Goal: Task Accomplishment & Management: Manage account settings

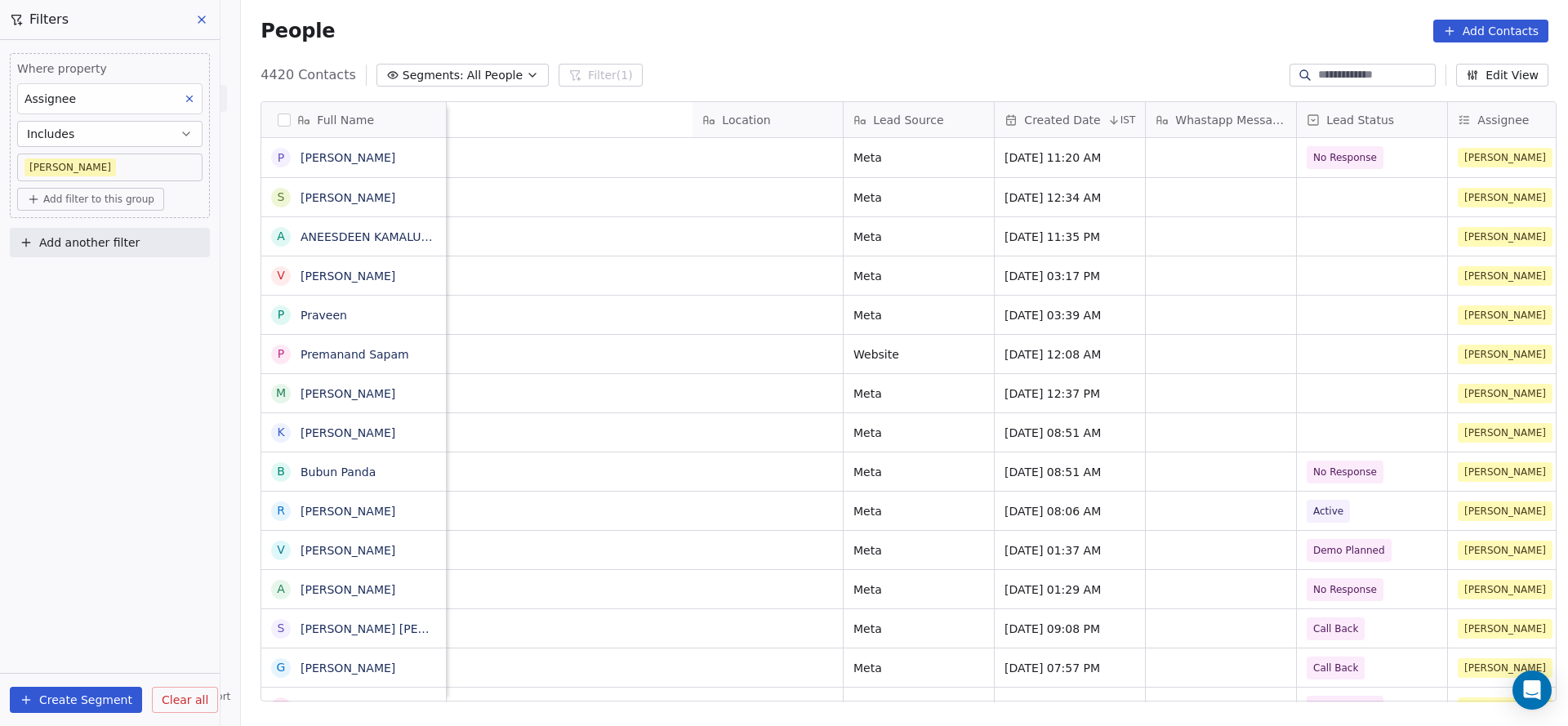
scroll to position [0, 2121]
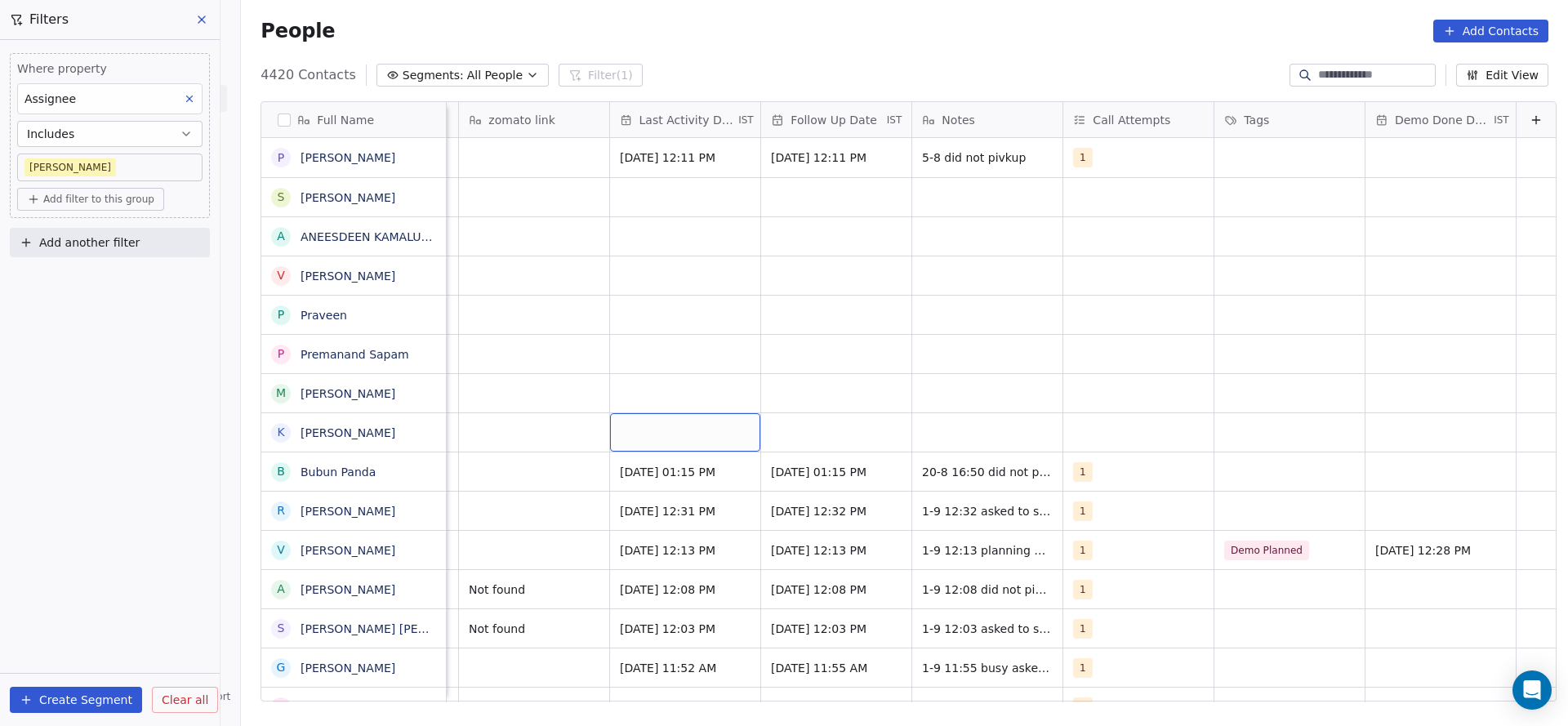
click at [642, 426] on div "grid" at bounding box center [685, 432] width 150 height 39
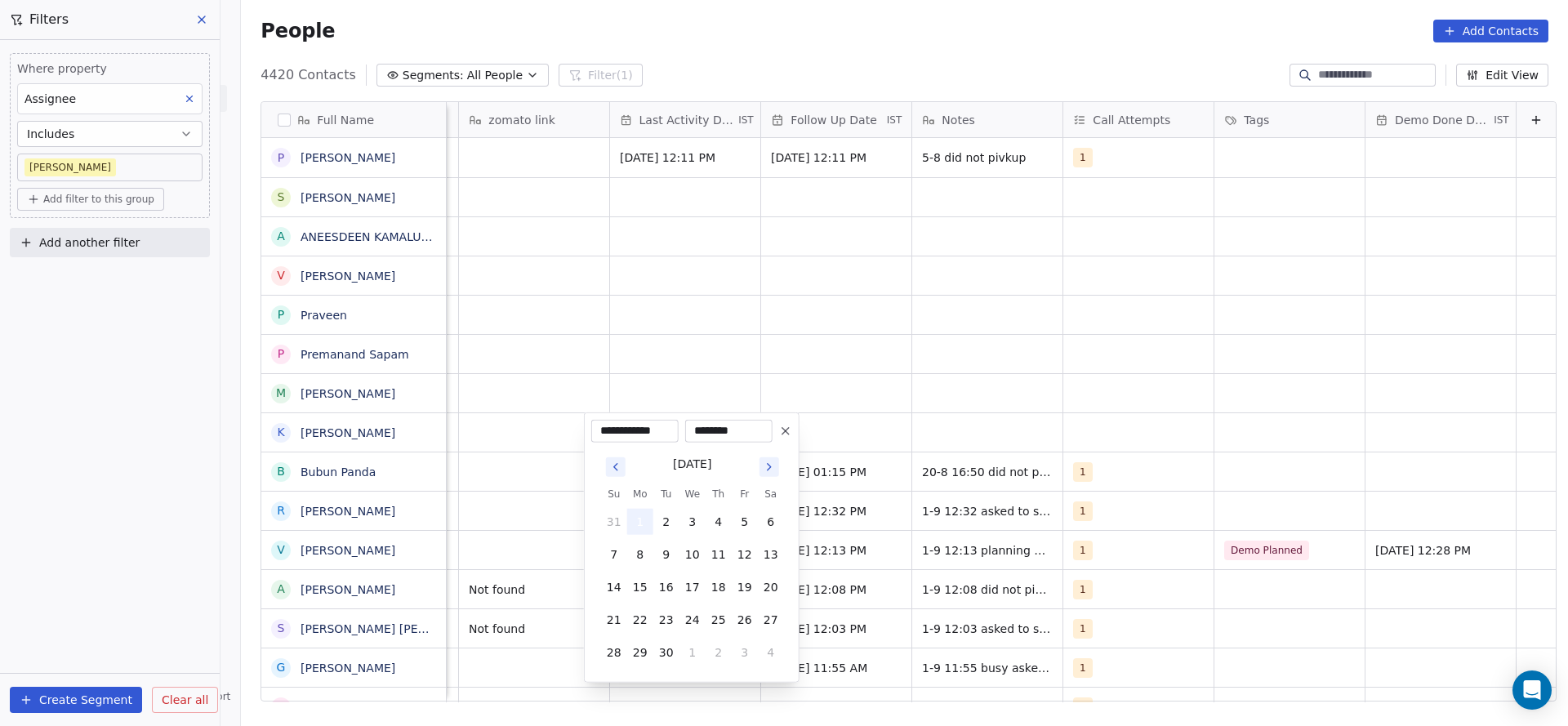
click at [645, 530] on button "1" at bounding box center [640, 521] width 26 height 26
click at [545, 512] on html "On2Cook India Pvt. Ltd. Contacts People Marketing Workflows Campaigns Sales Pip…" at bounding box center [784, 363] width 1568 height 726
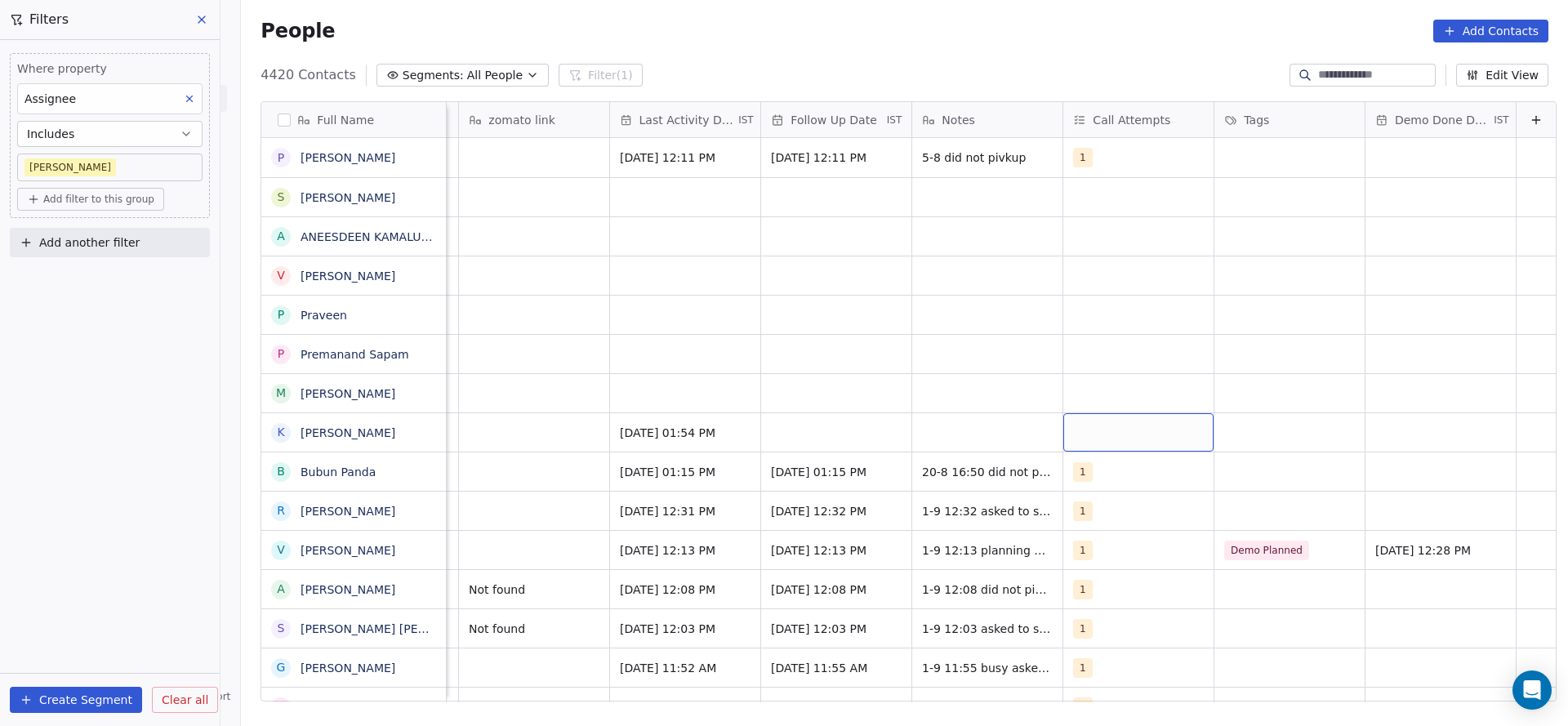
click at [1140, 436] on div "grid" at bounding box center [1138, 432] width 150 height 39
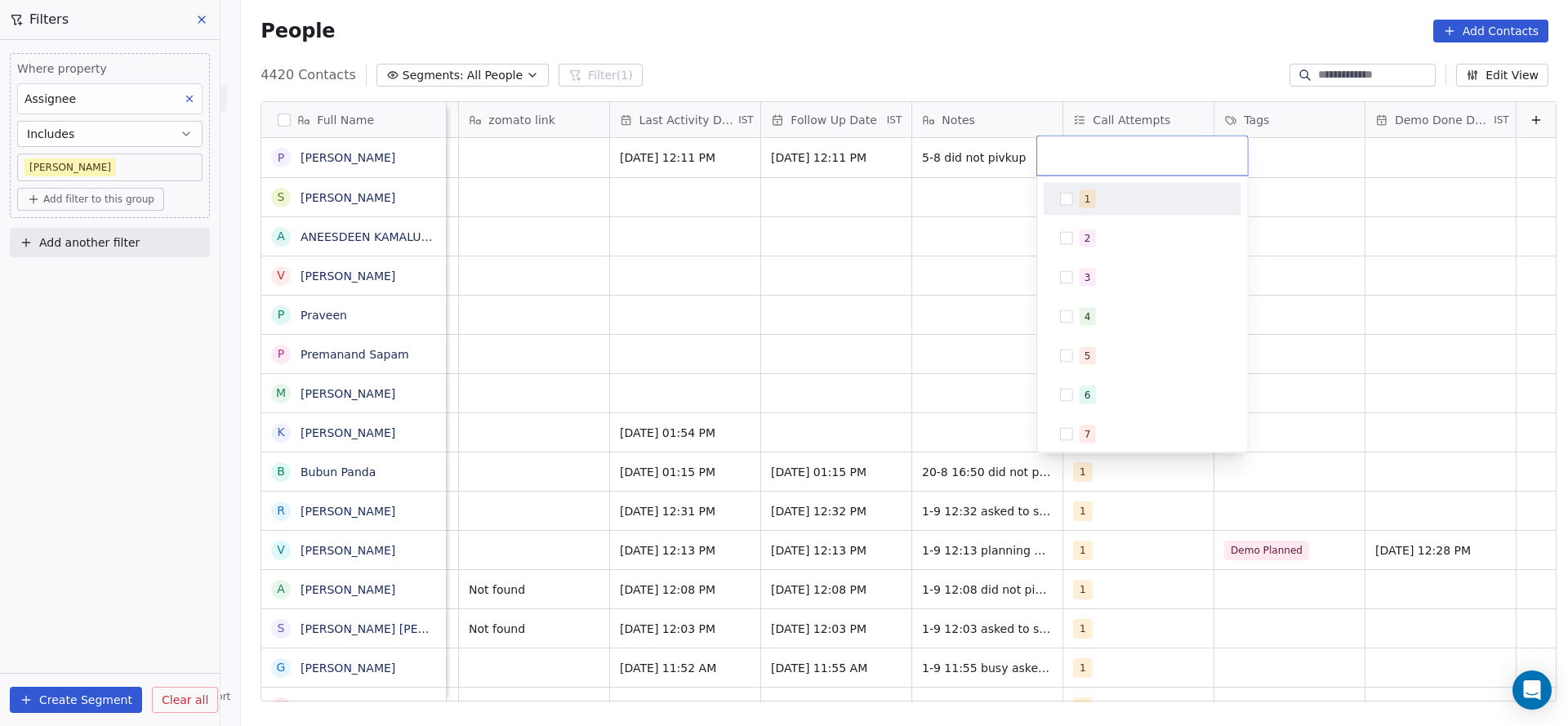
click at [1159, 205] on div "1" at bounding box center [1152, 199] width 145 height 18
click at [788, 252] on html "On2Cook India Pvt. Ltd. Contacts People Marketing Workflows Campaigns Sales Pip…" at bounding box center [784, 363] width 1568 height 726
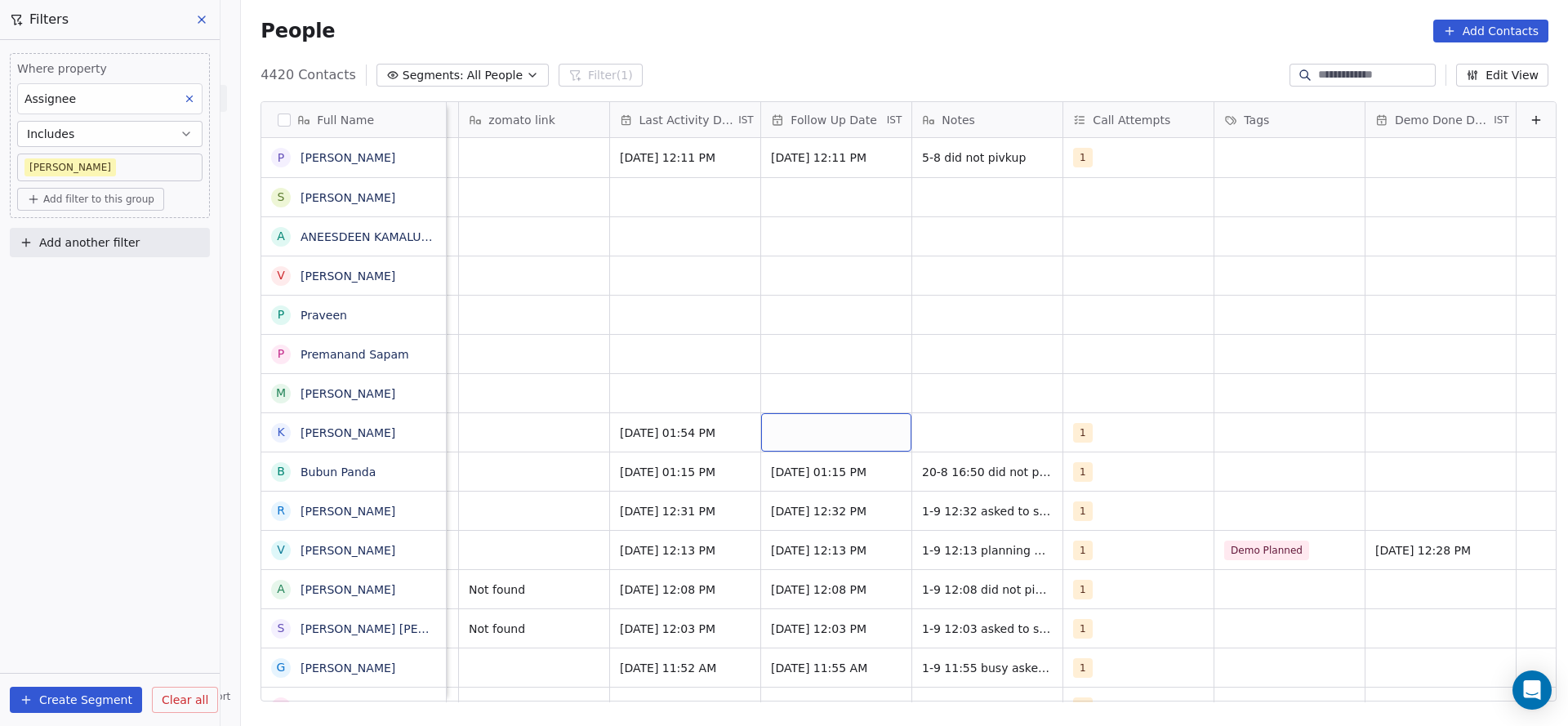
click at [809, 425] on div "grid" at bounding box center [836, 432] width 150 height 39
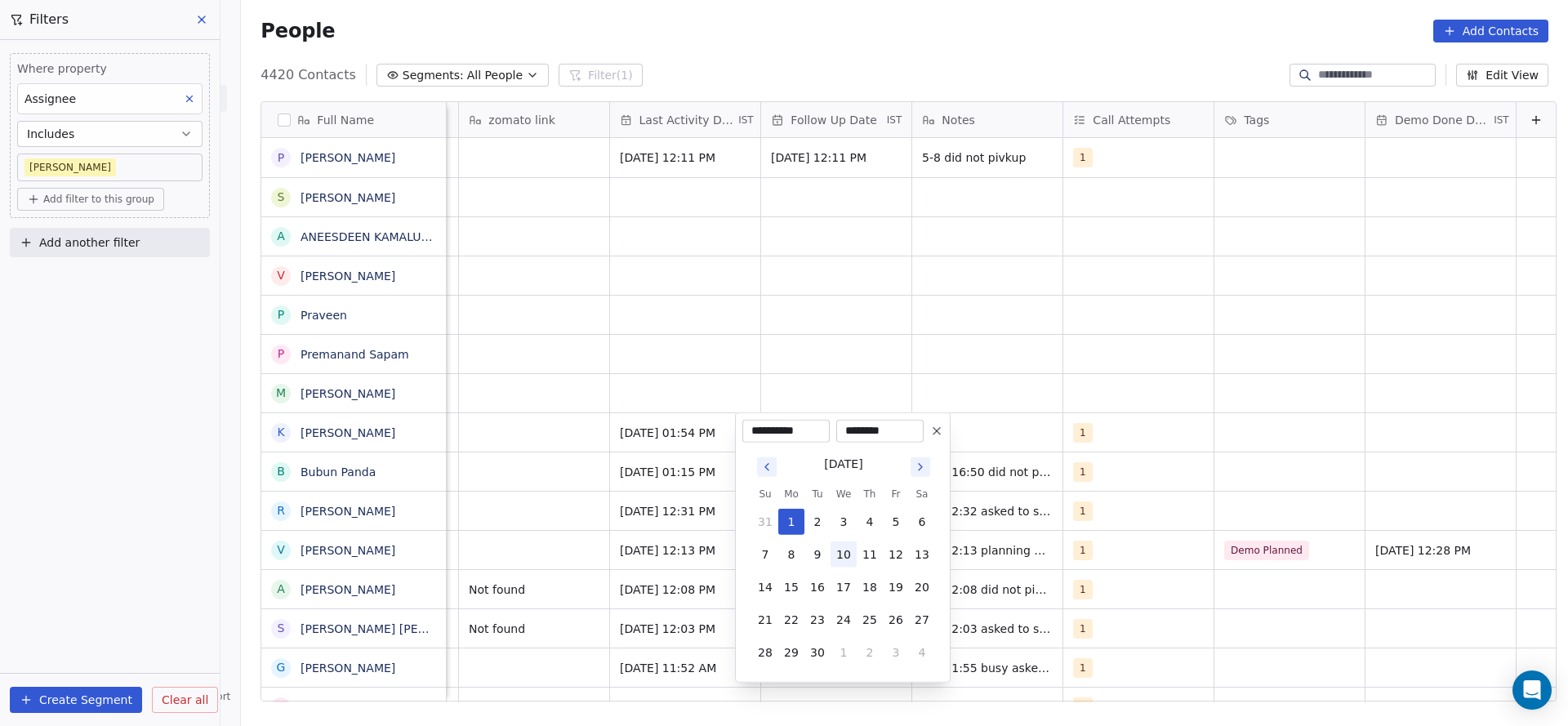
click at [846, 558] on button "10" at bounding box center [843, 554] width 26 height 26
type input "**********"
click at [999, 411] on html "On2Cook India Pvt. Ltd. Contacts People Marketing Workflows Campaigns Sales Pip…" at bounding box center [784, 363] width 1568 height 726
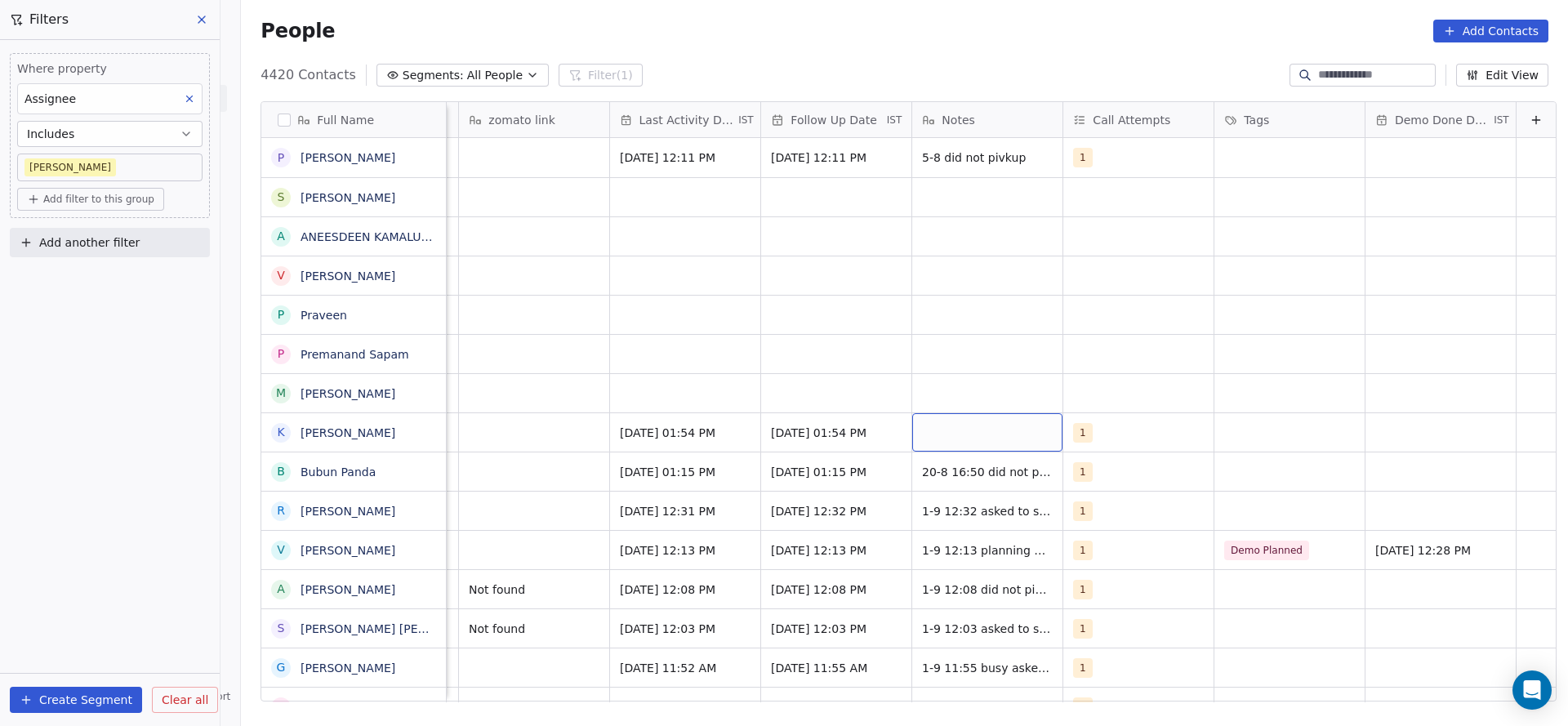
click at [989, 430] on div "grid" at bounding box center [987, 432] width 150 height 39
type textarea "**********"
click at [835, 454] on html "On2Cook India Pvt. Ltd. Contacts People Marketing Workflows Campaigns Sales Pip…" at bounding box center [784, 363] width 1568 height 726
click at [771, 433] on span "[DATE] 01:54 PM" at bounding box center [821, 432] width 99 height 16
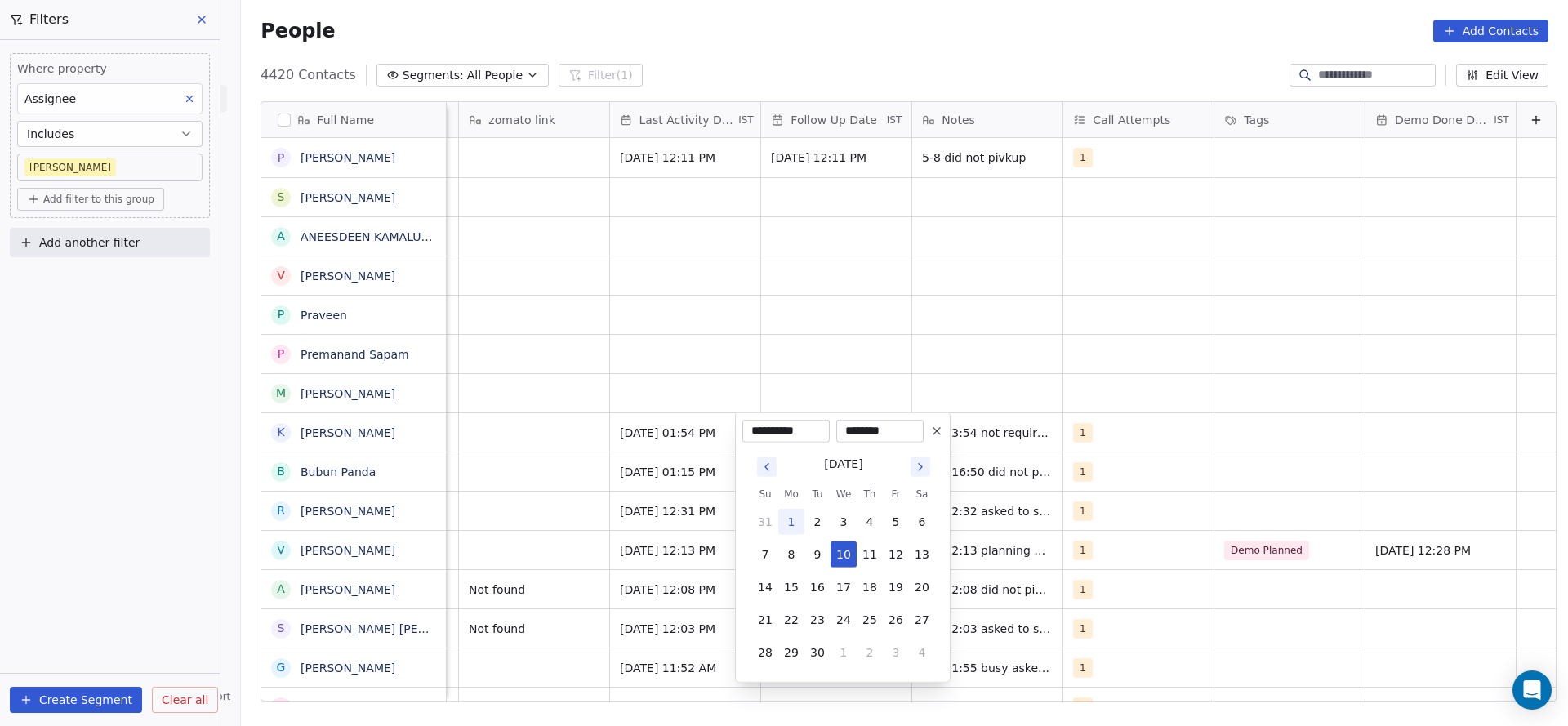
click at [938, 440] on button at bounding box center [937, 431] width 19 height 19
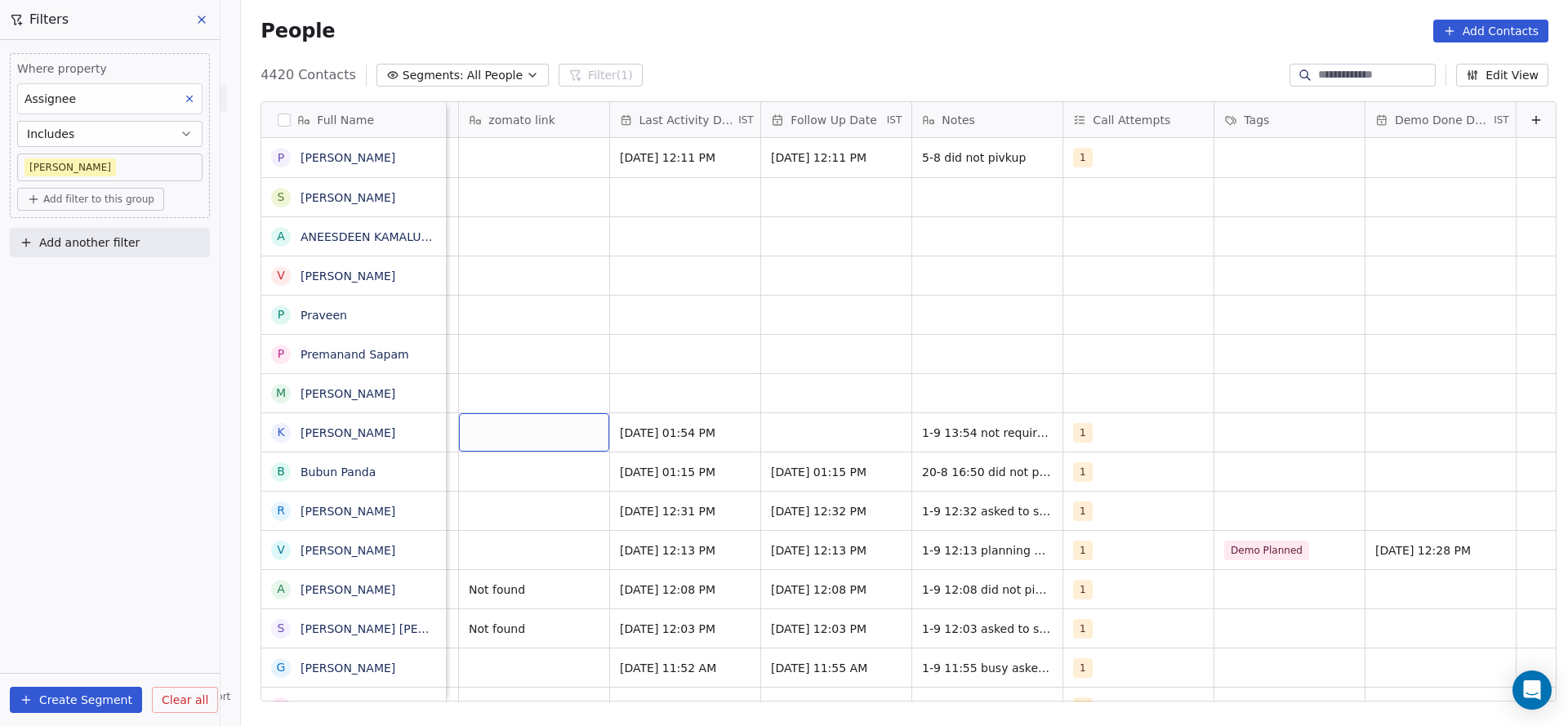
scroll to position [0, 2115]
drag, startPoint x: 1137, startPoint y: 605, endPoint x: 1567, endPoint y: 445, distance: 458.8
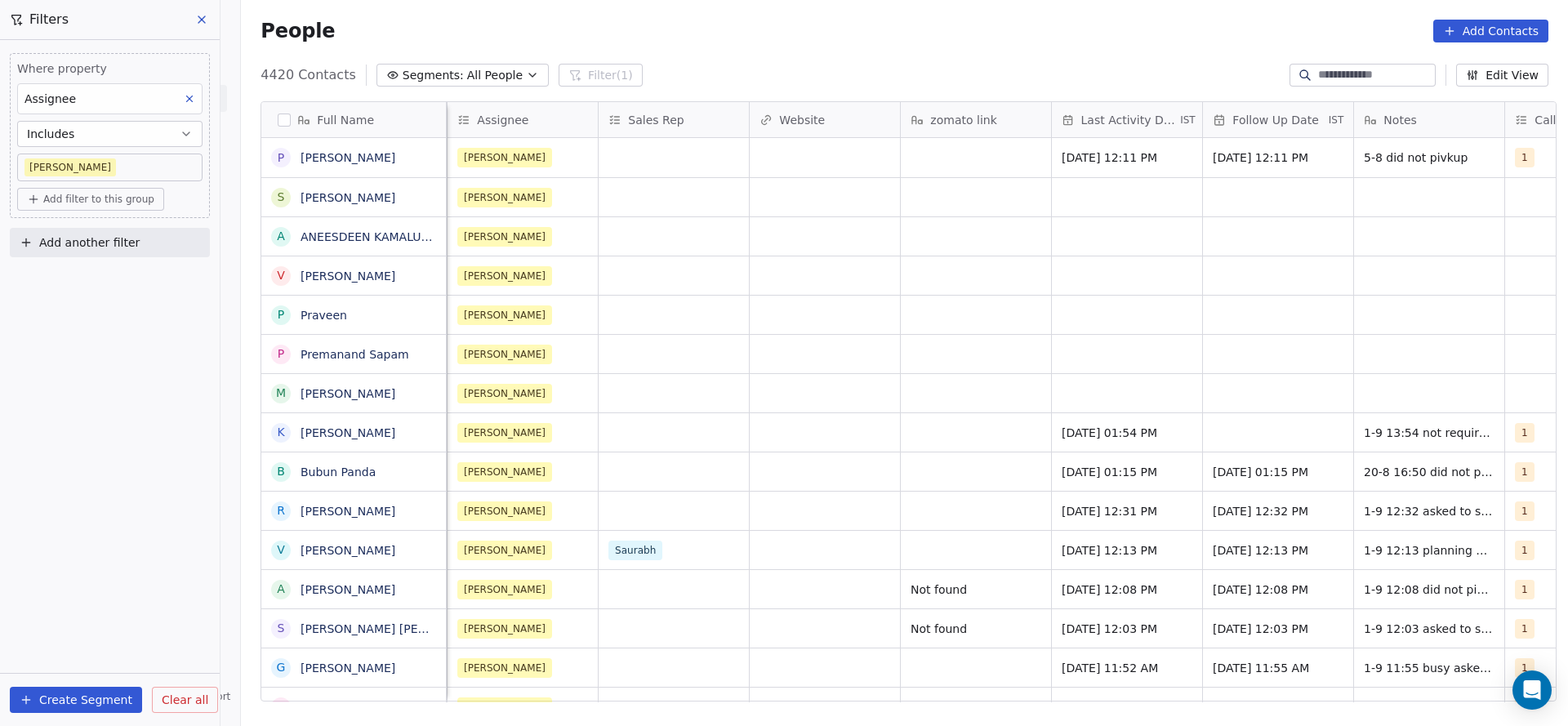
scroll to position [0, 1511]
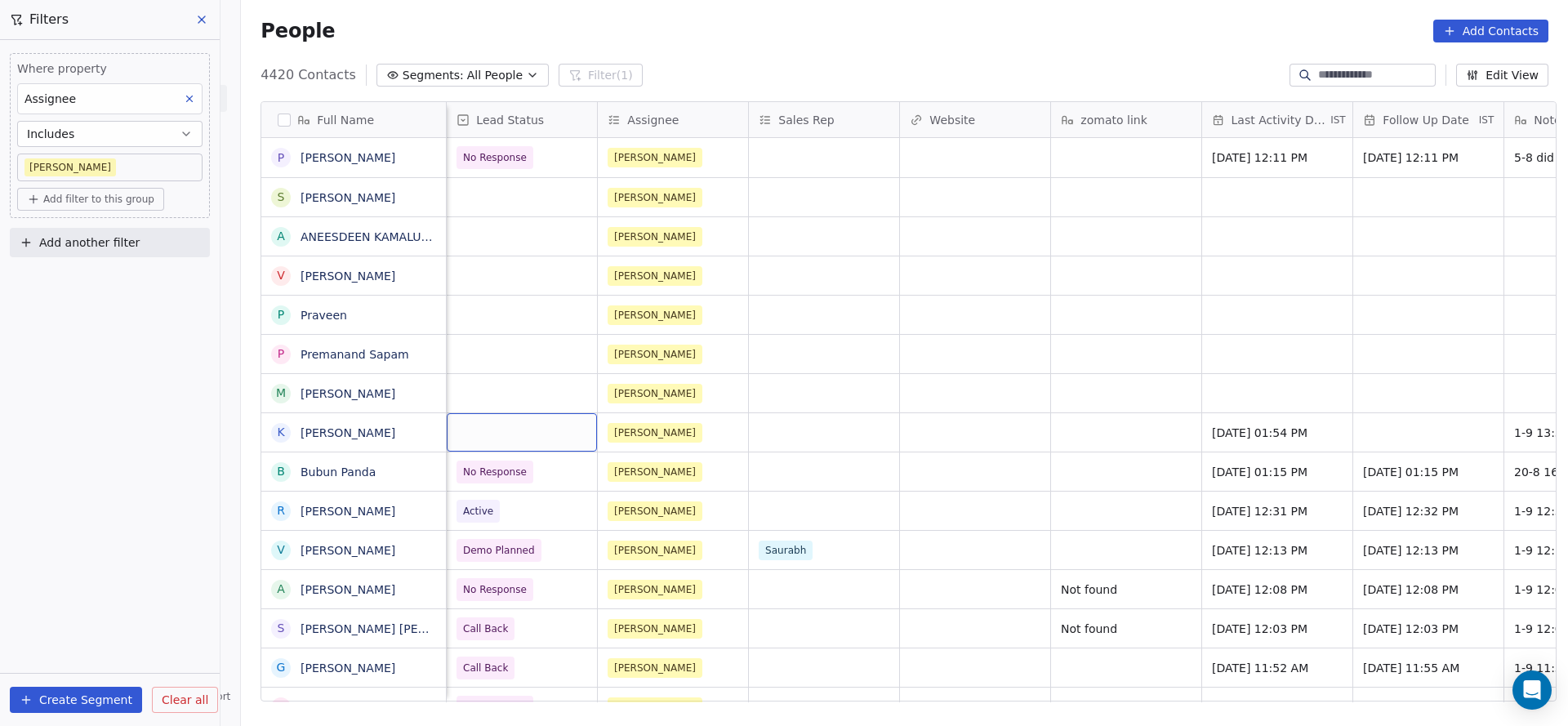
click at [524, 441] on div "grid" at bounding box center [522, 432] width 150 height 39
click at [522, 441] on div "grid" at bounding box center [522, 432] width 150 height 39
click at [520, 422] on div "grid" at bounding box center [522, 432] width 150 height 39
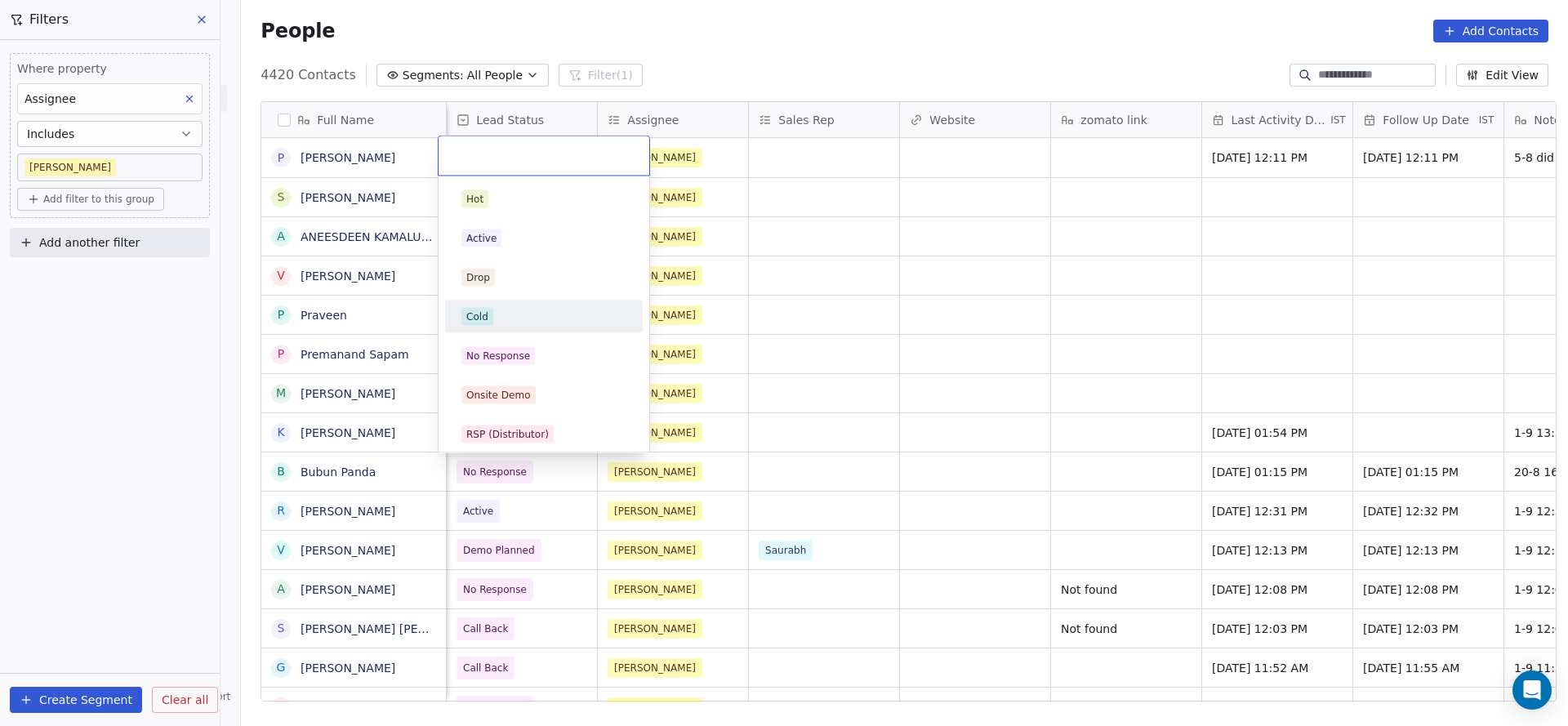
click at [512, 326] on div "Cold" at bounding box center [544, 316] width 185 height 26
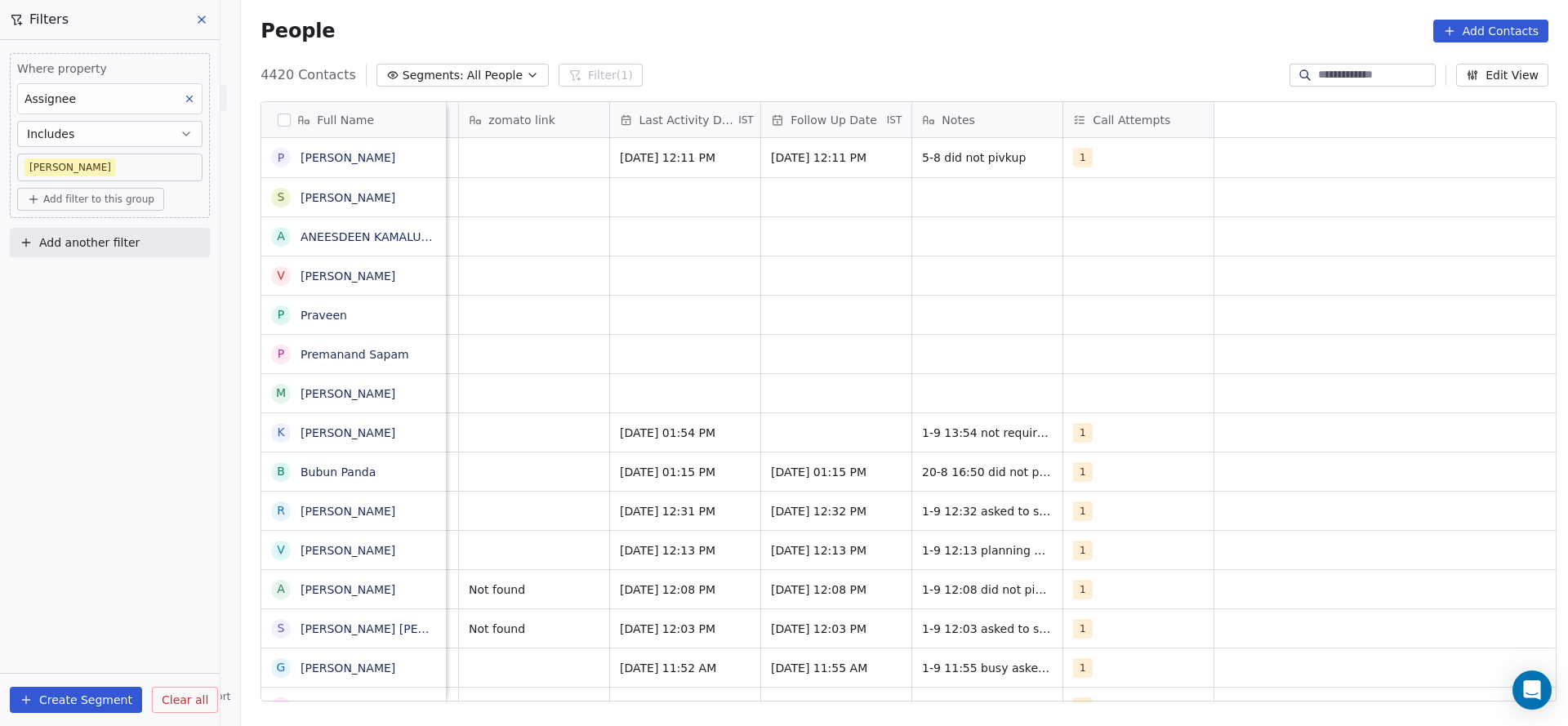
scroll to position [0, 1302]
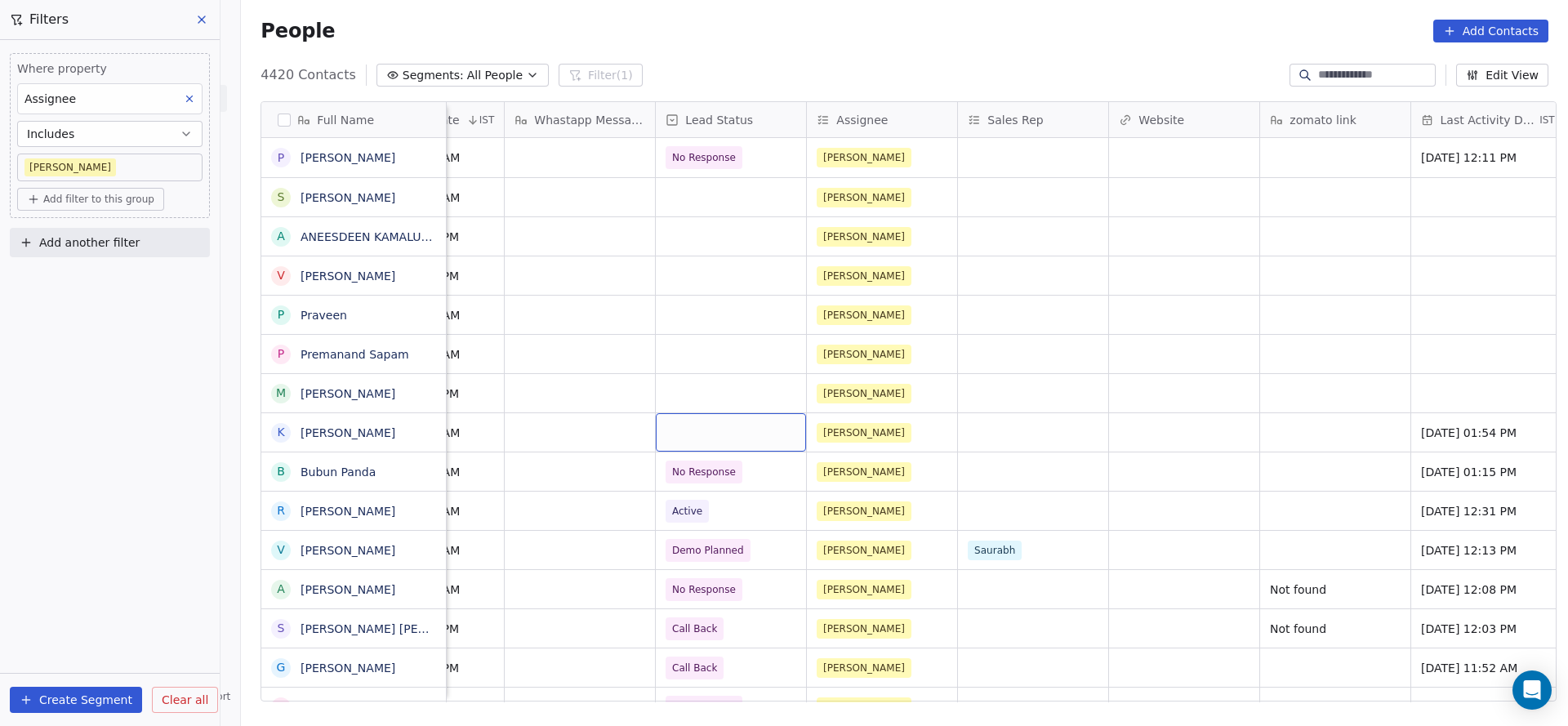
click at [718, 437] on div "grid" at bounding box center [731, 432] width 150 height 39
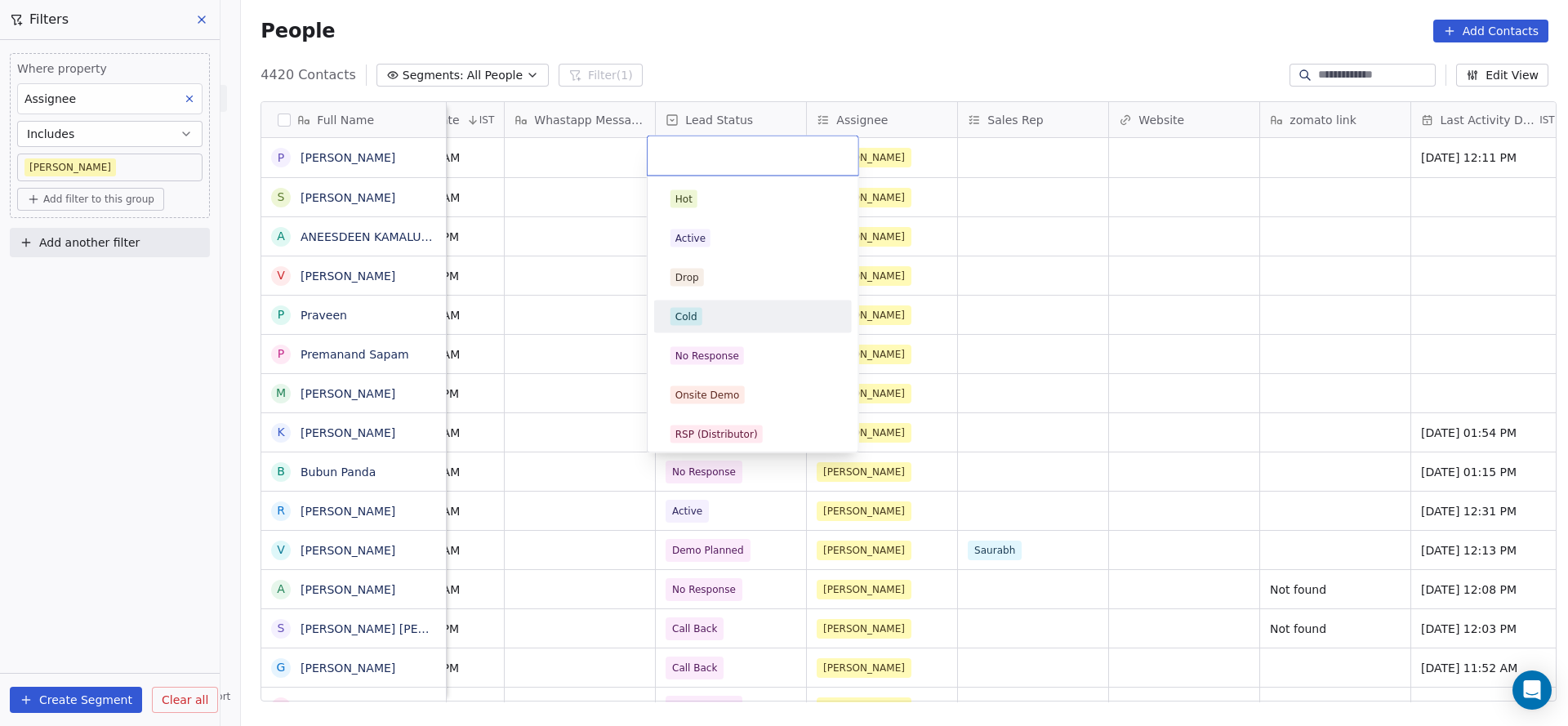
click at [711, 308] on div "Cold" at bounding box center [752, 317] width 165 height 18
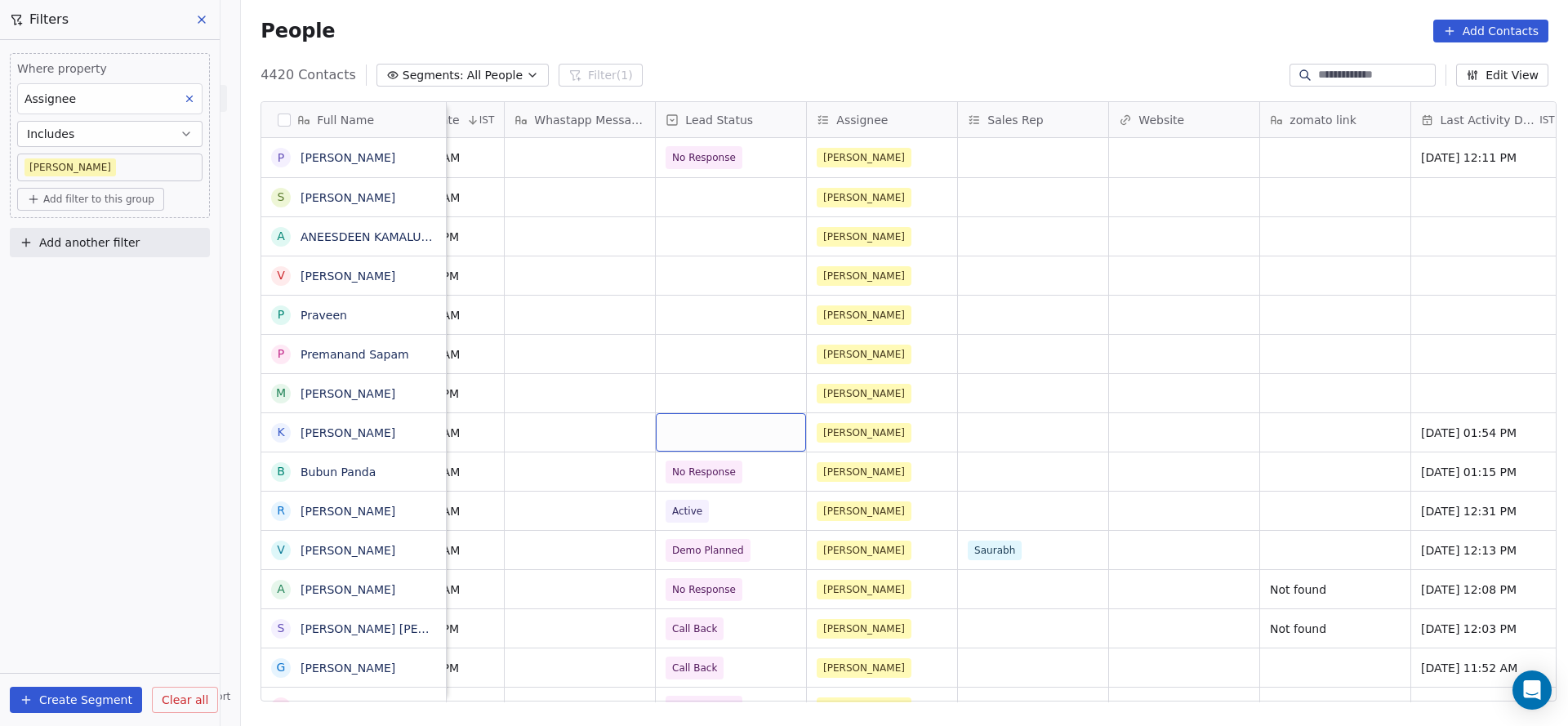
click at [730, 434] on div "grid" at bounding box center [731, 432] width 150 height 39
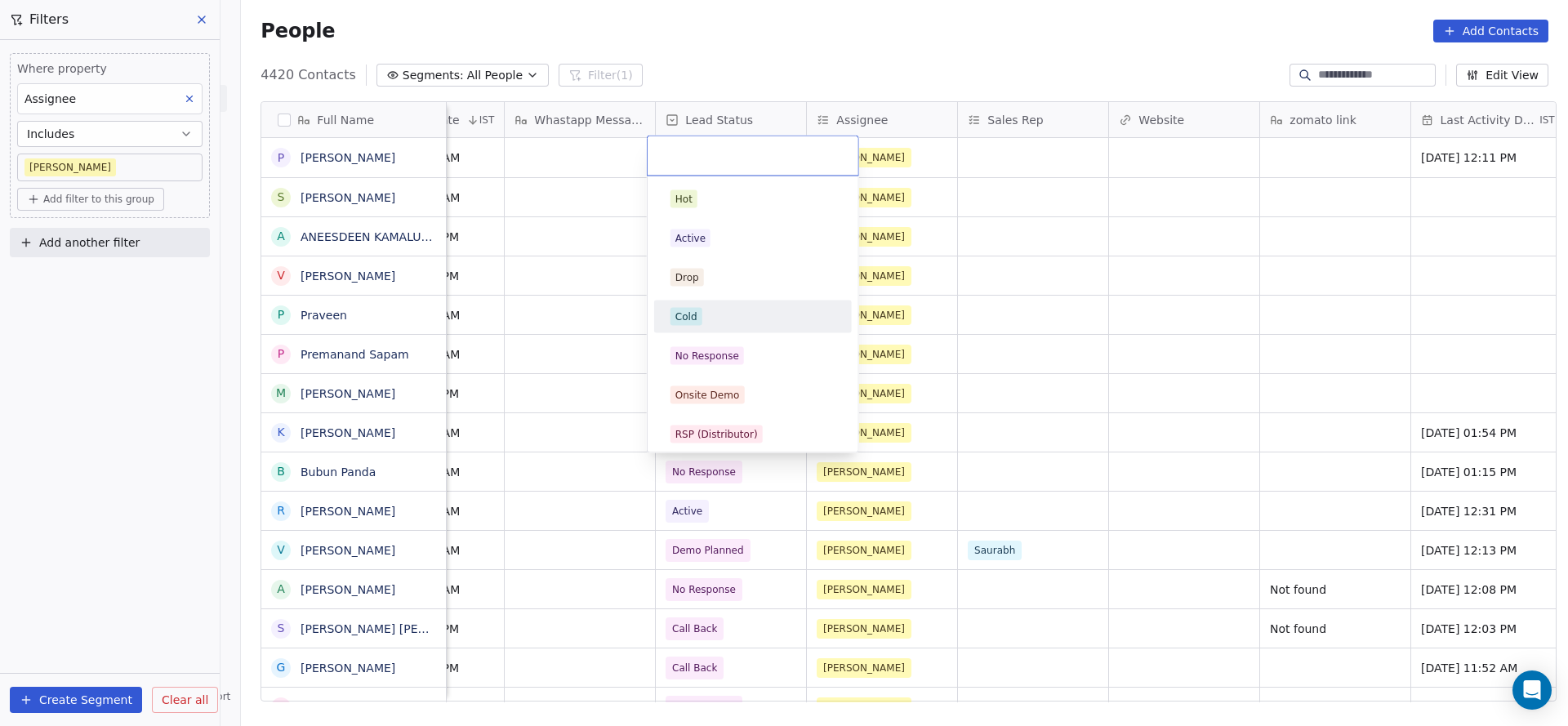
click at [720, 320] on div "Cold" at bounding box center [752, 317] width 165 height 18
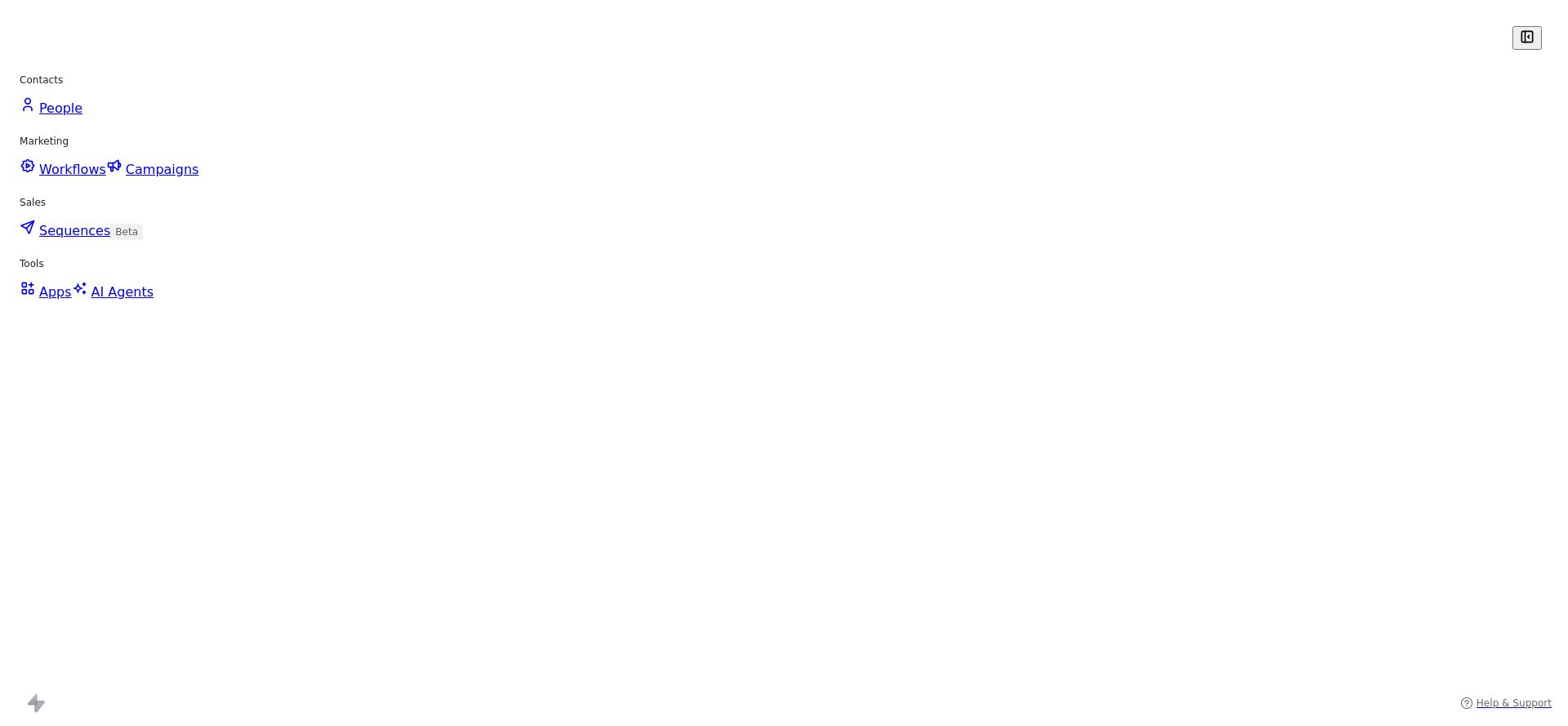
scroll to position [581, 1290]
click at [544, 74] on button "Filter" at bounding box center [547, 75] width 67 height 23
click at [118, 76] on button "Add Filter" at bounding box center [110, 67] width 200 height 30
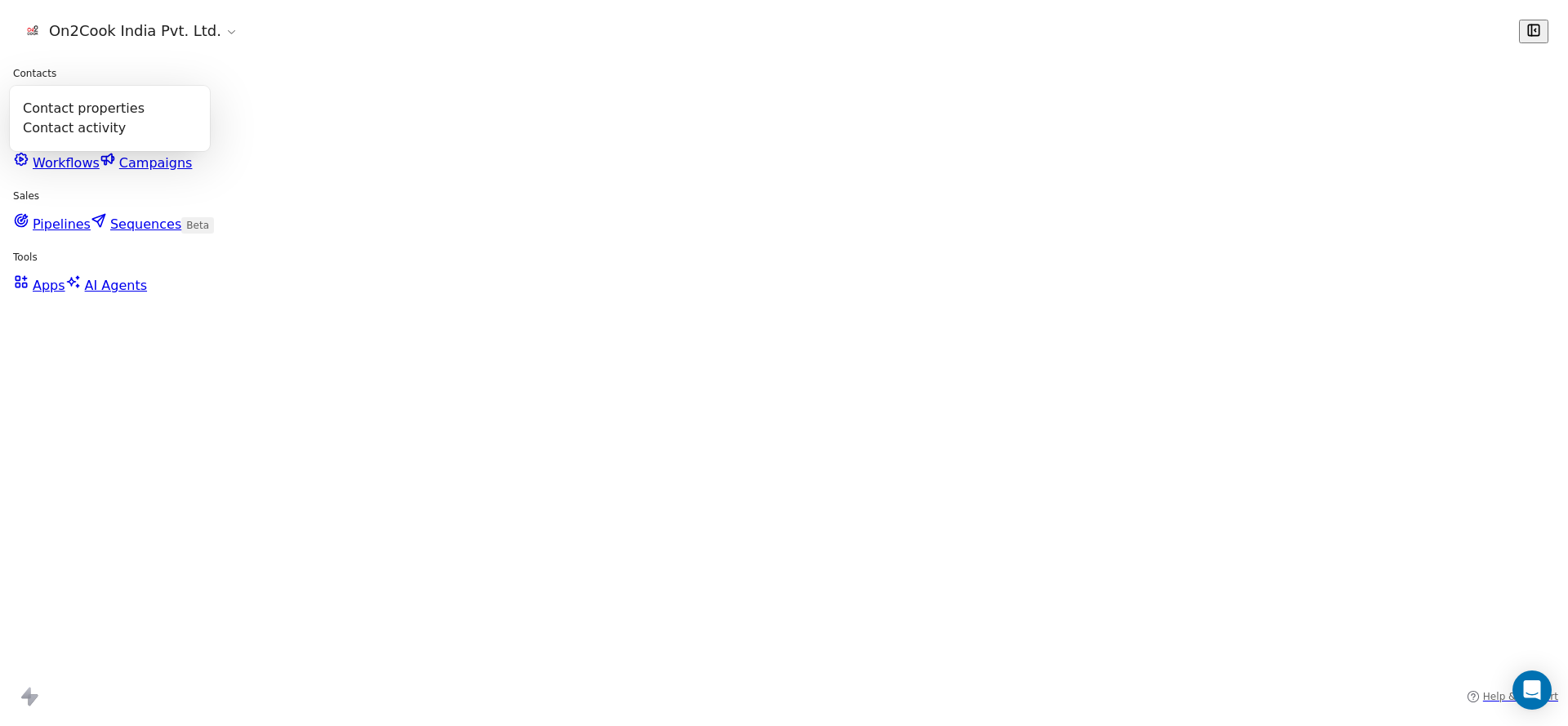
scroll to position [620, 1316]
click at [74, 102] on span "Contact properties" at bounding box center [80, 107] width 106 height 17
type input "***"
click at [81, 169] on div "Assignee" at bounding box center [110, 165] width 166 height 16
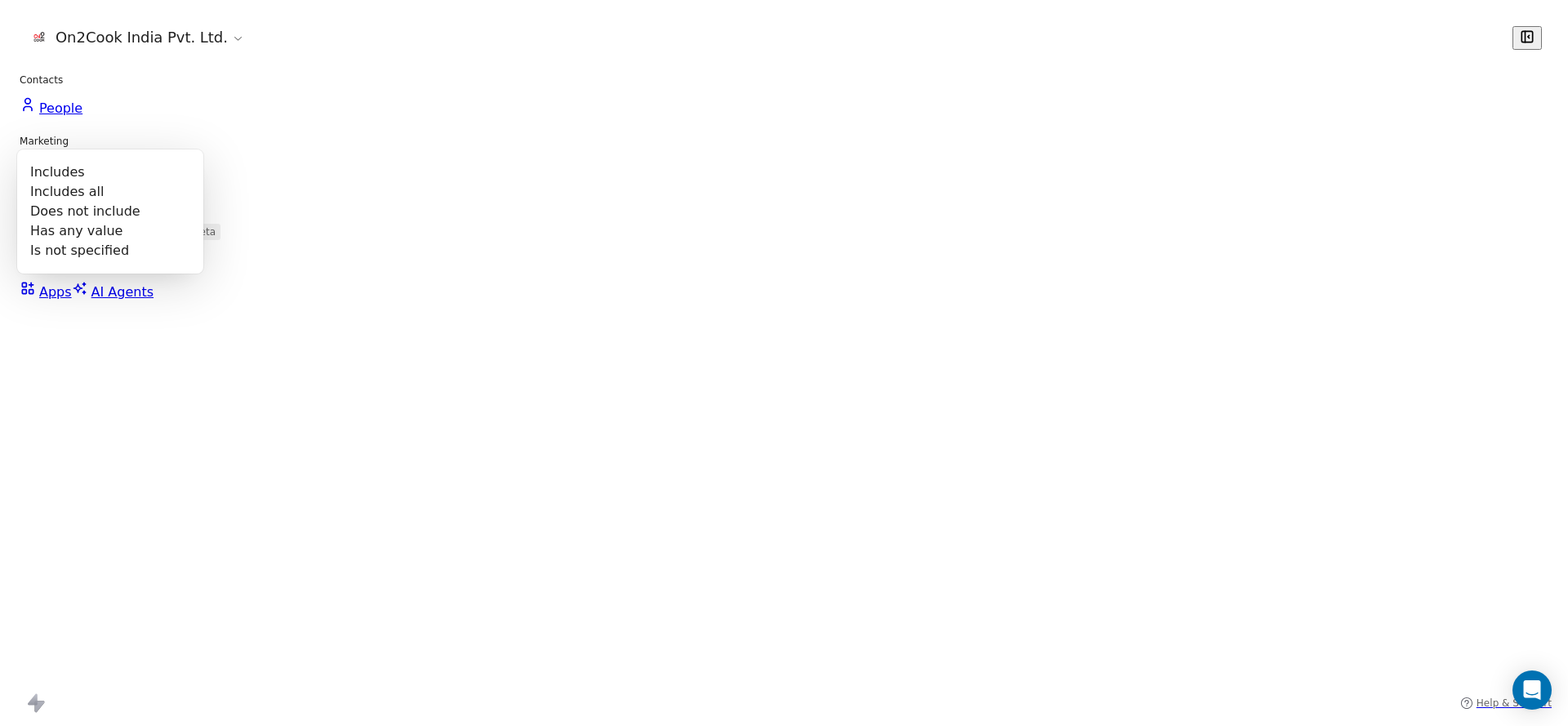
click at [81, 169] on div "Includes" at bounding box center [110, 172] width 171 height 26
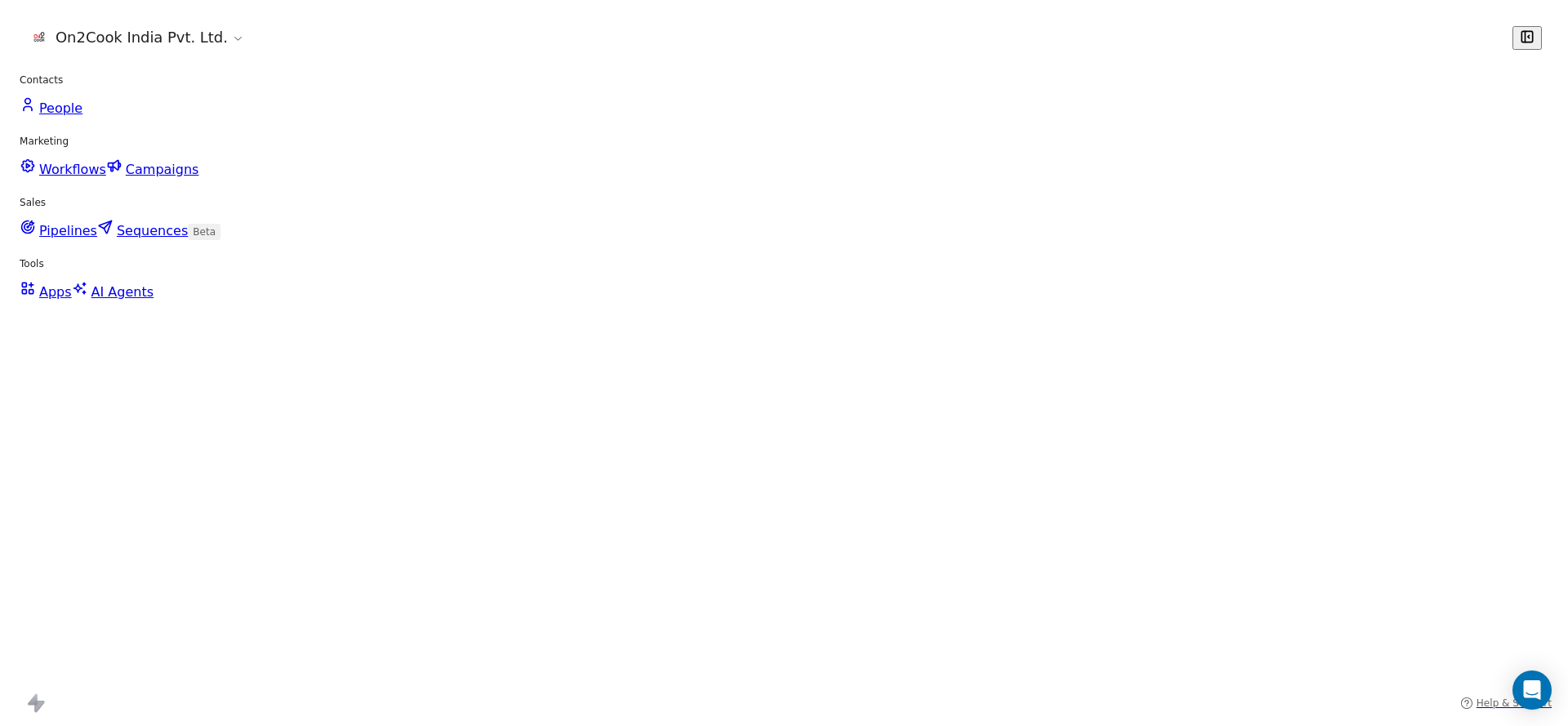
click at [81, 169] on body "On2Cook India Pvt. Ltd. Contacts People Marketing Workflows Campaigns Sales Pip…" at bounding box center [784, 363] width 1568 height 726
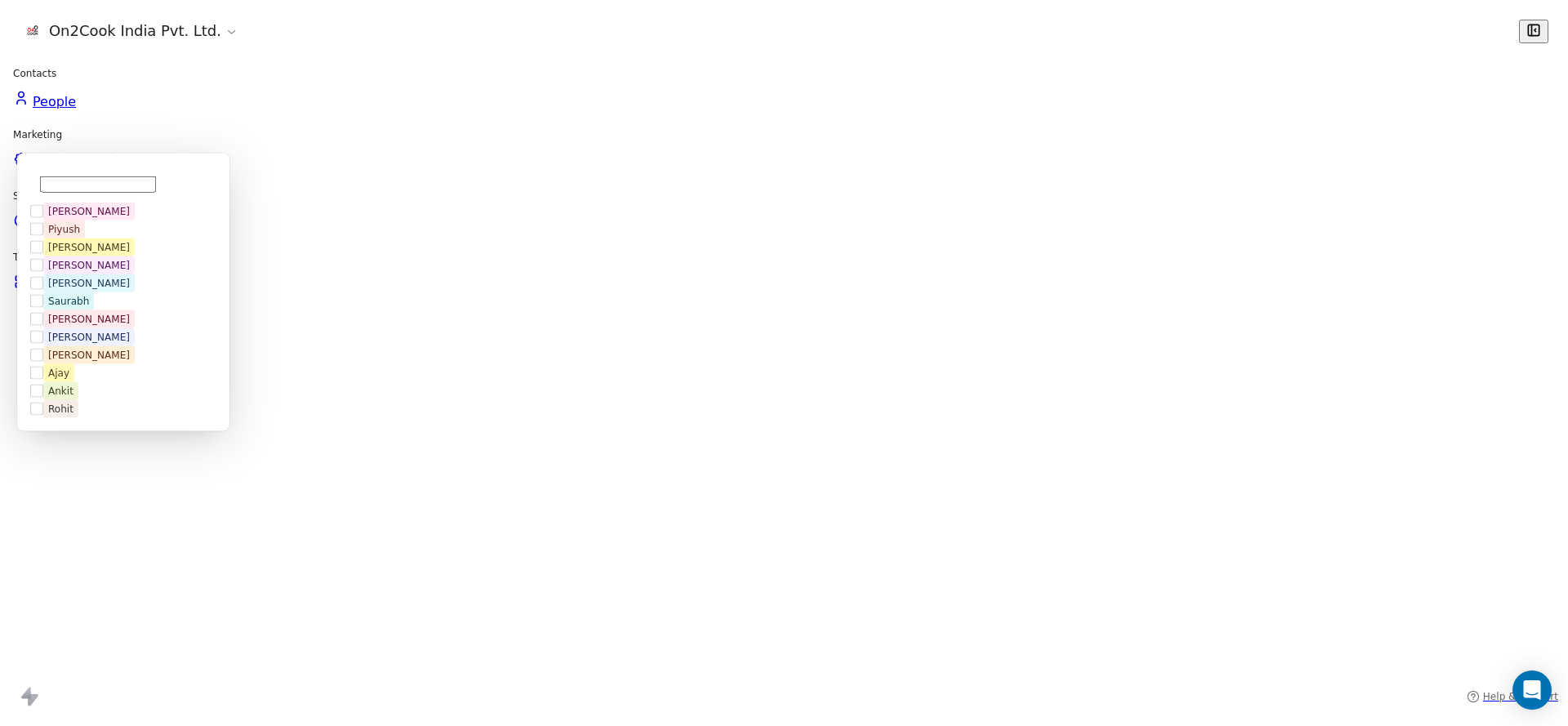
click at [159, 295] on div "[PERSON_NAME]" at bounding box center [132, 293] width 145 height 18
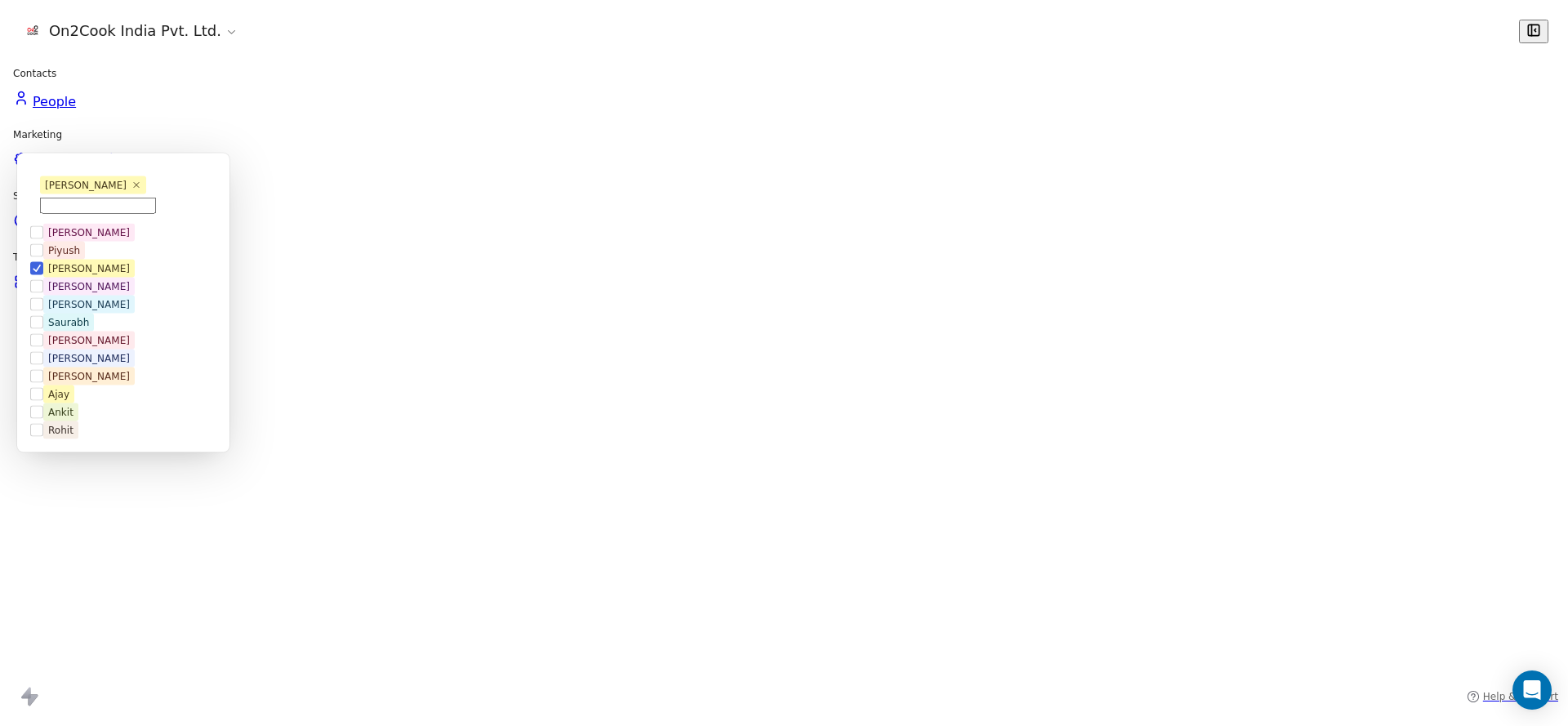
click at [511, 282] on html "On2Cook India Pvt. Ltd. Contacts People Marketing Workflows Campaigns Sales Pip…" at bounding box center [784, 363] width 1568 height 726
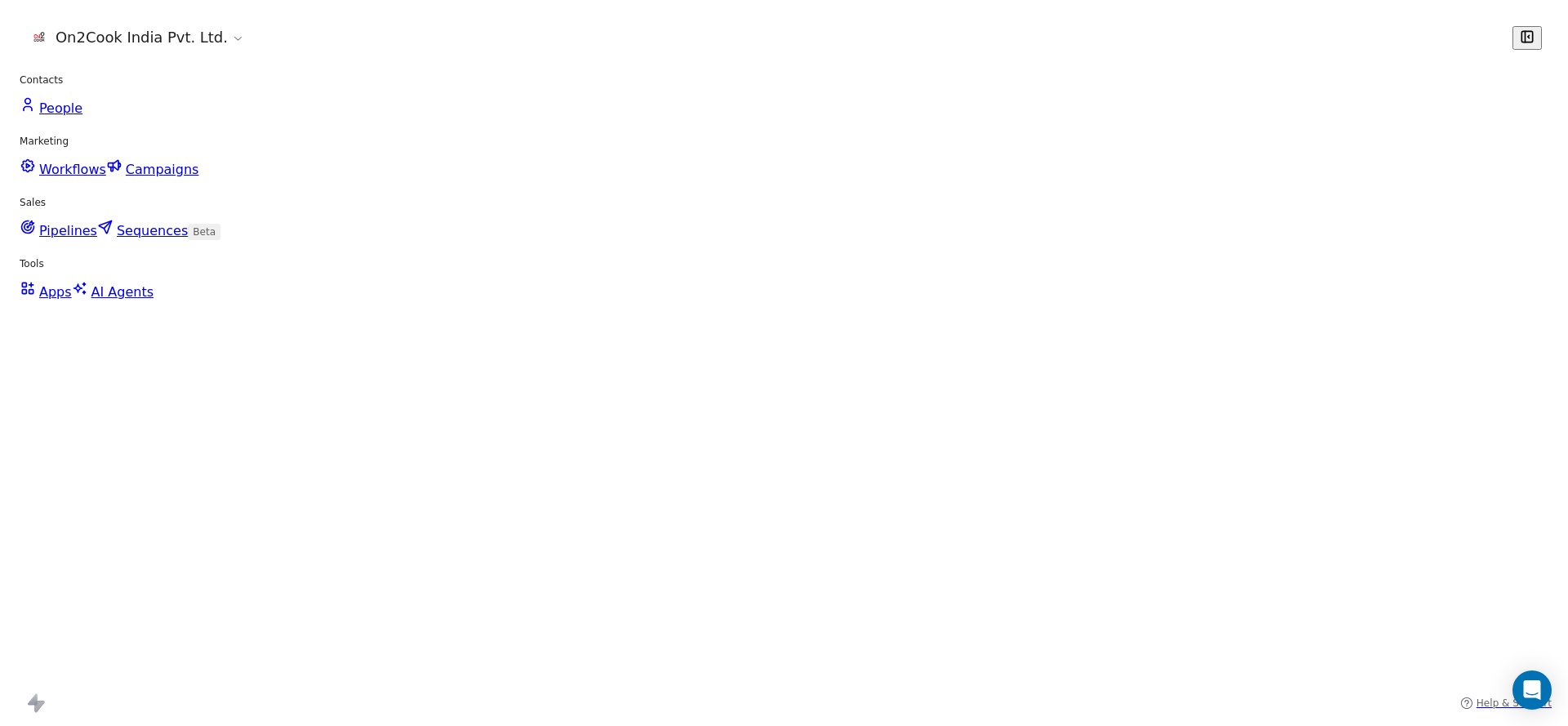
drag, startPoint x: 551, startPoint y: 694, endPoint x: 718, endPoint y: 701, distance: 167.1
click at [945, 433] on div "grid" at bounding box center [987, 432] width 150 height 39
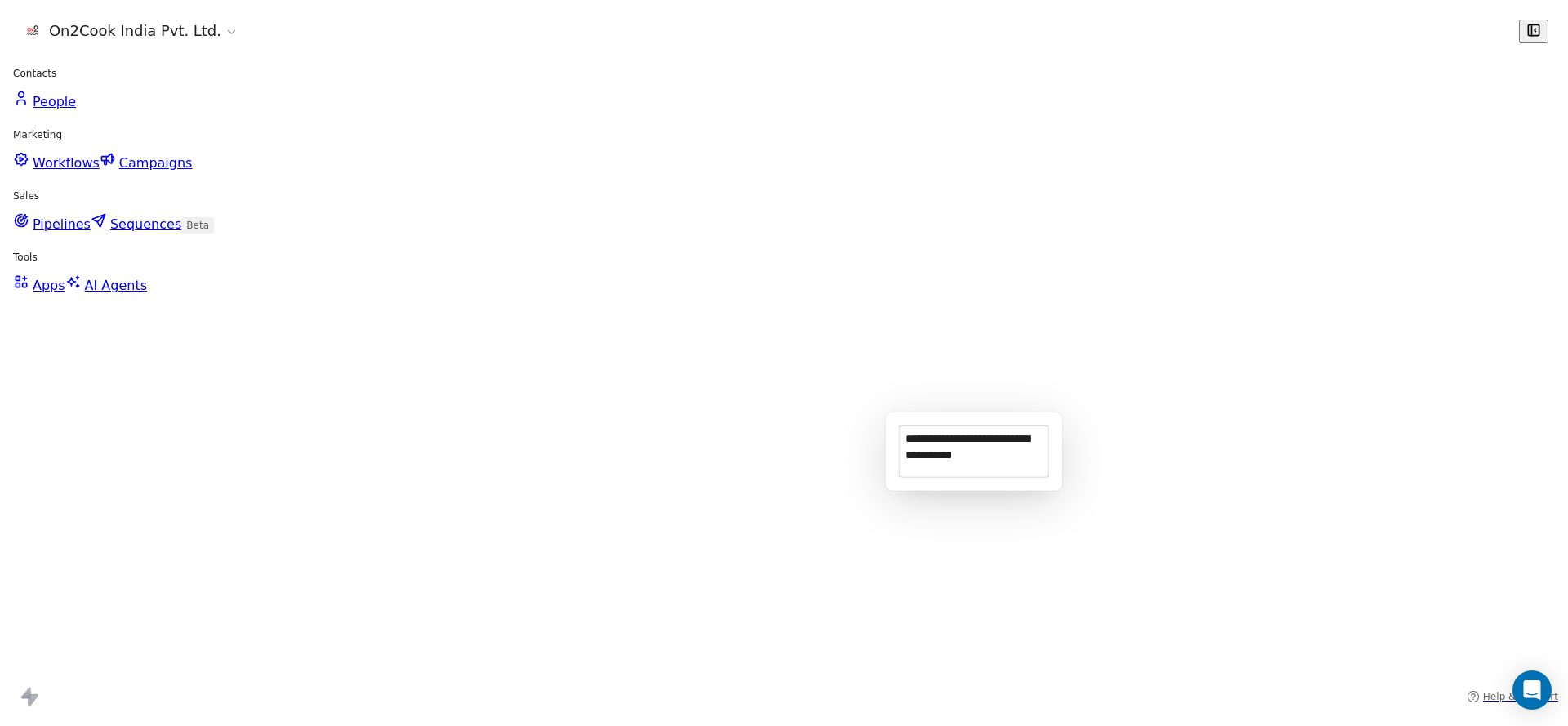
type textarea "**********"
click at [729, 395] on html "On2Cook India Pvt. Ltd. Contacts People Marketing Workflows Campaigns Sales Pip…" at bounding box center [784, 363] width 1568 height 726
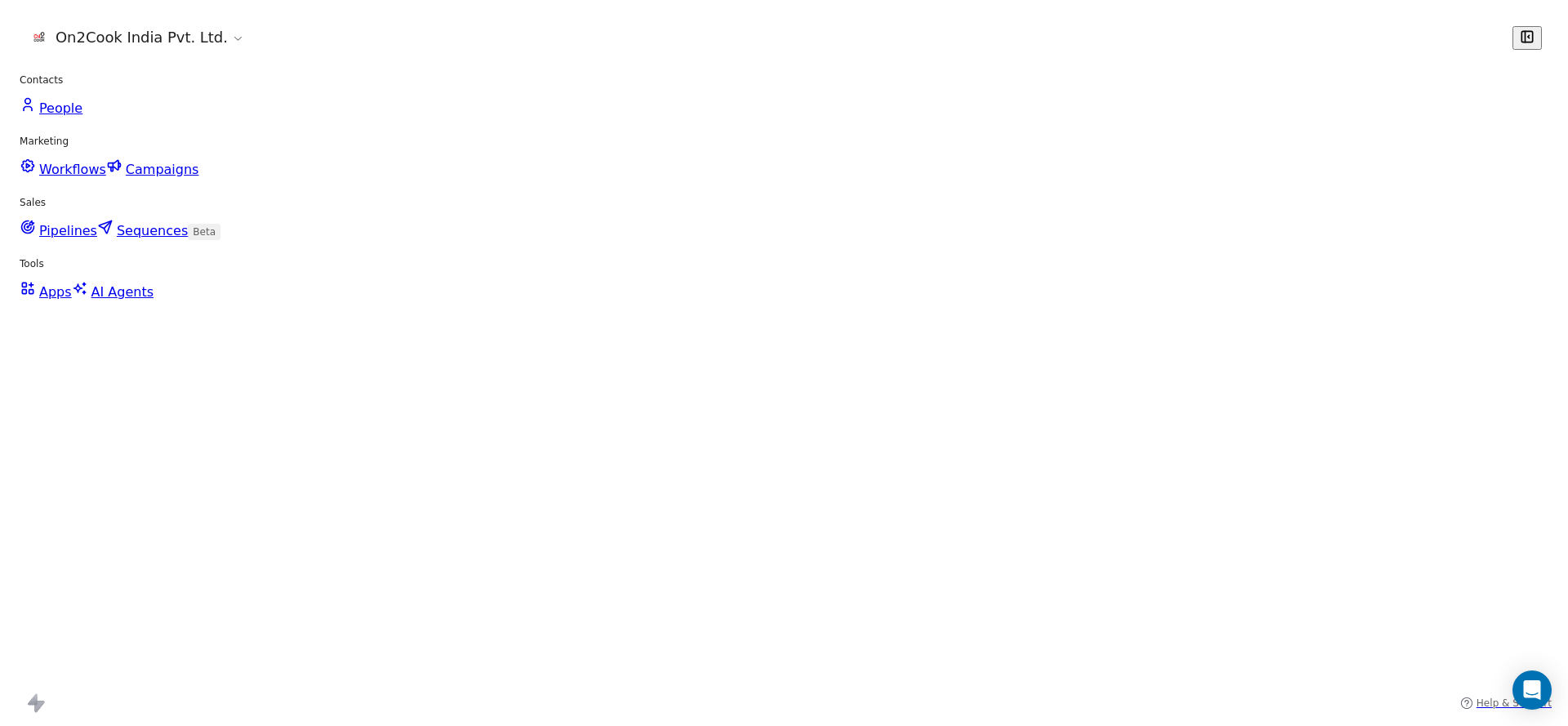
scroll to position [0, 0]
click at [730, 392] on icon "grid" at bounding box center [734, 393] width 8 height 8
click at [1003, 397] on div "grid" at bounding box center [1047, 393] width 150 height 39
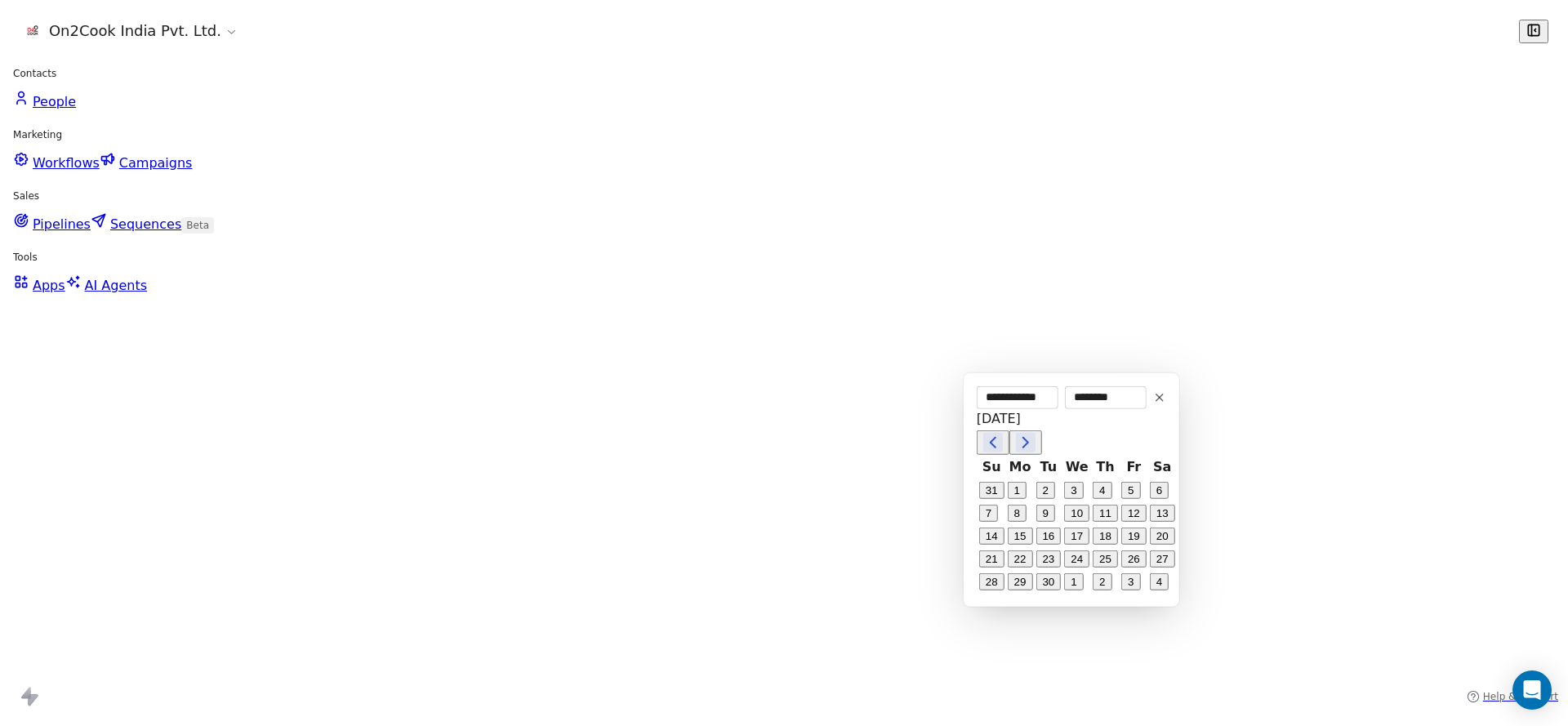
click at [1017, 478] on button "1" at bounding box center [1020, 482] width 26 height 26
click at [628, 501] on html "On2Cook India Pvt. Ltd. Contacts People Marketing Workflows Campaigns Sales Pip…" at bounding box center [784, 363] width 1568 height 726
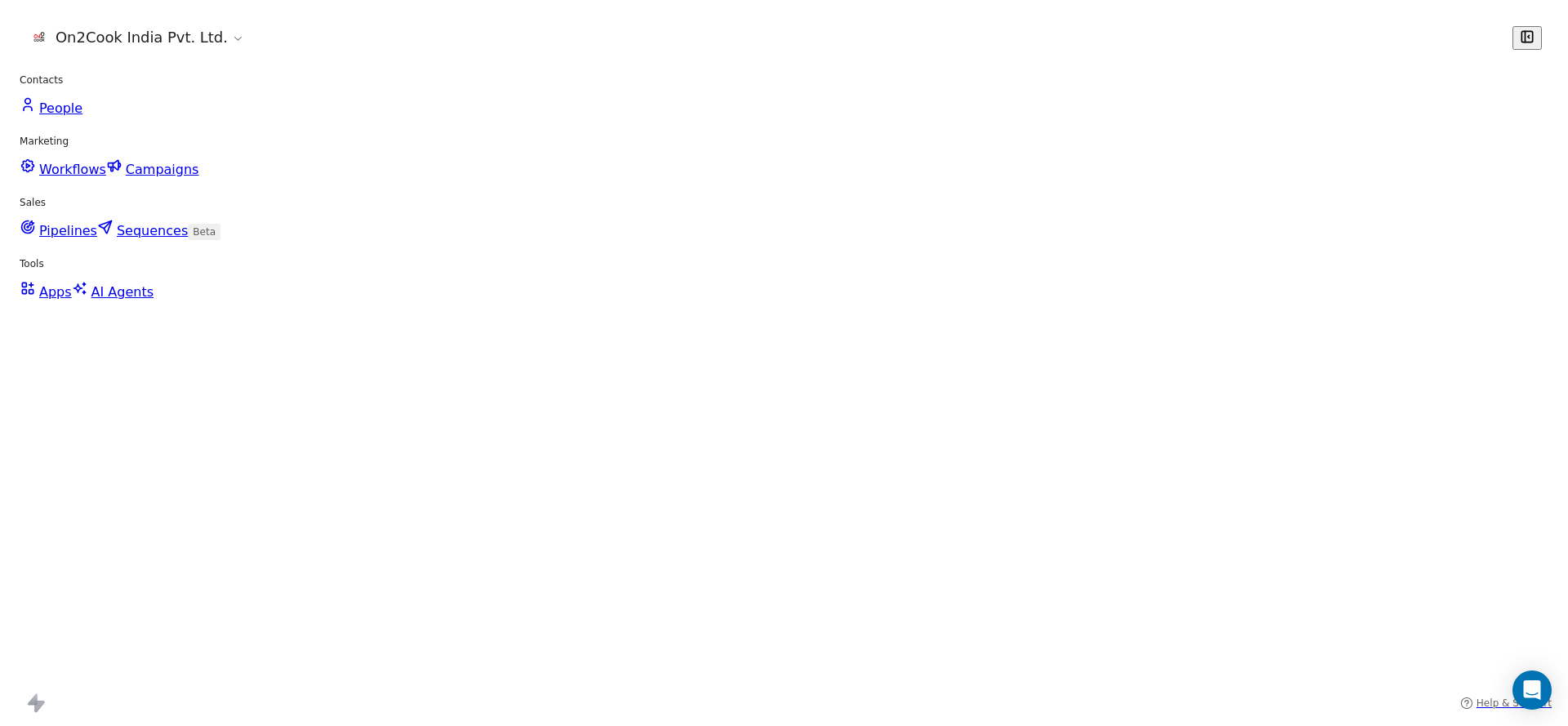
scroll to position [0, 1779]
click at [1451, 390] on div "grid" at bounding box center [1463, 393] width 150 height 39
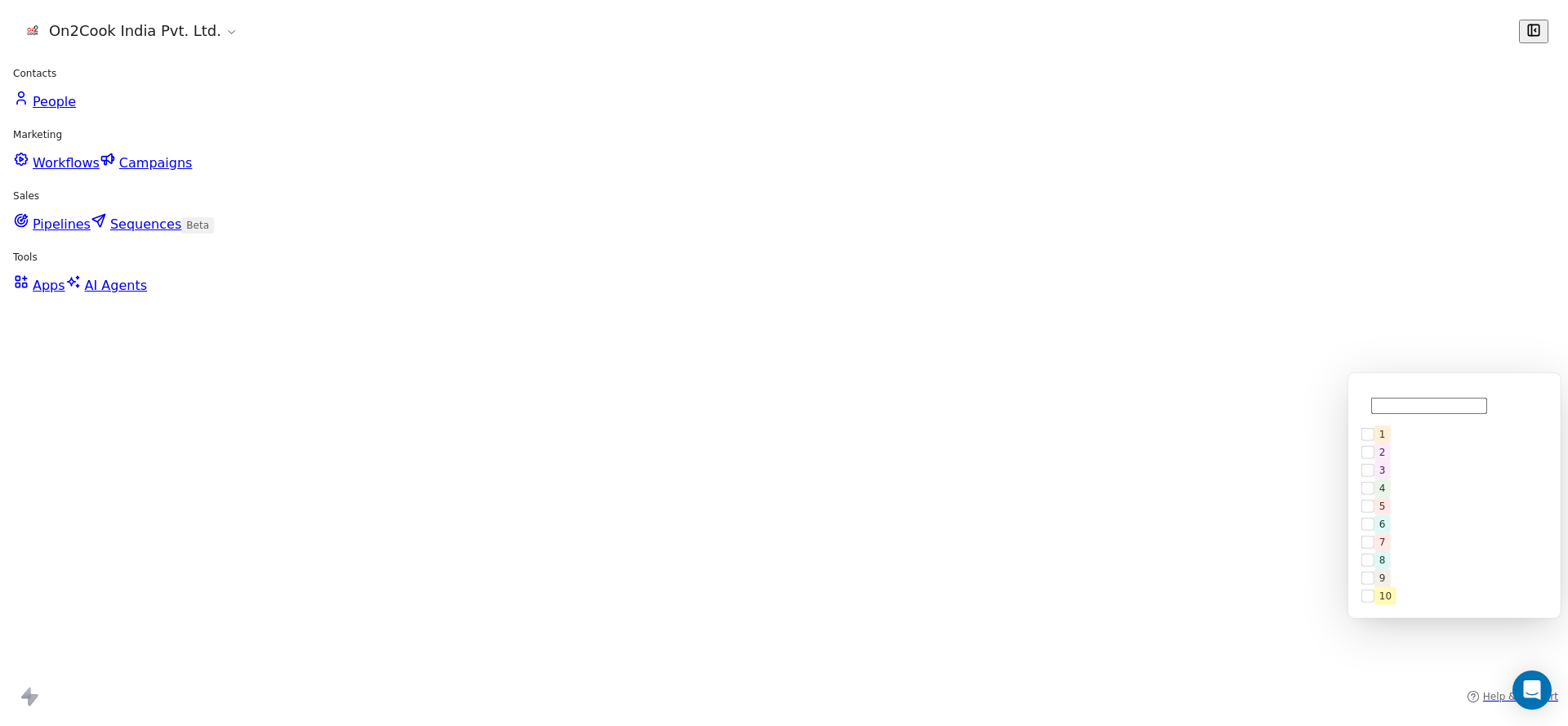
click at [1406, 441] on div "1" at bounding box center [1463, 436] width 145 height 18
click at [1120, 454] on html "On2Cook India Pvt. Ltd. Contacts People Marketing Workflows Campaigns Sales Pip…" at bounding box center [784, 363] width 1568 height 726
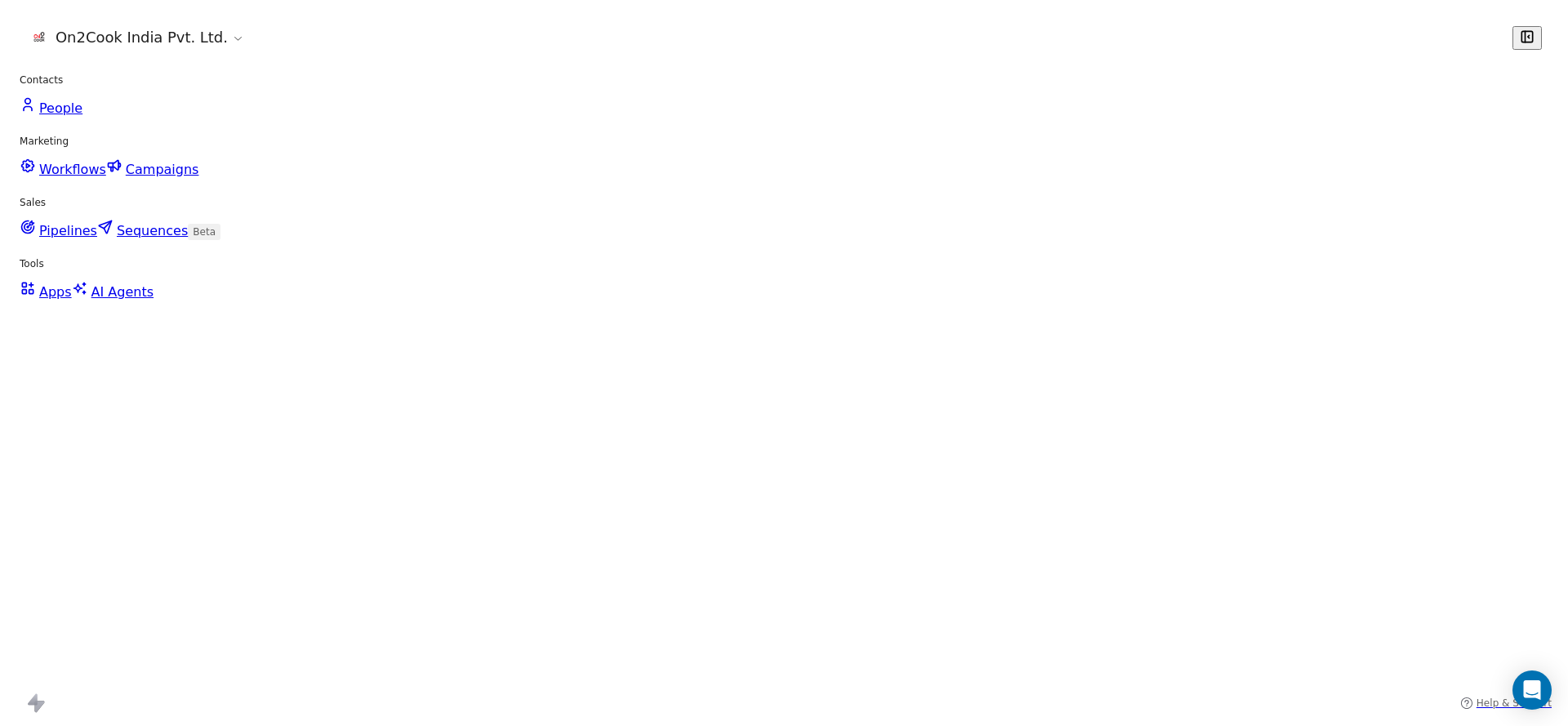
click at [1162, 392] on div "grid" at bounding box center [1161, 393] width 150 height 39
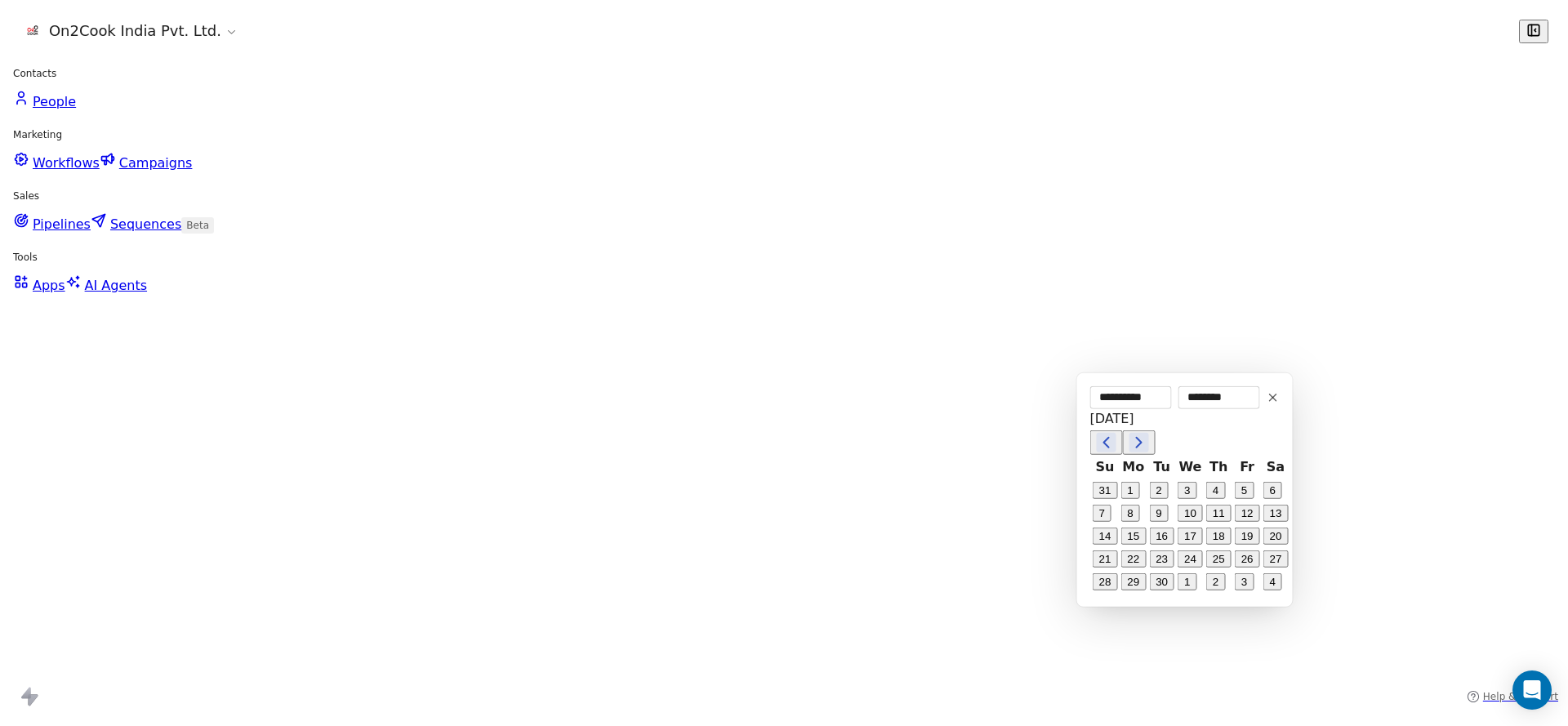
click at [1182, 522] on button "10" at bounding box center [1186, 515] width 26 height 26
type input "**********"
click at [449, 446] on html "On2Cook India Pvt. Ltd. Contacts People Marketing Workflows Campaigns Sales Pip…" at bounding box center [784, 363] width 1568 height 726
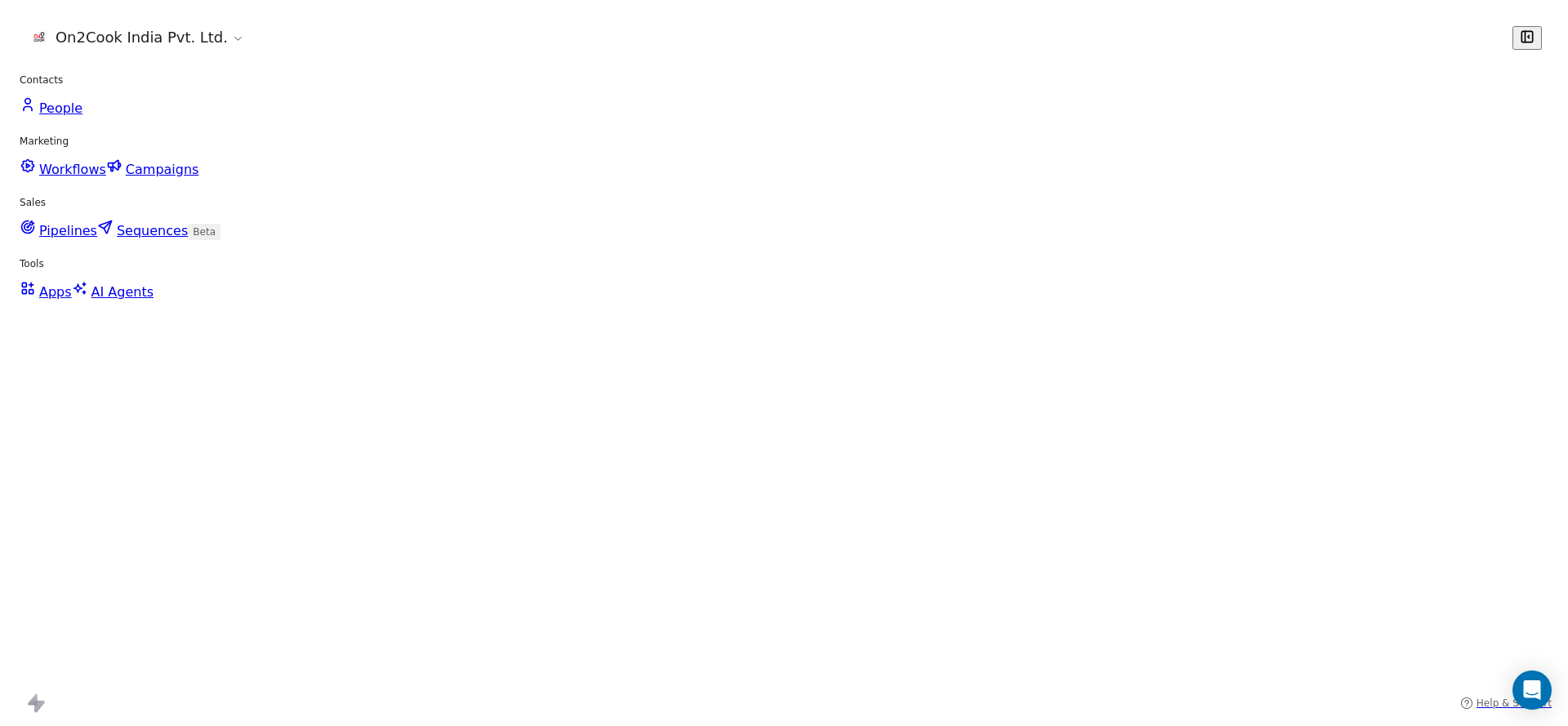
click at [1117, 437] on span "10/09/2025 01:54 PM" at bounding box center [1145, 432] width 99 height 16
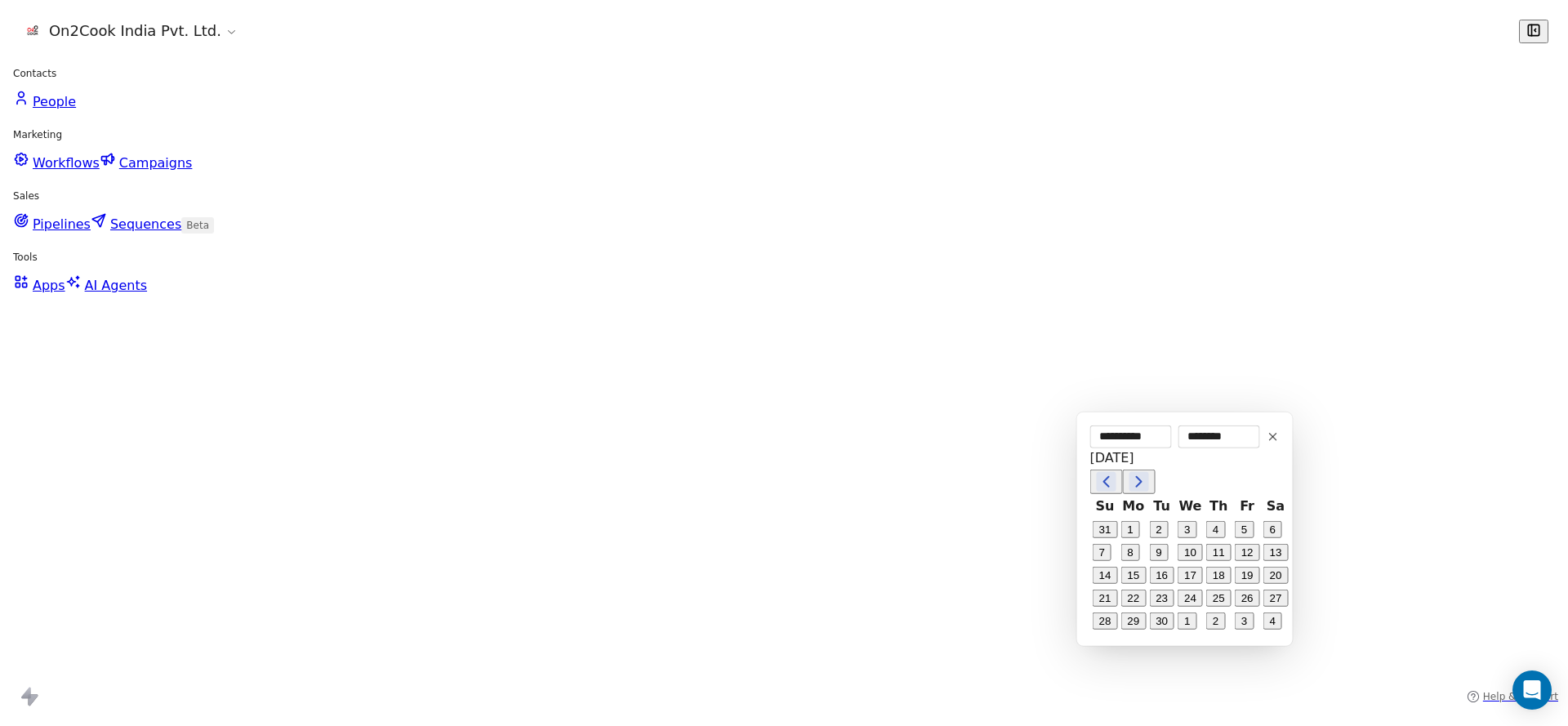
click at [1274, 431] on icon at bounding box center [1279, 431] width 13 height 13
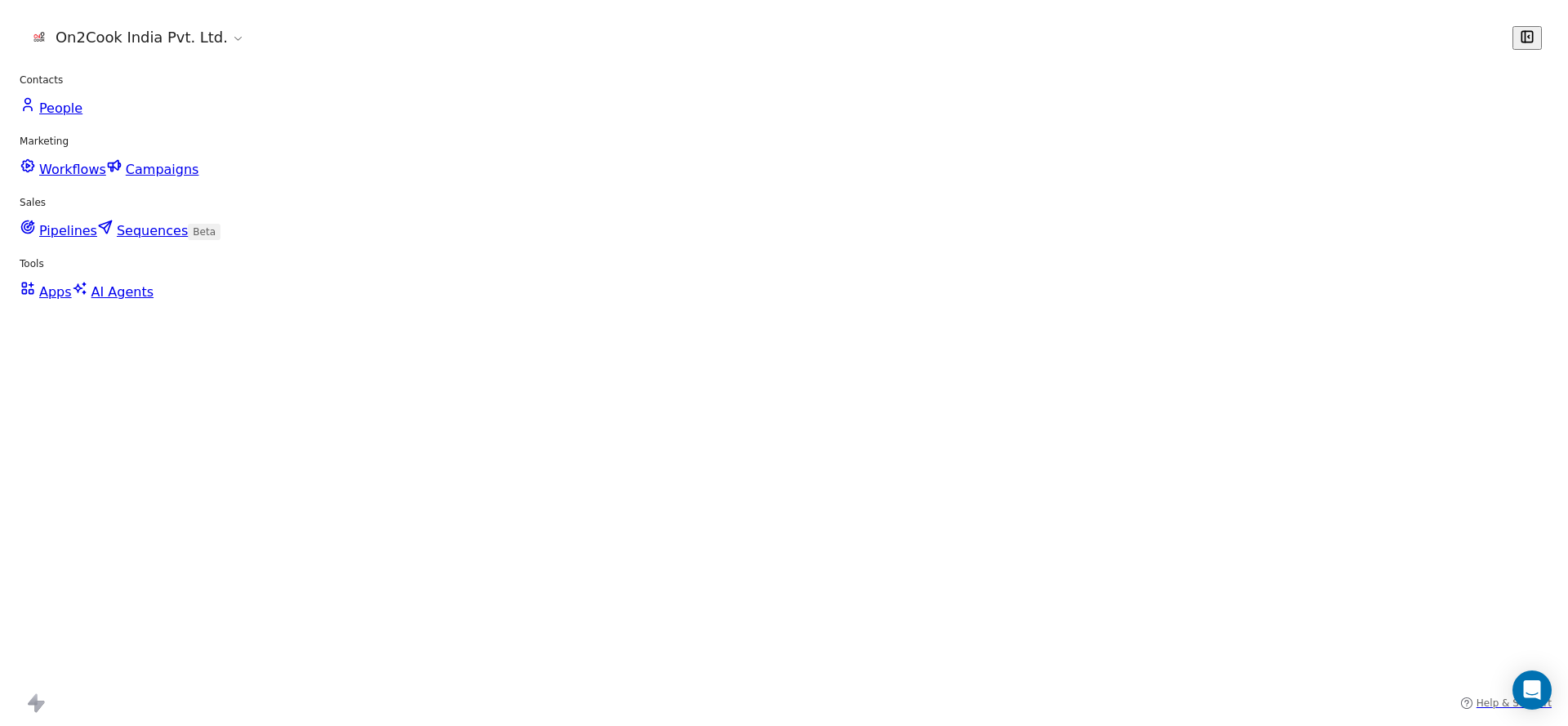
click at [1255, 384] on div "grid" at bounding box center [1312, 393] width 150 height 39
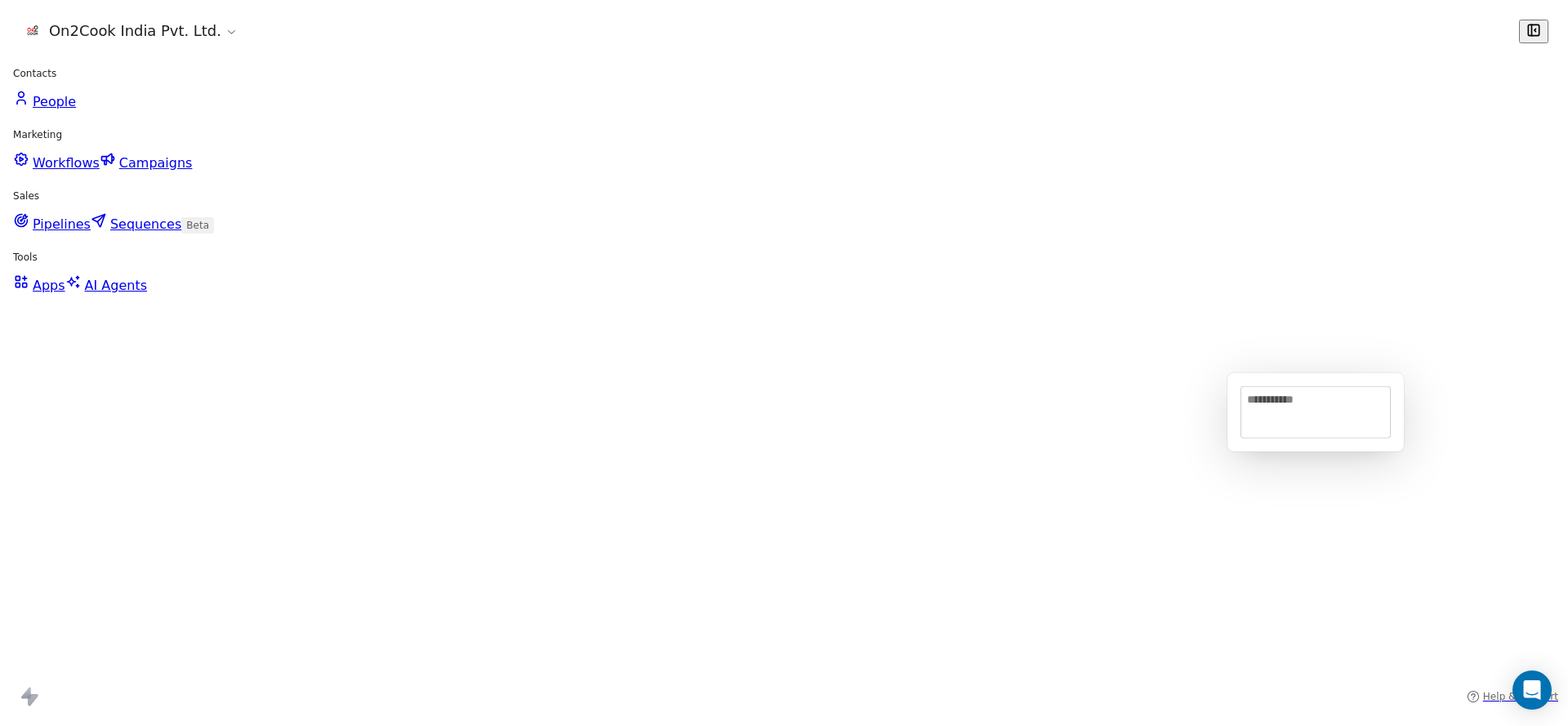
click at [1130, 406] on html "On2Cook India Pvt. Ltd. Contacts People Marketing Workflows Campaigns Sales Pip…" at bounding box center [784, 363] width 1568 height 726
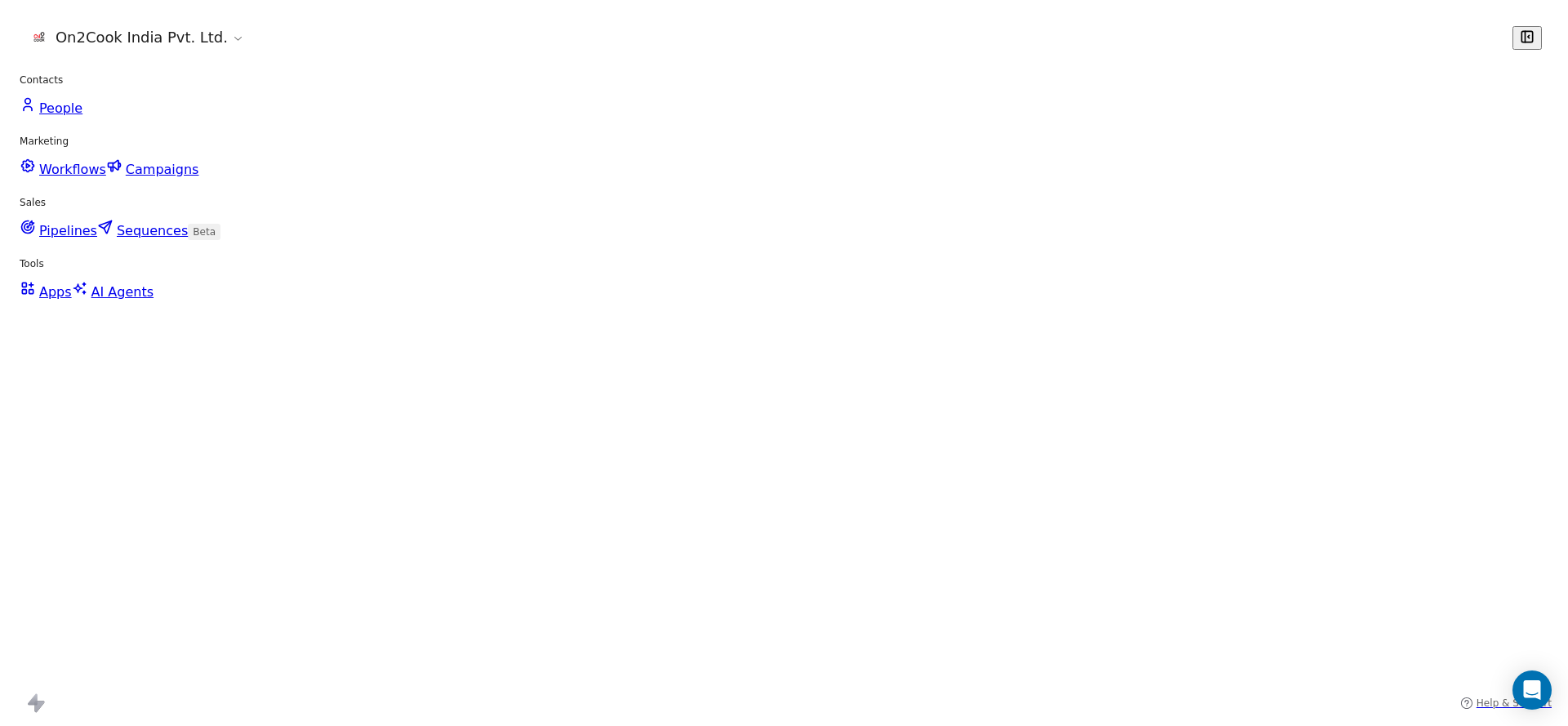
click at [1130, 406] on div "10/09/2025 01:58 PM" at bounding box center [1161, 393] width 150 height 39
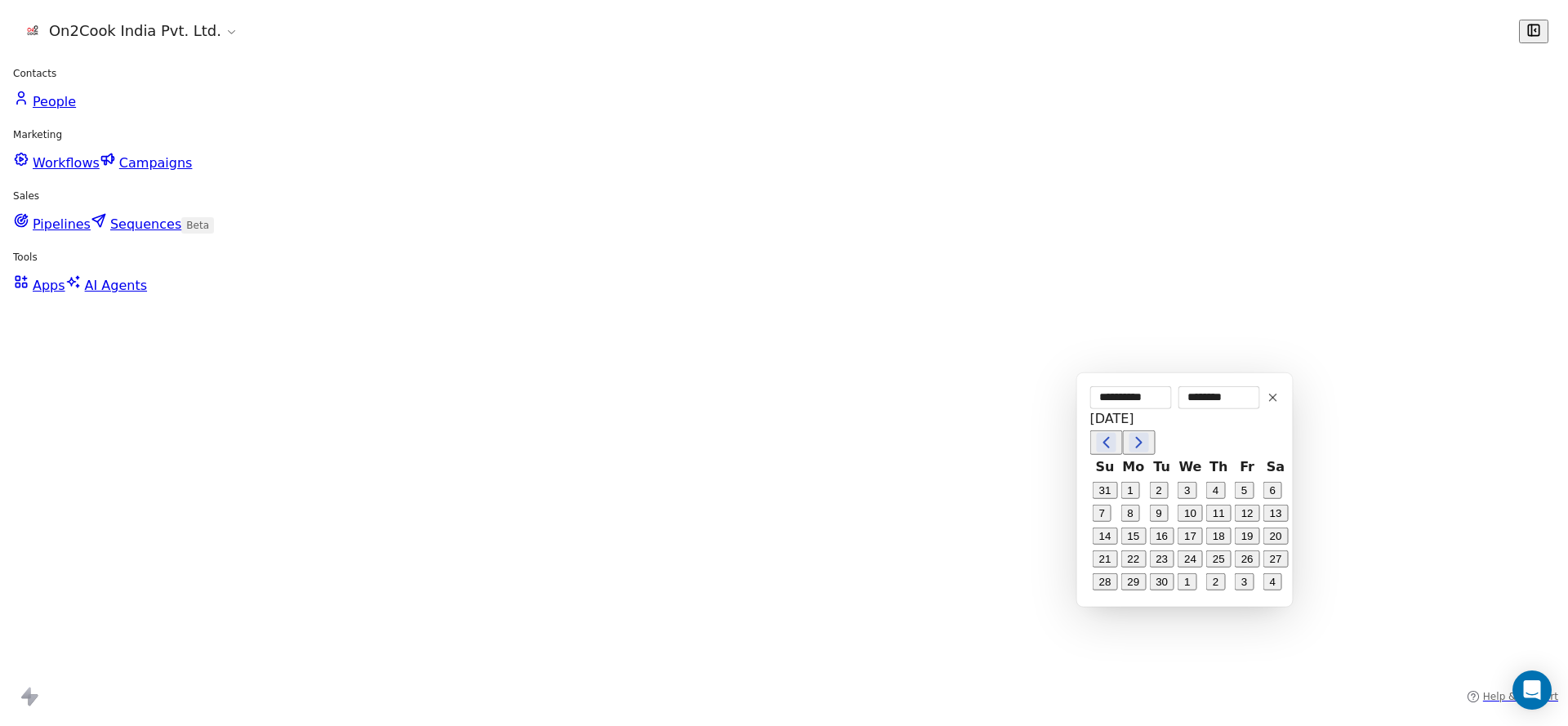
click at [1271, 390] on button at bounding box center [1279, 392] width 19 height 19
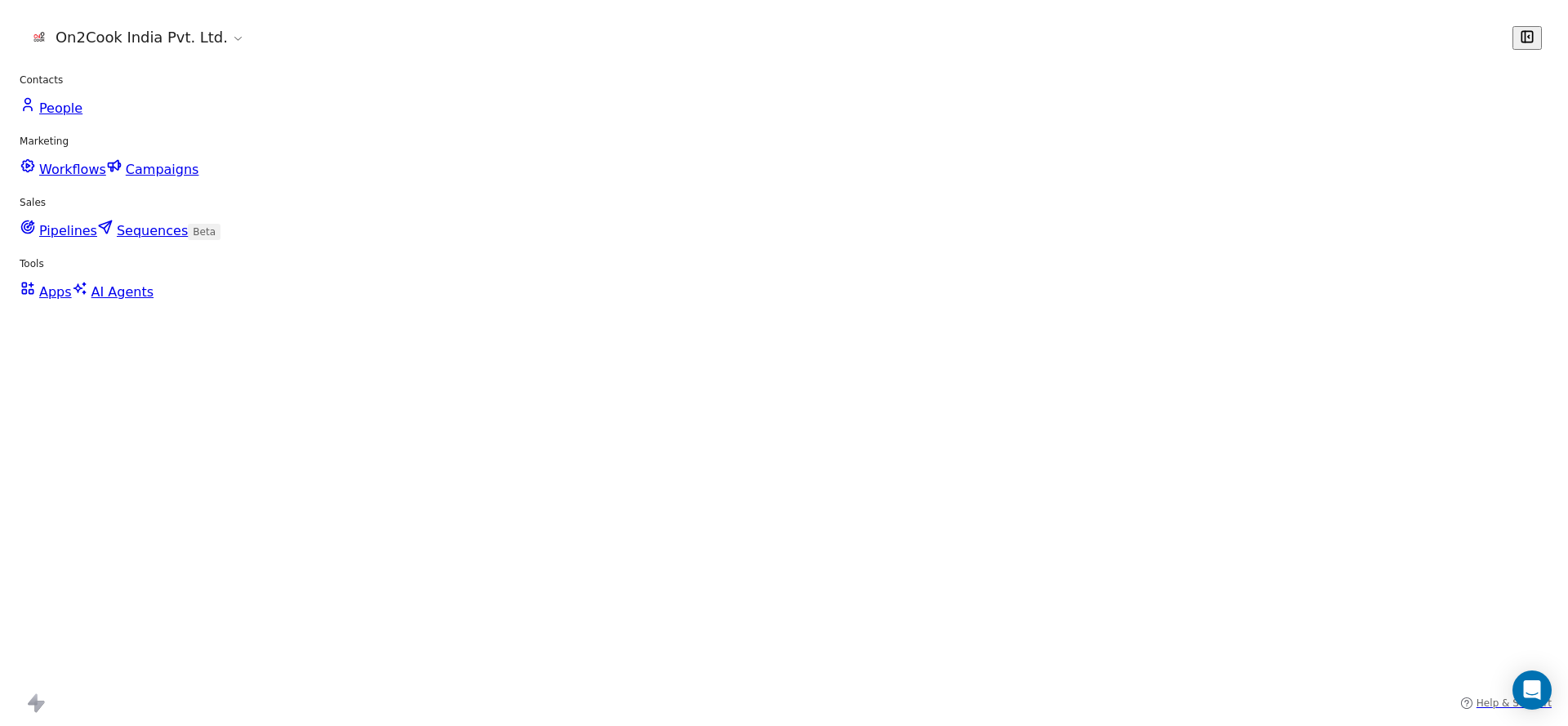
click at [1294, 398] on div "grid" at bounding box center [1312, 393] width 150 height 39
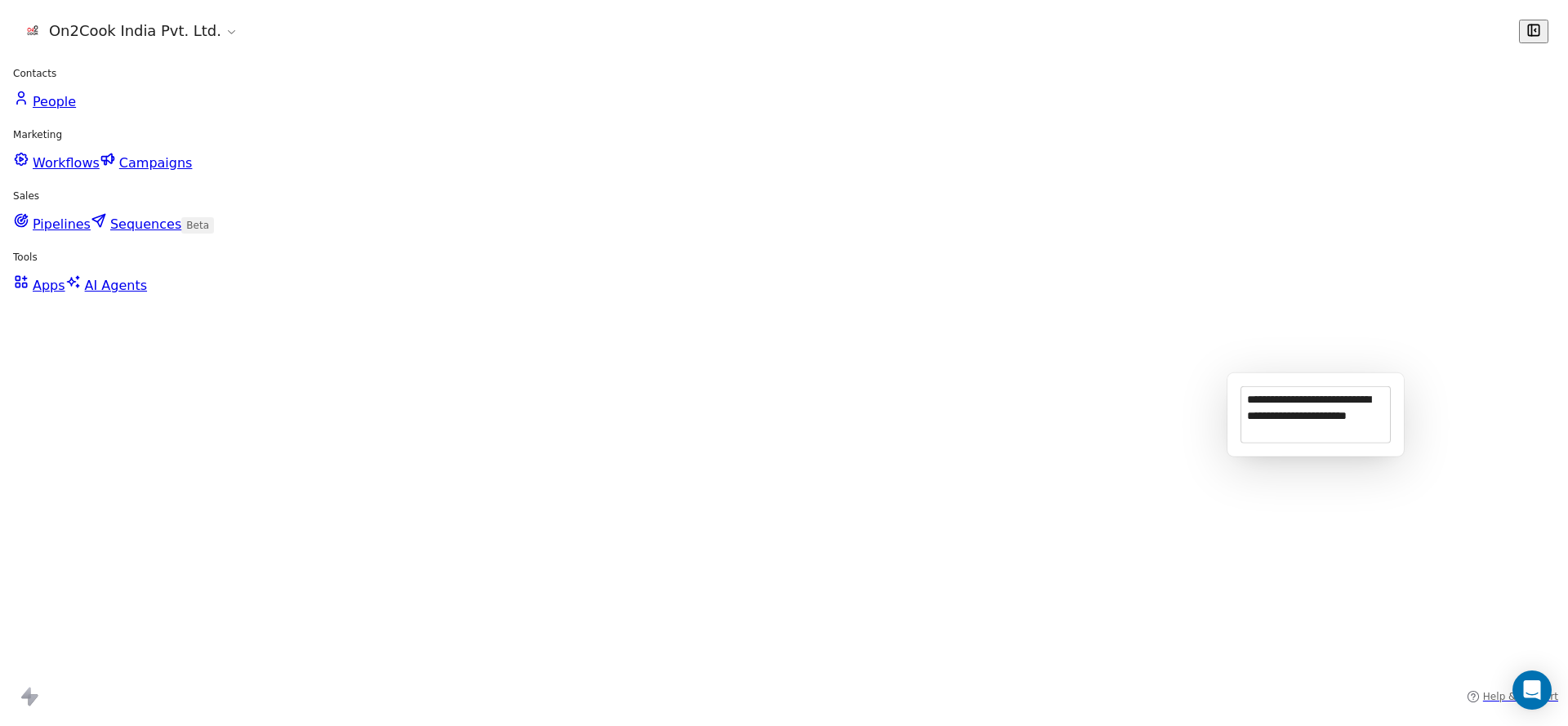
type textarea "**********"
click at [1455, 372] on html "On2Cook India Pvt. Ltd. Contacts People Marketing Workflows Campaigns Sales Pip…" at bounding box center [784, 363] width 1568 height 726
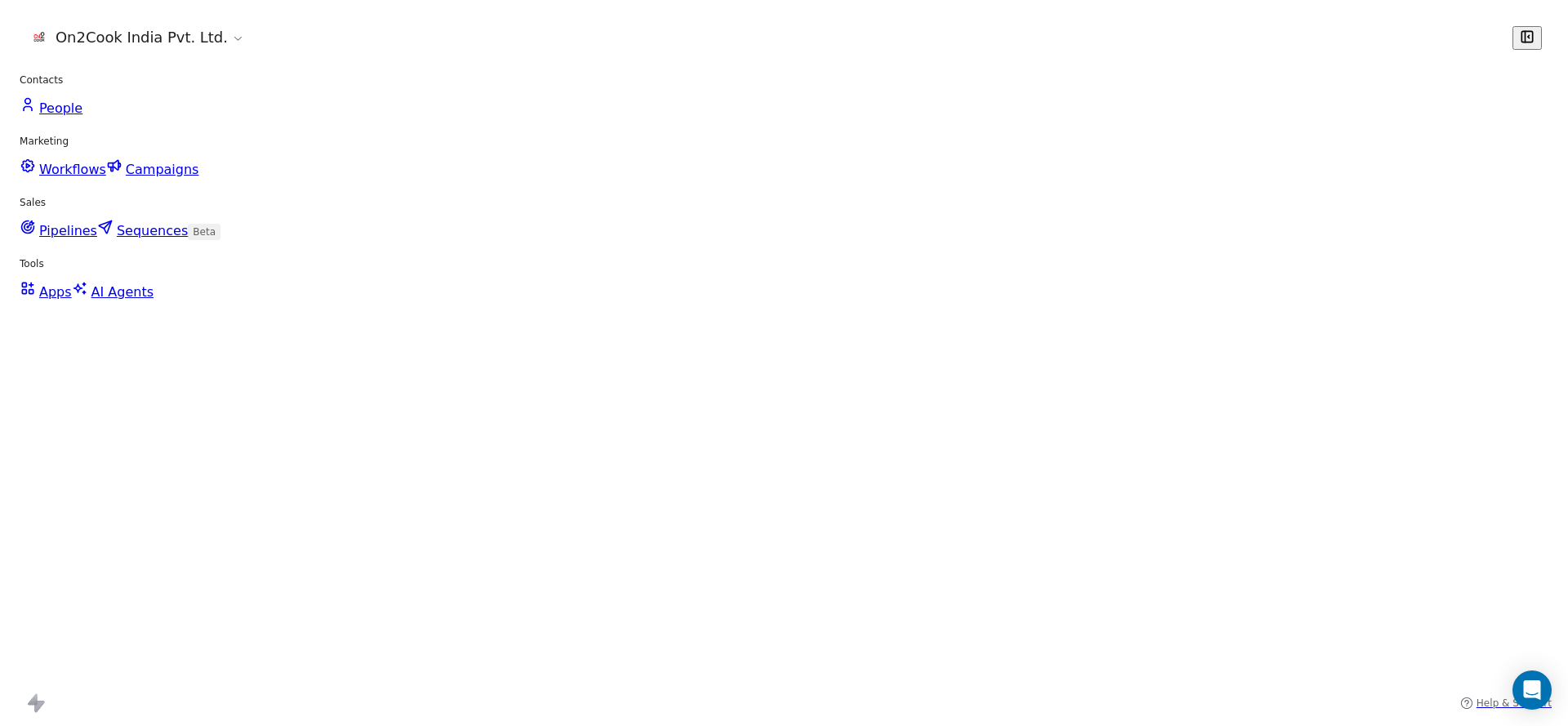
scroll to position [0, 2082]
click at [1291, 391] on div "grid" at bounding box center [1311, 393] width 150 height 39
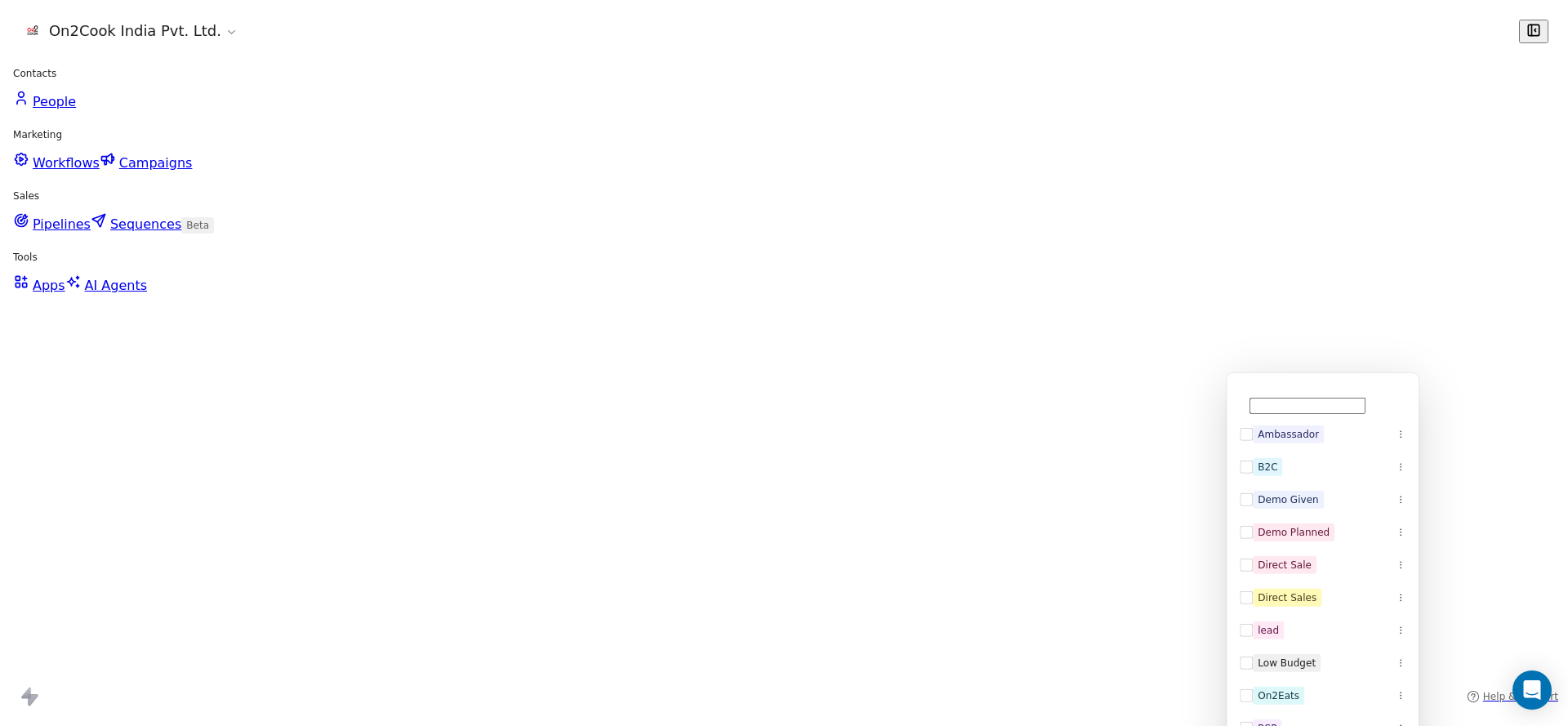
click at [1295, 472] on div "B2C" at bounding box center [1331, 468] width 138 height 18
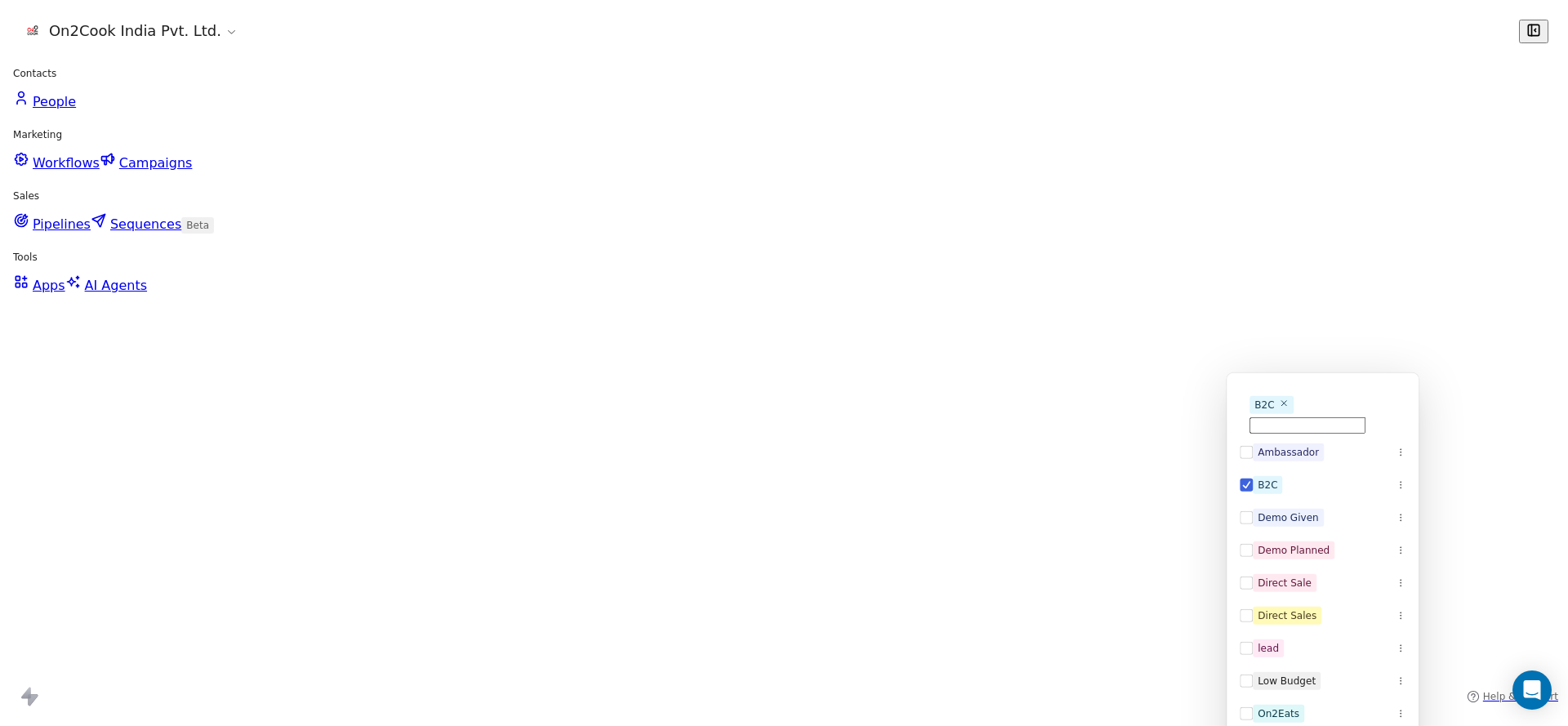
drag, startPoint x: 742, startPoint y: 469, endPoint x: 498, endPoint y: 465, distance: 244.0
click at [740, 469] on html "On2Cook India Pvt. Ltd. Contacts People Marketing Workflows Campaigns Sales Pip…" at bounding box center [784, 363] width 1568 height 726
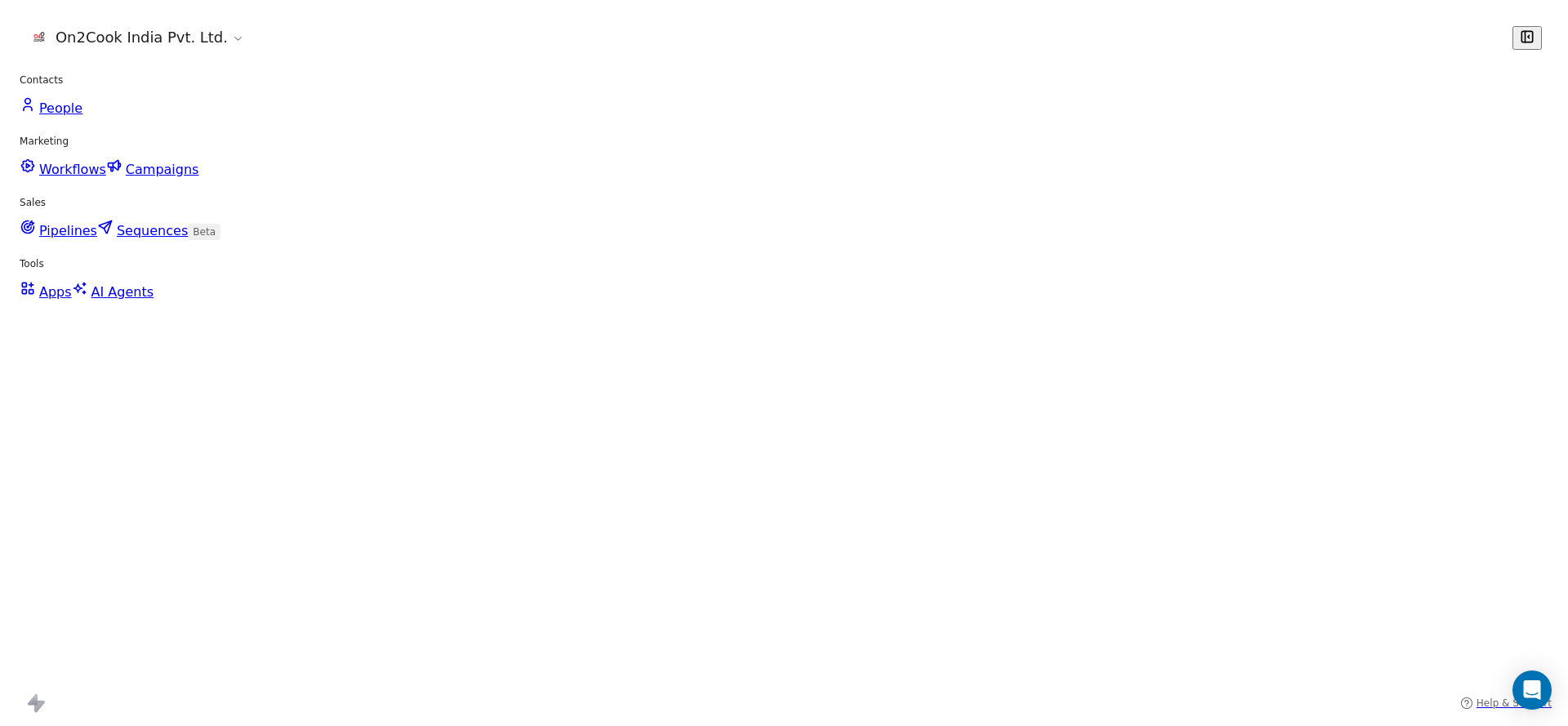
scroll to position [0, 1511]
click at [457, 397] on div "grid" at bounding box center [522, 393] width 150 height 39
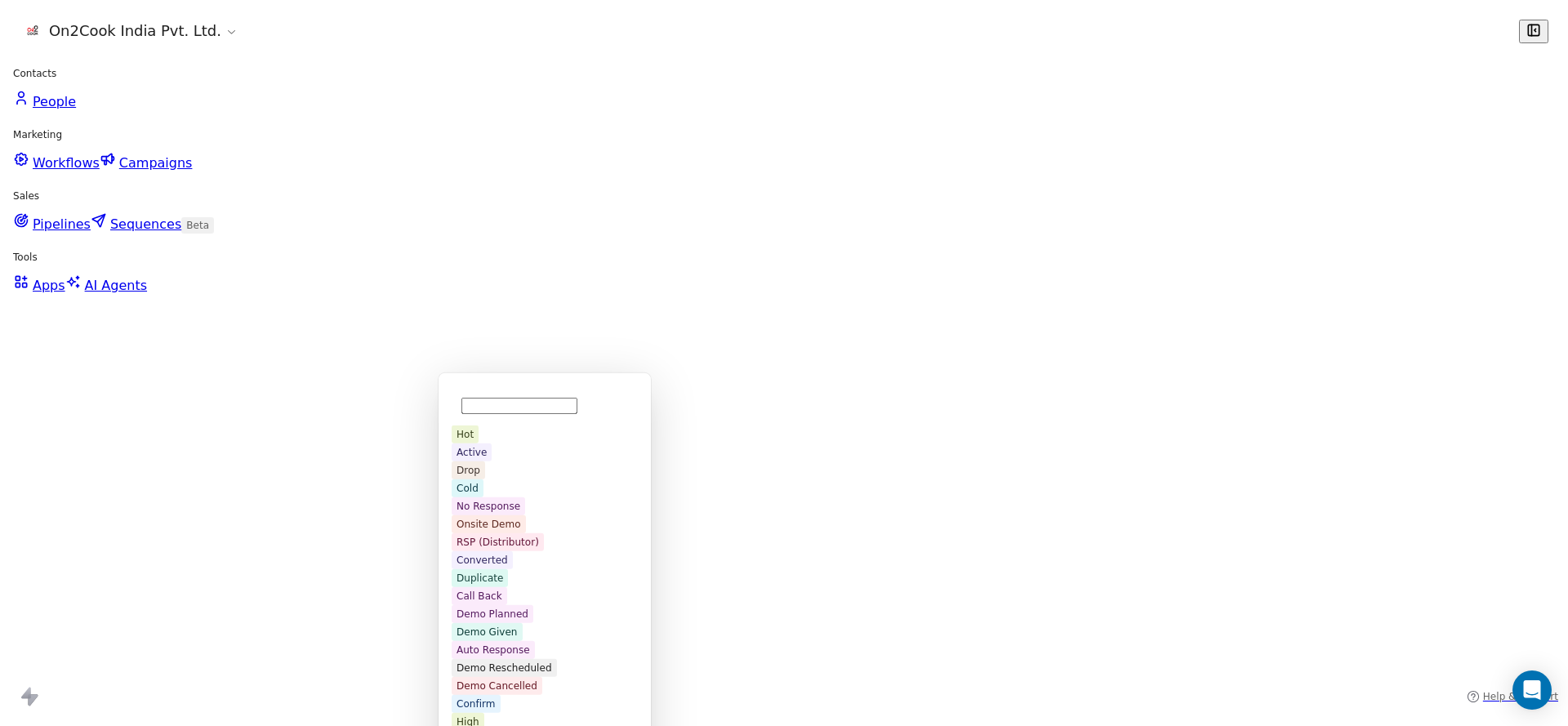
click at [517, 561] on div "Cold" at bounding box center [543, 554] width 165 height 18
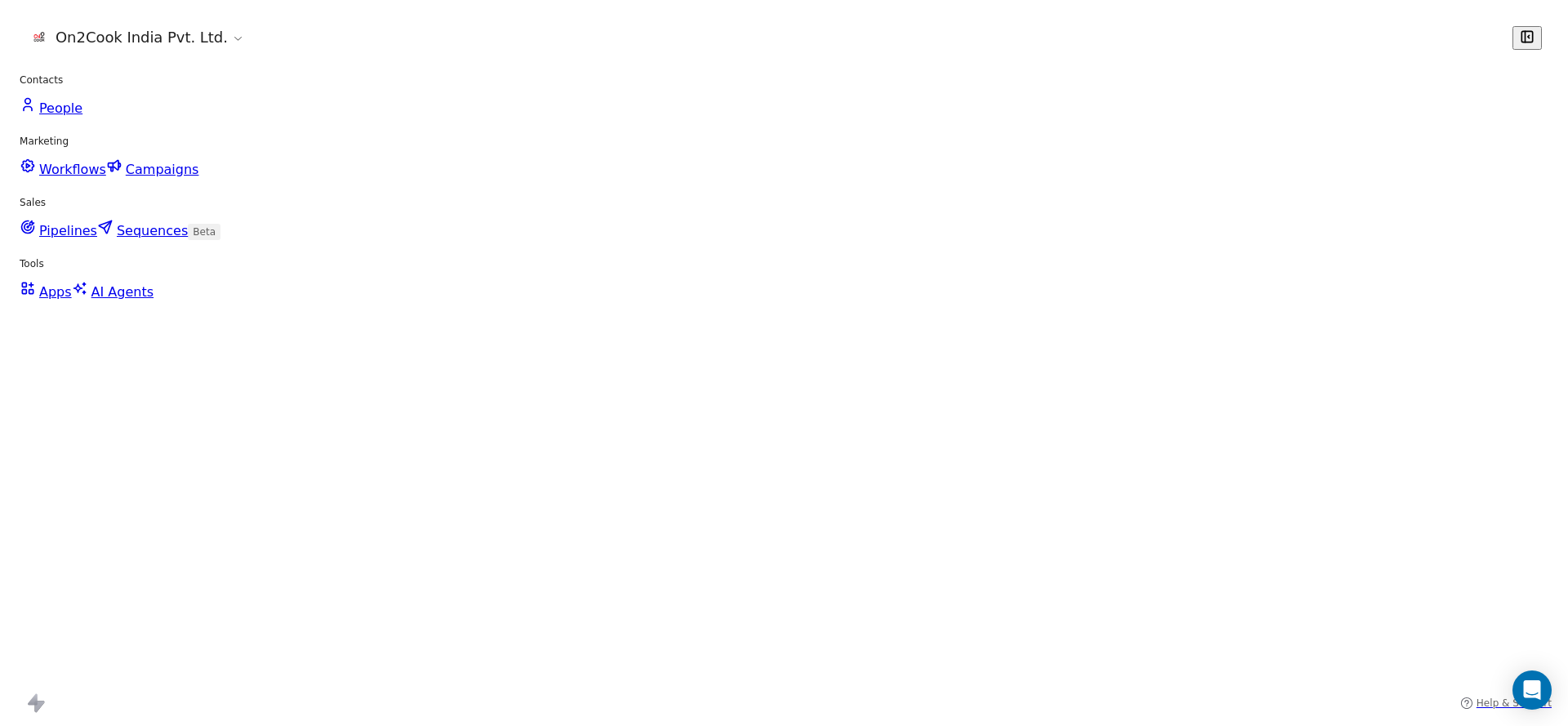
scroll to position [0, 0]
click at [727, 354] on icon "grid" at bounding box center [734, 352] width 13 height 13
click at [557, 363] on div "grid" at bounding box center [587, 354] width 150 height 39
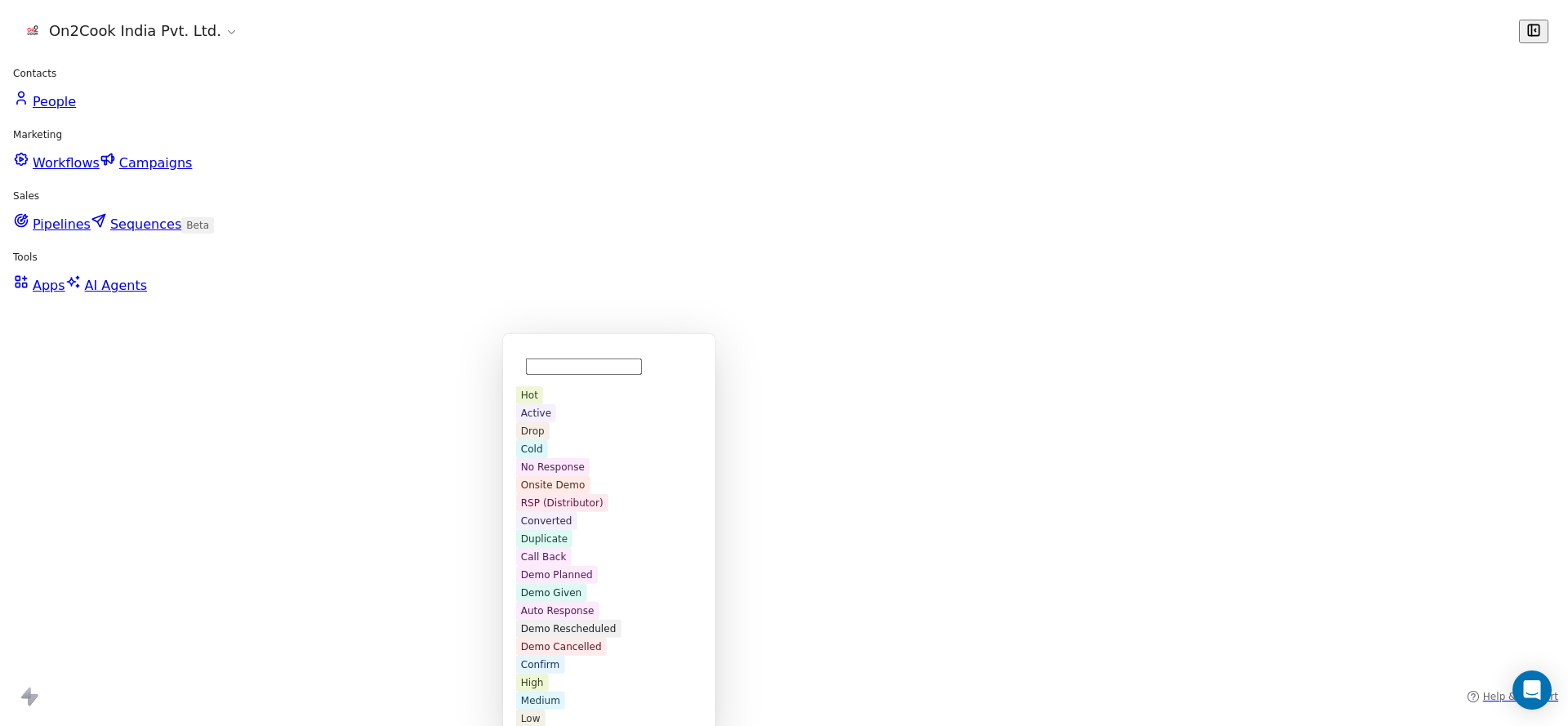
click at [608, 545] on div "No Response" at bounding box center [608, 554] width 165 height 18
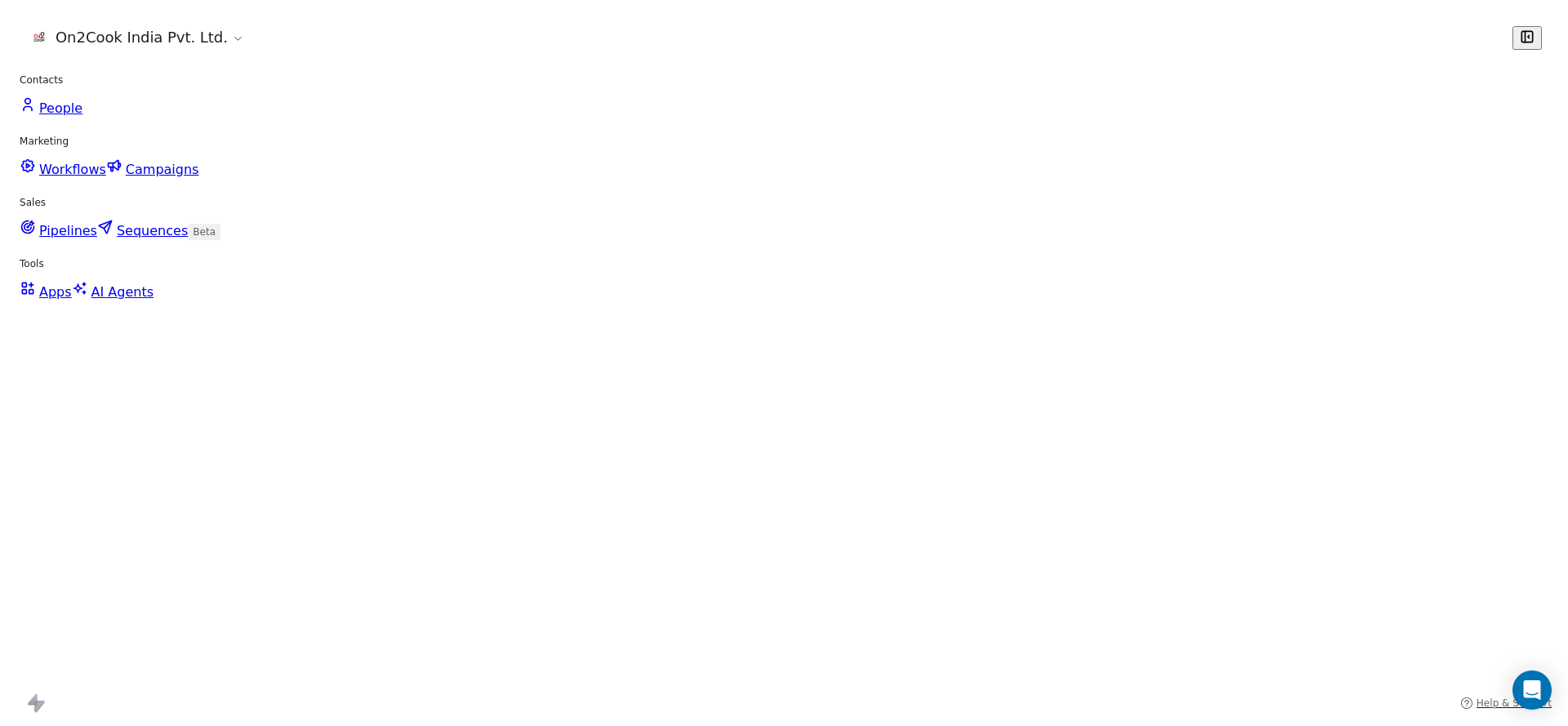
scroll to position [0, 1663]
click at [1083, 356] on div "grid" at bounding box center [1126, 354] width 150 height 39
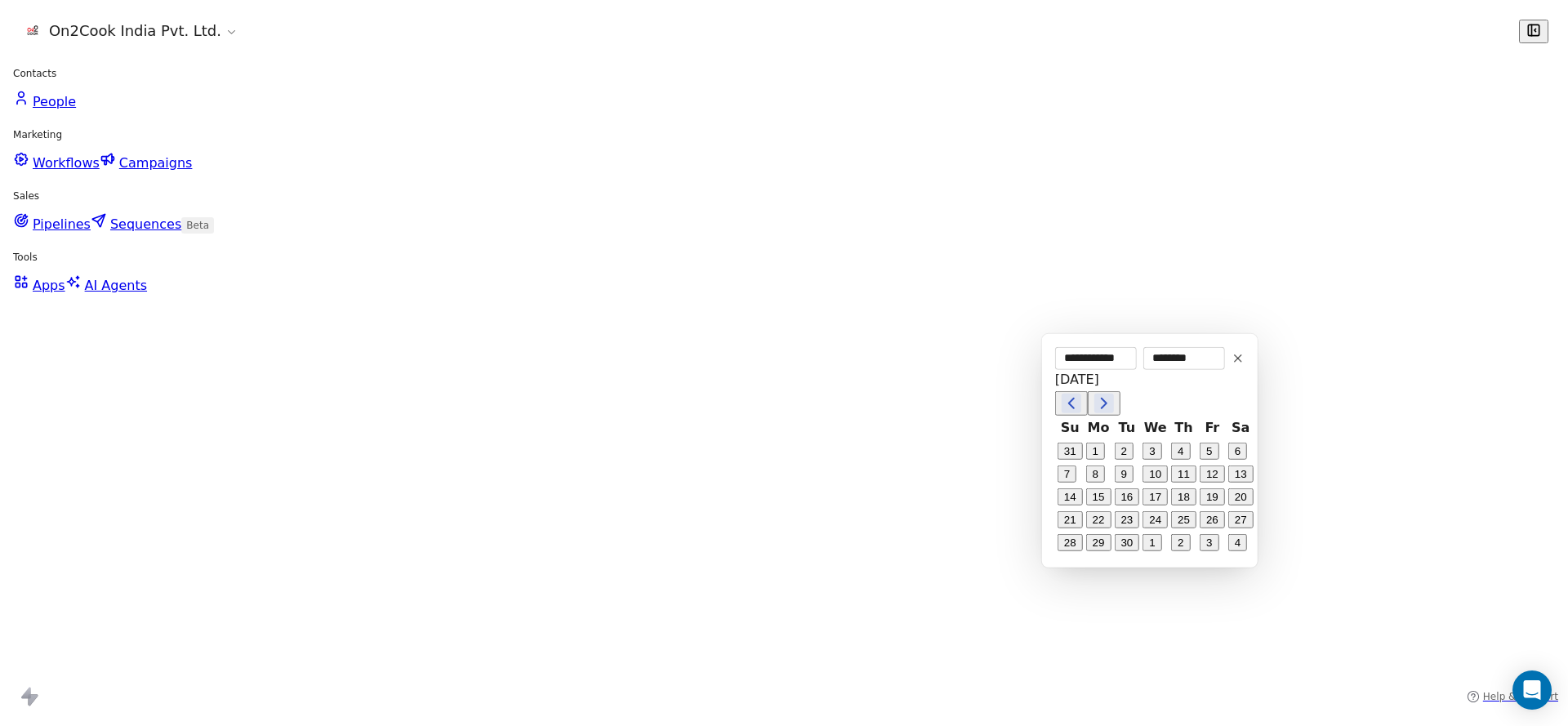
click at [1100, 437] on button "1" at bounding box center [1098, 443] width 26 height 26
click at [924, 500] on html "On2Cook India Pvt. Ltd. Contacts People Marketing Workflows Campaigns Sales Pip…" at bounding box center [784, 363] width 1568 height 726
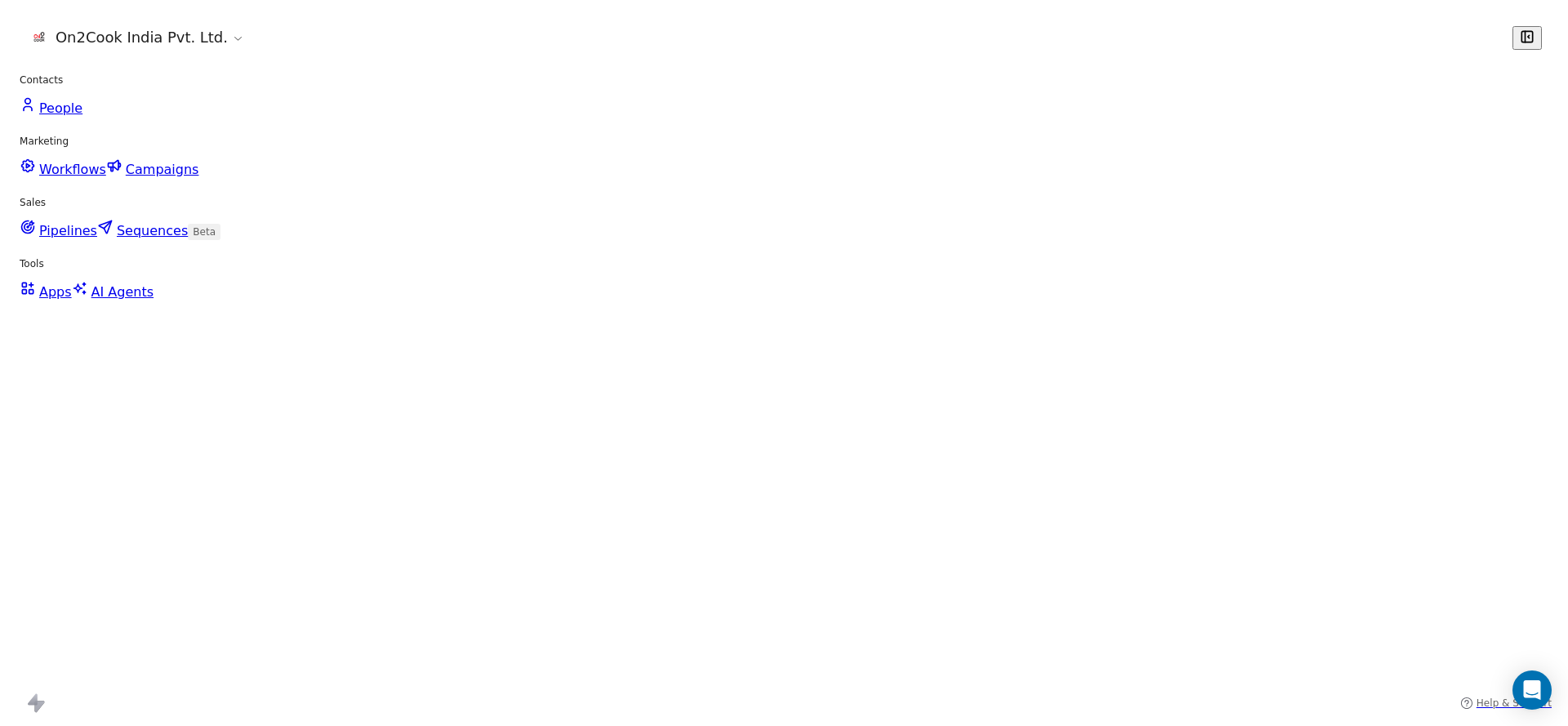
scroll to position [0, 2089]
click at [1115, 341] on div "grid" at bounding box center [1153, 354] width 150 height 39
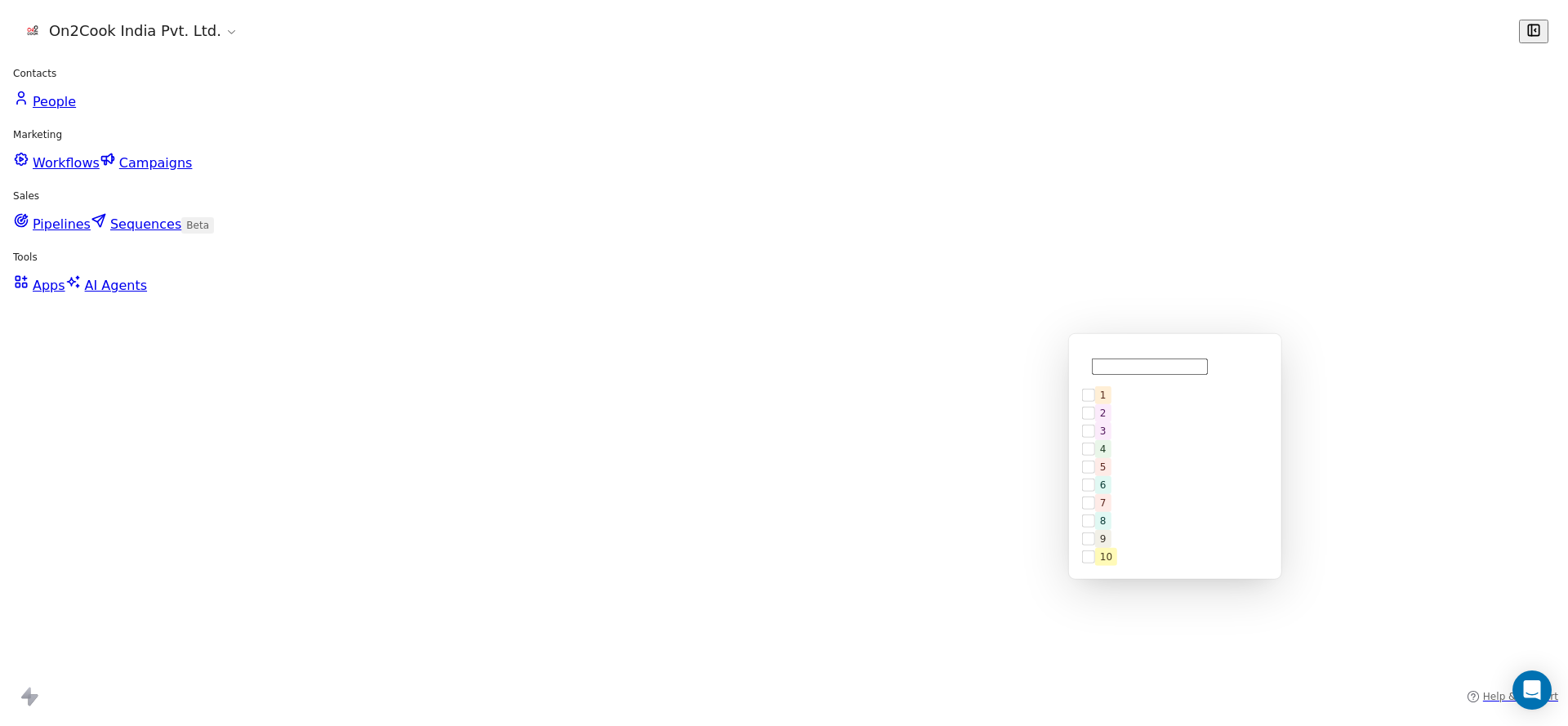
click at [1115, 413] on div "1 2 3 4 5 6 7 8 9 10" at bounding box center [1174, 573] width 197 height 385
click at [1152, 384] on div "1" at bounding box center [1175, 397] width 185 height 26
click at [933, 378] on html "On2Cook India Pvt. Ltd. Contacts People Marketing Workflows Campaigns Sales Pip…" at bounding box center [784, 363] width 1568 height 726
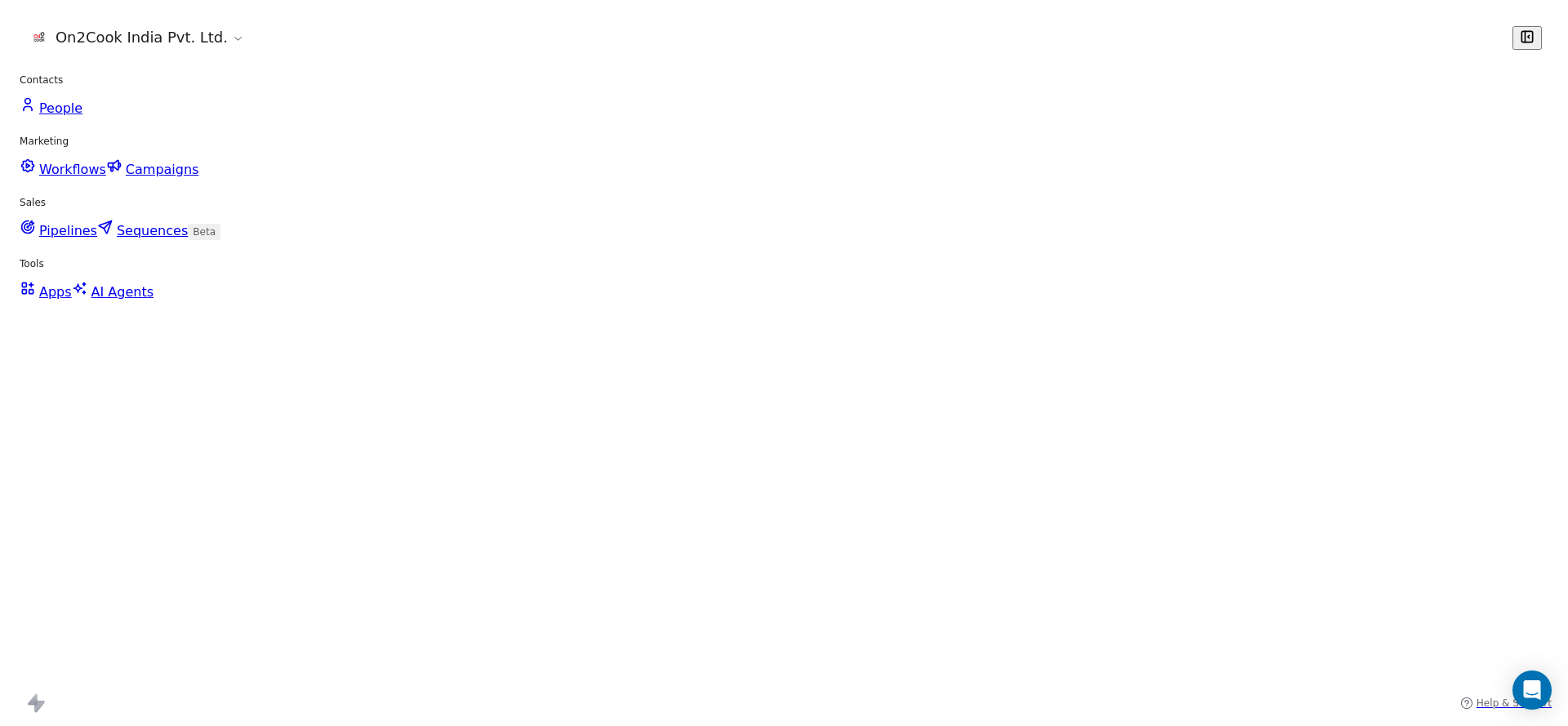
click at [948, 342] on div "grid" at bounding box center [1002, 354] width 150 height 39
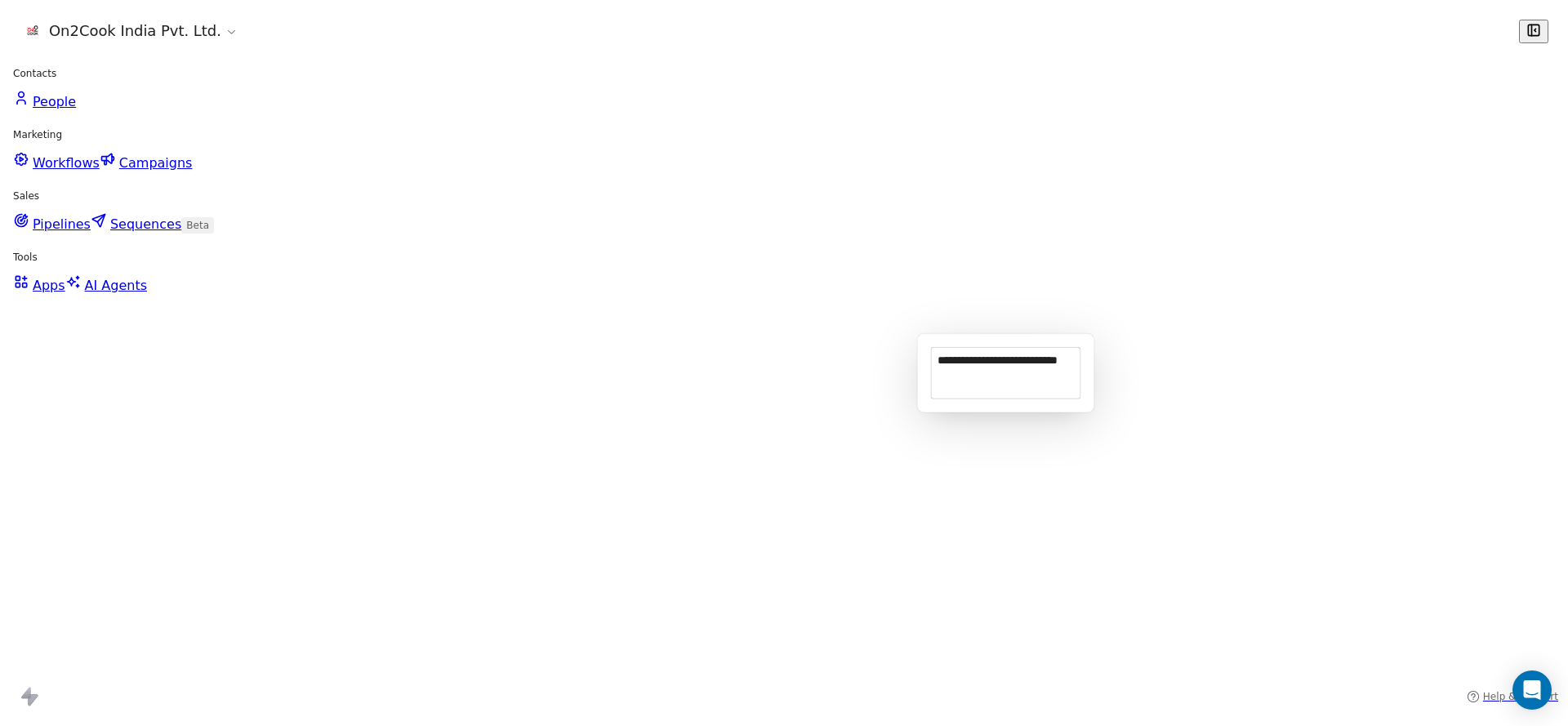
type textarea "**********"
click at [780, 381] on html "On2Cook India Pvt. Ltd. Contacts People Marketing Workflows Campaigns Sales Pip…" at bounding box center [784, 363] width 1568 height 726
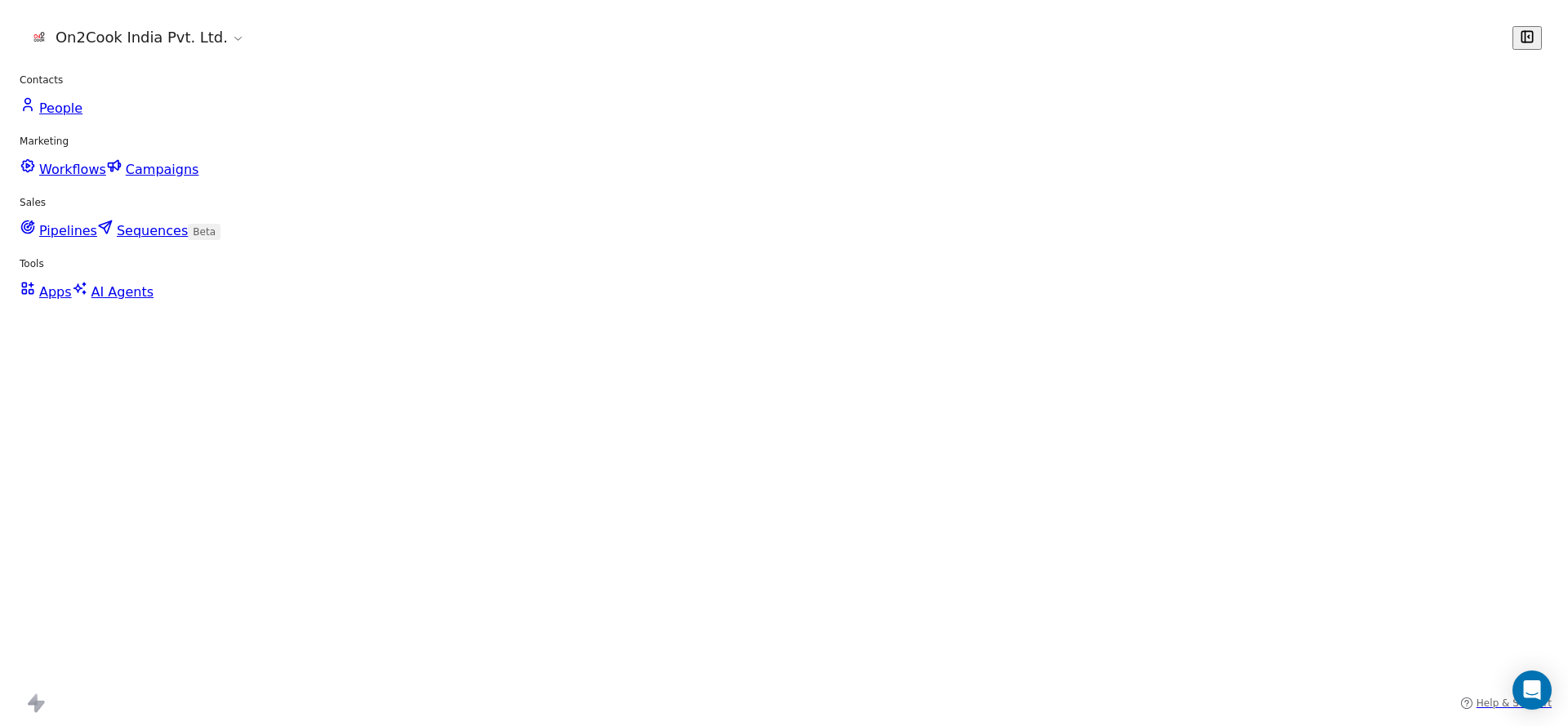
click at [836, 359] on div "grid" at bounding box center [850, 354] width 150 height 39
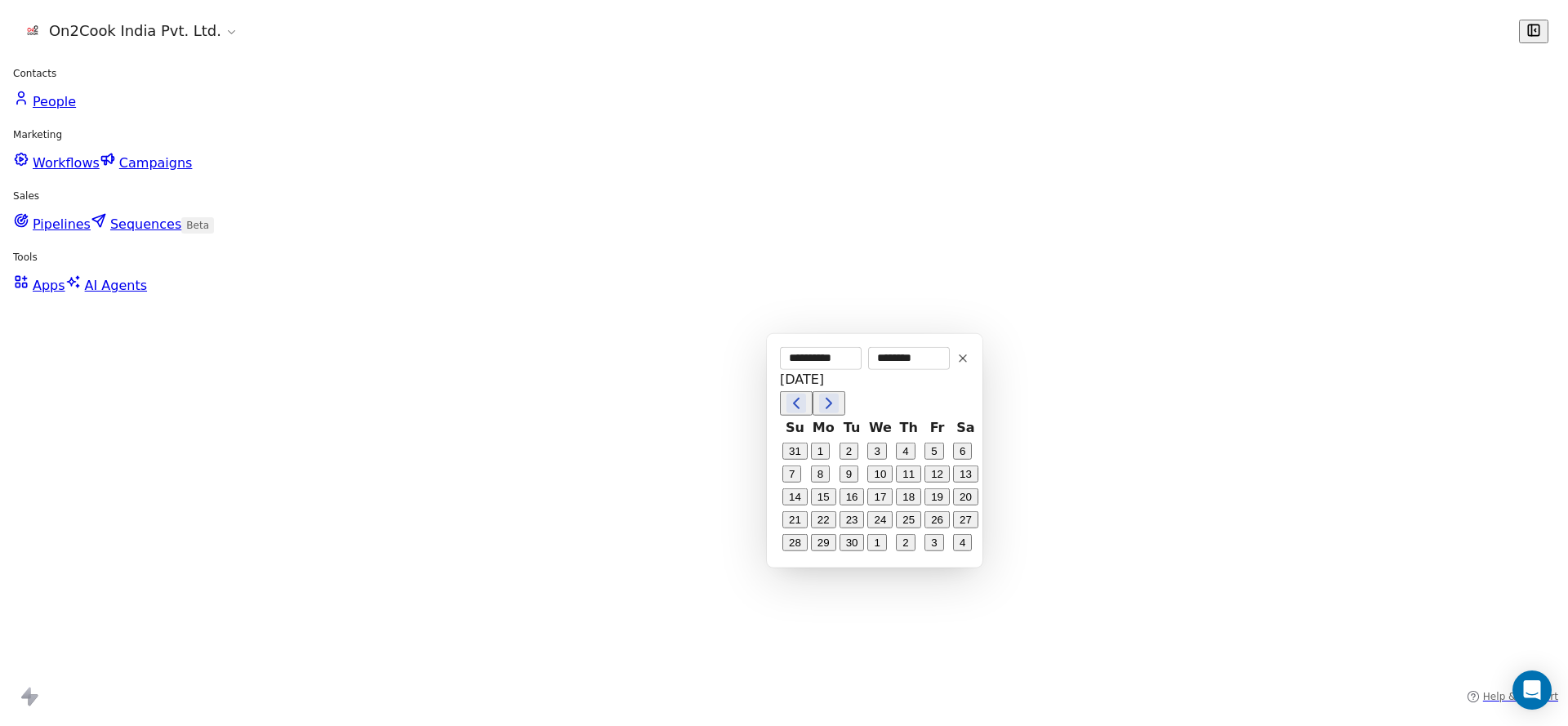
click at [873, 468] on button "10" at bounding box center [875, 476] width 26 height 26
type input "**********"
click at [309, 389] on html "On2Cook India Pvt. Ltd. Contacts People Marketing Workflows Campaigns Sales Pip…" at bounding box center [784, 363] width 1568 height 726
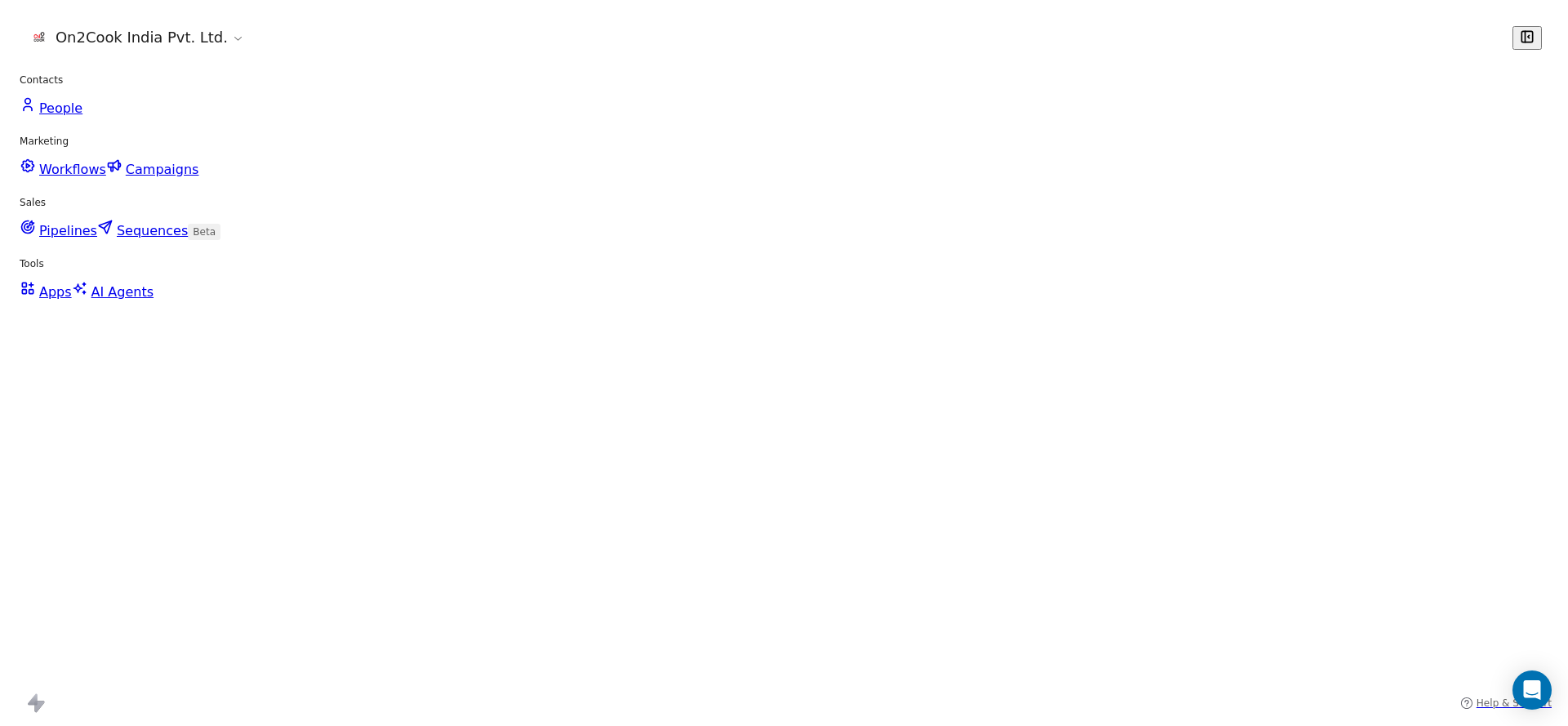
scroll to position [0, 0]
click at [727, 314] on icon "grid" at bounding box center [734, 313] width 13 height 13
click at [727, 311] on icon "grid" at bounding box center [734, 313] width 13 height 13
click at [727, 314] on icon "grid" at bounding box center [734, 313] width 13 height 13
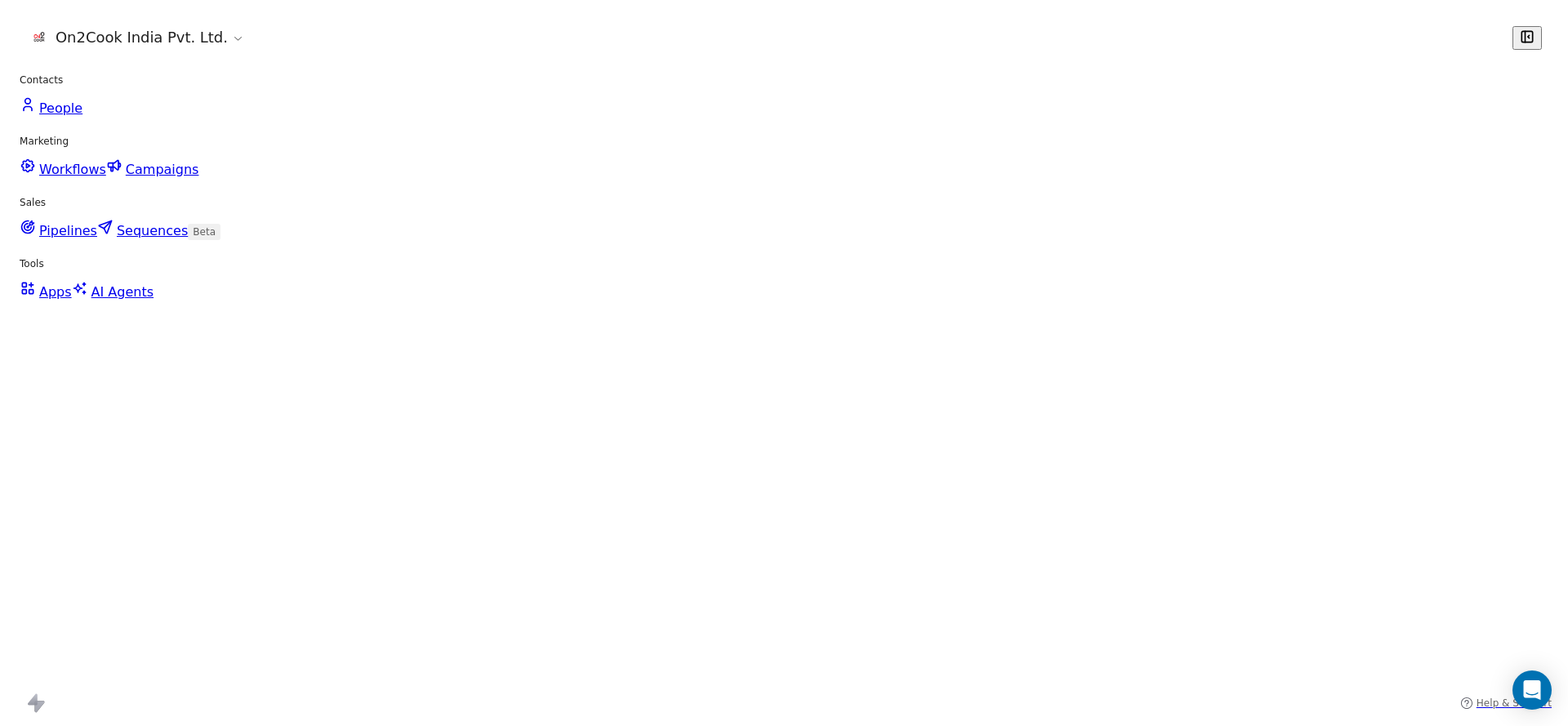
click at [1300, 314] on div "grid" at bounding box center [1314, 315] width 150 height 39
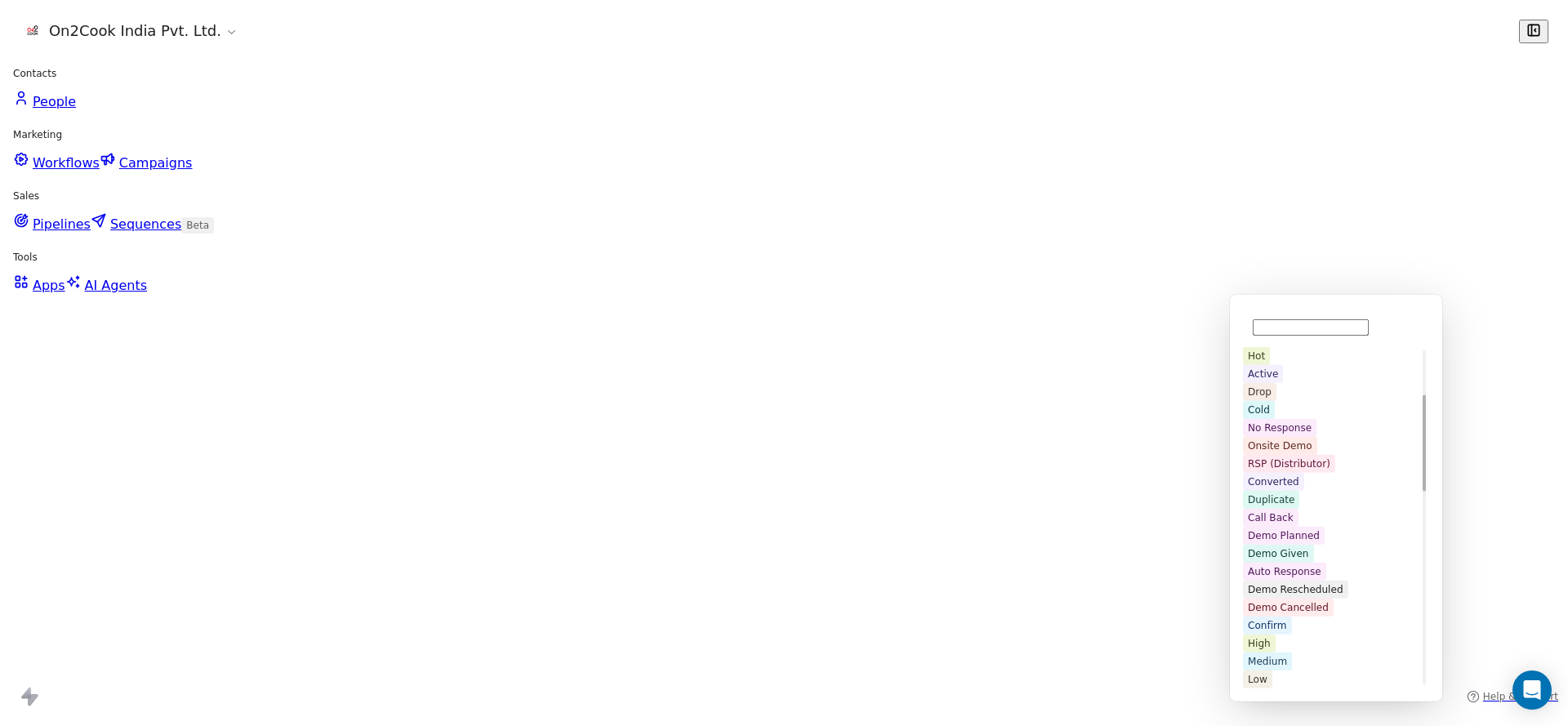
scroll to position [245, 0]
click at [1315, 494] on div "Demo Planned" at bounding box center [1336, 505] width 185 height 26
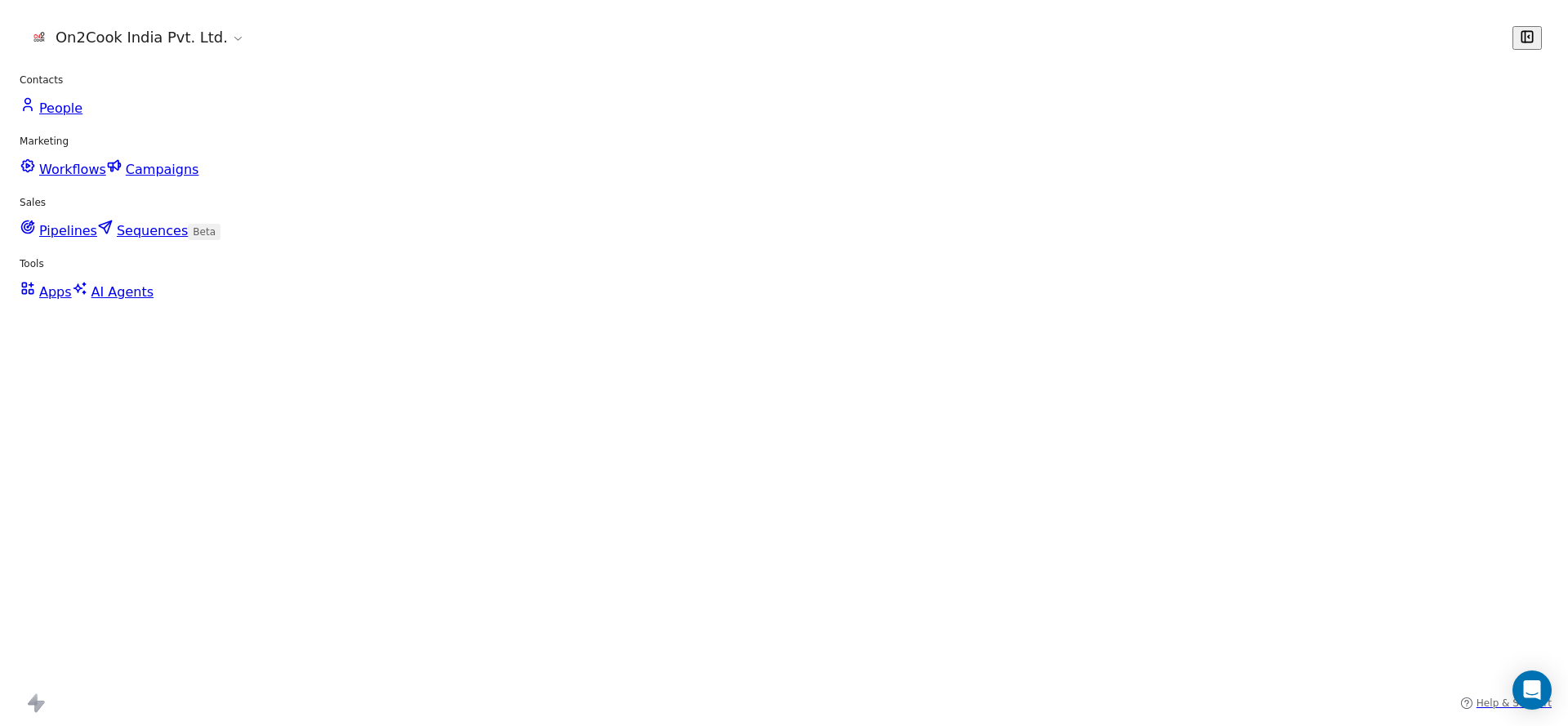
scroll to position [0, 1779]
click at [1428, 314] on div "grid" at bounding box center [1463, 315] width 150 height 39
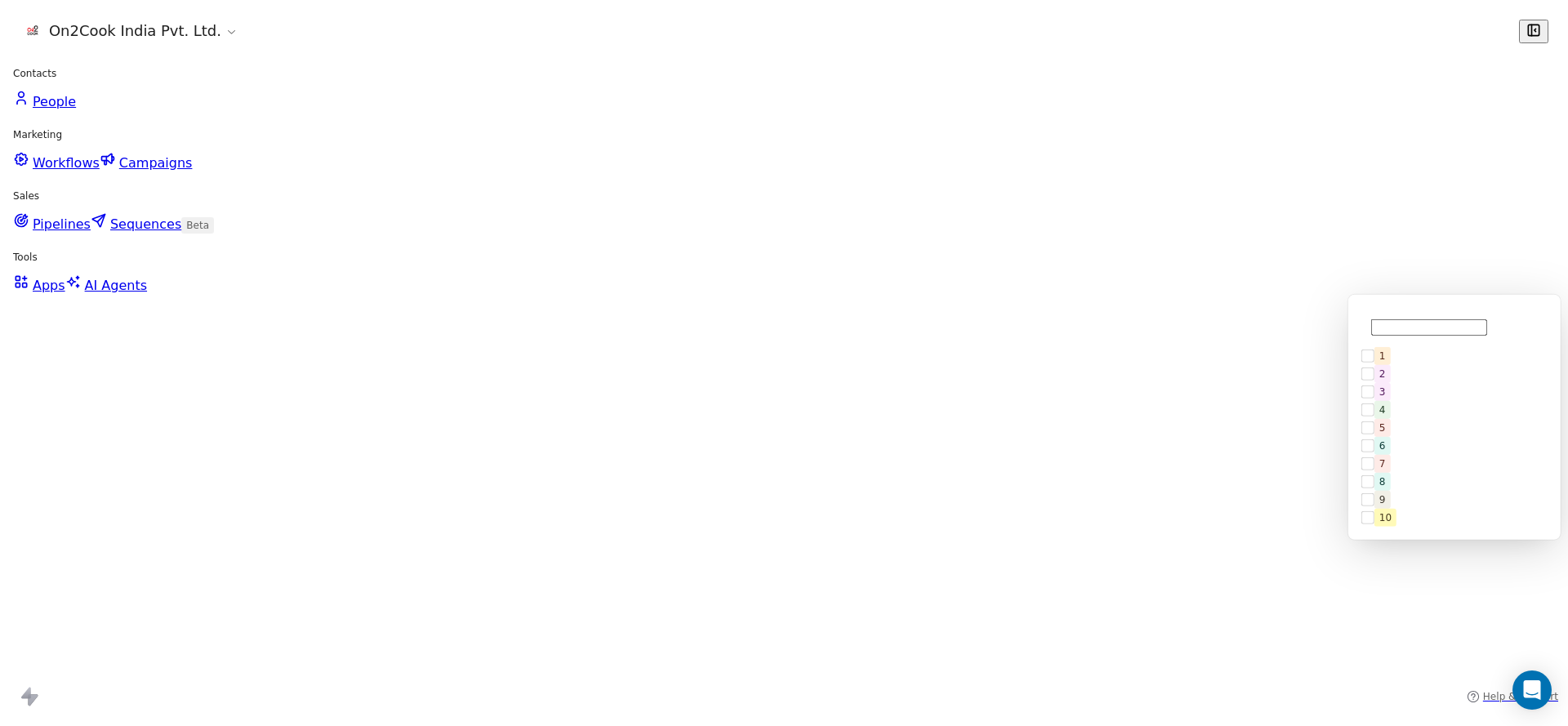
click at [1372, 345] on div "1" at bounding box center [1454, 357] width 185 height 26
click at [1067, 391] on html "On2Cook India Pvt. Ltd. Contacts People Marketing Workflows Campaigns Sales Pip…" at bounding box center [784, 363] width 1568 height 726
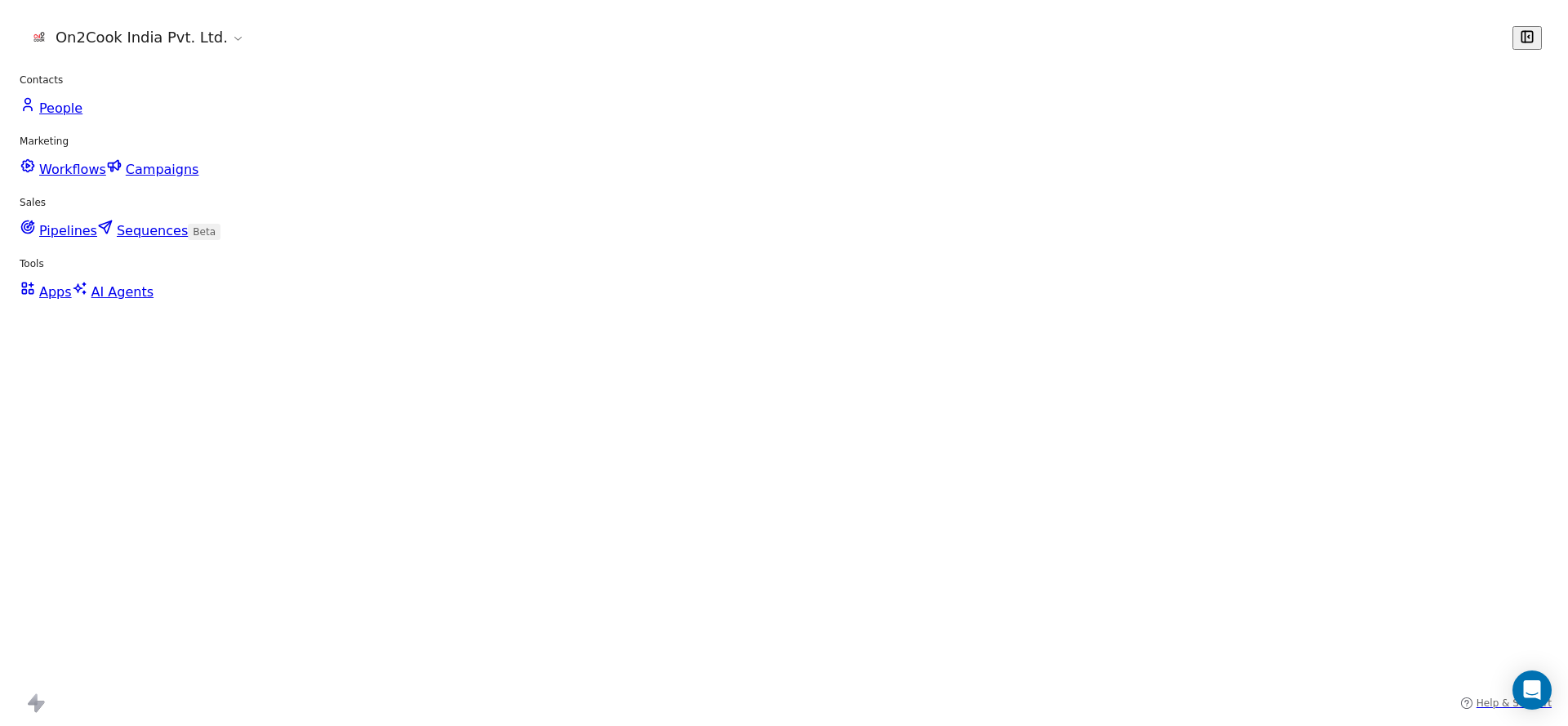
click at [997, 314] on div "grid" at bounding box center [1009, 315] width 150 height 39
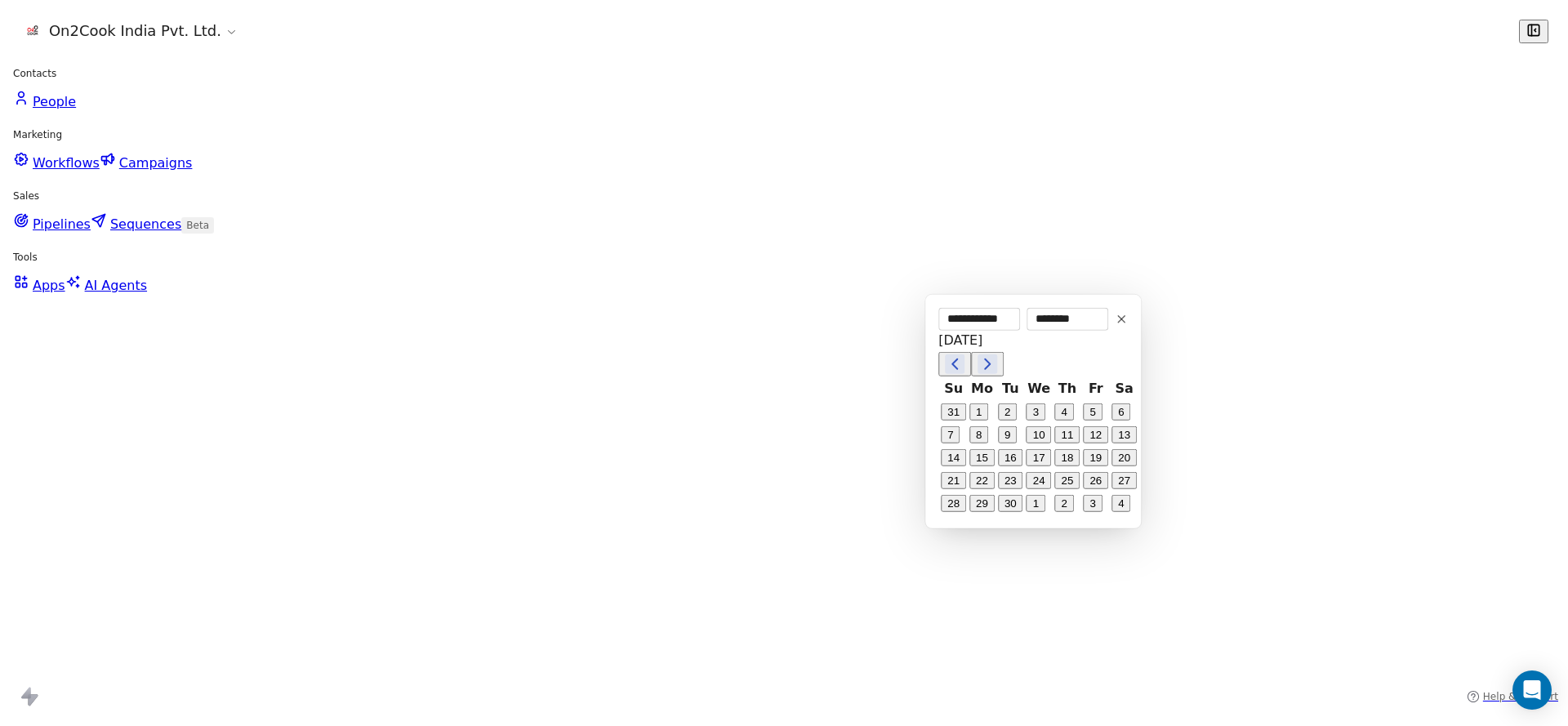
click at [988, 408] on button "1" at bounding box center [981, 403] width 26 height 26
click at [822, 419] on html "On2Cook India Pvt. Ltd. Contacts People Marketing Workflows Campaigns Sales Pip…" at bounding box center [784, 363] width 1568 height 726
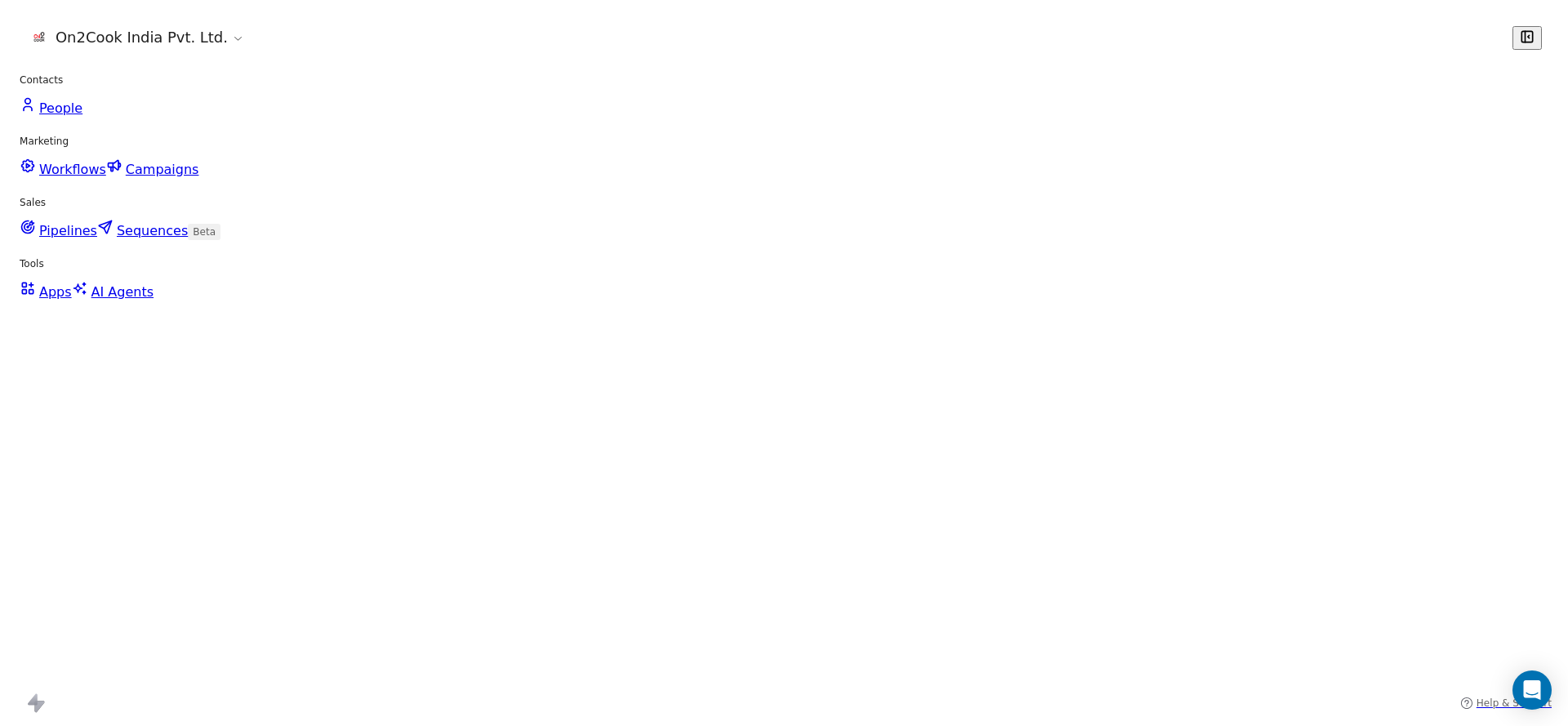
click at [1122, 313] on div "grid" at bounding box center [1161, 315] width 150 height 39
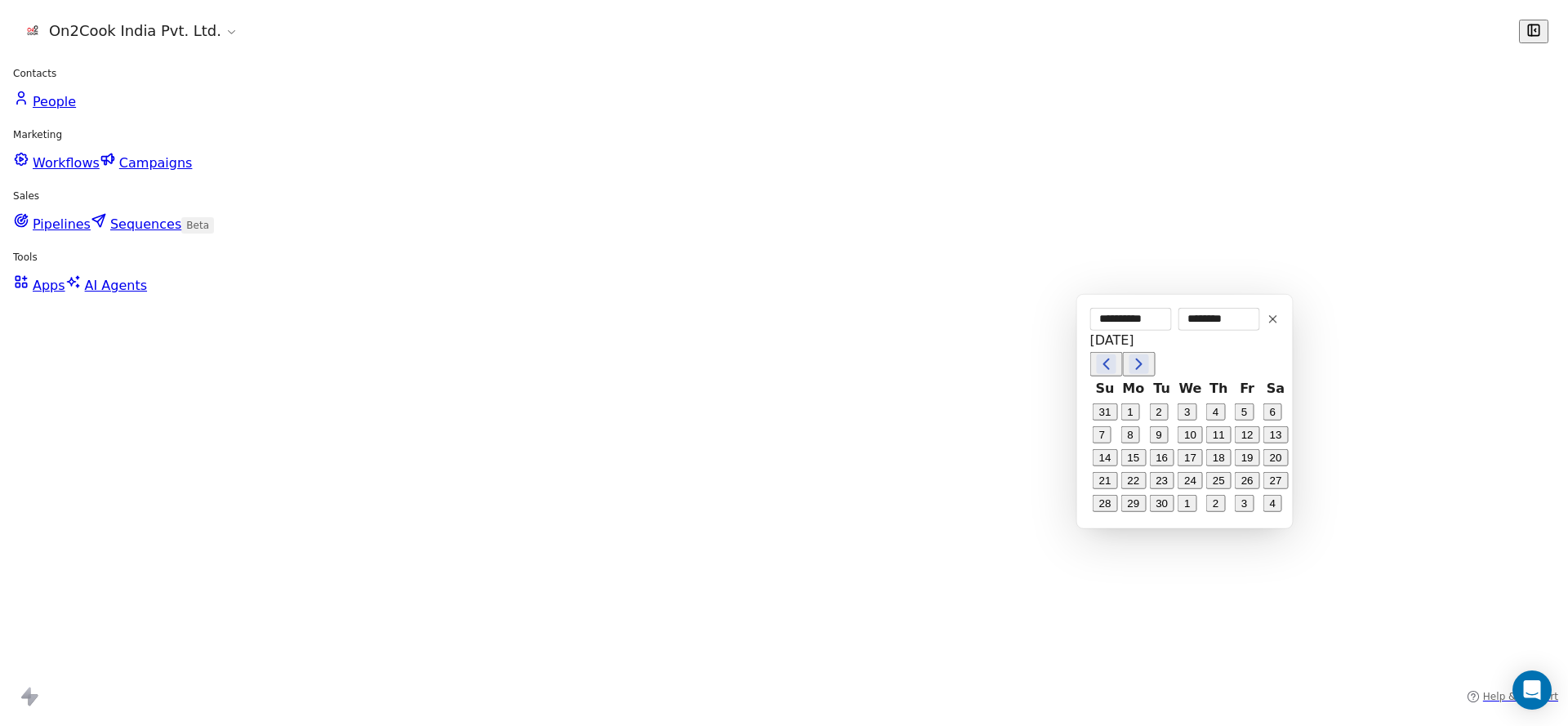
click at [1161, 389] on tbody "31 1 2 3 4 5 6 7 8 9 10 11 12 13 14 15 16 17 18 19 20 21 22 23 24 25 26 27 28 2…" at bounding box center [1186, 466] width 183 height 164
click at [1163, 410] on button "2" at bounding box center [1160, 403] width 26 height 26
type input "**********"
click at [852, 406] on html "On2Cook India Pvt. Ltd. Contacts People Marketing Workflows Campaigns Sales Pip…" at bounding box center [784, 363] width 1568 height 726
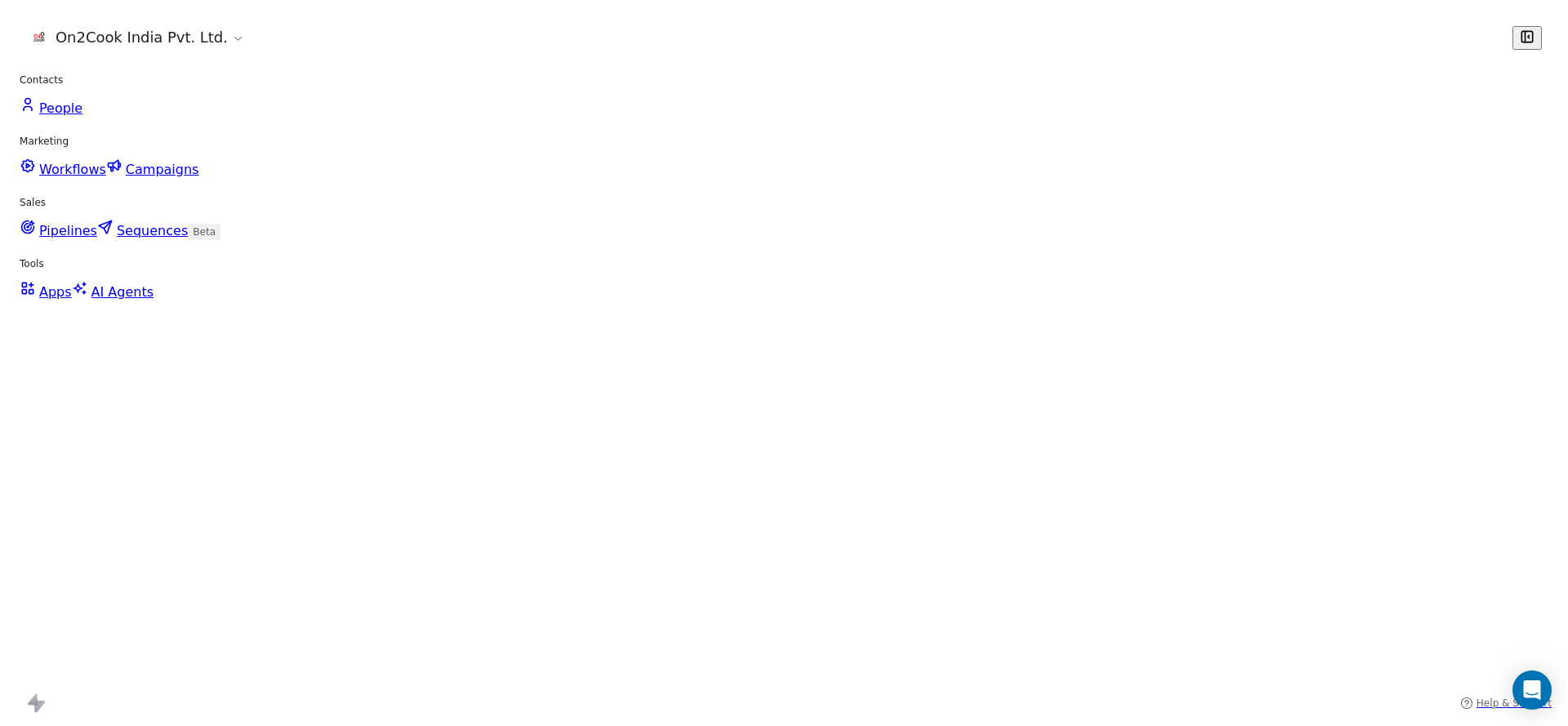
click at [1298, 314] on div "grid" at bounding box center [1312, 315] width 150 height 39
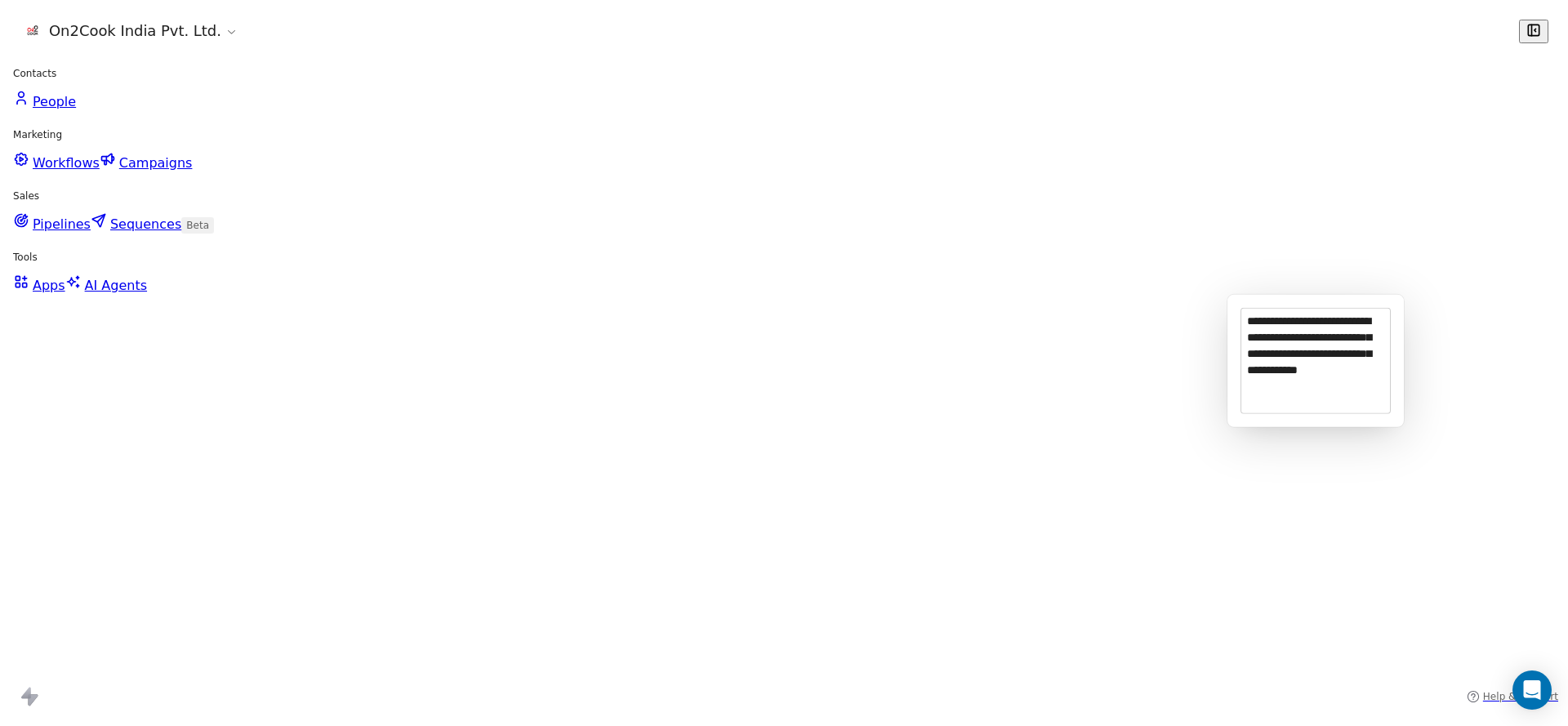
type textarea "**********"
click at [739, 379] on html "On2Cook India Pvt. Ltd. Contacts People Marketing Workflows Campaigns Sales Pip…" at bounding box center [784, 363] width 1568 height 726
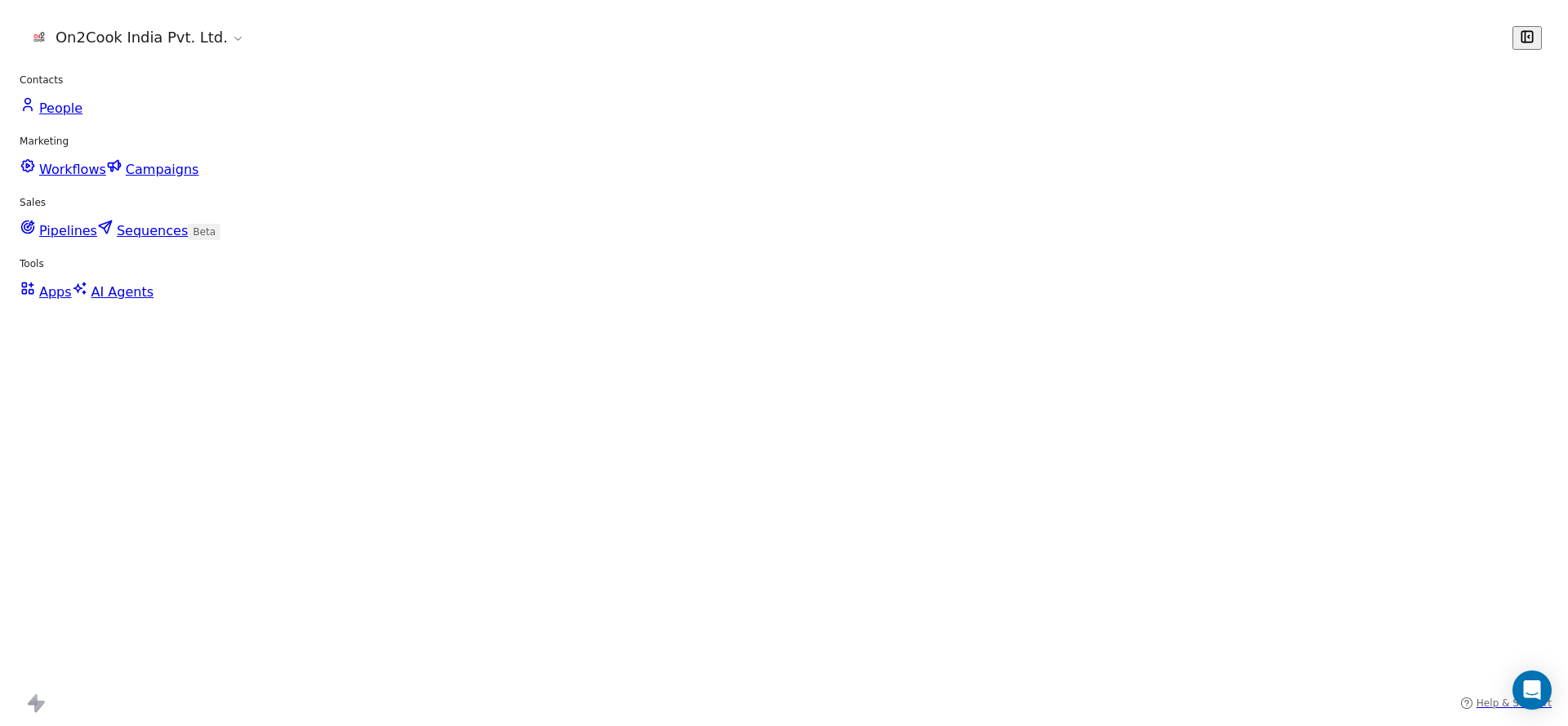
scroll to position [0, 2082]
click at [1271, 321] on div "grid" at bounding box center [1311, 315] width 150 height 39
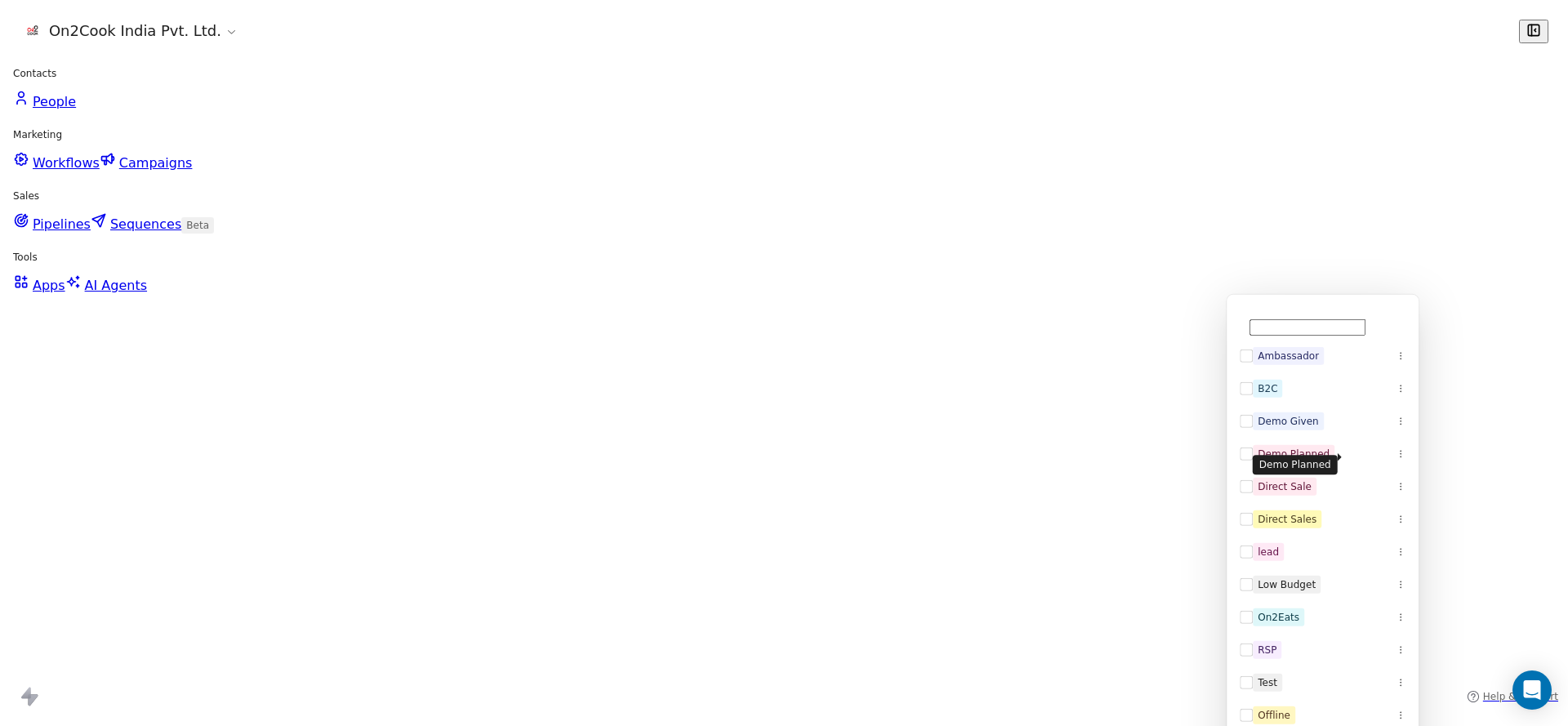
click at [1325, 451] on div "Demo Planned" at bounding box center [1303, 455] width 72 height 14
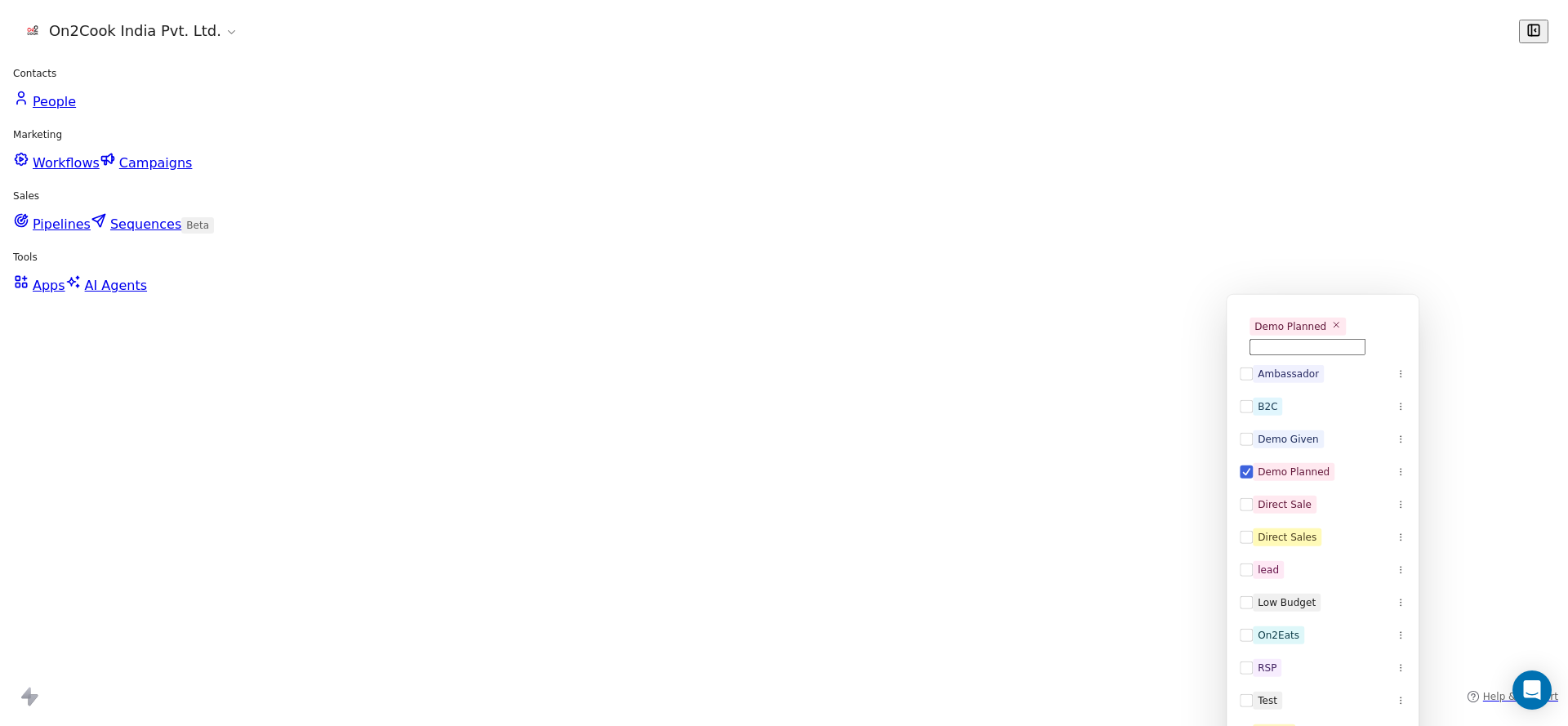
click at [1003, 503] on html "On2Cook India Pvt. Ltd. Contacts People Marketing Workflows Campaigns Sales Pip…" at bounding box center [784, 363] width 1568 height 726
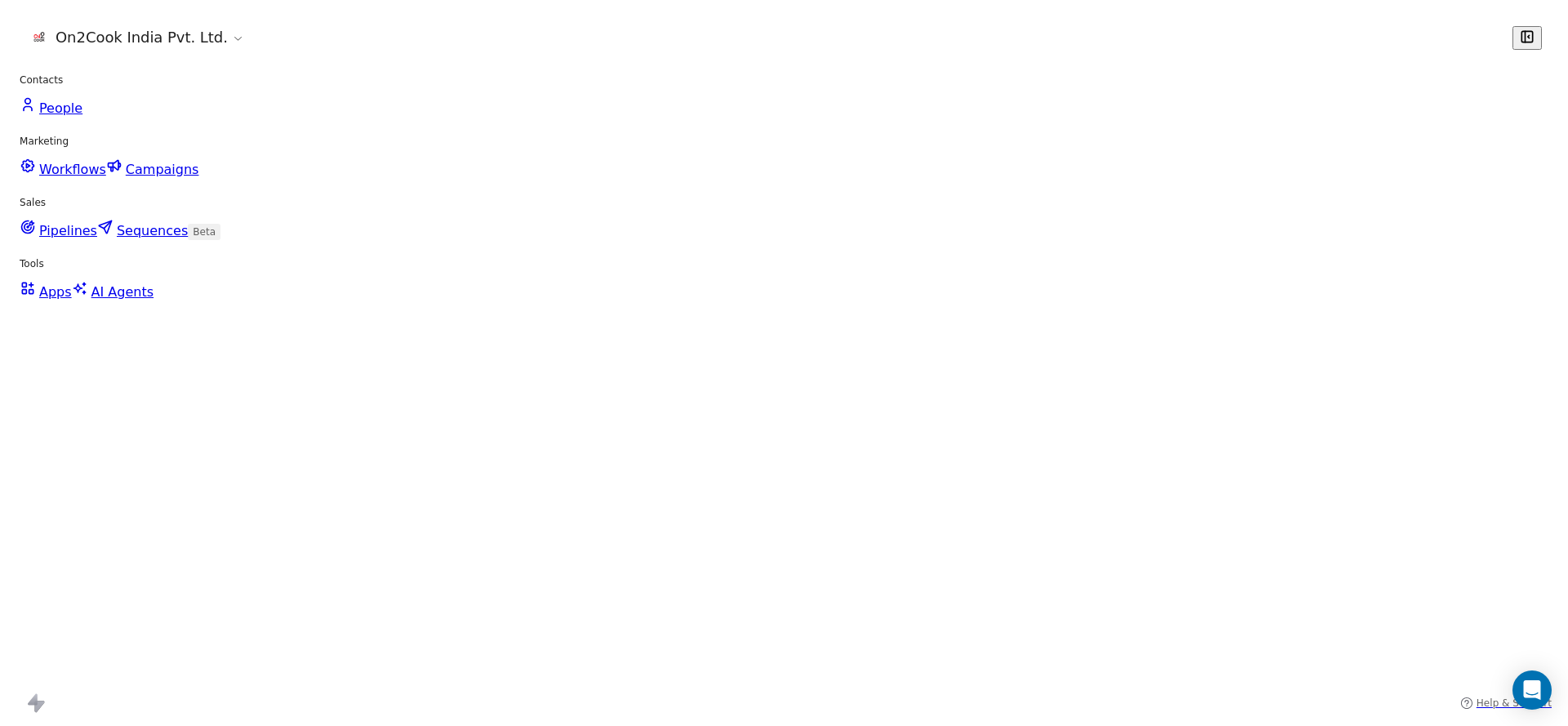
drag, startPoint x: 1190, startPoint y: 703, endPoint x: 1403, endPoint y: 291, distance: 463.8
click at [1374, 674] on div "Full Name P Pankaj Sachdeva S Sunil Kumar A ANEESDEEN KAMALUDEEN V Vijay Kumar …" at bounding box center [904, 407] width 1327 height 638
drag, startPoint x: 0, startPoint y: 370, endPoint x: 321, endPoint y: 454, distance: 331.8
click at [0, 375] on div "Where property Assignee Includes Madhuri Add filter to this group Add another f…" at bounding box center [110, 383] width 220 height 686
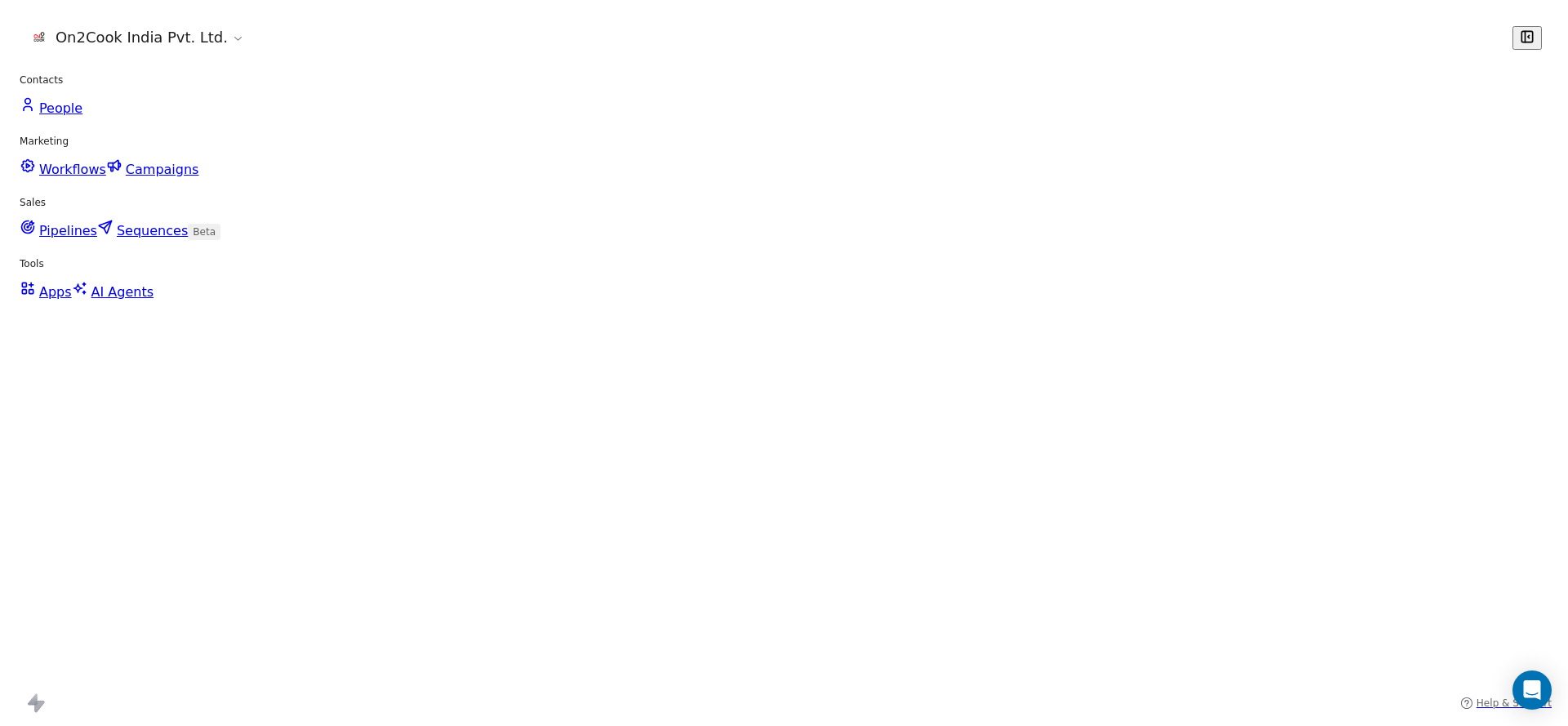
click at [870, 324] on div "grid" at bounding box center [912, 315] width 150 height 39
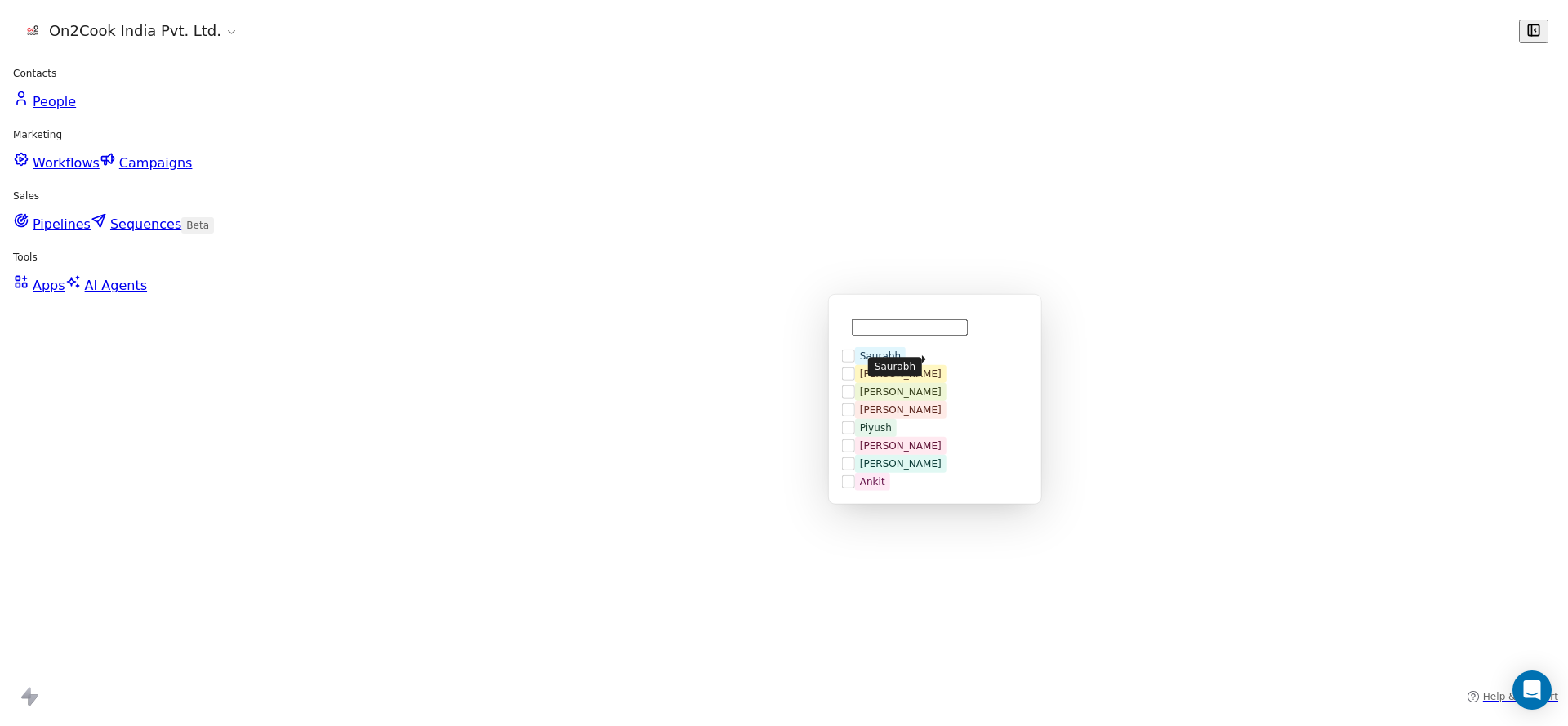
click at [900, 364] on span "Saurabh" at bounding box center [897, 357] width 51 height 18
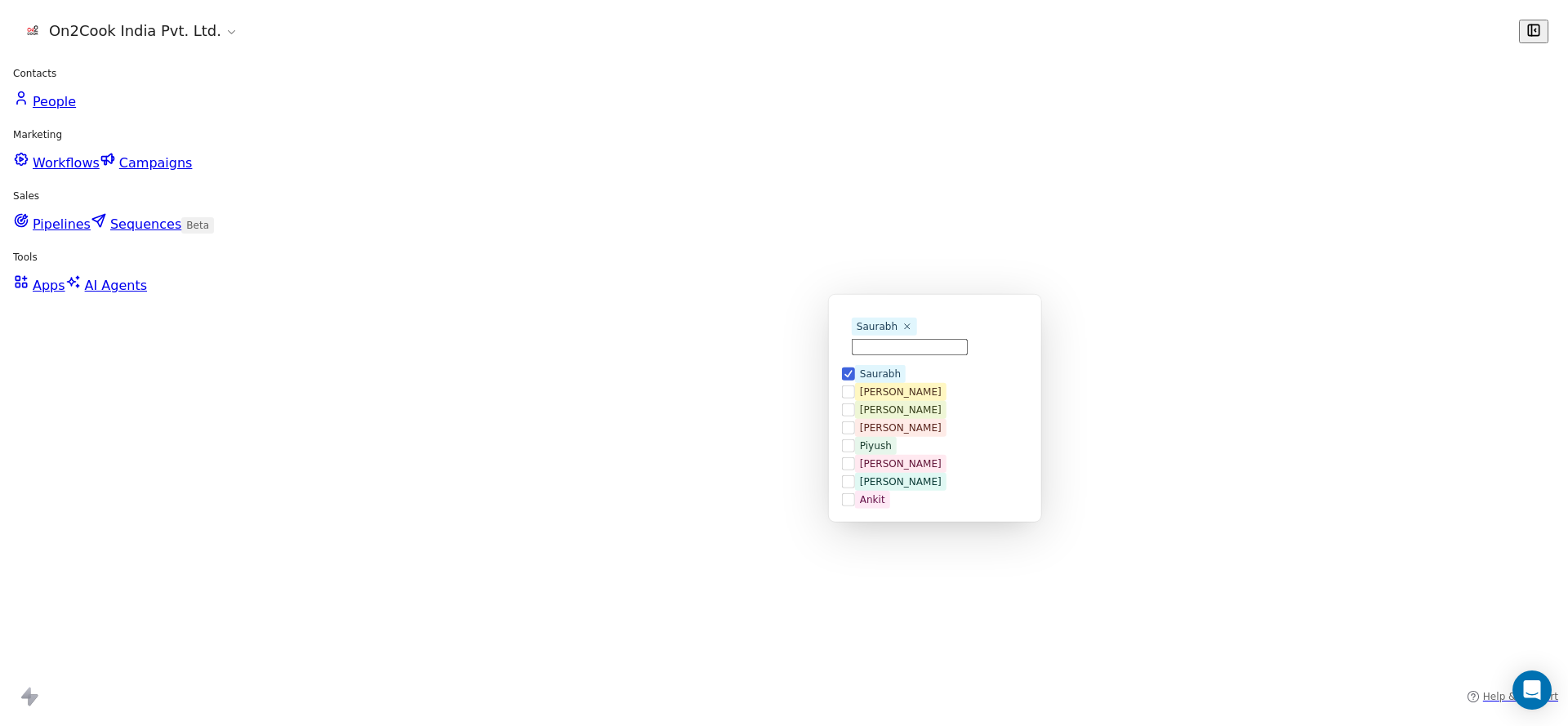
click at [804, 373] on html "On2Cook India Pvt. Ltd. Contacts People Marketing Workflows Campaigns Sales Pip…" at bounding box center [784, 363] width 1568 height 726
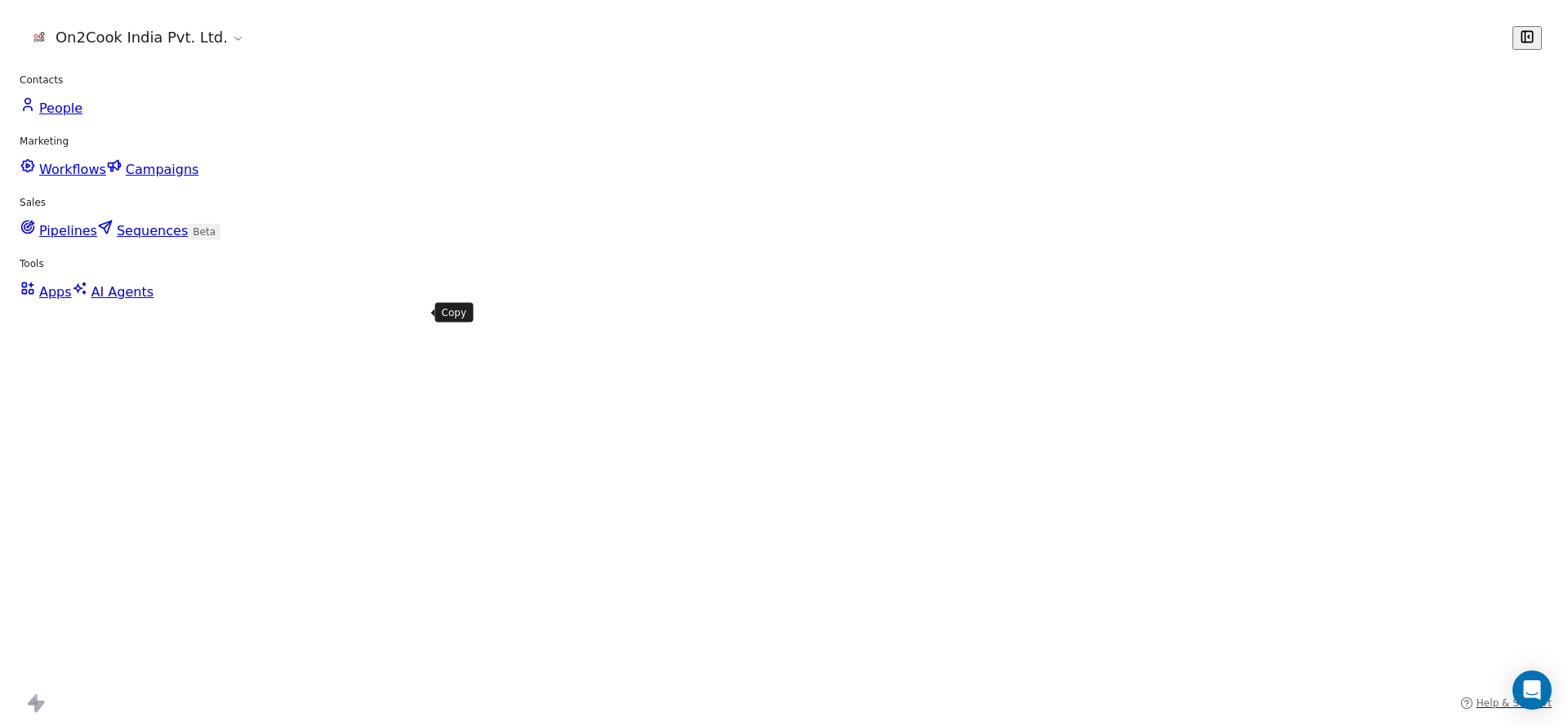
click at [416, 318] on button "grid" at bounding box center [426, 313] width 19 height 19
click at [727, 313] on icon "grid" at bounding box center [734, 313] width 13 height 13
click at [727, 267] on icon "grid" at bounding box center [734, 273] width 13 height 13
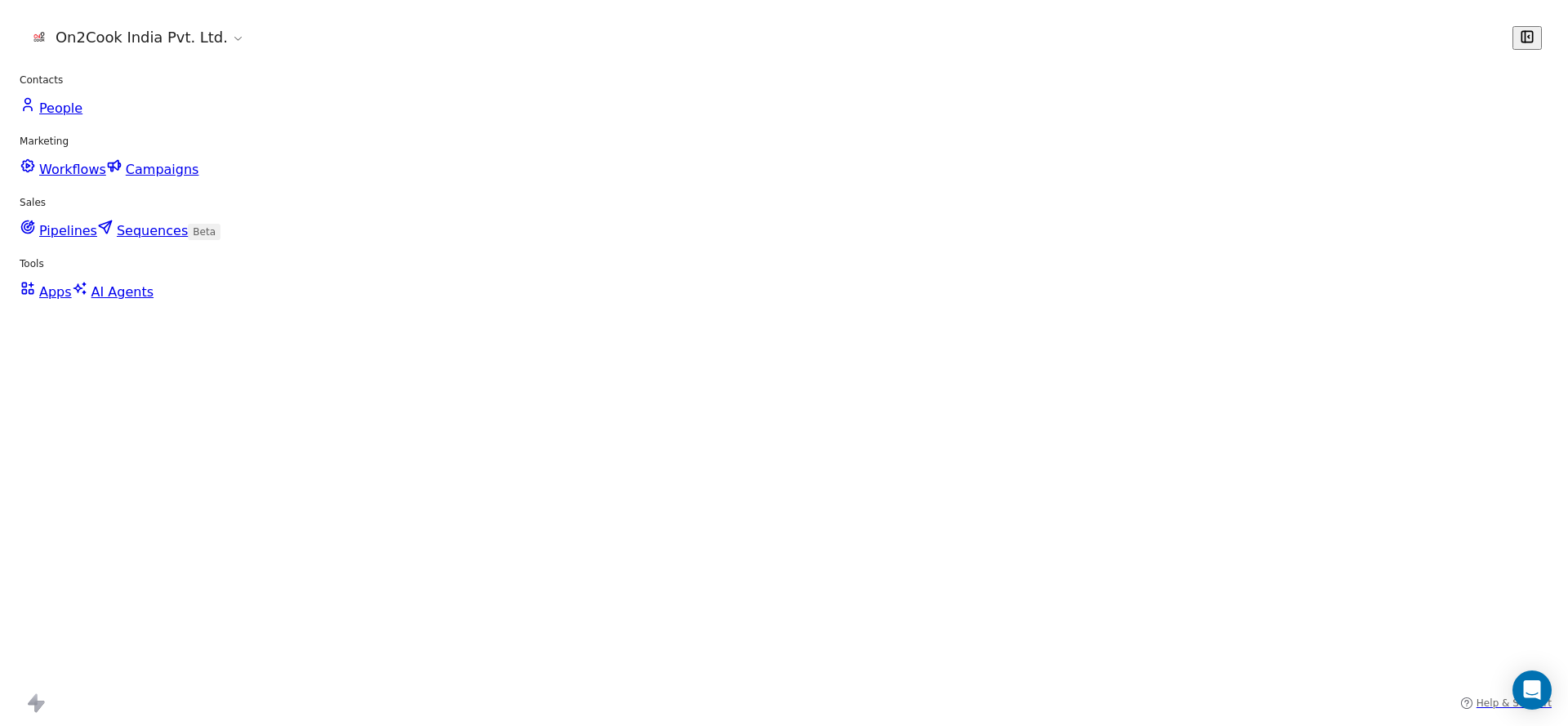
click at [1123, 272] on div "grid" at bounding box center [1115, 275] width 150 height 39
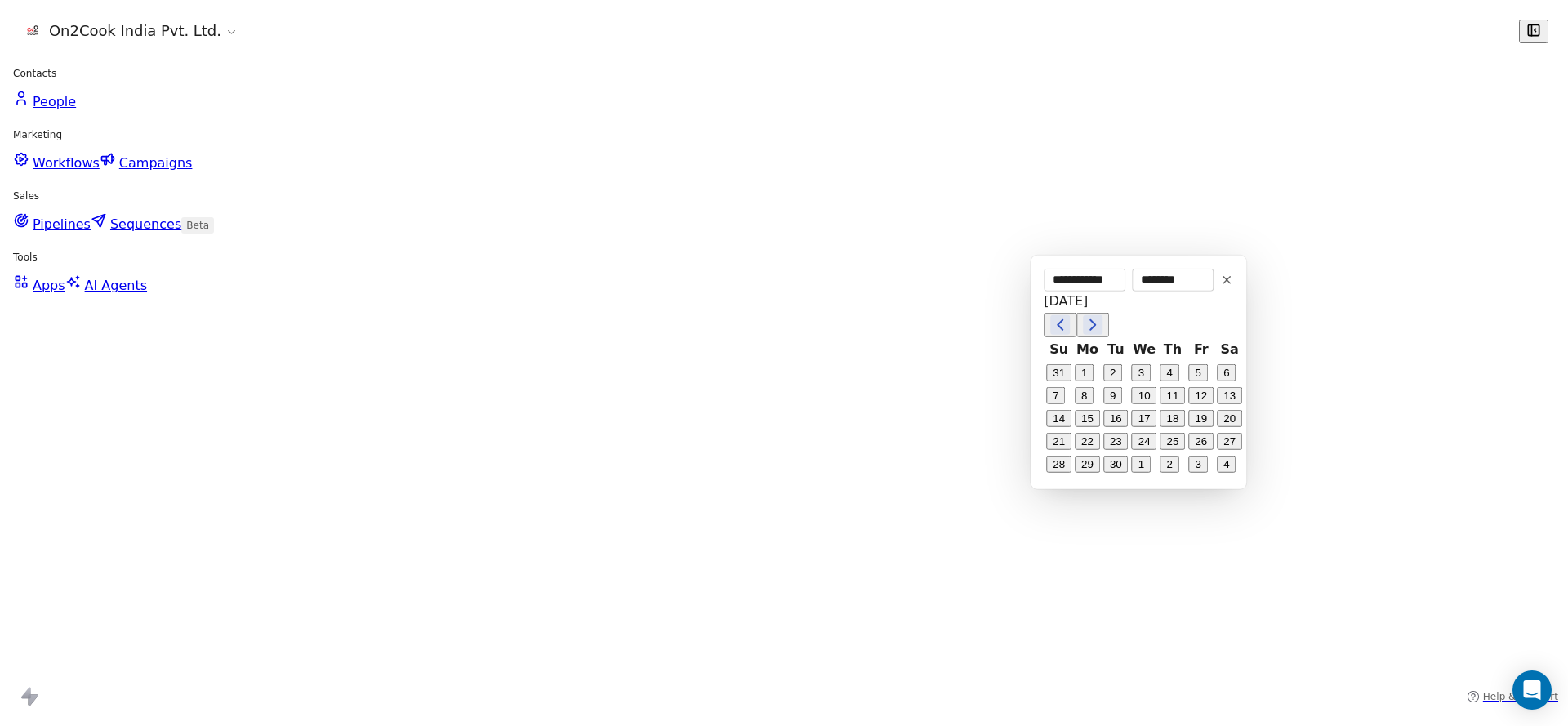
click at [1085, 362] on button "1" at bounding box center [1086, 364] width 26 height 26
click at [806, 336] on html "On2Cook India Pvt. Ltd. Contacts People Marketing Workflows Campaigns Sales Pip…" at bounding box center [784, 363] width 1568 height 726
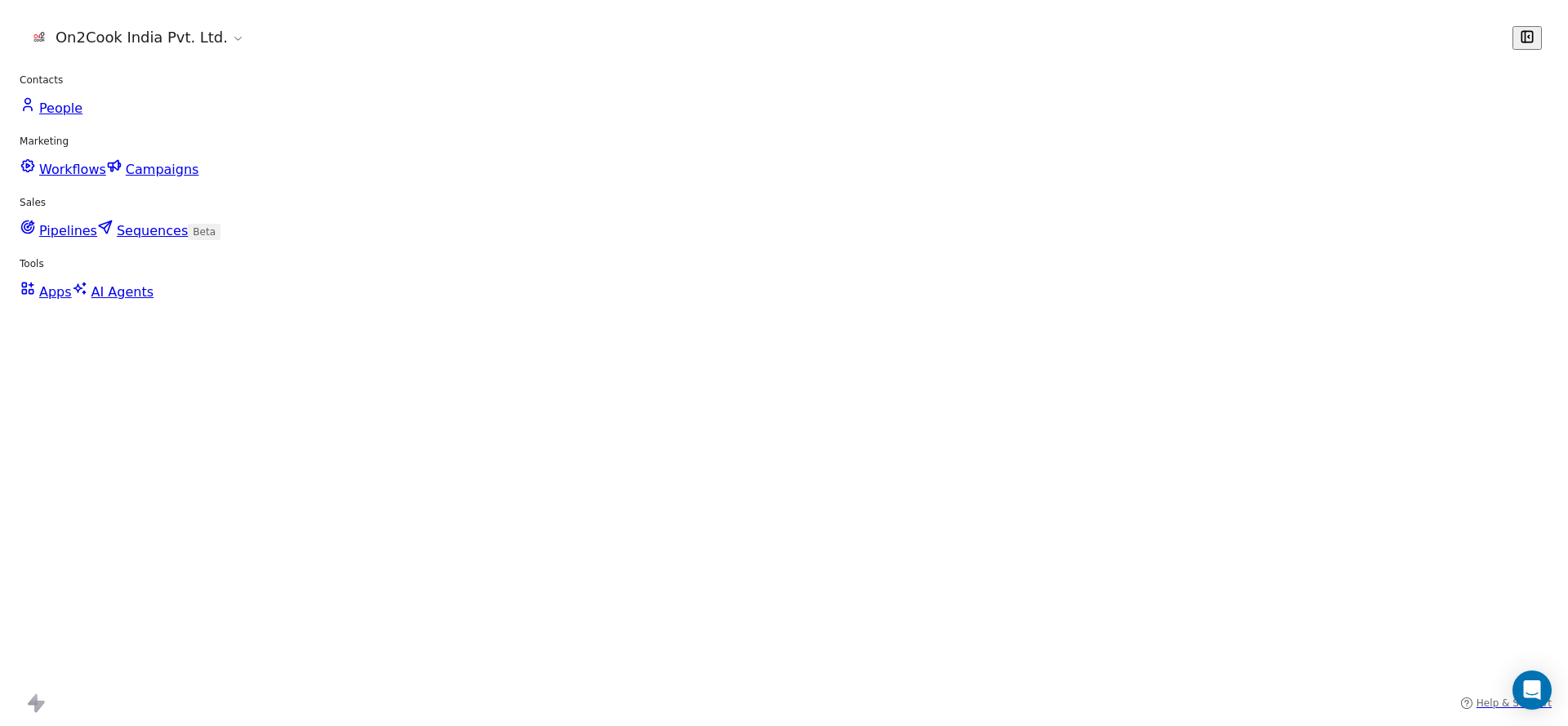
scroll to position [0, 2121]
click at [1104, 286] on div "grid" at bounding box center [1138, 275] width 150 height 39
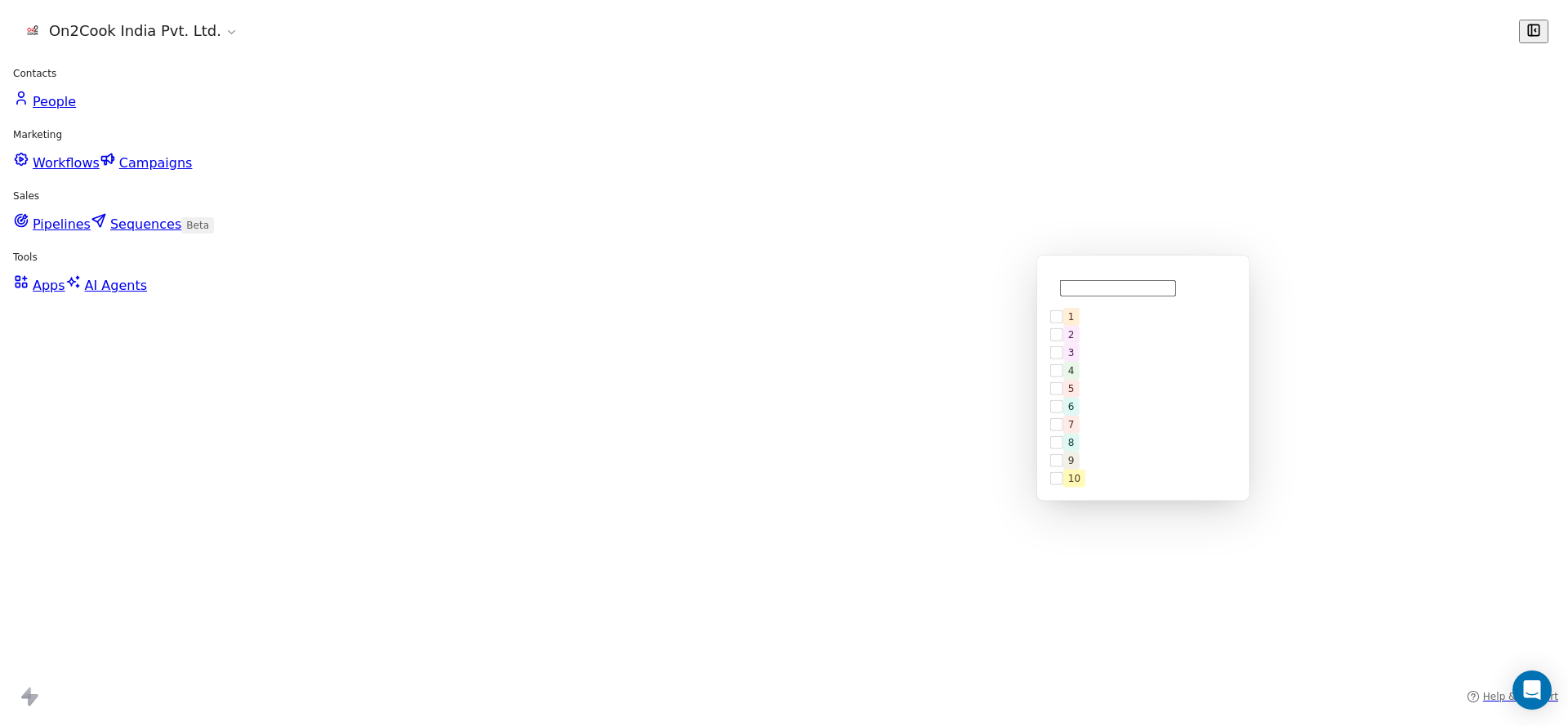
drag, startPoint x: 1071, startPoint y: 306, endPoint x: 882, endPoint y: 298, distance: 189.2
click at [1071, 306] on div "1" at bounding box center [1143, 318] width 185 height 26
click at [880, 298] on html "On2Cook India Pvt. Ltd. Contacts People Marketing Workflows Campaigns Sales Pip…" at bounding box center [784, 363] width 1568 height 726
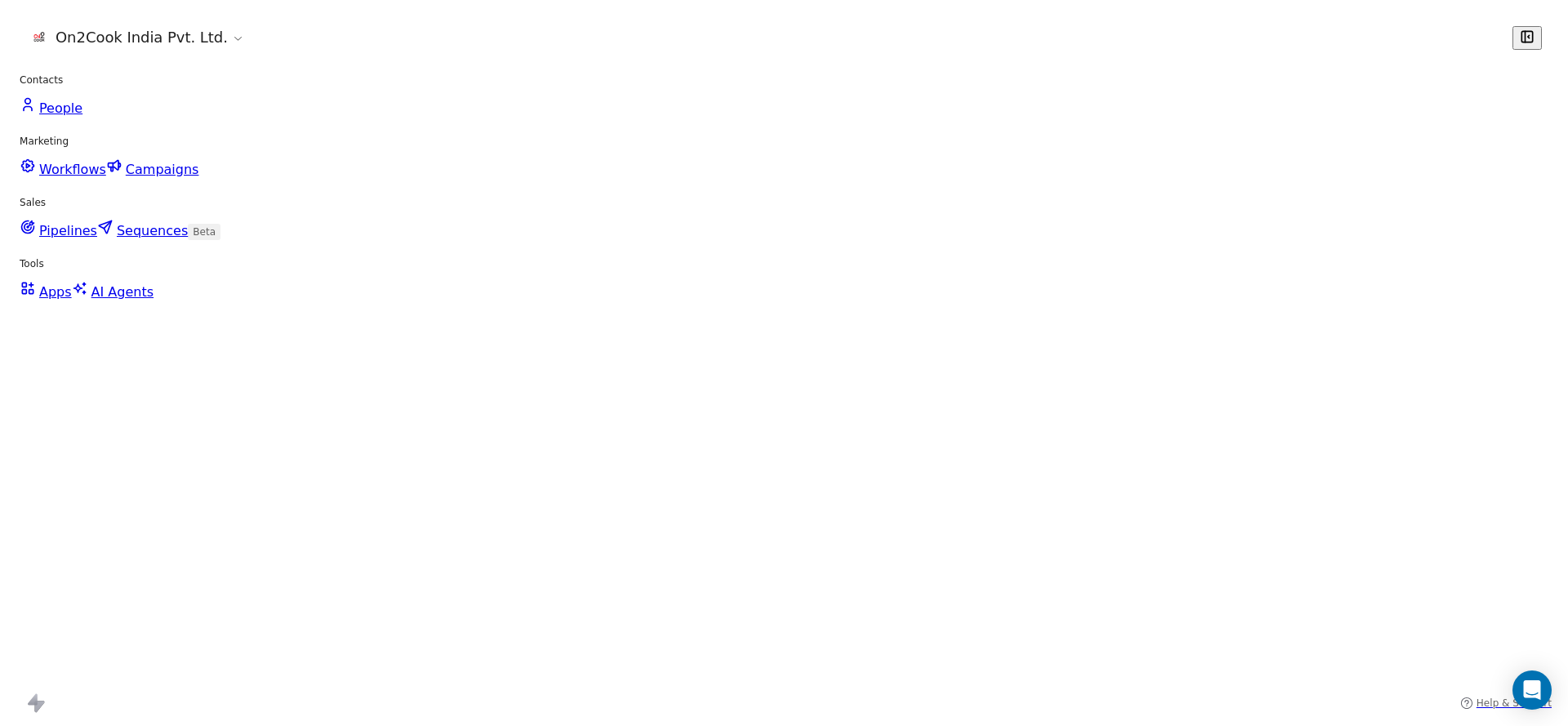
click at [824, 297] on div "02/09/2025 02:11 PM" at bounding box center [836, 315] width 150 height 39
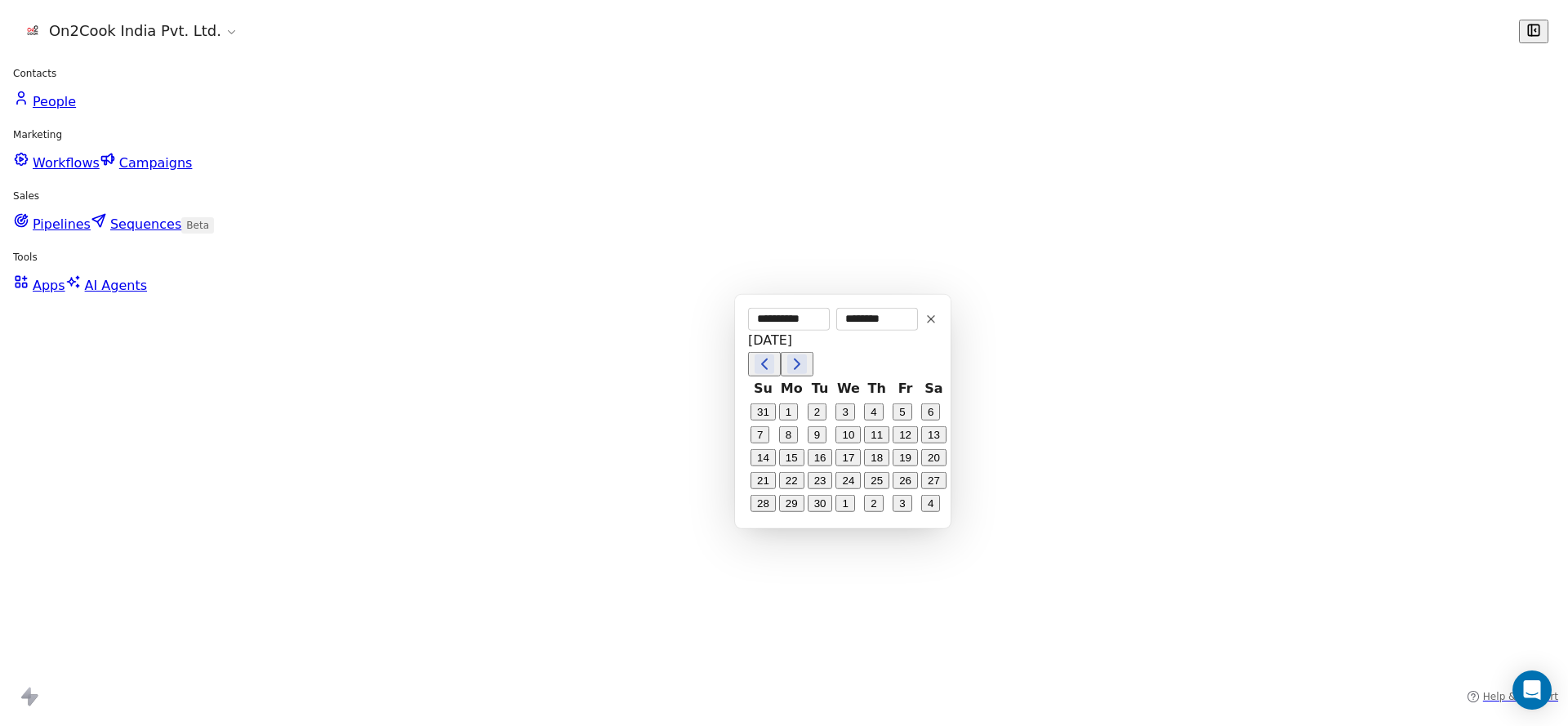
click at [739, 244] on html "On2Cook India Pvt. Ltd. Contacts People Marketing Workflows Campaigns Sales Pip…" at bounding box center [784, 363] width 1568 height 726
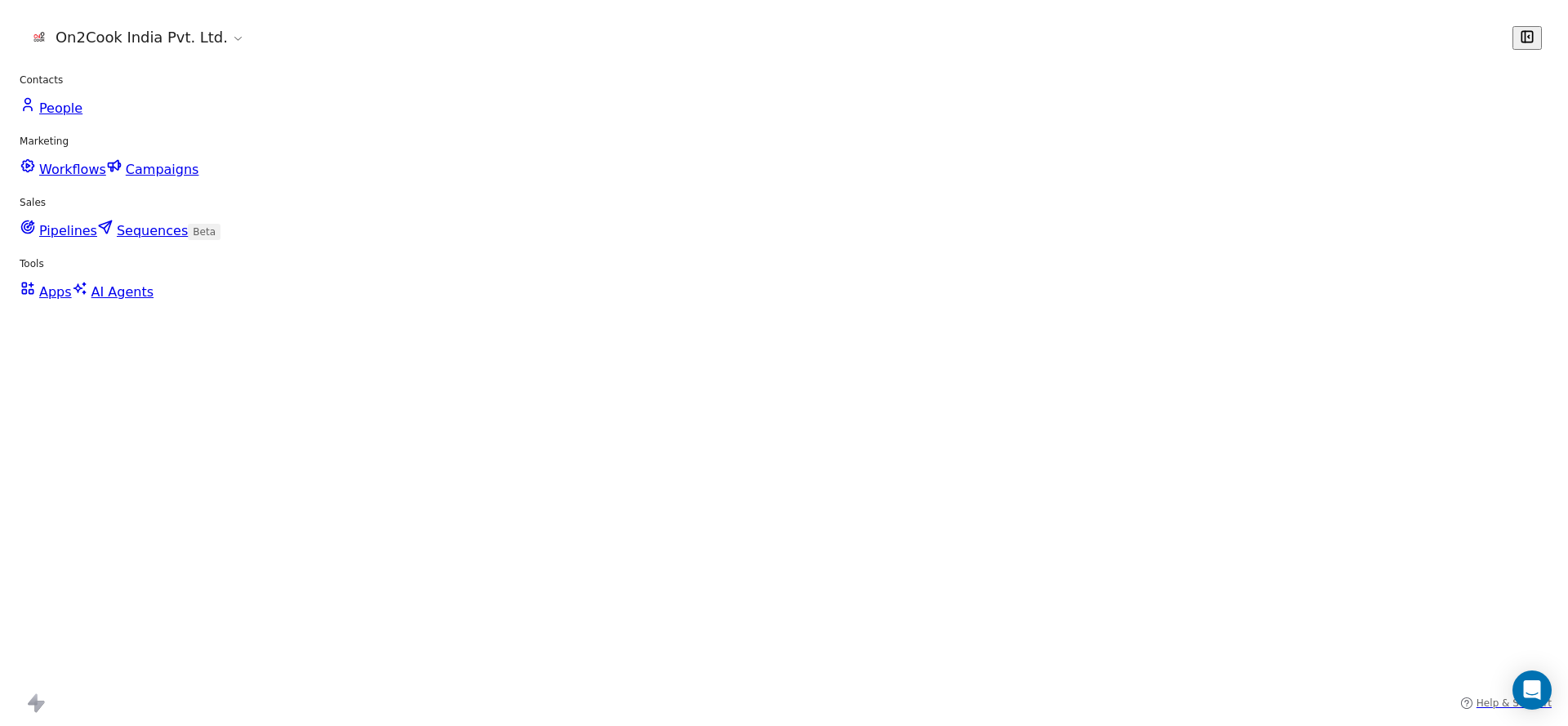
click at [792, 276] on div "grid" at bounding box center [836, 275] width 150 height 39
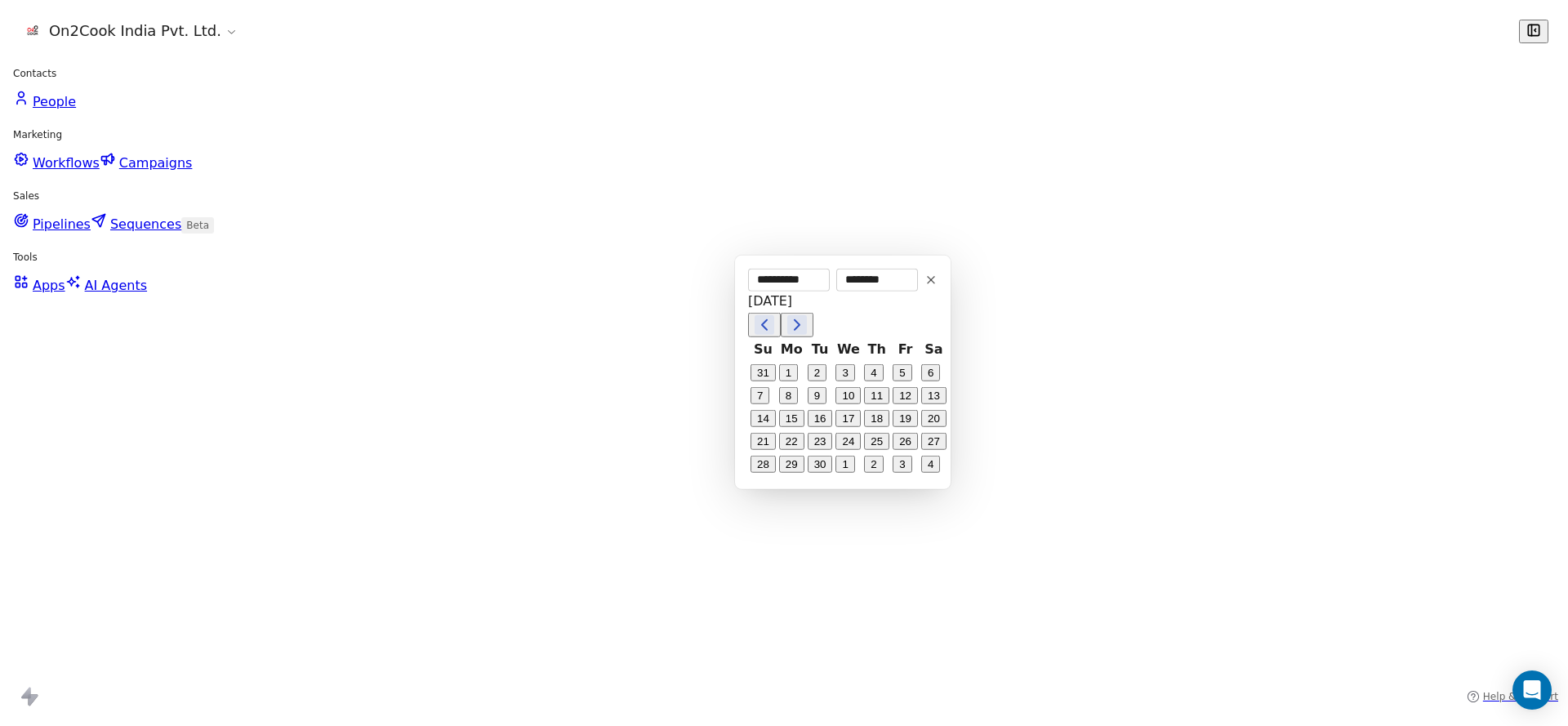
click at [836, 393] on button "10" at bounding box center [843, 397] width 26 height 26
type input "**********"
click at [1032, 280] on html "On2Cook India Pvt. Ltd. Contacts People Marketing Workflows Campaigns Sales Pip…" at bounding box center [784, 363] width 1568 height 726
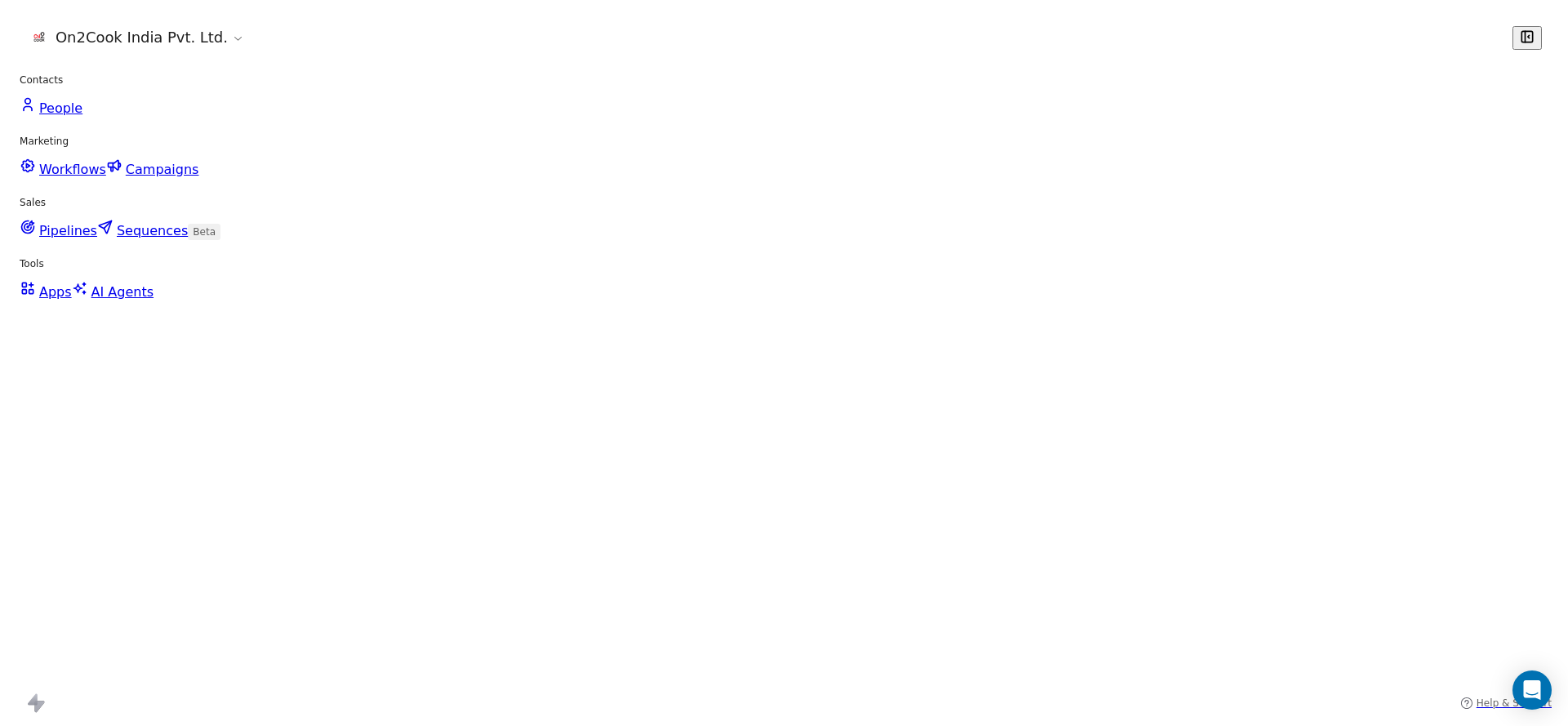
click at [1005, 280] on div "grid" at bounding box center [987, 275] width 150 height 39
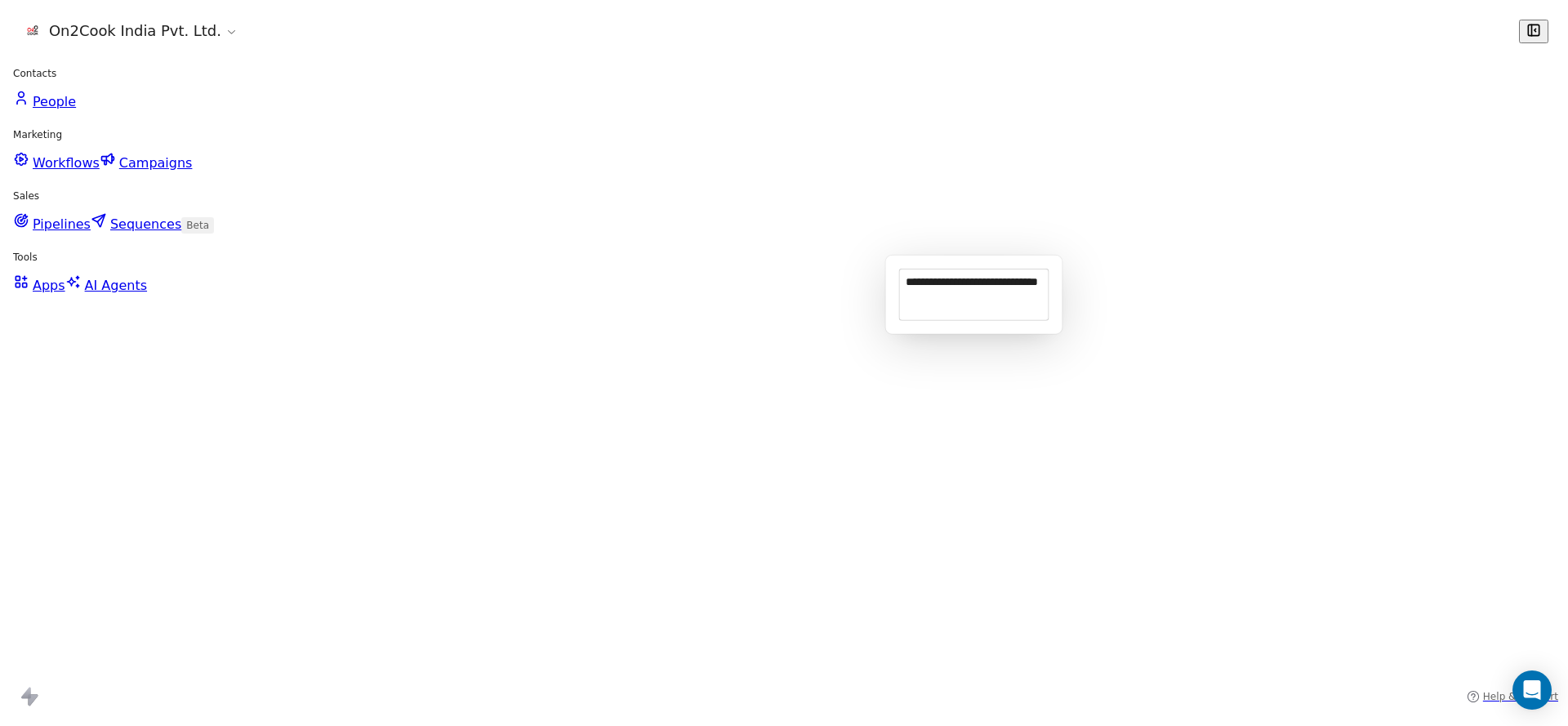
type textarea "**********"
click at [644, 290] on html "On2Cook India Pvt. Ltd. Contacts People Marketing Workflows Campaigns Sales Pip…" at bounding box center [784, 363] width 1568 height 726
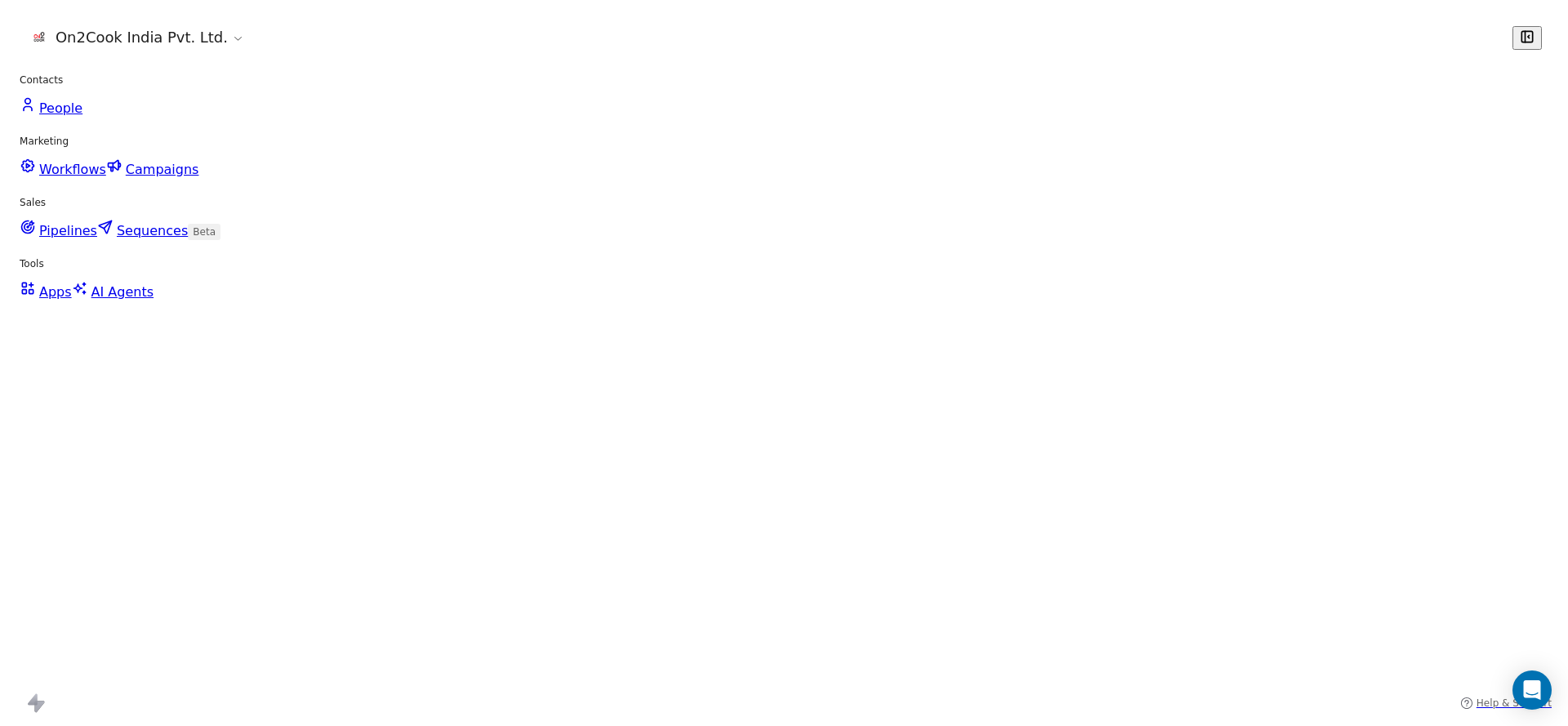
scroll to position [0, 1511]
click at [469, 272] on div "grid" at bounding box center [522, 275] width 150 height 39
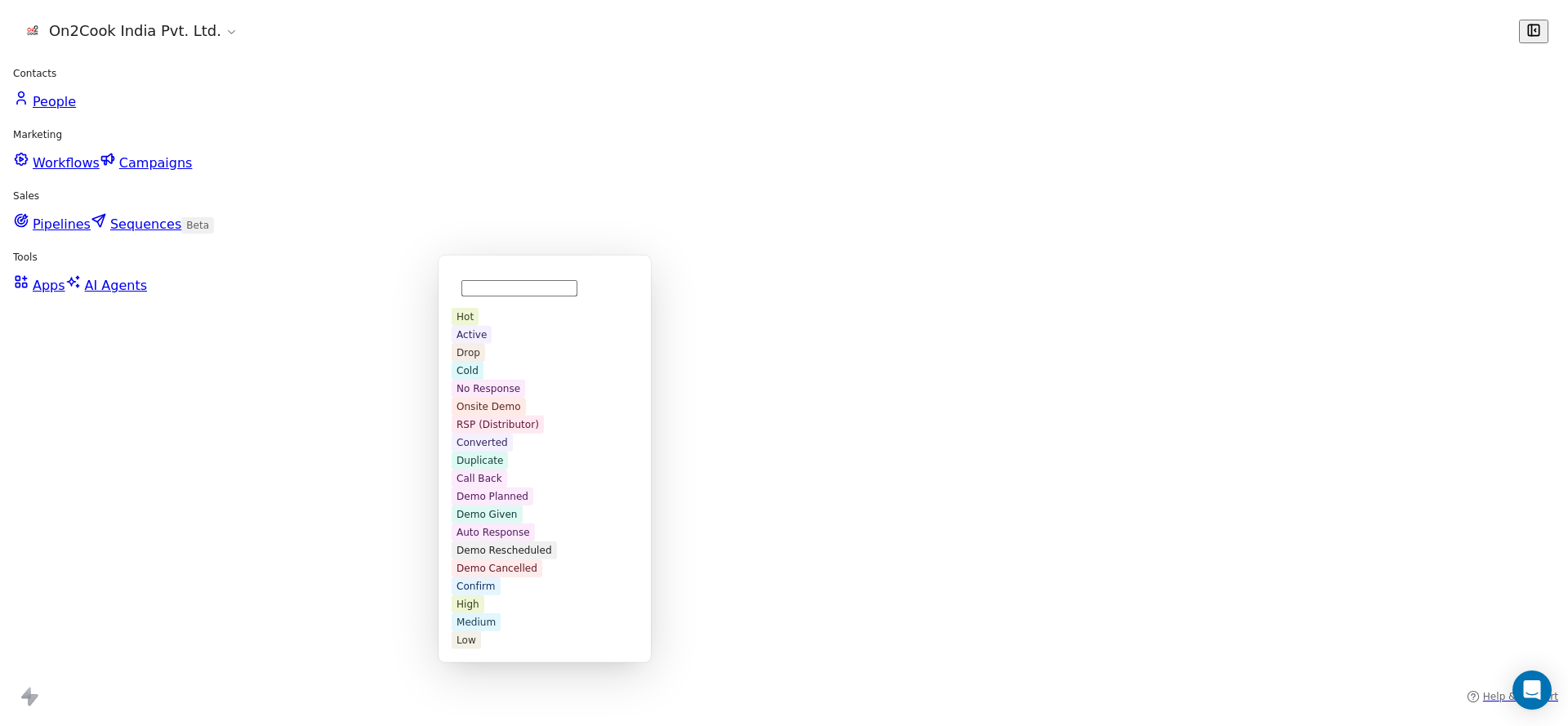
click at [530, 469] on span "No Response" at bounding box center [498, 475] width 73 height 18
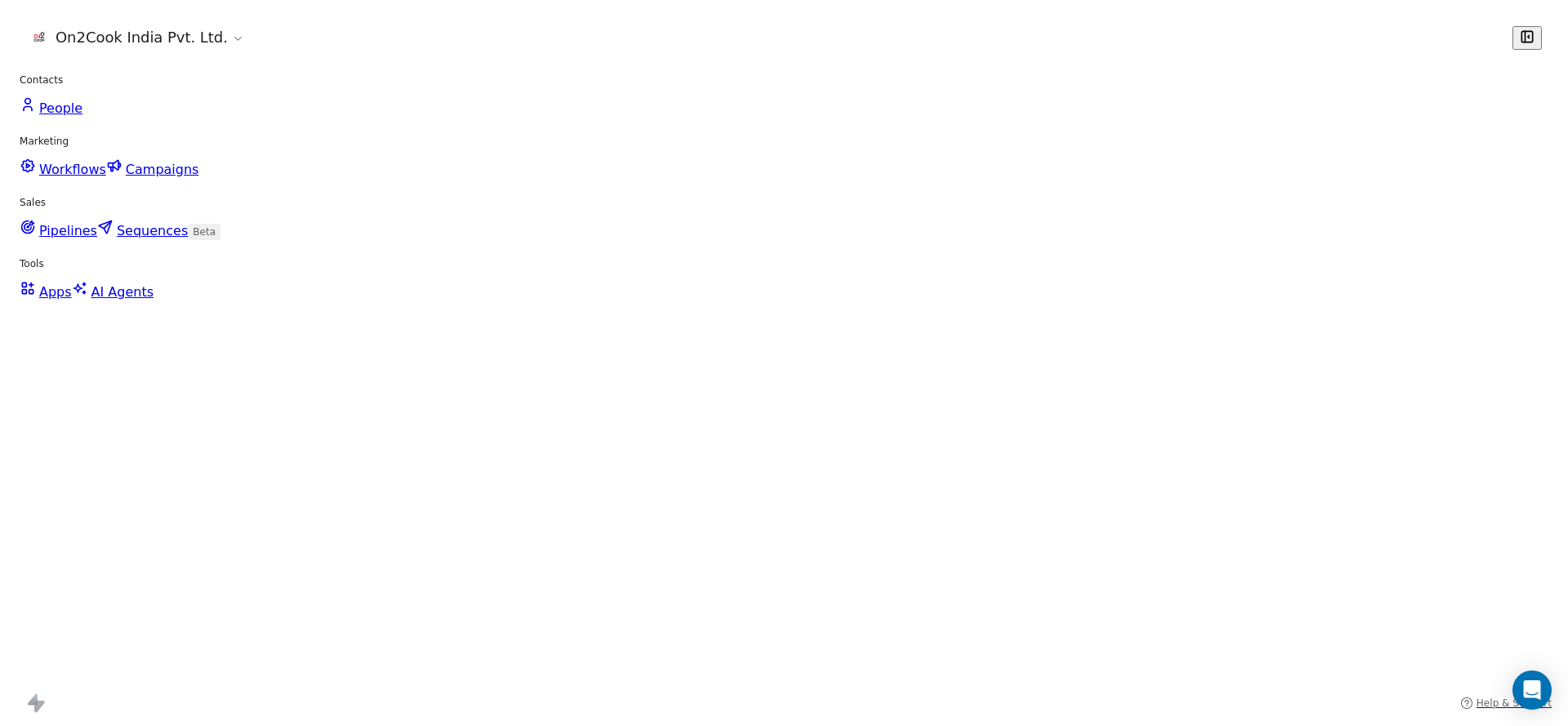
scroll to position [0, 2121]
click at [1517, 73] on button "Edit View" at bounding box center [1503, 75] width 92 height 23
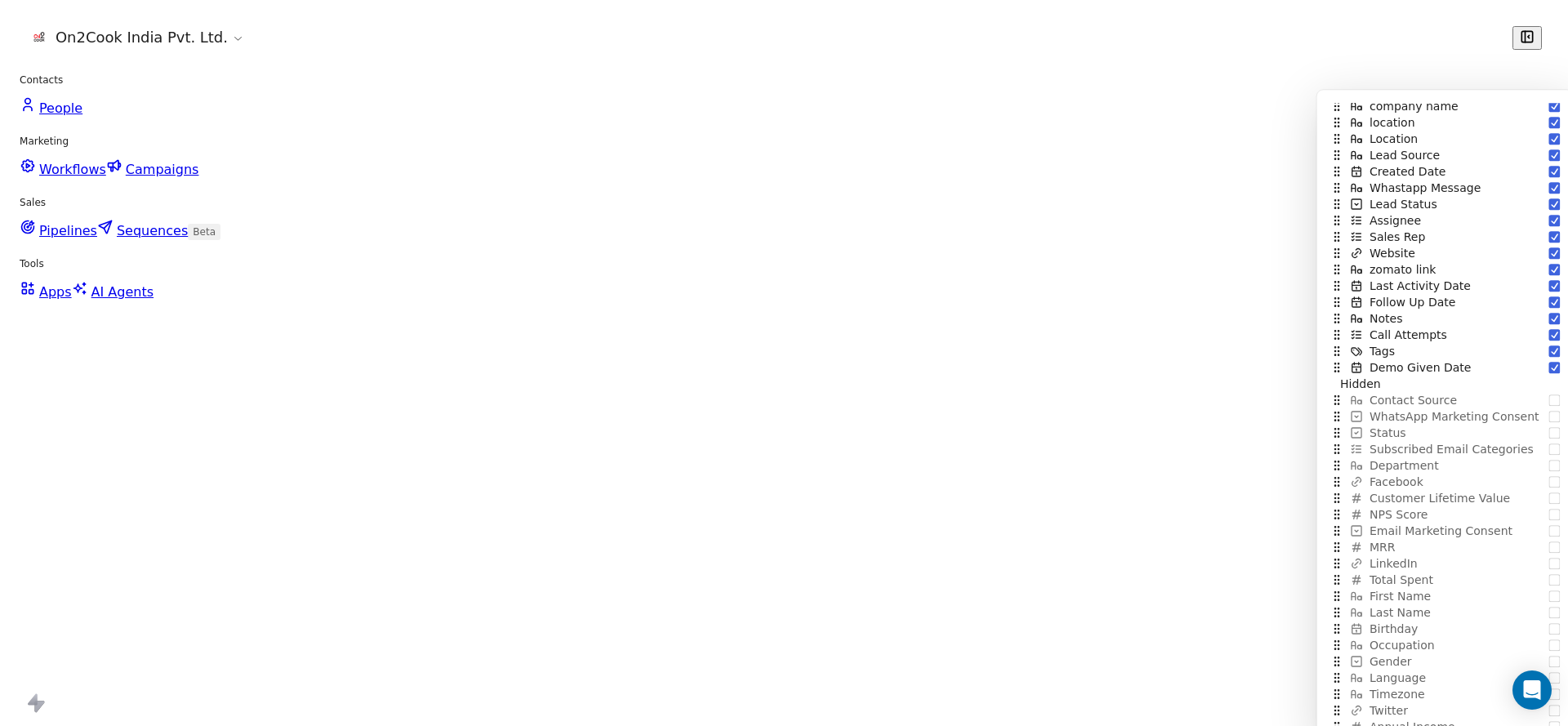
scroll to position [245, 0]
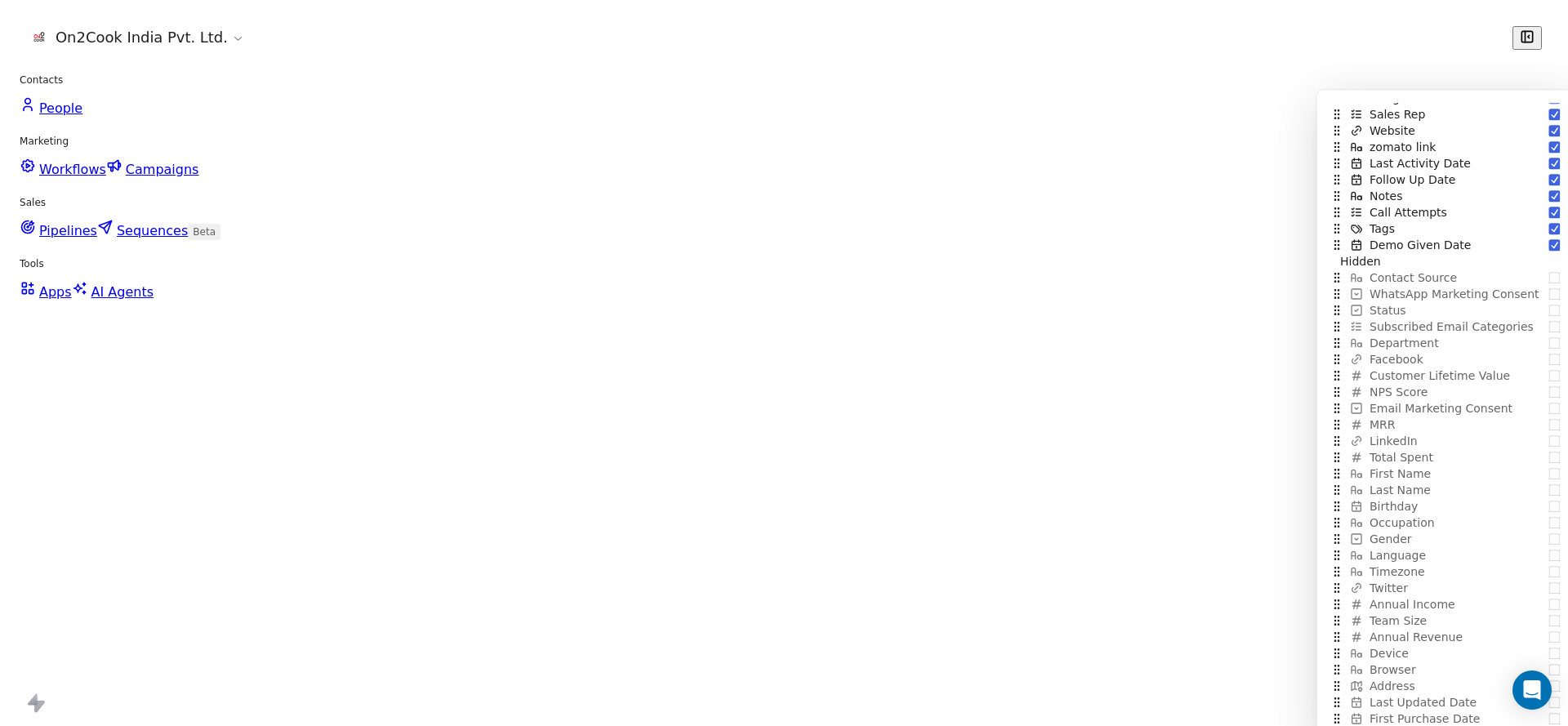
click at [1451, 471] on span "Demo Given Date" at bounding box center [1430, 473] width 101 height 16
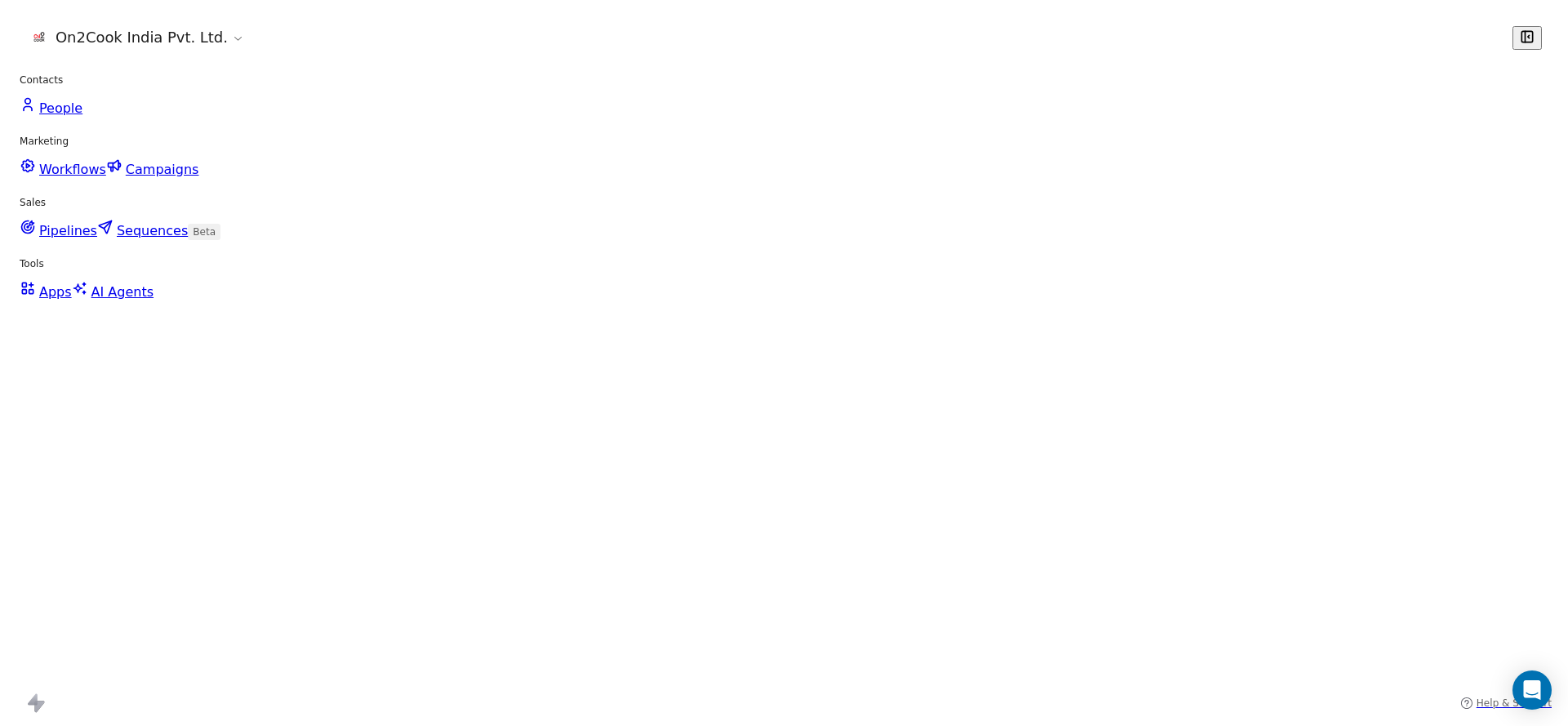
scroll to position [0, 0]
click at [727, 234] on icon "grid" at bounding box center [734, 235] width 13 height 13
click at [734, 233] on div "grid" at bounding box center [732, 237] width 150 height 39
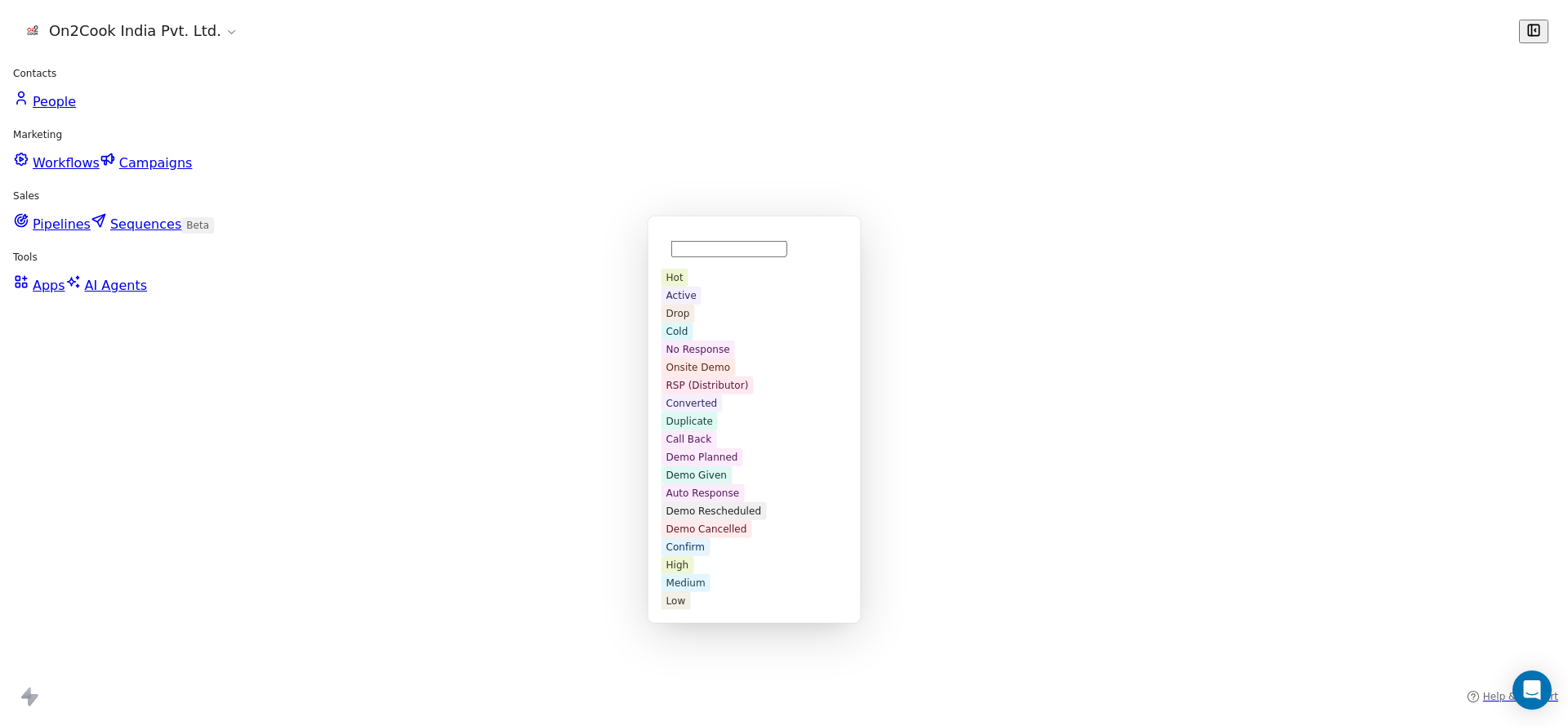
click at [738, 321] on div "Active" at bounding box center [753, 318] width 165 height 18
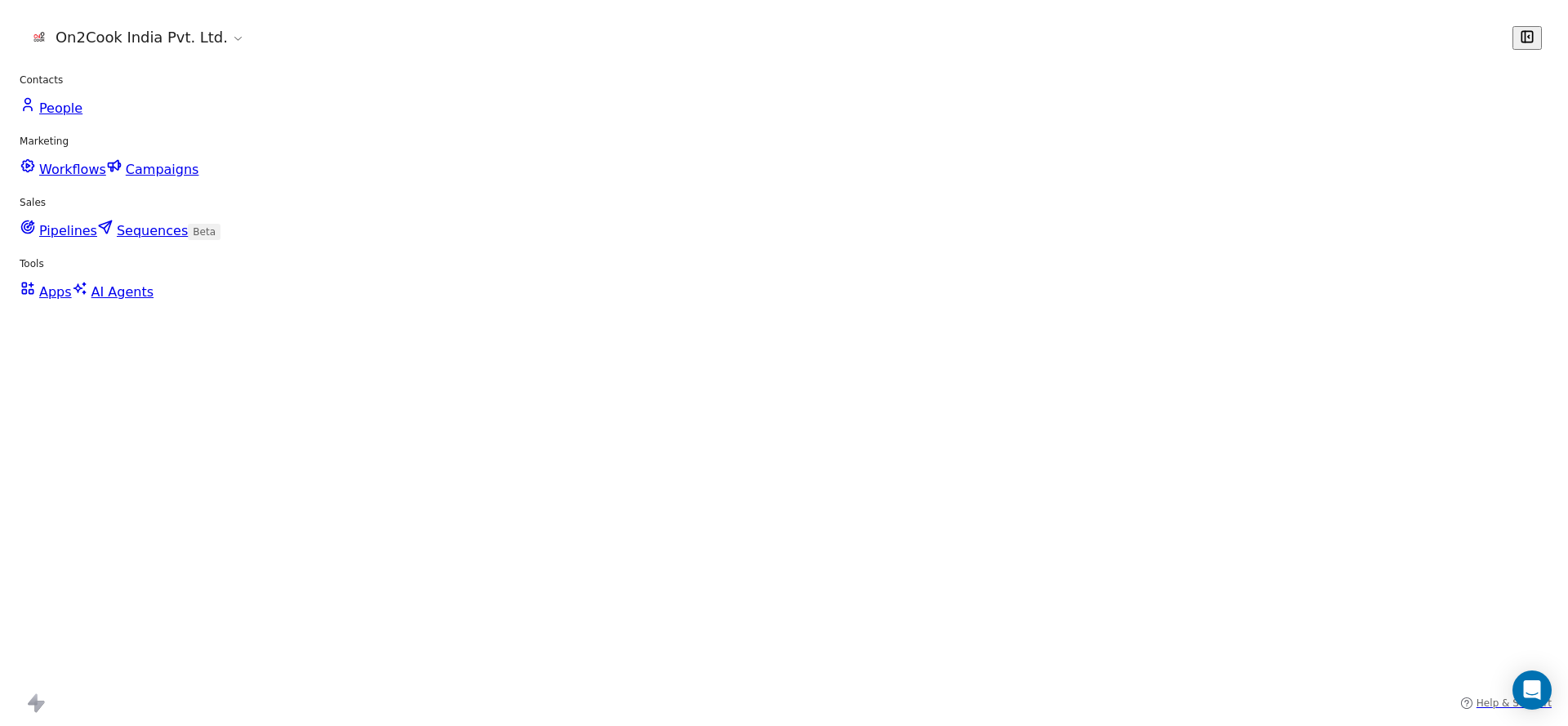
scroll to position [0, 1970]
click at [767, 242] on div "grid" at bounding box center [836, 237] width 150 height 39
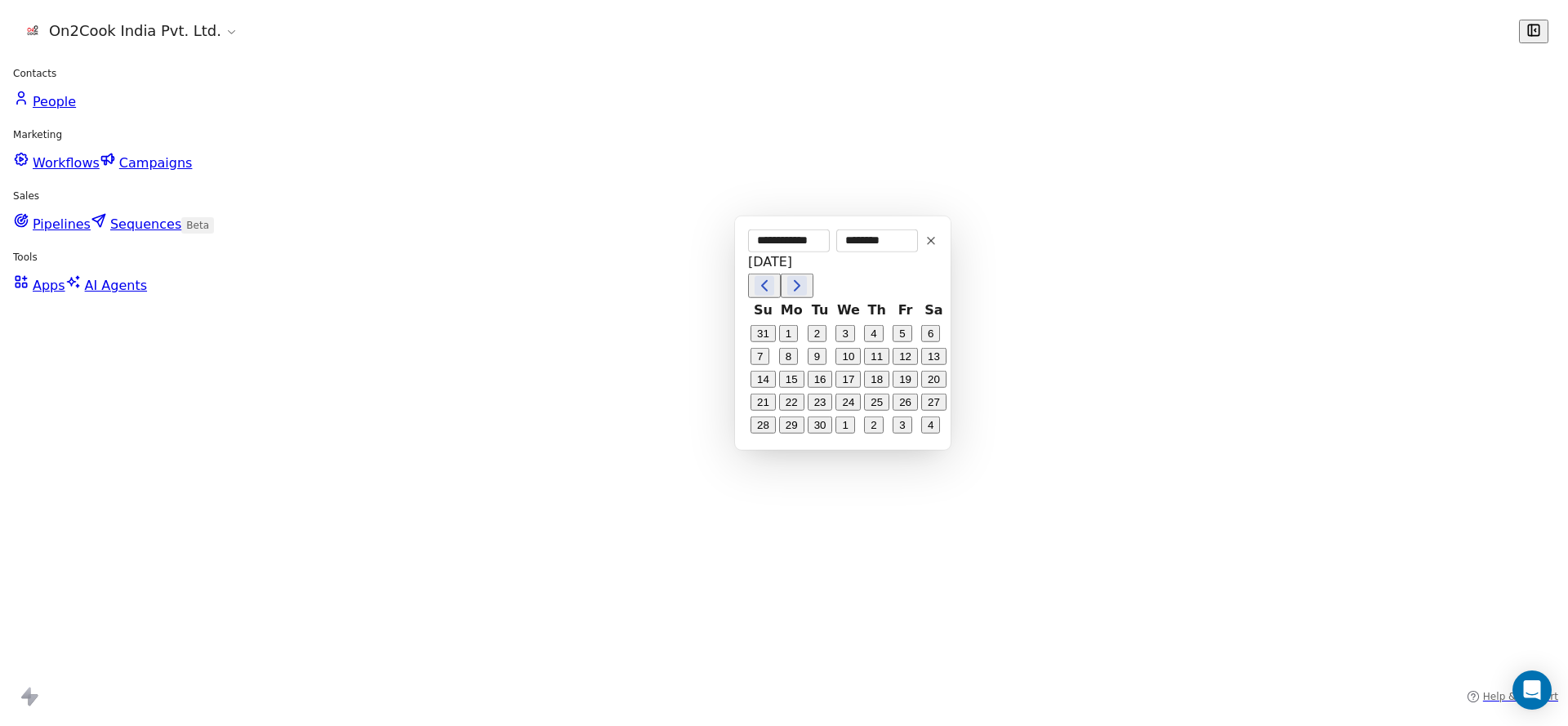
drag, startPoint x: 792, startPoint y: 328, endPoint x: 555, endPoint y: 330, distance: 237.0
click at [793, 327] on button "1" at bounding box center [791, 325] width 26 height 26
click at [555, 330] on html "On2Cook India Pvt. Ltd. Contacts People Marketing Workflows Campaigns Sales Pip…" at bounding box center [784, 363] width 1568 height 726
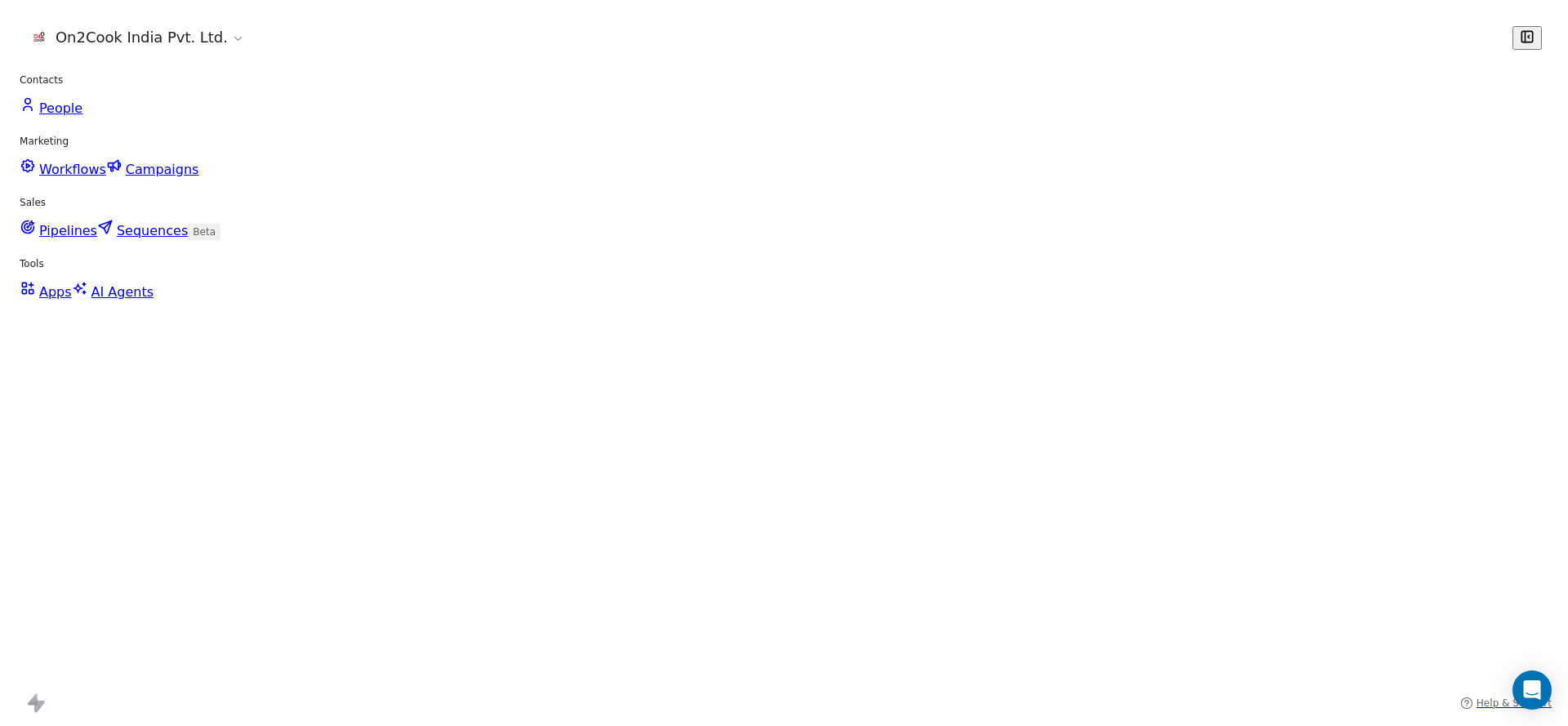
click at [1239, 230] on div "grid" at bounding box center [1290, 237] width 150 height 39
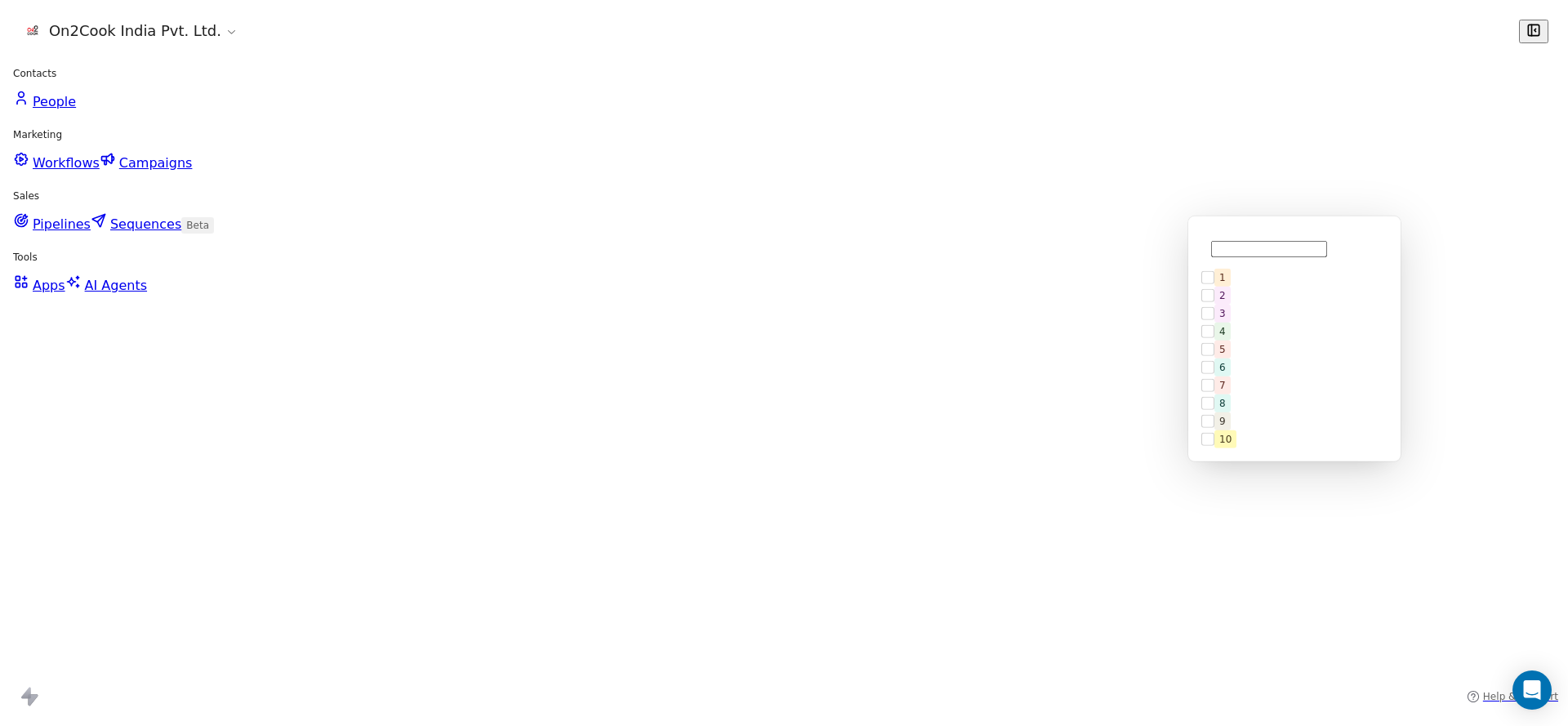
click at [1222, 275] on button "Suggestions" at bounding box center [1218, 279] width 13 height 13
click at [879, 222] on html "On2Cook India Pvt. Ltd. Contacts People Marketing Workflows Campaigns Sales Pip…" at bounding box center [784, 363] width 1568 height 726
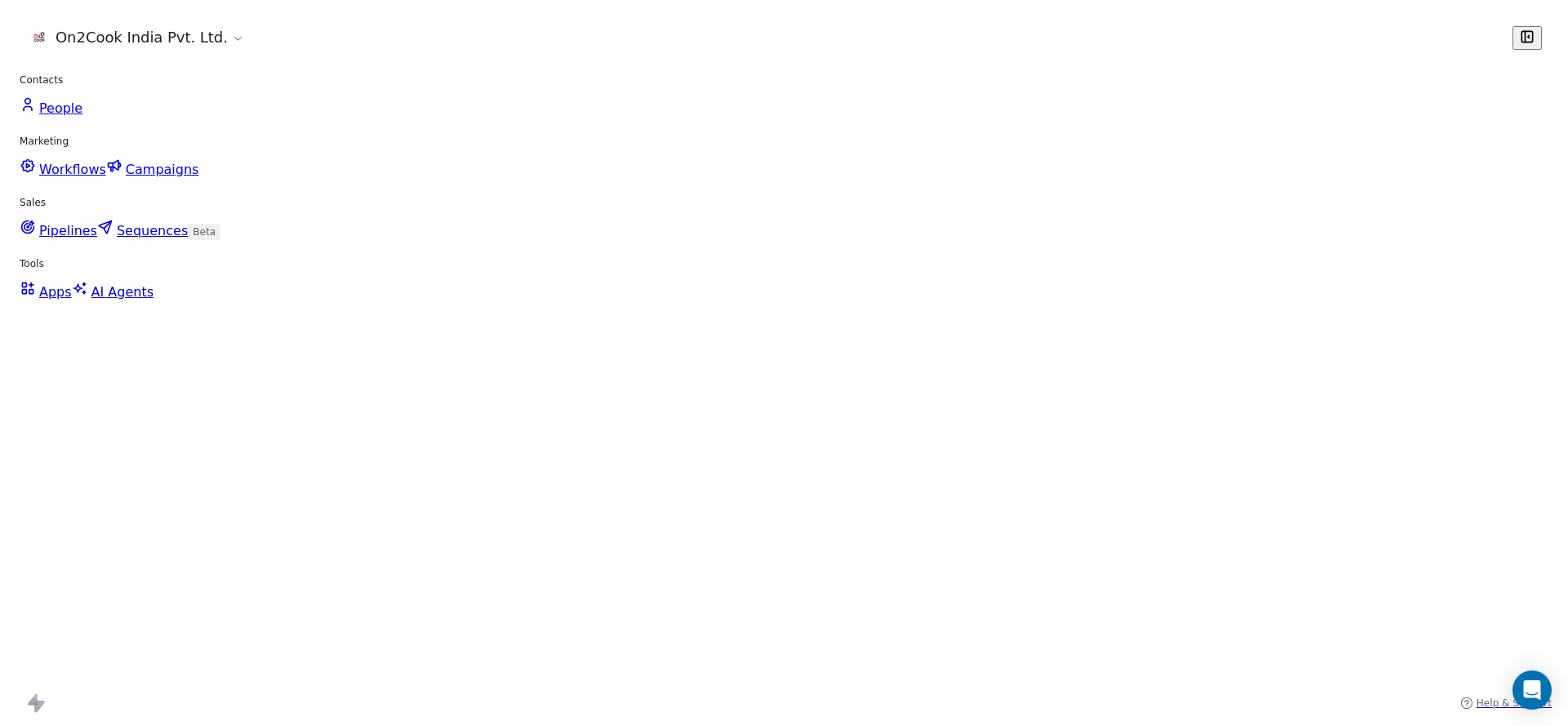
click at [955, 225] on div "grid" at bounding box center [987, 237] width 150 height 39
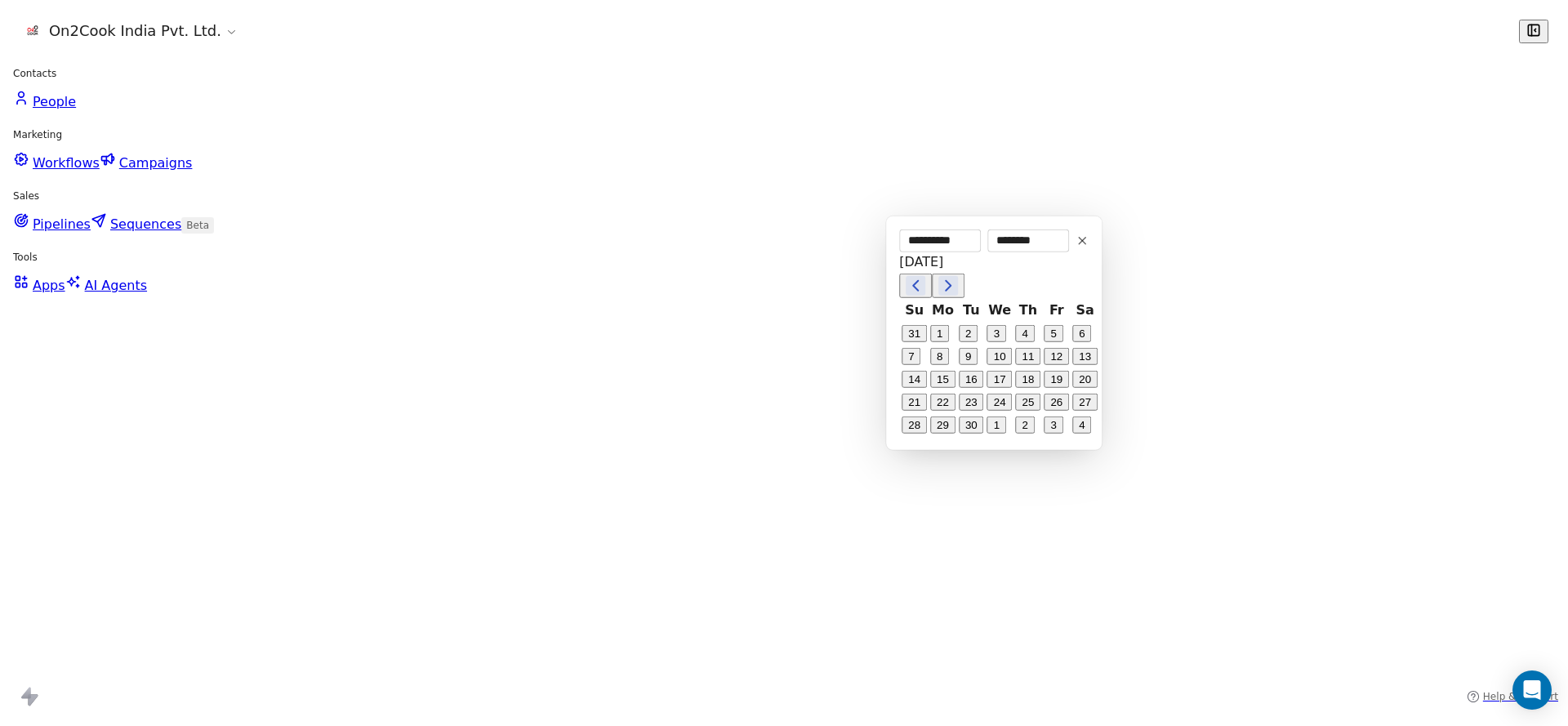
click at [998, 358] on button "10" at bounding box center [994, 358] width 26 height 26
type input "**********"
click at [1185, 242] on html "On2Cook India Pvt. Ltd. Contacts People Marketing Workflows Campaigns Sales Pip…" at bounding box center [784, 363] width 1568 height 726
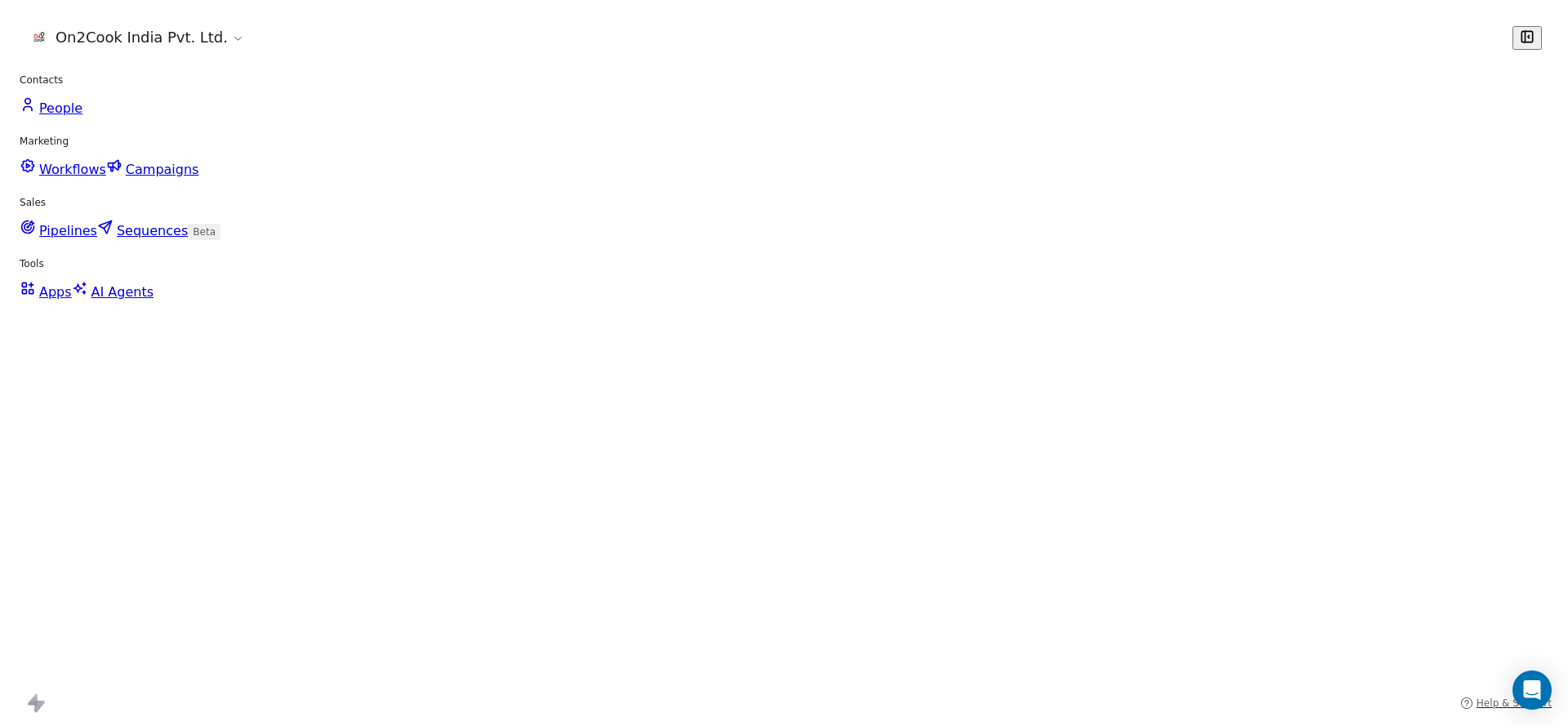
click at [1144, 240] on div "grid" at bounding box center [1138, 237] width 150 height 39
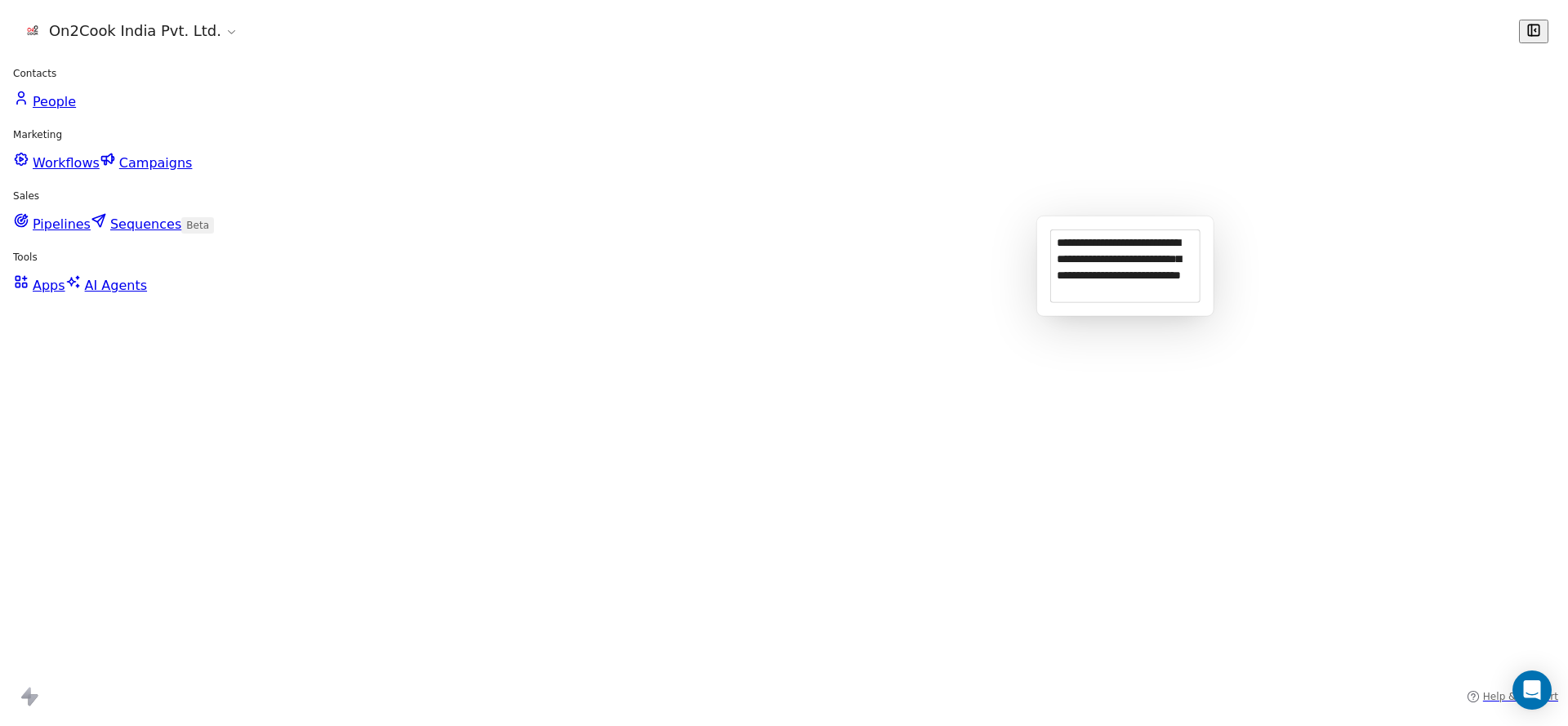
type textarea "**********"
click at [824, 292] on html "On2Cook India Pvt. Ltd. Contacts People Marketing Workflows Campaigns Sales Pip…" at bounding box center [784, 363] width 1568 height 726
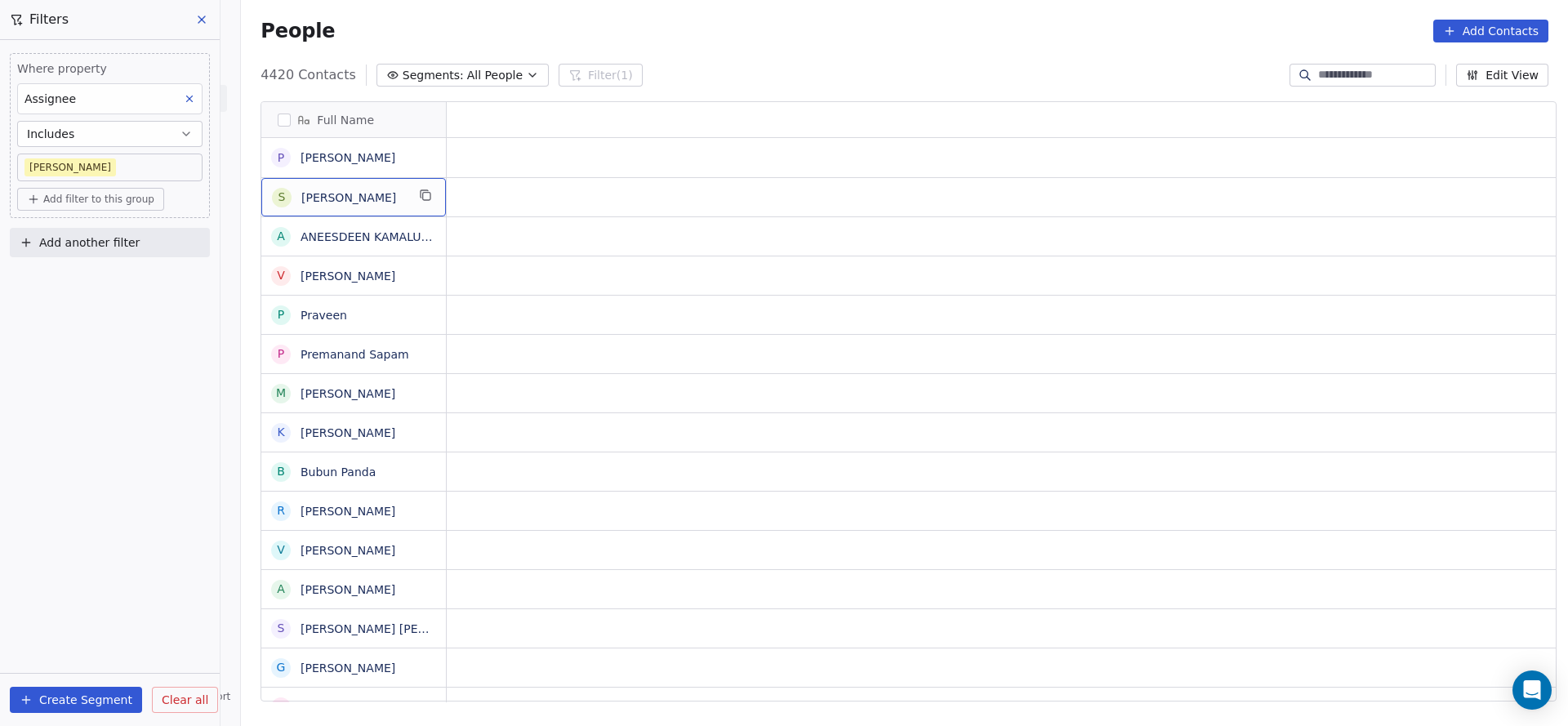
scroll to position [0, 0]
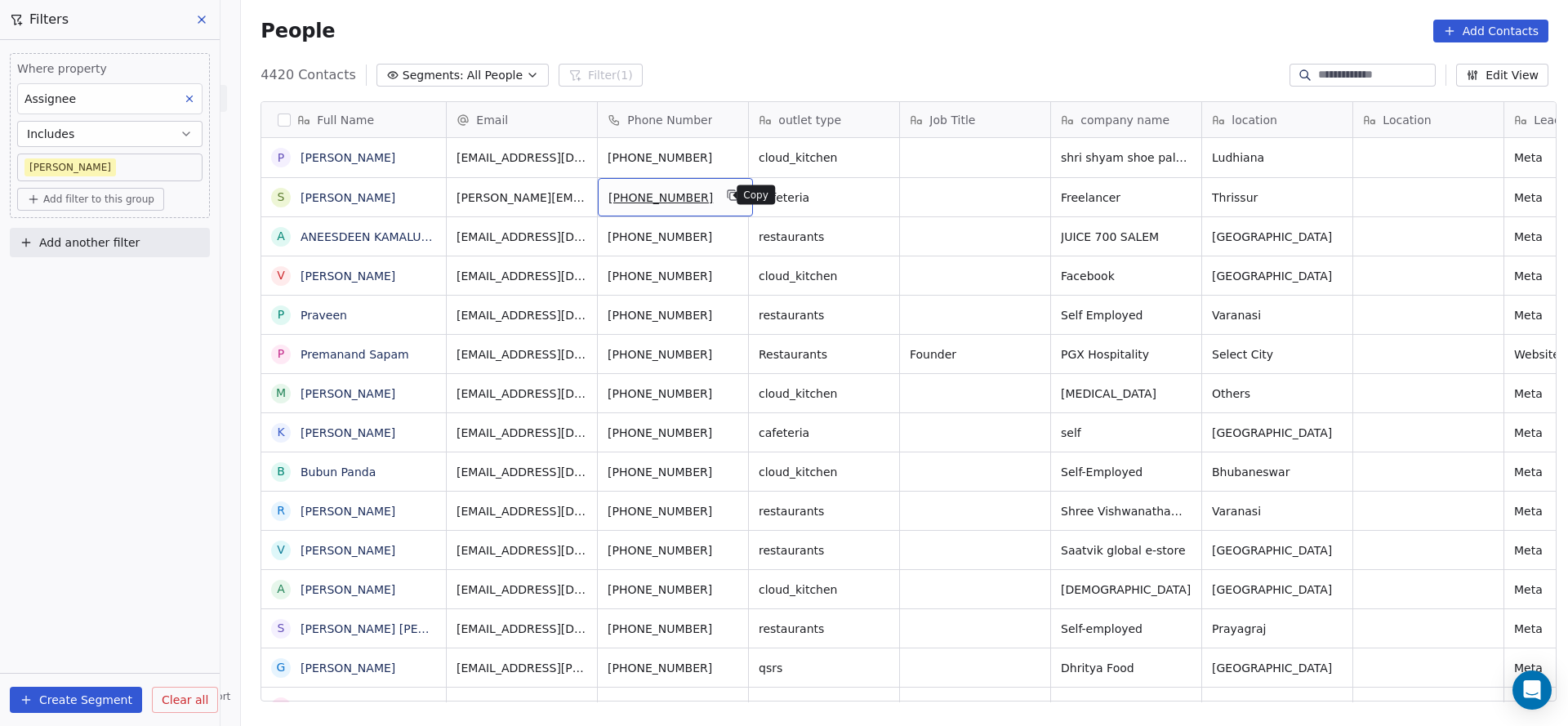
drag, startPoint x: 720, startPoint y: 191, endPoint x: 860, endPoint y: 509, distance: 347.5
click at [727, 194] on icon "grid" at bounding box center [734, 195] width 13 height 13
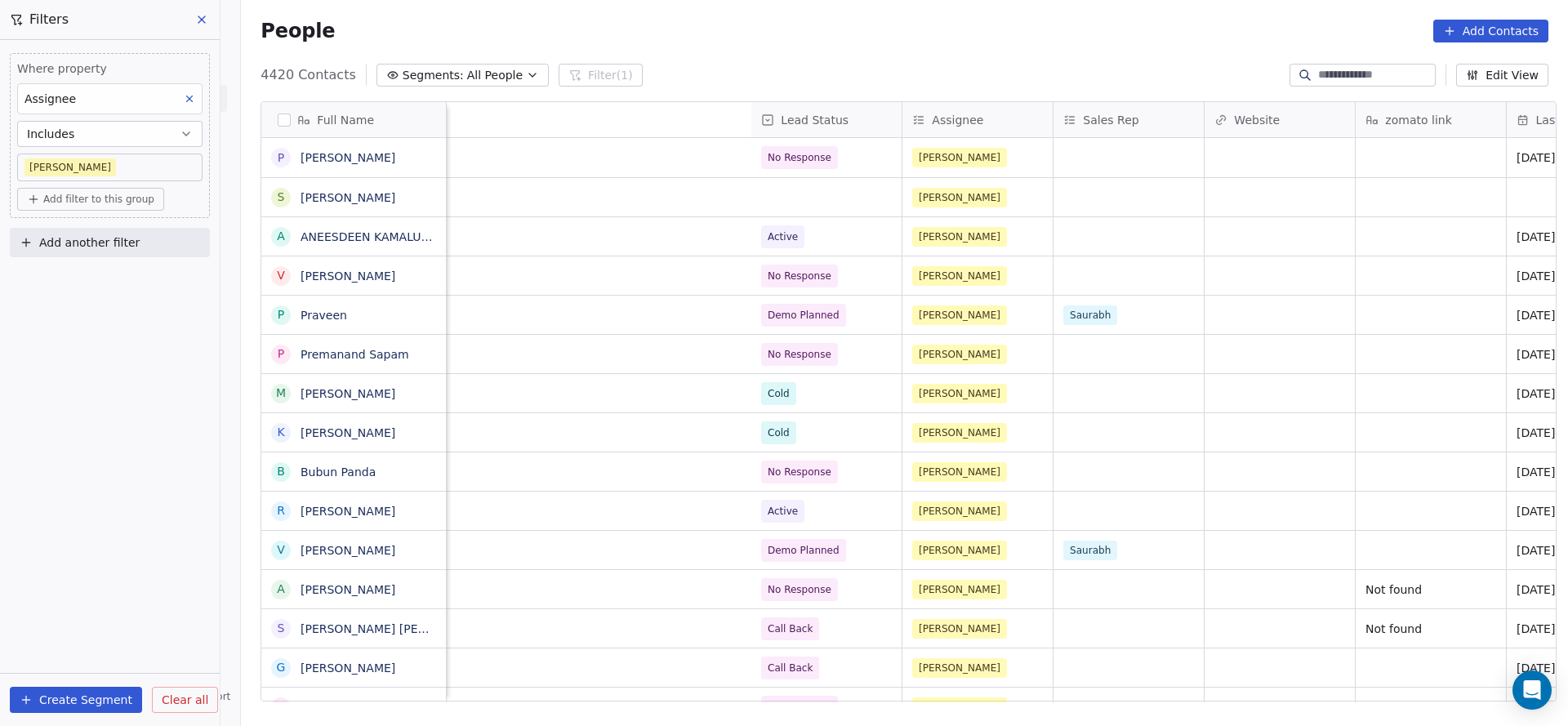
scroll to position [0, 1970]
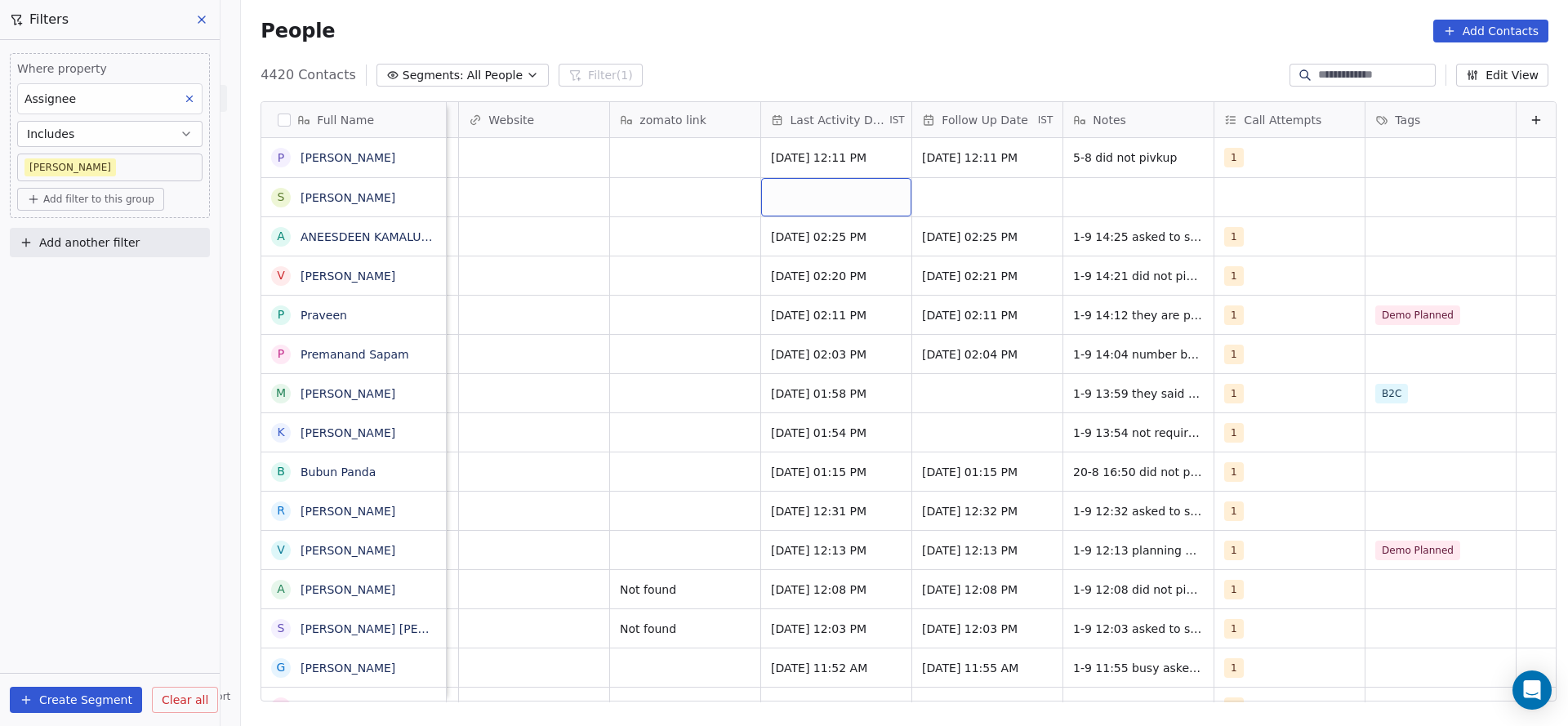
click at [782, 196] on div "grid" at bounding box center [836, 197] width 150 height 39
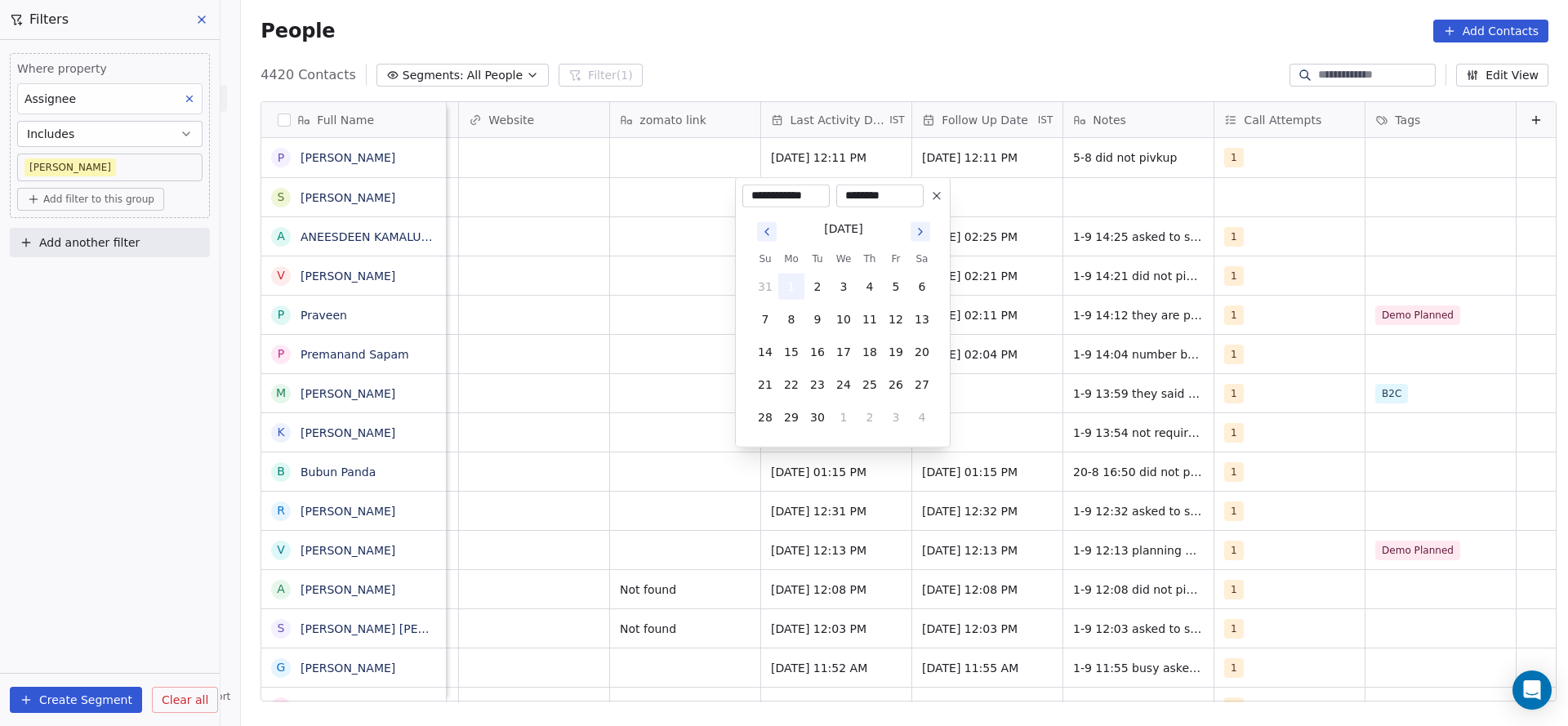
click at [787, 294] on button "1" at bounding box center [791, 286] width 26 height 26
click at [500, 283] on html "On2Cook India Pvt. Ltd. Contacts People Marketing Workflows Campaigns Sales Pip…" at bounding box center [784, 363] width 1568 height 726
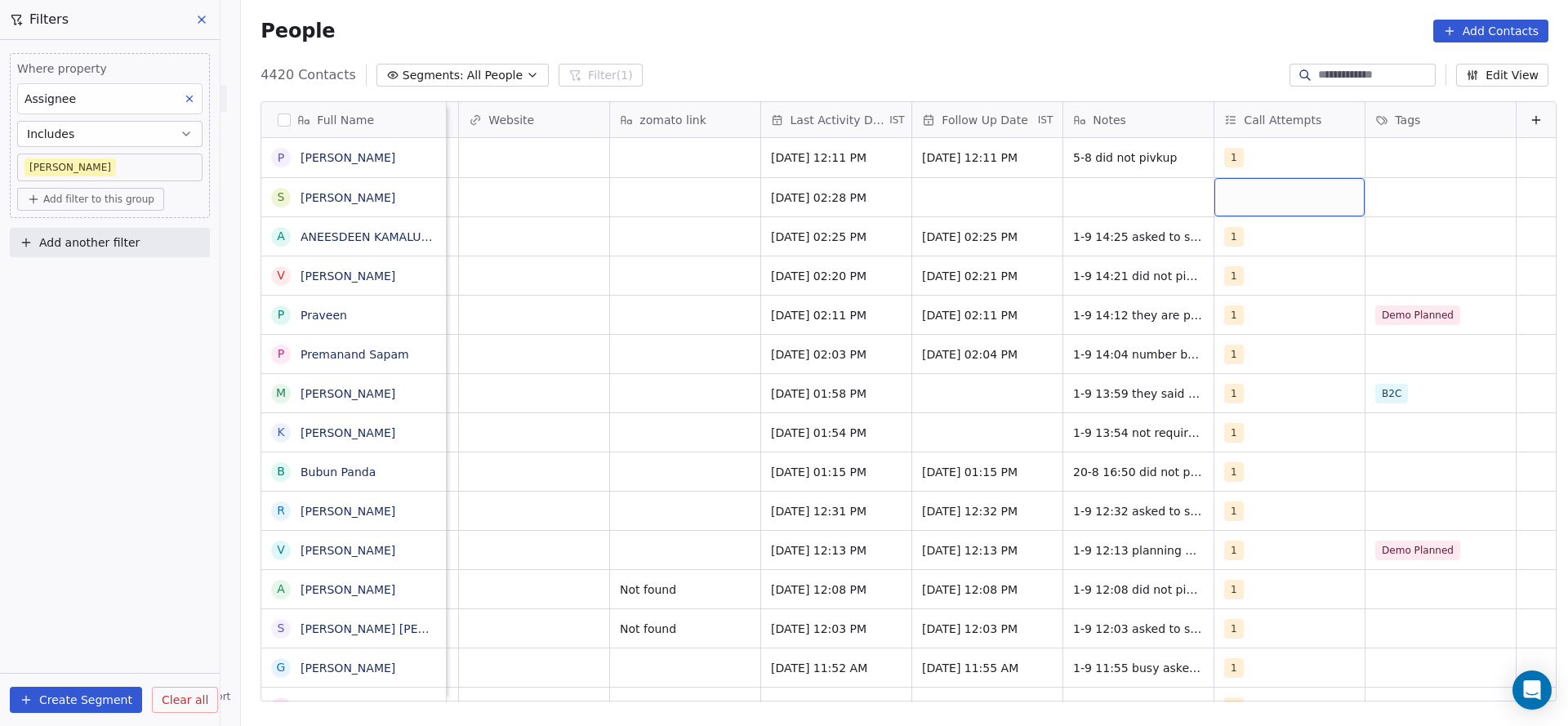
click at [1232, 196] on div "grid" at bounding box center [1290, 197] width 150 height 39
drag, startPoint x: 1217, startPoint y: 254, endPoint x: 1002, endPoint y: 246, distance: 215.1
click at [1220, 255] on div "1" at bounding box center [1294, 240] width 197 height 33
click at [991, 248] on html "On2Cook India Pvt. Ltd. Contacts People Marketing Workflows Campaigns Sales Pip…" at bounding box center [784, 363] width 1568 height 726
click at [939, 200] on div "grid" at bounding box center [987, 197] width 150 height 39
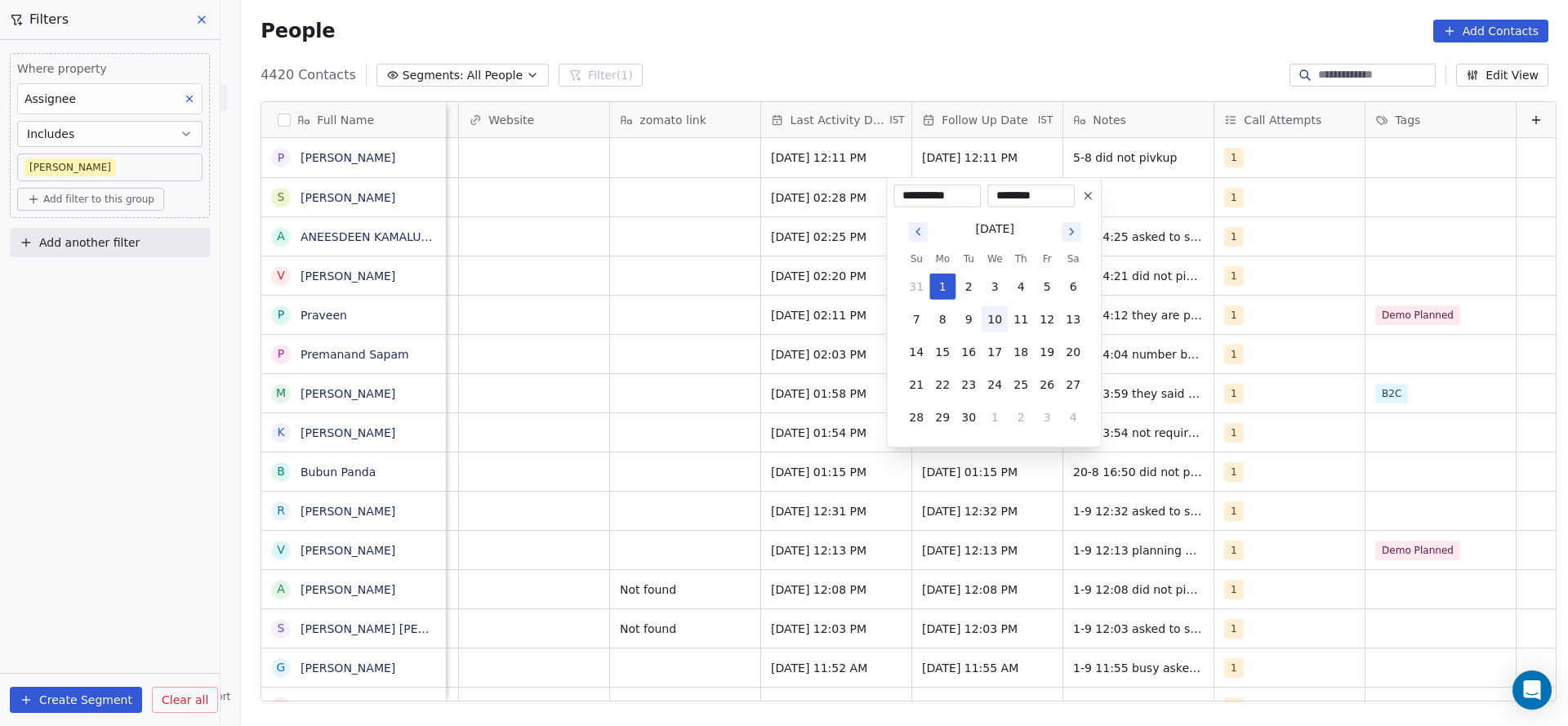
click at [992, 316] on button "10" at bounding box center [994, 319] width 26 height 26
type input "**********"
click at [627, 311] on html "On2Cook India Pvt. Ltd. Contacts People Marketing Workflows Campaigns Sales Pip…" at bounding box center [784, 363] width 1568 height 726
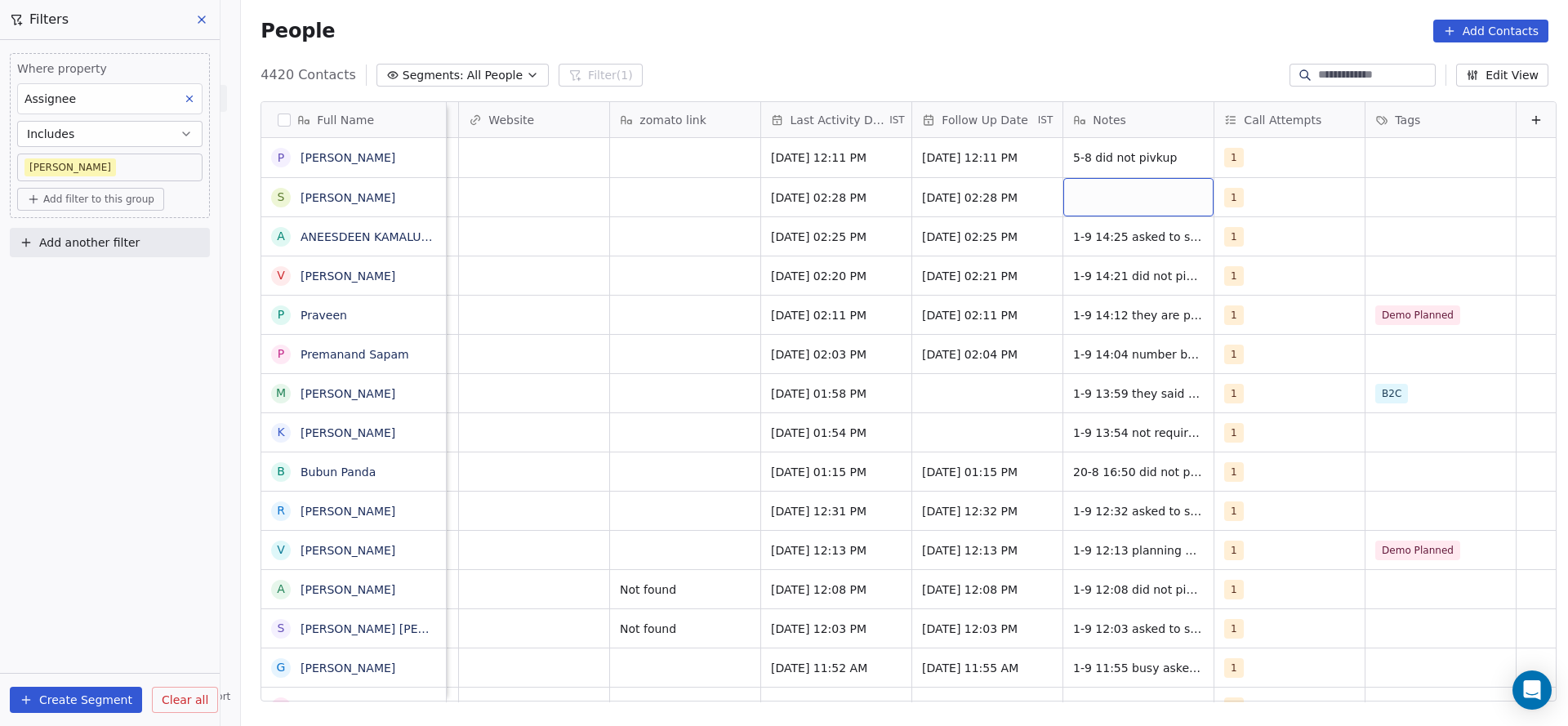
click at [1115, 184] on div "grid" at bounding box center [1138, 197] width 150 height 39
type textarea "**********"
click at [616, 257] on html "On2Cook India Pvt. Ltd. Contacts People Marketing Workflows Campaigns Sales Pip…" at bounding box center [784, 363] width 1568 height 726
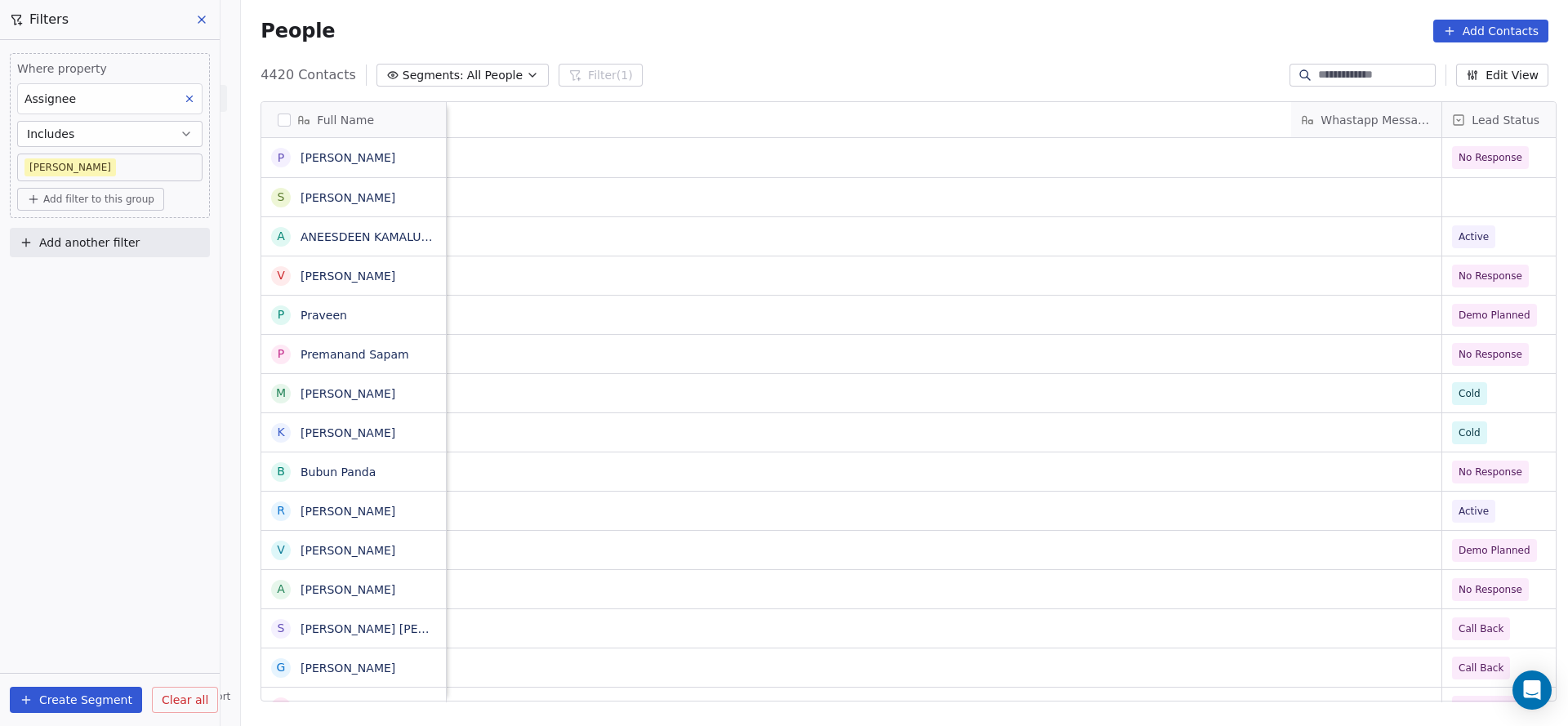
scroll to position [0, 1936]
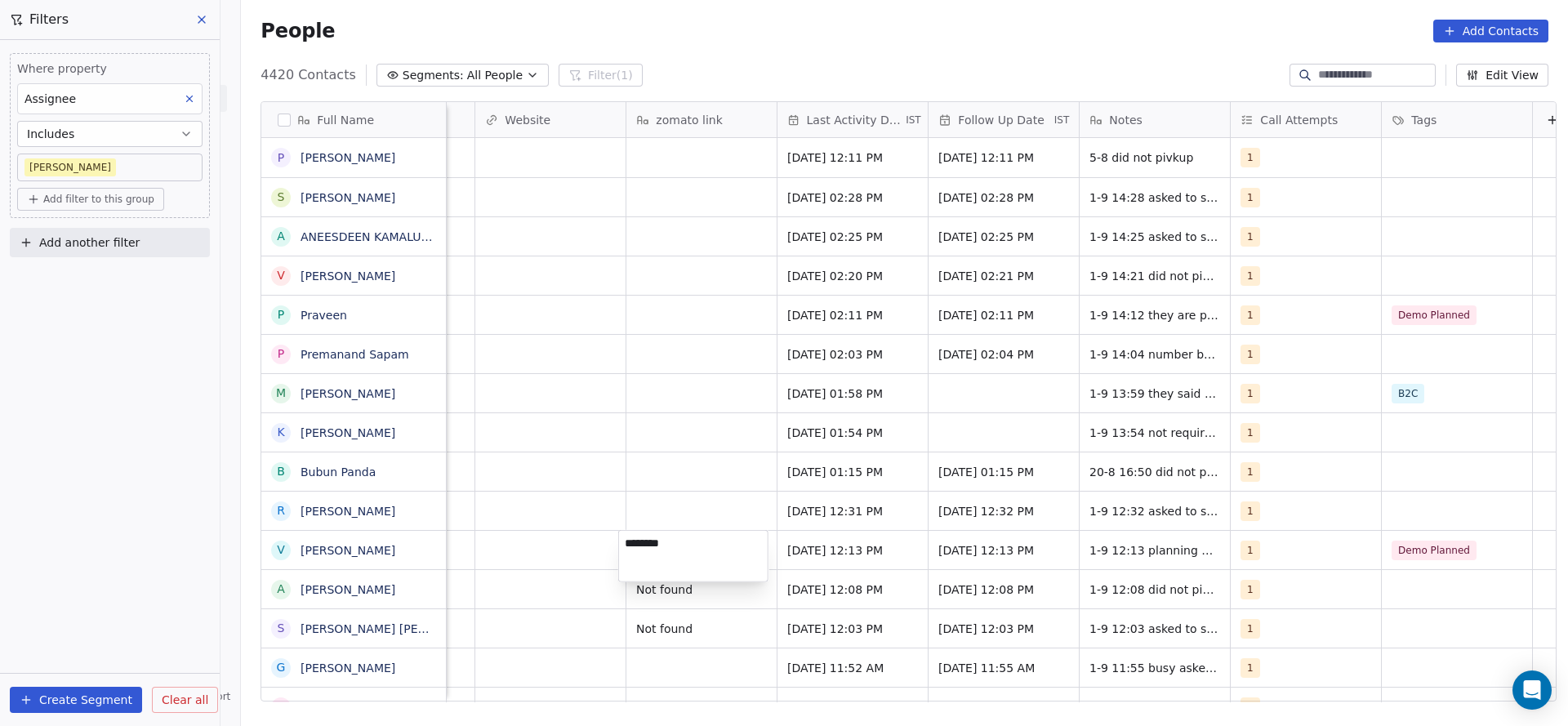
type textarea "*********"
click at [674, 492] on html "On2Cook India Pvt. Ltd. Contacts People Marketing Workflows Campaigns Sales Pip…" at bounding box center [784, 363] width 1568 height 726
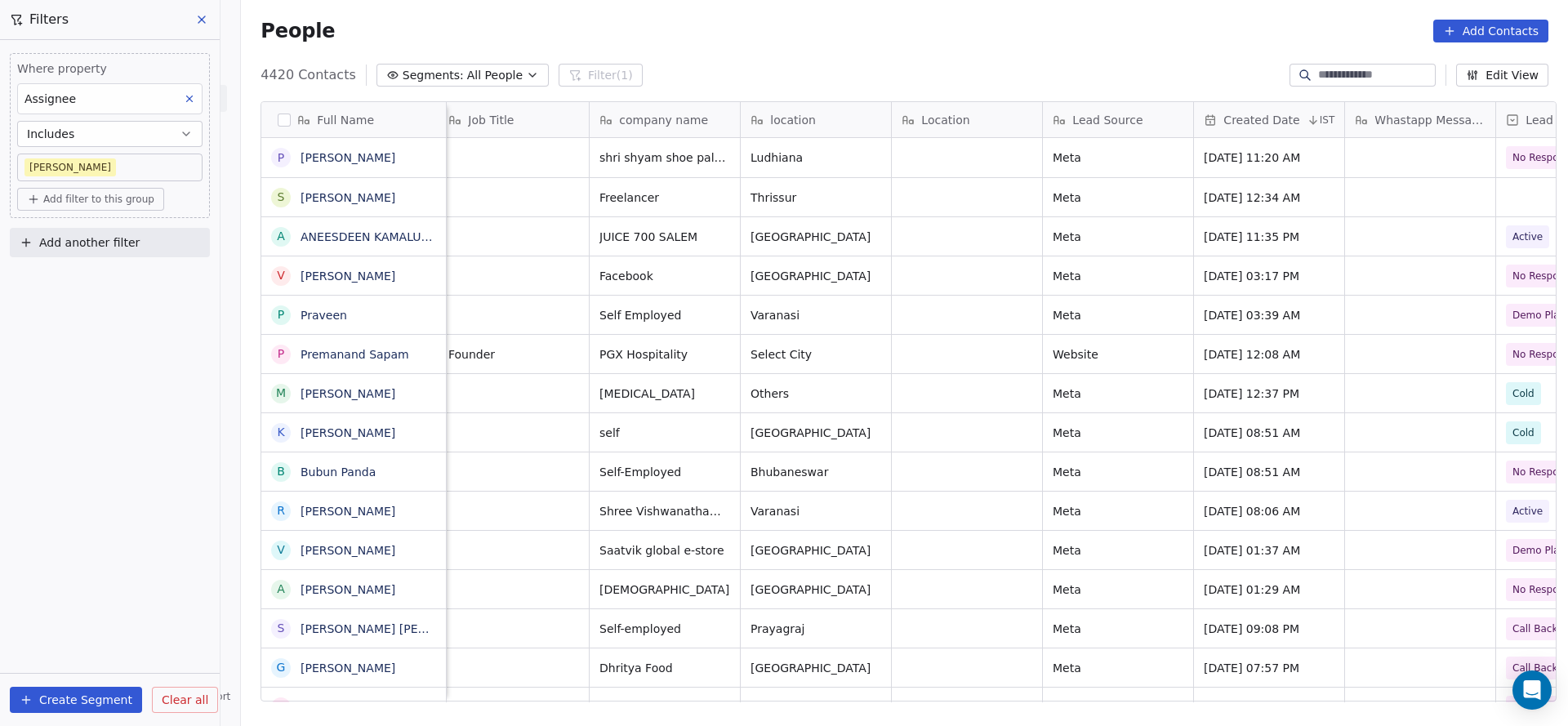
scroll to position [0, 458]
click at [801, 507] on button "grid" at bounding box center [811, 508] width 19 height 19
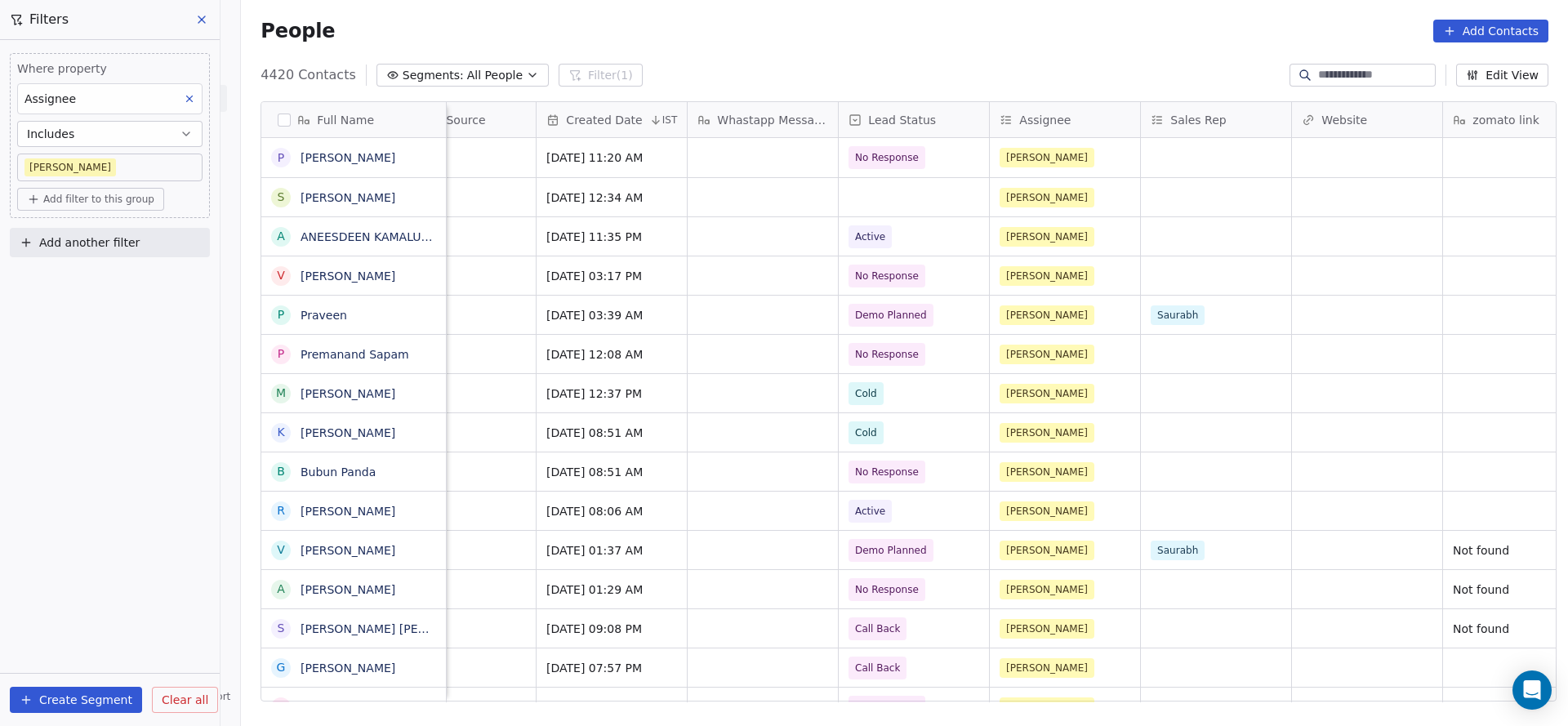
scroll to position [0, 1545]
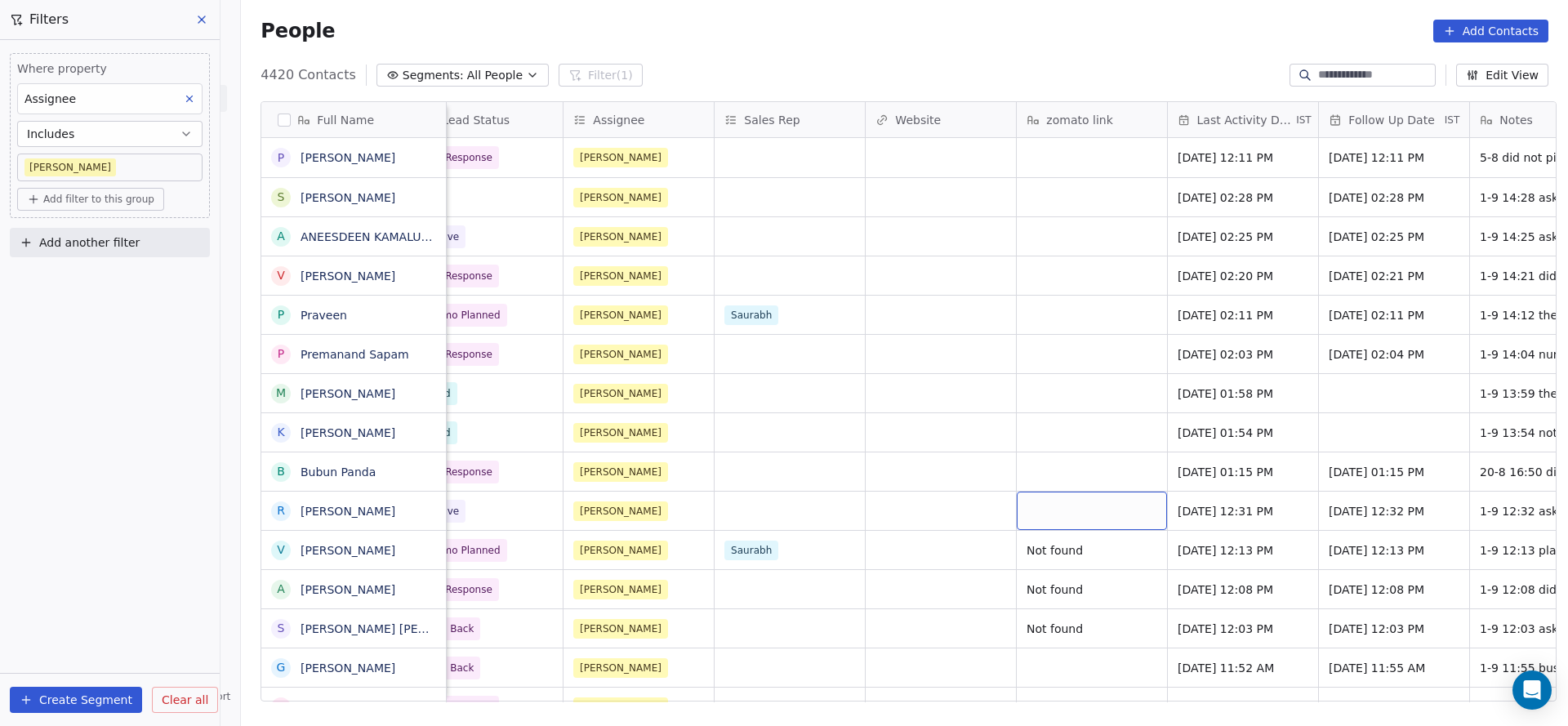
click at [1073, 516] on div "grid" at bounding box center [1092, 511] width 150 height 39
type textarea "**********"
click at [776, 539] on html "On2Cook India Pvt. Ltd. Contacts People Marketing Workflows Campaigns Sales Pip…" at bounding box center [784, 363] width 1568 height 726
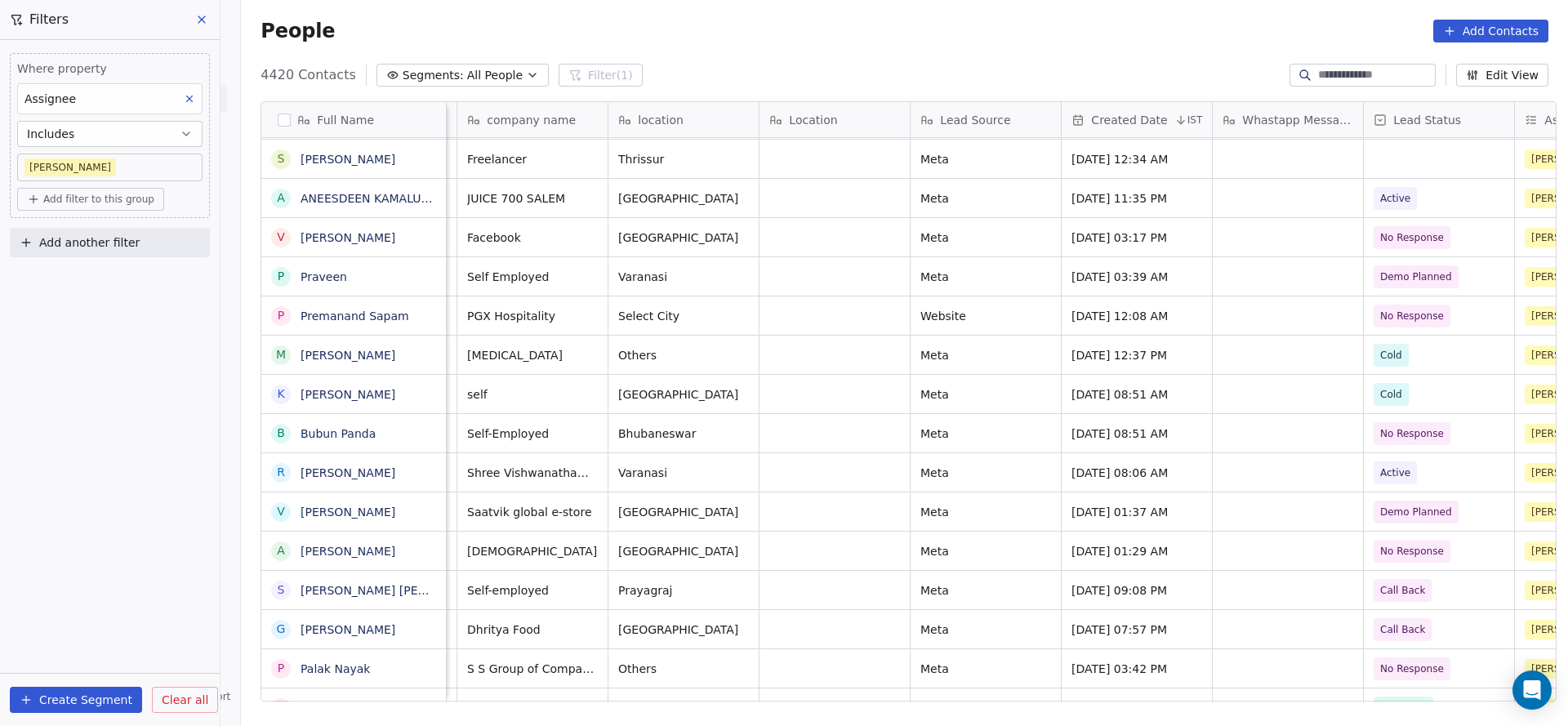
scroll to position [0, 588]
drag, startPoint x: 816, startPoint y: 710, endPoint x: 718, endPoint y: 719, distance: 98.4
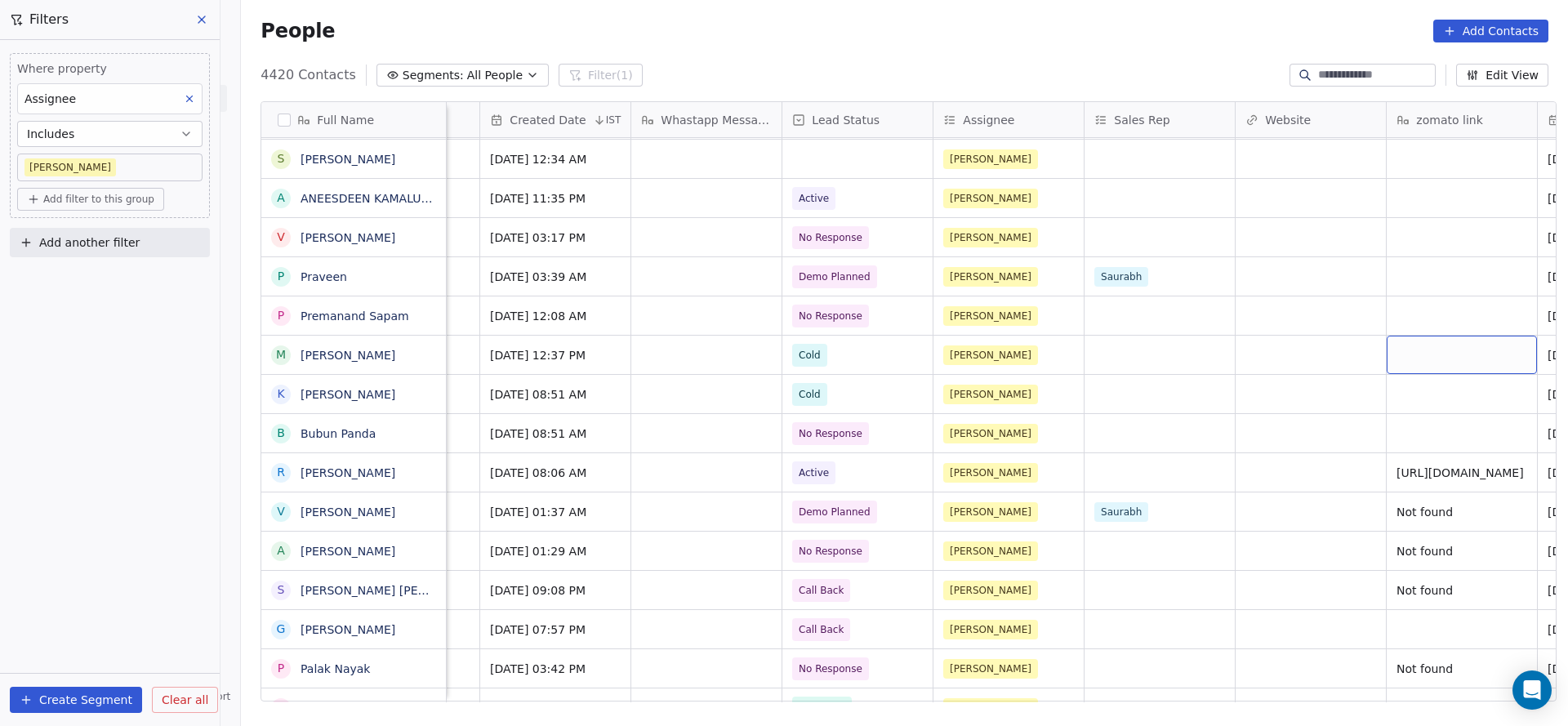
scroll to position [0, 1325]
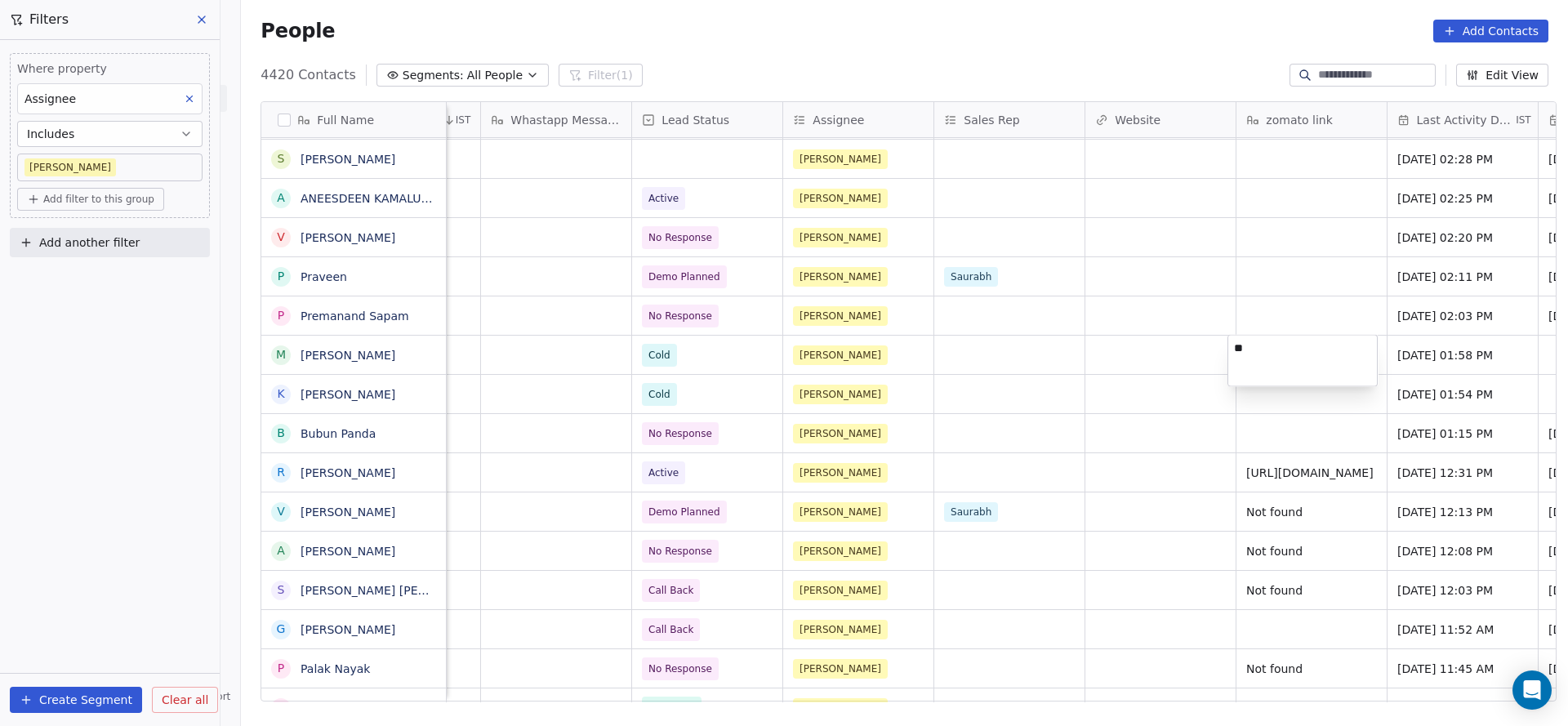
type textarea "*"
type textarea "*********"
click at [1235, 406] on html "On2Cook India Pvt. Ltd. Contacts People Marketing Workflows Campaigns Sales Pip…" at bounding box center [784, 363] width 1568 height 726
type textarea "*********"
click at [1274, 376] on textarea "*********" at bounding box center [1302, 400] width 148 height 51
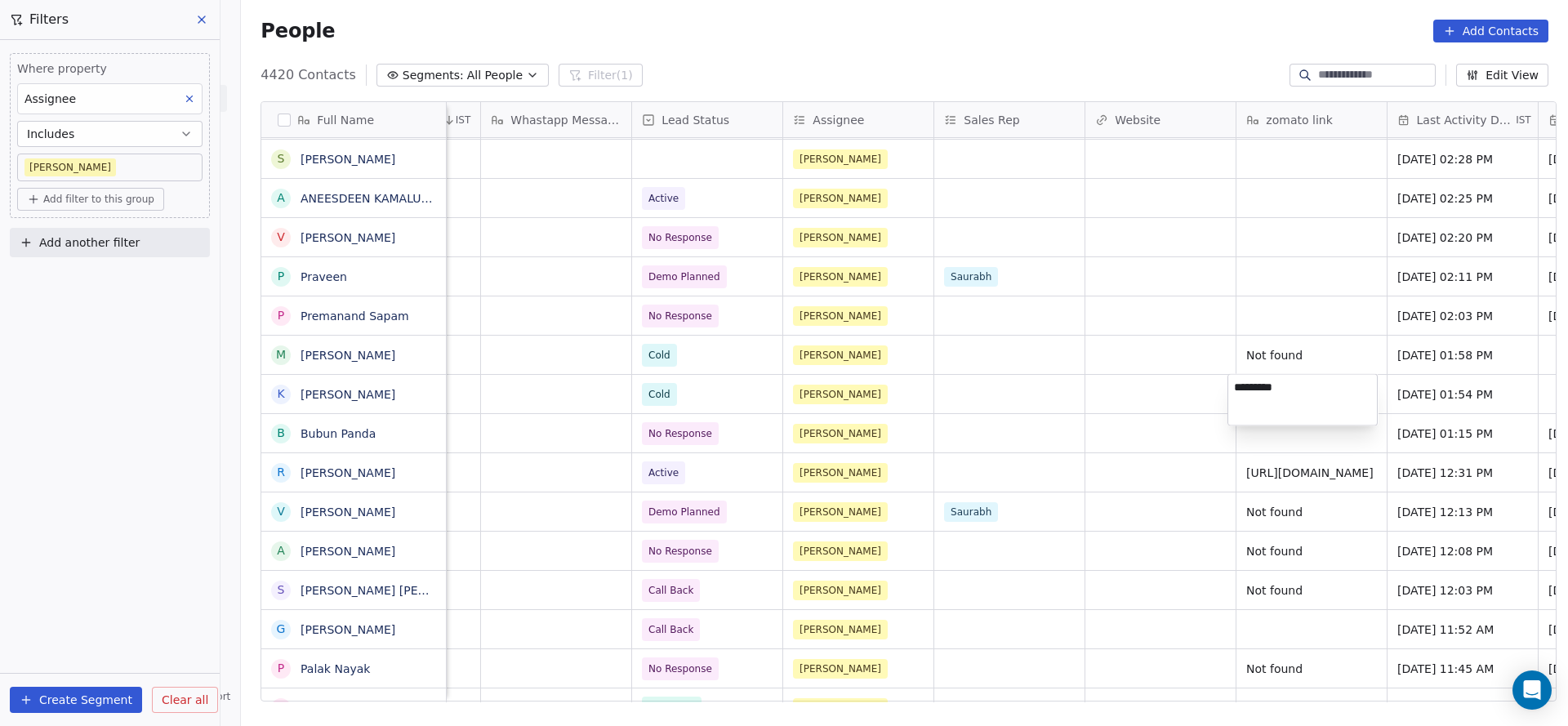
click at [1274, 376] on textarea "*********" at bounding box center [1302, 400] width 148 height 51
click at [994, 406] on html "On2Cook India Pvt. Ltd. Contacts People Marketing Workflows Campaigns Sales Pip…" at bounding box center [784, 363] width 1568 height 726
click at [1250, 442] on div "grid" at bounding box center [1312, 433] width 150 height 39
type textarea "*********"
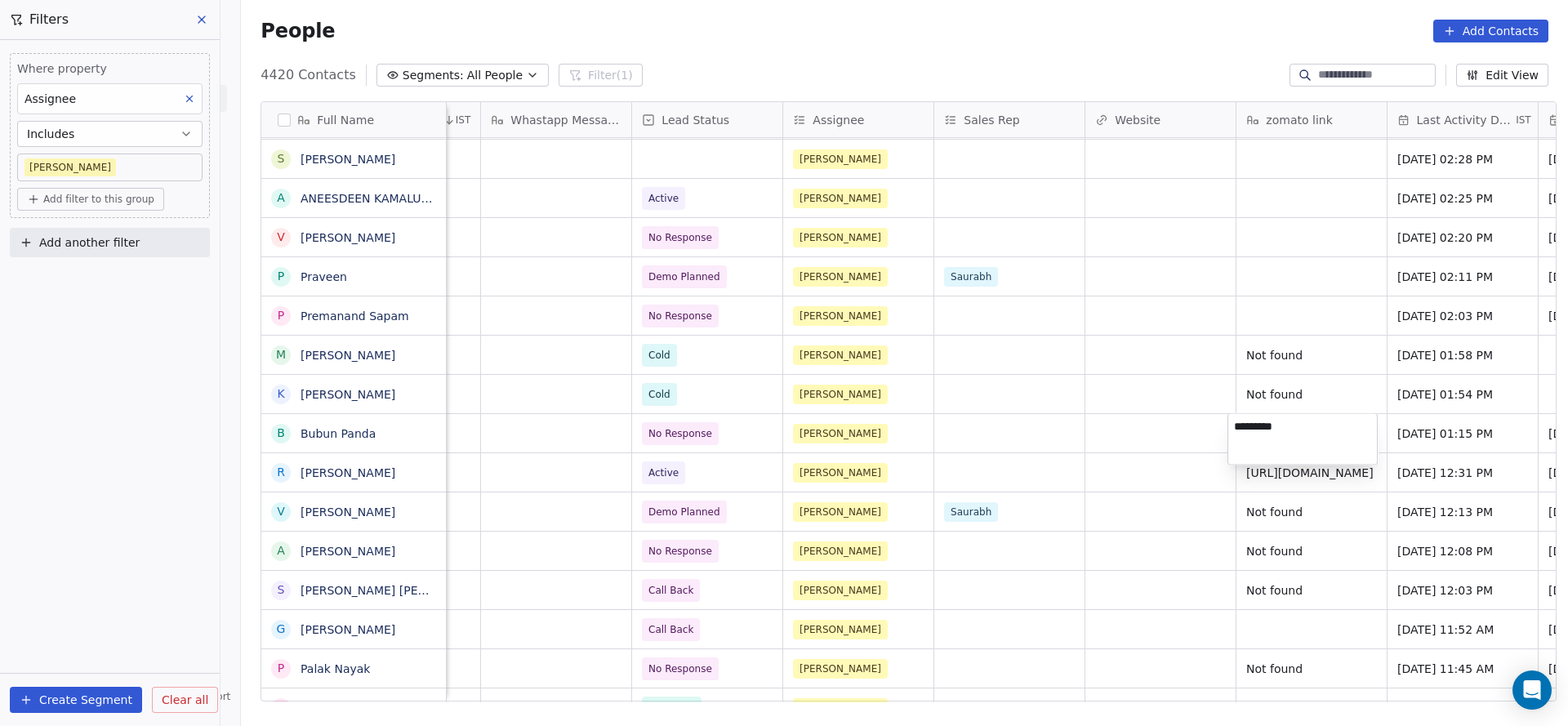
drag, startPoint x: 1041, startPoint y: 452, endPoint x: 1132, endPoint y: 551, distance: 134.5
click at [1039, 454] on html "On2Cook India Pvt. Ltd. Contacts People Marketing Workflows Campaigns Sales Pip…" at bounding box center [784, 363] width 1568 height 726
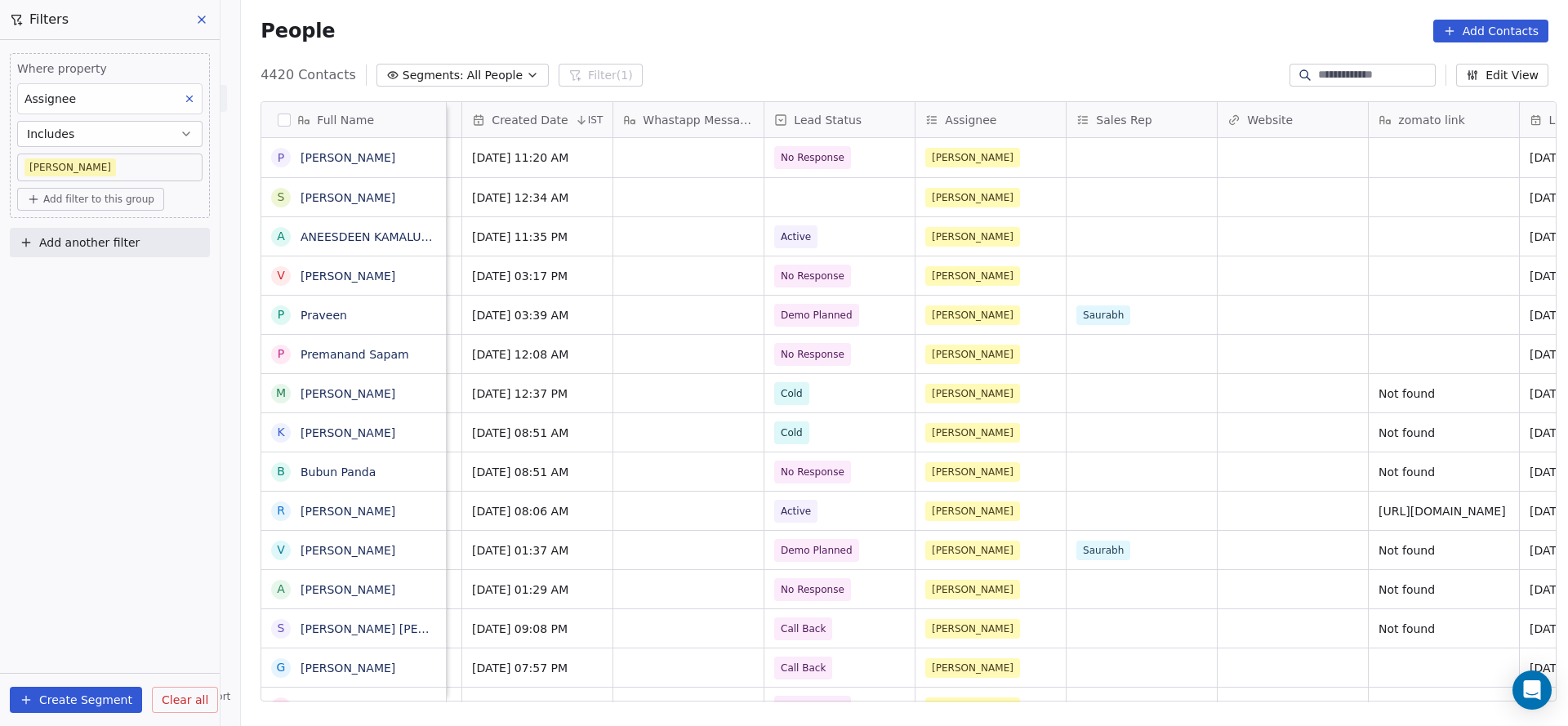
scroll to position [0, 1249]
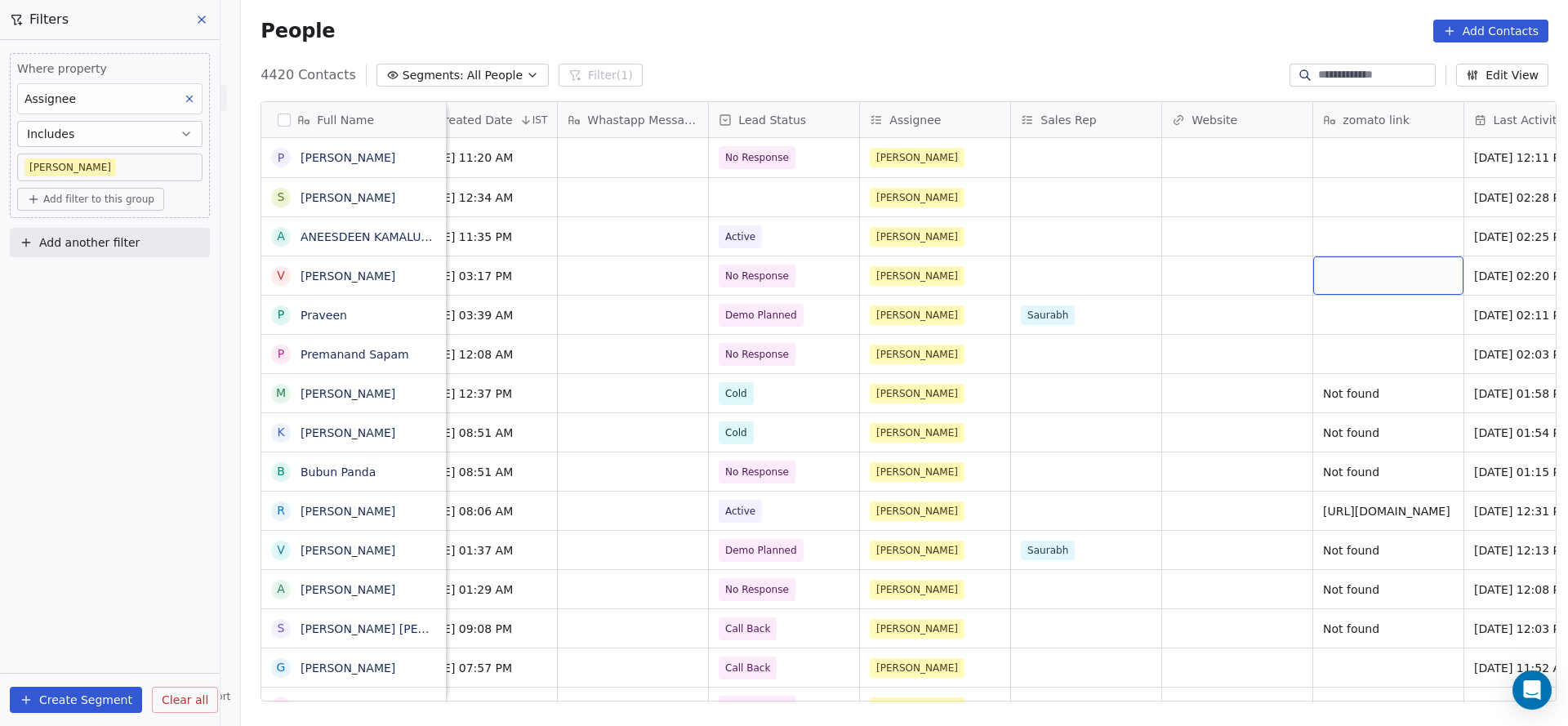
click at [1373, 276] on div "grid" at bounding box center [1389, 275] width 150 height 39
type textarea "*********"
click at [1263, 374] on html "On2Cook India Pvt. Ltd. Contacts People Marketing Workflows Campaigns Sales Pip…" at bounding box center [784, 363] width 1568 height 726
click at [1323, 311] on div "grid" at bounding box center [1389, 315] width 150 height 39
type textarea "*********"
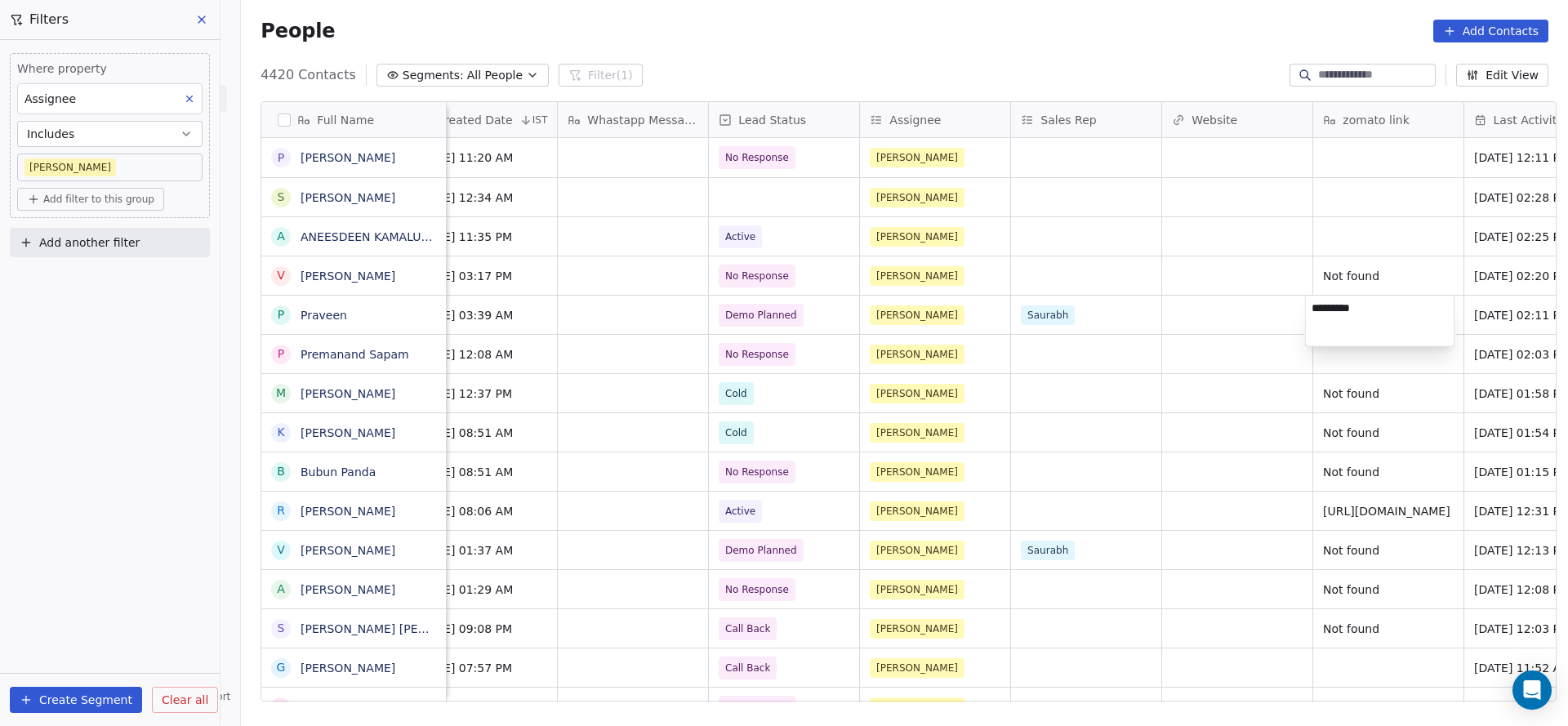
click at [1303, 373] on html "On2Cook India Pvt. Ltd. Contacts People Marketing Workflows Campaigns Sales Pip…" at bounding box center [784, 363] width 1568 height 726
click at [1367, 351] on div "grid" at bounding box center [1389, 354] width 150 height 39
type textarea "*********"
click at [1140, 404] on html "On2Cook India Pvt. Ltd. Contacts People Marketing Workflows Campaigns Sales Pip…" at bounding box center [784, 363] width 1568 height 726
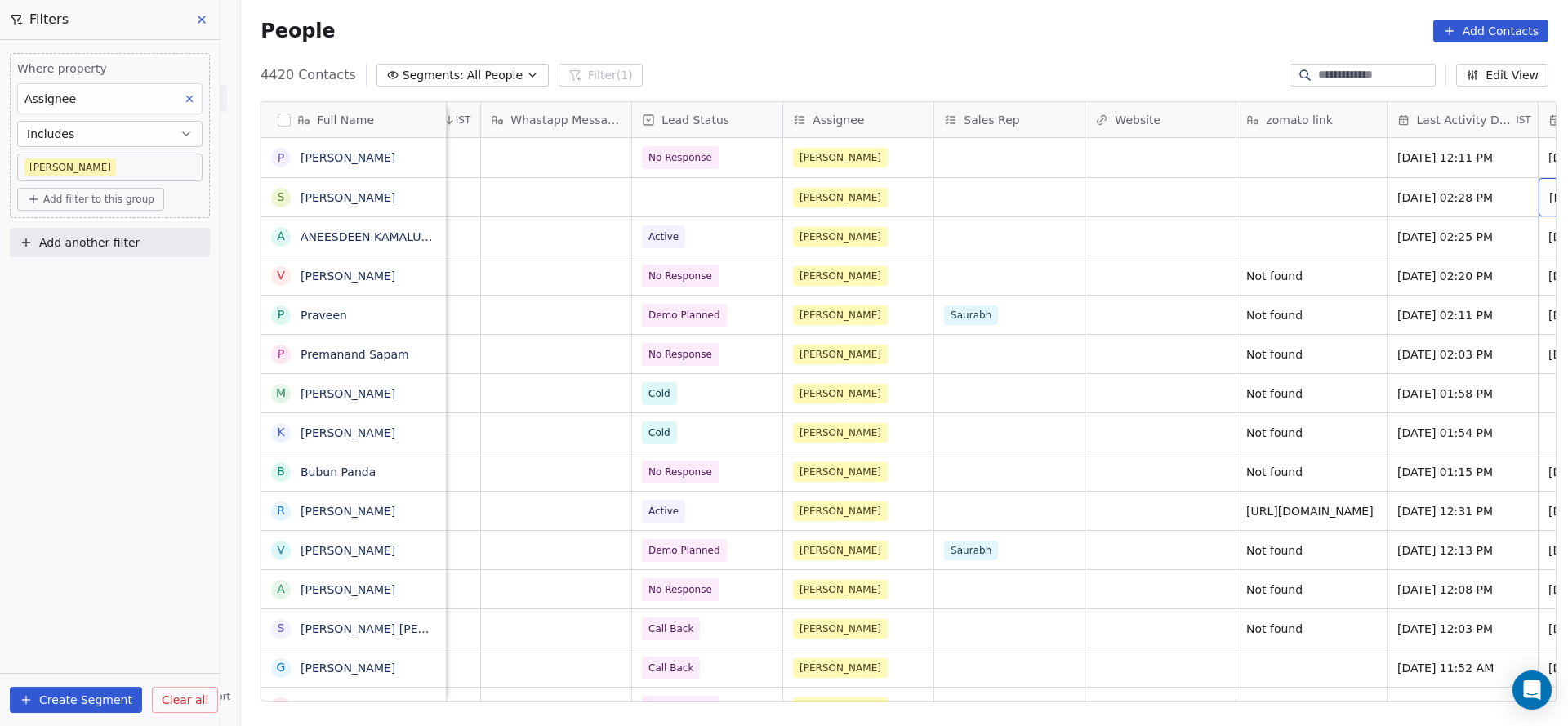
scroll to position [0, 1477]
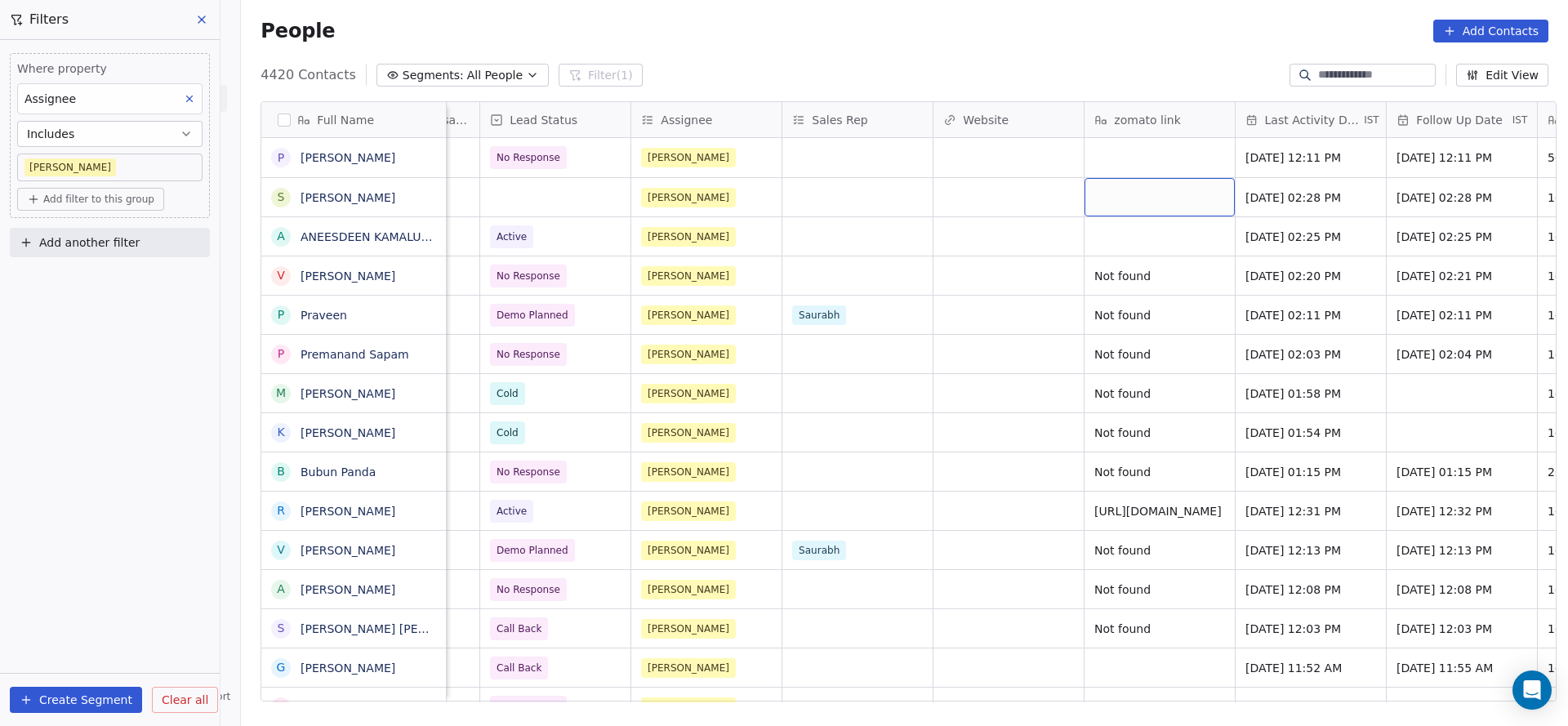
click at [1187, 208] on div "grid" at bounding box center [1160, 197] width 150 height 39
type textarea "*********"
click at [933, 249] on html "On2Cook India Pvt. Ltd. Contacts People Marketing Workflows Campaigns Sales Pip…" at bounding box center [784, 363] width 1568 height 726
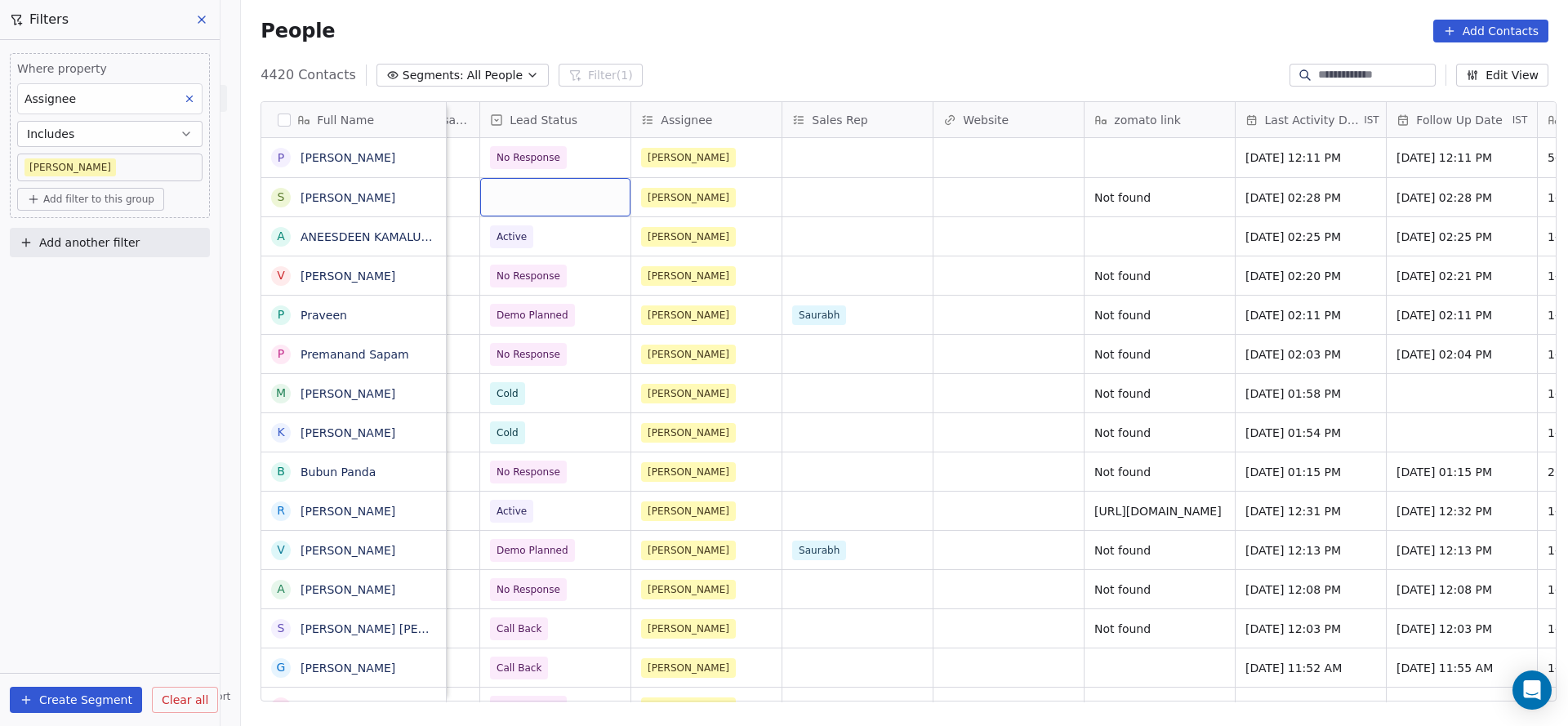
click at [551, 213] on div "grid" at bounding box center [556, 197] width 150 height 39
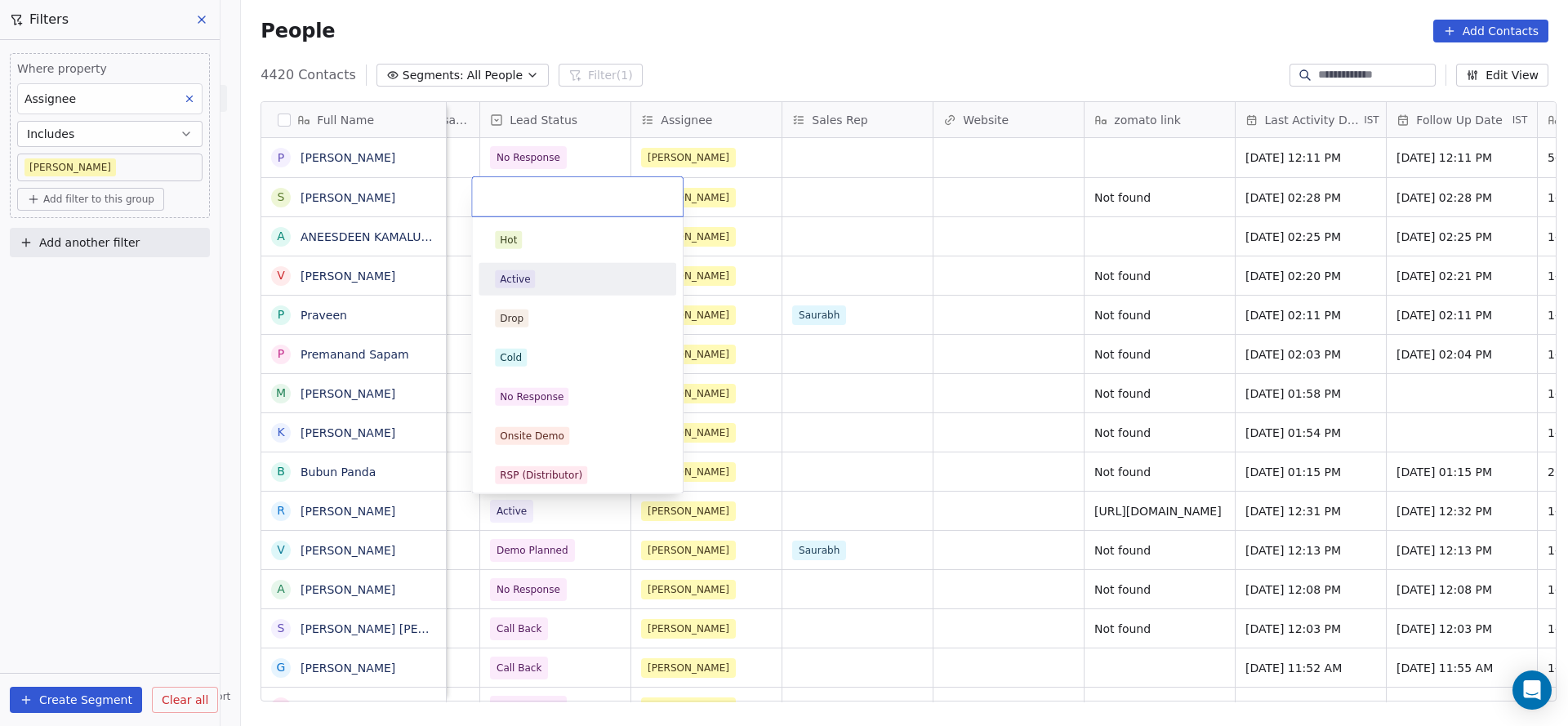
scroll to position [245, 0]
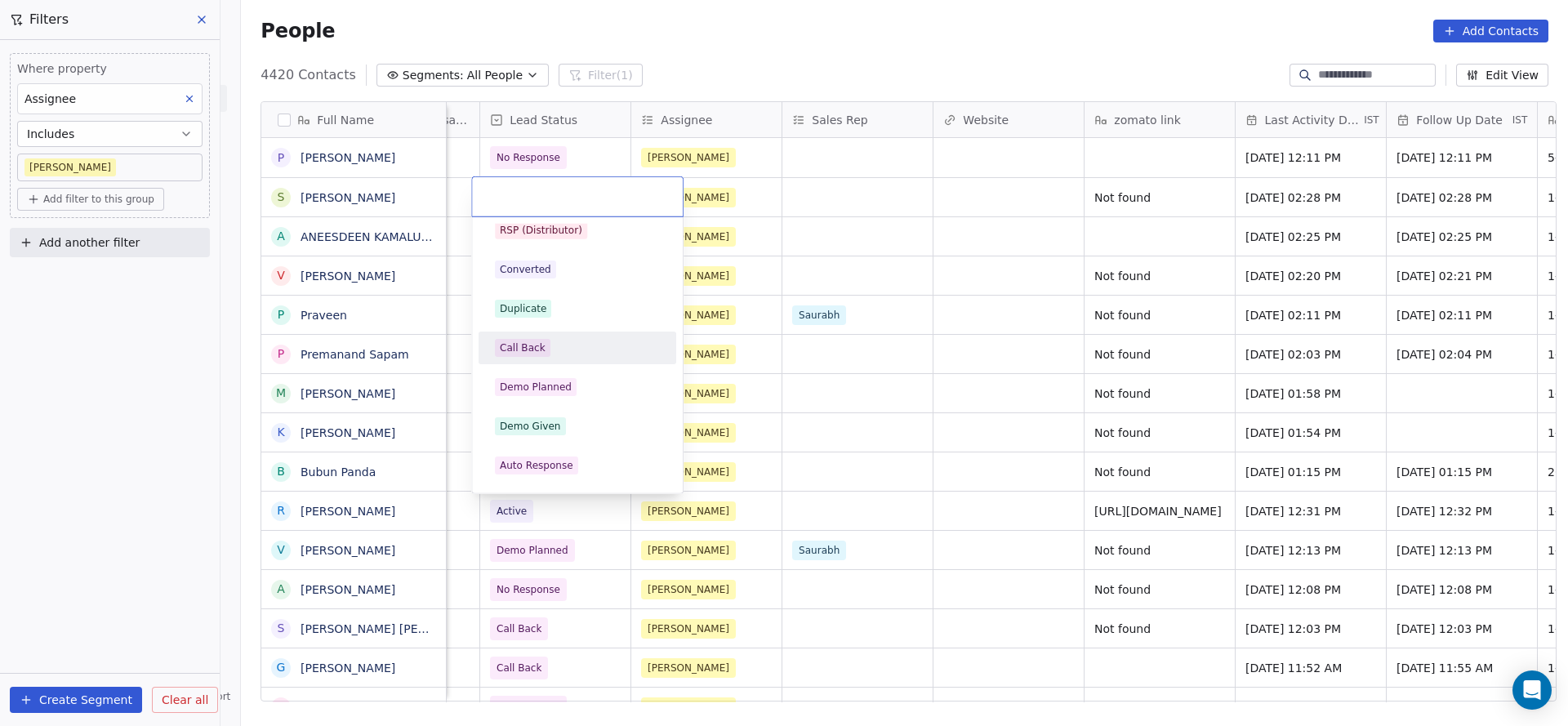
drag, startPoint x: 567, startPoint y: 362, endPoint x: 1276, endPoint y: 220, distance: 723.1
click at [567, 362] on div "Call Back" at bounding box center [577, 348] width 197 height 33
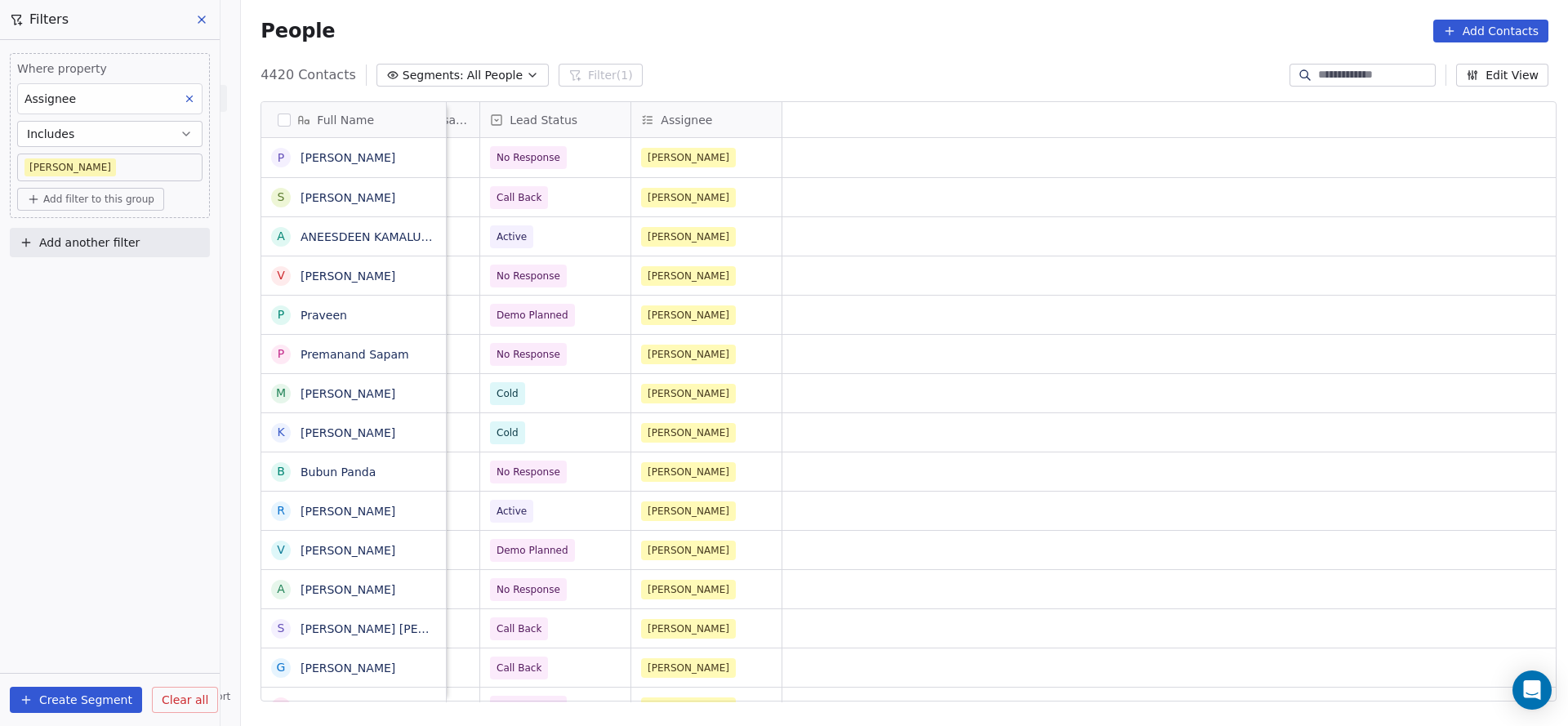
scroll to position [0, 151]
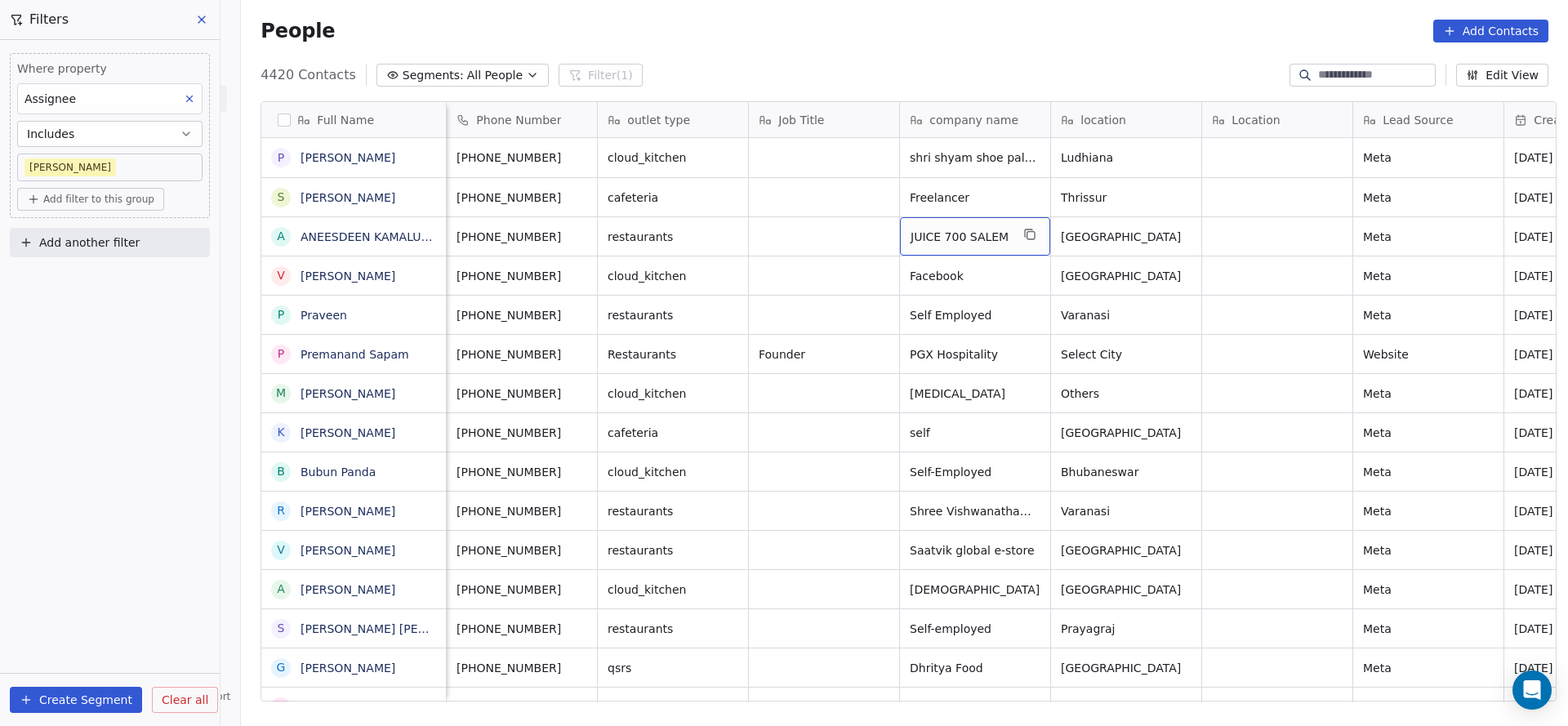
click at [1034, 240] on div "JUICE 700 SALEM" at bounding box center [976, 237] width 150 height 39
click at [1024, 234] on icon "grid" at bounding box center [1031, 235] width 13 height 13
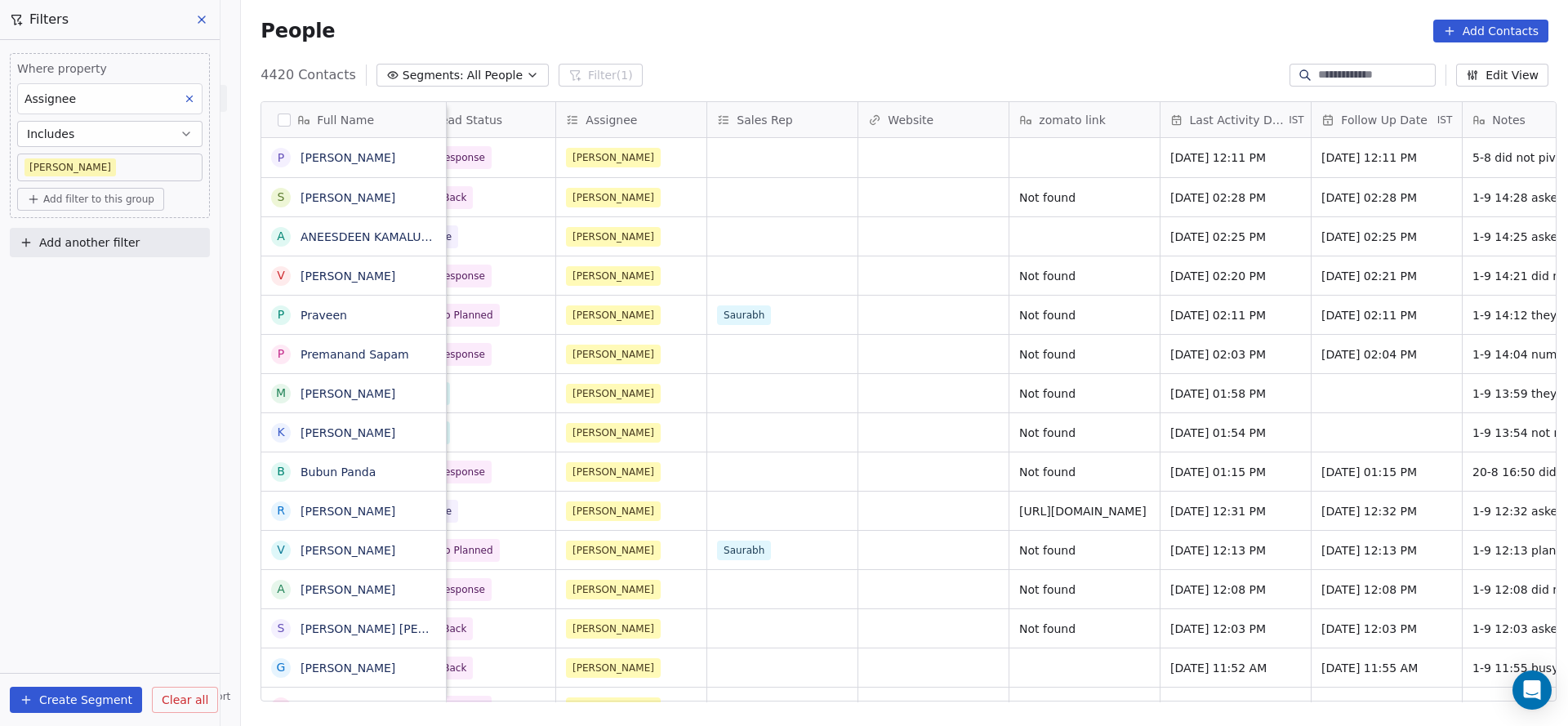
scroll to position [0, 1549]
click at [1049, 222] on div "grid" at bounding box center [1088, 237] width 150 height 39
type textarea "**********"
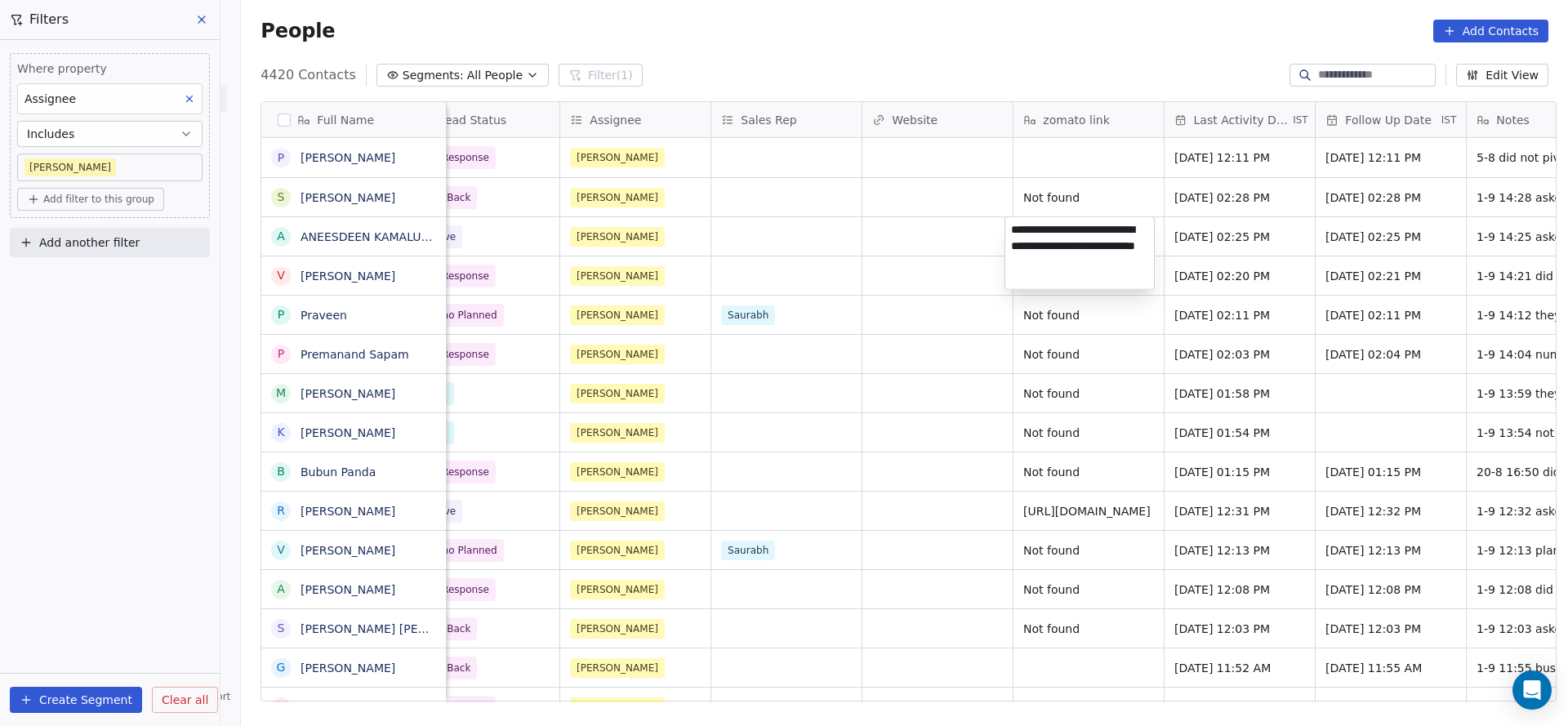
click at [770, 299] on html "On2Cook India Pvt. Ltd. Contacts People Marketing Workflows Campaigns Sales Pip…" at bounding box center [784, 363] width 1568 height 726
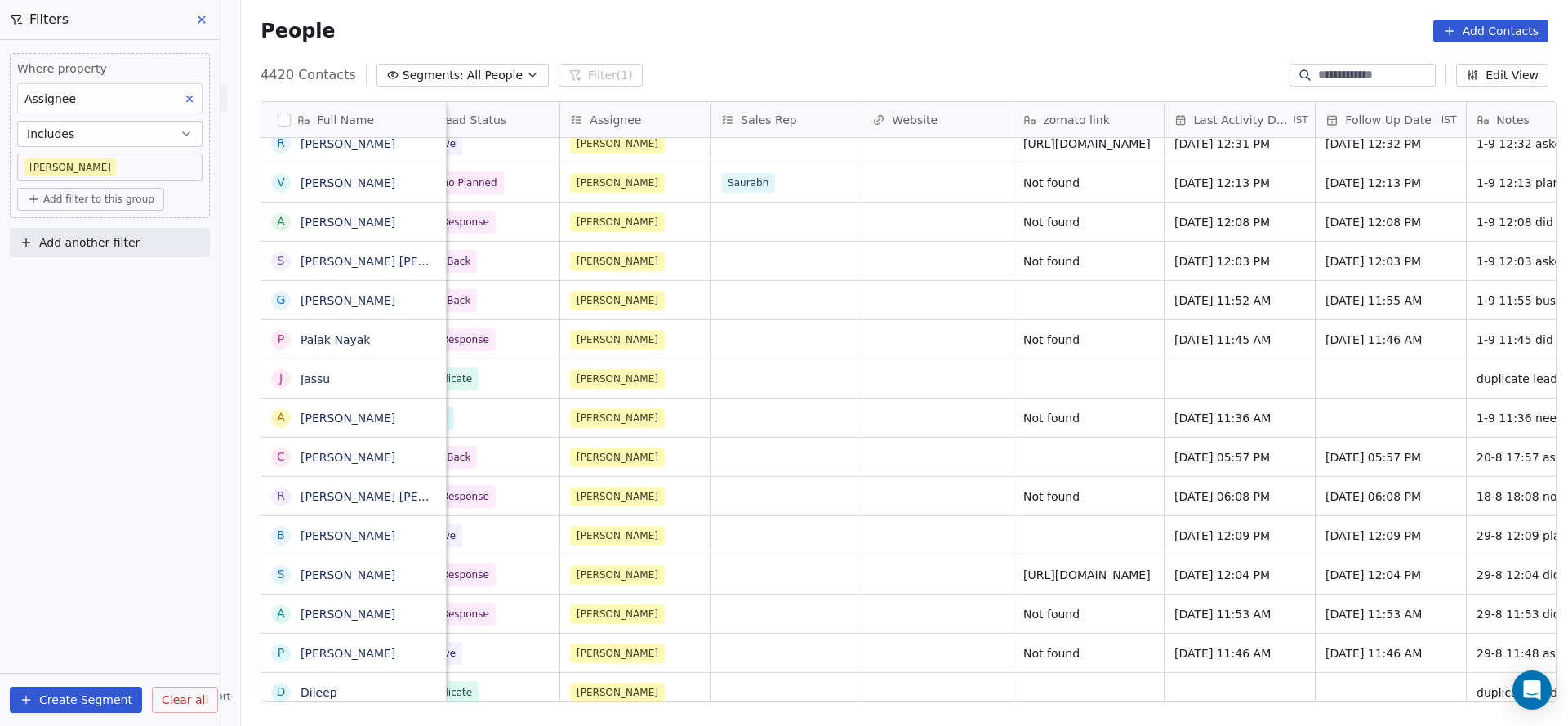
click at [150, 239] on button "Add another filter" at bounding box center [110, 243] width 200 height 30
click at [132, 274] on div "Contact properties" at bounding box center [110, 280] width 166 height 17
type input "*******"
click at [122, 341] on div "Created Date" at bounding box center [110, 338] width 166 height 16
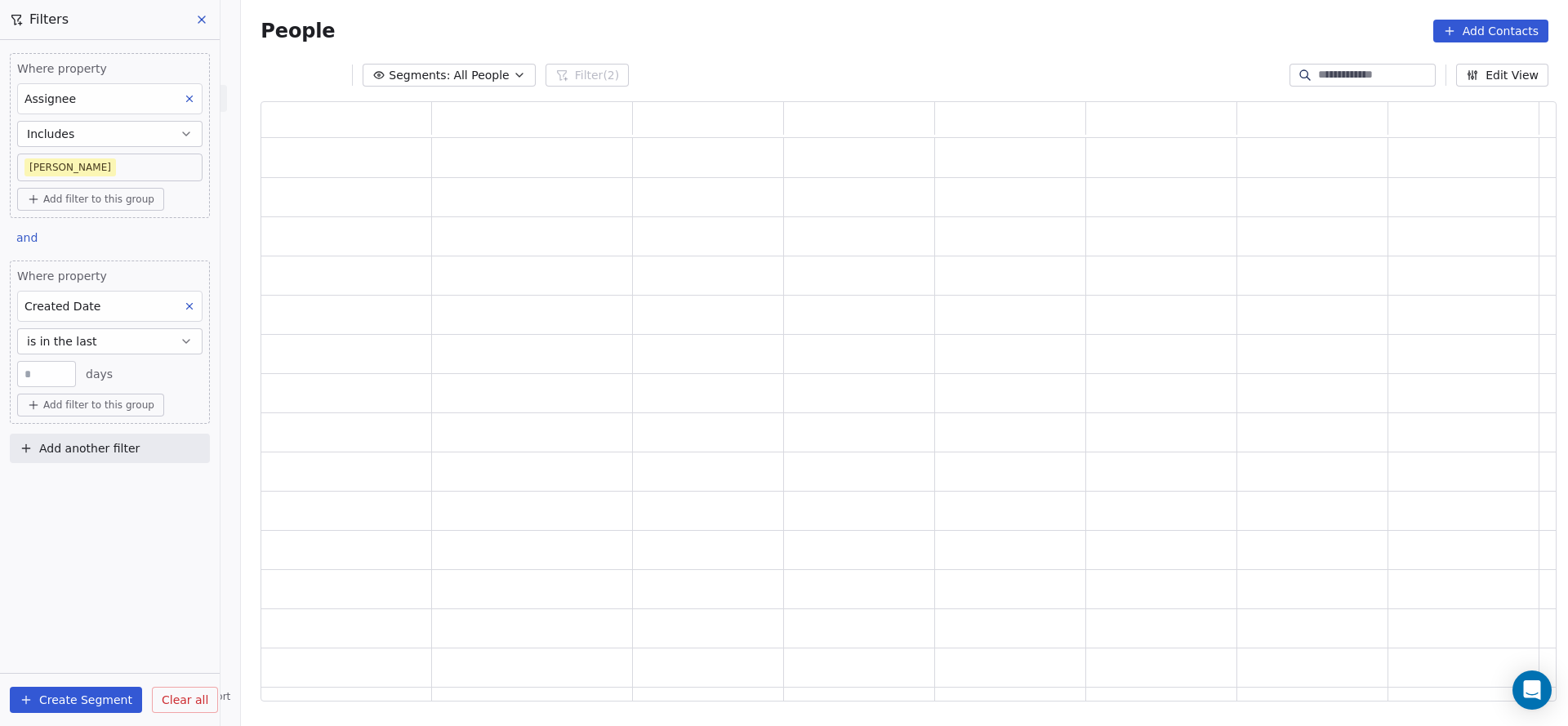
scroll to position [581, 1276]
click at [122, 341] on button "is in the last" at bounding box center [110, 341] width 186 height 26
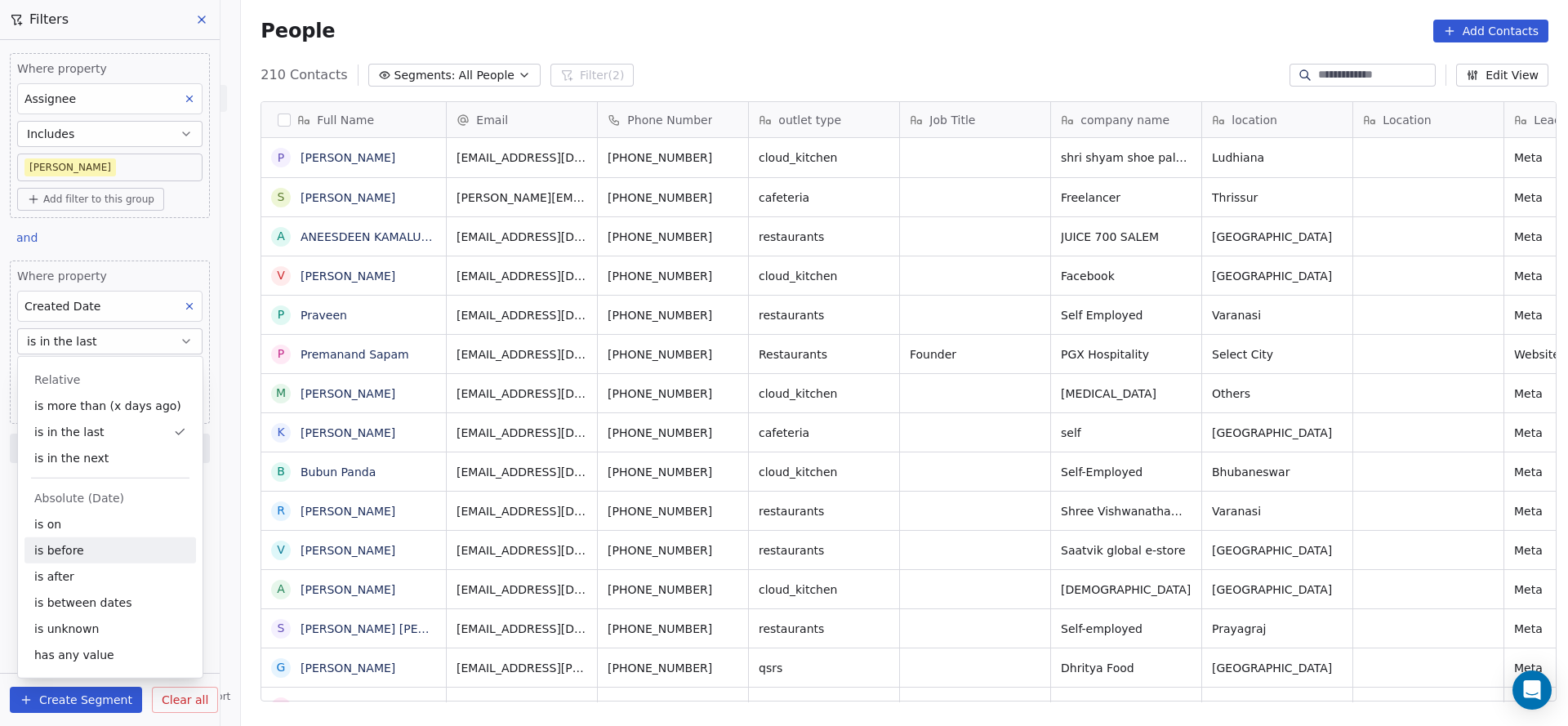
scroll to position [620, 1316]
click at [92, 598] on div "is between dates" at bounding box center [110, 602] width 171 height 26
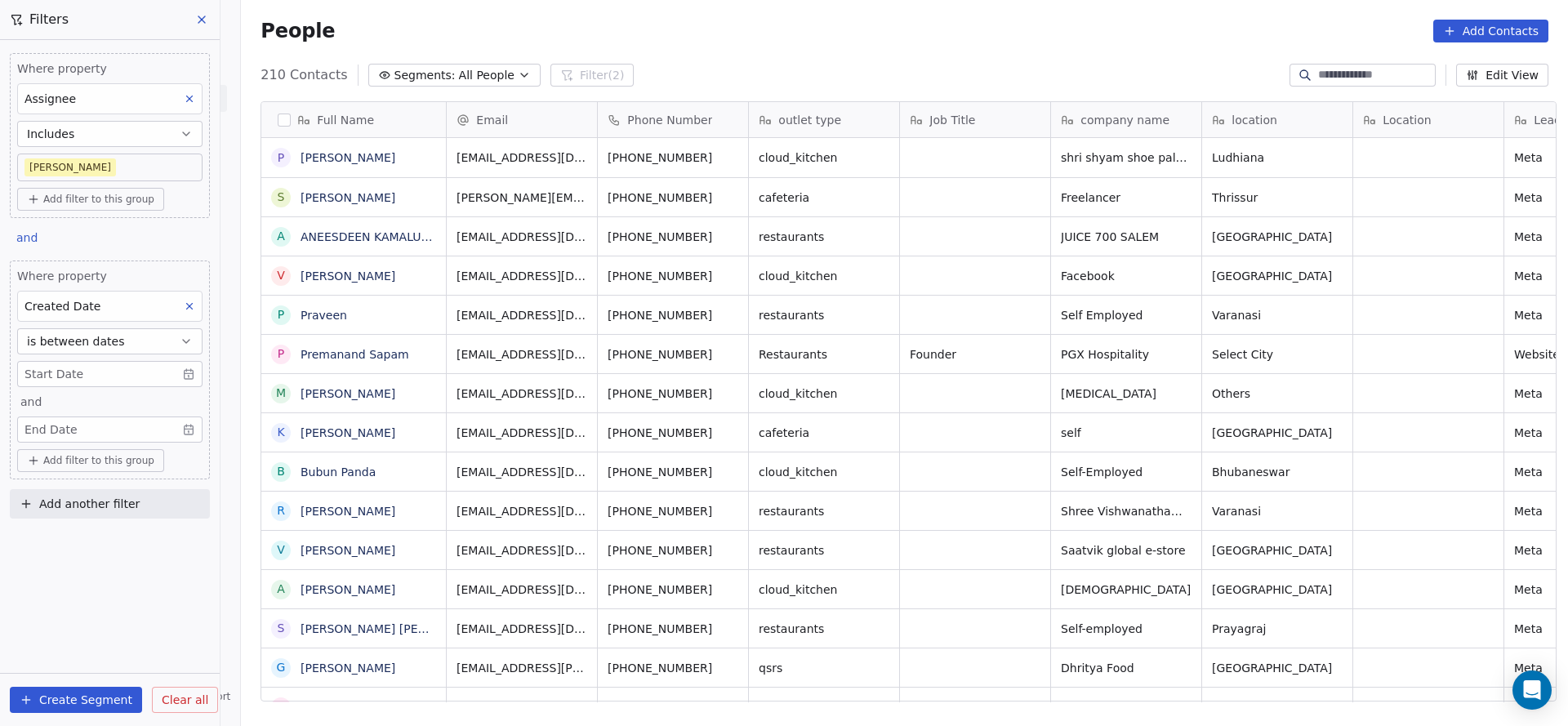
click at [101, 377] on body "On2Cook India Pvt. Ltd. Contacts People Marketing Workflows Campaigns Sales Pip…" at bounding box center [784, 363] width 1568 height 726
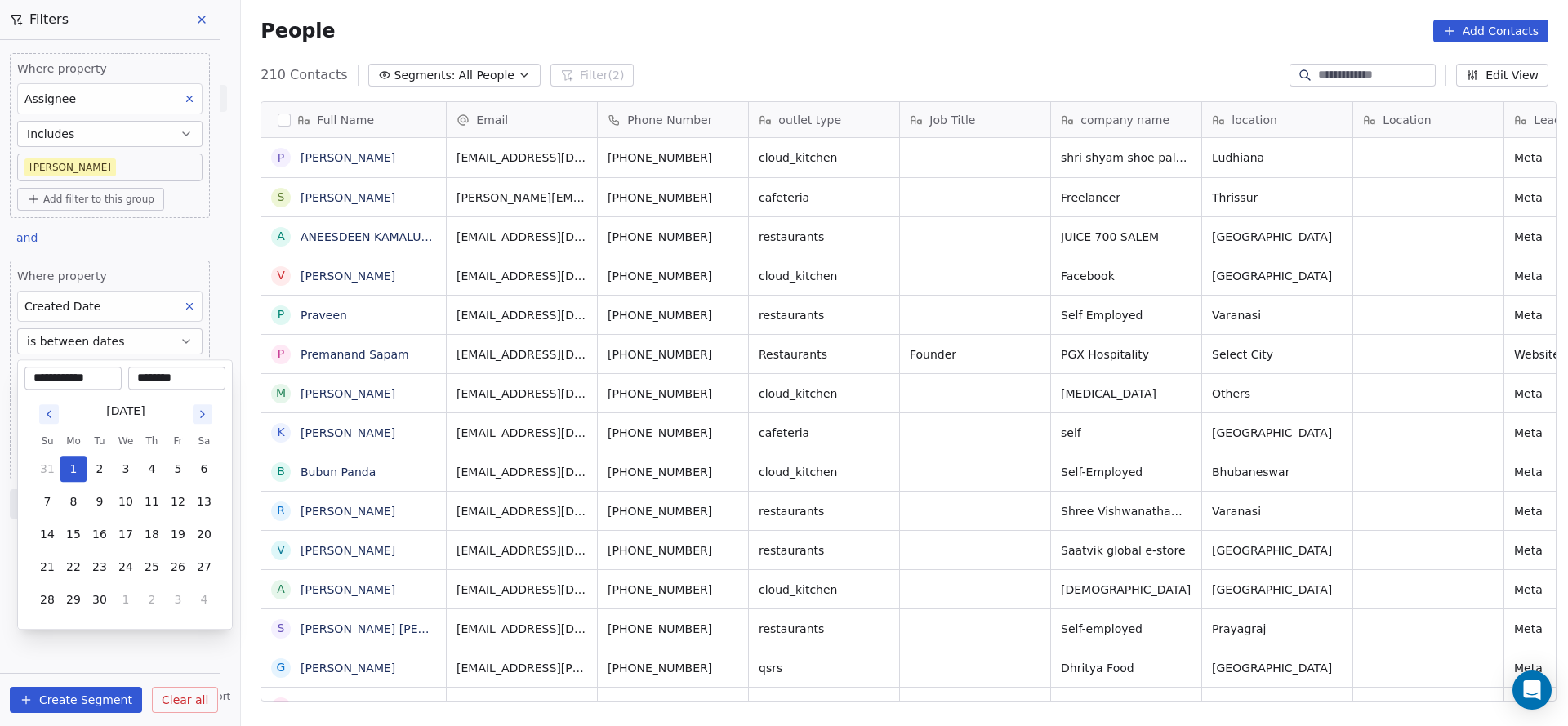
click at [48, 409] on icon "Go to previous month" at bounding box center [49, 414] width 13 height 13
click at [100, 471] on button "1" at bounding box center [99, 468] width 26 height 26
type input "**********"
click at [712, 372] on html "On2Cook India Pvt. Ltd. Contacts People Marketing Workflows Campaigns Sales Pip…" at bounding box center [784, 363] width 1568 height 726
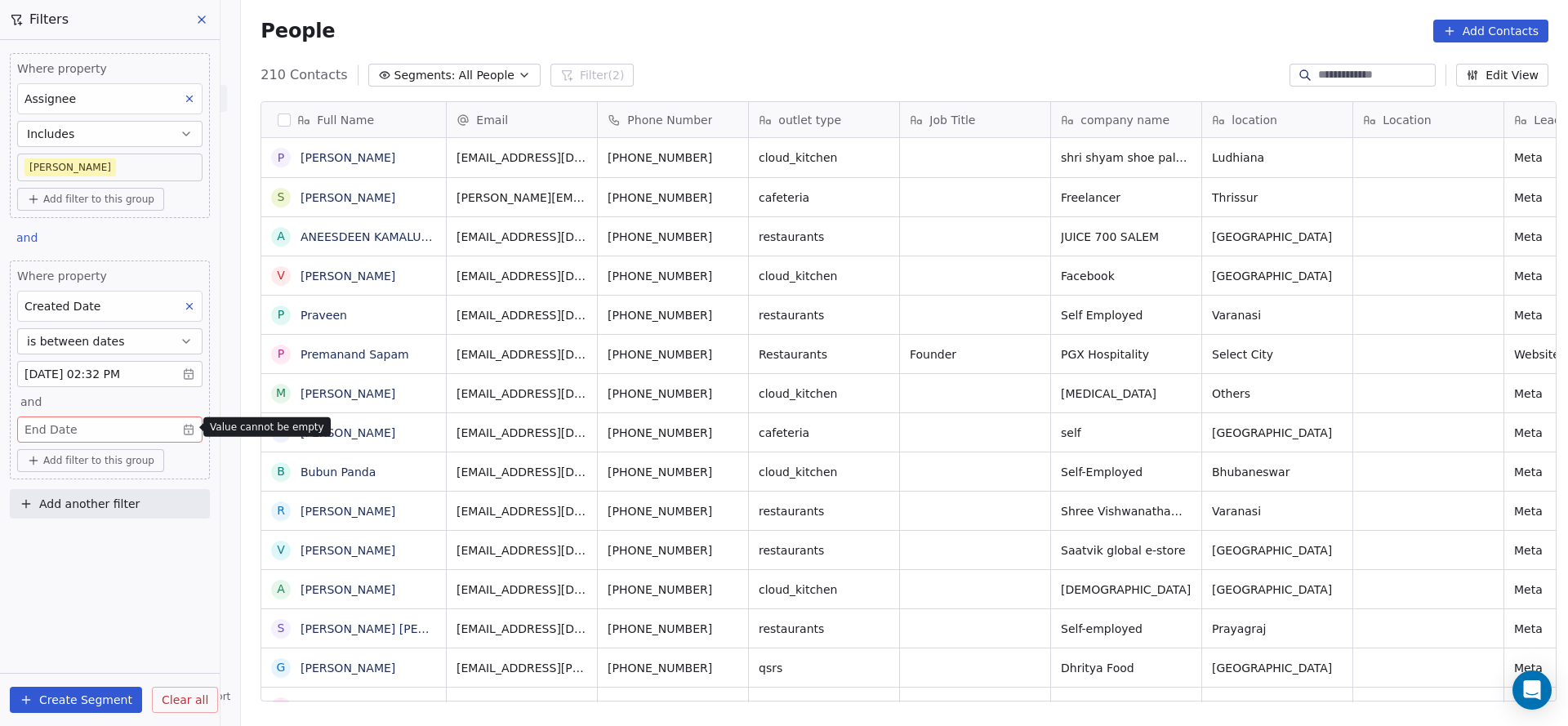
click at [130, 428] on body "On2Cook India Pvt. Ltd. Contacts People Marketing Workflows Campaigns Sales Pip…" at bounding box center [784, 363] width 1568 height 726
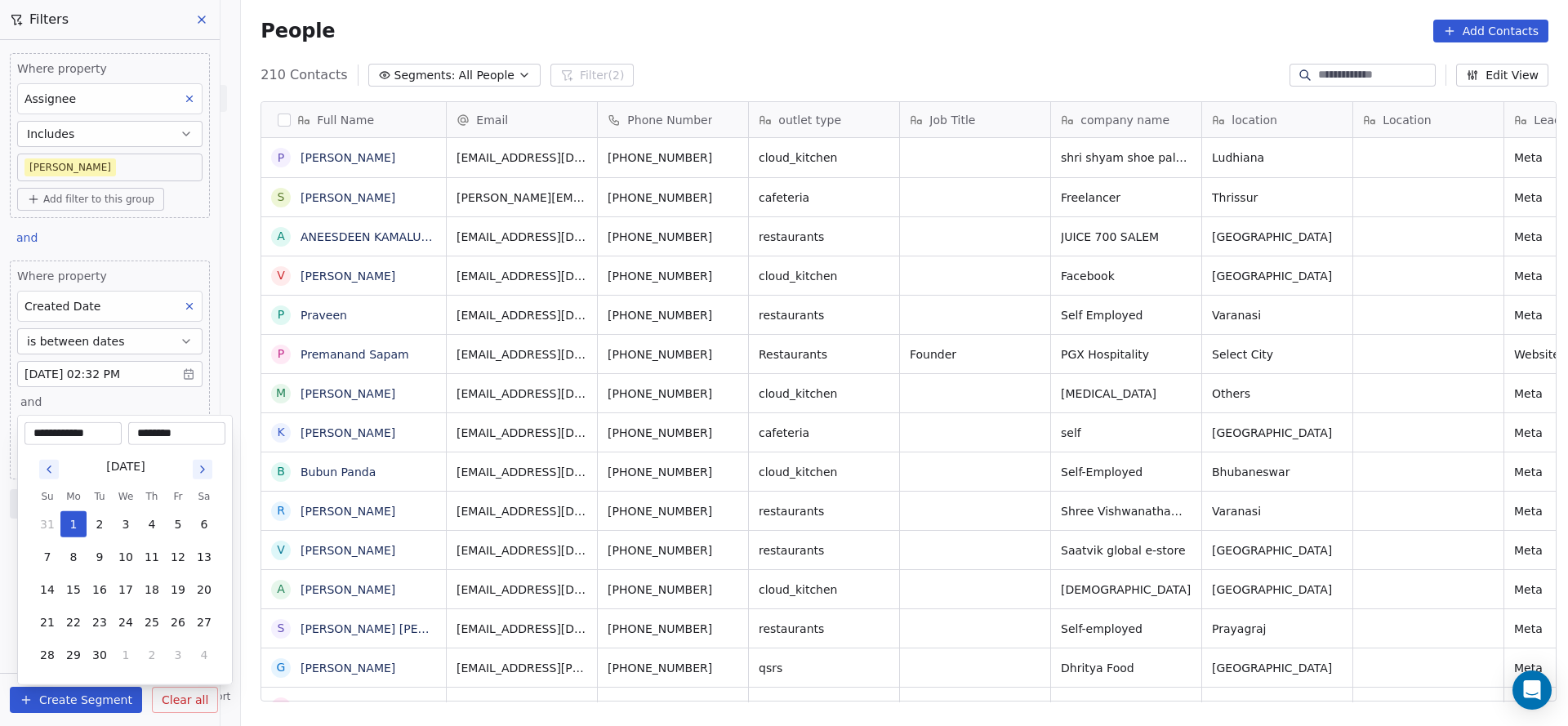
click at [57, 470] on button "Go to previous month" at bounding box center [49, 469] width 19 height 19
click at [156, 530] on button "31" at bounding box center [151, 524] width 26 height 26
type input "**********"
click at [497, 536] on html "On2Cook India Pvt. Ltd. Contacts People Marketing Workflows Campaigns Sales Pip…" at bounding box center [784, 363] width 1568 height 726
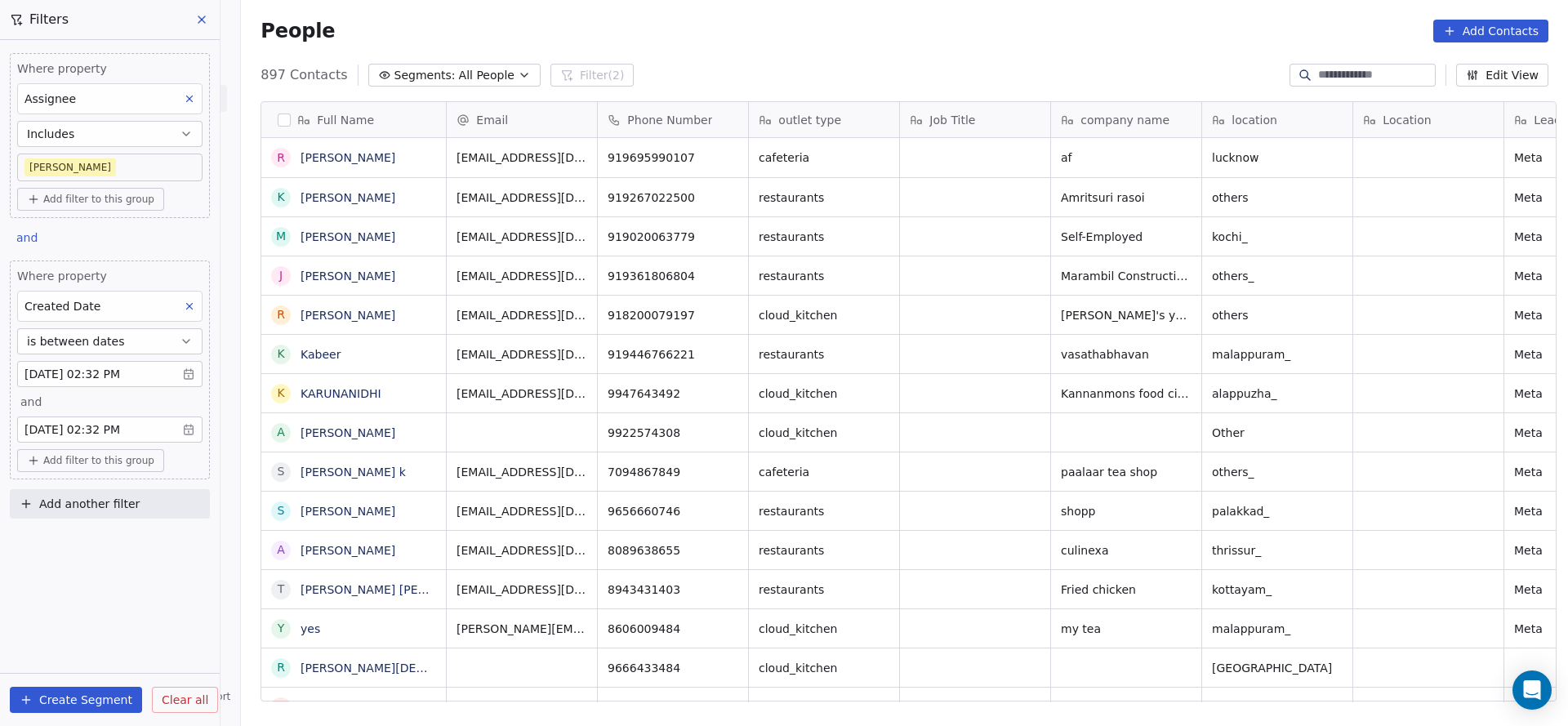
click at [144, 502] on button "Add another filter" at bounding box center [110, 504] width 200 height 30
click at [118, 531] on span "Contact properties" at bounding box center [80, 539] width 106 height 17
type input "***"
click at [99, 657] on div "Lead Status" at bounding box center [110, 650] width 166 height 16
click at [124, 631] on body "On2Cook India Pvt. Ltd. Contacts People Marketing Workflows Campaigns Sales Pip…" at bounding box center [784, 363] width 1568 height 726
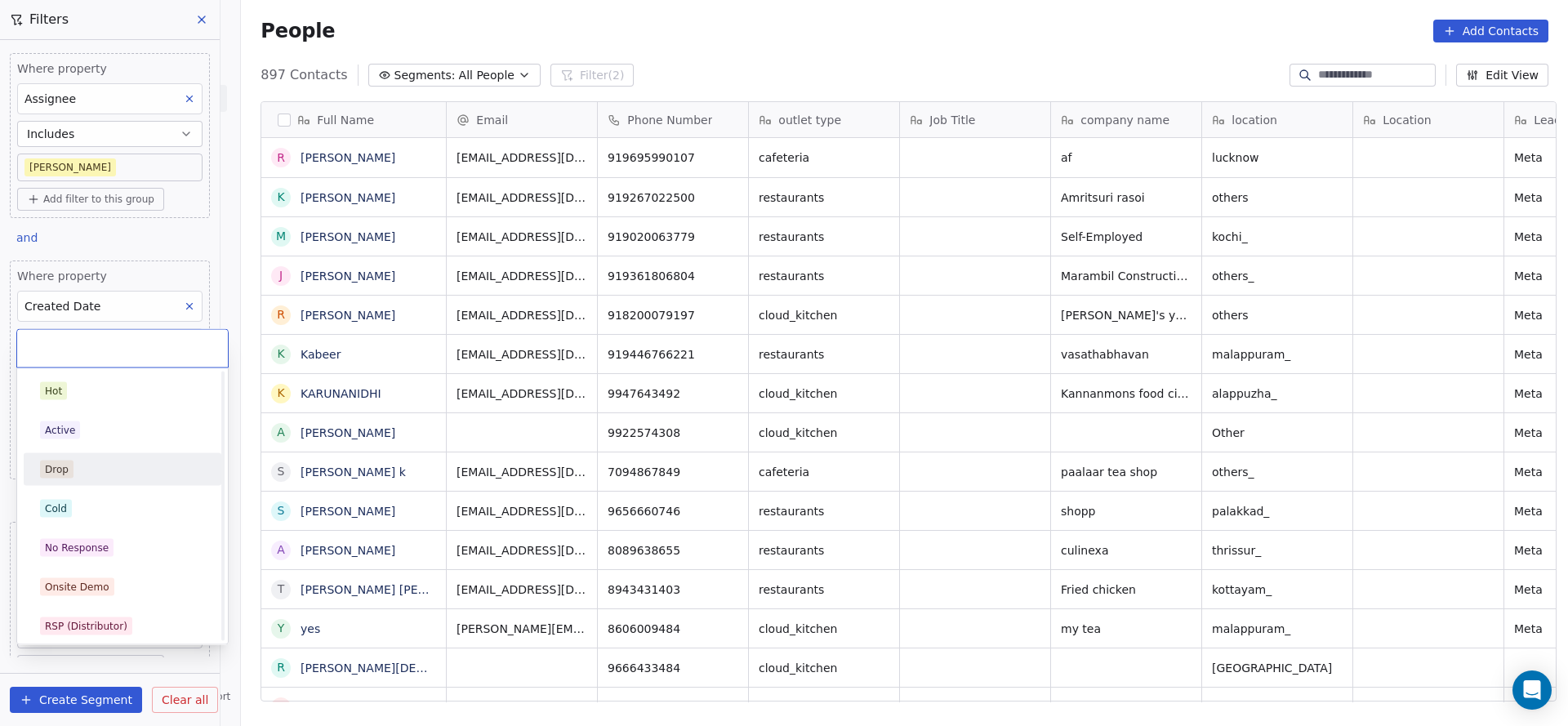
scroll to position [122, 0]
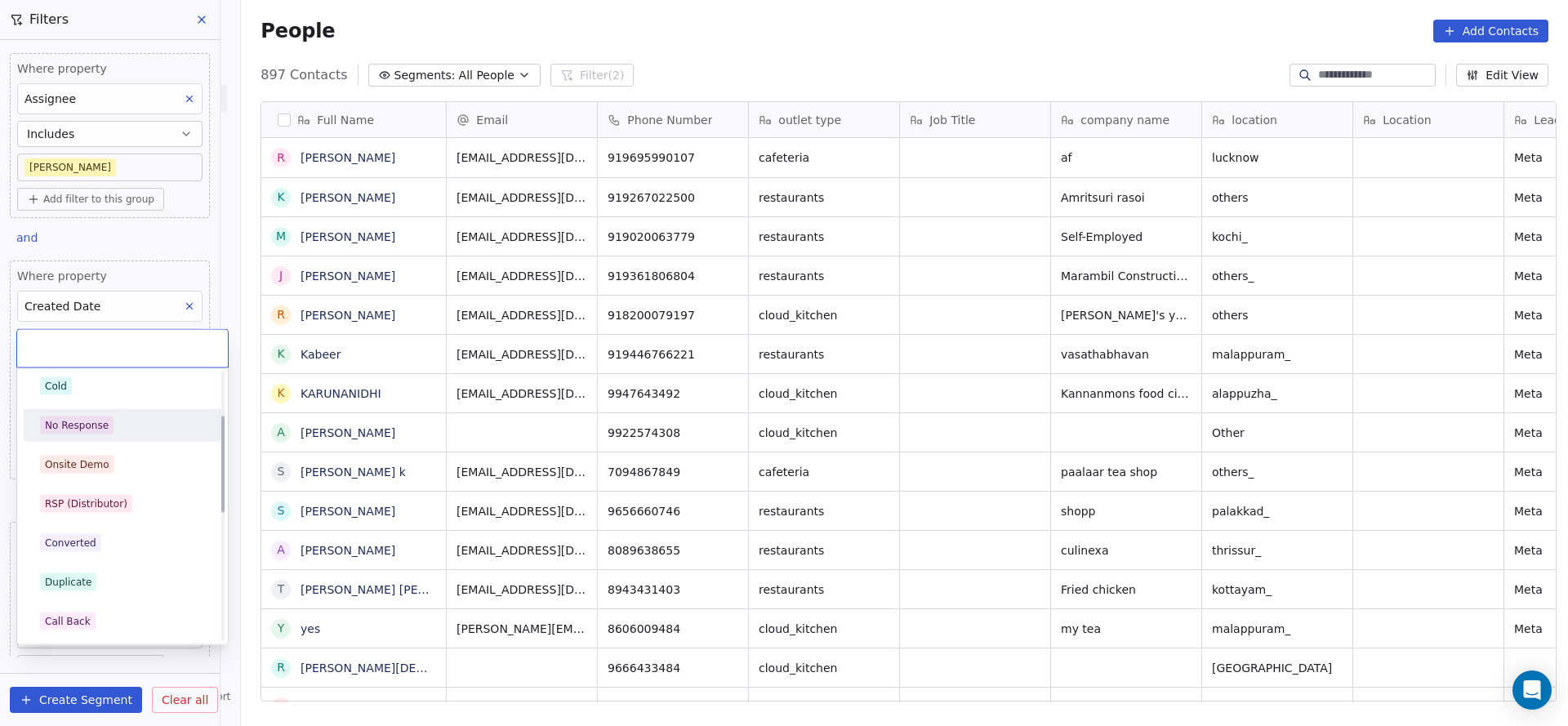
click at [108, 428] on span "No Response" at bounding box center [77, 425] width 73 height 18
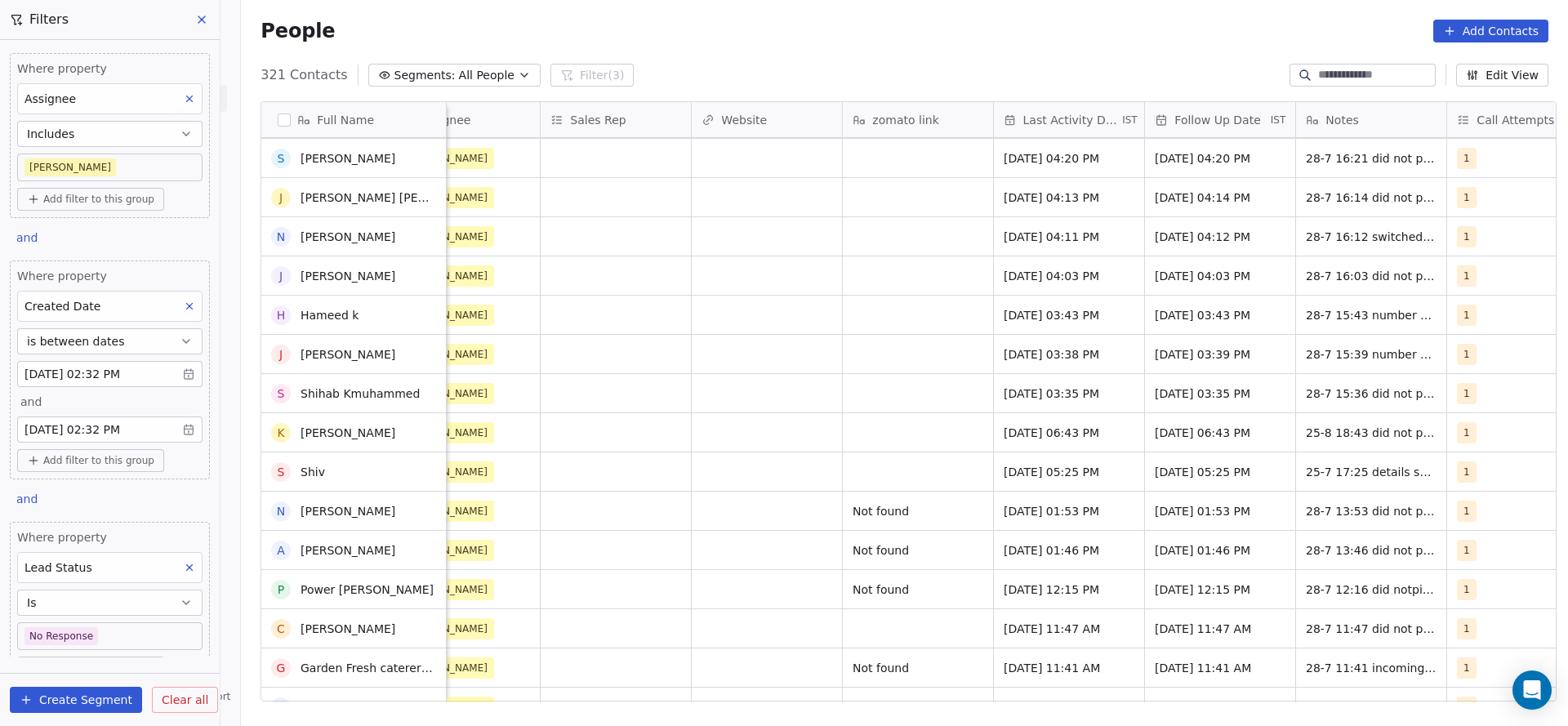
scroll to position [0, 0]
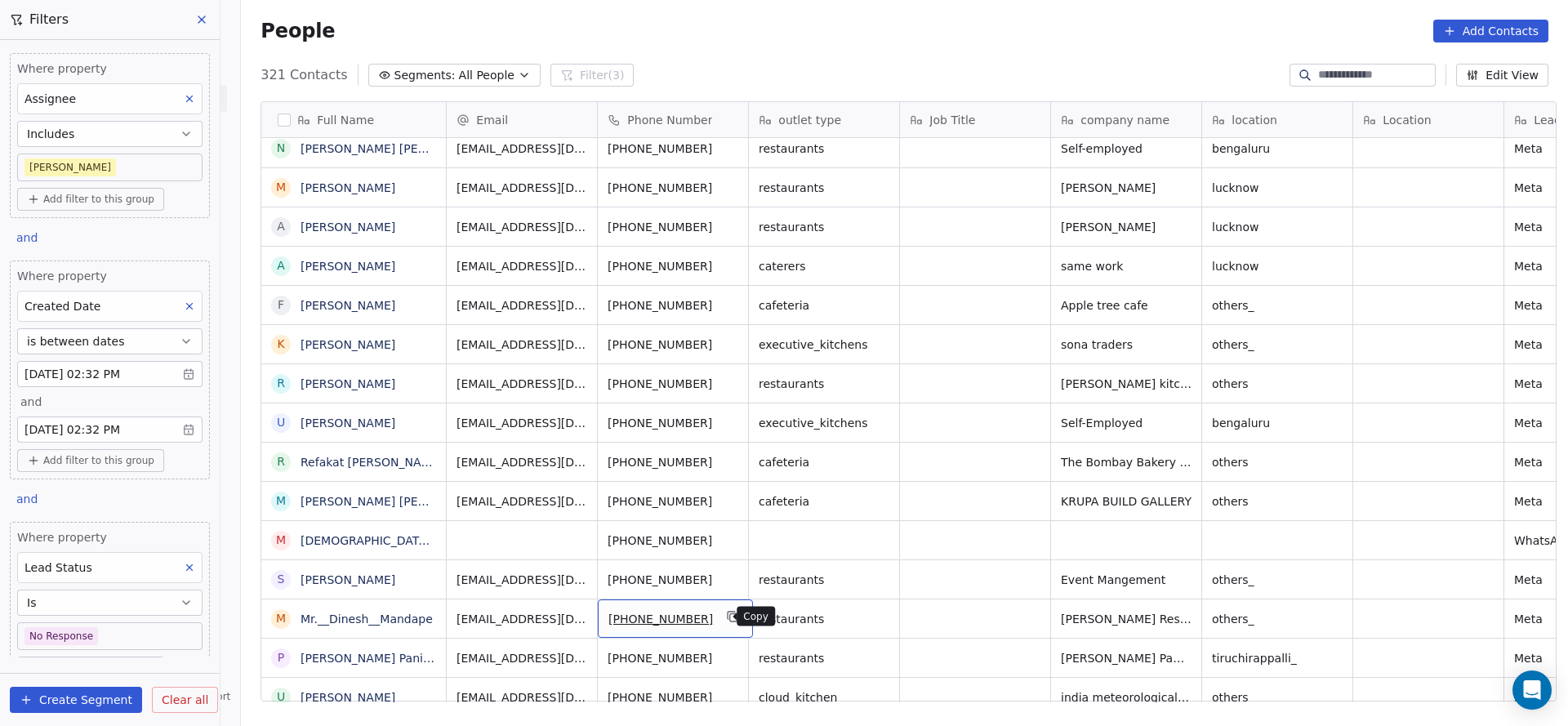
click at [727, 620] on icon "grid" at bounding box center [734, 616] width 13 height 13
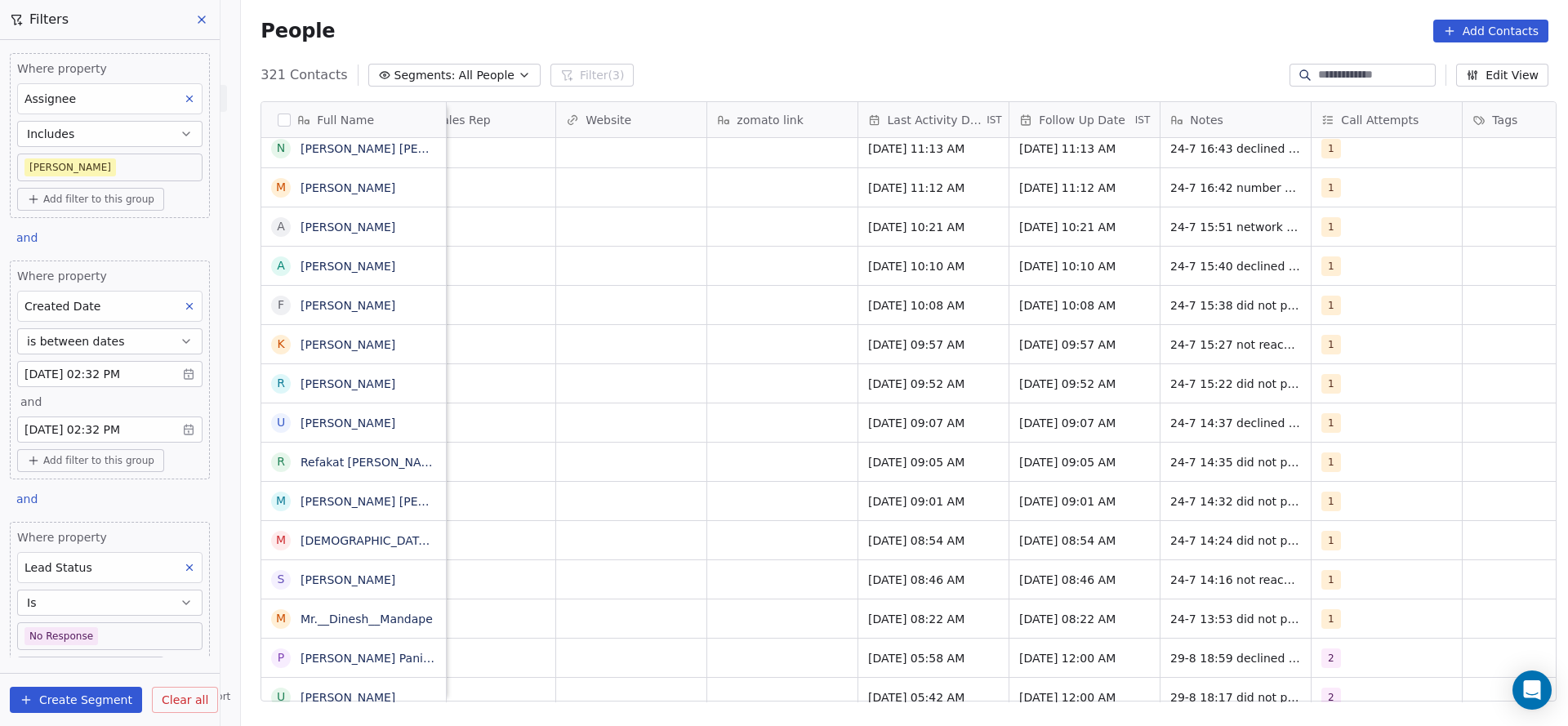
scroll to position [0, 1920]
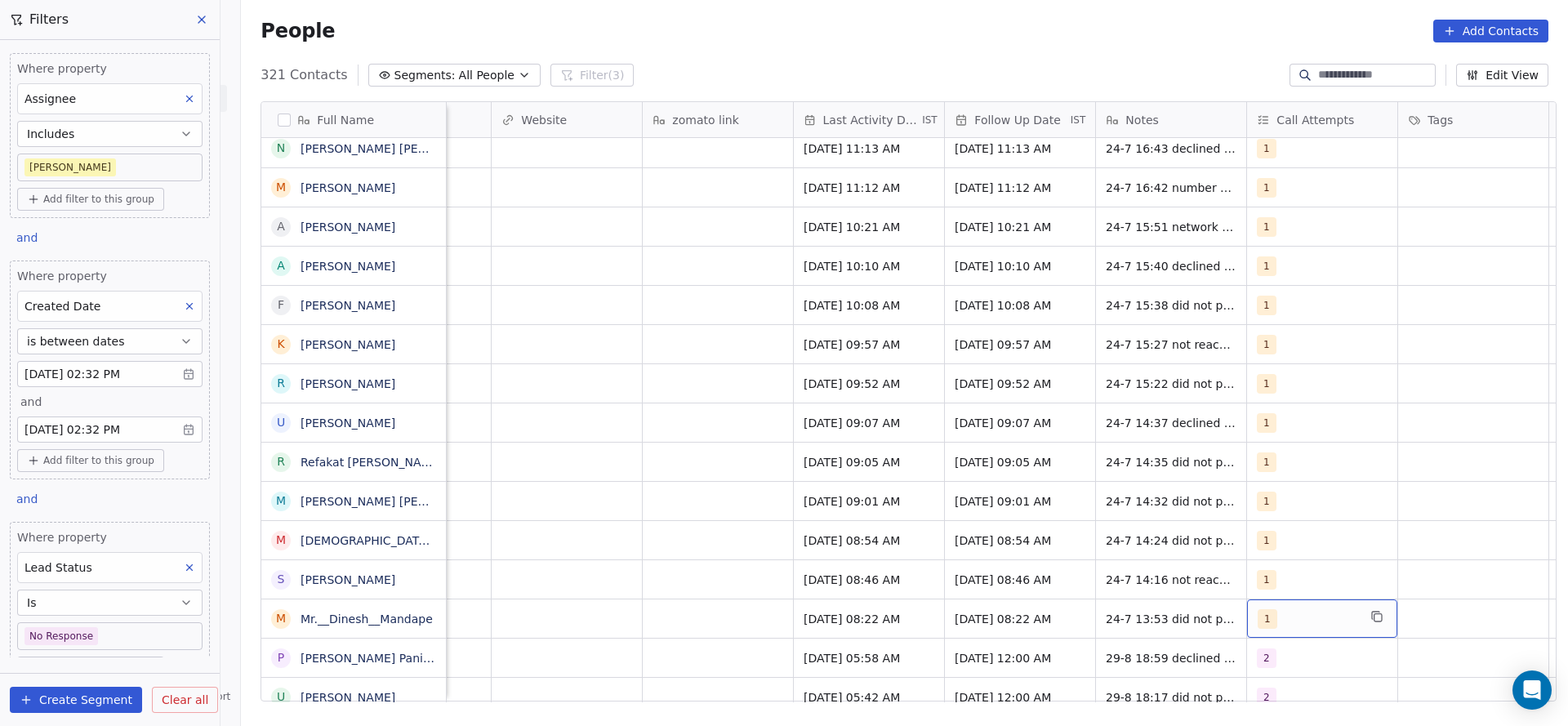
click at [1270, 626] on div "1" at bounding box center [1307, 619] width 99 height 19
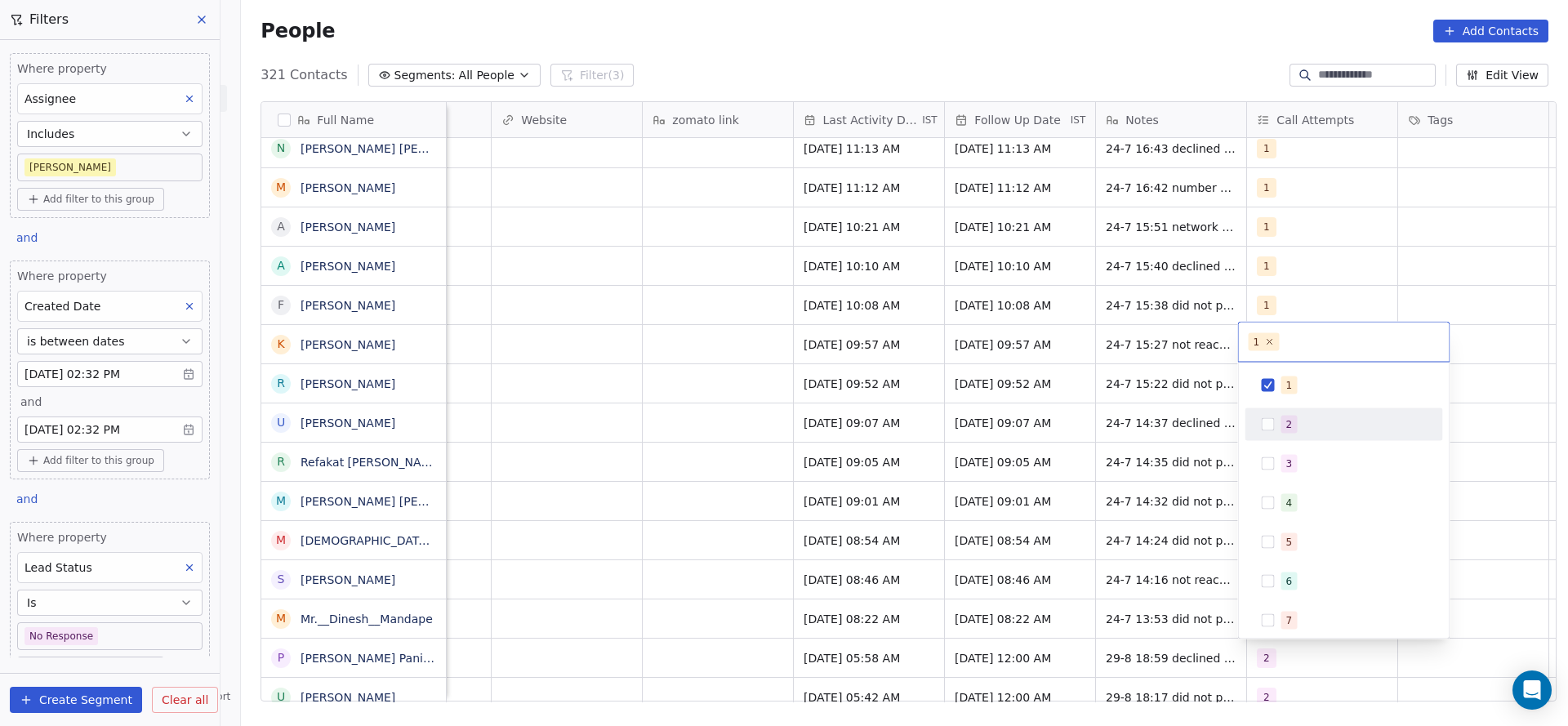
click at [1272, 411] on div "2" at bounding box center [1345, 424] width 185 height 26
drag, startPoint x: 1294, startPoint y: 382, endPoint x: 892, endPoint y: 499, distance: 418.7
click at [1295, 380] on div "1" at bounding box center [1354, 385] width 145 height 18
click at [892, 499] on html "On2Cook India Pvt. Ltd. Contacts People Marketing Workflows Campaigns Sales Pip…" at bounding box center [784, 363] width 1568 height 726
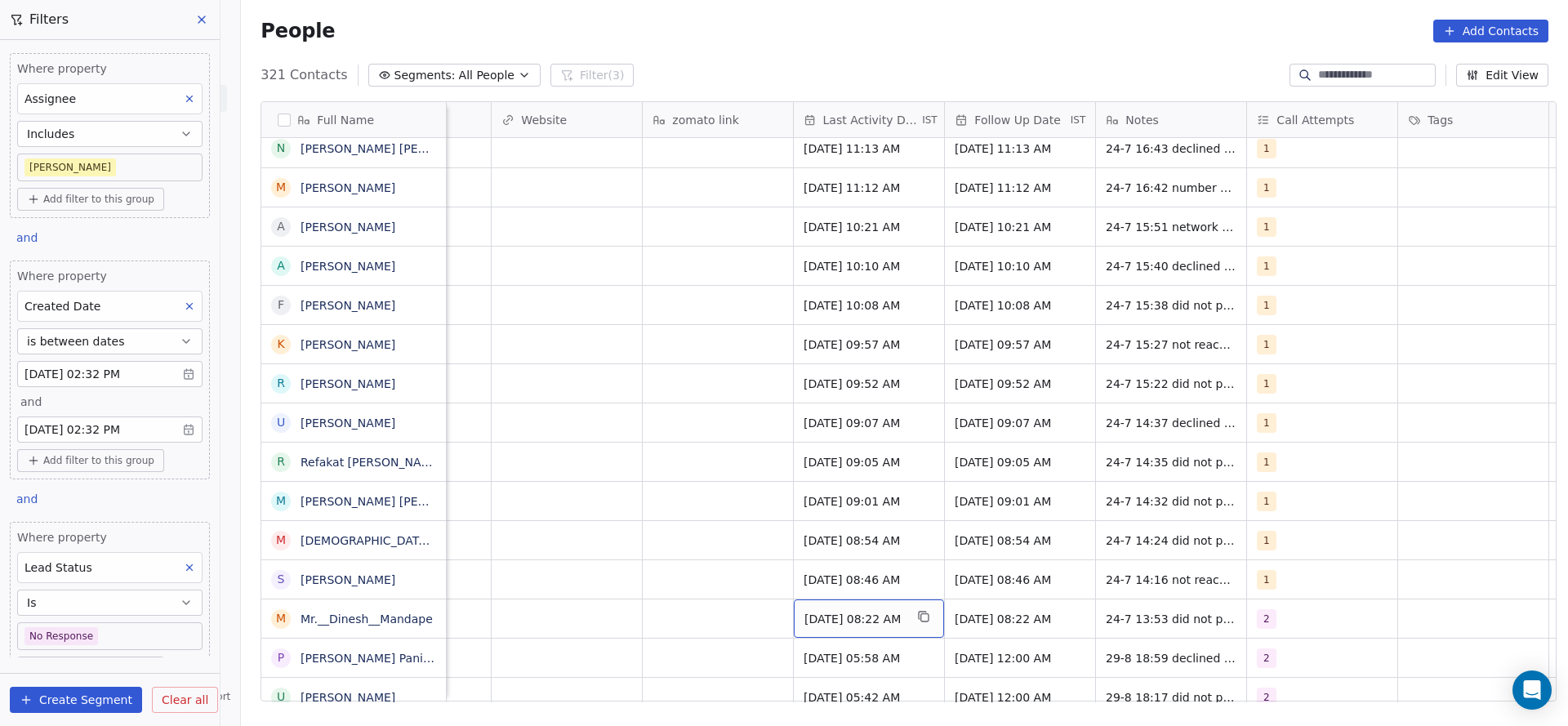
click at [883, 612] on span "Jul 24, 2025 08:22 AM" at bounding box center [853, 618] width 99 height 16
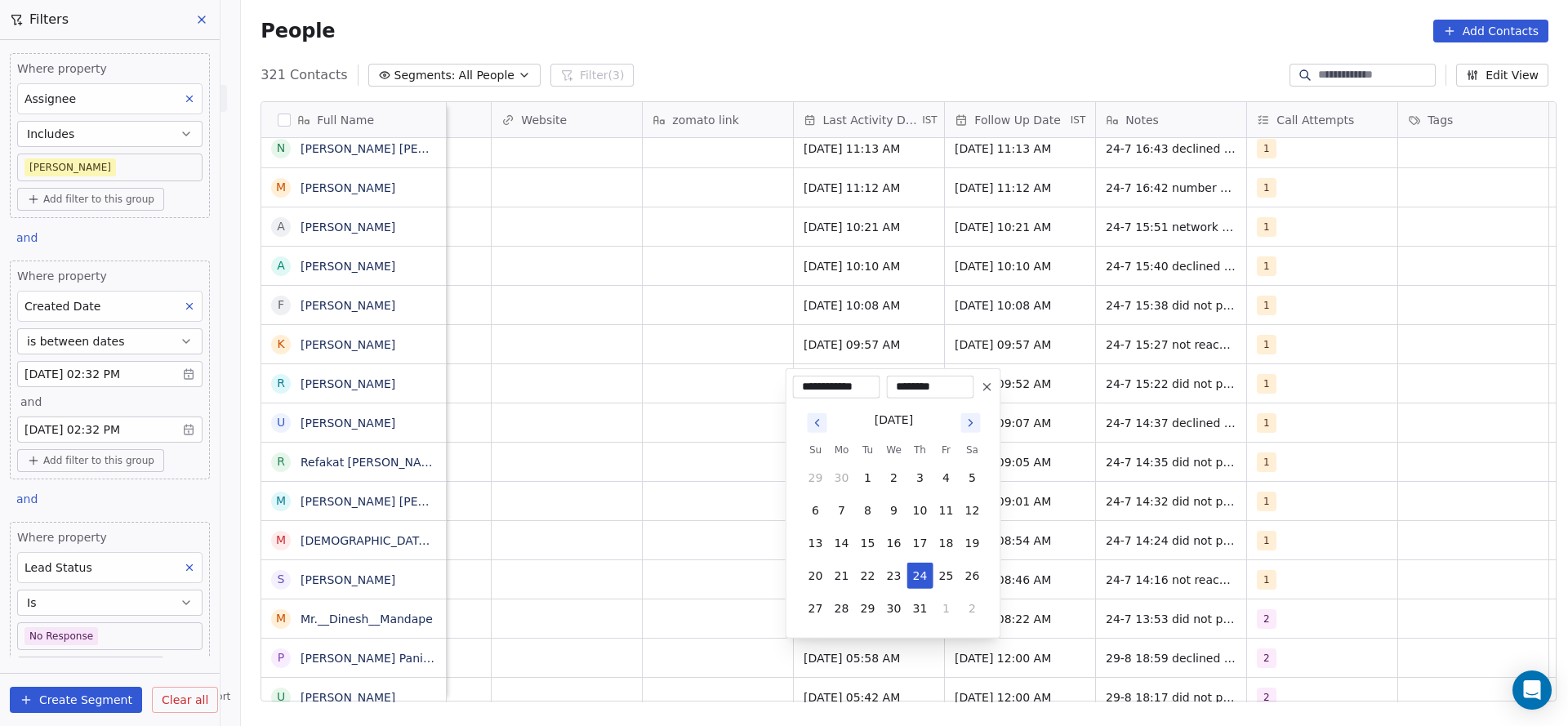
click at [975, 428] on icon "Go to next month" at bounding box center [972, 423] width 13 height 13
click at [975, 395] on icon "Go to next month" at bounding box center [972, 391] width 13 height 13
click at [846, 481] on button "1" at bounding box center [842, 478] width 26 height 26
type input "**********"
click at [492, 551] on html "On2Cook India Pvt. Ltd. Contacts People Marketing Workflows Campaigns Sales Pip…" at bounding box center [784, 363] width 1568 height 726
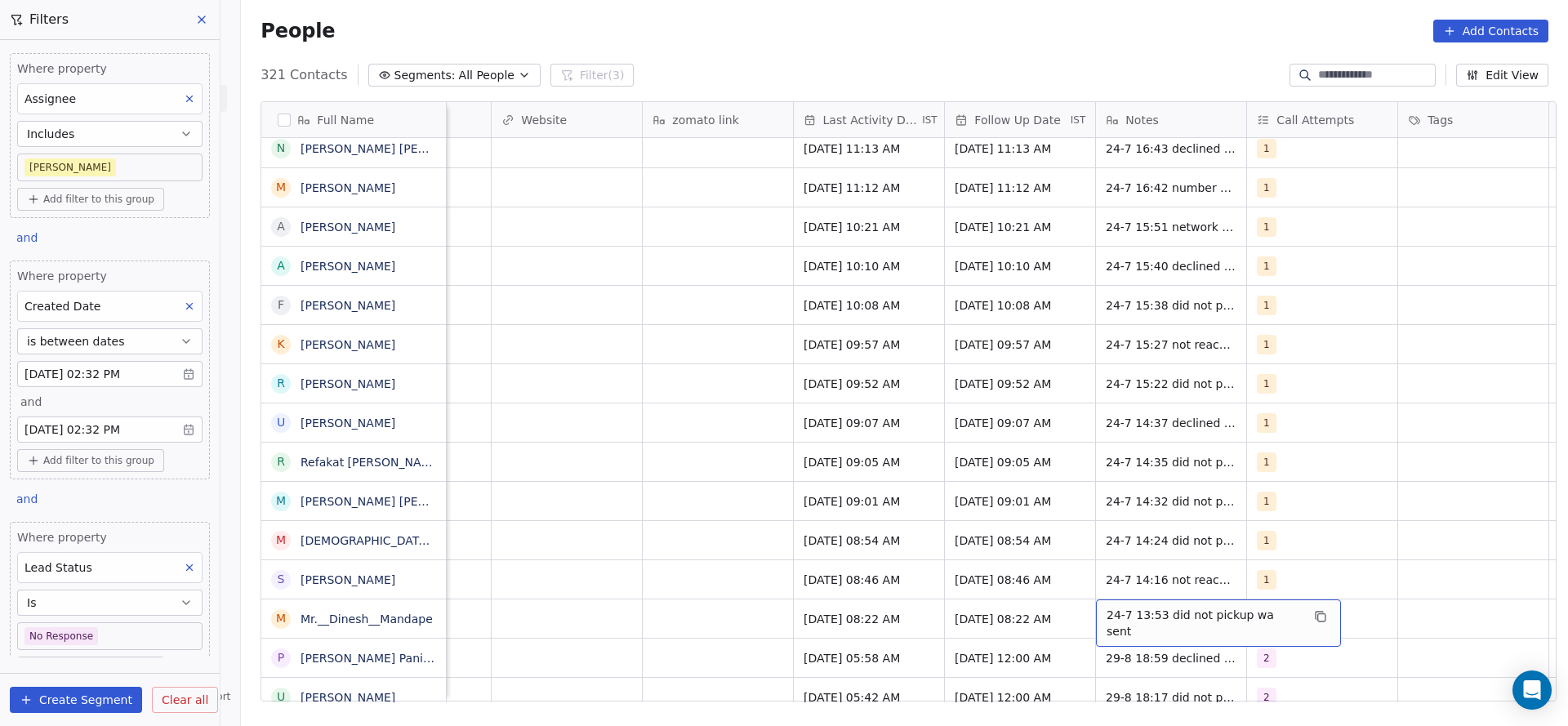
click at [1107, 624] on span "24-7 13:53 did not pickup wa sent" at bounding box center [1204, 623] width 195 height 33
click at [1088, 608] on textarea "**********" at bounding box center [1200, 624] width 224 height 51
type textarea "**********"
drag, startPoint x: 782, startPoint y: 581, endPoint x: 1293, endPoint y: 617, distance: 512.3
click at [779, 581] on html "On2Cook India Pvt. Ltd. Contacts People Marketing Workflows Campaigns Sales Pip…" at bounding box center [784, 363] width 1568 height 726
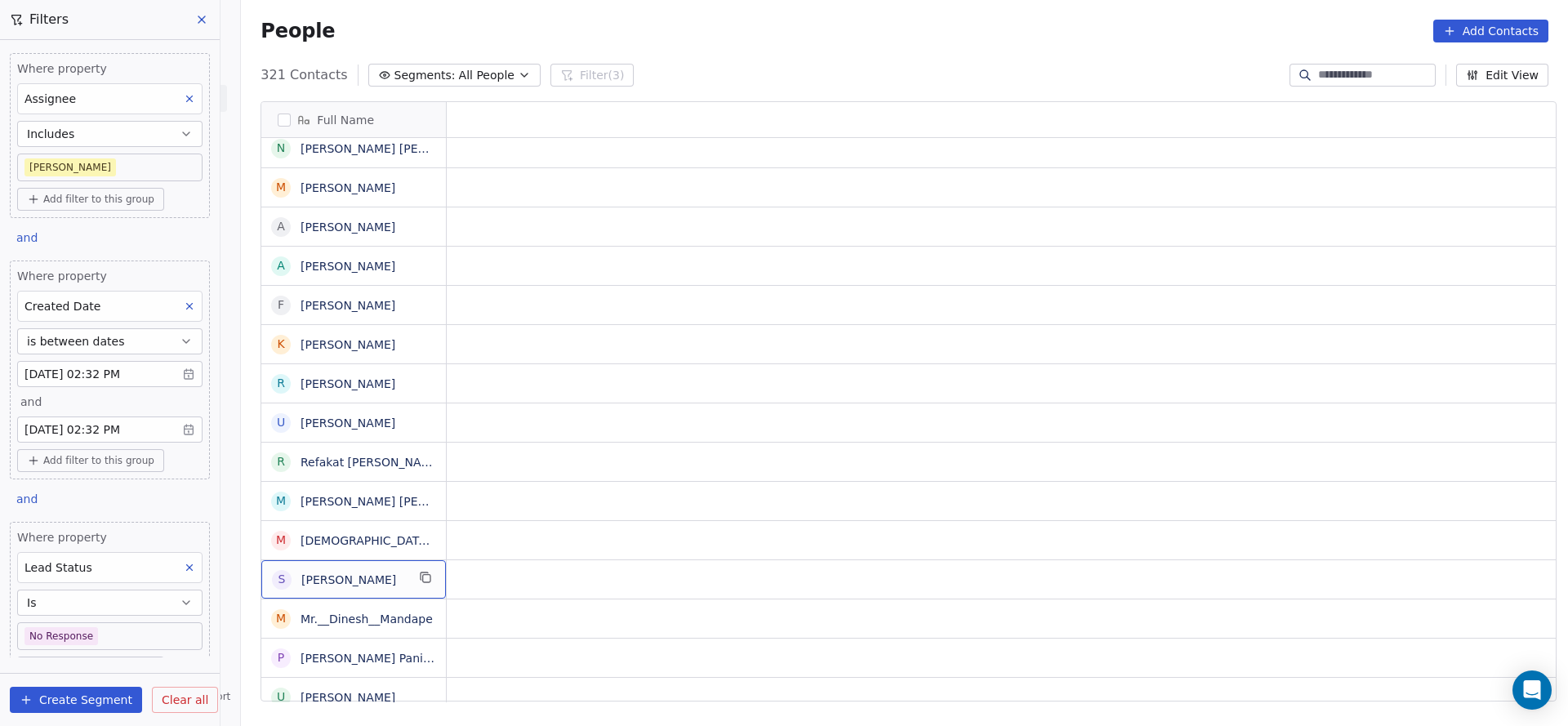
scroll to position [0, 0]
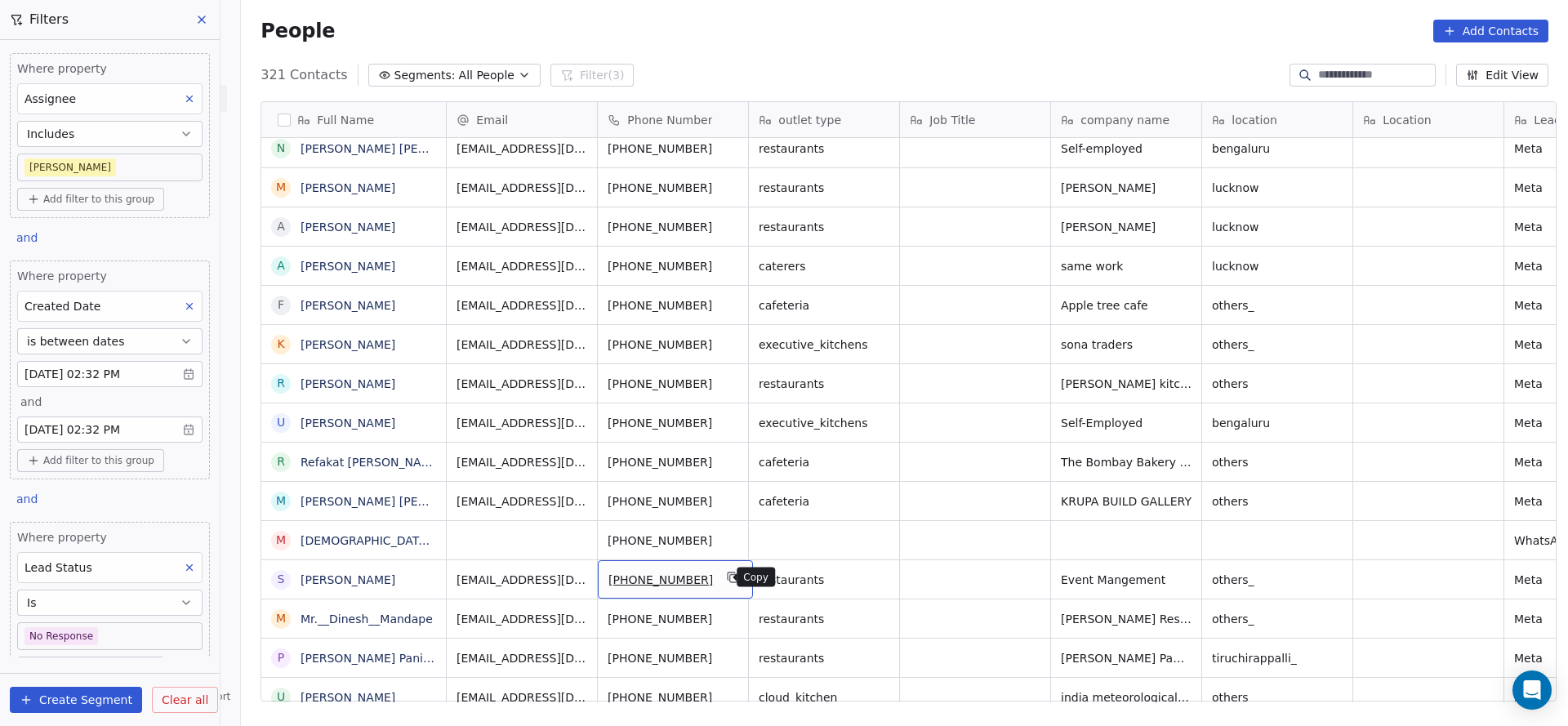
click at [727, 581] on icon "grid" at bounding box center [734, 578] width 13 height 13
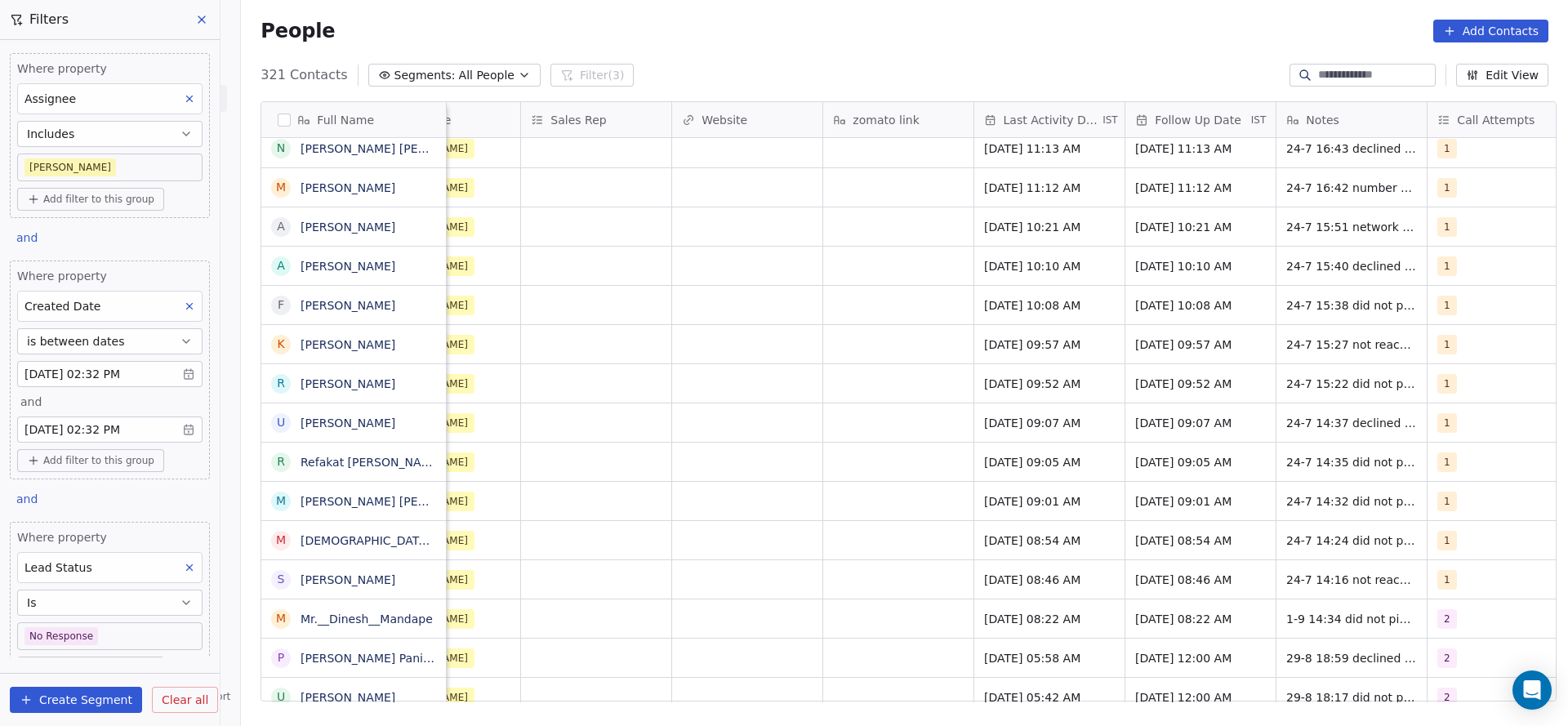
scroll to position [0, 1970]
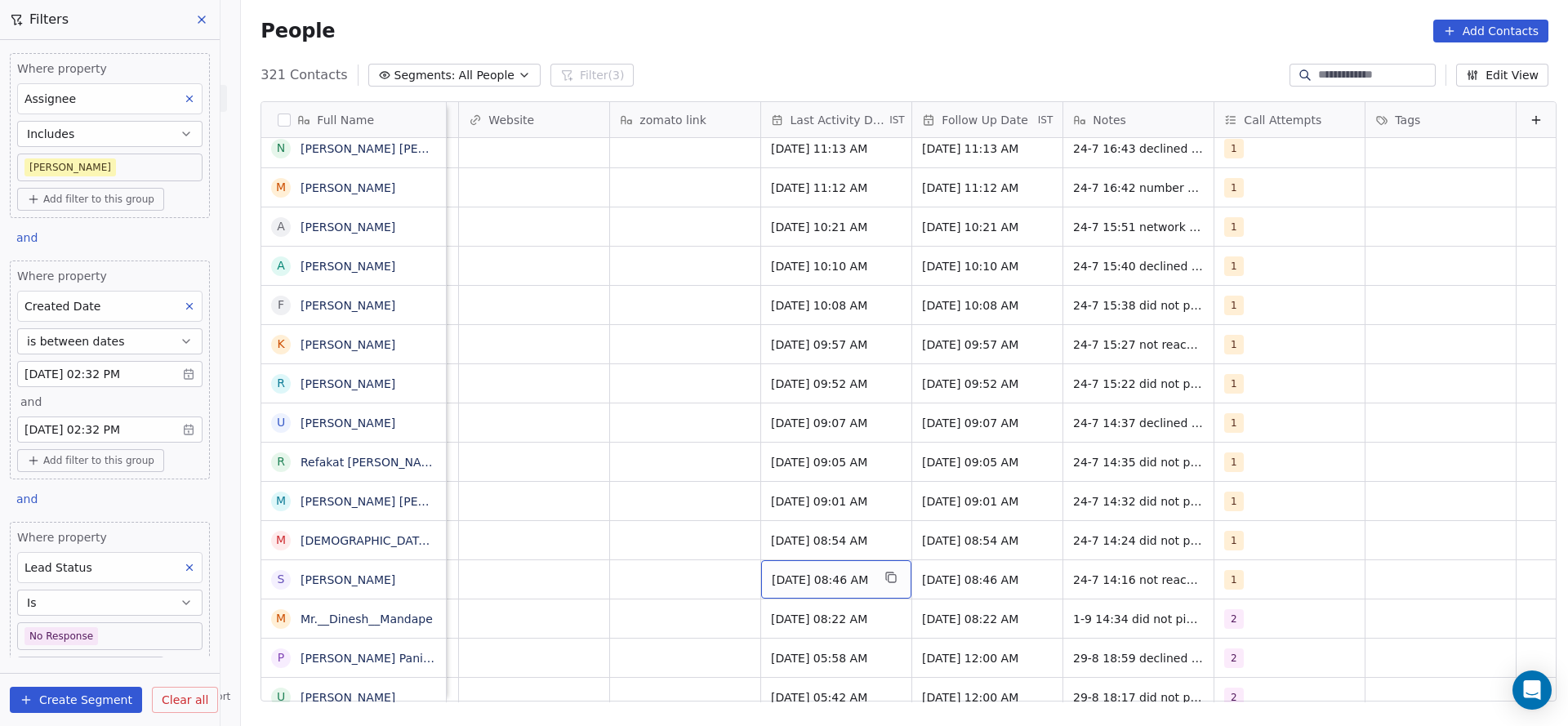
click at [798, 585] on span "Jul 24, 2025 08:46 AM" at bounding box center [821, 580] width 99 height 16
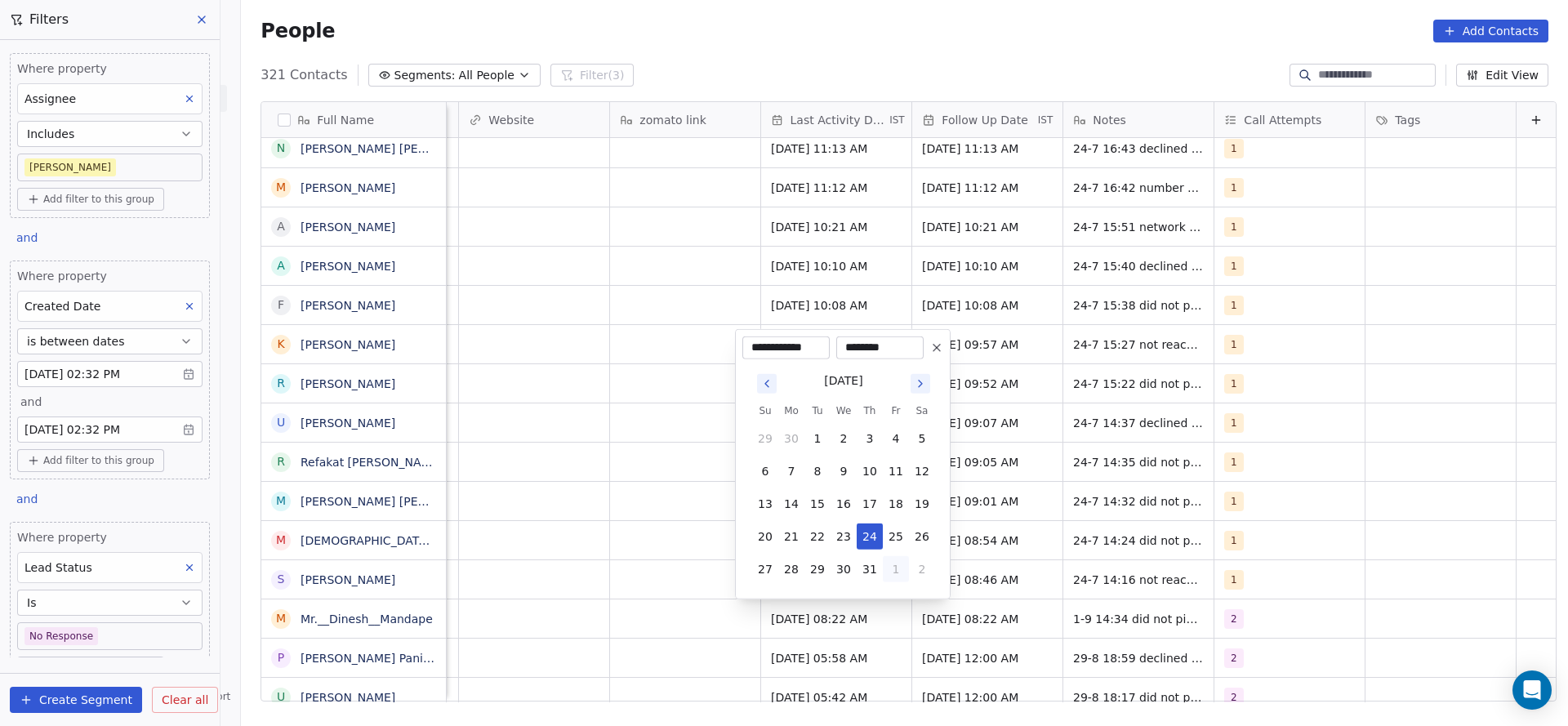
click at [889, 565] on button "1" at bounding box center [896, 569] width 26 height 26
click at [783, 572] on button "1" at bounding box center [791, 569] width 26 height 26
type input "**********"
drag, startPoint x: 465, startPoint y: 599, endPoint x: 1271, endPoint y: 615, distance: 806.2
click at [470, 600] on html "On2Cook India Pvt. Ltd. Contacts People Marketing Workflows Campaigns Sales Pip…" at bounding box center [784, 363] width 1568 height 726
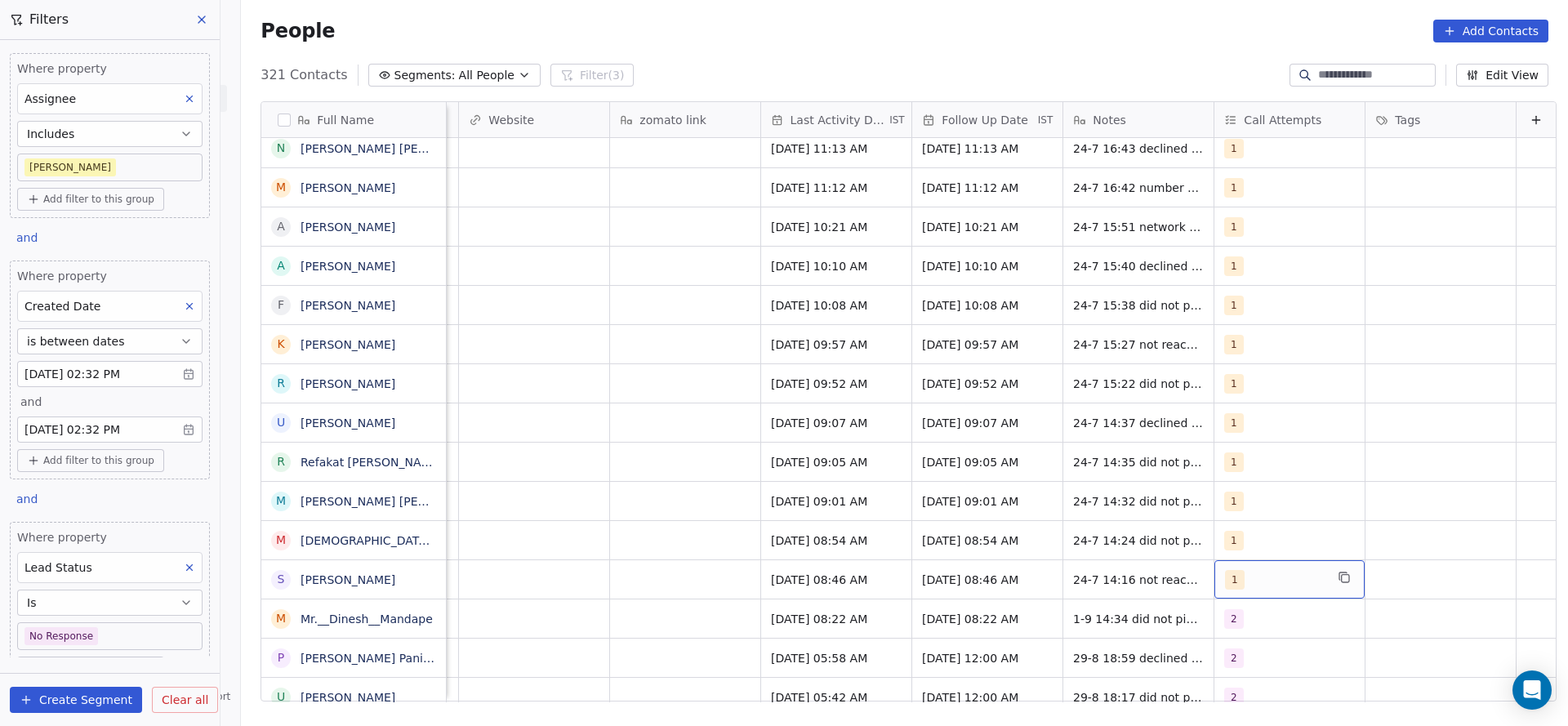
click at [1233, 584] on div "1" at bounding box center [1274, 580] width 99 height 19
click at [1240, 579] on div "1" at bounding box center [1274, 580] width 99 height 19
click at [1228, 385] on div "2" at bounding box center [1294, 385] width 185 height 26
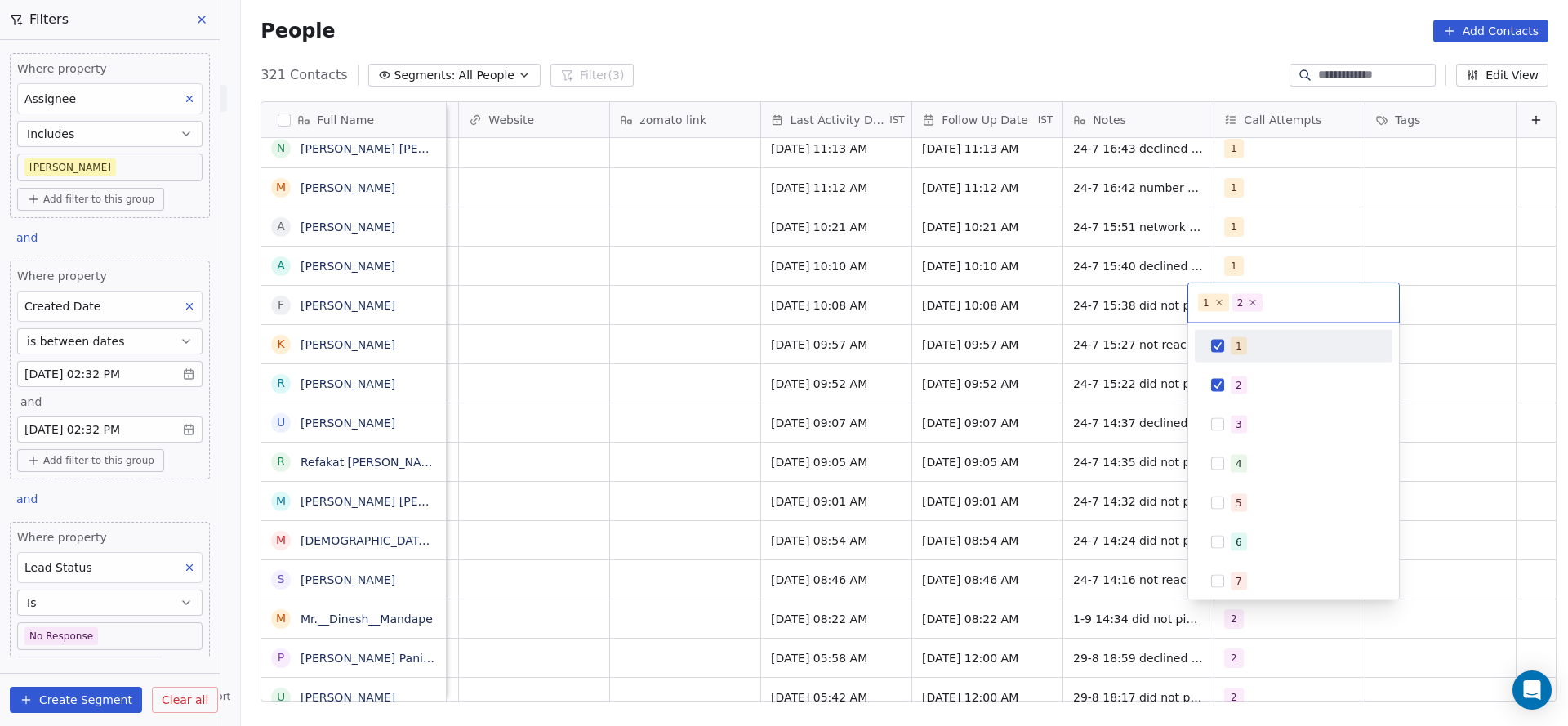
click at [1229, 352] on div "1" at bounding box center [1294, 346] width 185 height 26
click at [963, 471] on html "On2Cook India Pvt. Ltd. Contacts People Marketing Workflows Campaigns Sales Pip…" at bounding box center [784, 363] width 1568 height 726
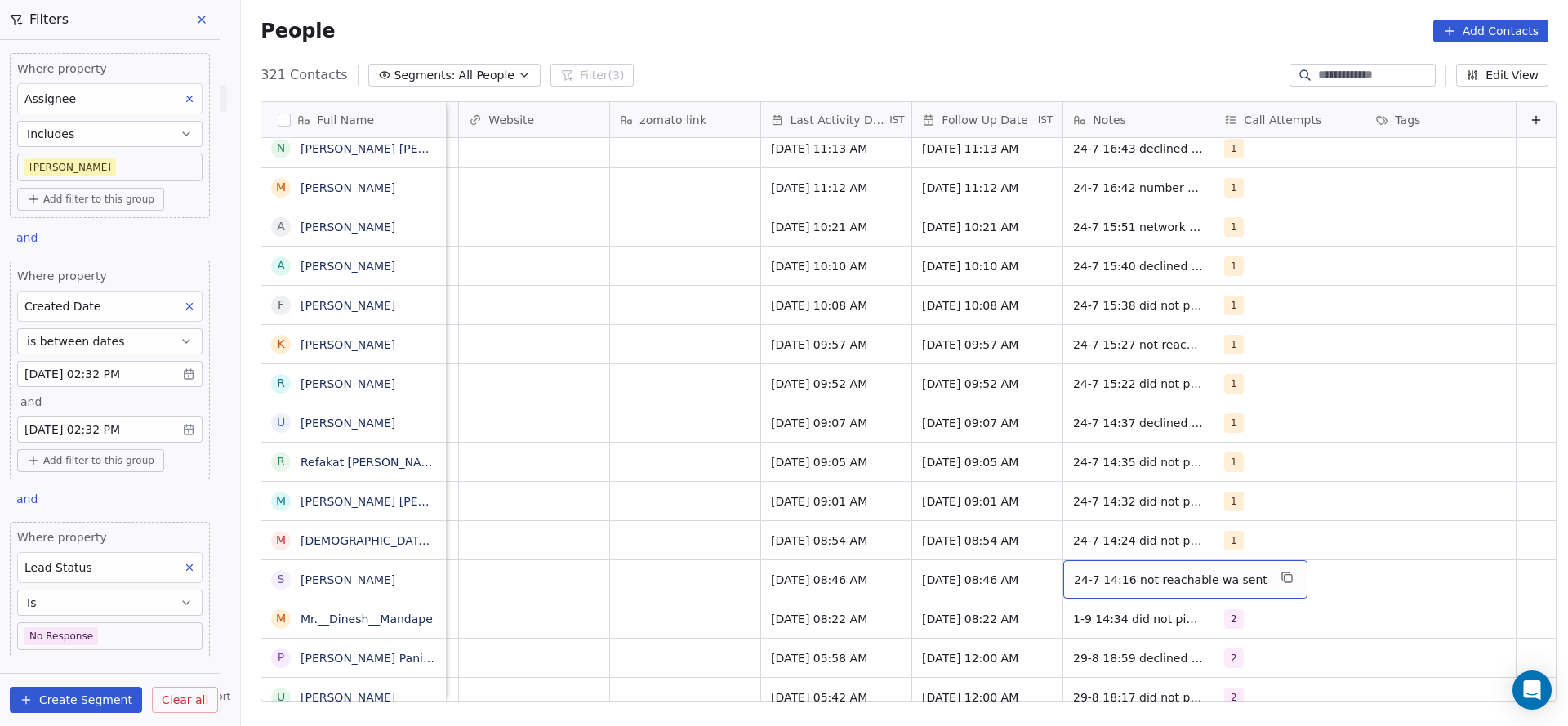
click at [1077, 576] on span "24-7 14:16 not reachable wa sent" at bounding box center [1170, 580] width 194 height 16
click at [1038, 573] on textarea "**********" at bounding box center [1148, 585] width 221 height 51
type textarea "**********"
click at [642, 572] on html "On2Cook India Pvt. Ltd. Contacts People Marketing Workflows Campaigns Sales Pip…" at bounding box center [784, 363] width 1568 height 726
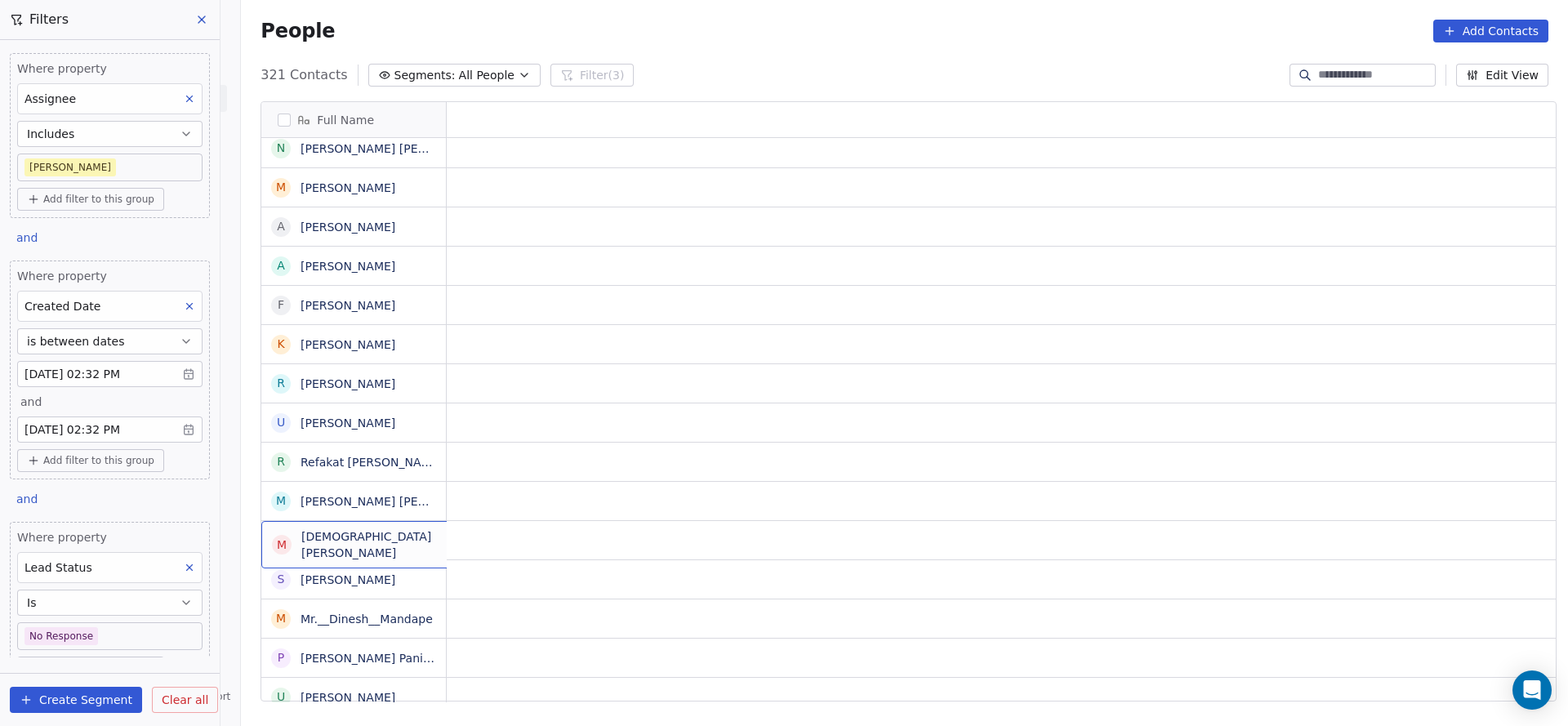
scroll to position [0, 0]
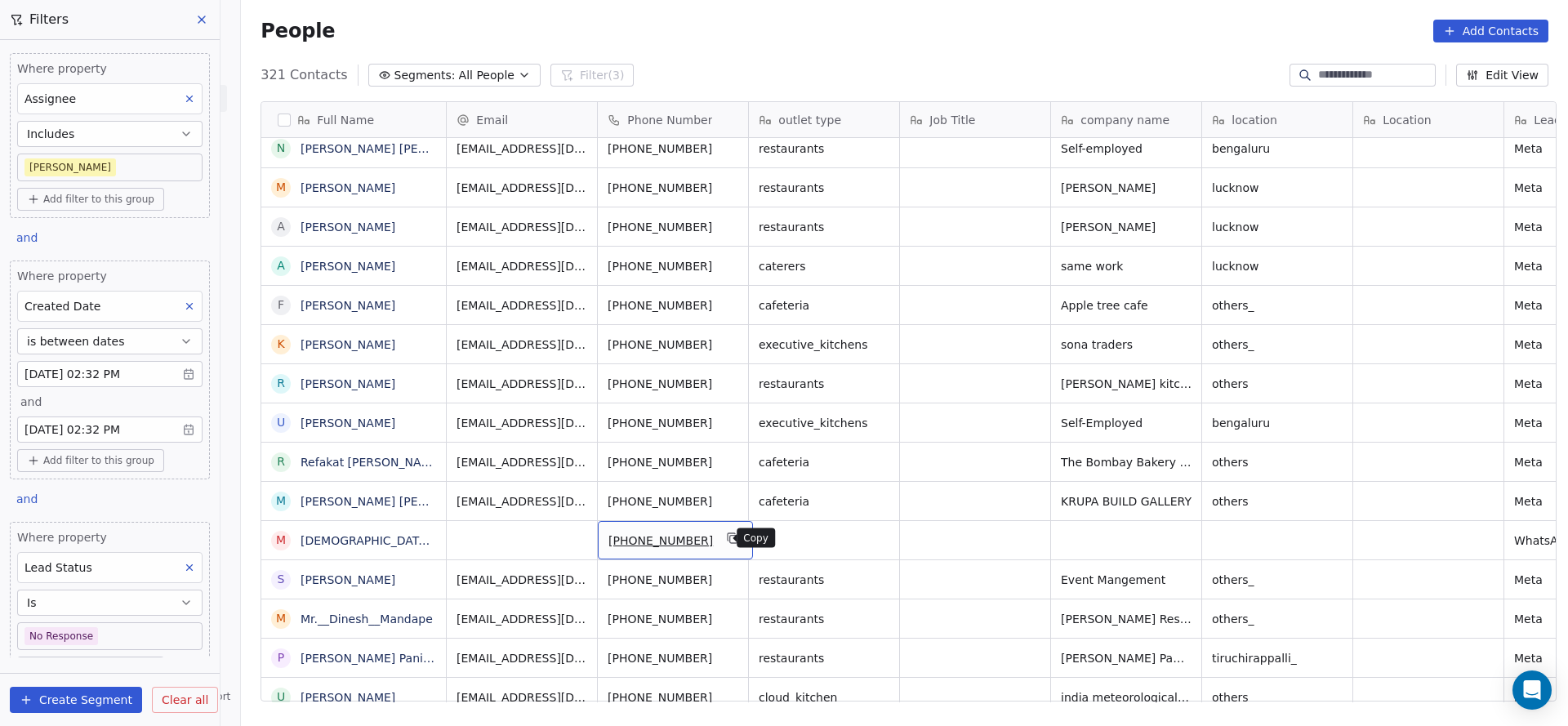
click at [727, 539] on icon "grid" at bounding box center [734, 538] width 13 height 13
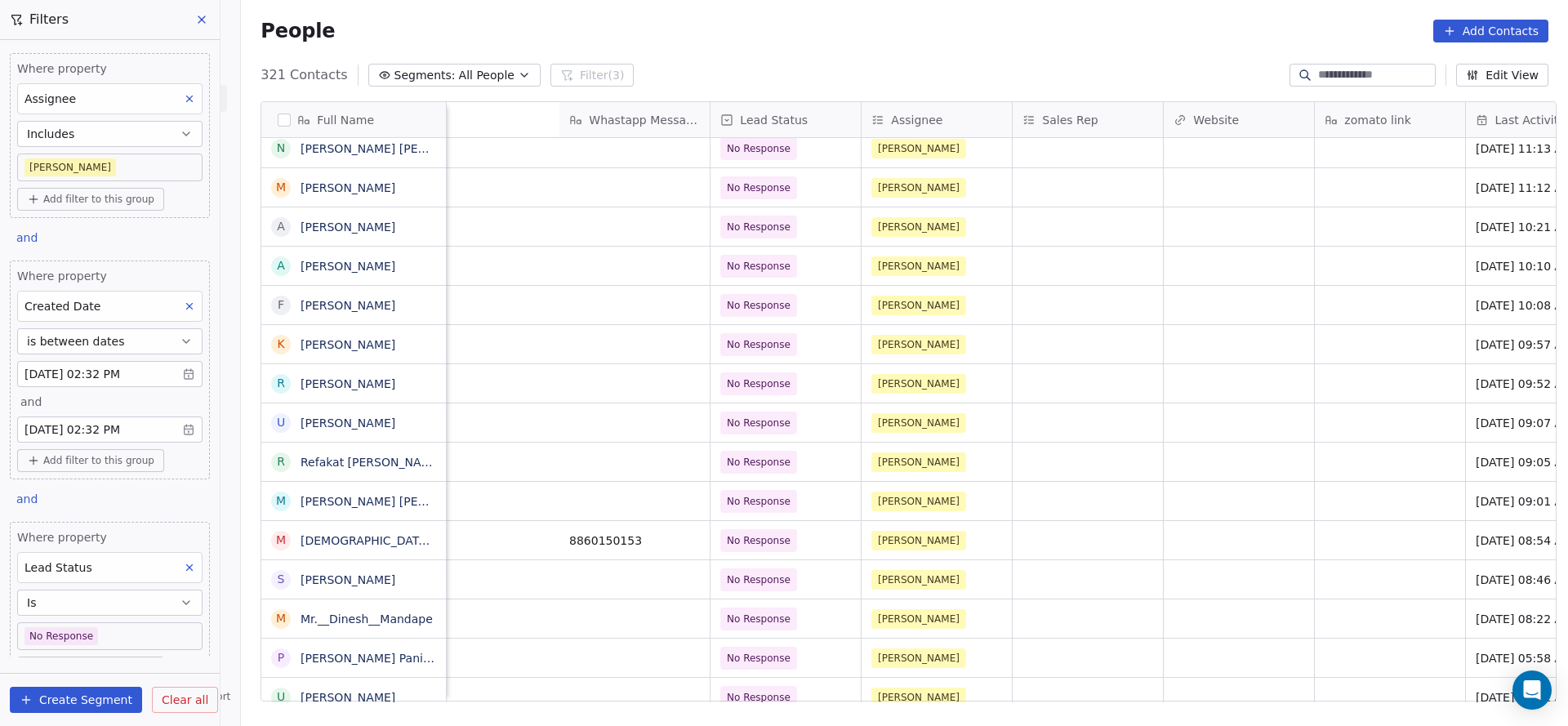
scroll to position [0, 1970]
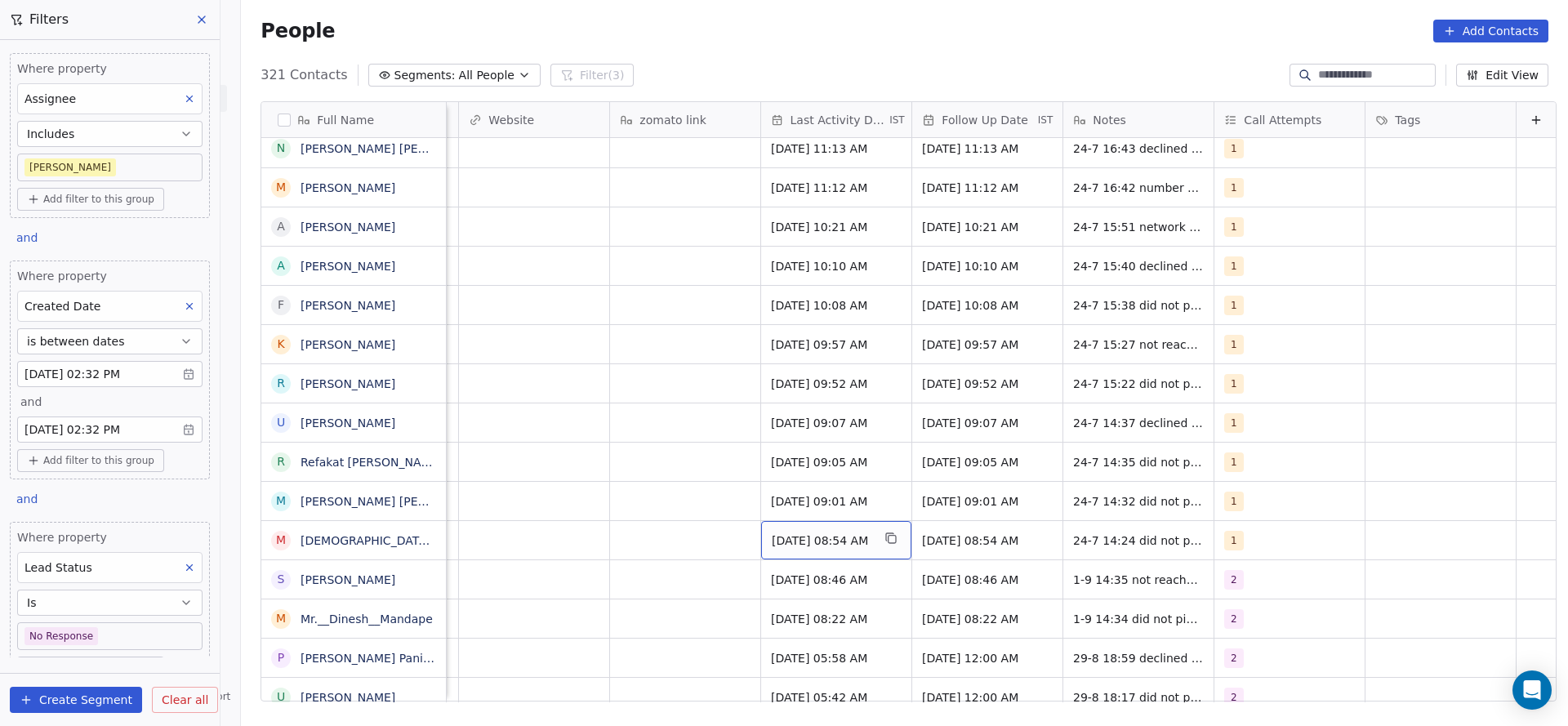
click at [811, 537] on span "Jul 24, 2025 08:54 AM" at bounding box center [821, 540] width 99 height 16
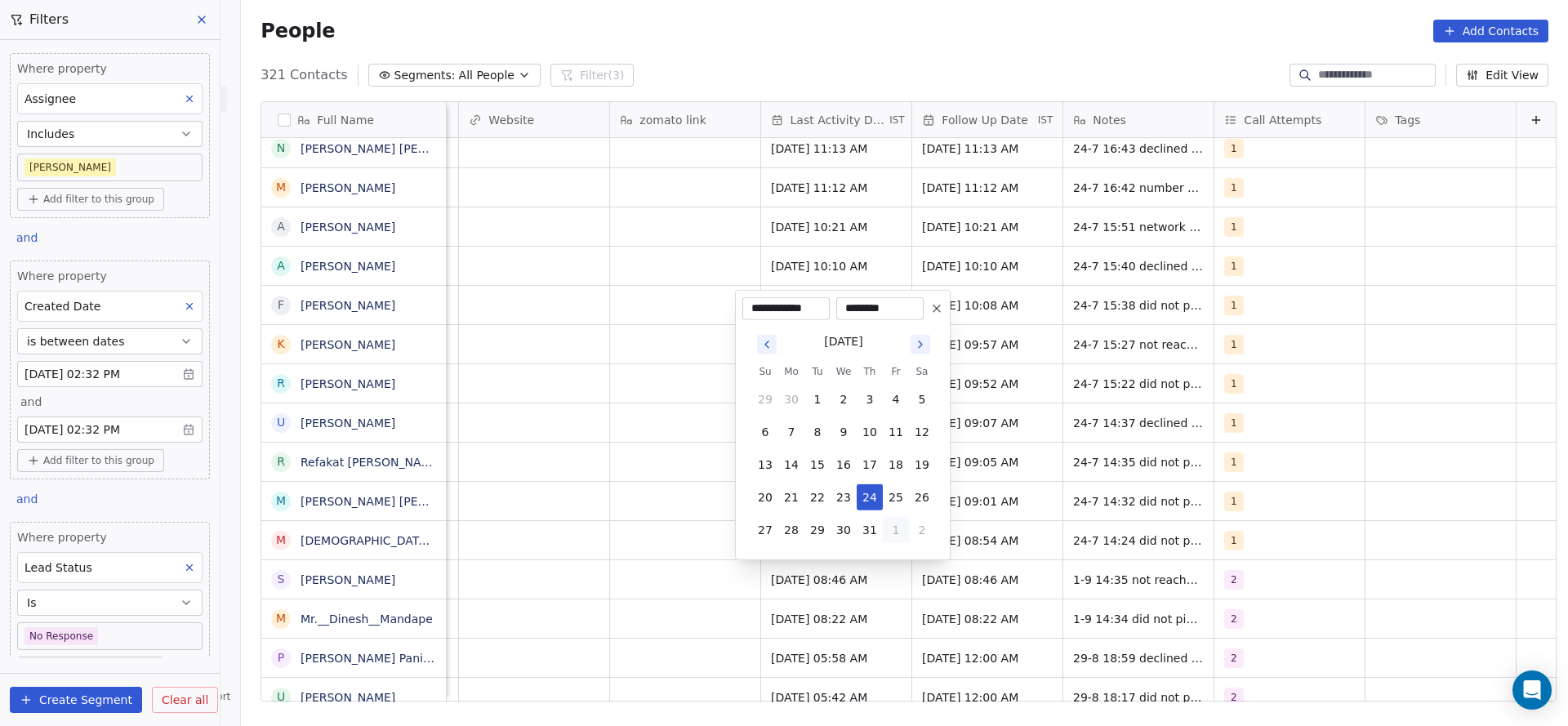
click at [900, 536] on button "1" at bounding box center [896, 530] width 26 height 26
click at [797, 526] on button "1" at bounding box center [791, 530] width 26 height 26
type input "**********"
click at [729, 548] on html "On2Cook India Pvt. Ltd. Contacts People Marketing Workflows Campaigns Sales Pip…" at bounding box center [784, 363] width 1568 height 726
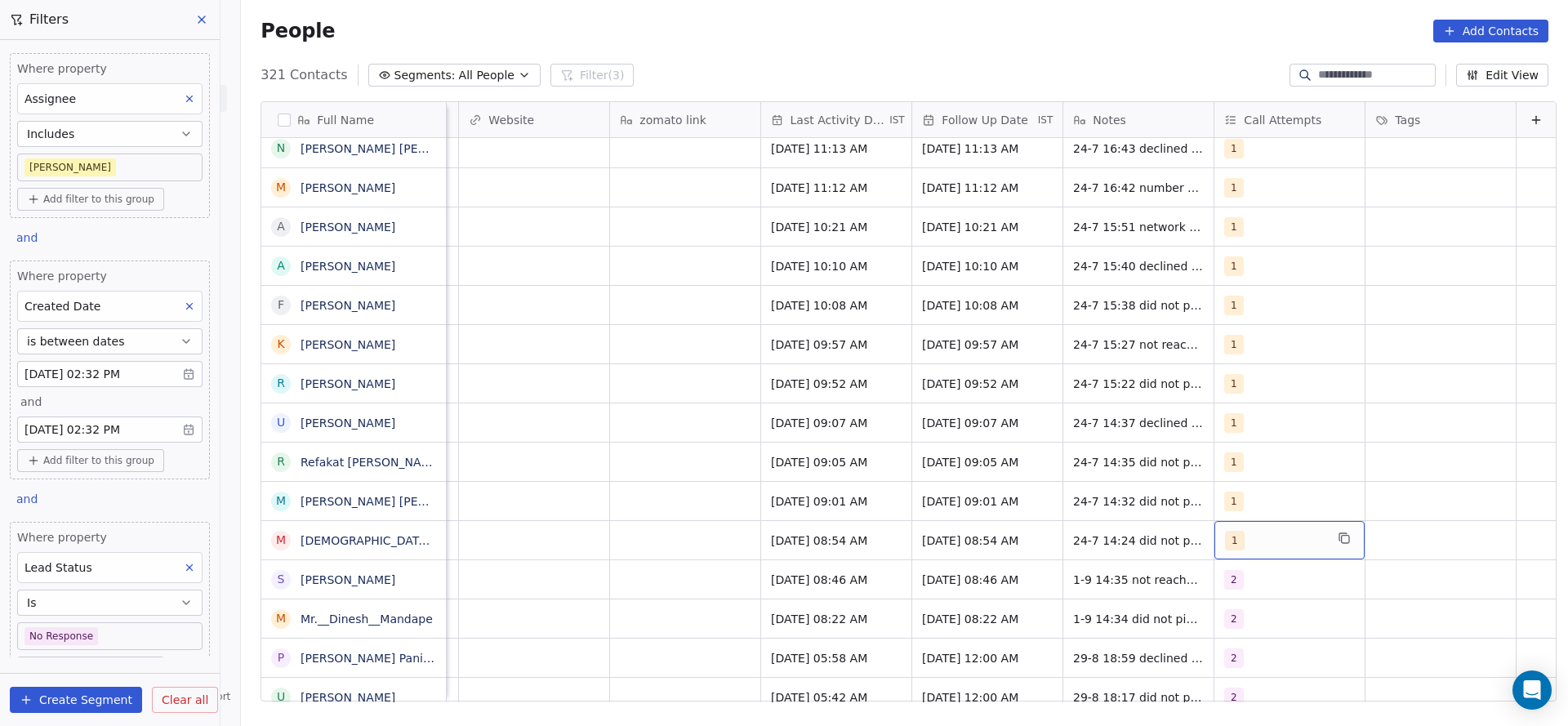
click at [1225, 549] on div "1" at bounding box center [1274, 540] width 99 height 19
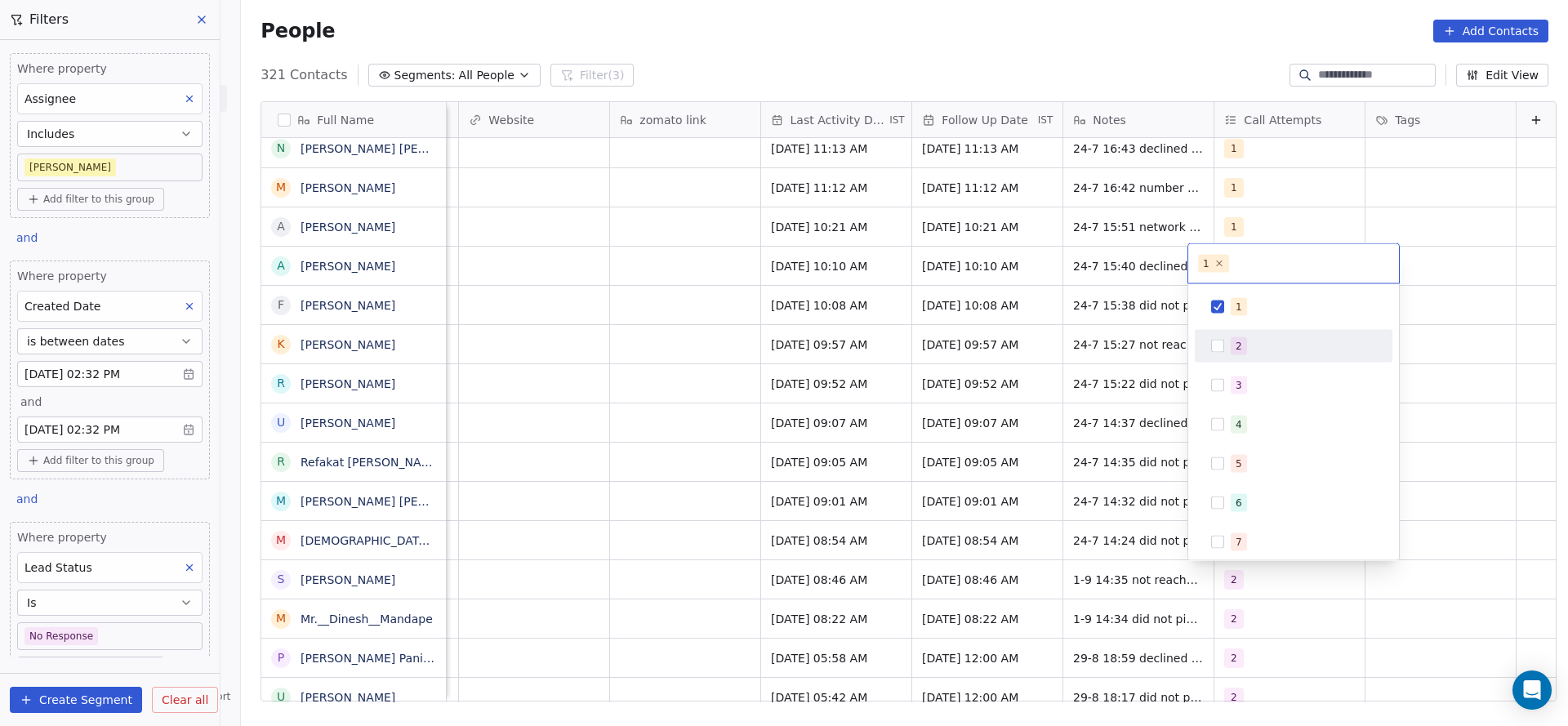
click at [1201, 355] on div "2" at bounding box center [1294, 346] width 185 height 26
click at [1218, 310] on button "Suggestions" at bounding box center [1218, 307] width 13 height 13
click at [1066, 404] on html "On2Cook India Pvt. Ltd. Contacts People Marketing Workflows Campaigns Sales Pip…" at bounding box center [784, 363] width 1568 height 726
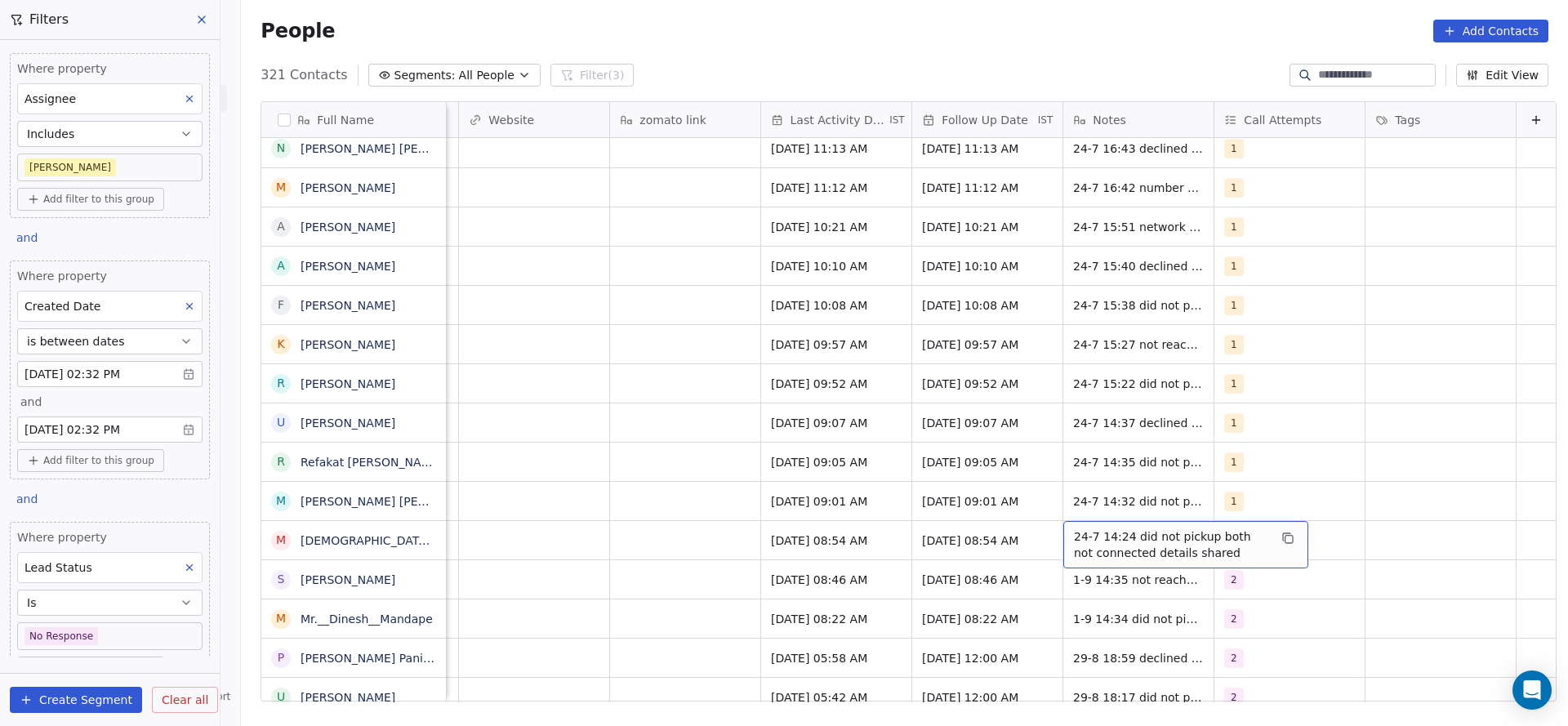
click at [1088, 534] on span "24-7 14:24 did not pickup both not connected details shared" at bounding box center [1171, 545] width 195 height 33
click at [1034, 530] on html "On2Cook India Pvt. Ltd. Contacts People Marketing Workflows Campaigns Sales Pip…" at bounding box center [784, 363] width 1568 height 726
click at [1074, 543] on span "24-7 14:24 did not pickup both not connected details shared" at bounding box center [1171, 545] width 195 height 33
type textarea "**********"
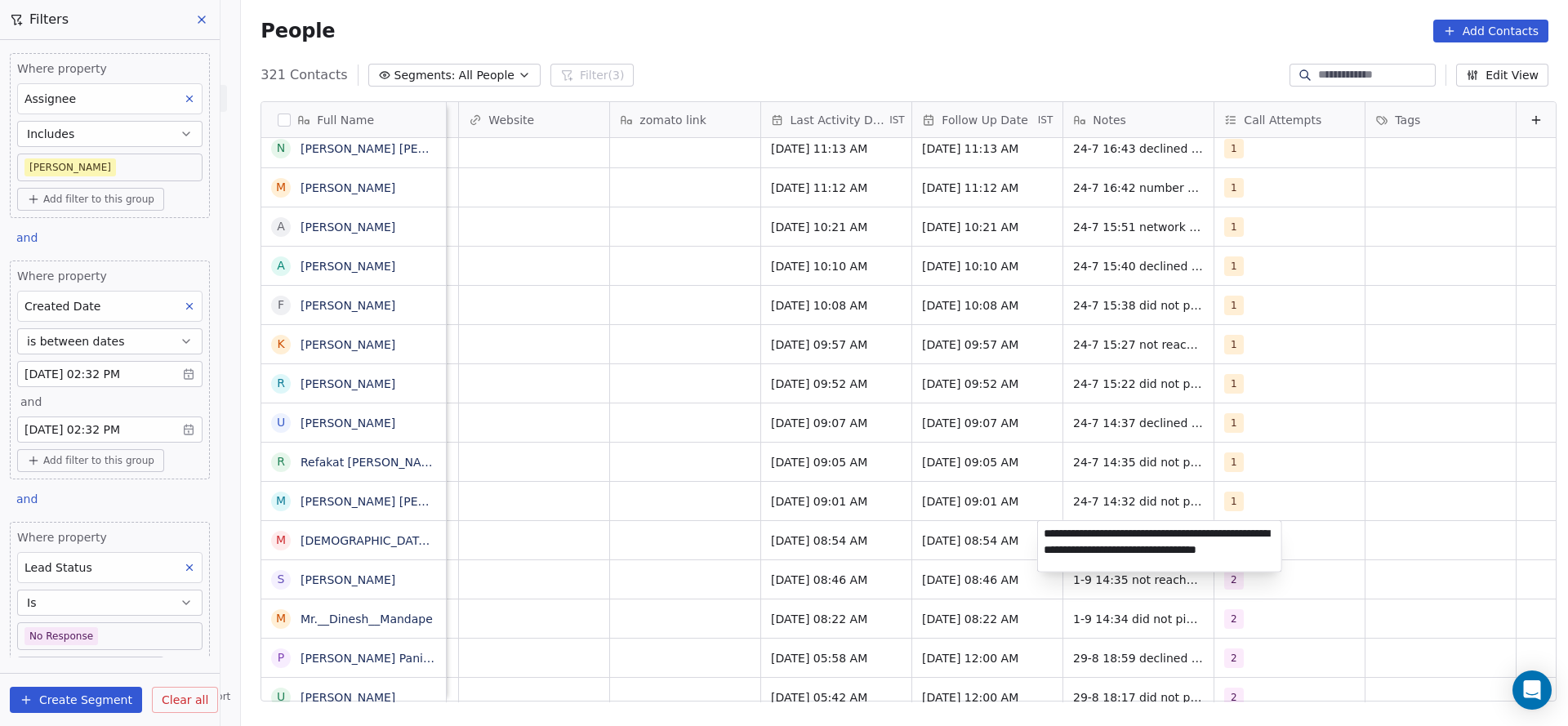
click at [718, 530] on html "On2Cook India Pvt. Ltd. Contacts People Marketing Workflows Campaigns Sales Pip…" at bounding box center [784, 363] width 1568 height 726
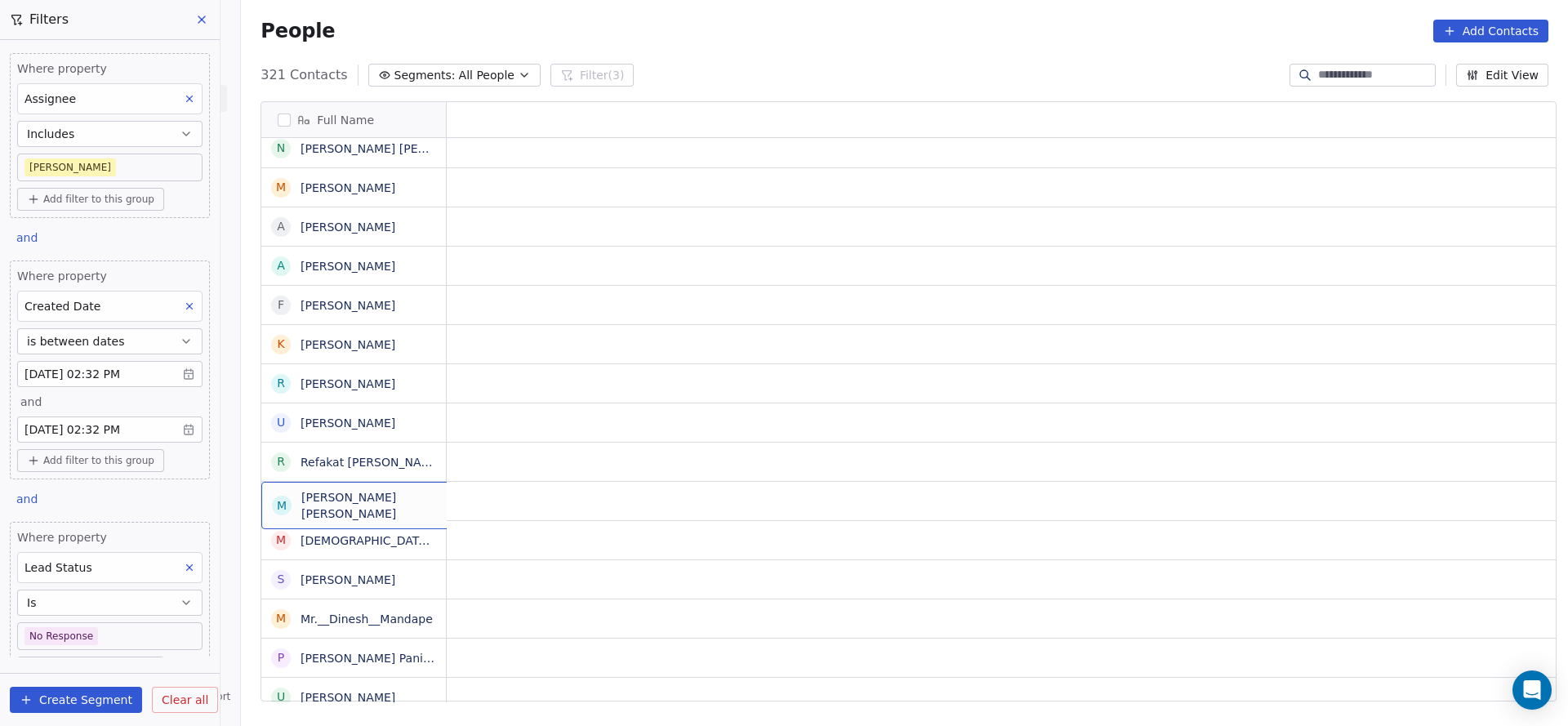
scroll to position [0, 0]
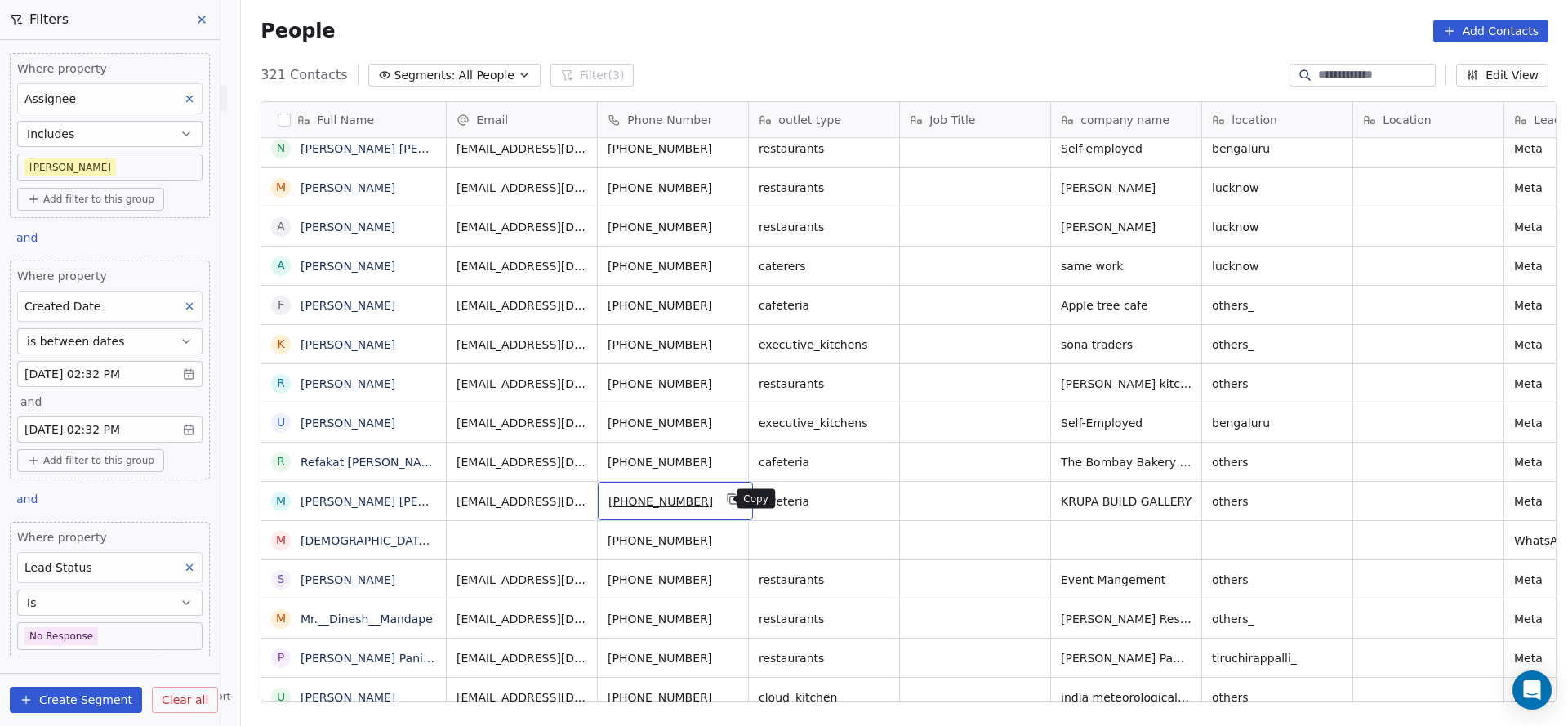
click at [727, 495] on icon "grid" at bounding box center [734, 499] width 13 height 13
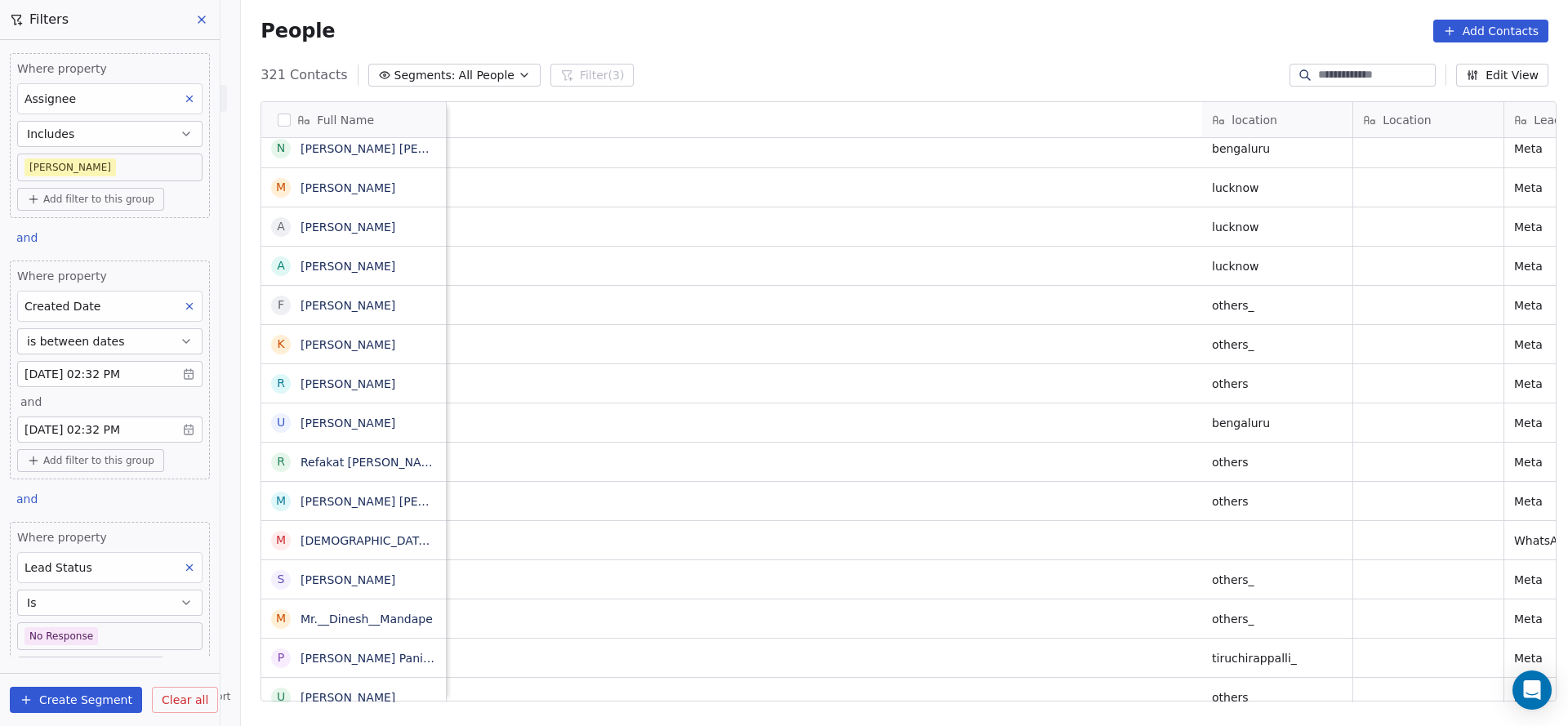
scroll to position [0, 1970]
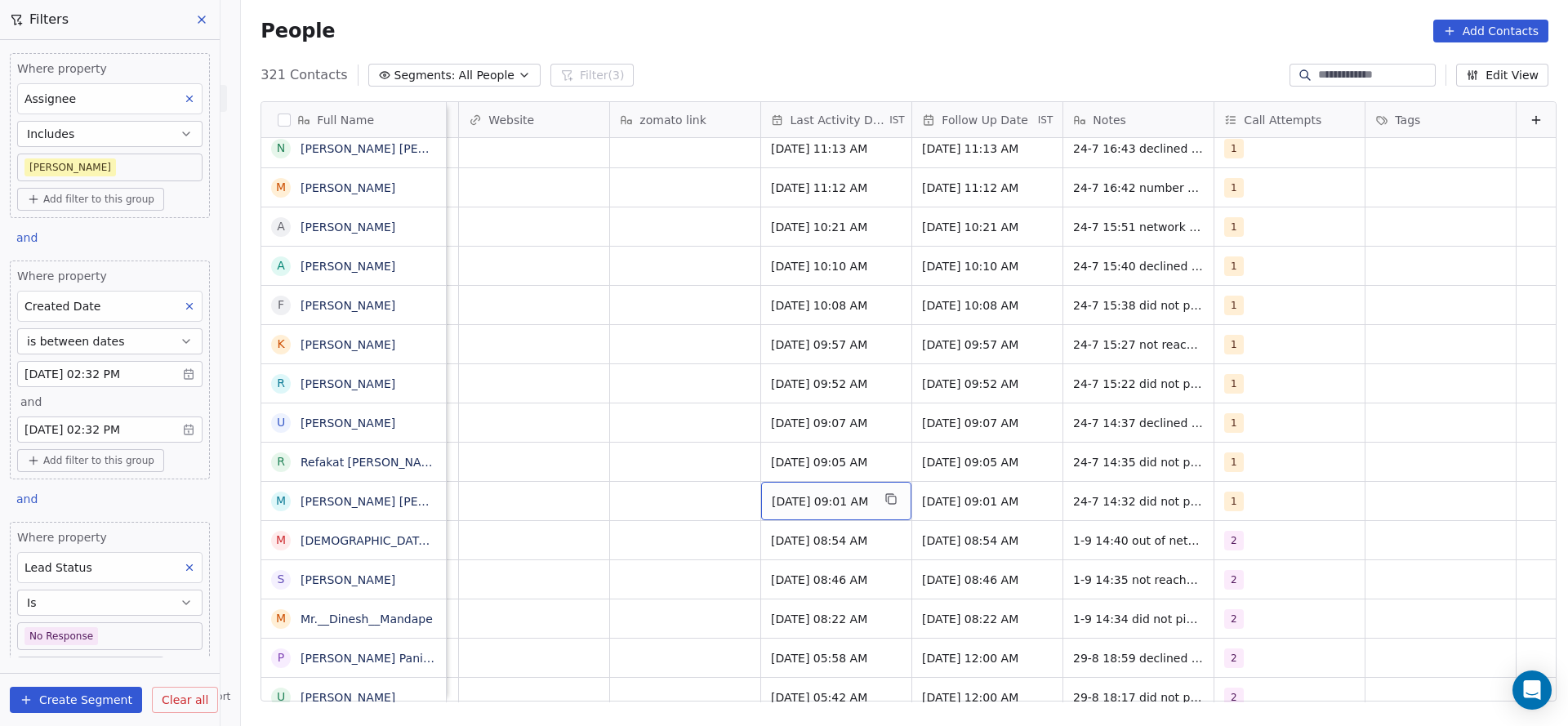
click at [812, 512] on div "Jul 24, 2025 09:01 AM" at bounding box center [836, 501] width 150 height 39
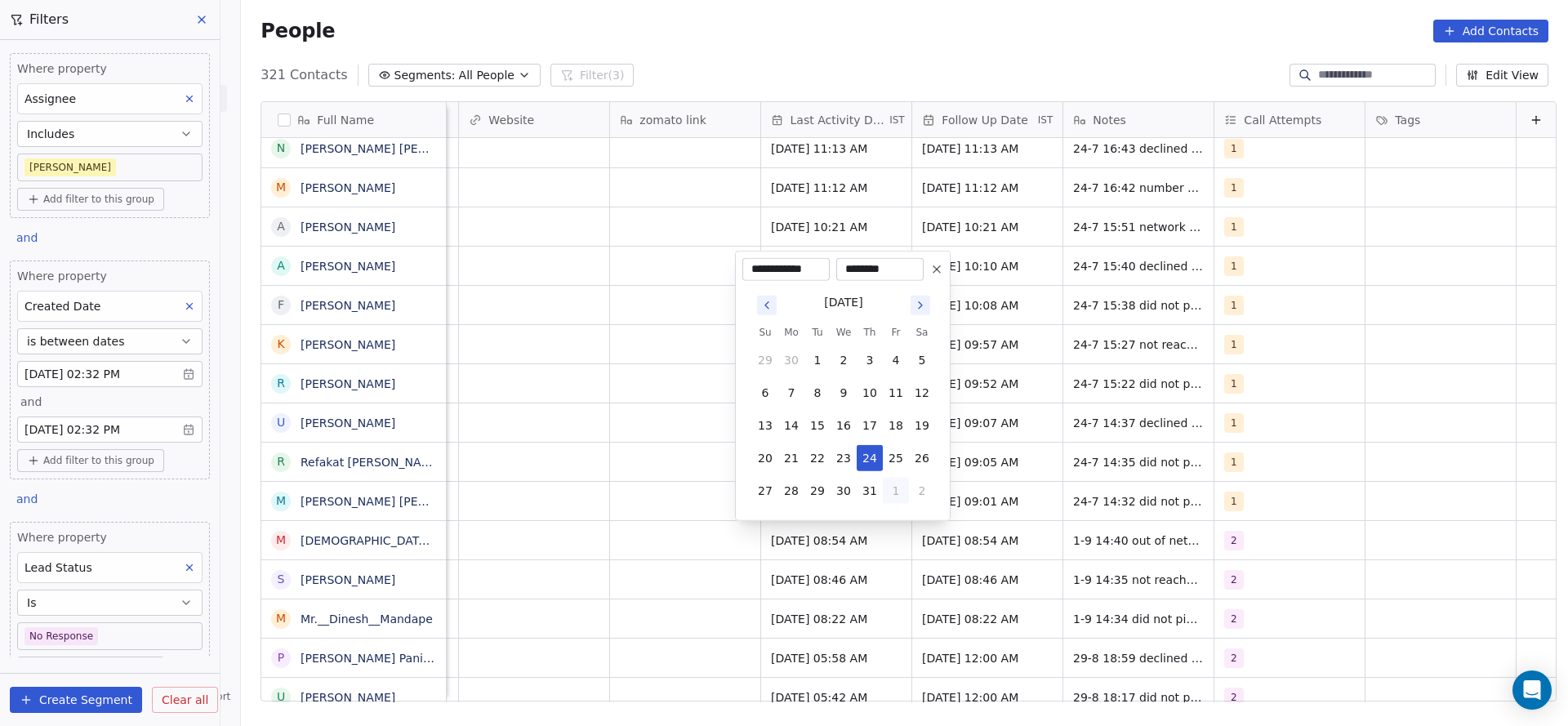
click at [902, 499] on button "1" at bounding box center [896, 490] width 26 height 26
click at [796, 492] on button "1" at bounding box center [791, 490] width 26 height 26
type input "**********"
click at [490, 512] on html "On2Cook India Pvt. Ltd. Contacts People Marketing Workflows Campaigns Sales Pip…" at bounding box center [784, 363] width 1568 height 726
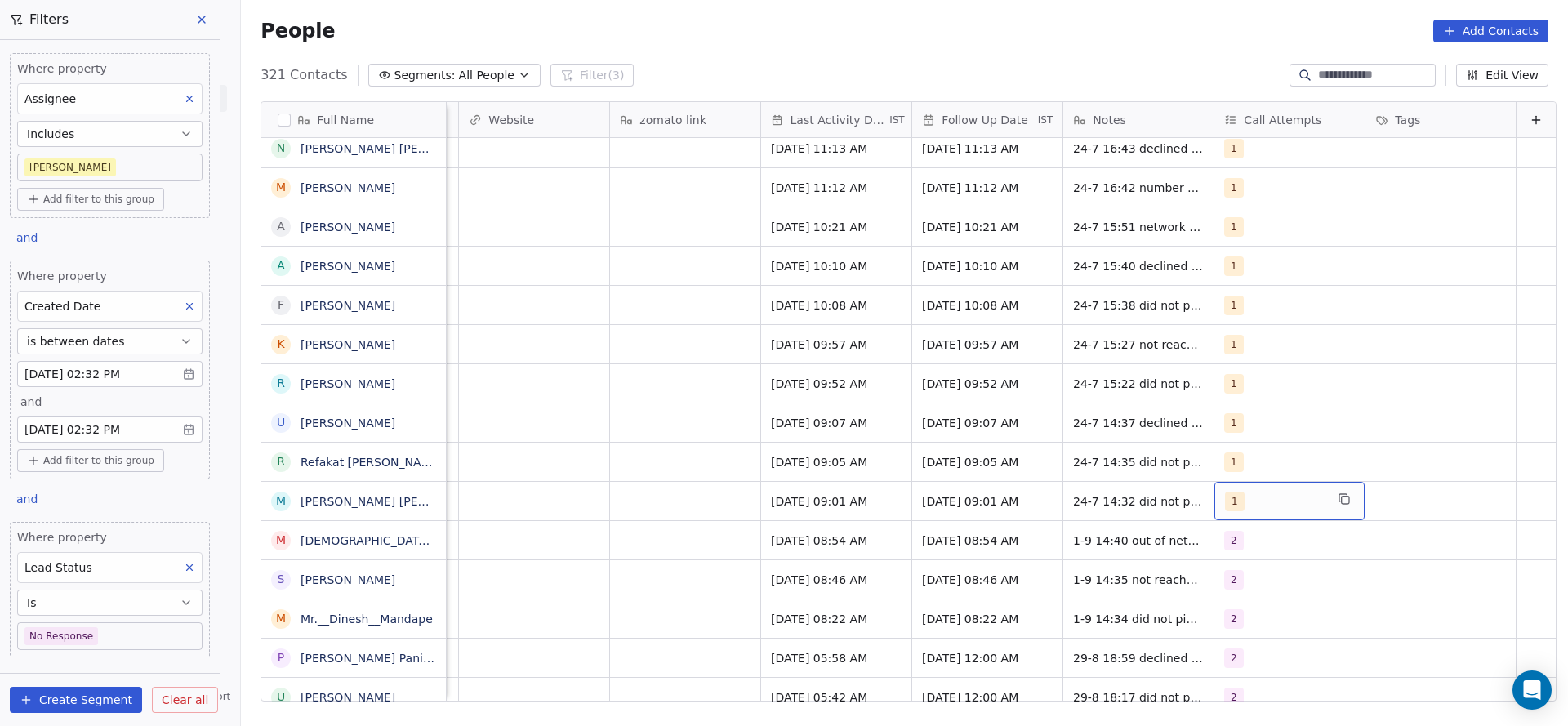
click at [1261, 494] on div "1" at bounding box center [1274, 502] width 99 height 19
click at [1294, 308] on div "2" at bounding box center [1303, 307] width 145 height 18
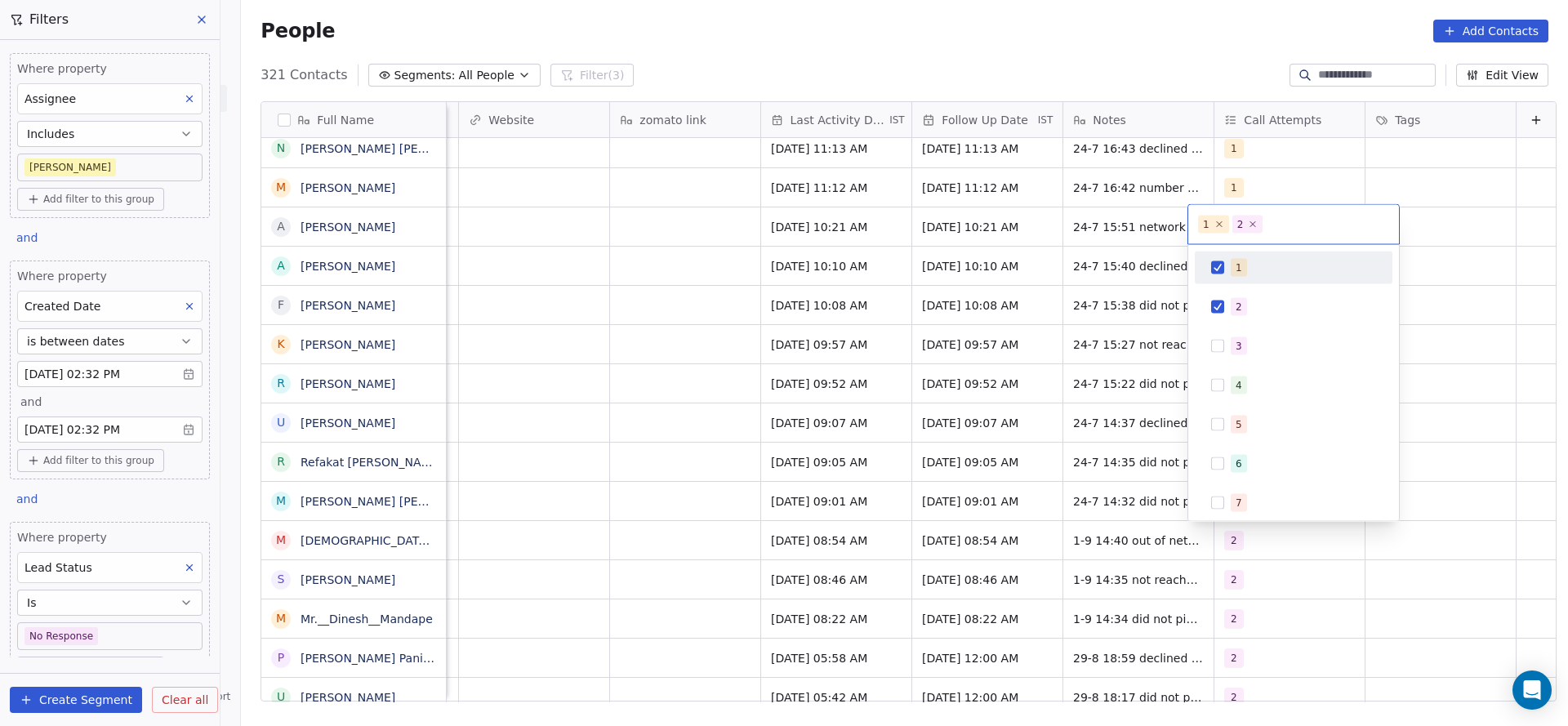
click at [1262, 251] on div "1" at bounding box center [1294, 268] width 197 height 33
click at [1000, 433] on html "On2Cook India Pvt. Ltd. Contacts People Marketing Workflows Campaigns Sales Pip…" at bounding box center [784, 363] width 1568 height 726
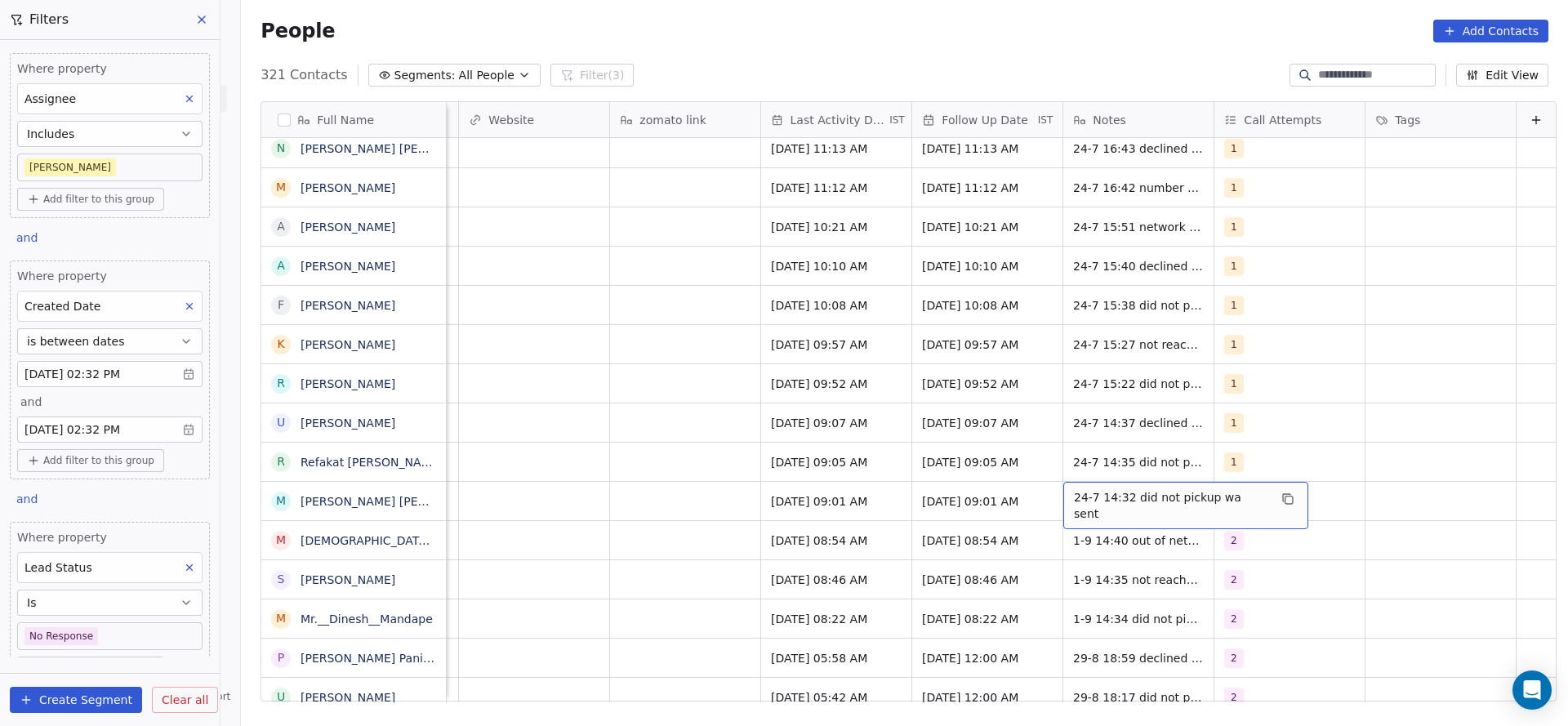
click at [1063, 495] on div "24-7 14:32 did not pickup wa sent" at bounding box center [1186, 505] width 245 height 47
click at [1046, 495] on textarea "**********" at bounding box center [1150, 506] width 224 height 51
type textarea "**********"
click at [661, 510] on html "On2Cook India Pvt. Ltd. Contacts People Marketing Workflows Campaigns Sales Pip…" at bounding box center [784, 363] width 1568 height 726
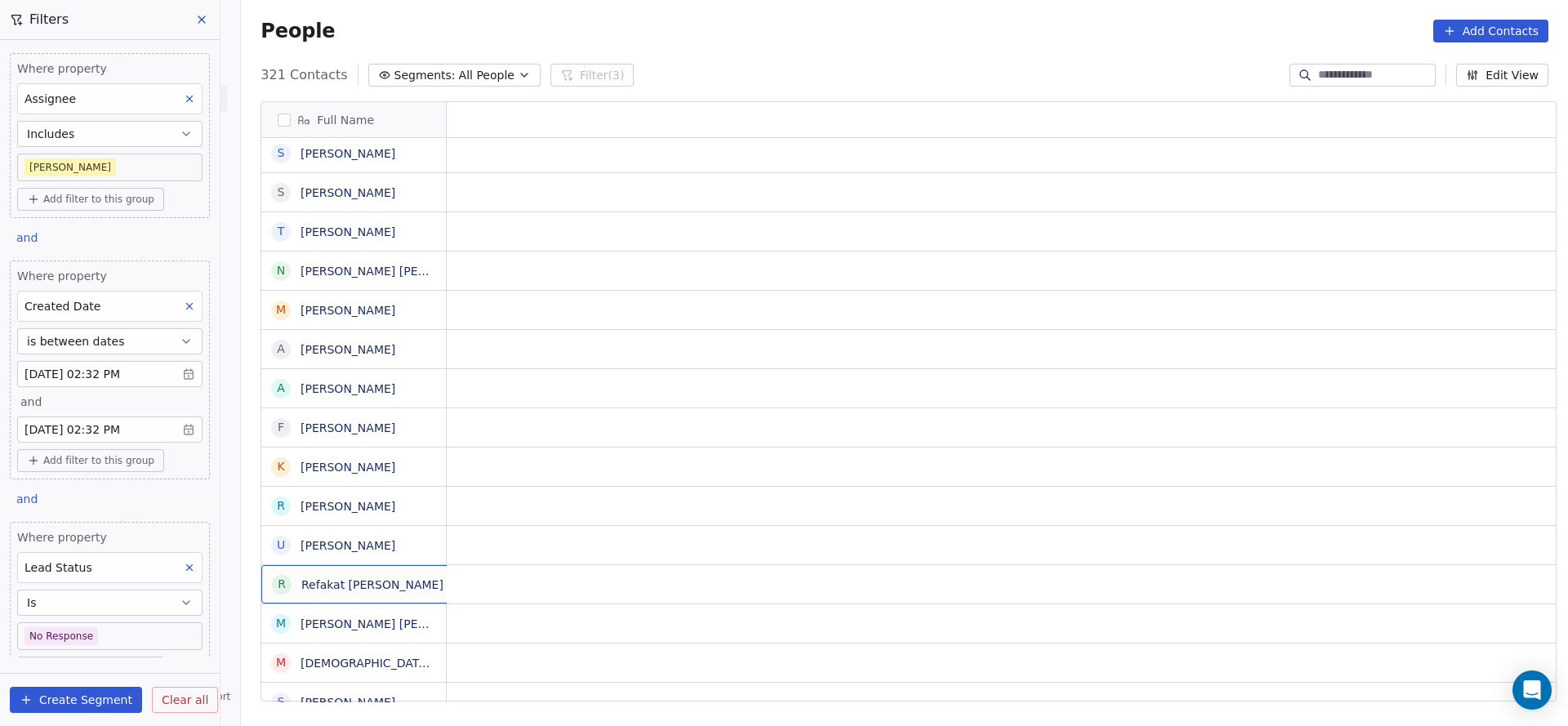
scroll to position [0, 0]
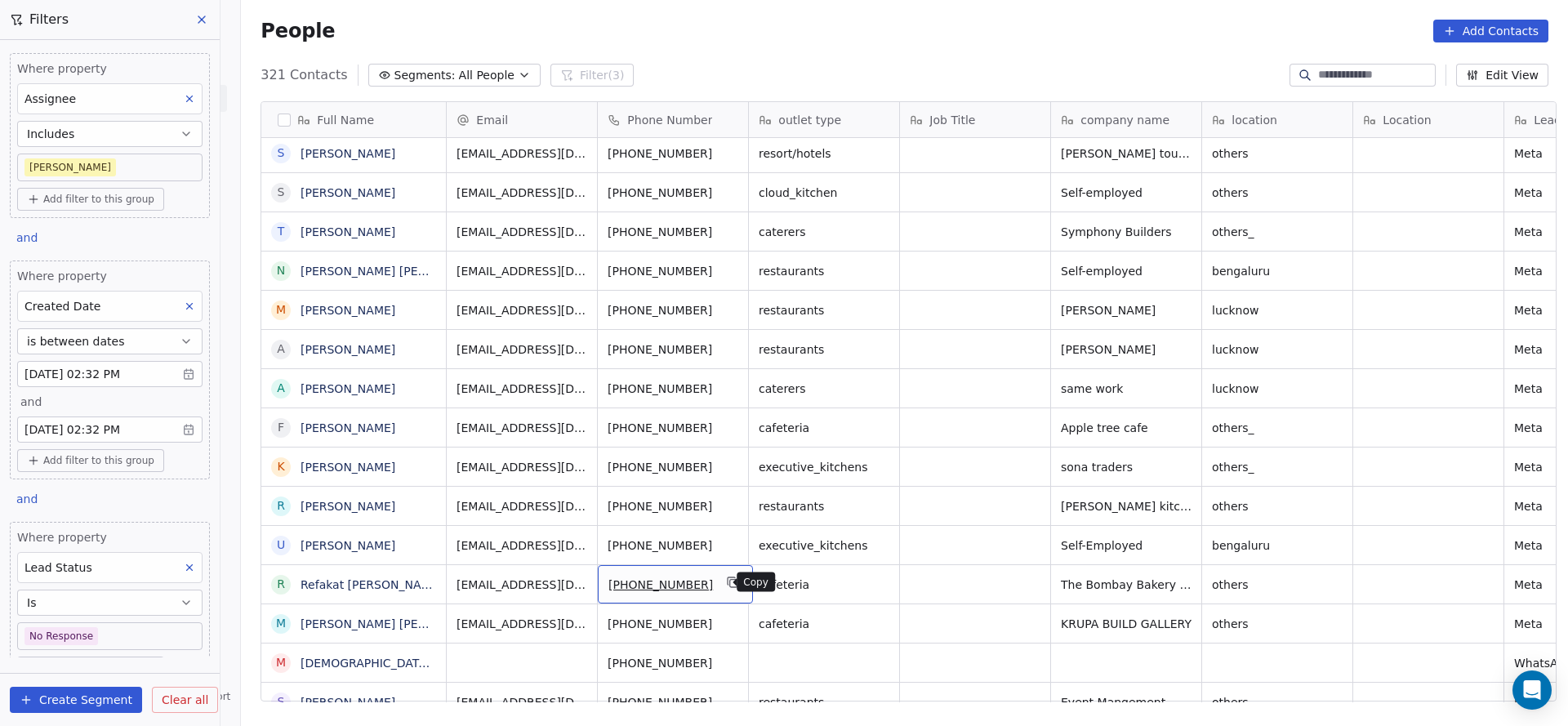
click at [723, 581] on button "grid" at bounding box center [733, 582] width 19 height 19
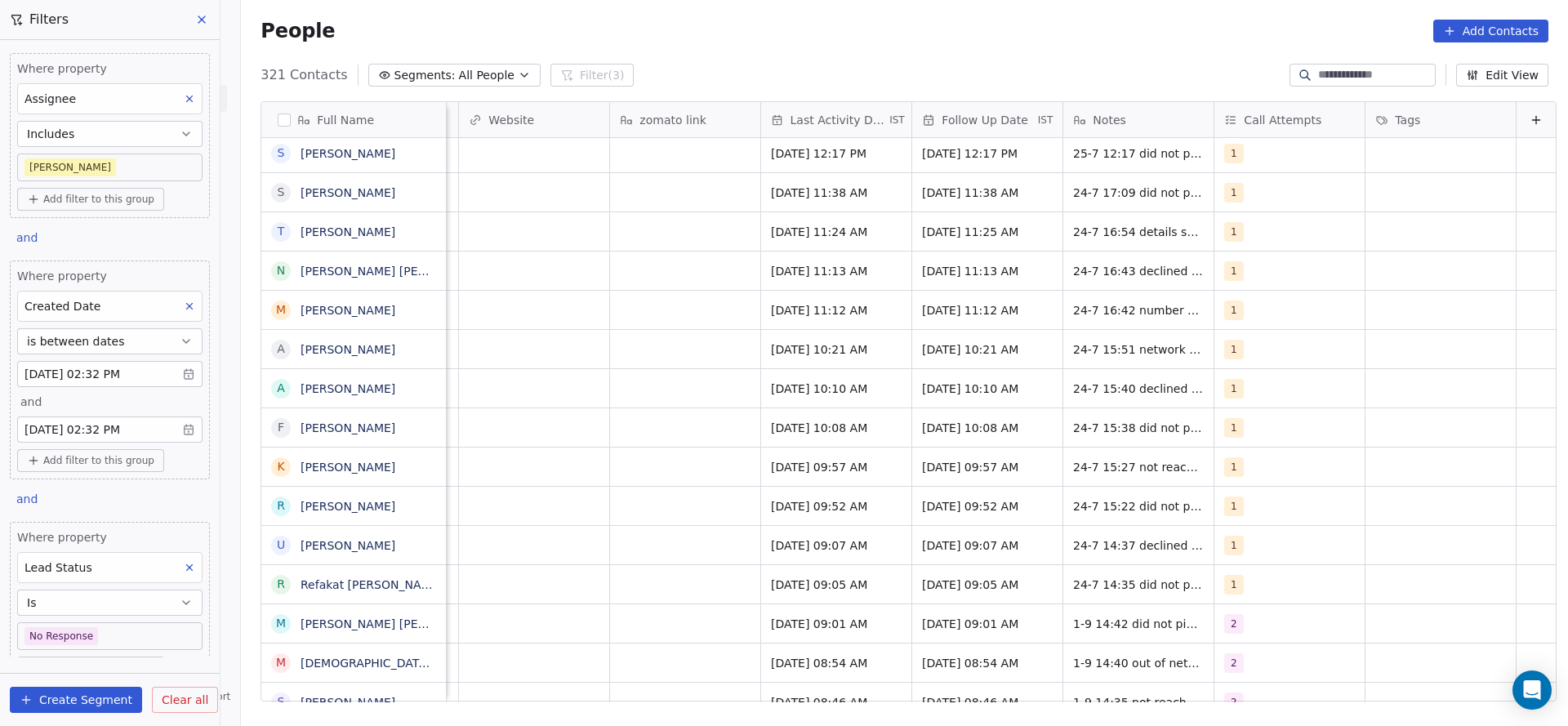
scroll to position [0, 1955]
click at [823, 598] on div "Jul 24, 2025 09:05 AM" at bounding box center [836, 584] width 150 height 39
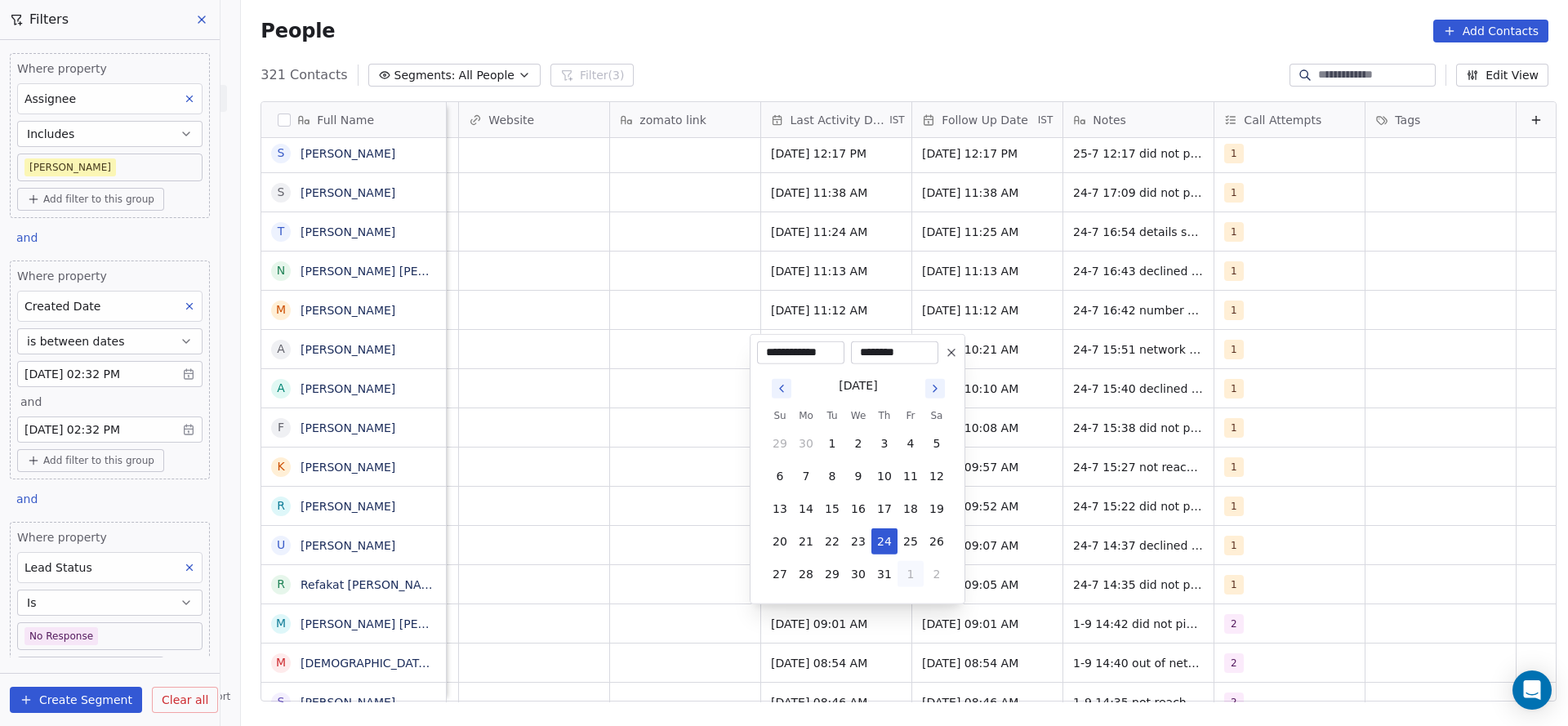
click at [906, 571] on button "1" at bounding box center [910, 574] width 26 height 26
click at [812, 579] on button "1" at bounding box center [805, 574] width 26 height 26
type input "**********"
click at [641, 595] on html "On2Cook India Pvt. Ltd. Contacts People Marketing Workflows Campaigns Sales Pip…" at bounding box center [784, 363] width 1568 height 726
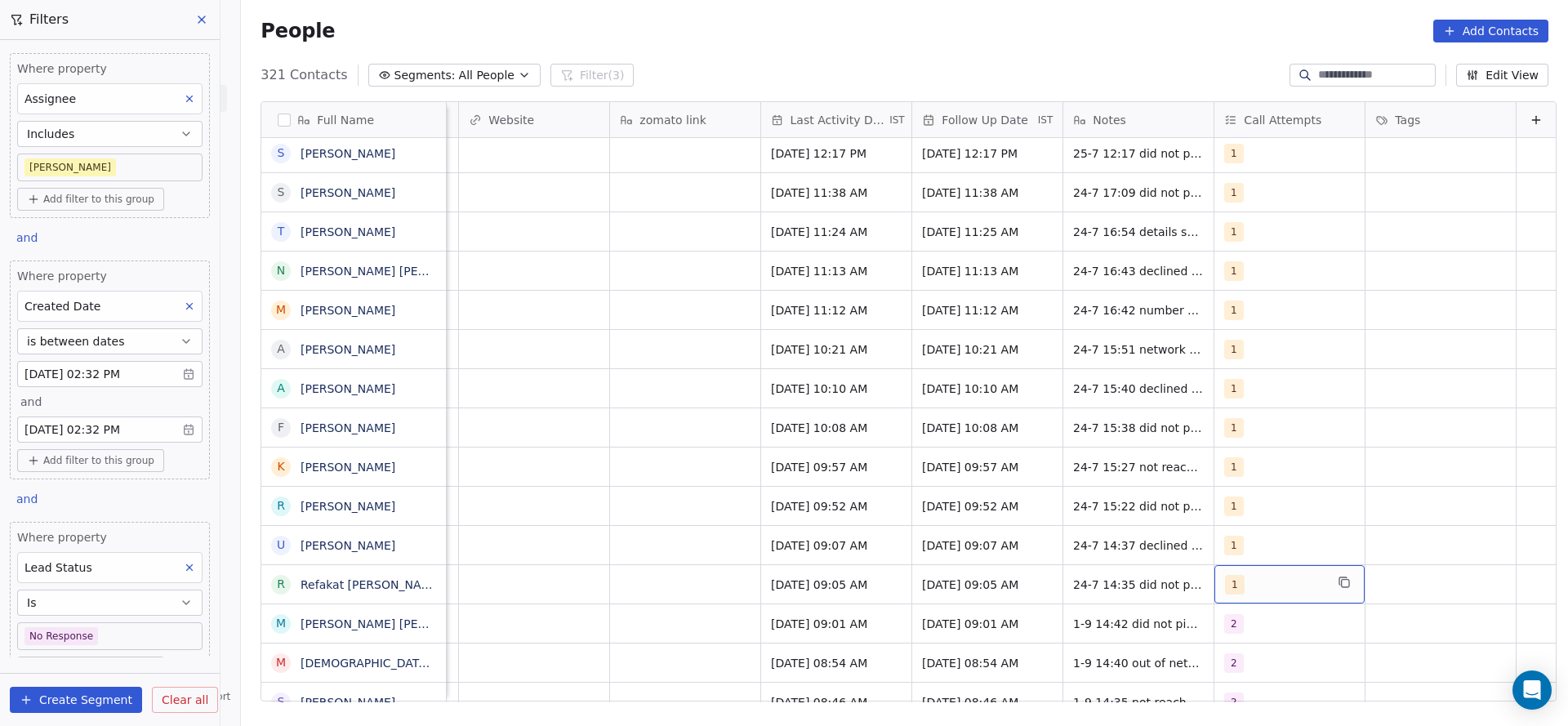
click at [1225, 583] on span "1" at bounding box center [1235, 584] width 19 height 19
click at [1247, 374] on div "2" at bounding box center [1308, 390] width 197 height 33
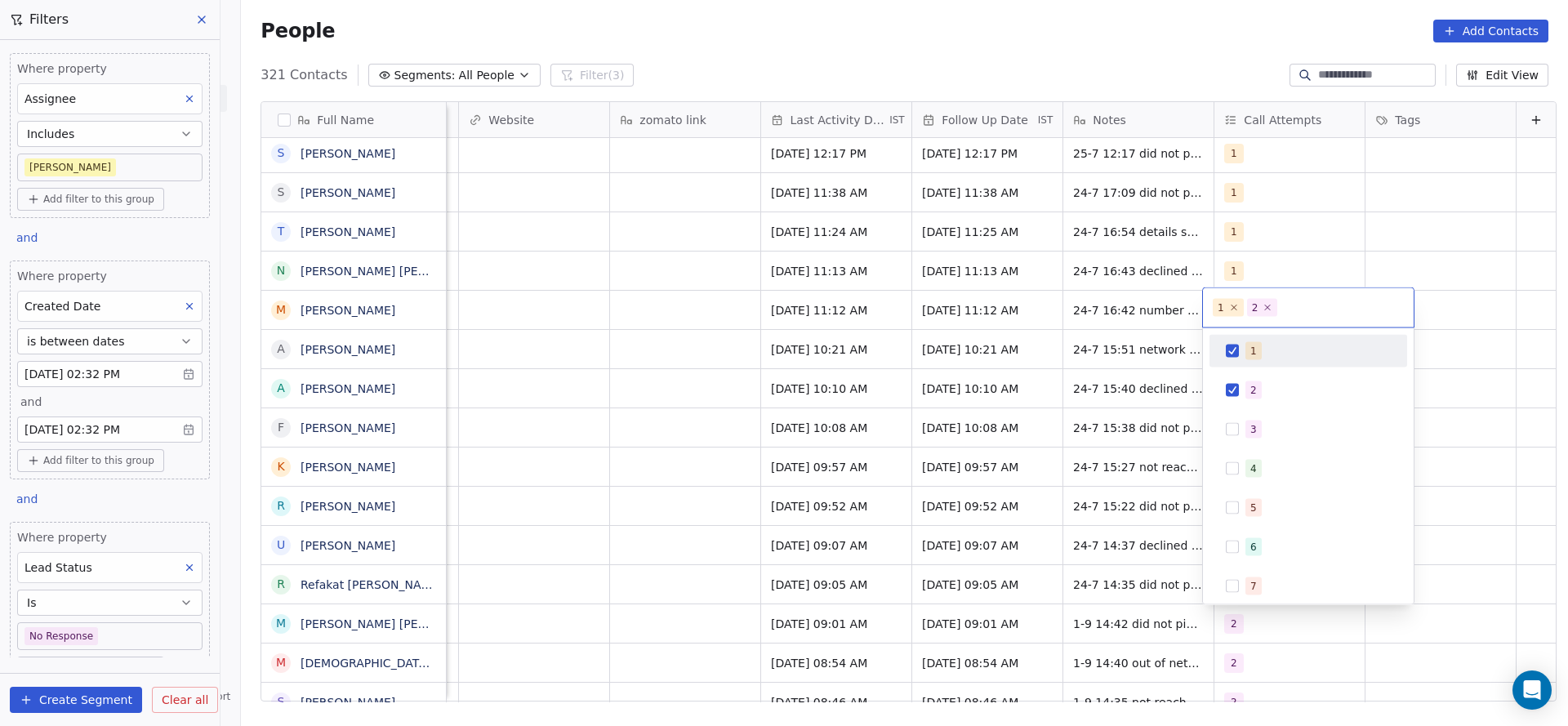
click at [1279, 359] on div "1" at bounding box center [1309, 350] width 185 height 26
drag, startPoint x: 955, startPoint y: 452, endPoint x: 1018, endPoint y: 584, distance: 146.3
click at [955, 453] on html "On2Cook India Pvt. Ltd. Contacts People Marketing Workflows Campaigns Sales Pip…" at bounding box center [784, 363] width 1568 height 726
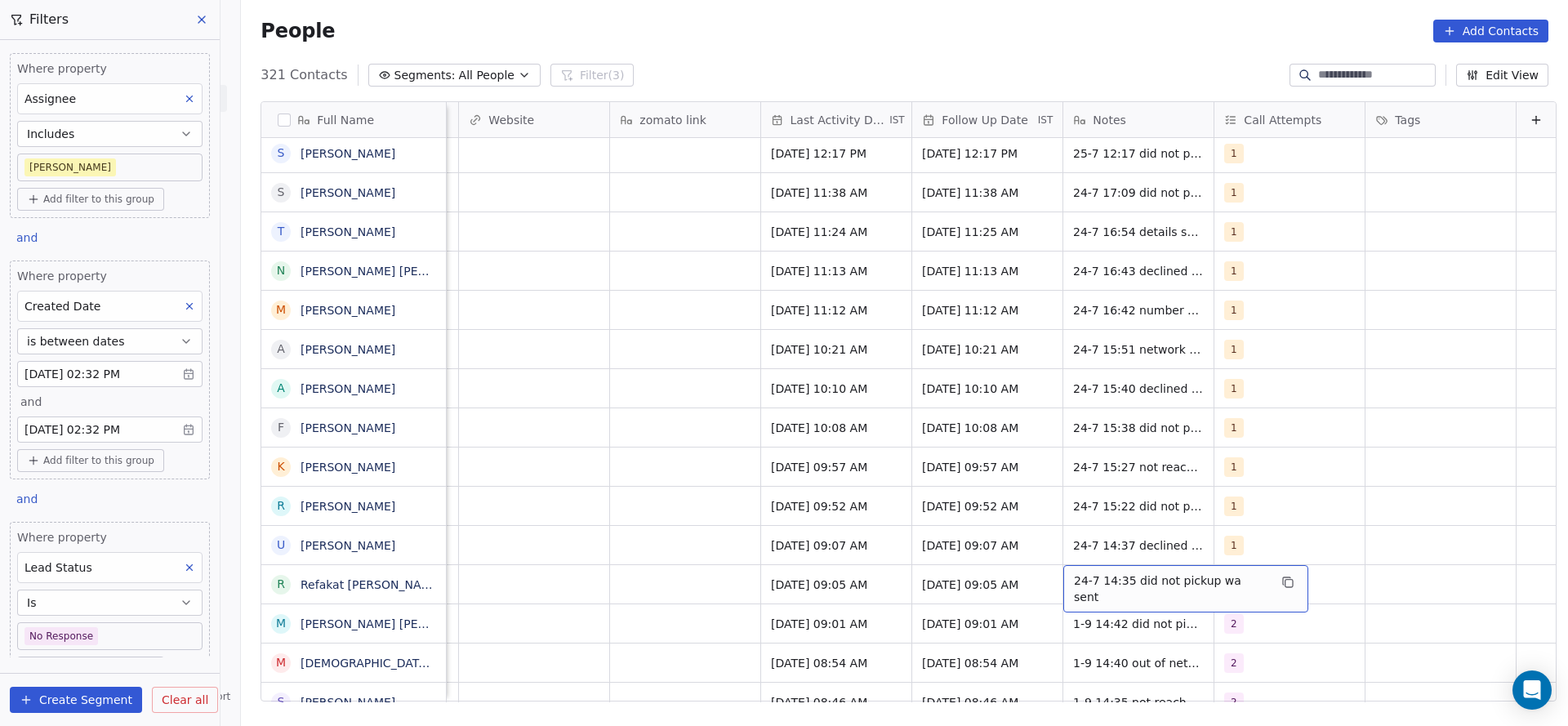
click at [1074, 586] on span "24-7 14:35 did not pickup wa sent" at bounding box center [1171, 588] width 195 height 33
click at [1054, 576] on textarea "**********" at bounding box center [1164, 590] width 224 height 51
type textarea "**********"
click at [605, 599] on html "On2Cook India Pvt. Ltd. Contacts People Marketing Workflows Campaigns Sales Pip…" at bounding box center [784, 363] width 1568 height 726
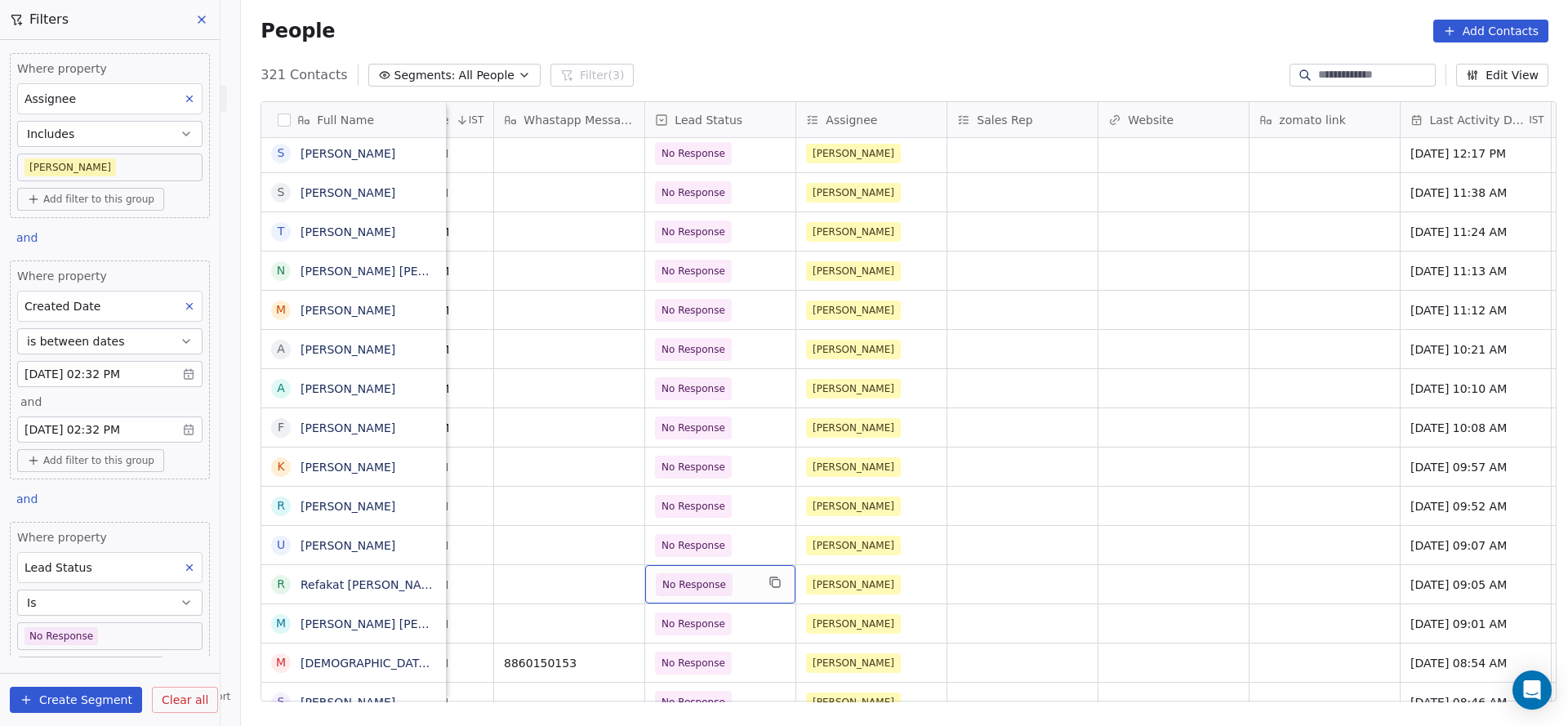
click at [728, 588] on span "No Response" at bounding box center [705, 584] width 99 height 23
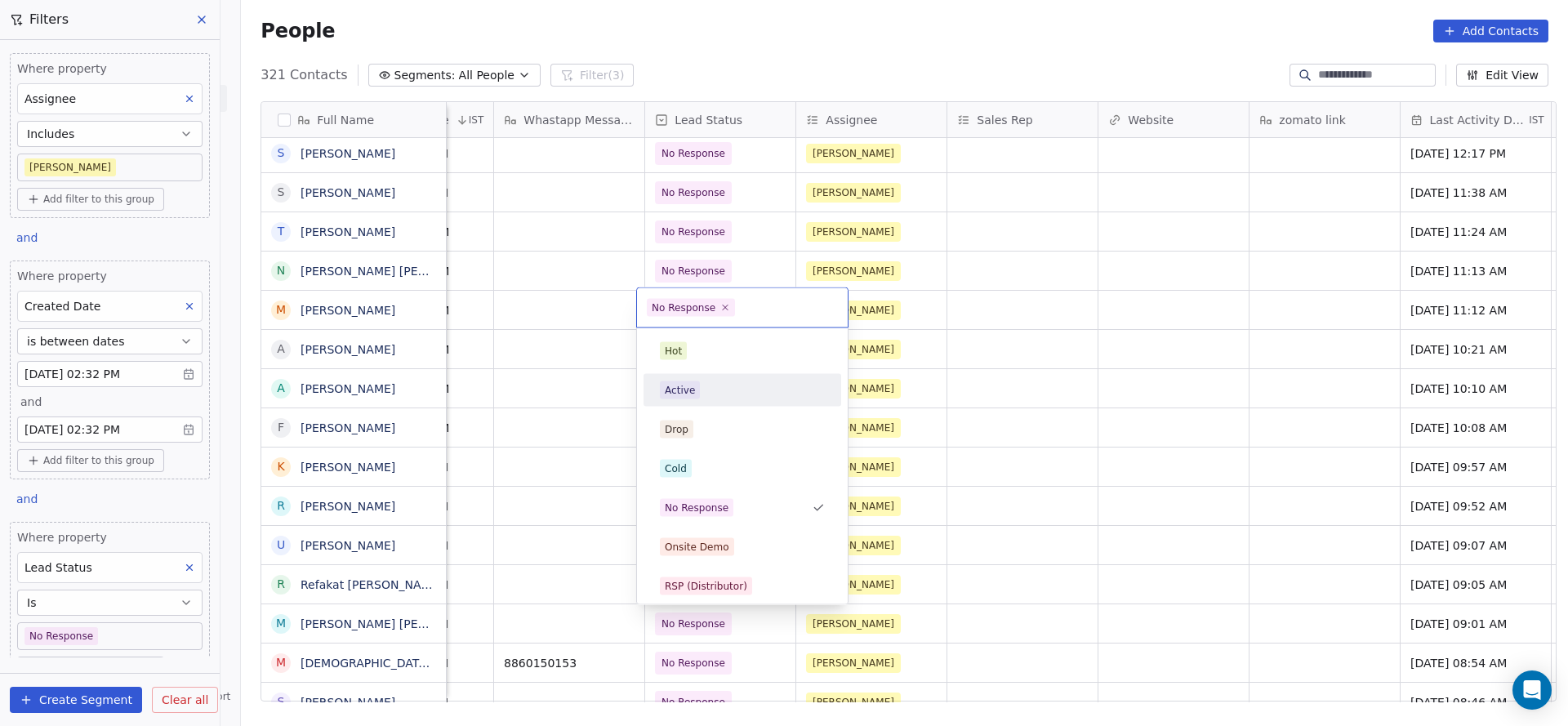
click at [698, 397] on div "Active" at bounding box center [742, 390] width 165 height 18
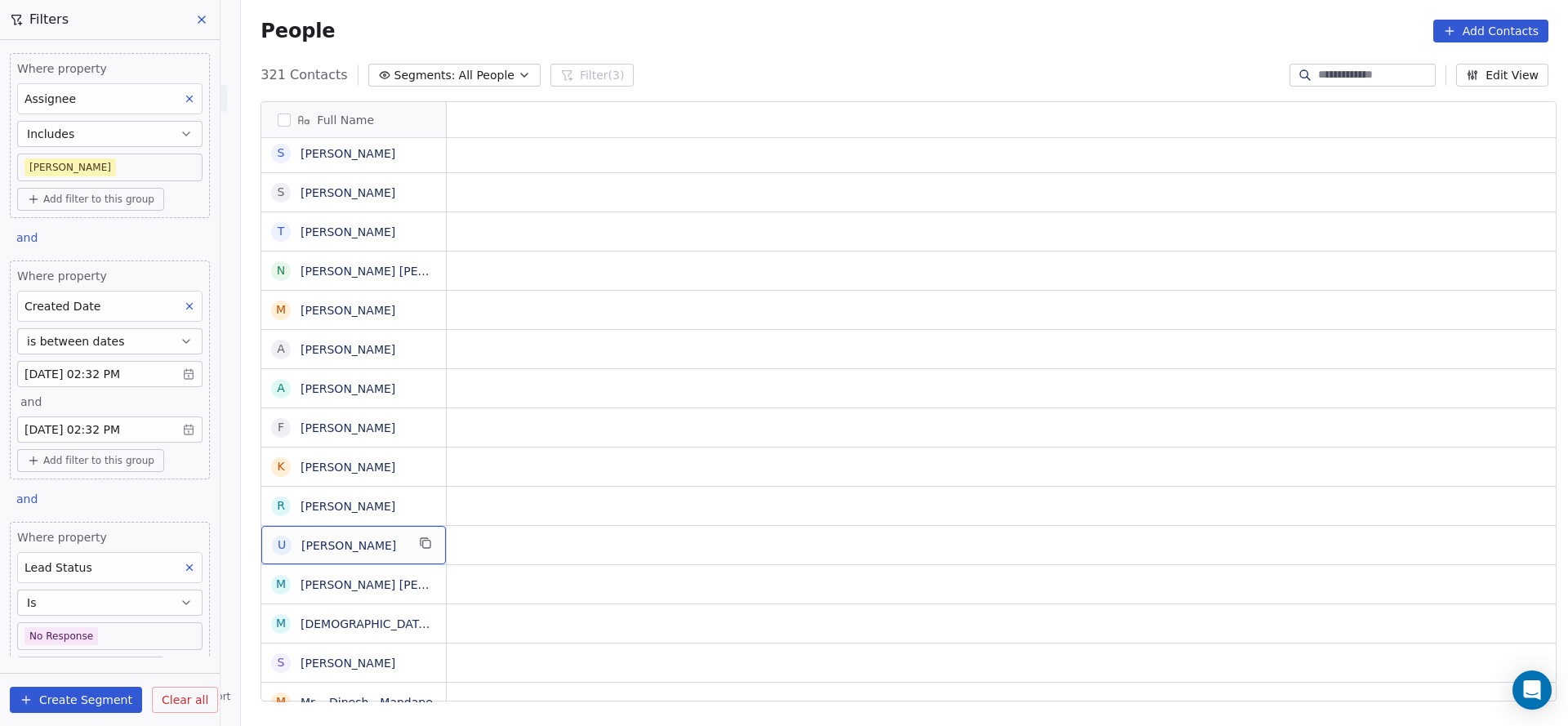
scroll to position [0, 0]
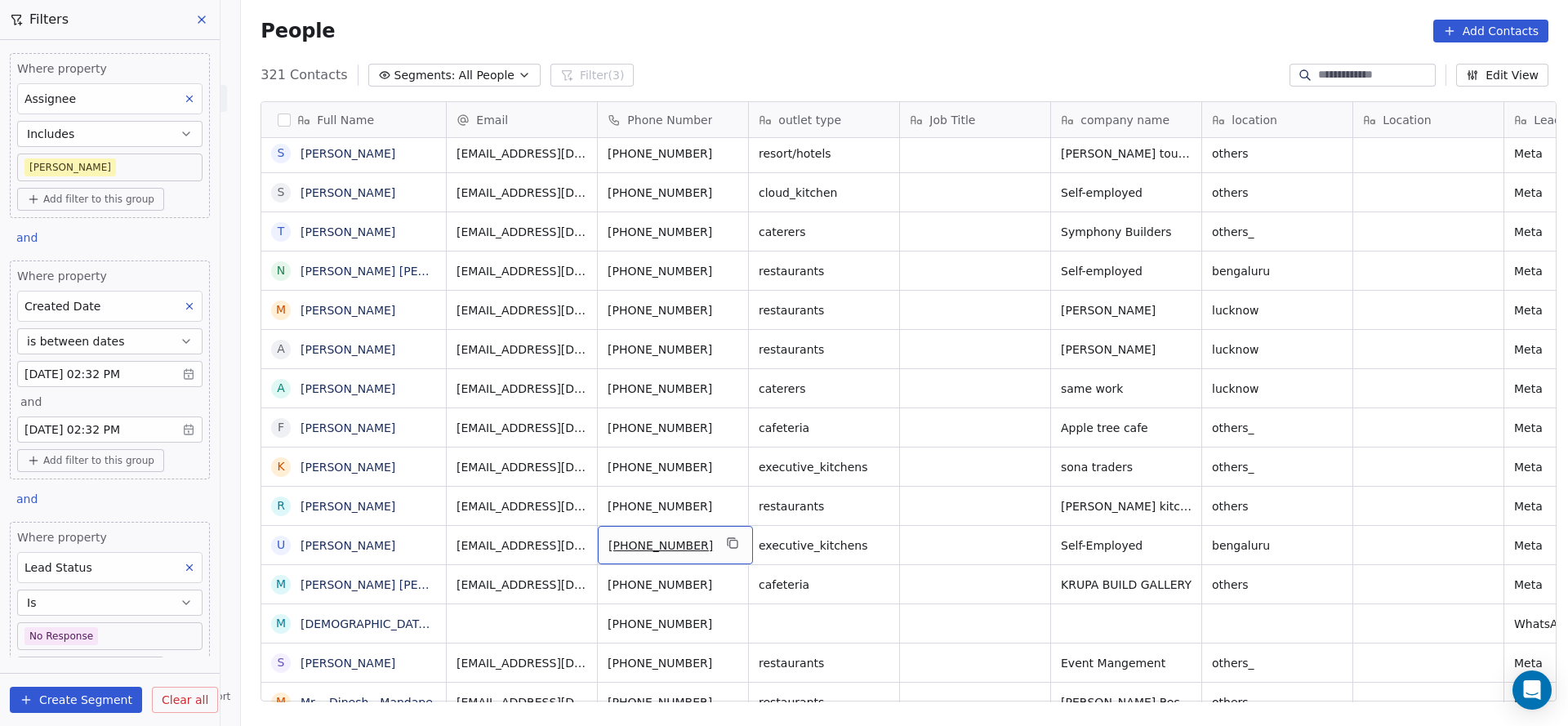
click at [708, 534] on div "[PHONE_NUMBER]" at bounding box center [675, 545] width 155 height 39
click at [727, 540] on icon "grid" at bounding box center [734, 543] width 13 height 13
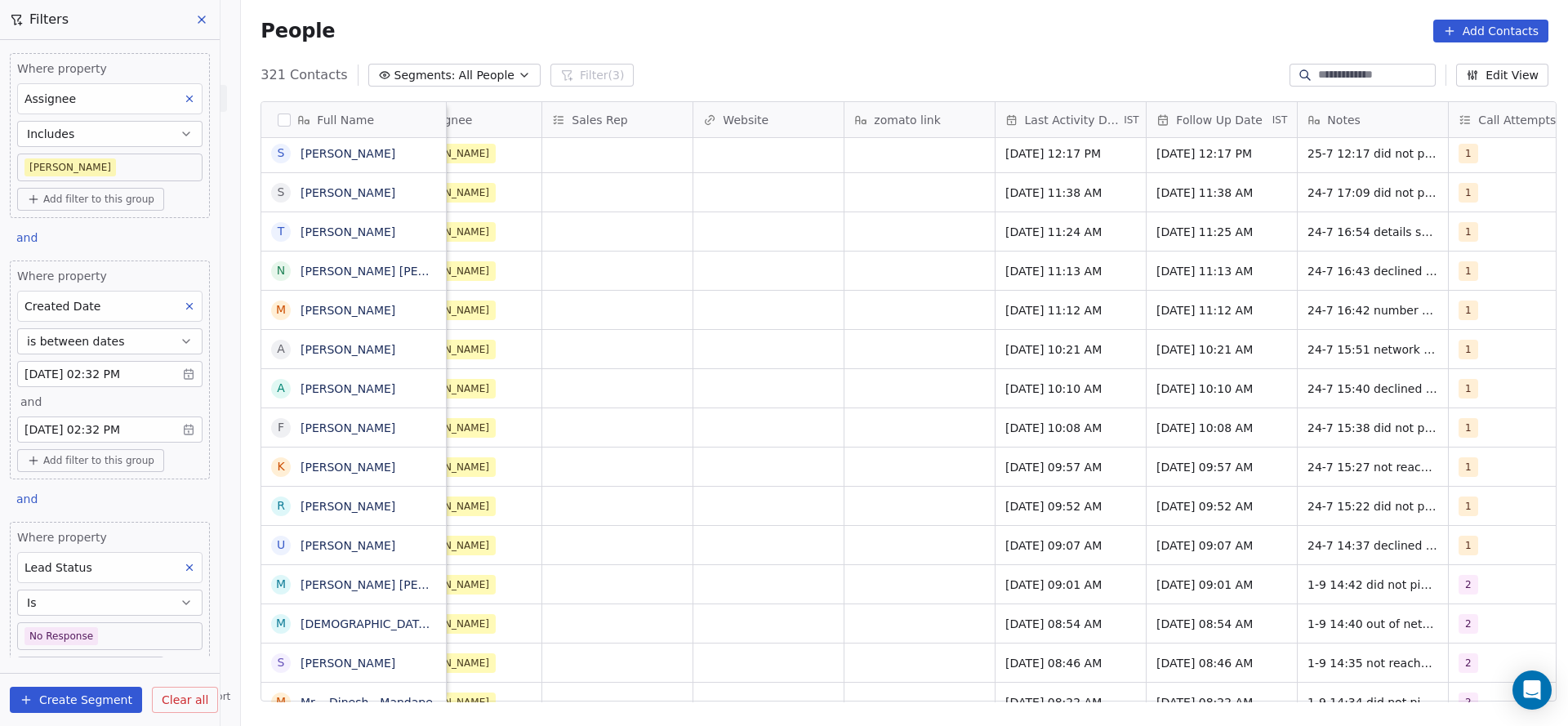
scroll to position [0, 1970]
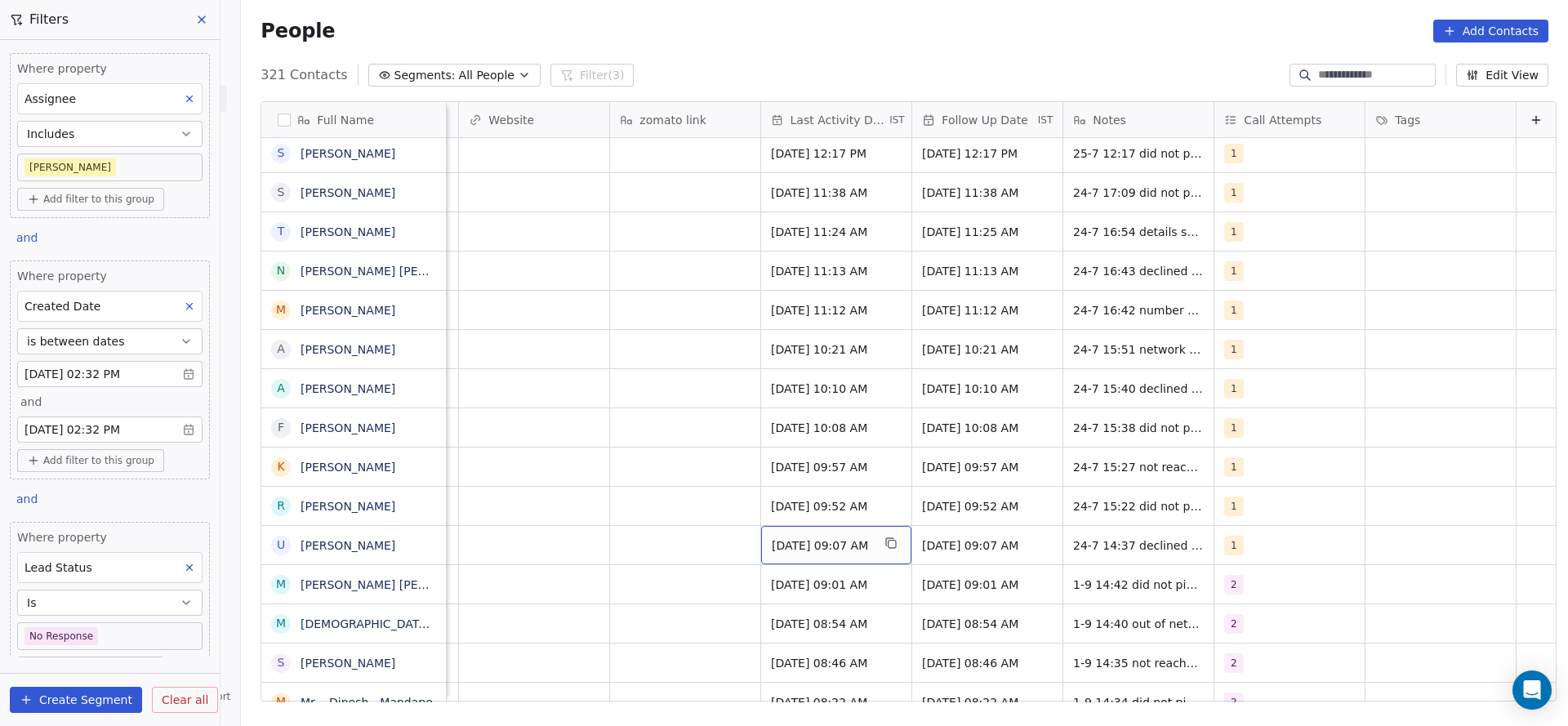
click at [799, 553] on div "Jul 24, 2025 09:07 AM" at bounding box center [836, 545] width 150 height 39
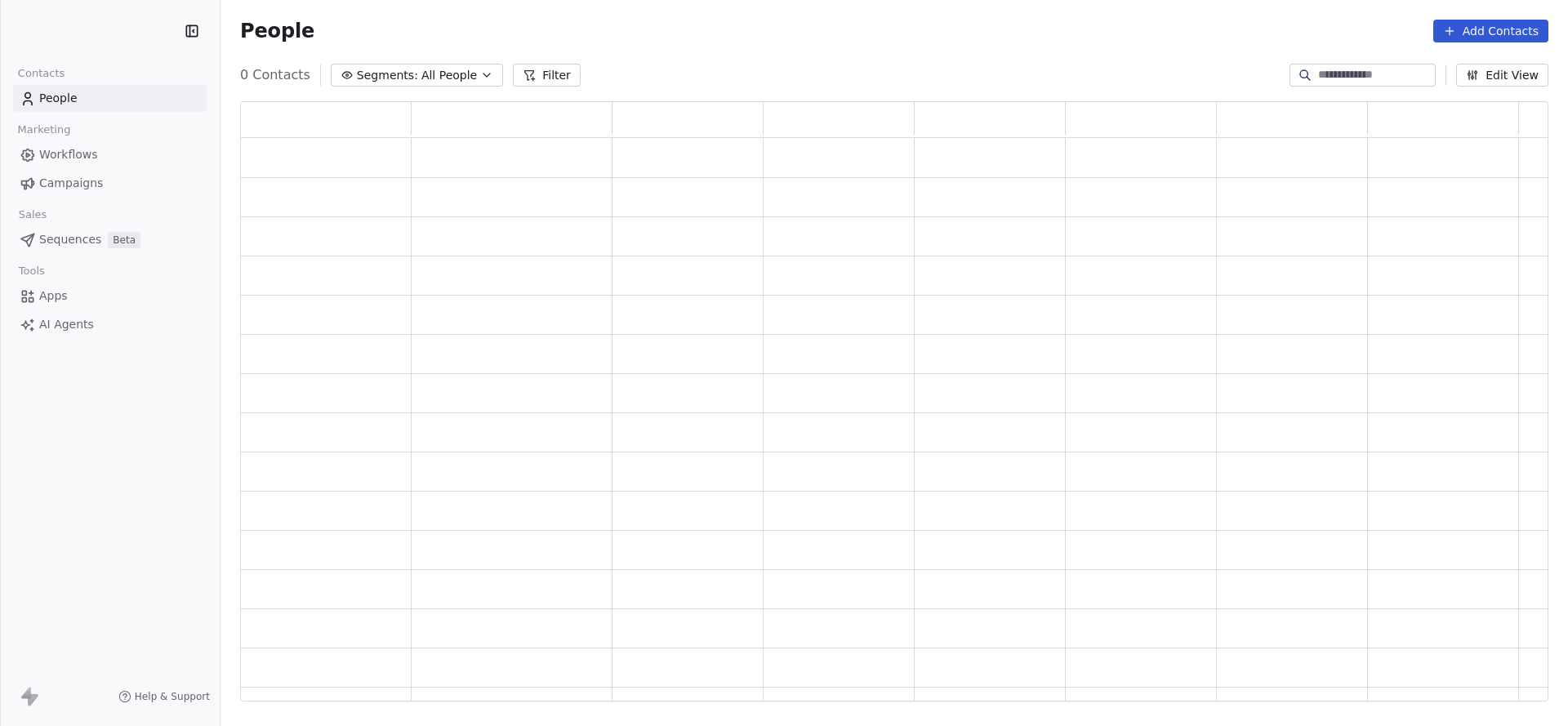
scroll to position [19, 19]
click at [1357, 76] on input at bounding box center [1375, 75] width 115 height 16
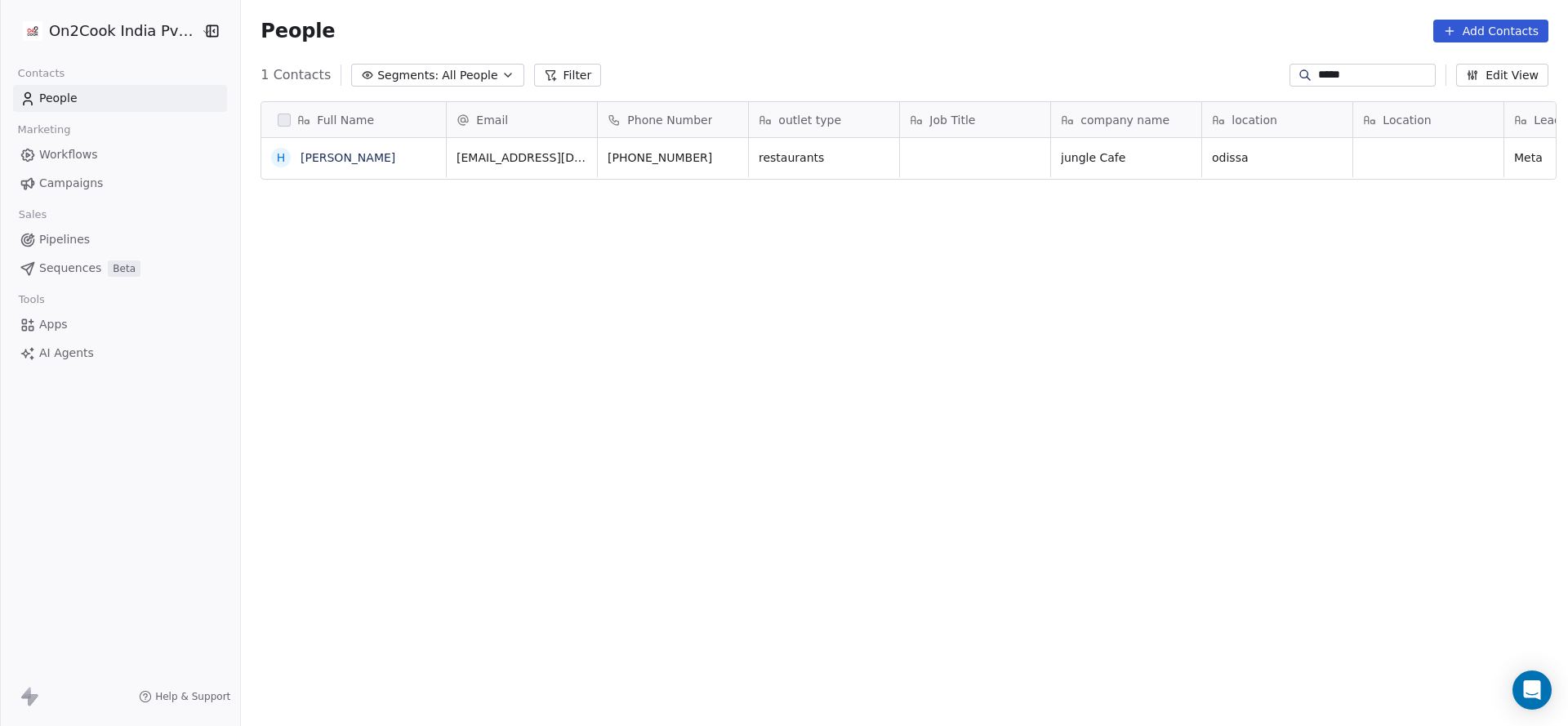
scroll to position [620, 1316]
type input "****"
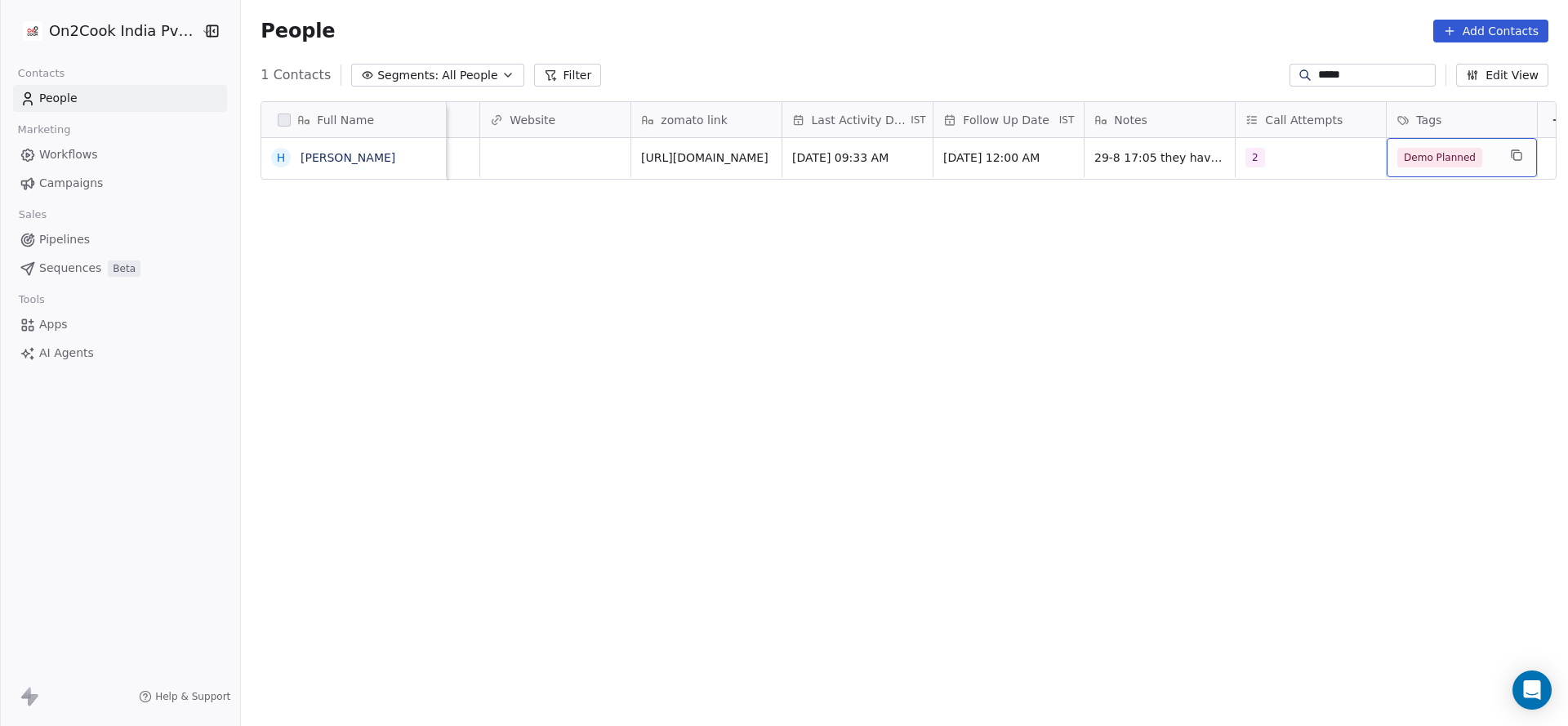
scroll to position [0, 1970]
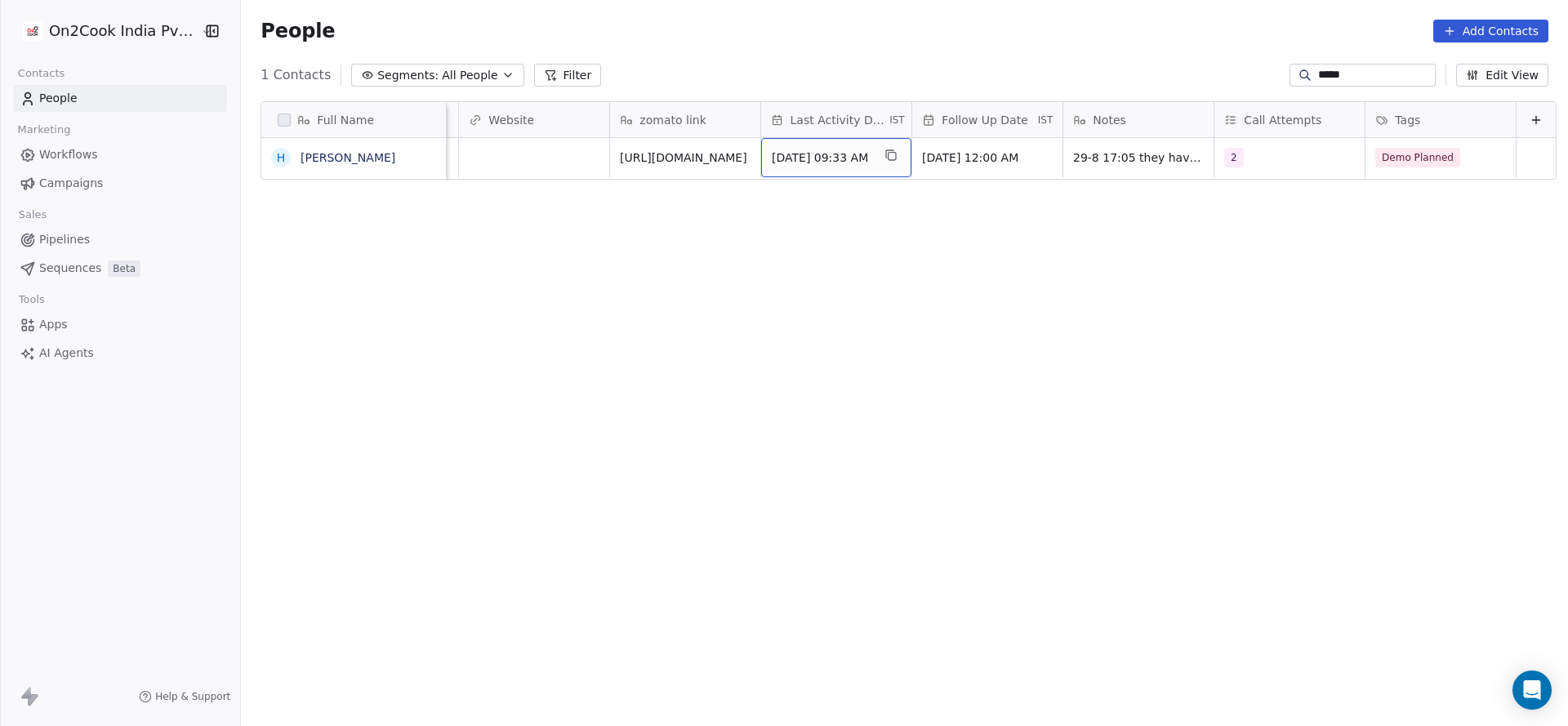
click at [802, 154] on span "Aug 29, 2025 09:33 AM" at bounding box center [821, 157] width 99 height 16
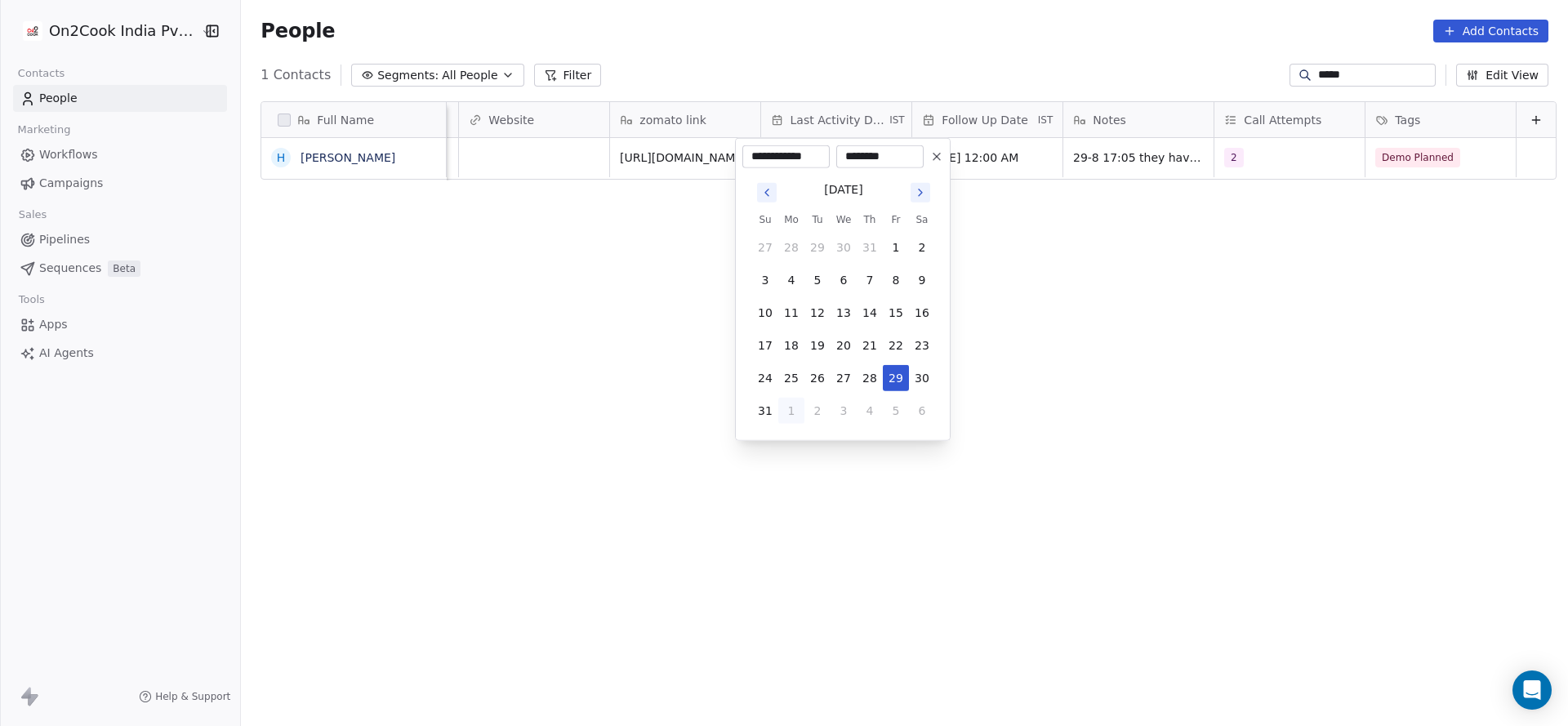
click at [789, 407] on button "1" at bounding box center [791, 410] width 26 height 26
type input "**********"
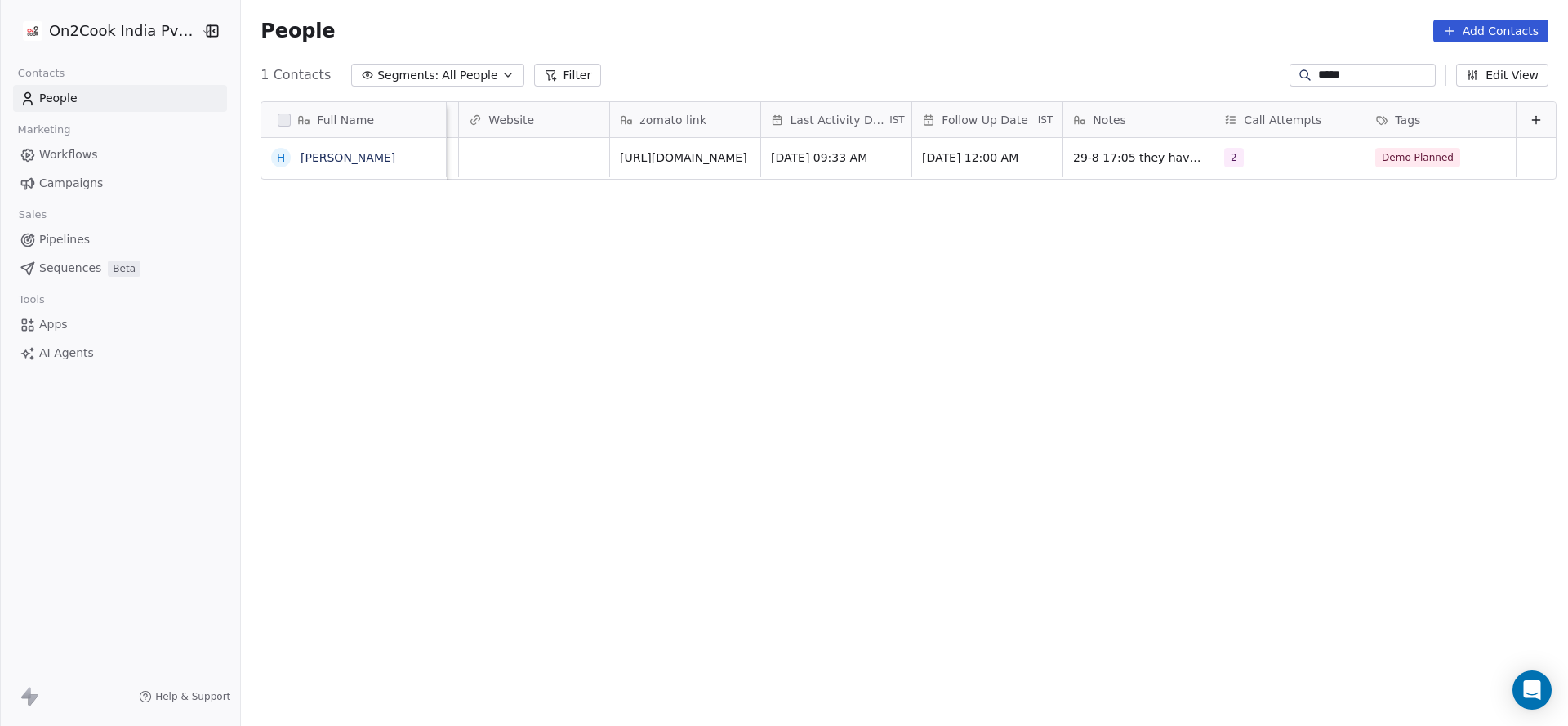
click at [543, 368] on html "On2Cook India Pvt. Ltd. Contacts People Marketing Workflows Campaigns Sales Pip…" at bounding box center [784, 363] width 1568 height 726
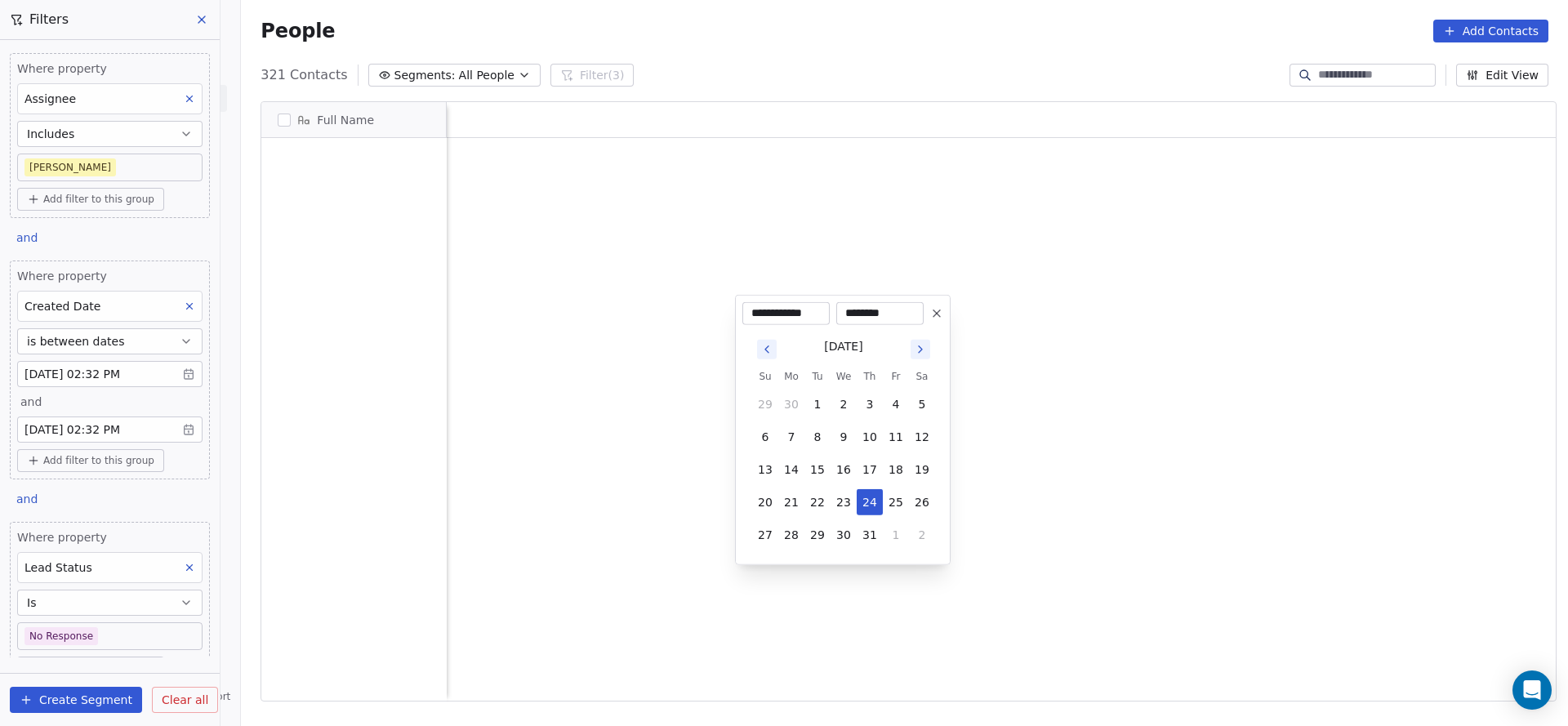
click at [884, 530] on button "1" at bounding box center [896, 534] width 26 height 26
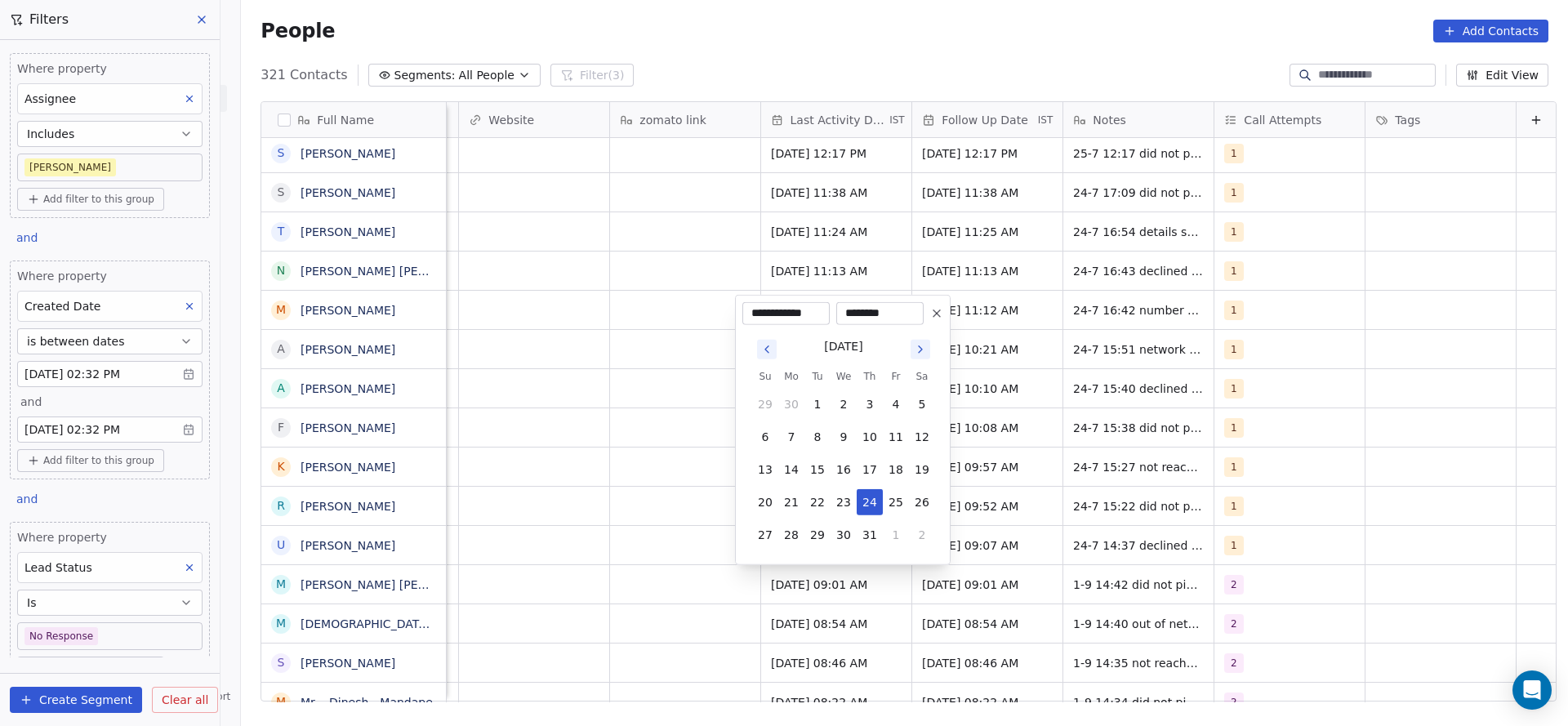
scroll to position [620, 1316]
click at [796, 538] on button "1" at bounding box center [791, 534] width 26 height 26
type input "**********"
click at [453, 539] on html "On2Cook India Pvt. Ltd. Contacts People Marketing Workflows Campaigns Sales Pip…" at bounding box center [784, 363] width 1568 height 726
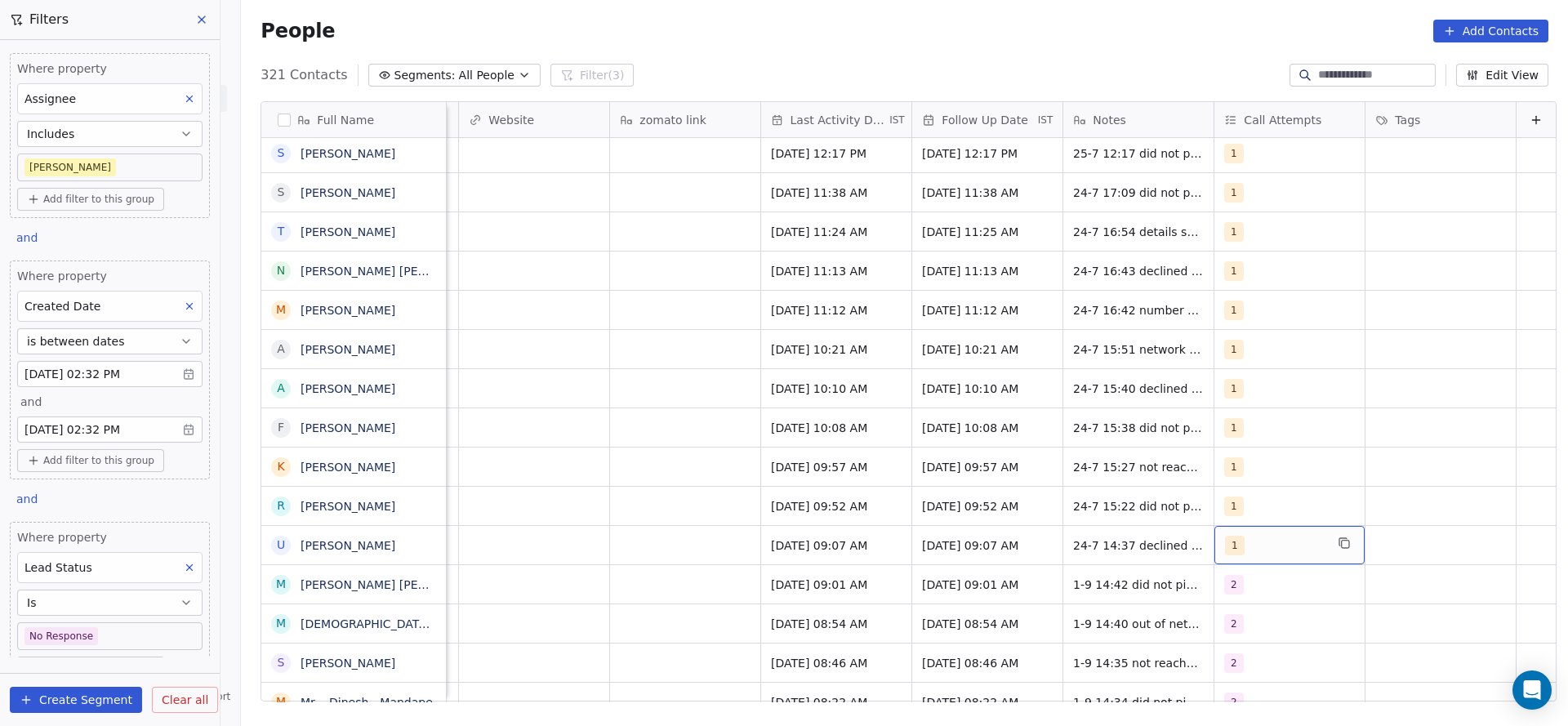
click at [1217, 561] on div "1" at bounding box center [1290, 545] width 150 height 39
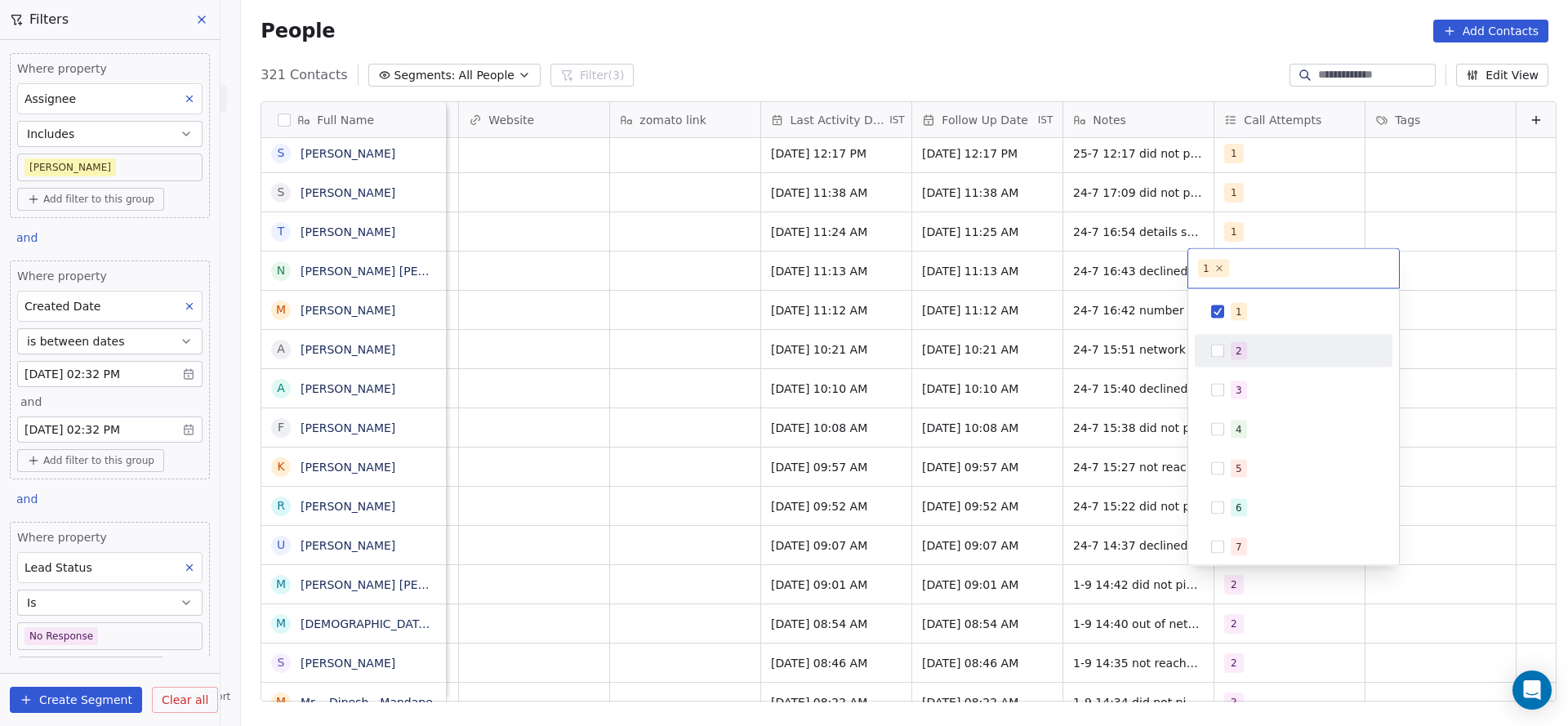
click at [1259, 363] on div "2" at bounding box center [1294, 350] width 185 height 26
click at [1245, 289] on div "1 2 3 4 5 6 7 8 9 10" at bounding box center [1294, 427] width 211 height 276
click at [1220, 315] on button "Suggestions" at bounding box center [1218, 312] width 13 height 13
drag, startPoint x: 1073, startPoint y: 397, endPoint x: 1070, endPoint y: 509, distance: 112.0
click at [1073, 398] on html "On2Cook India Pvt. Ltd. Contacts People Marketing Workflows Campaigns Sales Pip…" at bounding box center [784, 363] width 1568 height 726
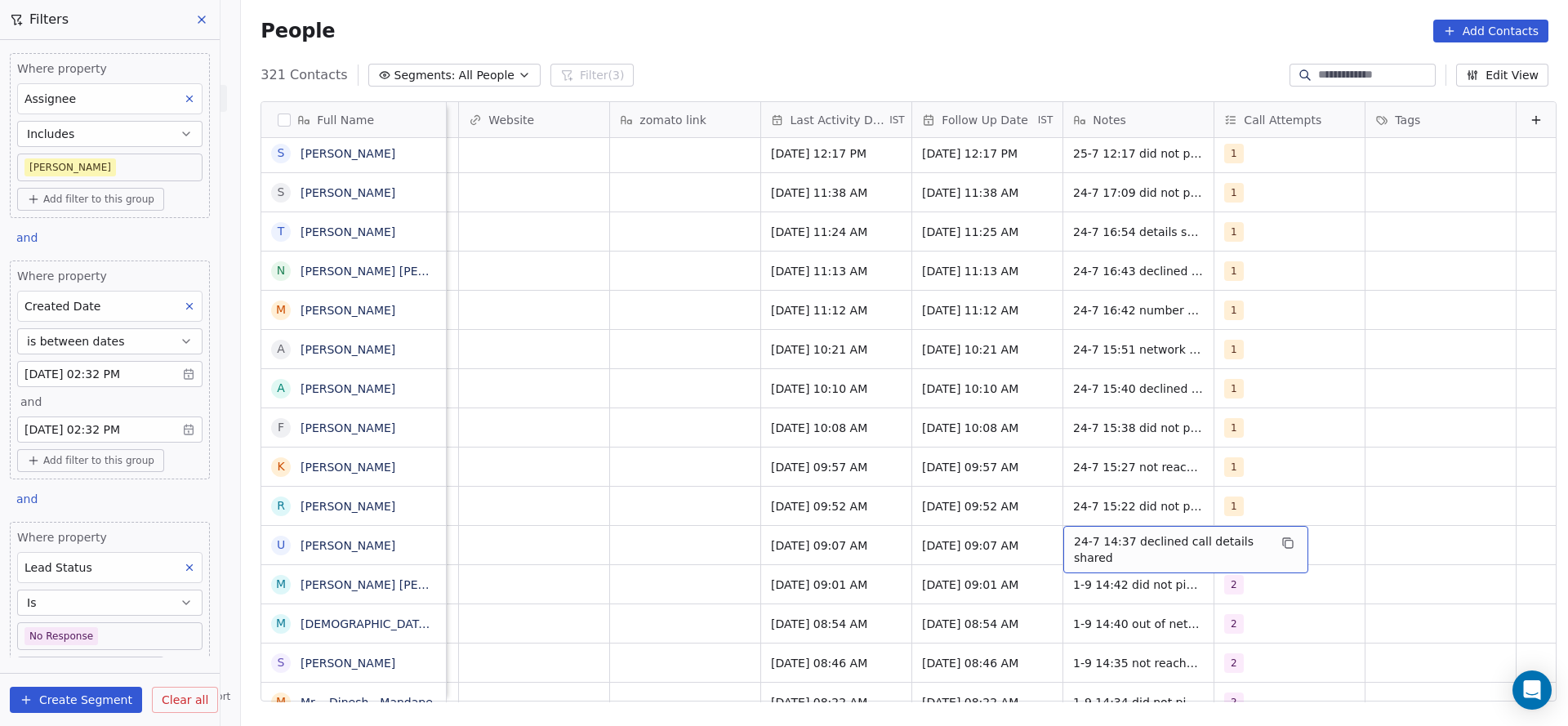
click at [1074, 557] on span "24-7 14:37 declined call details shared" at bounding box center [1171, 550] width 195 height 33
click at [1051, 534] on textarea "**********" at bounding box center [1160, 551] width 244 height 51
type textarea "**********"
click at [719, 544] on html "On2Cook India Pvt. Ltd. Contacts People Marketing Workflows Campaigns Sales Pip…" at bounding box center [784, 363] width 1568 height 726
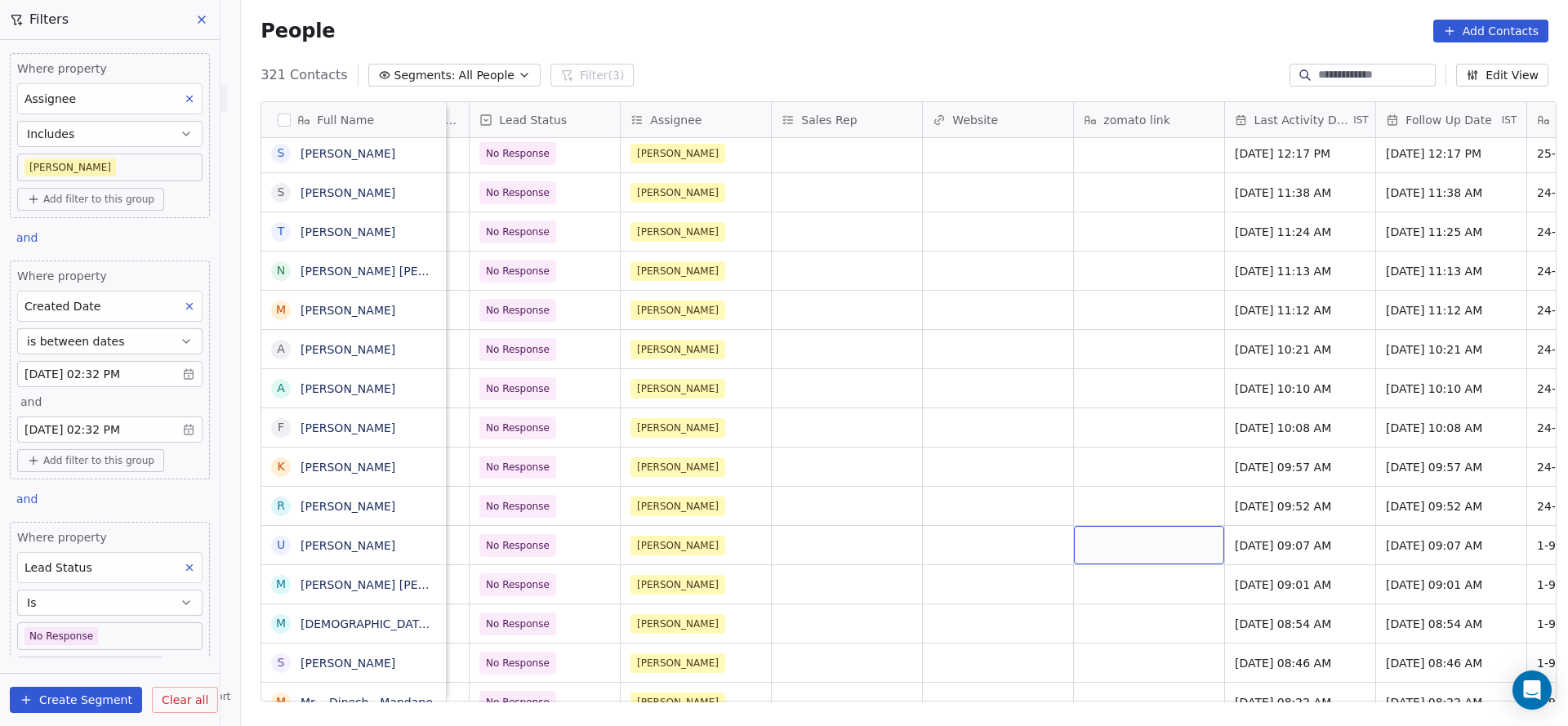
scroll to position [0, 1482]
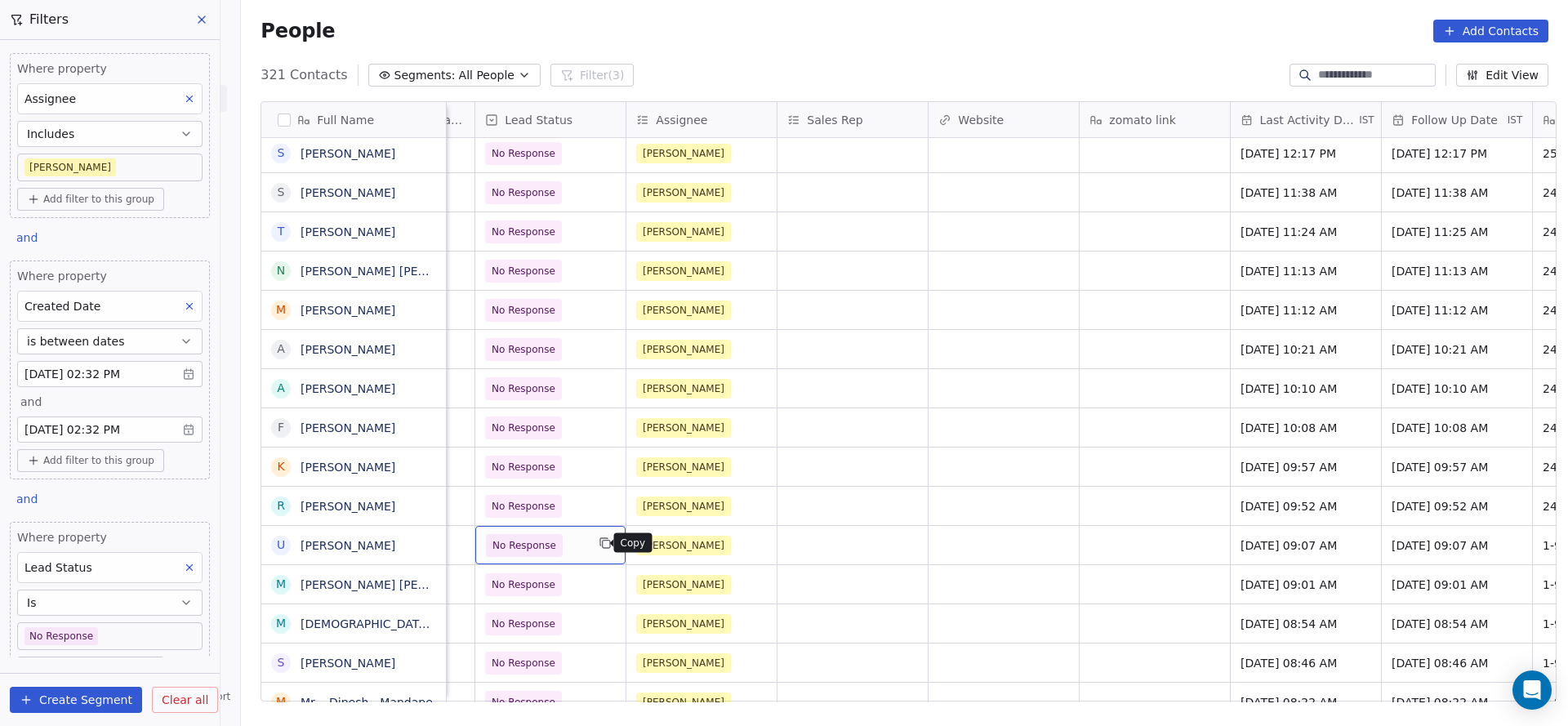
click at [595, 551] on button "grid" at bounding box center [605, 543] width 19 height 19
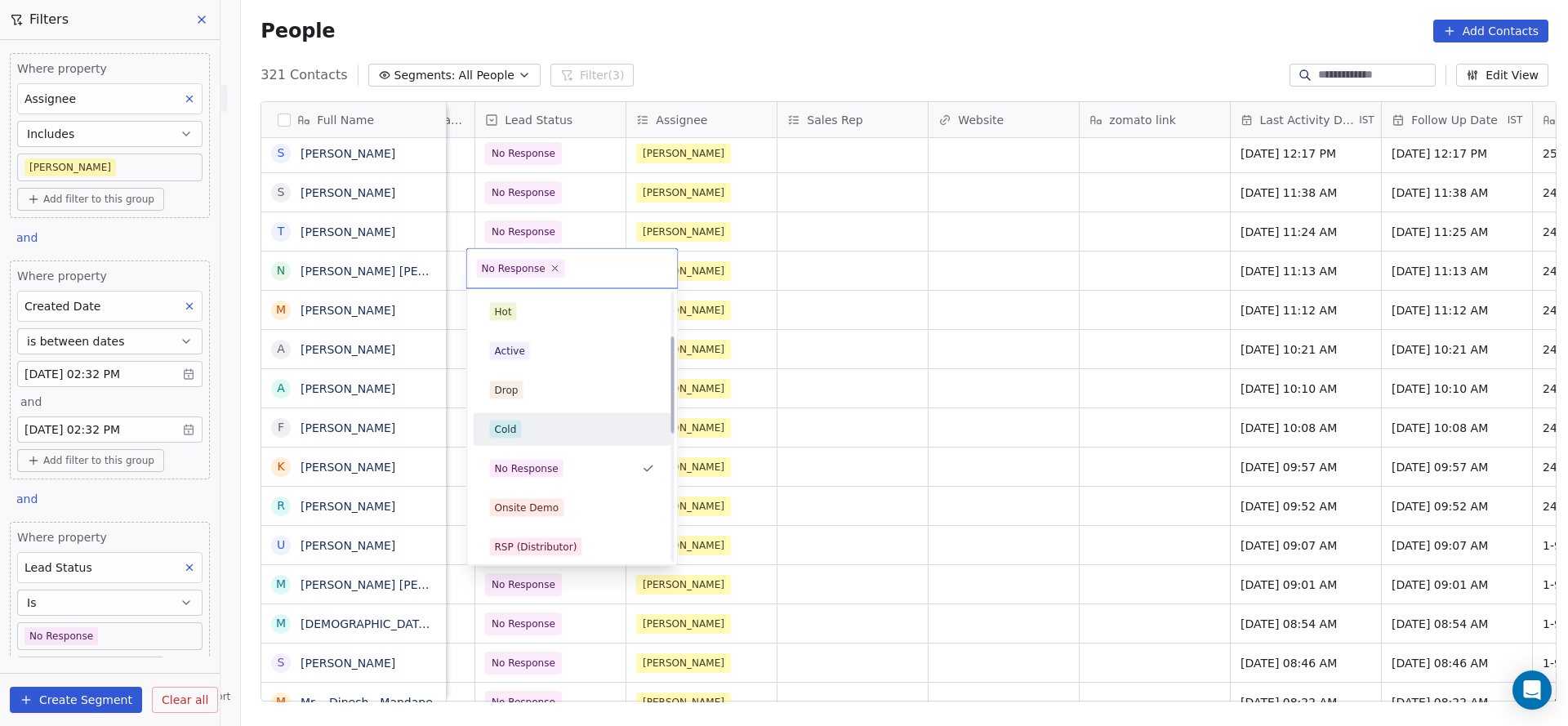
scroll to position [122, 0]
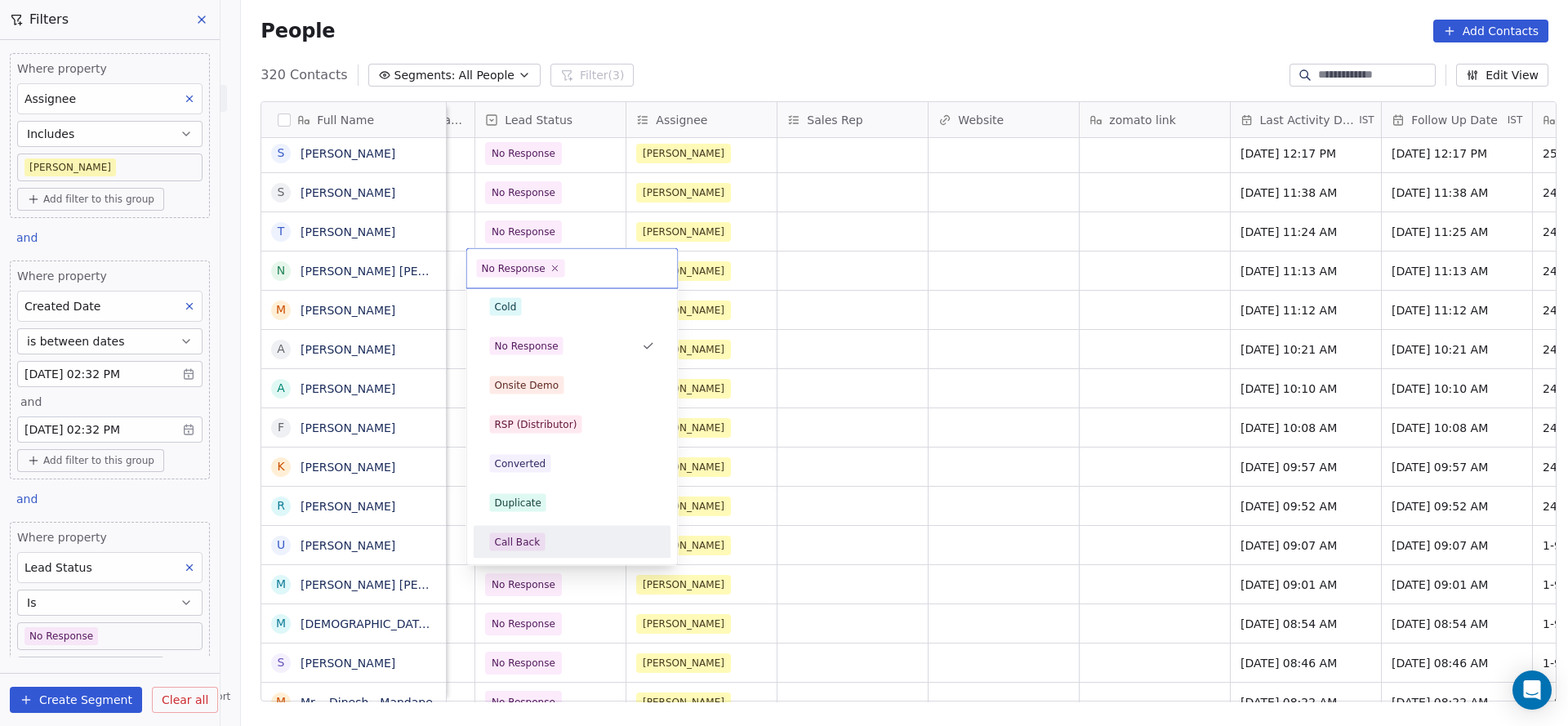
click at [524, 546] on div "Call Back" at bounding box center [517, 541] width 45 height 14
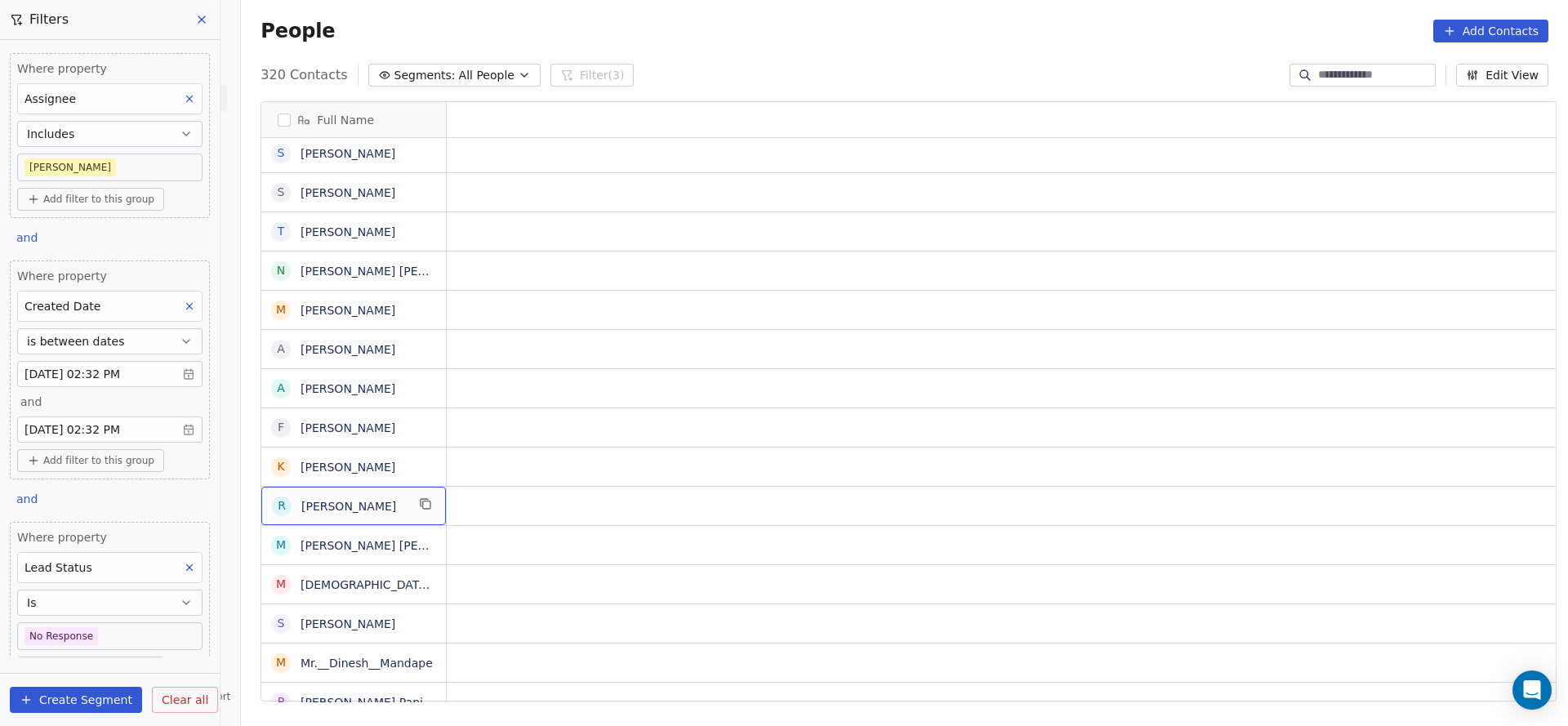
scroll to position [0, 0]
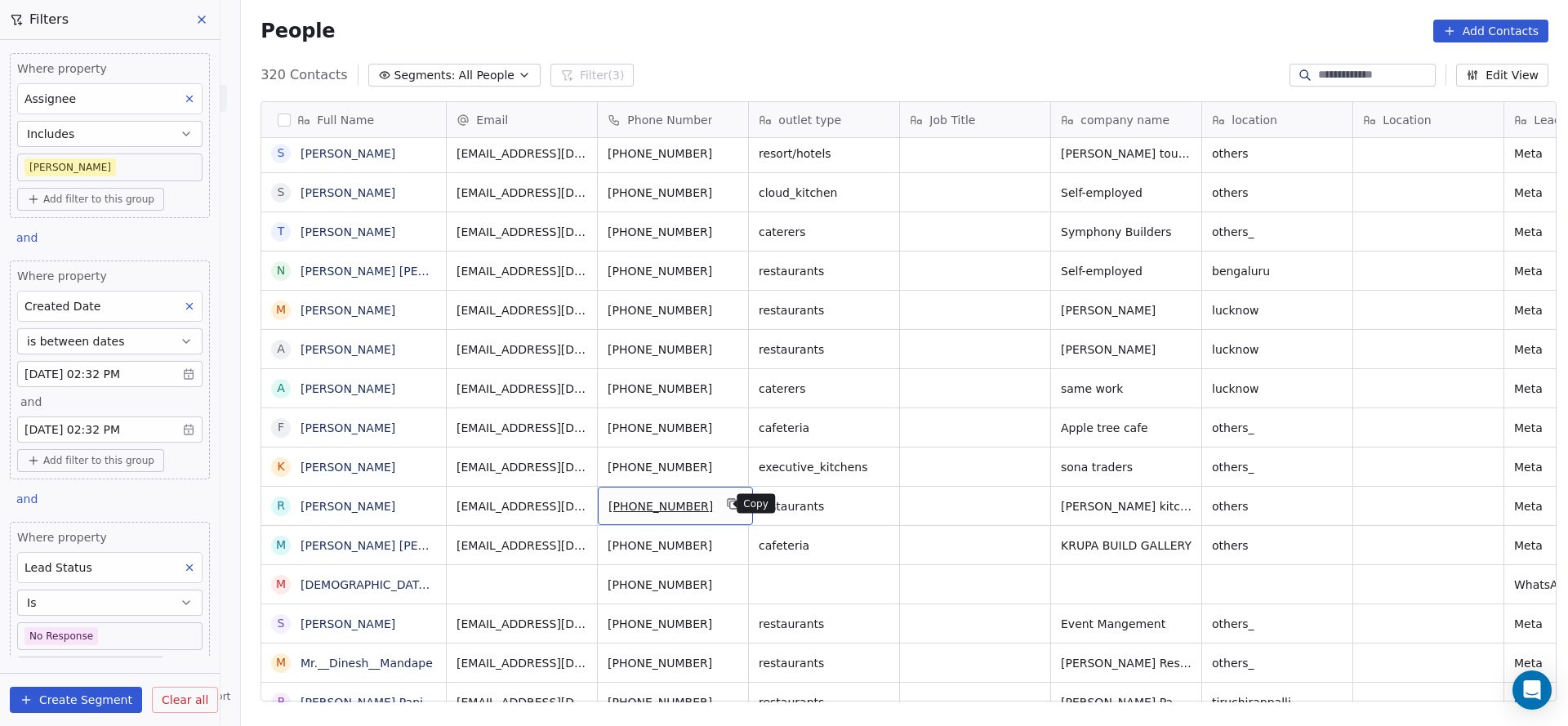
click at [727, 505] on icon "grid" at bounding box center [734, 504] width 13 height 13
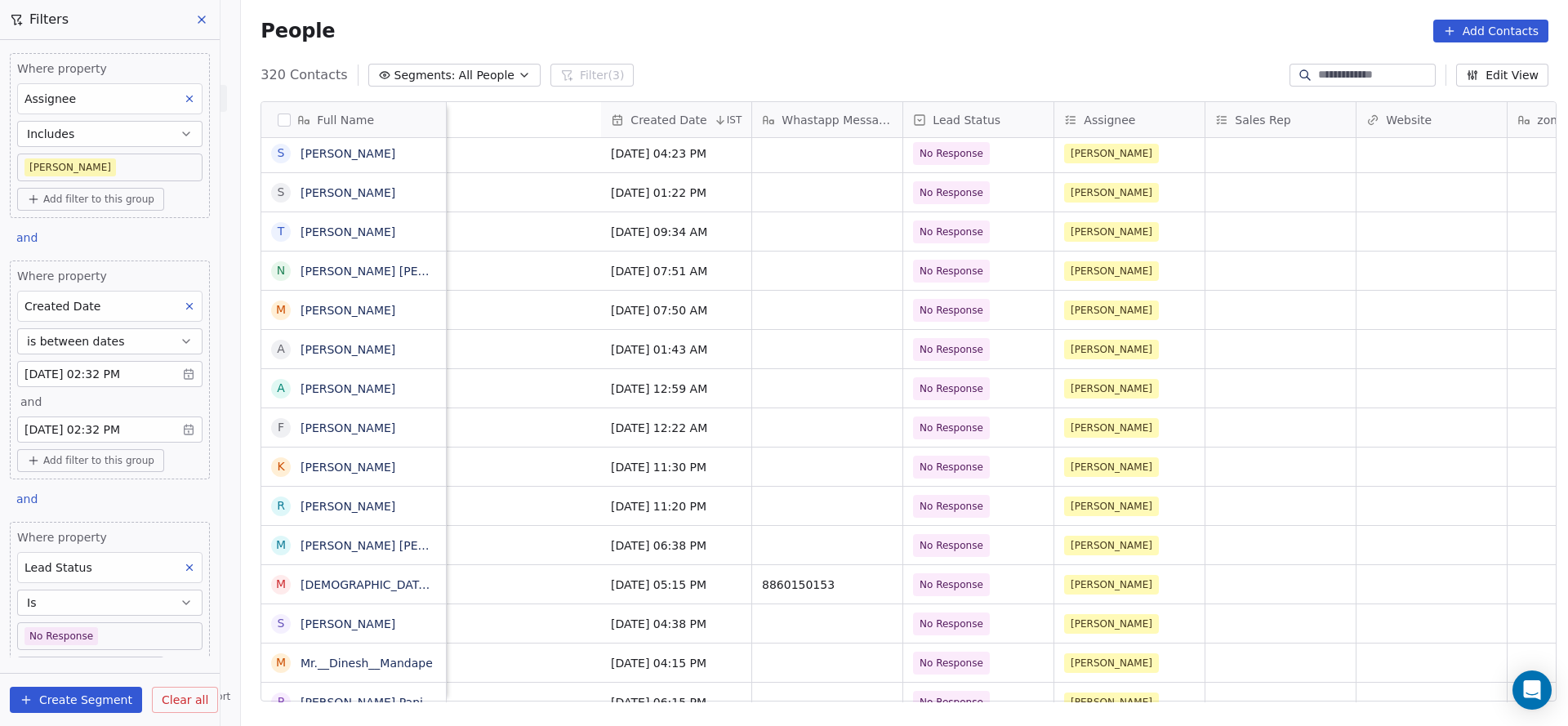
scroll to position [0, 1753]
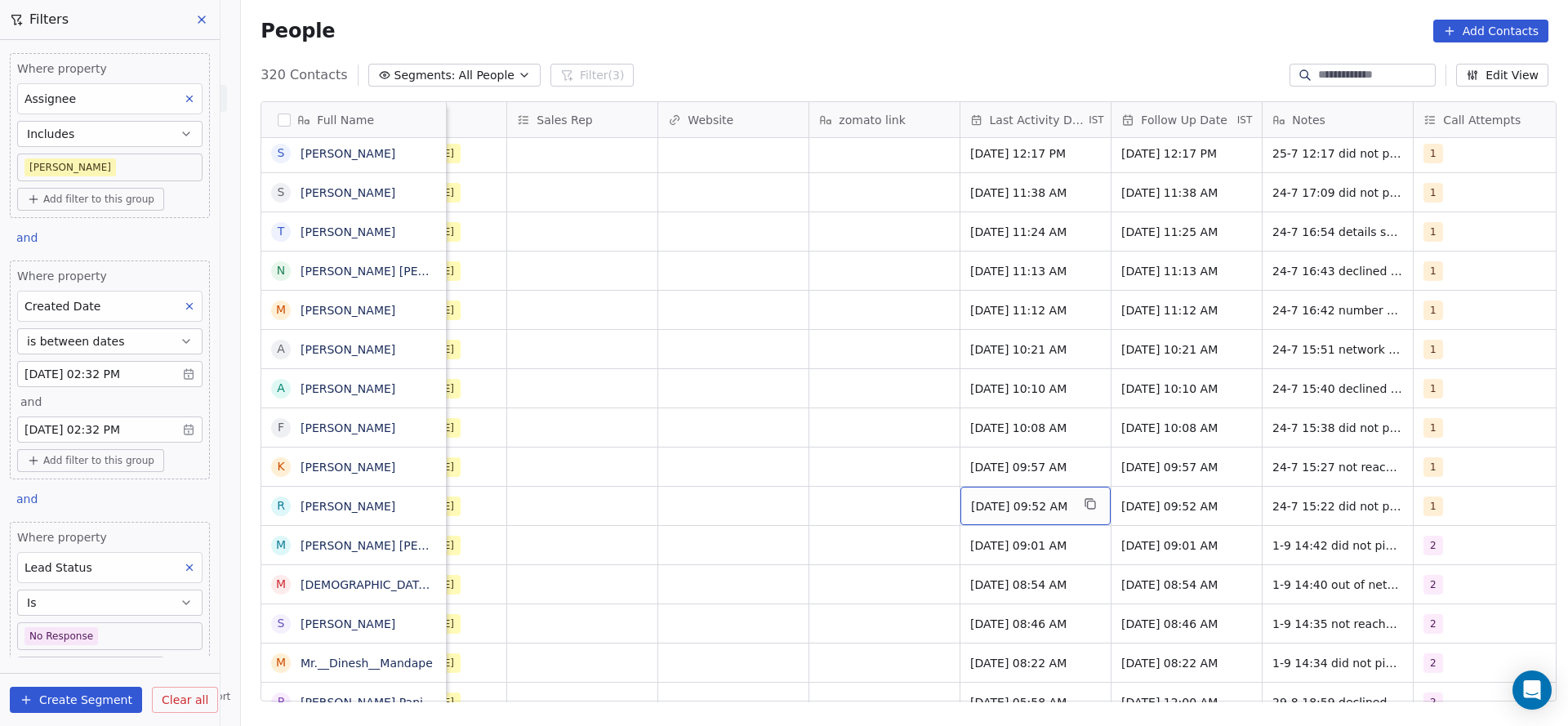
click at [1012, 509] on span "Jul 24, 2025 09:52 AM" at bounding box center [1020, 506] width 99 height 16
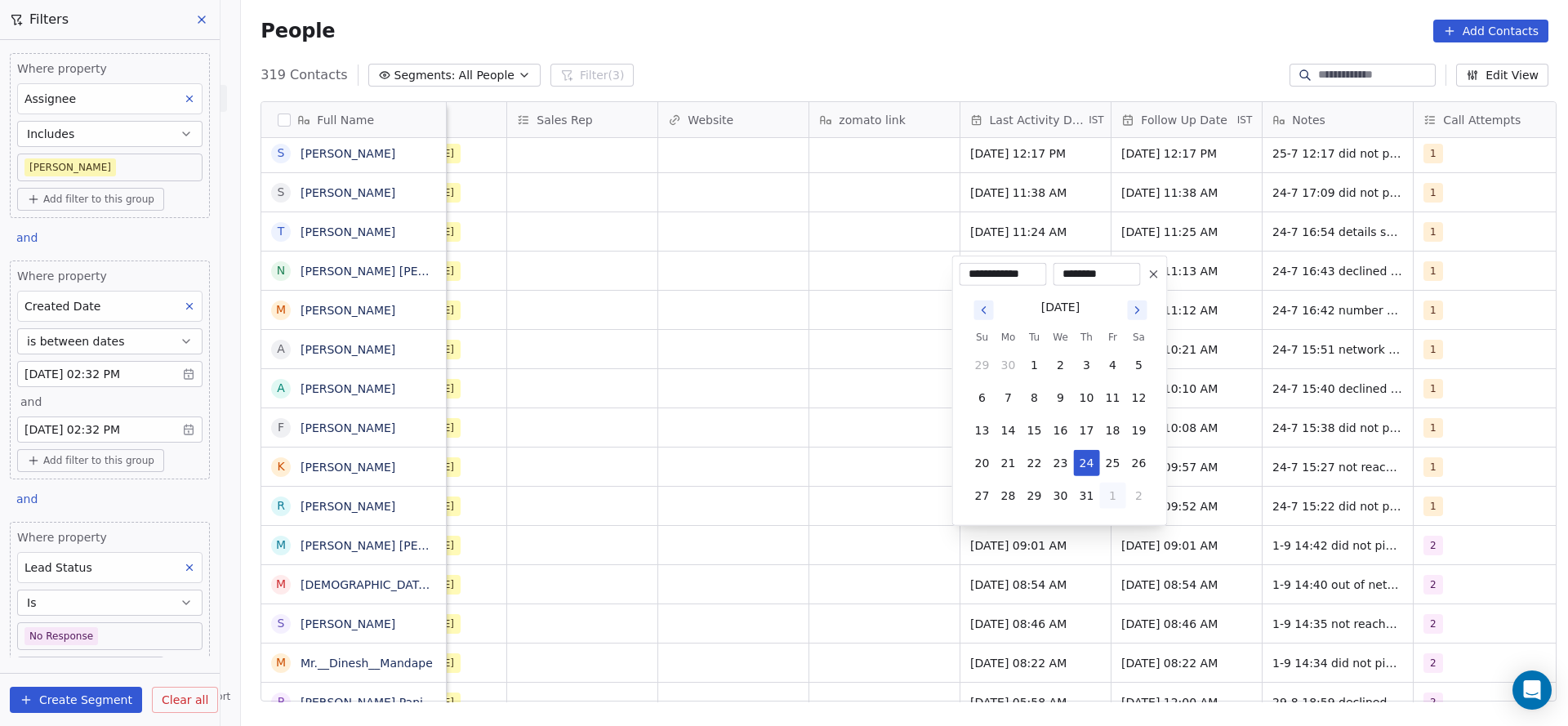
click at [1112, 500] on button "1" at bounding box center [1112, 495] width 26 height 26
type input "**********"
click at [850, 519] on html "On2Cook India Pvt. Ltd. Contacts People Marketing Workflows Campaigns Sales Pip…" at bounding box center [784, 363] width 1568 height 726
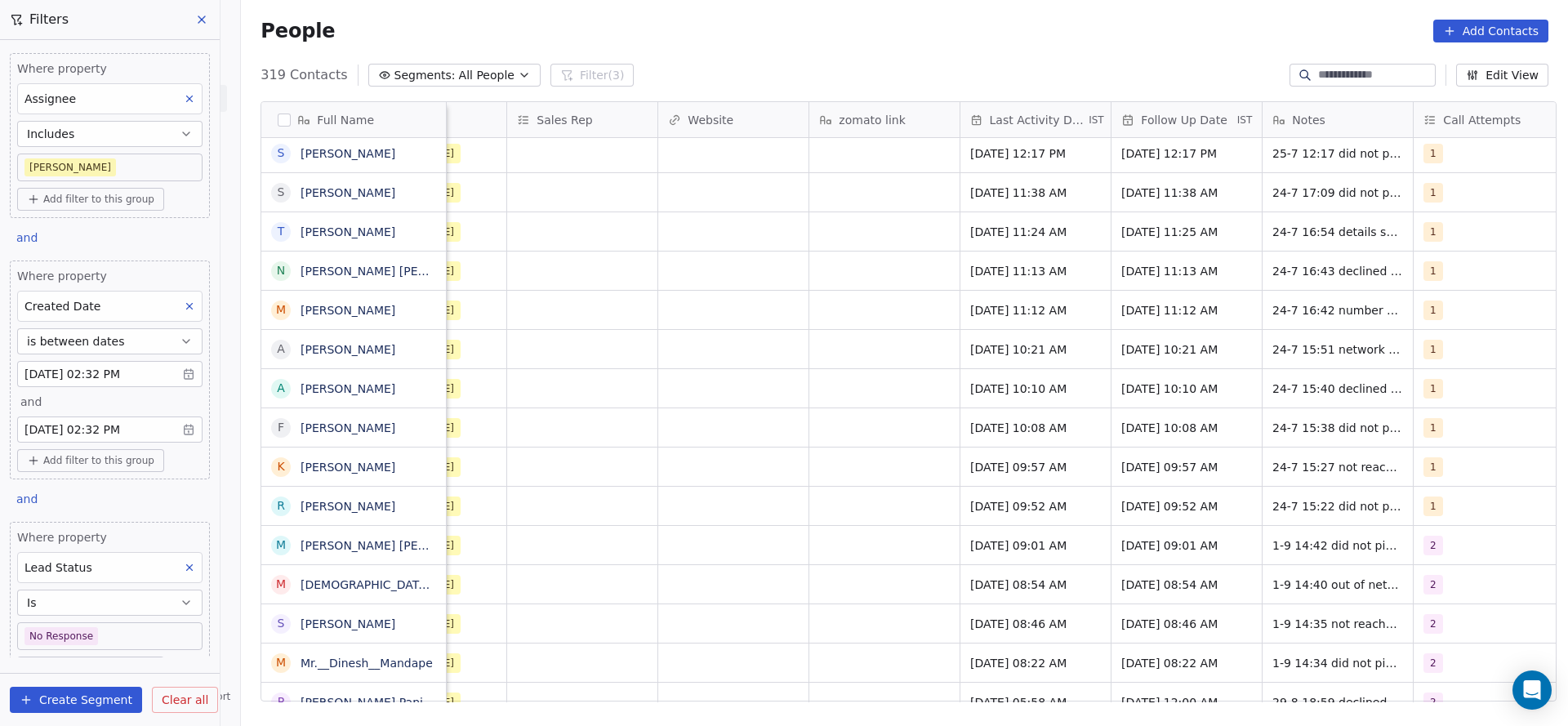
scroll to position [0, 1779]
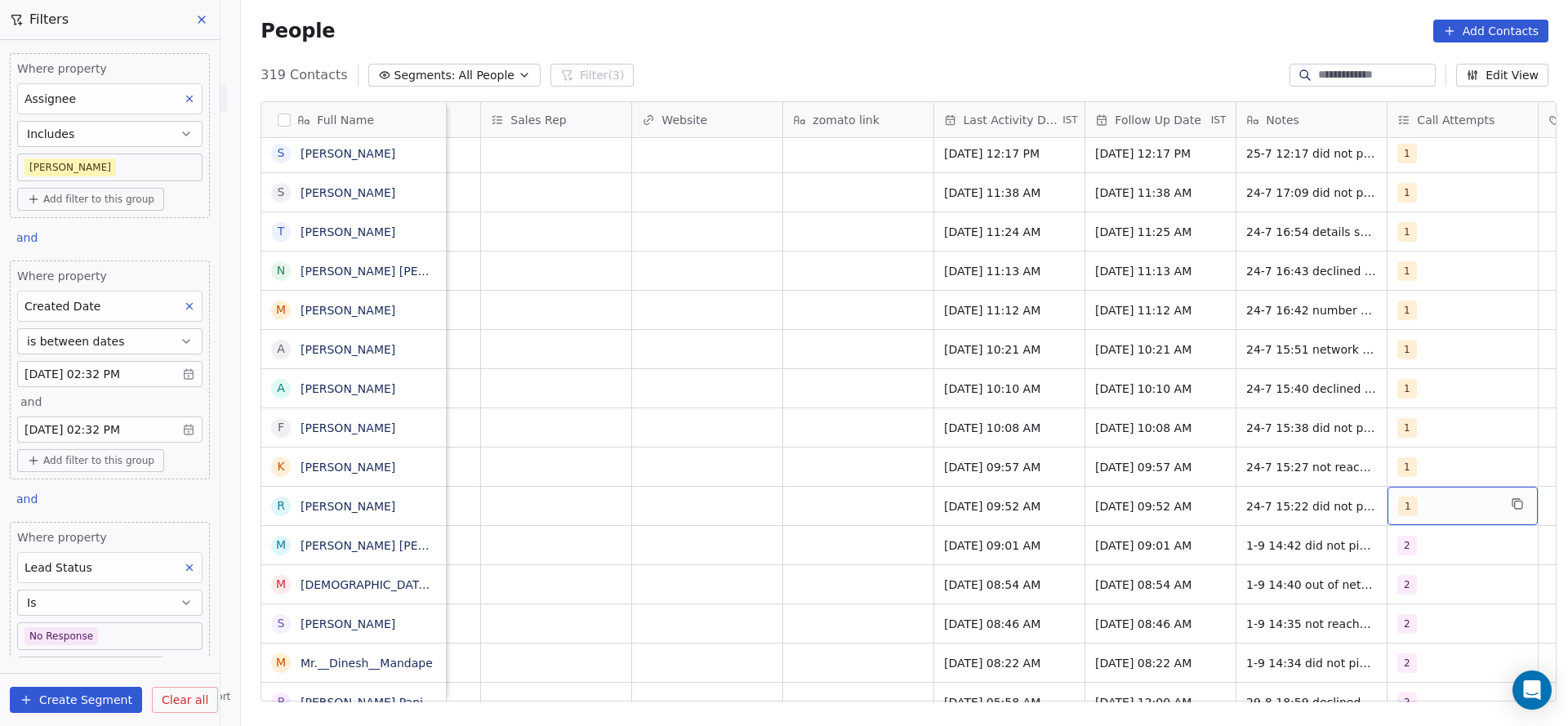
click at [1434, 495] on div "1" at bounding box center [1463, 506] width 150 height 39
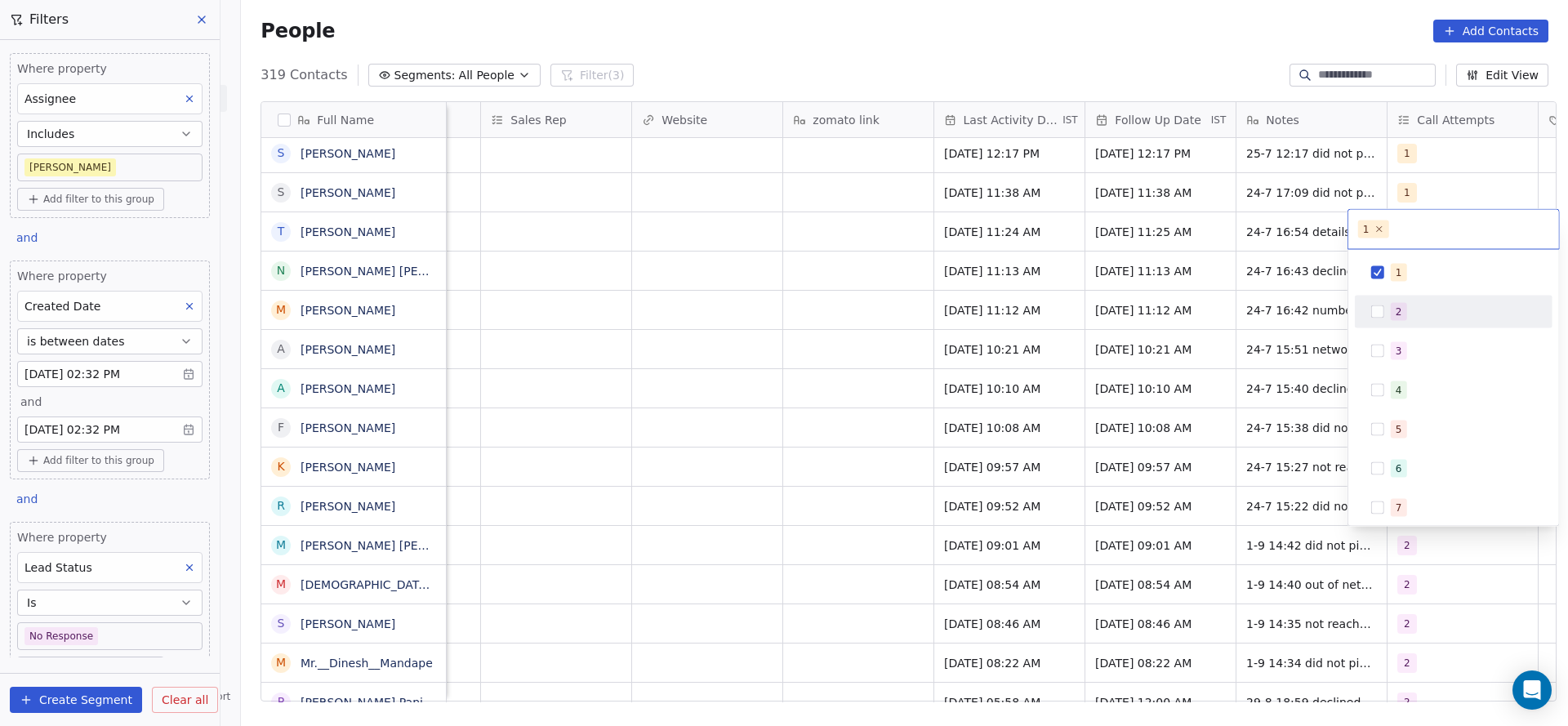
click at [1430, 321] on div "2" at bounding box center [1454, 311] width 185 height 26
click at [1430, 273] on div "1" at bounding box center [1463, 272] width 145 height 18
click at [1072, 356] on html "On2Cook India Pvt. Ltd. Contacts People Marketing Workflows Campaigns Sales Pip…" at bounding box center [784, 363] width 1568 height 726
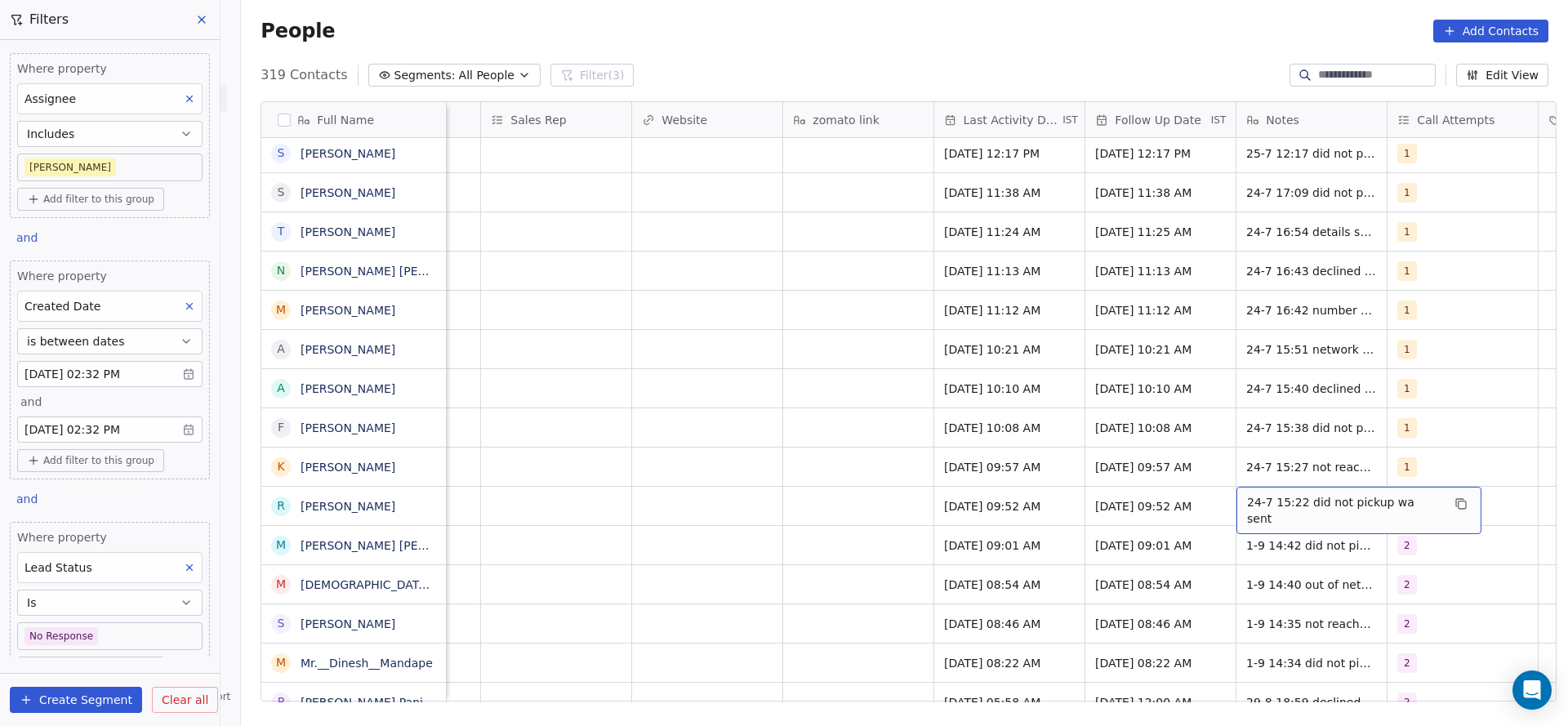
click at [1247, 501] on span "24-7 15:22 did not pickup wa sent" at bounding box center [1345, 510] width 195 height 33
click at [1233, 503] on textarea "**********" at bounding box center [1340, 511] width 224 height 51
type textarea "**********"
click at [949, 505] on html "On2Cook India Pvt. Ltd. Contacts People Marketing Workflows Campaigns Sales Pip…" at bounding box center [784, 363] width 1568 height 726
click at [985, 514] on div "Aug 01, 2025 09:52 AM" at bounding box center [1009, 506] width 150 height 39
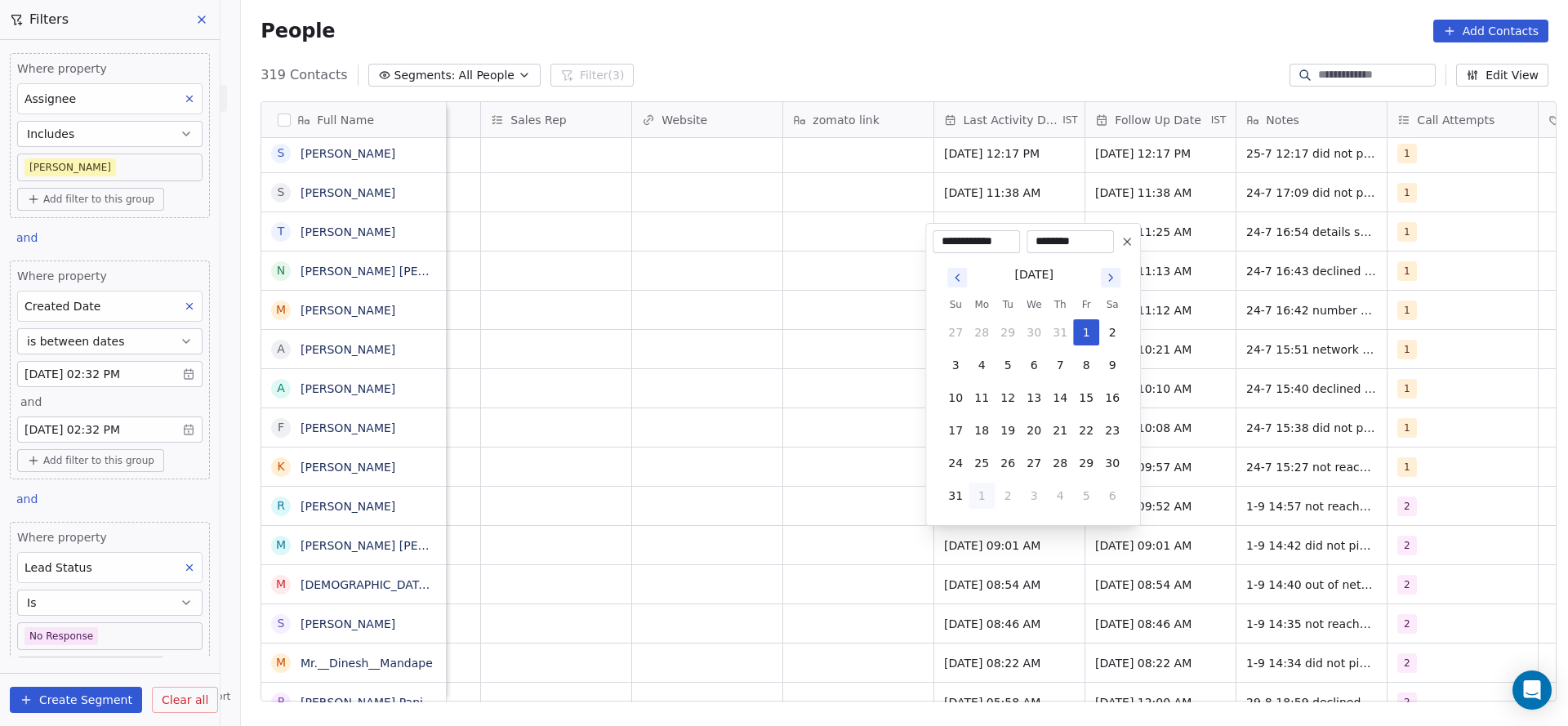
click at [976, 494] on button "1" at bounding box center [981, 495] width 26 height 26
type input "**********"
click at [782, 493] on html "On2Cook India Pvt. Ltd. Contacts People Marketing Workflows Campaigns Sales Pip…" at bounding box center [784, 363] width 1568 height 726
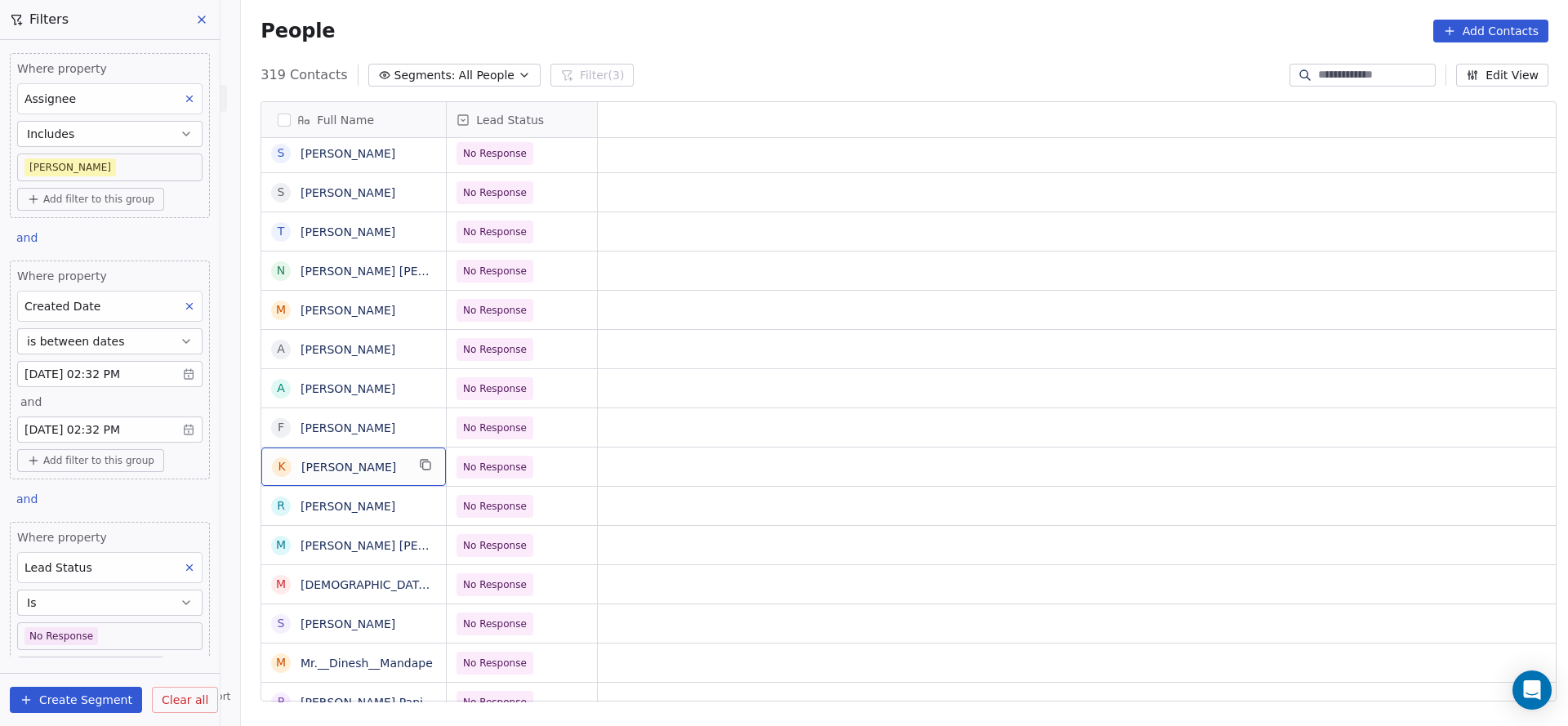
scroll to position [0, 0]
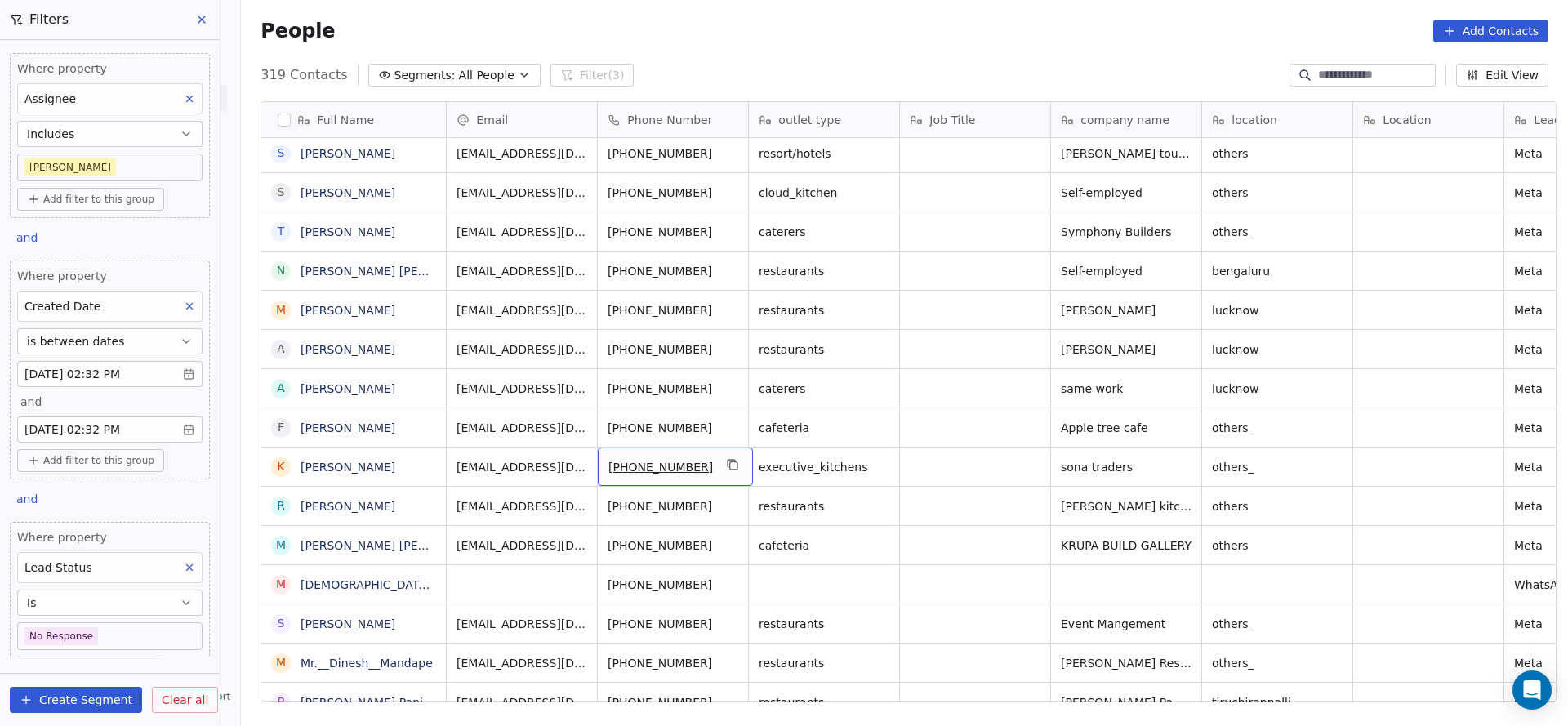
click at [730, 465] on div "[PHONE_NUMBER]" at bounding box center [675, 467] width 155 height 39
click at [730, 465] on icon "grid" at bounding box center [734, 466] width 8 height 8
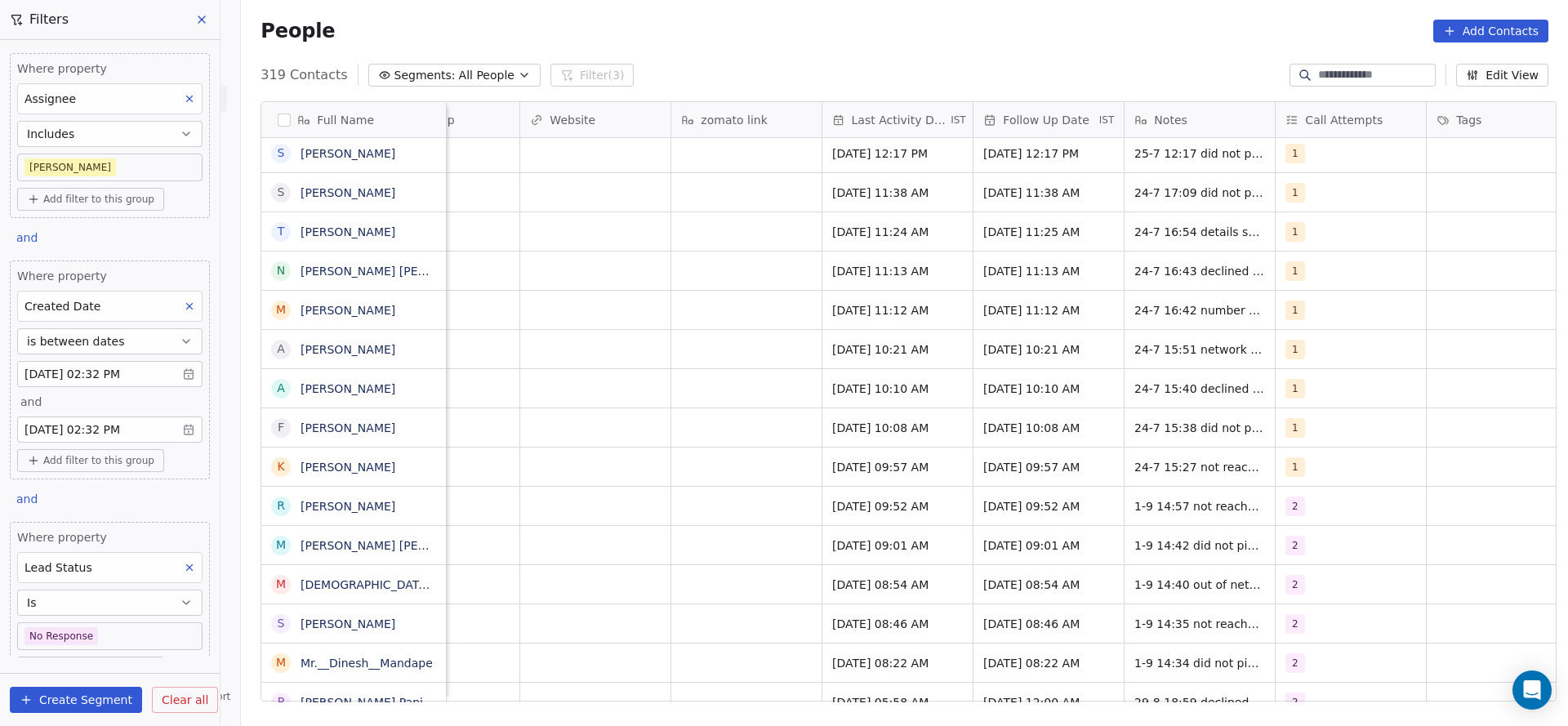
scroll to position [0, 1970]
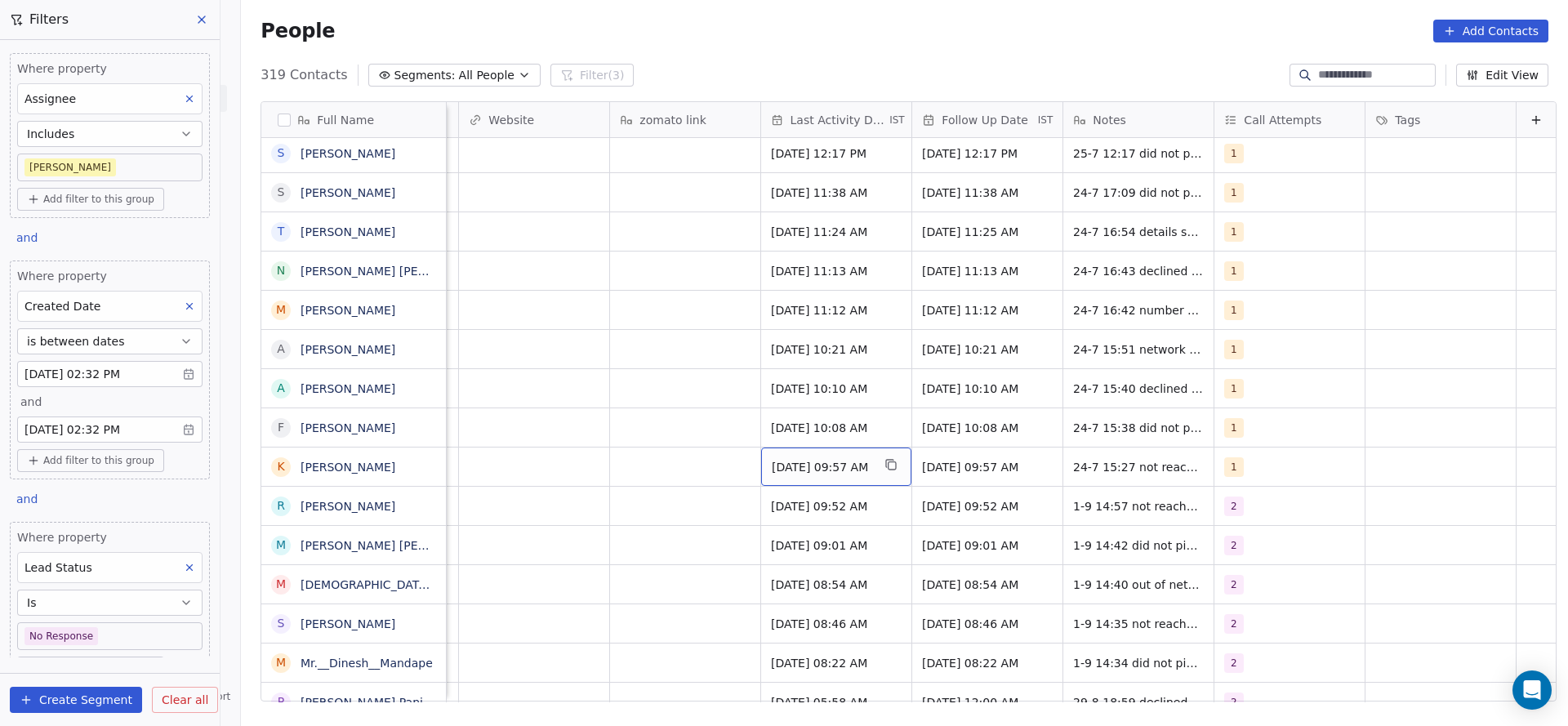
click at [807, 455] on div "Jul 24, 2025 09:57 AM" at bounding box center [836, 467] width 150 height 39
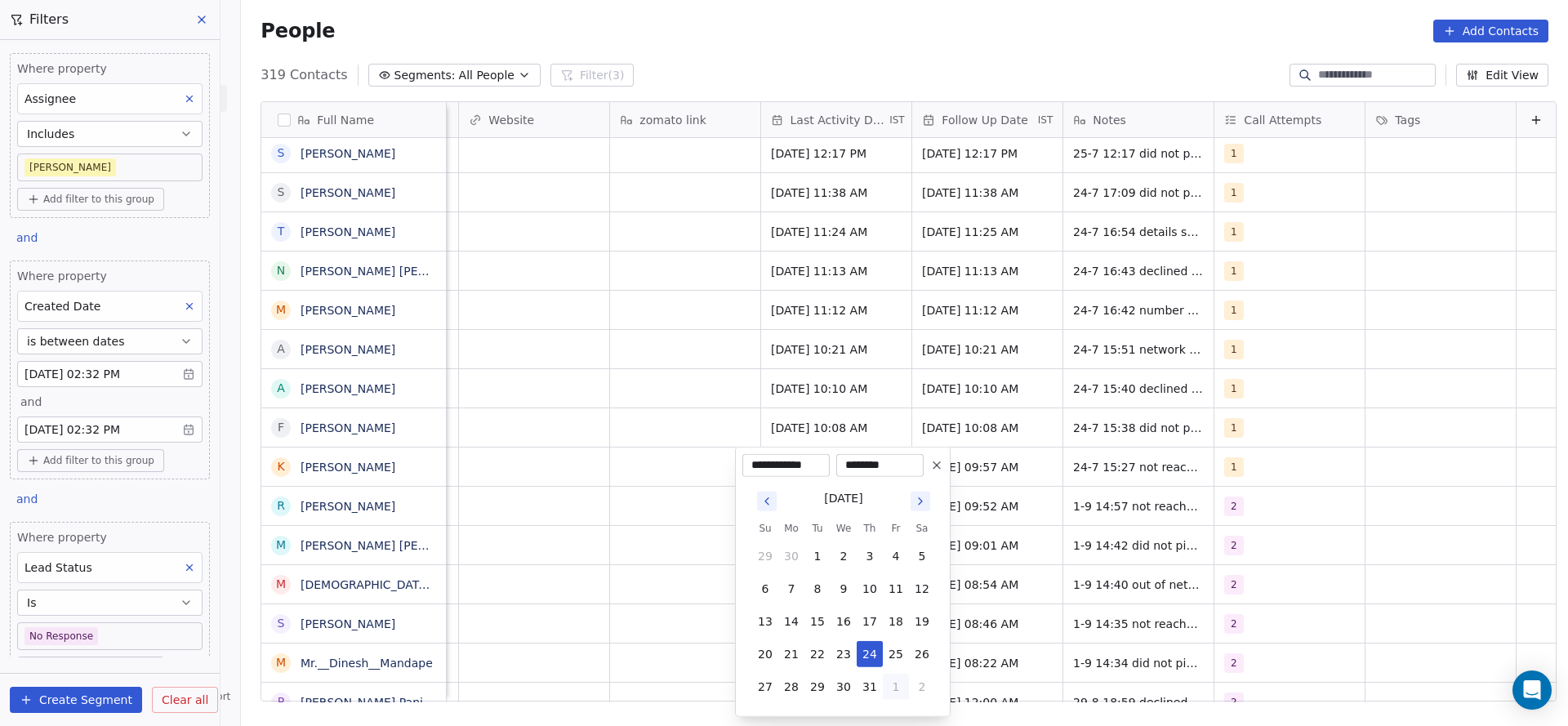
click at [895, 688] on button "1" at bounding box center [896, 687] width 26 height 26
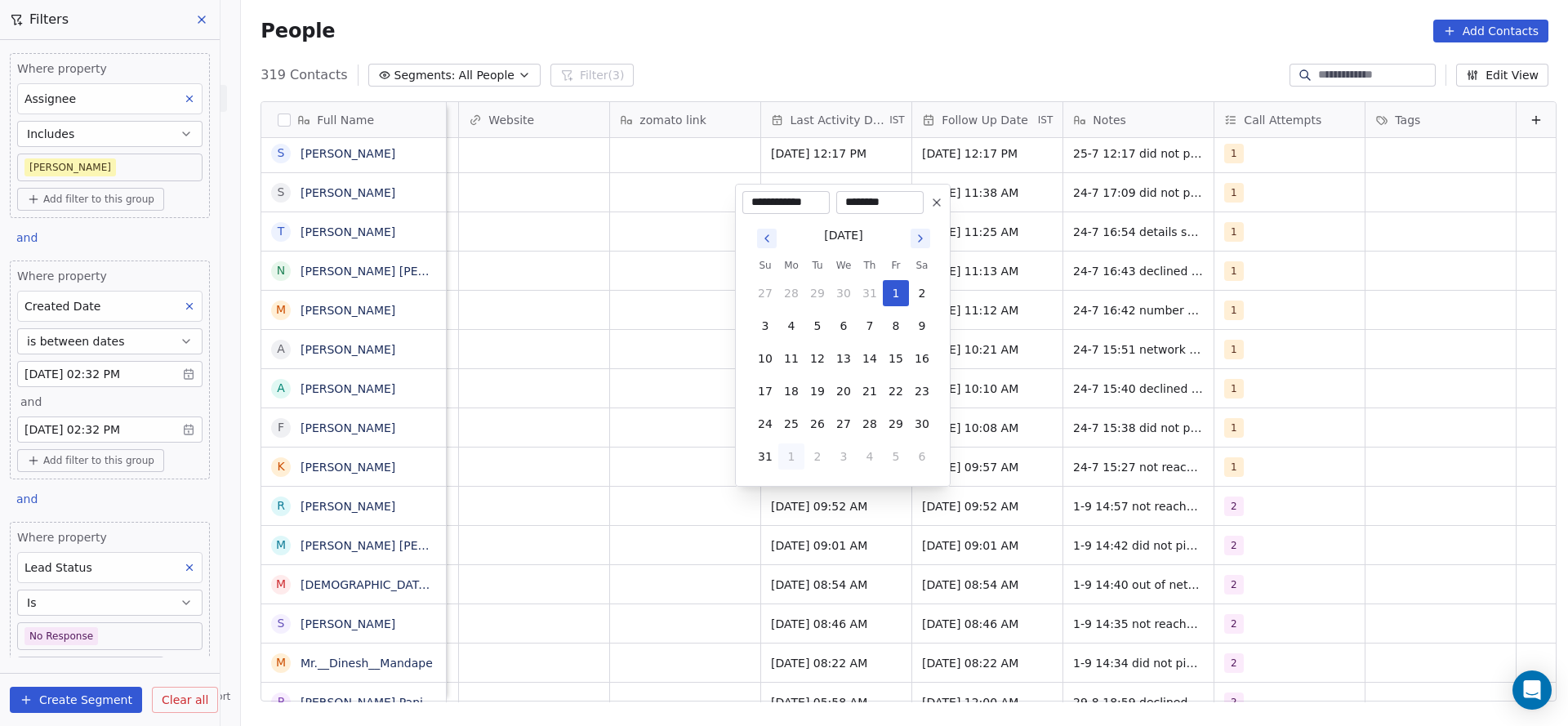
click at [780, 454] on button "1" at bounding box center [791, 455] width 26 height 26
type input "**********"
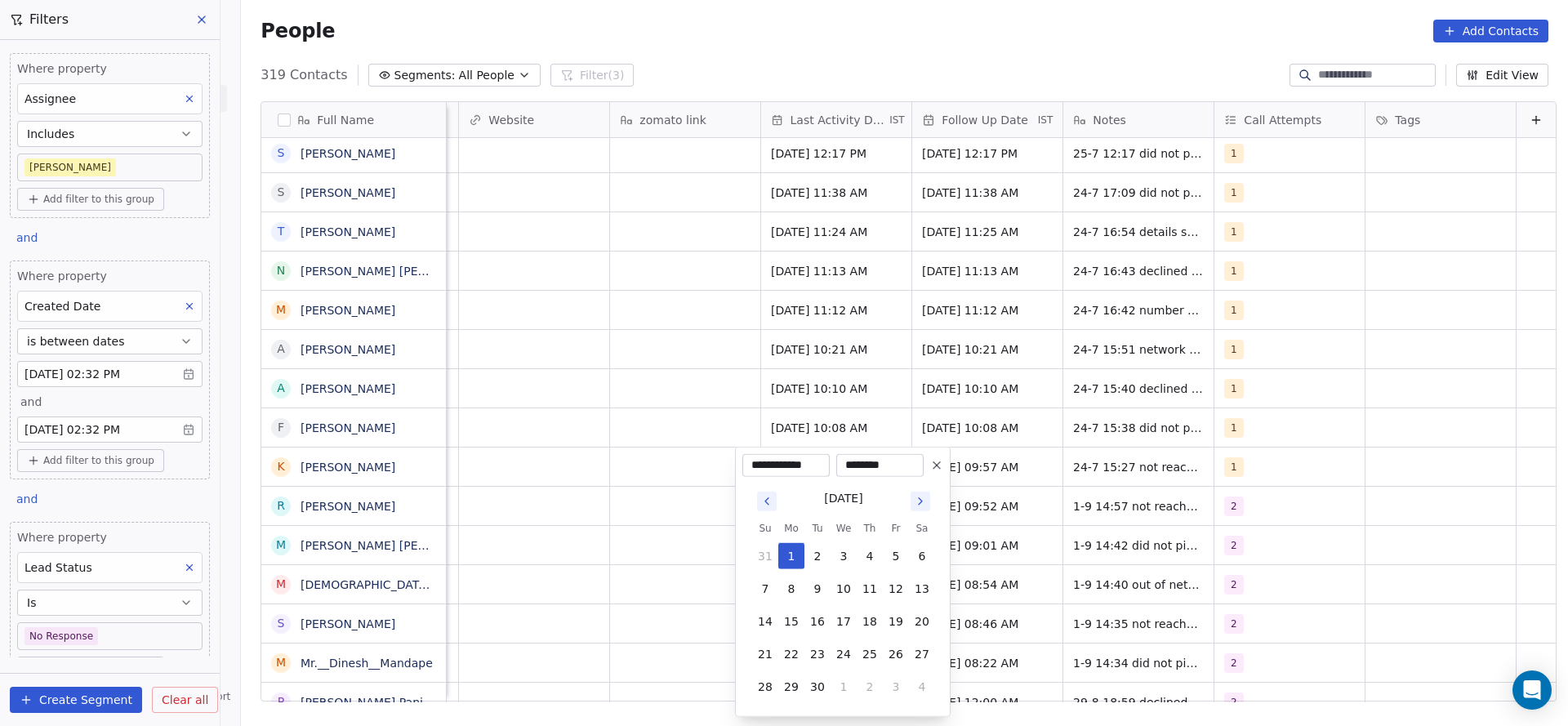
click at [664, 486] on html "On2Cook India Pvt. Ltd. Contacts People Marketing Workflows Campaigns Sales Pip…" at bounding box center [784, 363] width 1568 height 726
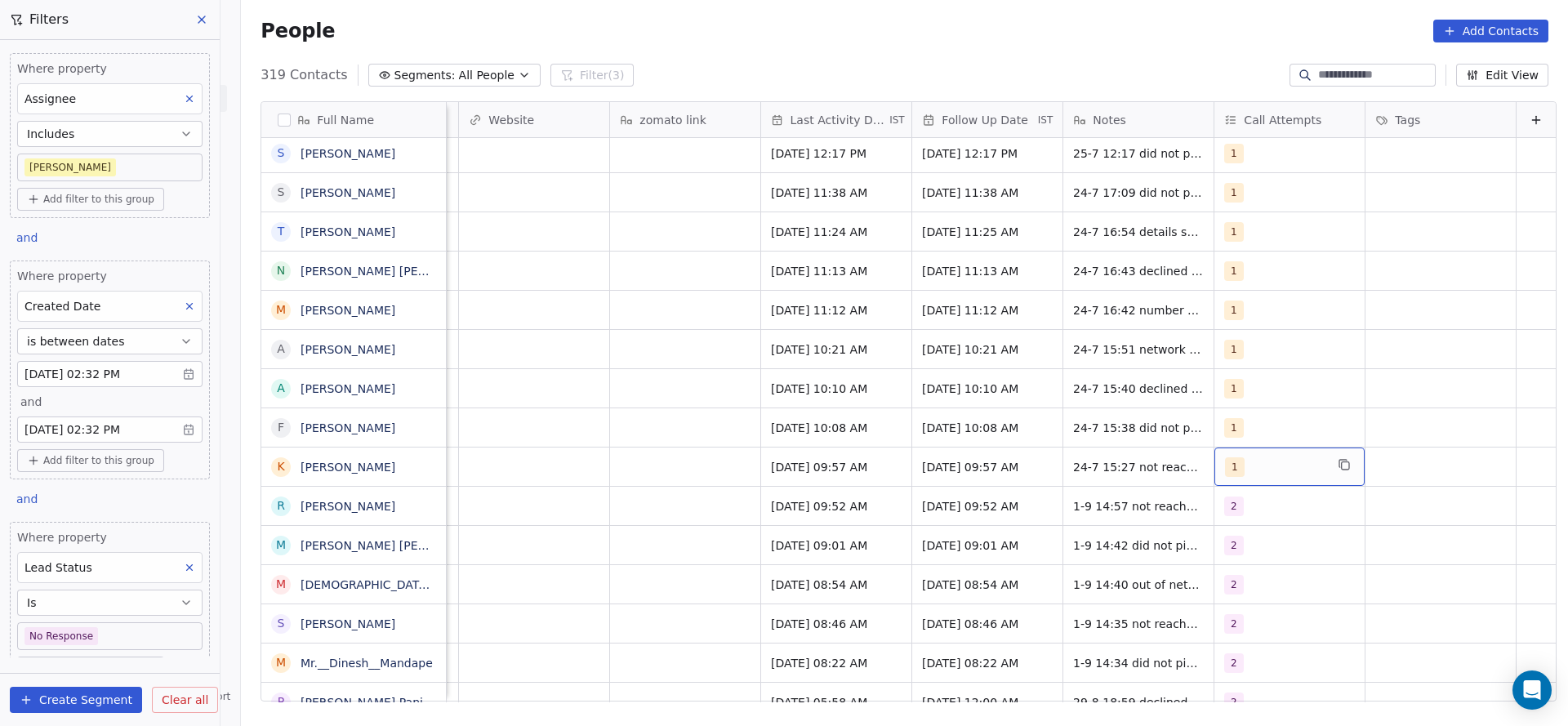
click at [1231, 468] on div "1" at bounding box center [1274, 467] width 99 height 19
click at [1237, 280] on div "2" at bounding box center [1294, 272] width 185 height 26
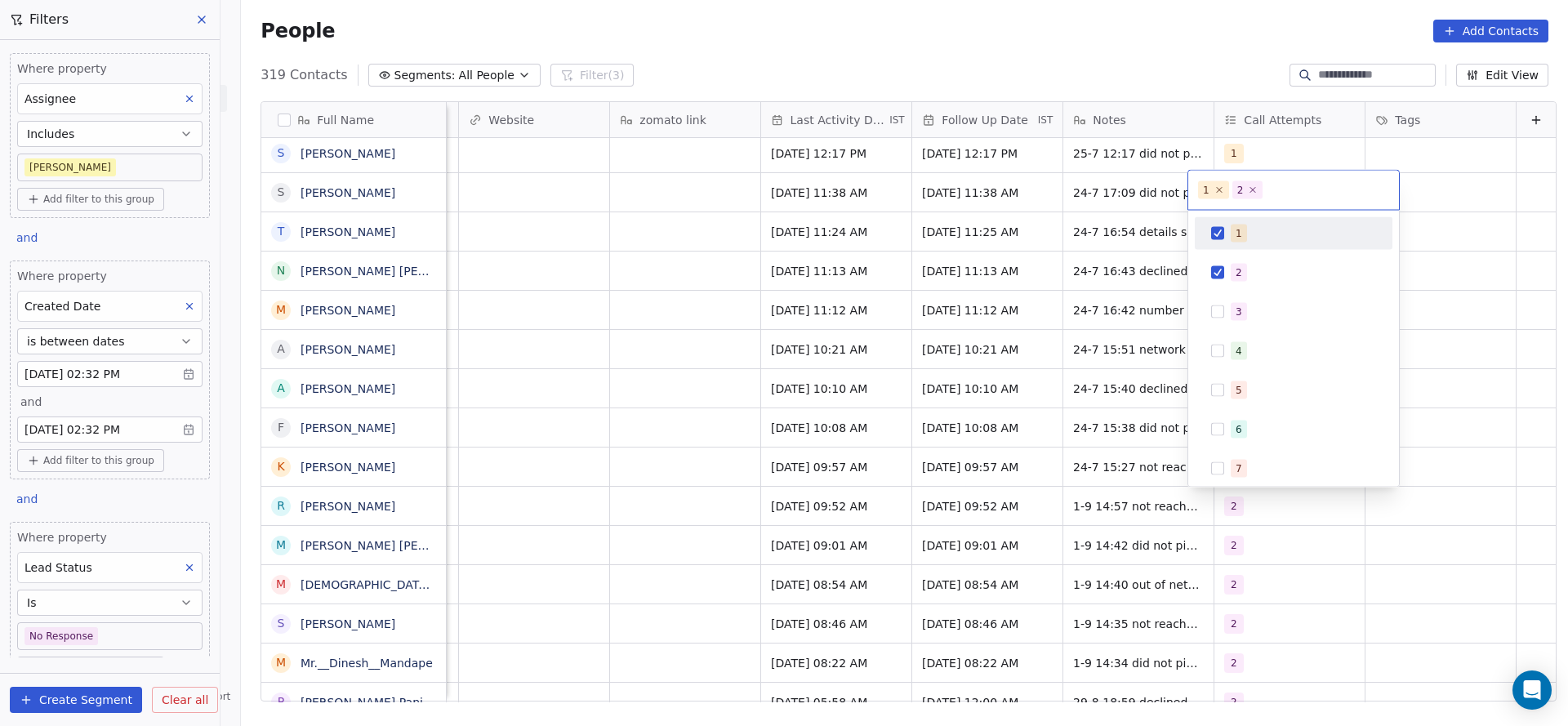
click at [1248, 232] on div "1" at bounding box center [1303, 233] width 145 height 18
click at [1045, 303] on html "On2Cook India Pvt. Ltd. Contacts People Marketing Workflows Campaigns Sales Pip…" at bounding box center [784, 363] width 1568 height 726
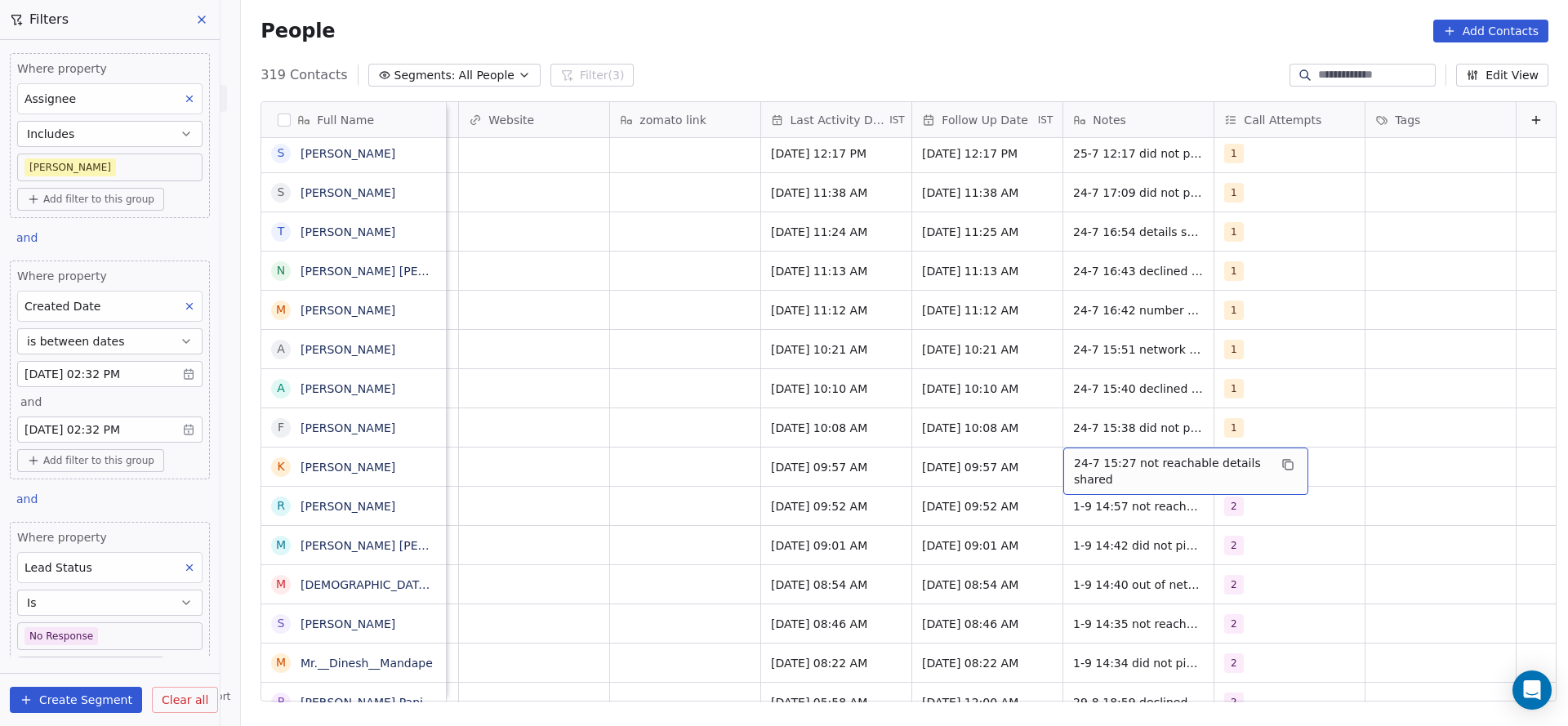
click at [1074, 484] on span "24-7 15:27 not reachable details shared" at bounding box center [1171, 471] width 195 height 33
click at [1041, 463] on textarea "**********" at bounding box center [1160, 473] width 244 height 51
type textarea "**********"
click at [550, 537] on html "On2Cook India Pvt. Ltd. Contacts People Marketing Workflows Campaigns Sales Pip…" at bounding box center [784, 363] width 1568 height 726
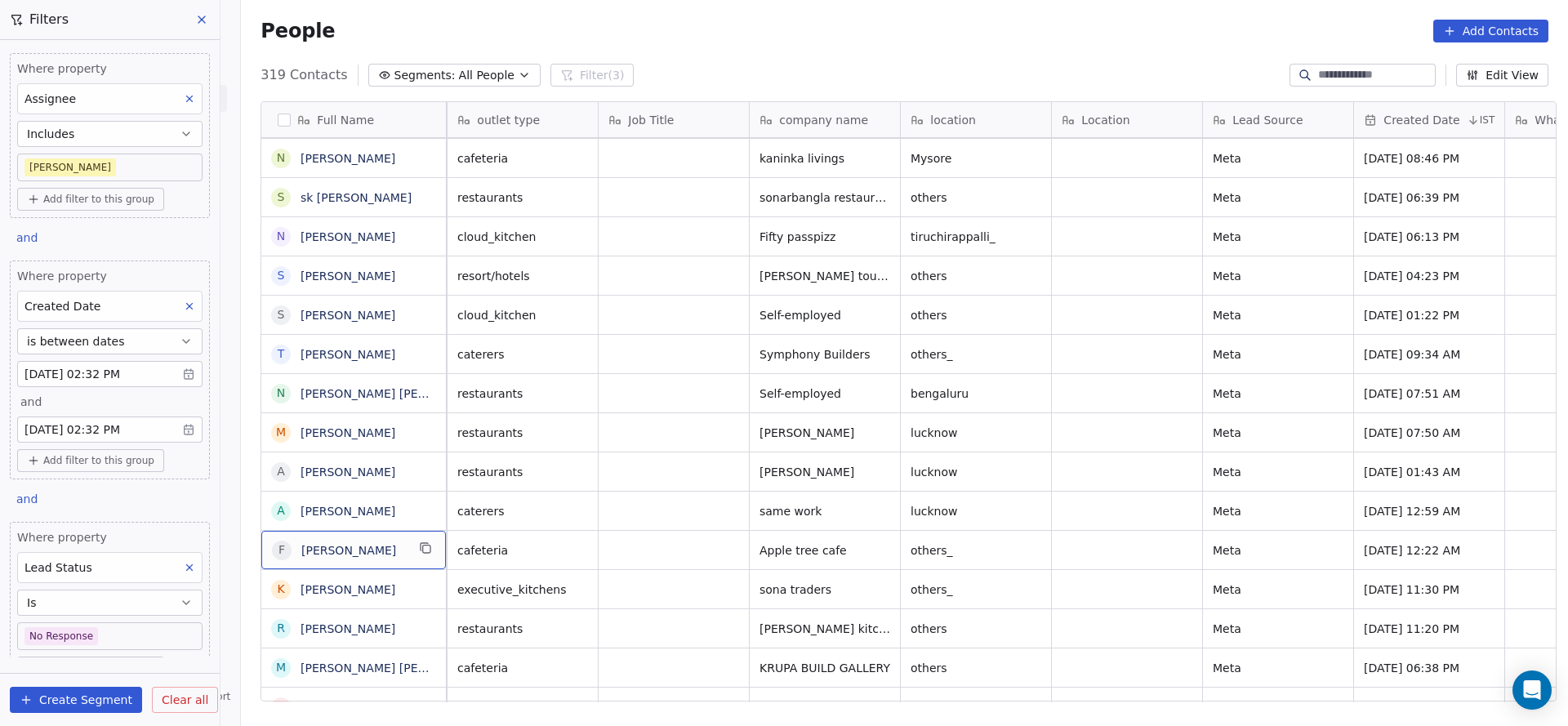
scroll to position [0, 0]
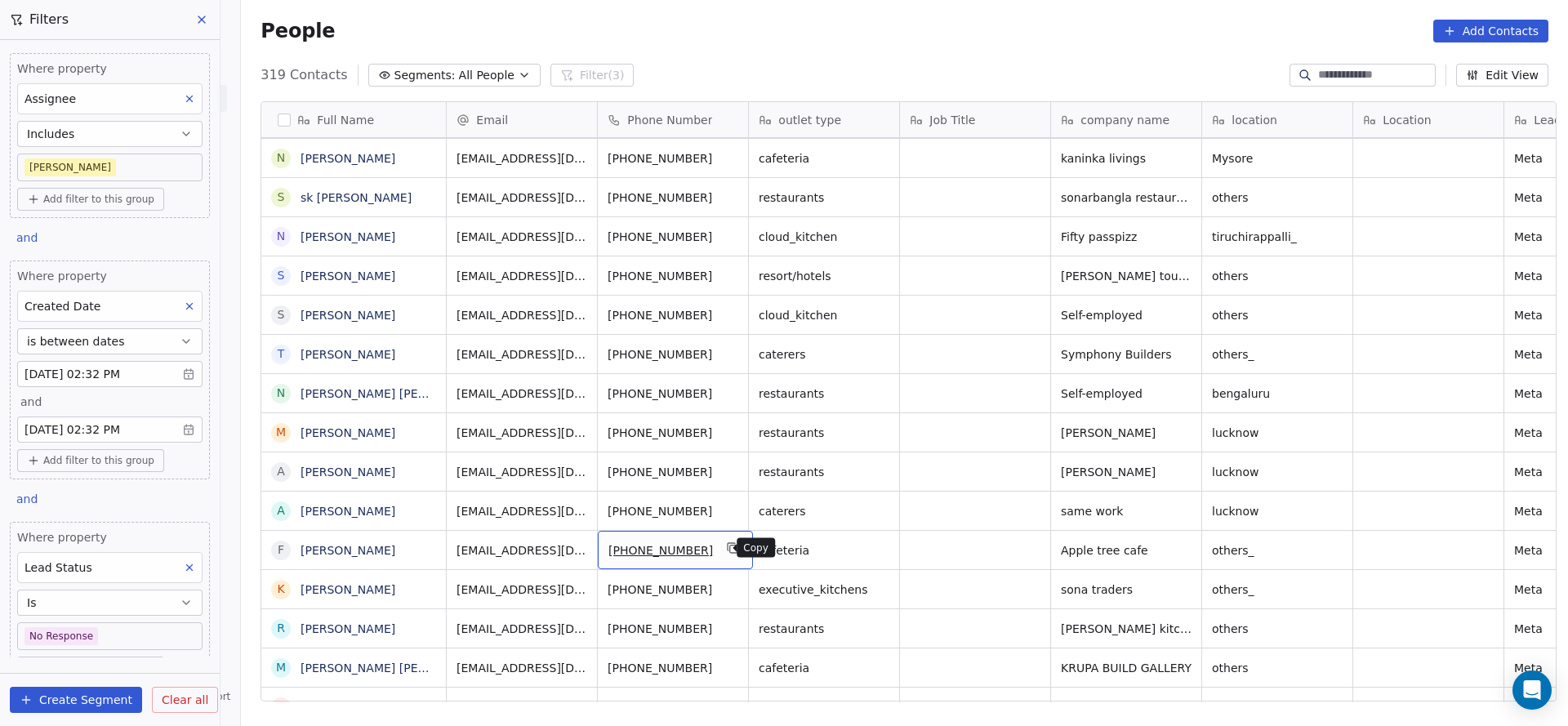
click at [727, 546] on icon "grid" at bounding box center [734, 548] width 13 height 13
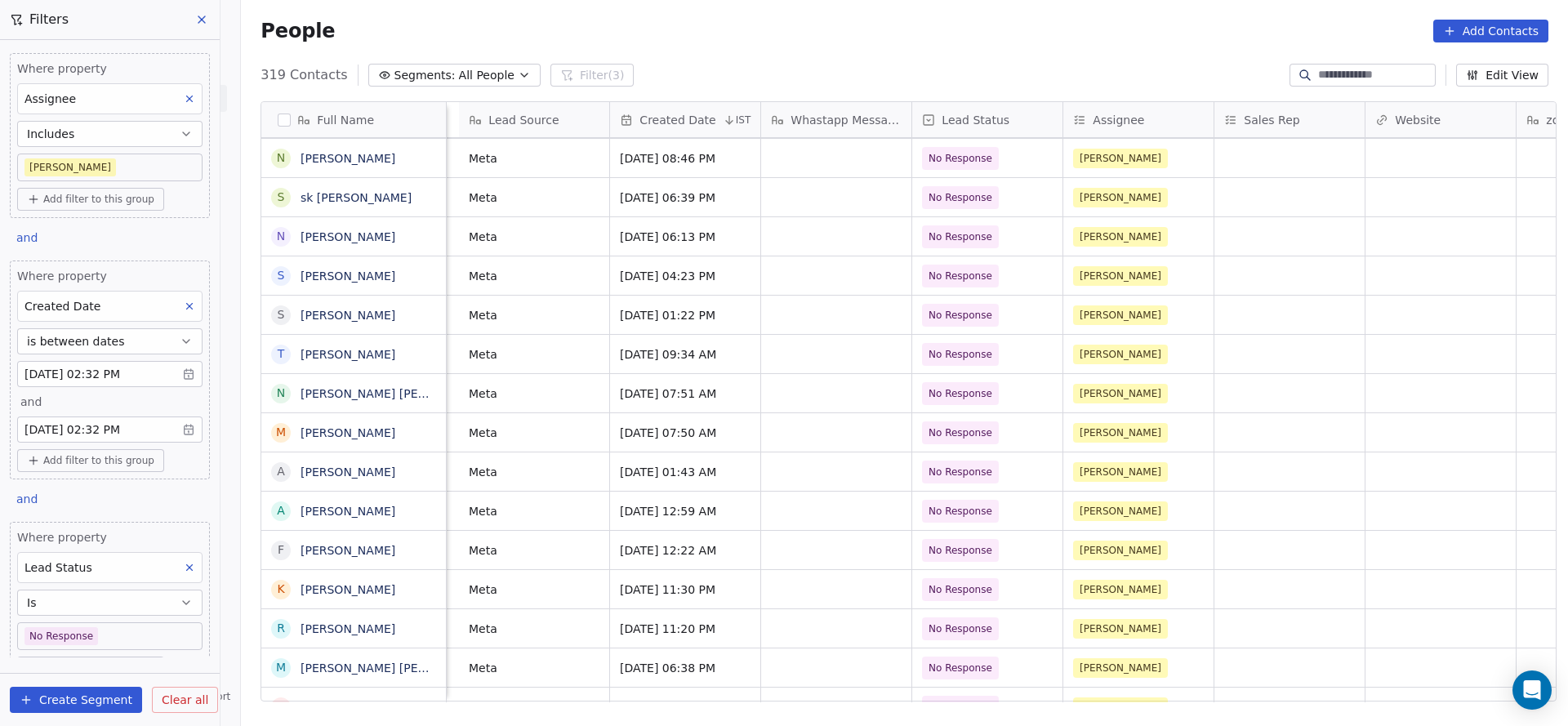
scroll to position [0, 1853]
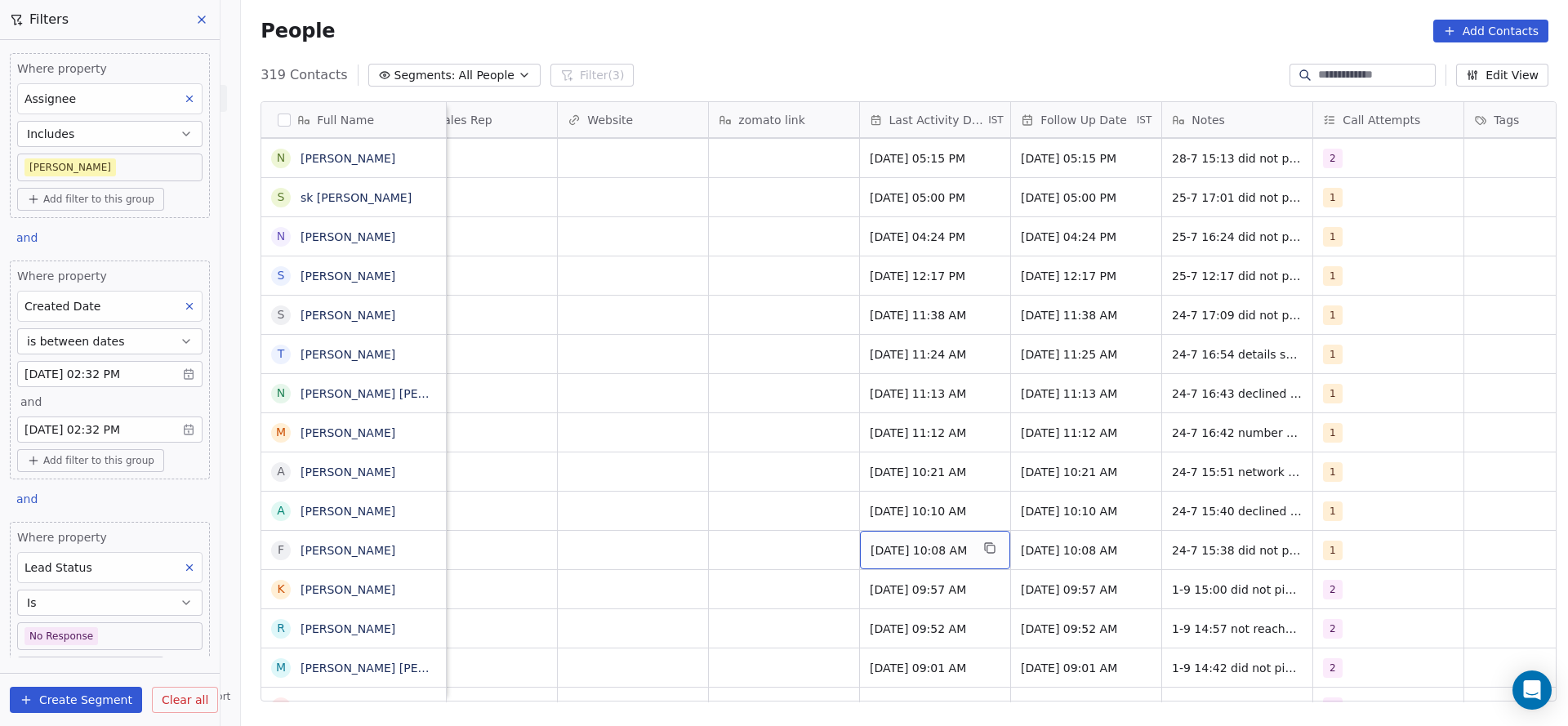
click at [867, 538] on div "Jul 24, 2025 10:08 AM" at bounding box center [935, 550] width 150 height 39
click at [917, 551] on span "Jul 24, 2025 10:08 AM" at bounding box center [920, 550] width 99 height 16
click at [914, 552] on span "Jul 24, 2025 10:08 AM" at bounding box center [920, 550] width 99 height 16
click at [946, 542] on span "Jul 24, 2025 10:08 AM" at bounding box center [920, 550] width 99 height 16
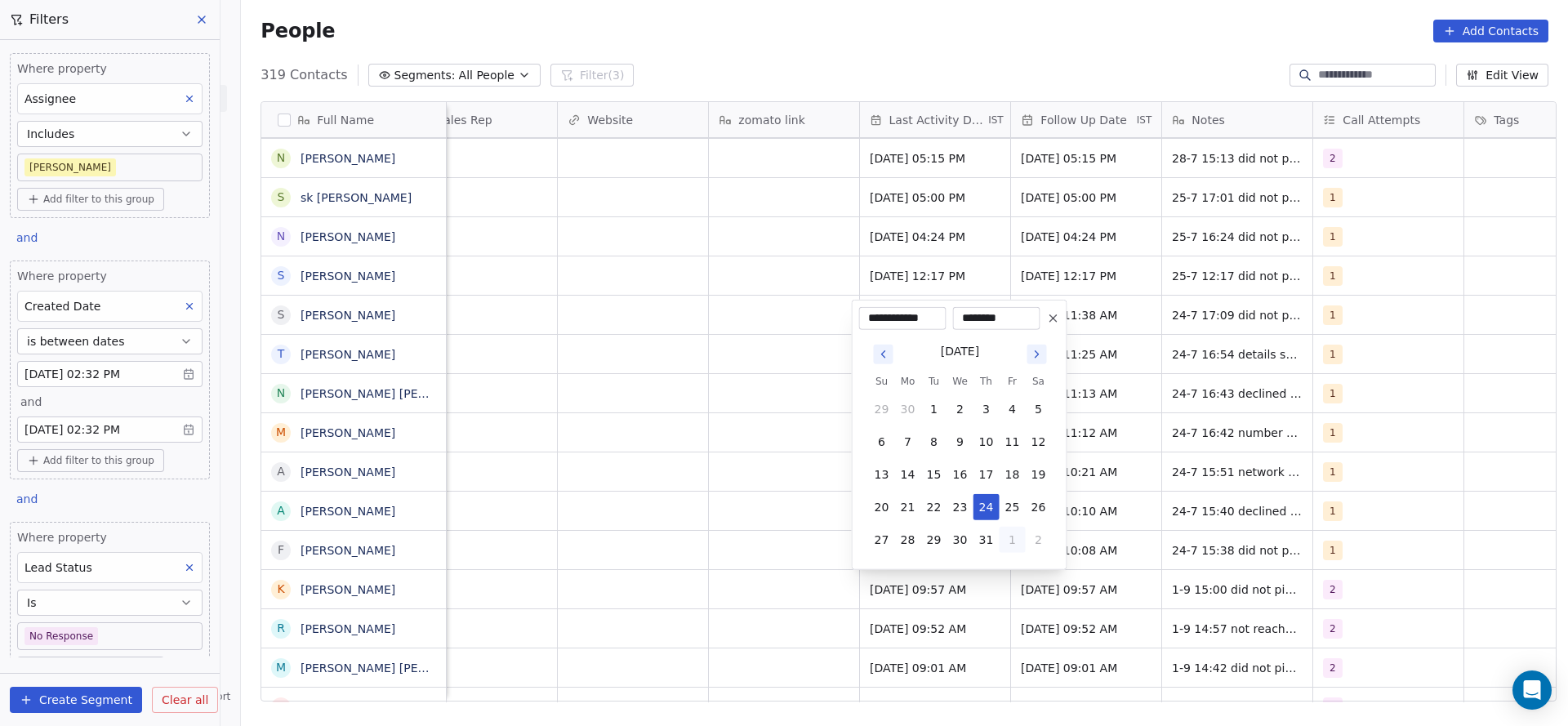
click at [1006, 541] on button "1" at bounding box center [1012, 539] width 26 height 26
click at [919, 541] on button "1" at bounding box center [907, 539] width 26 height 26
type input "**********"
click at [761, 588] on html "On2Cook India Pvt. Ltd. Contacts People Marketing Workflows Campaigns Sales Pip…" at bounding box center [784, 363] width 1568 height 726
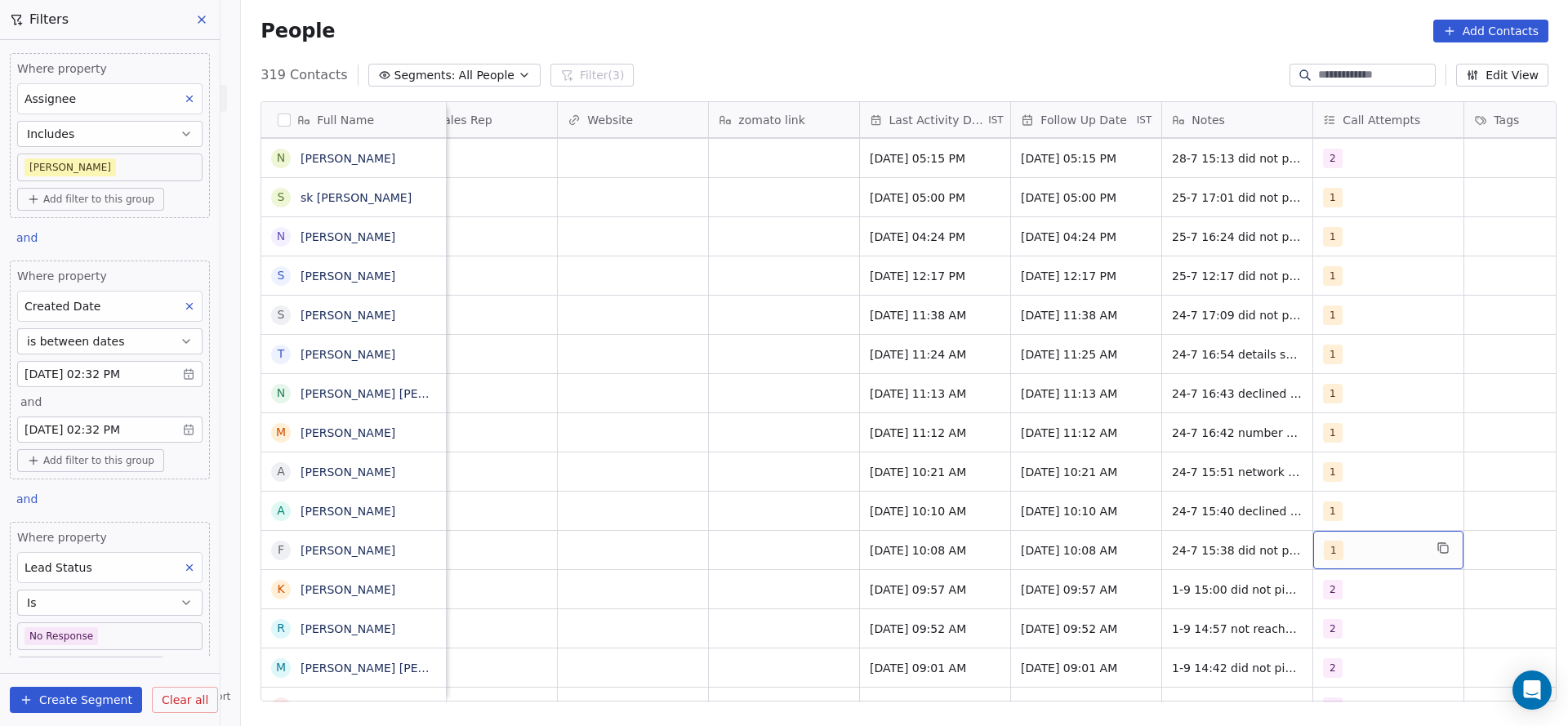
click at [1328, 557] on span "1" at bounding box center [1334, 550] width 19 height 19
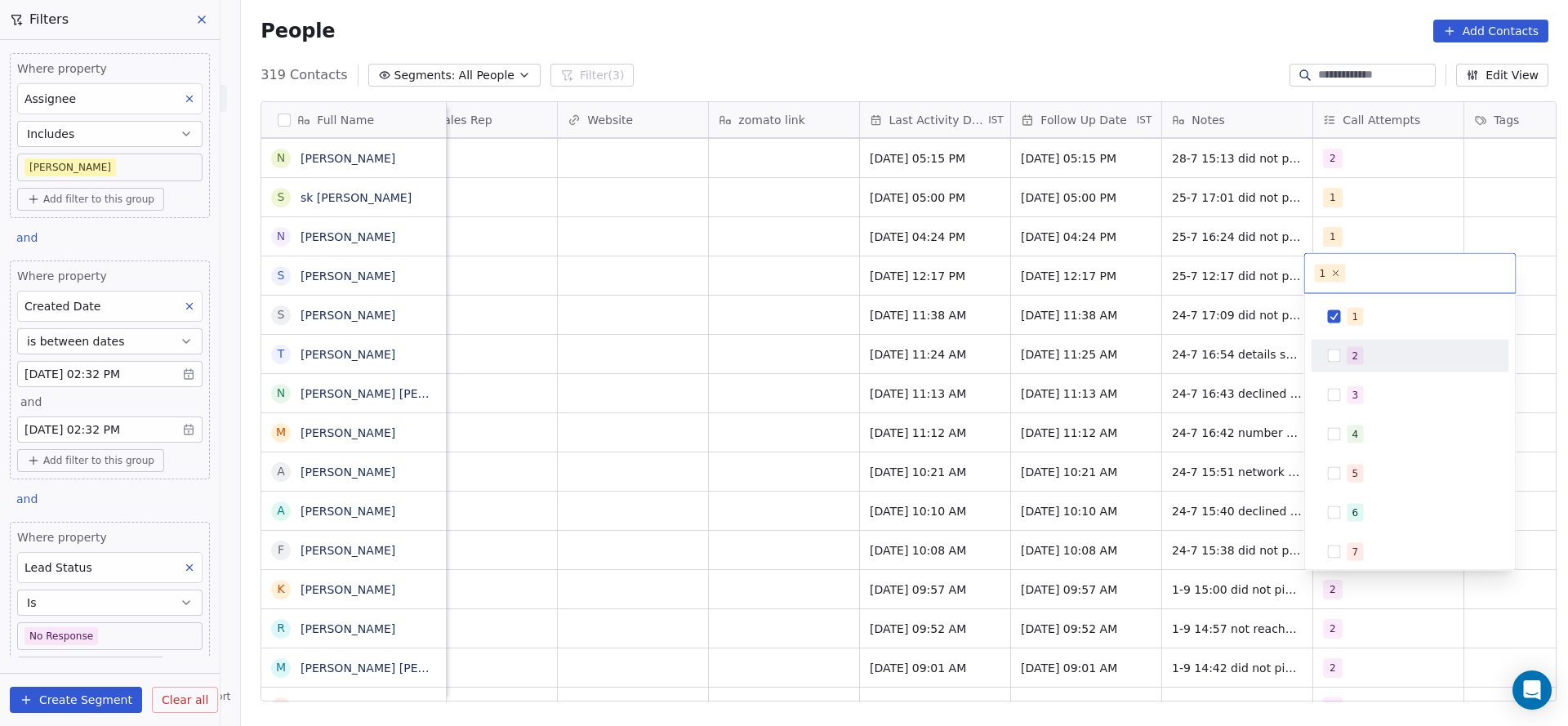
click at [1338, 357] on button "Suggestions" at bounding box center [1335, 356] width 13 height 13
click at [1360, 310] on span "1" at bounding box center [1355, 317] width 16 height 18
click at [886, 509] on html "On2Cook India Pvt. Ltd. Contacts People Marketing Workflows Campaigns Sales Pip…" at bounding box center [784, 363] width 1568 height 726
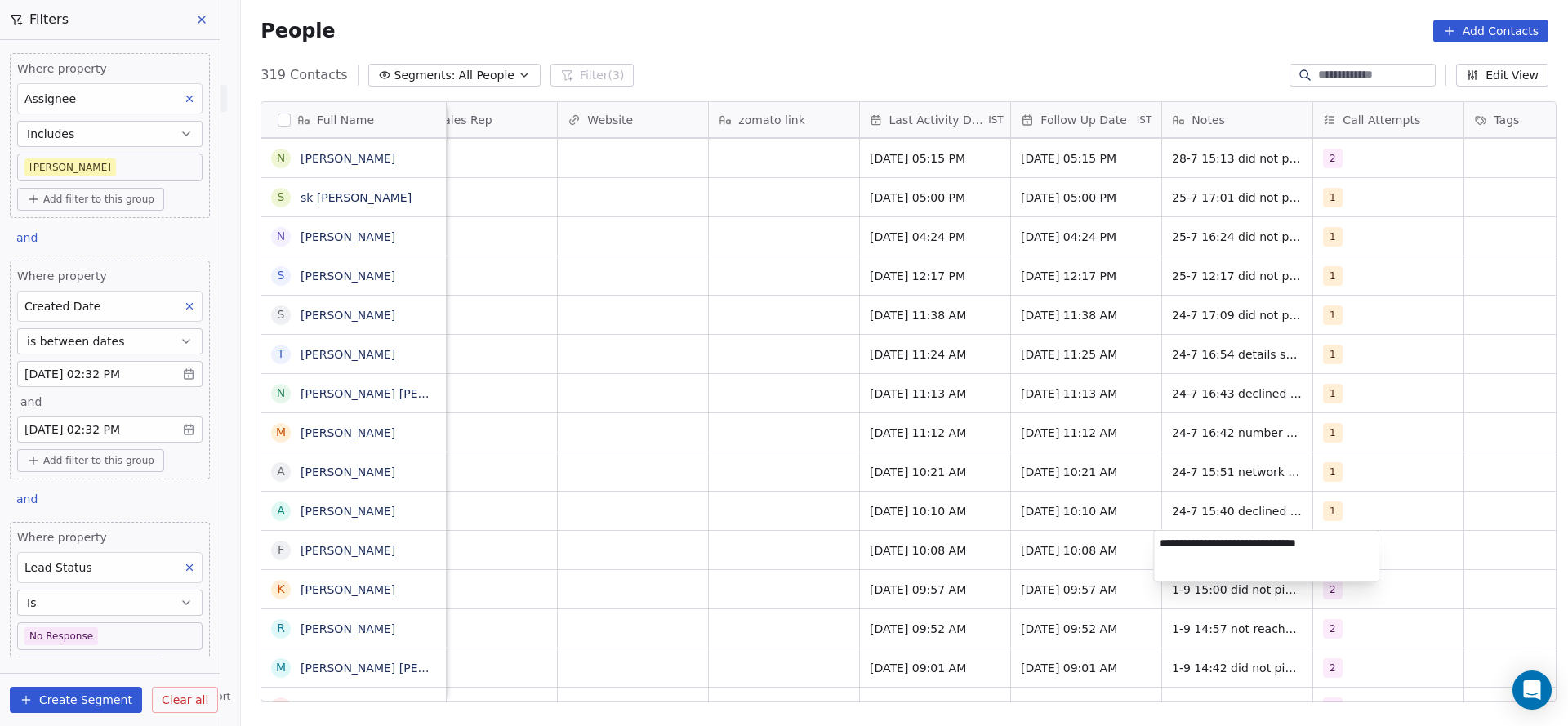
click at [1163, 541] on textarea "**********" at bounding box center [1266, 556] width 224 height 51
type textarea "**********"
click at [614, 629] on html "On2Cook India Pvt. Ltd. Contacts People Marketing Workflows Campaigns Sales Pip…" at bounding box center [784, 363] width 1568 height 726
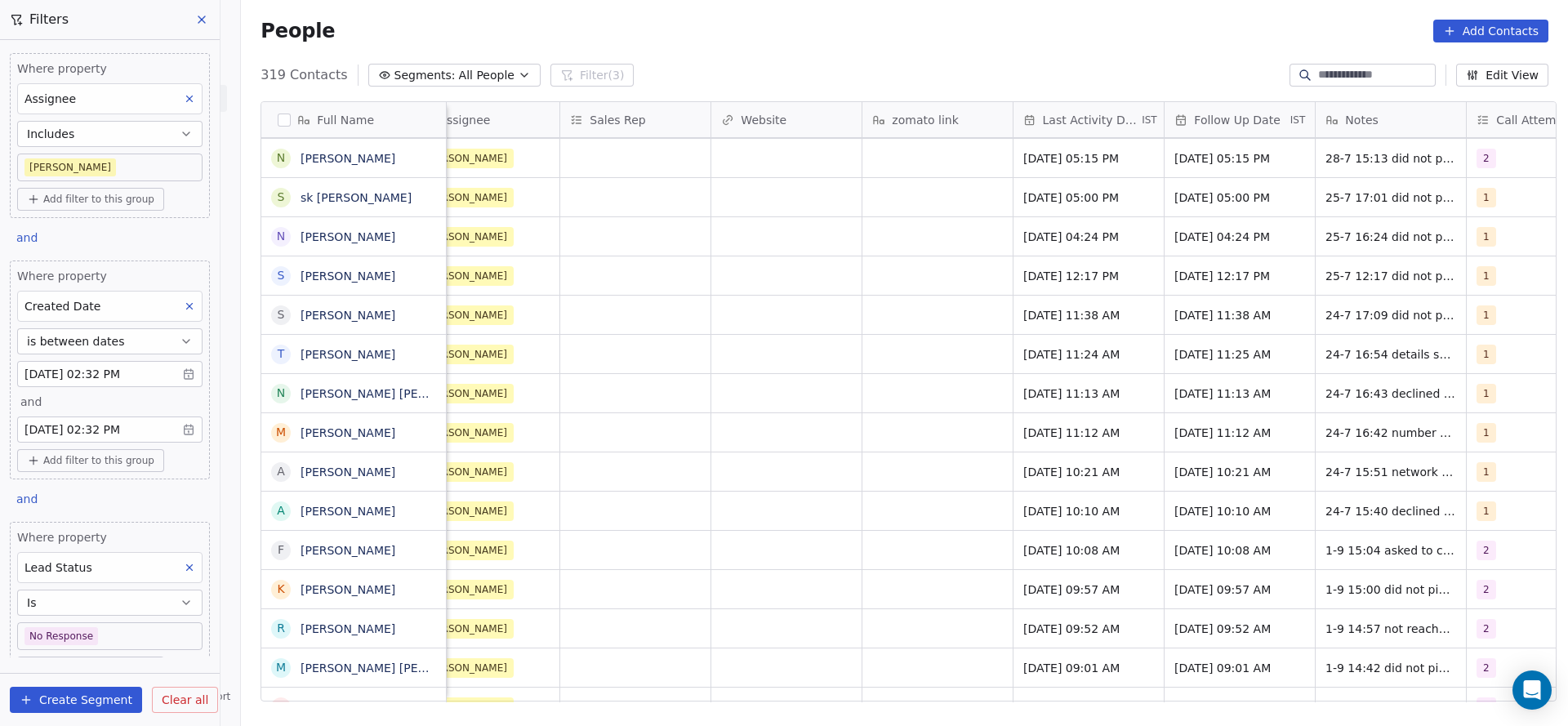
scroll to position [0, 1294]
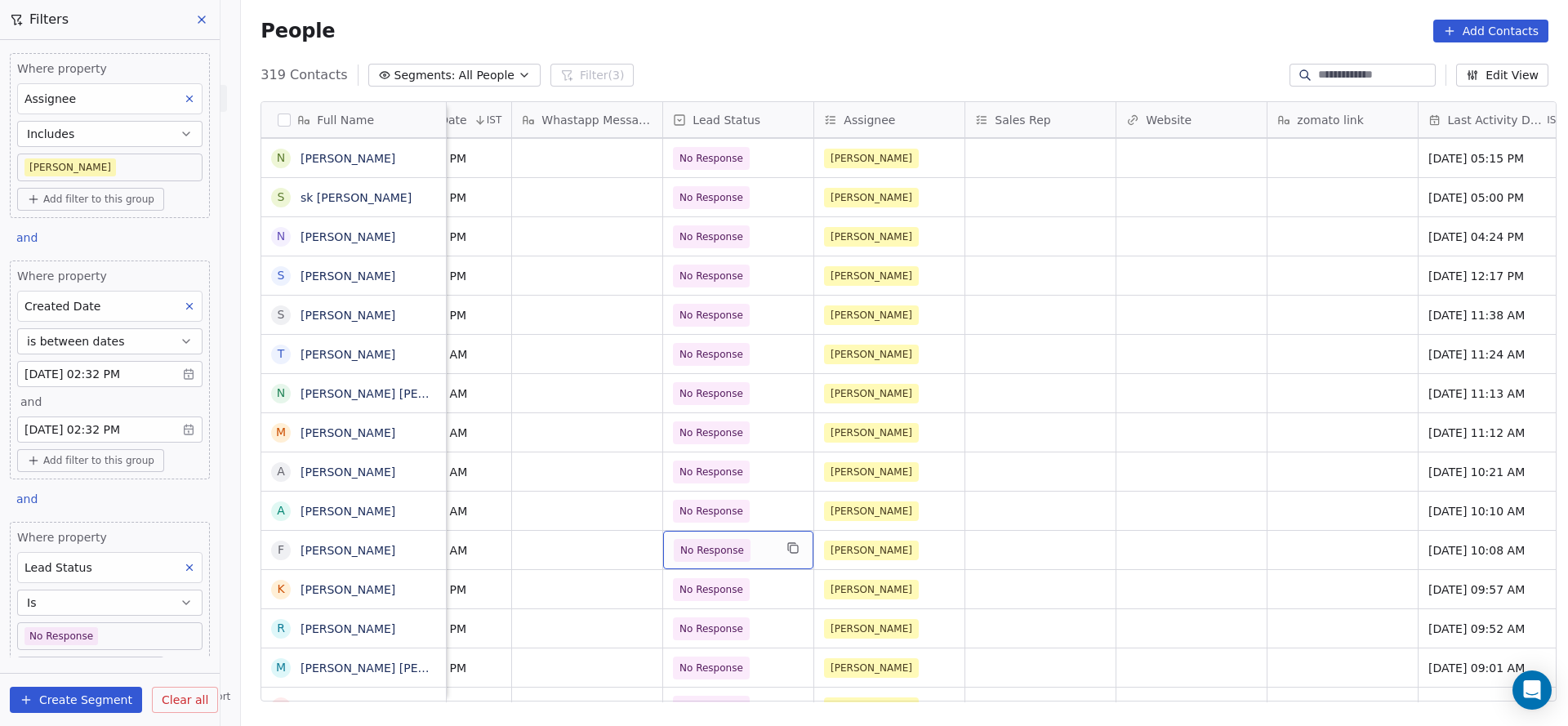
click at [740, 545] on span "No Response" at bounding box center [723, 551] width 99 height 23
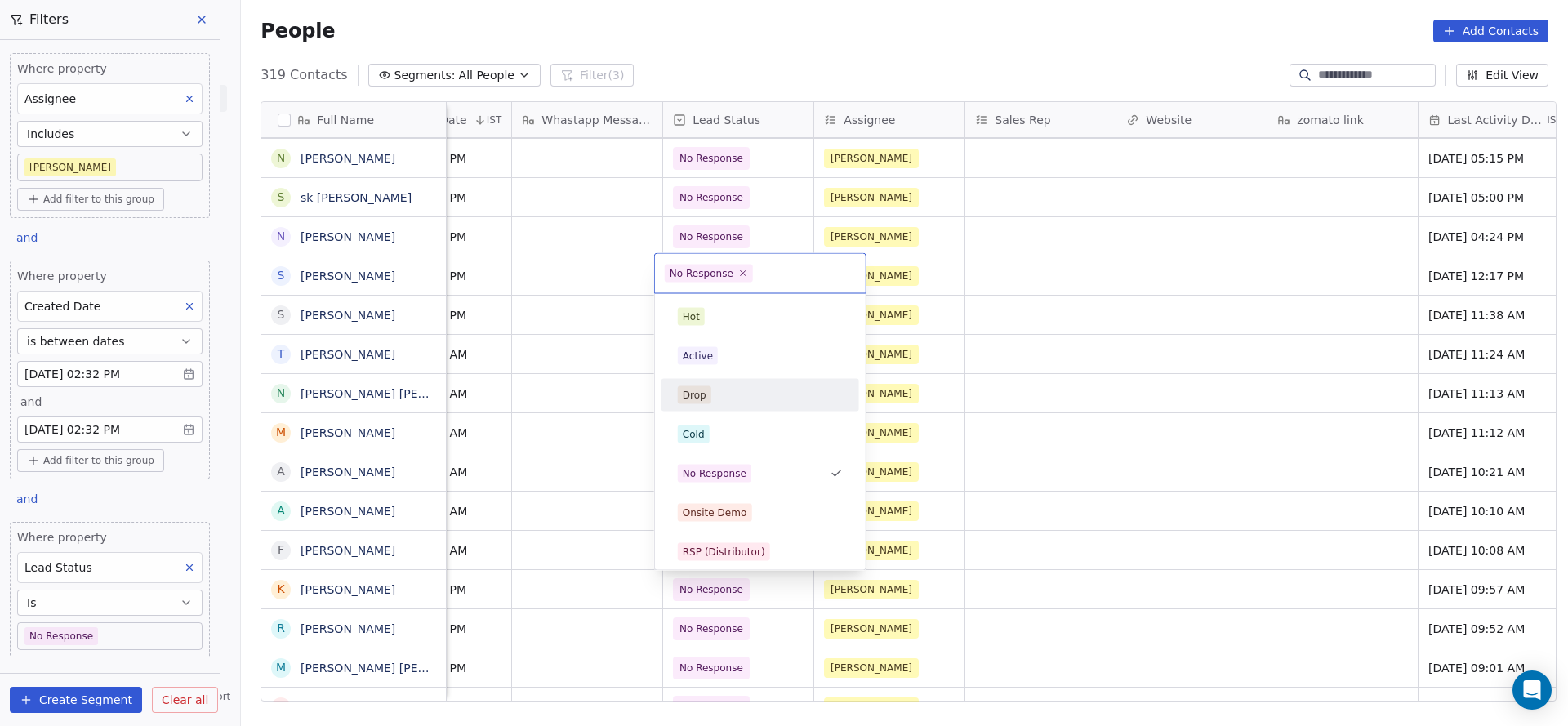
scroll to position [122, 0]
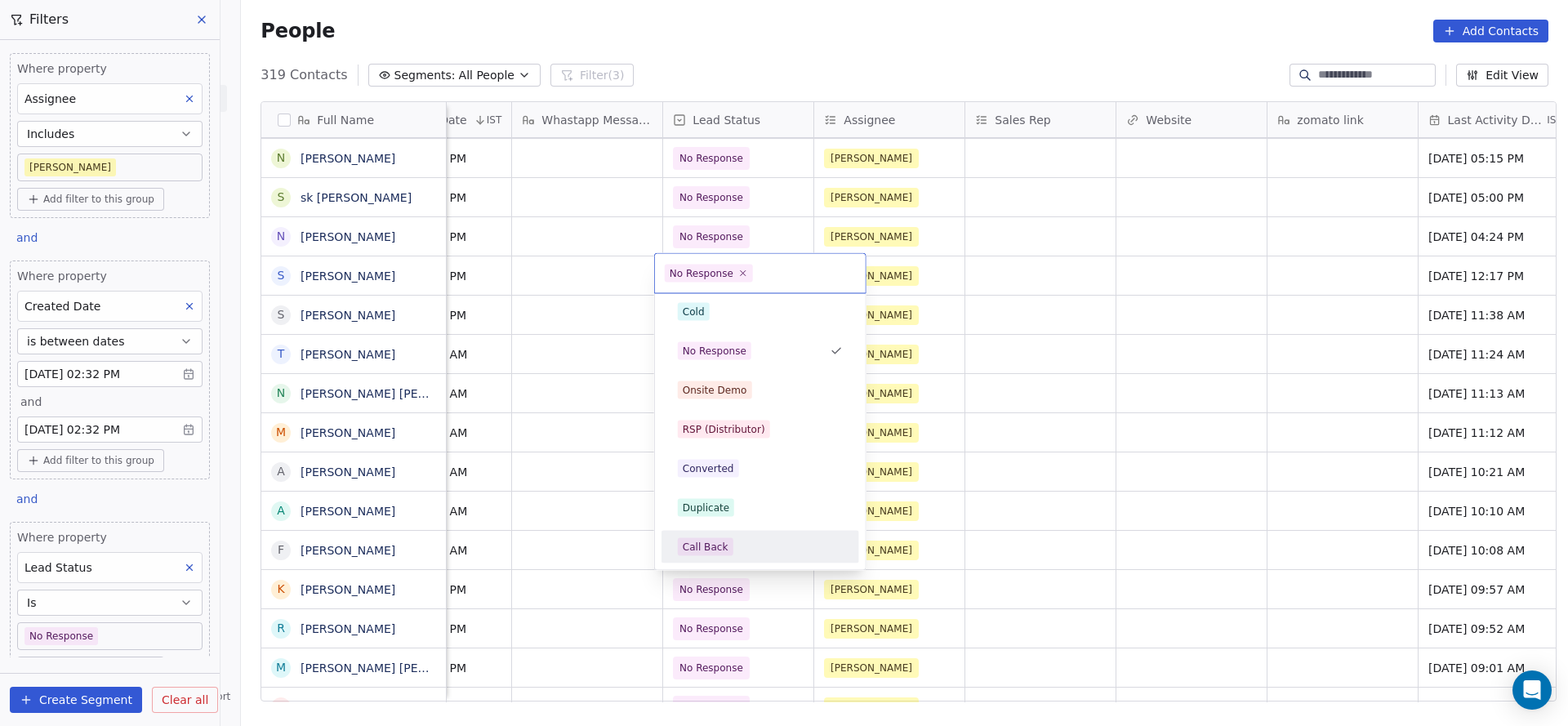
drag, startPoint x: 735, startPoint y: 552, endPoint x: 937, endPoint y: 527, distance: 203.5
click at [734, 553] on div "Call Back" at bounding box center [760, 547] width 165 height 18
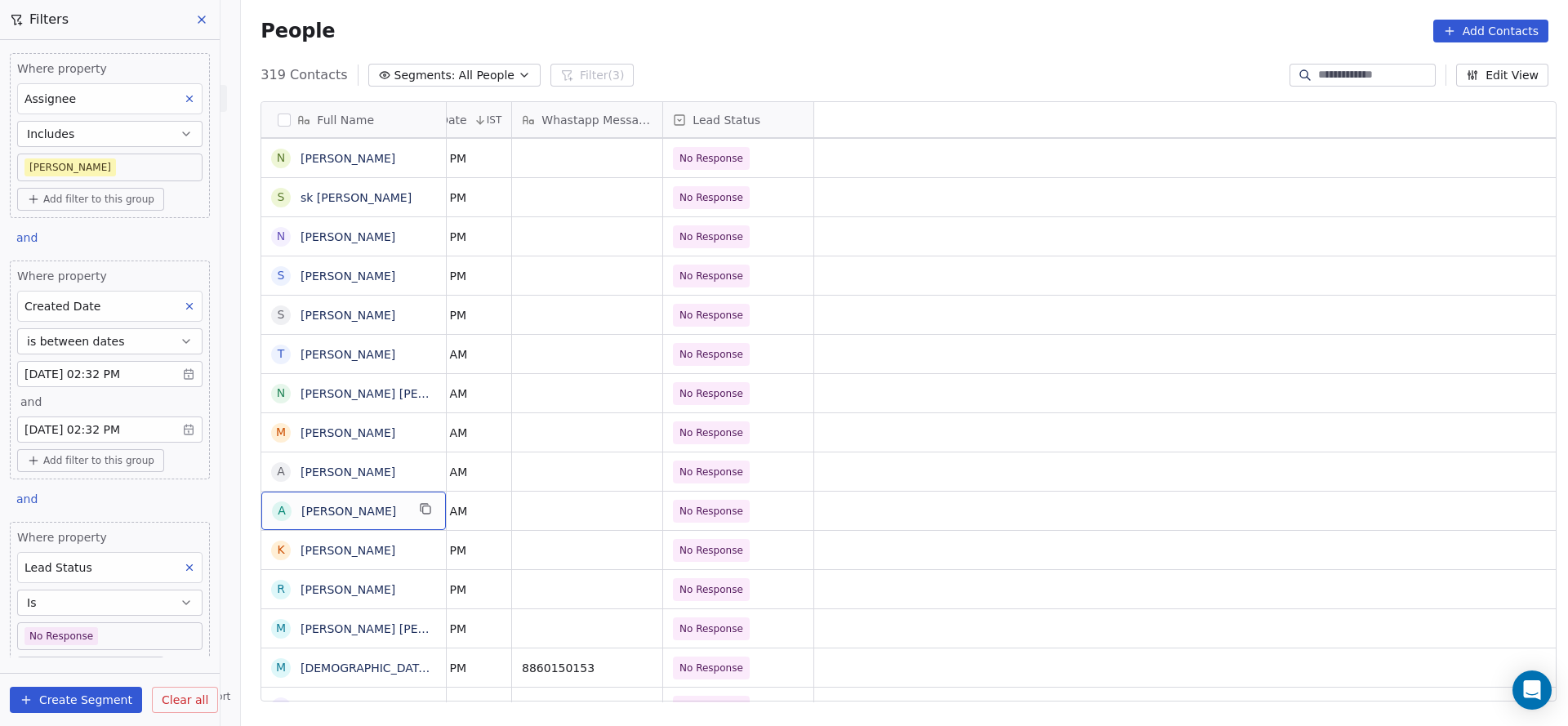
scroll to position [0, 0]
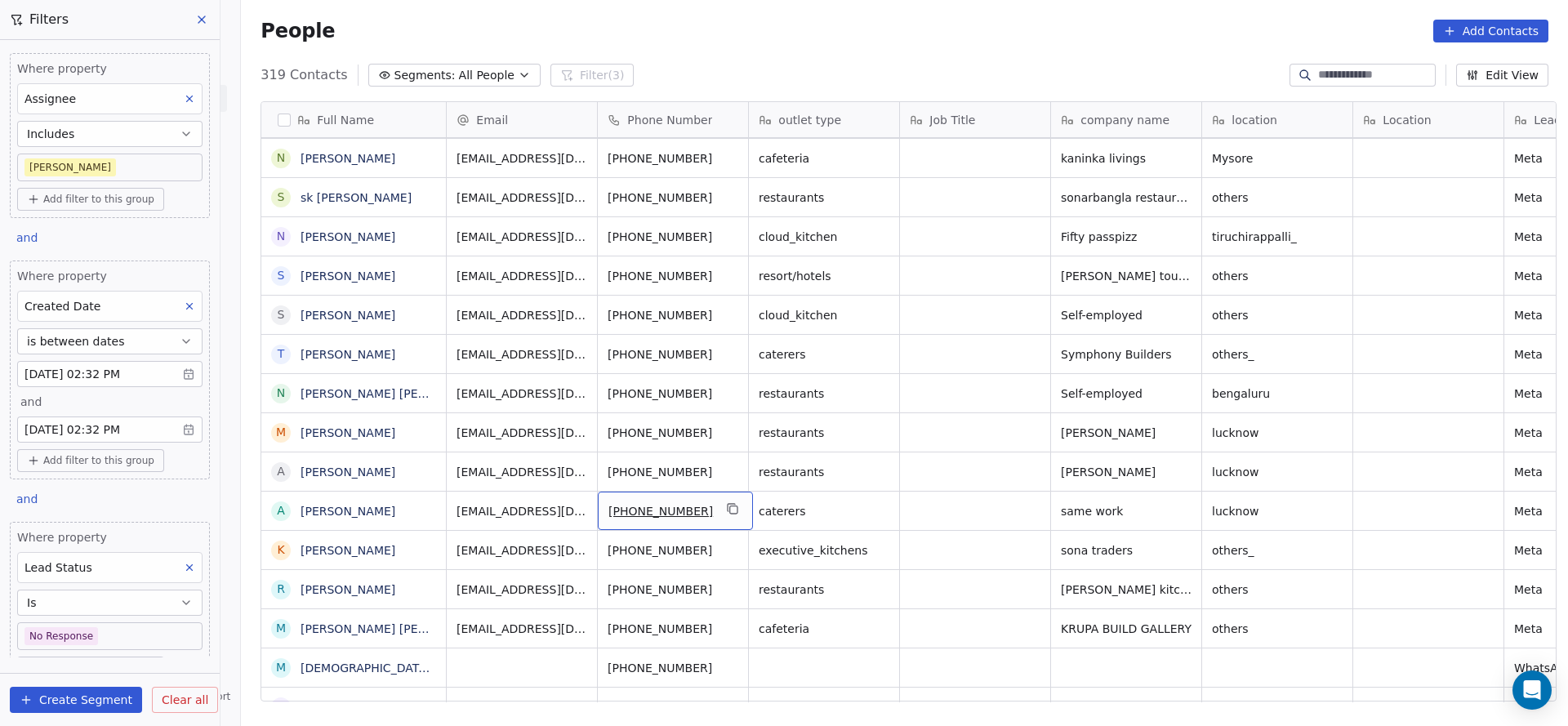
click at [709, 512] on div "[PHONE_NUMBER]" at bounding box center [675, 511] width 155 height 39
click at [730, 506] on icon "grid" at bounding box center [734, 510] width 8 height 8
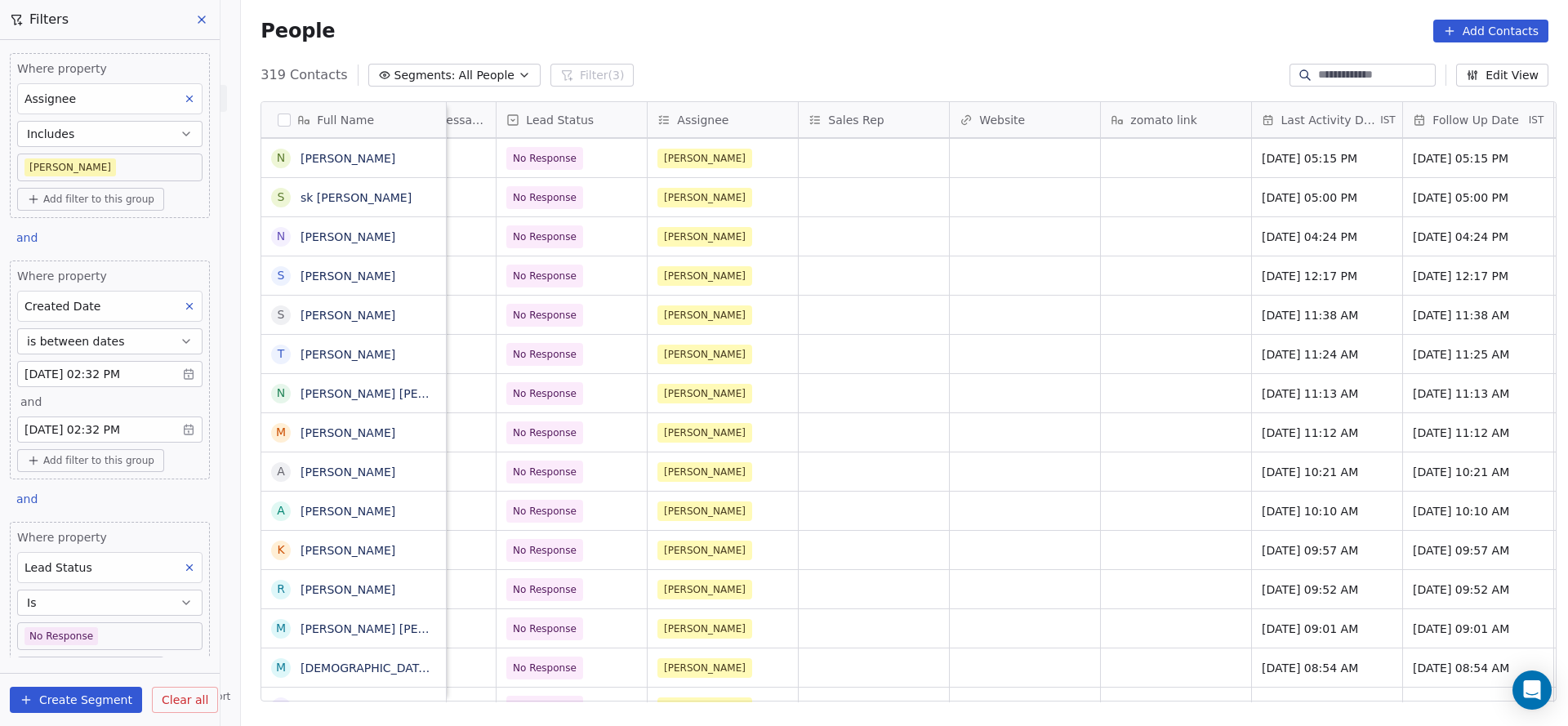
scroll to position [0, 1566]
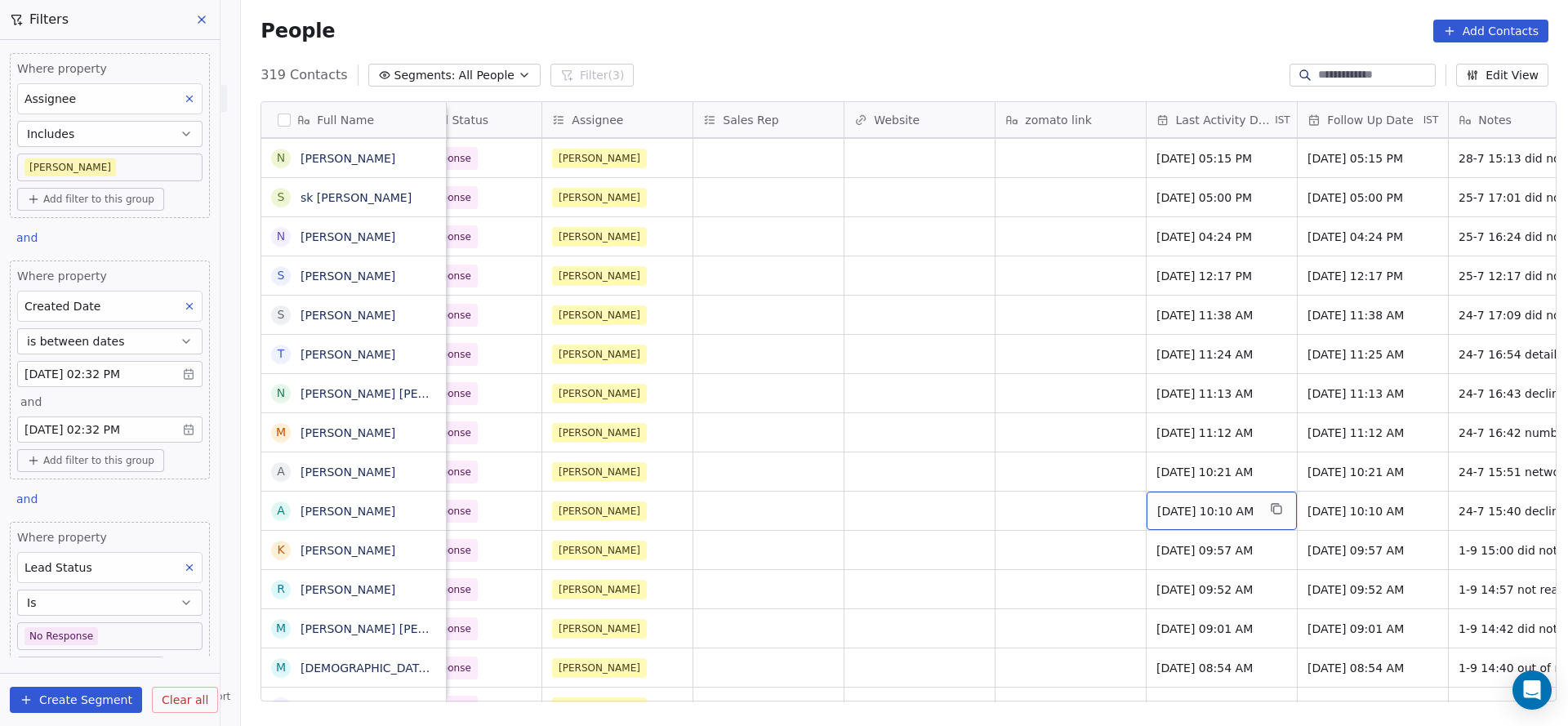
click at [1200, 506] on span "Jul 24, 2025 10:10 AM" at bounding box center [1207, 510] width 99 height 16
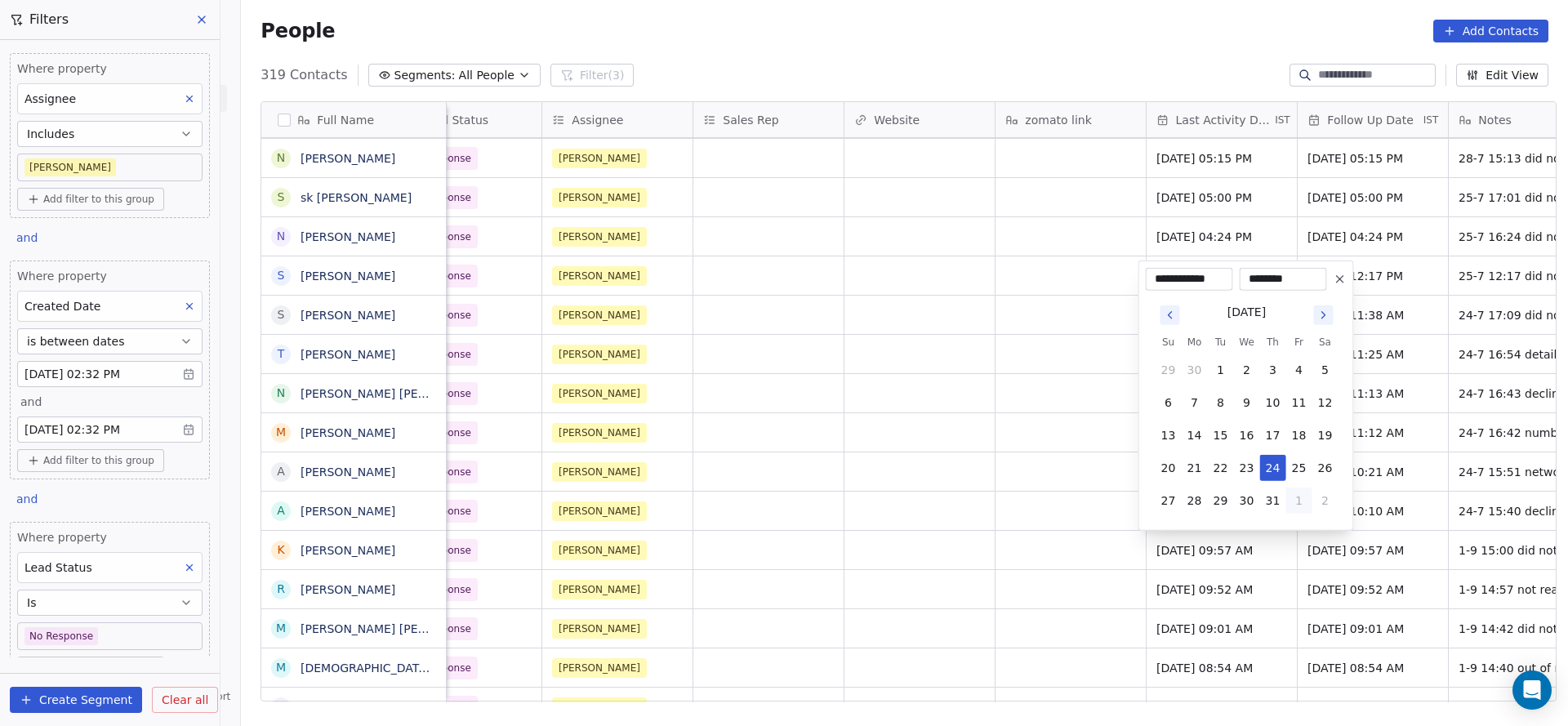
click at [1294, 505] on button "1" at bounding box center [1299, 500] width 26 height 26
click at [1200, 505] on button "1" at bounding box center [1194, 500] width 26 height 26
type input "**********"
click at [980, 546] on html "On2Cook India Pvt. Ltd. Contacts People Marketing Workflows Campaigns Sales Pip…" at bounding box center [784, 363] width 1568 height 726
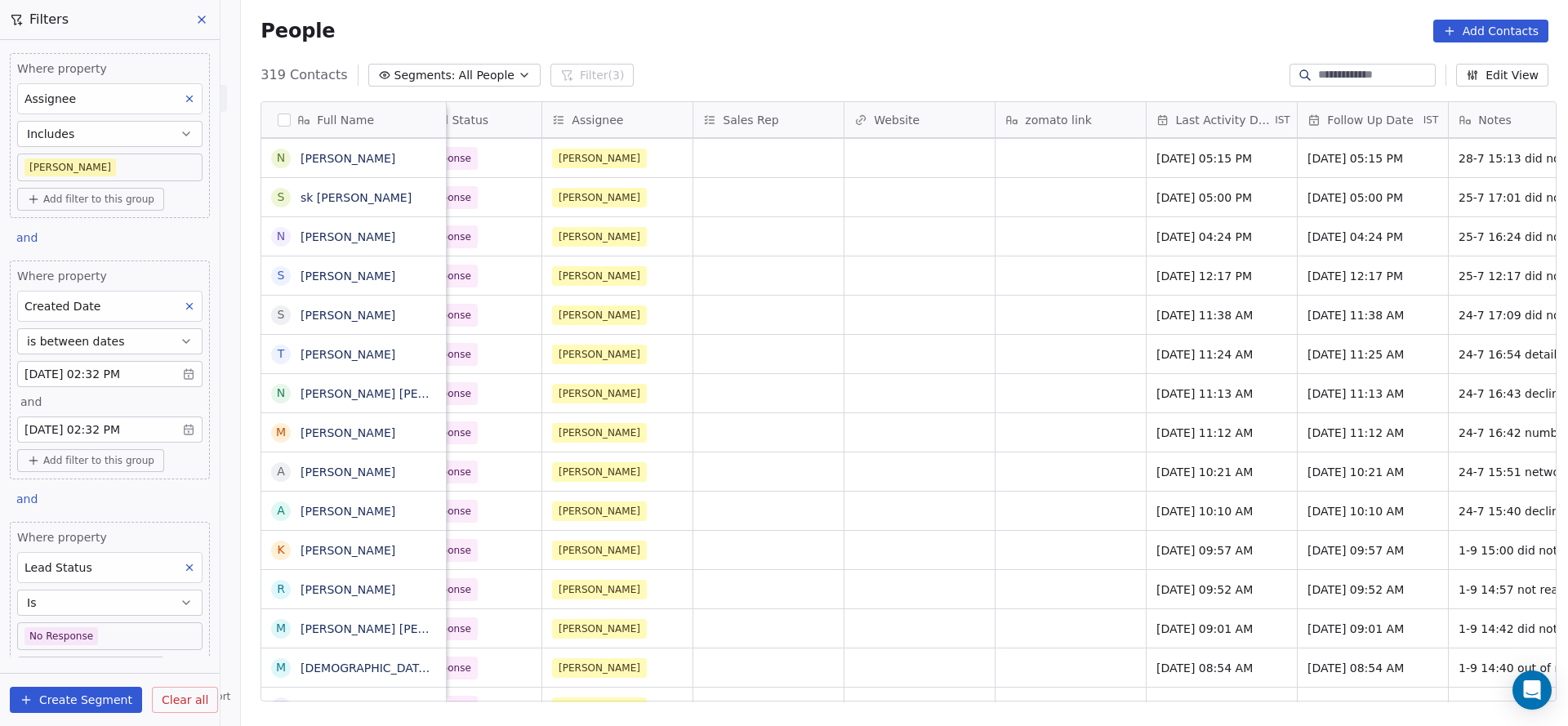
scroll to position [0, 1916]
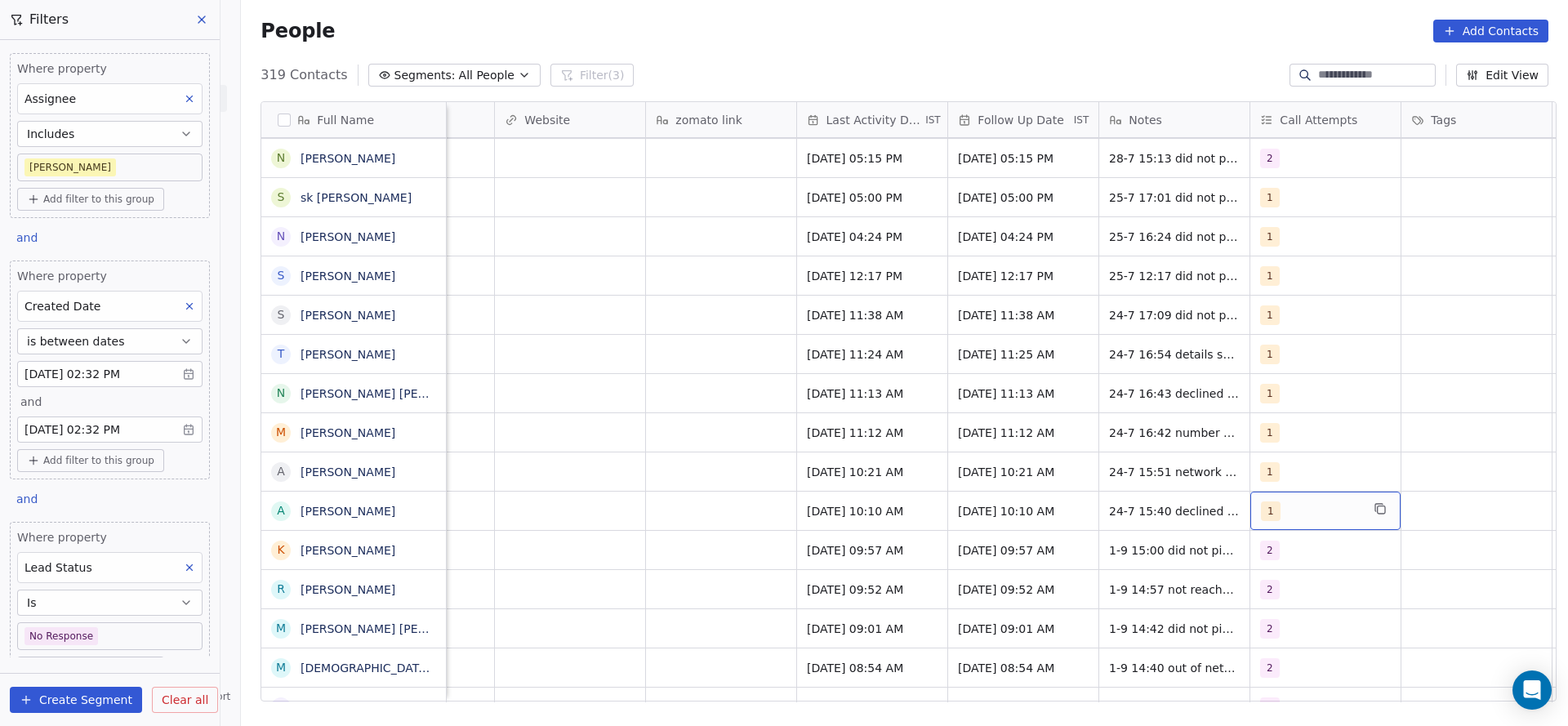
click at [1282, 519] on div "1" at bounding box center [1310, 511] width 99 height 19
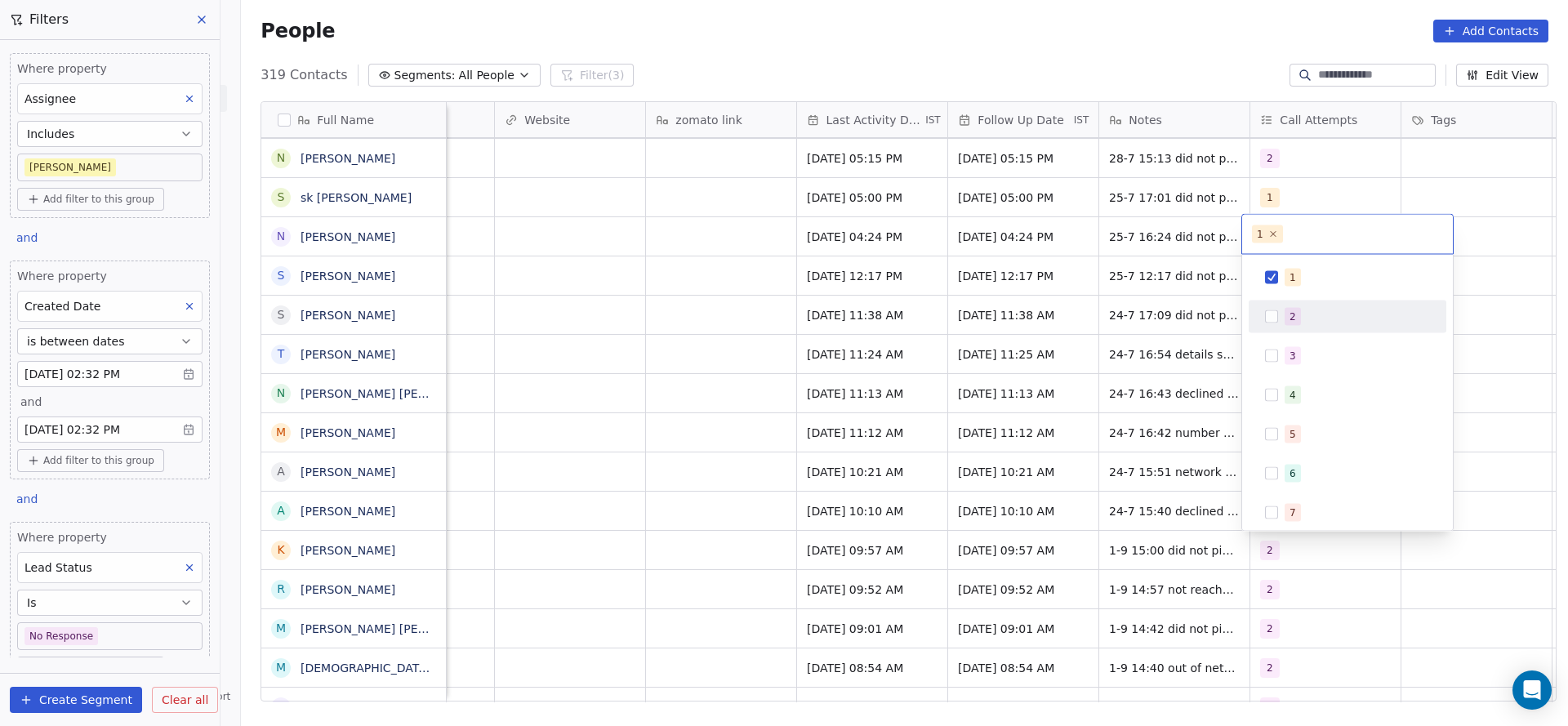
click at [1269, 330] on div "2" at bounding box center [1347, 317] width 197 height 33
click at [1286, 277] on span "1" at bounding box center [1293, 277] width 16 height 18
click at [1145, 373] on html "On2Cook India Pvt. Ltd. Contacts People Marketing Workflows Campaigns Sales Pip…" at bounding box center [784, 363] width 1568 height 726
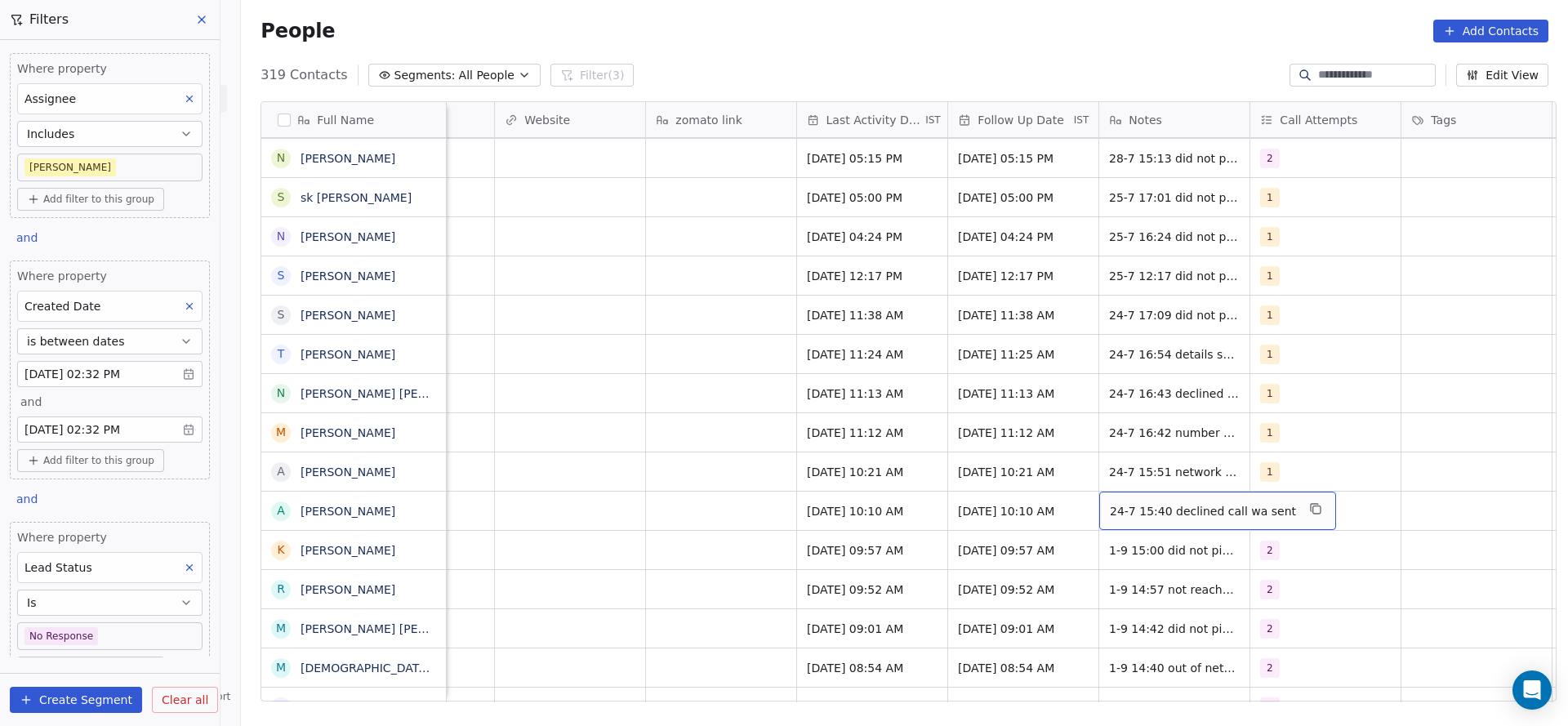
click at [1125, 494] on div "24-7 15:40 declined call wa sent" at bounding box center [1217, 511] width 237 height 39
click at [1098, 507] on textarea "**********" at bounding box center [1199, 517] width 214 height 51
type textarea "**********"
click at [860, 546] on html "On2Cook India Pvt. Ltd. Contacts People Marketing Workflows Campaigns Sales Pip…" at bounding box center [784, 363] width 1568 height 726
drag, startPoint x: 670, startPoint y: 503, endPoint x: 743, endPoint y: 561, distance: 93.2
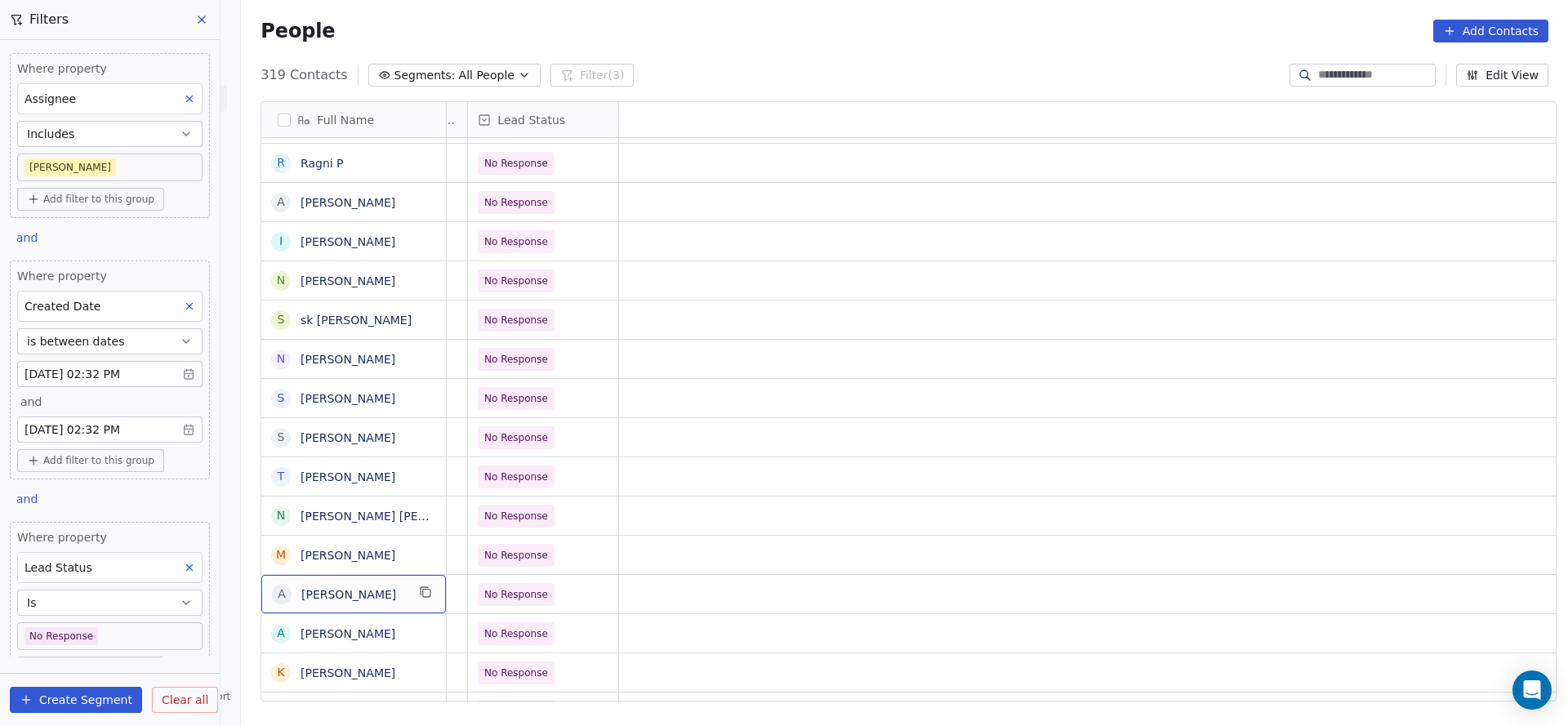
scroll to position [0, 0]
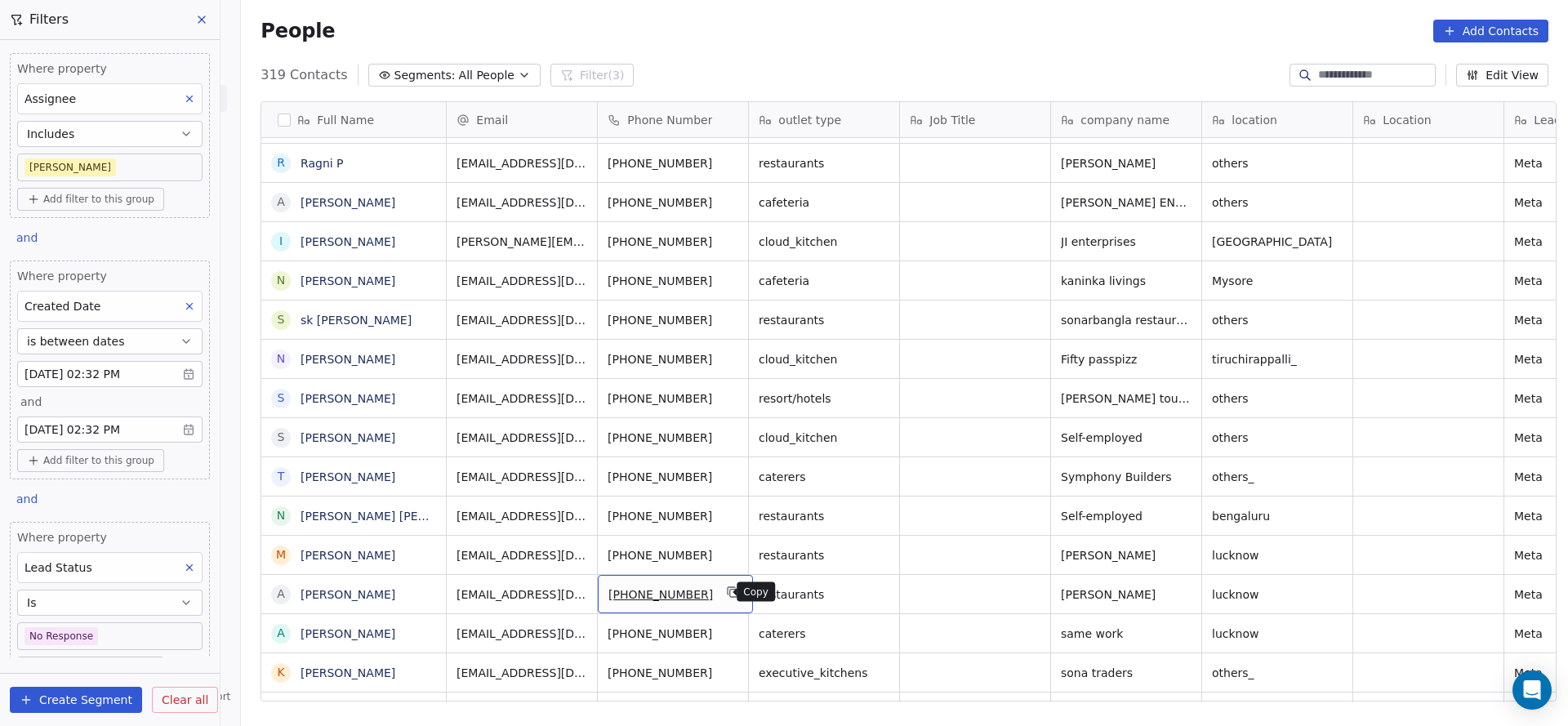
click at [727, 590] on icon "grid" at bounding box center [734, 592] width 13 height 13
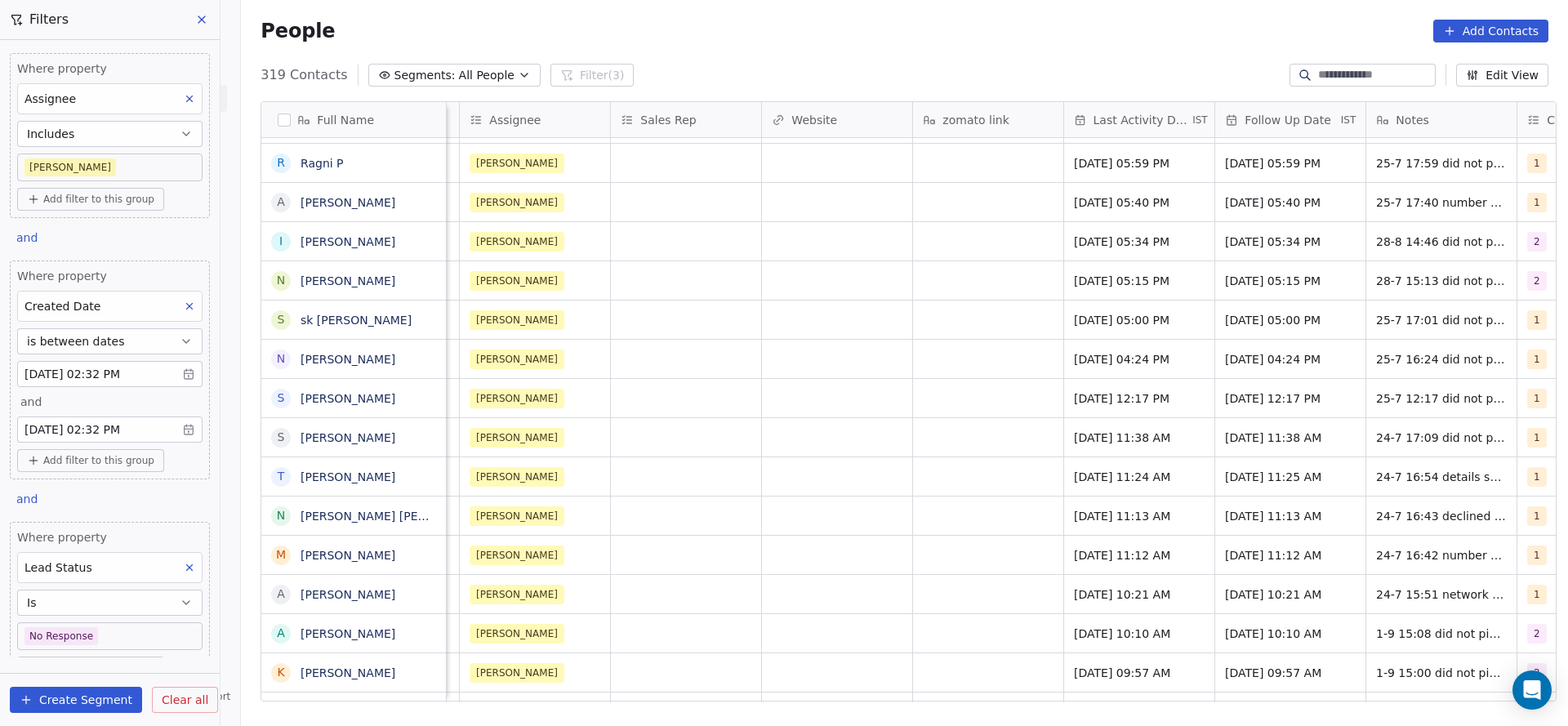
scroll to position [0, 1661]
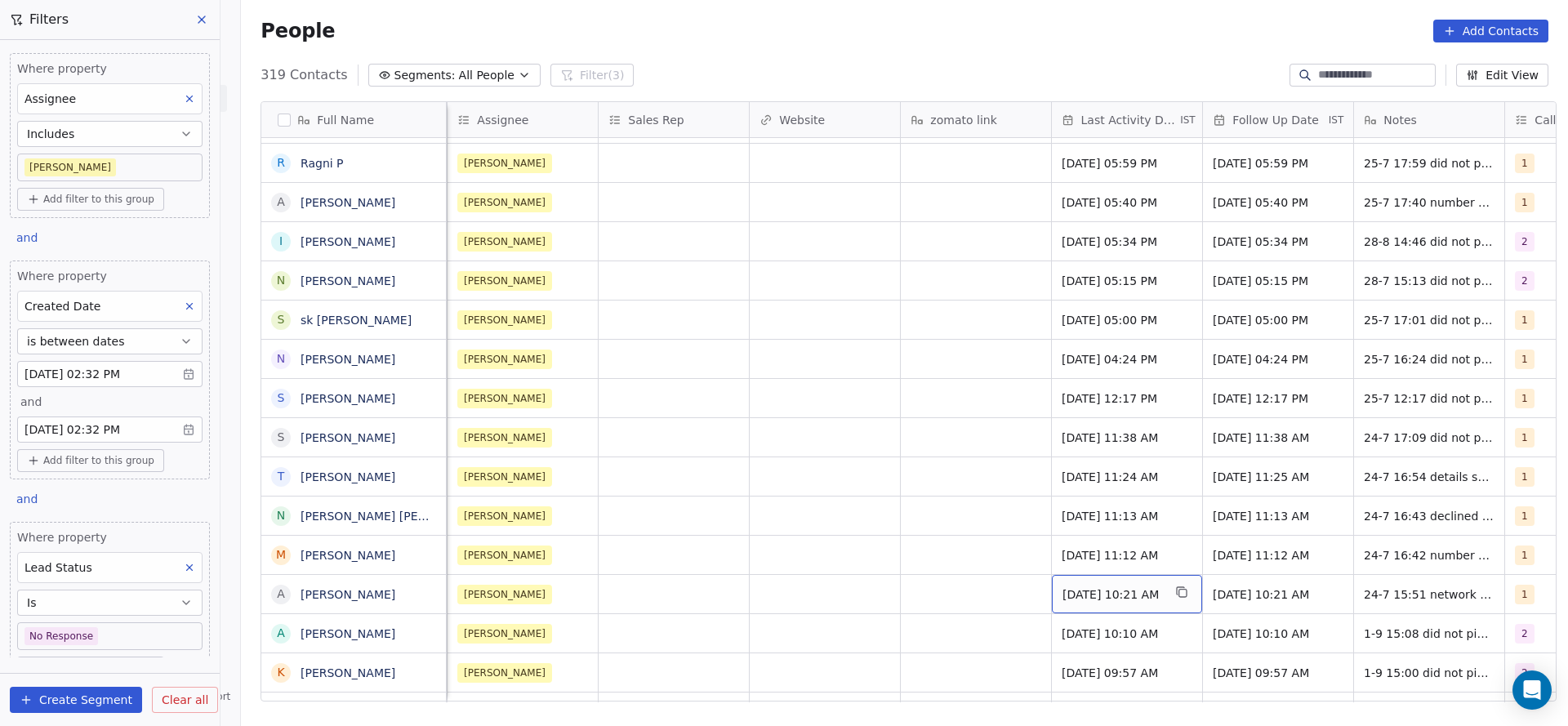
click at [1109, 600] on span "Jul 24, 2025 10:21 AM" at bounding box center [1111, 594] width 99 height 16
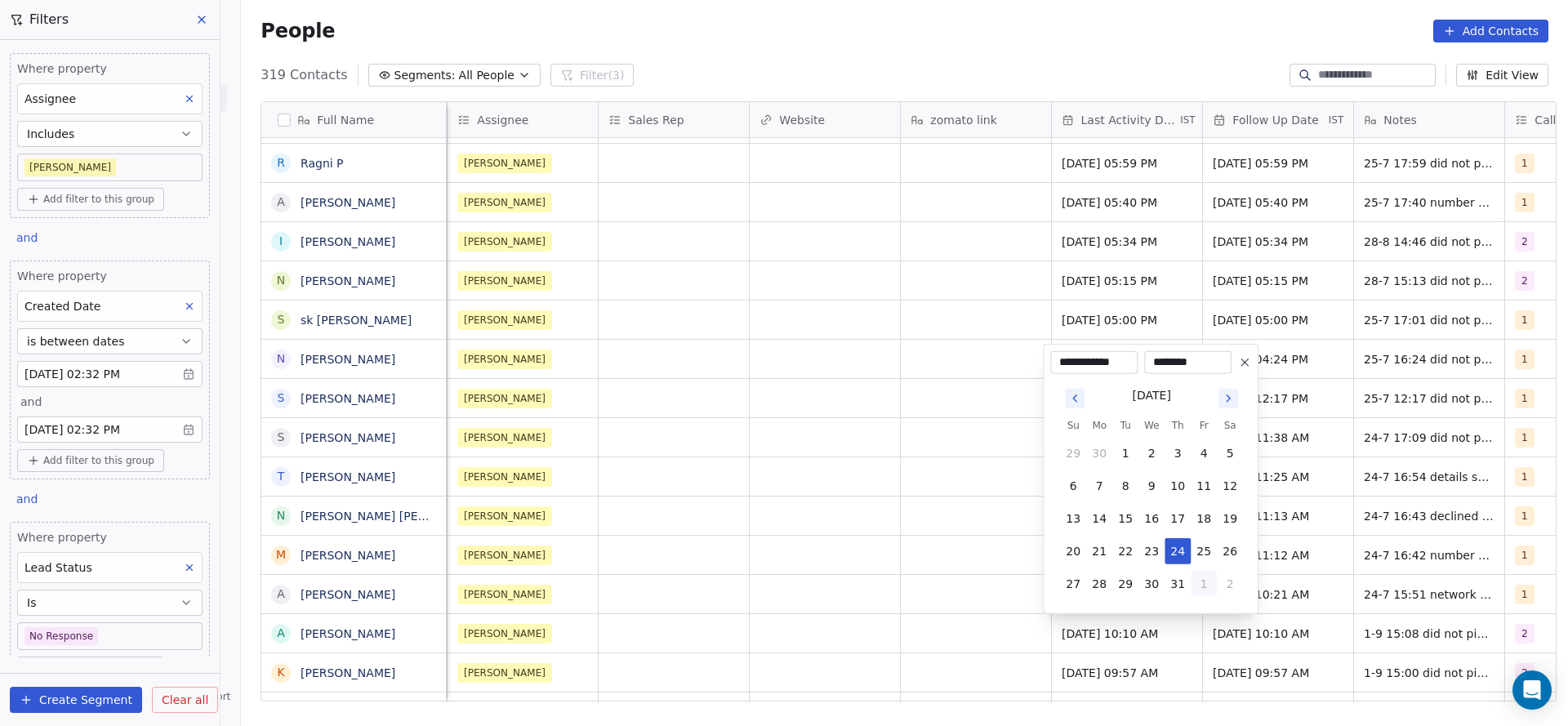
click at [1200, 579] on button "1" at bounding box center [1203, 583] width 26 height 26
click at [1102, 583] on button "1" at bounding box center [1099, 583] width 26 height 26
type input "**********"
drag, startPoint x: 757, startPoint y: 617, endPoint x: 1007, endPoint y: 666, distance: 254.8
click at [757, 617] on html "On2Cook India Pvt. Ltd. Contacts People Marketing Workflows Campaigns Sales Pip…" at bounding box center [784, 363] width 1568 height 726
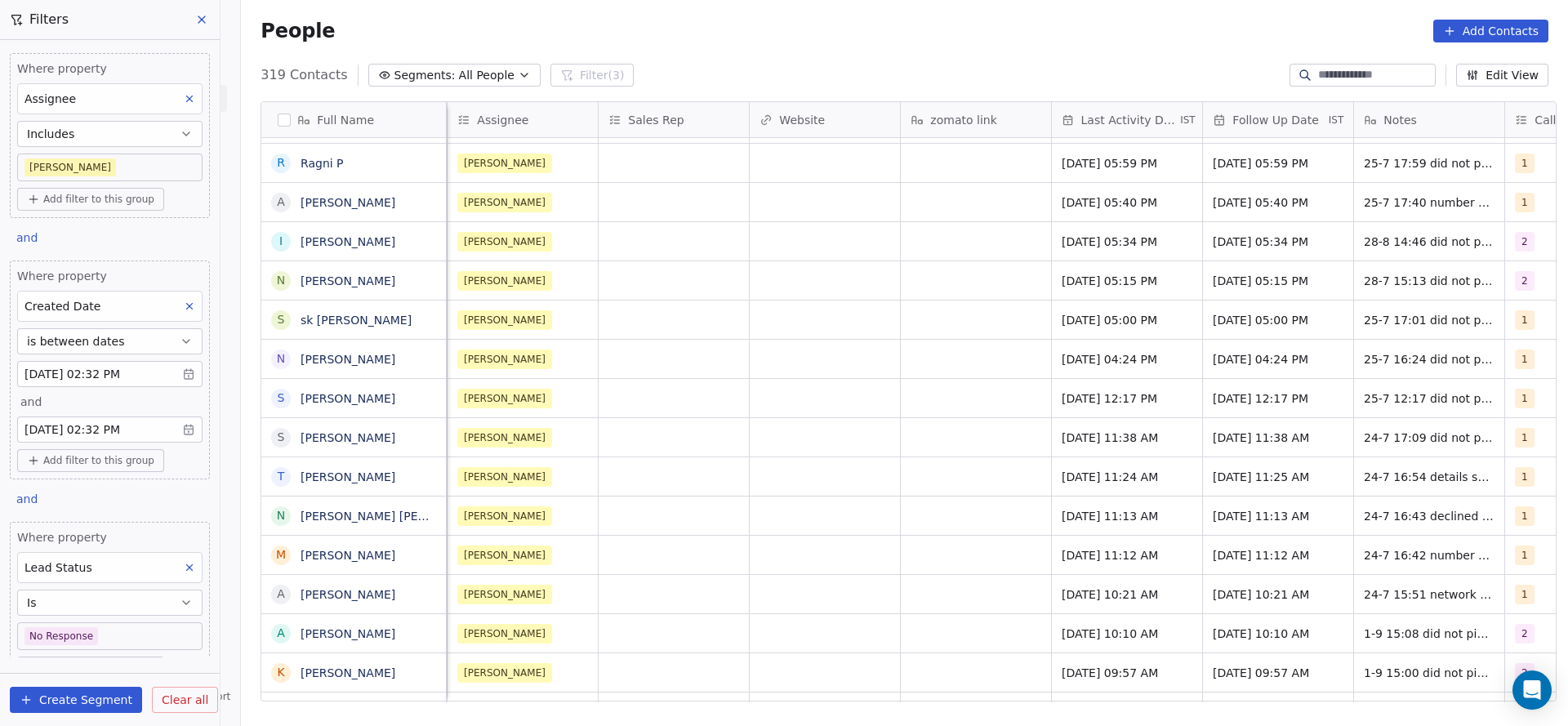
scroll to position [0, 1970]
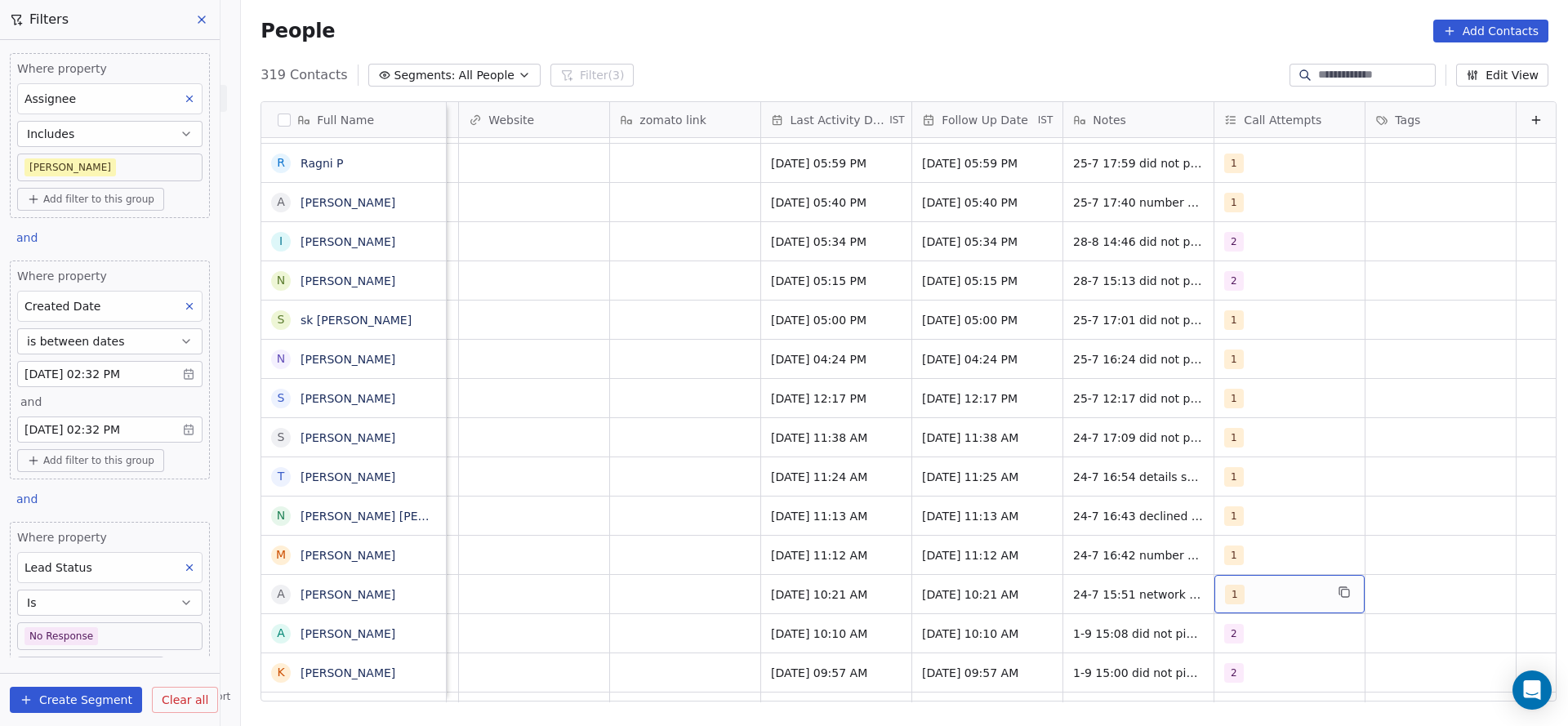
click at [1225, 588] on div "1" at bounding box center [1274, 594] width 99 height 19
click at [1233, 393] on span "2" at bounding box center [1239, 400] width 16 height 18
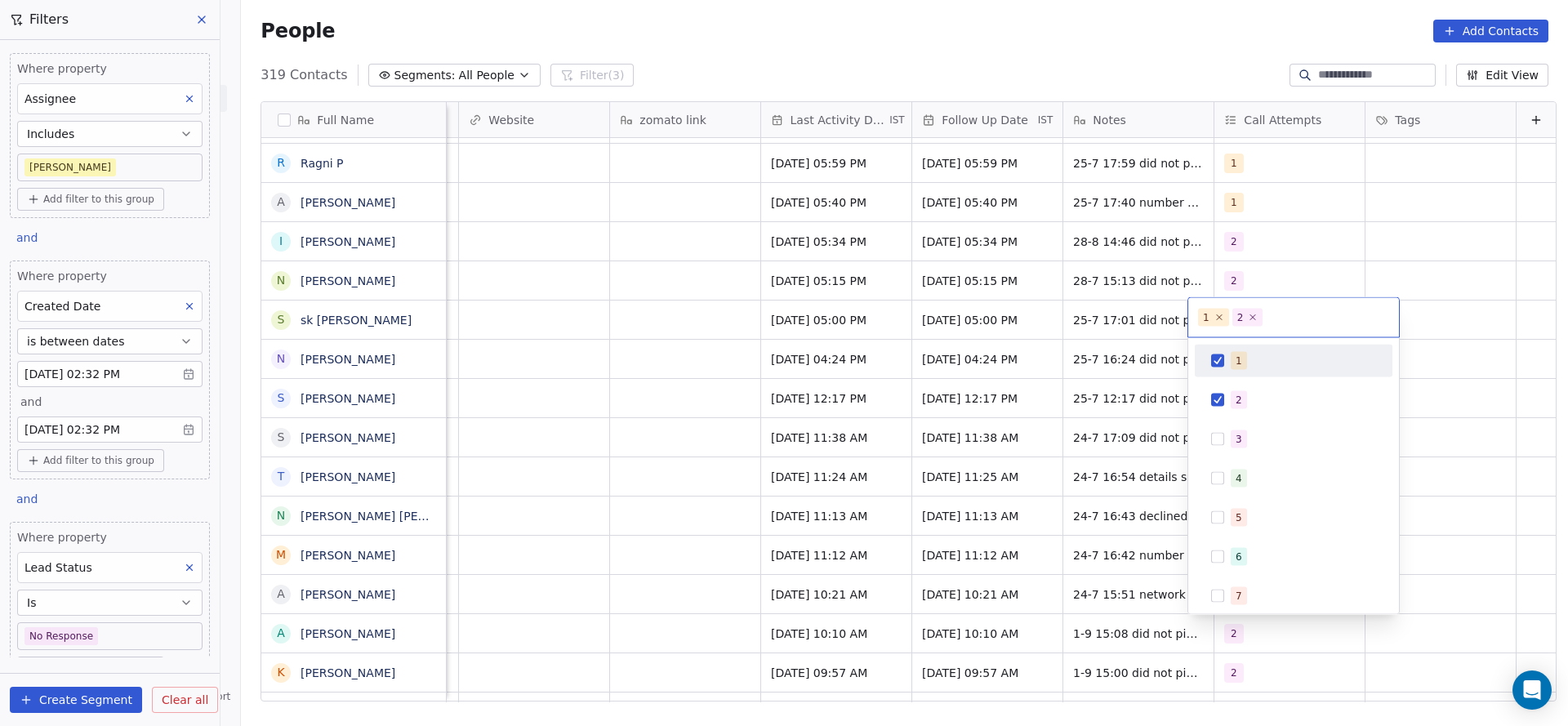
click at [1249, 357] on div "1" at bounding box center [1303, 360] width 145 height 18
click at [1054, 518] on html "On2Cook India Pvt. Ltd. Contacts People Marketing Workflows Campaigns Sales Pip…" at bounding box center [784, 363] width 1568 height 726
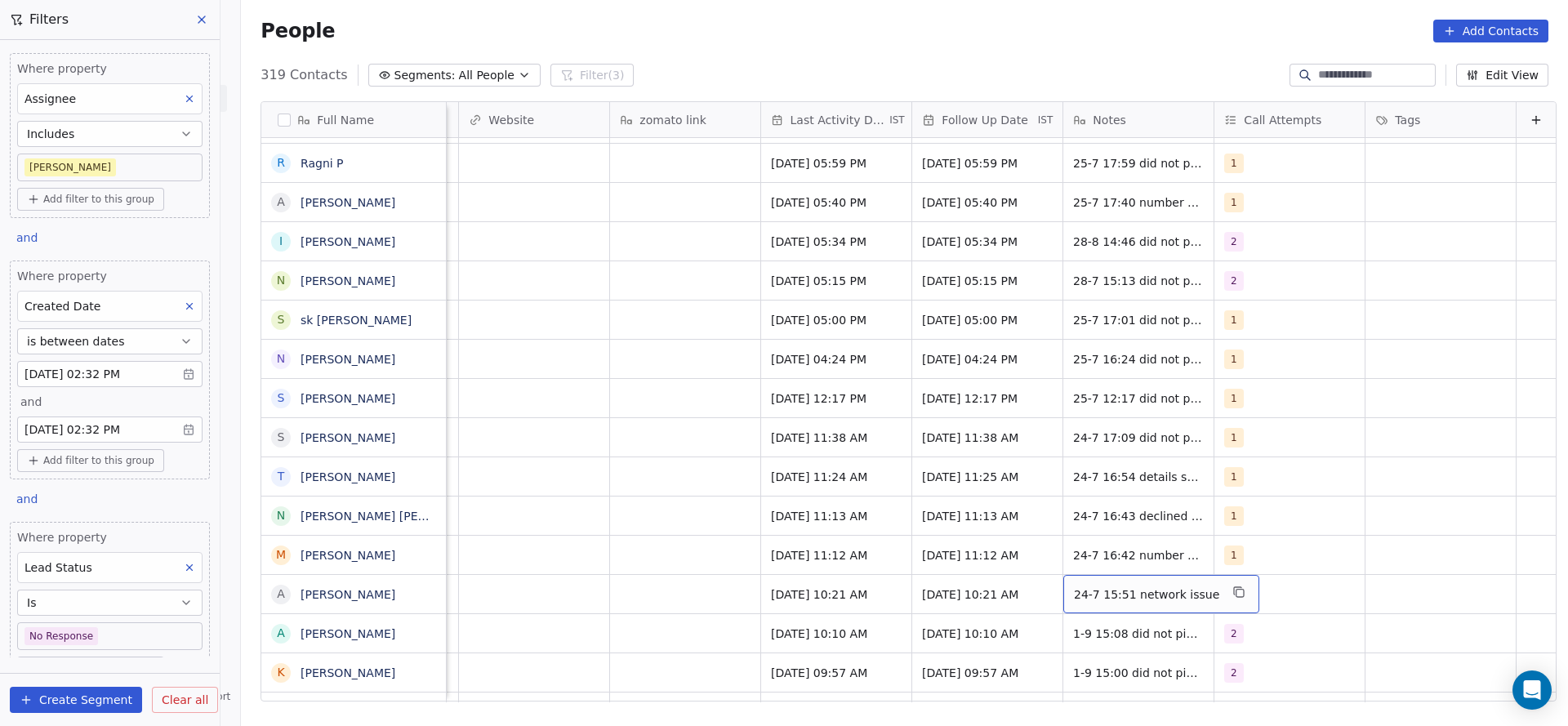
click at [1063, 583] on div "24-7 15:51 network issue" at bounding box center [1162, 594] width 196 height 39
click at [1046, 590] on textarea "**********" at bounding box center [1127, 600] width 178 height 51
type textarea "**********"
click at [782, 598] on html "On2Cook India Pvt. Ltd. Contacts People Marketing Workflows Campaigns Sales Pip…" at bounding box center [784, 363] width 1568 height 726
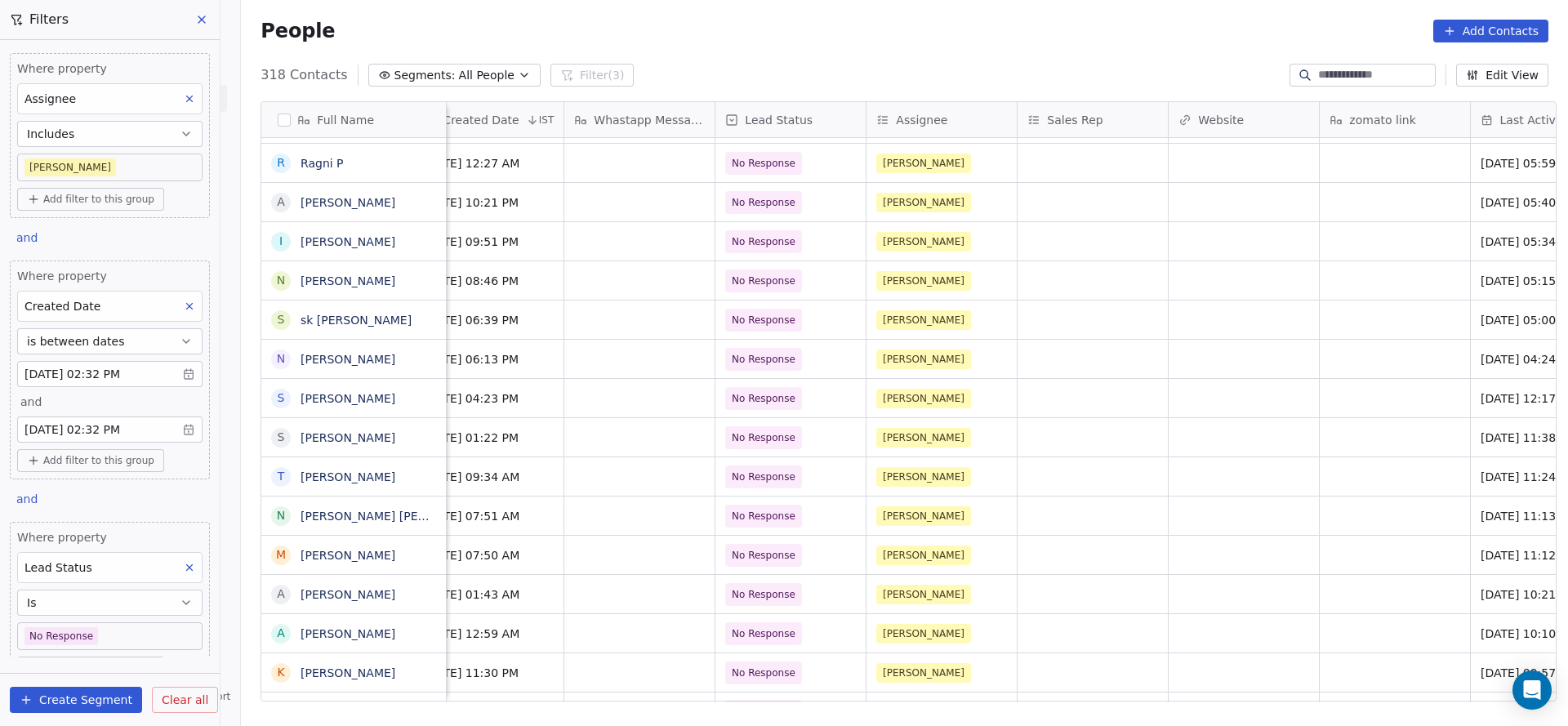
scroll to position [0, 1241]
click at [794, 605] on span "No Response" at bounding box center [777, 594] width 99 height 23
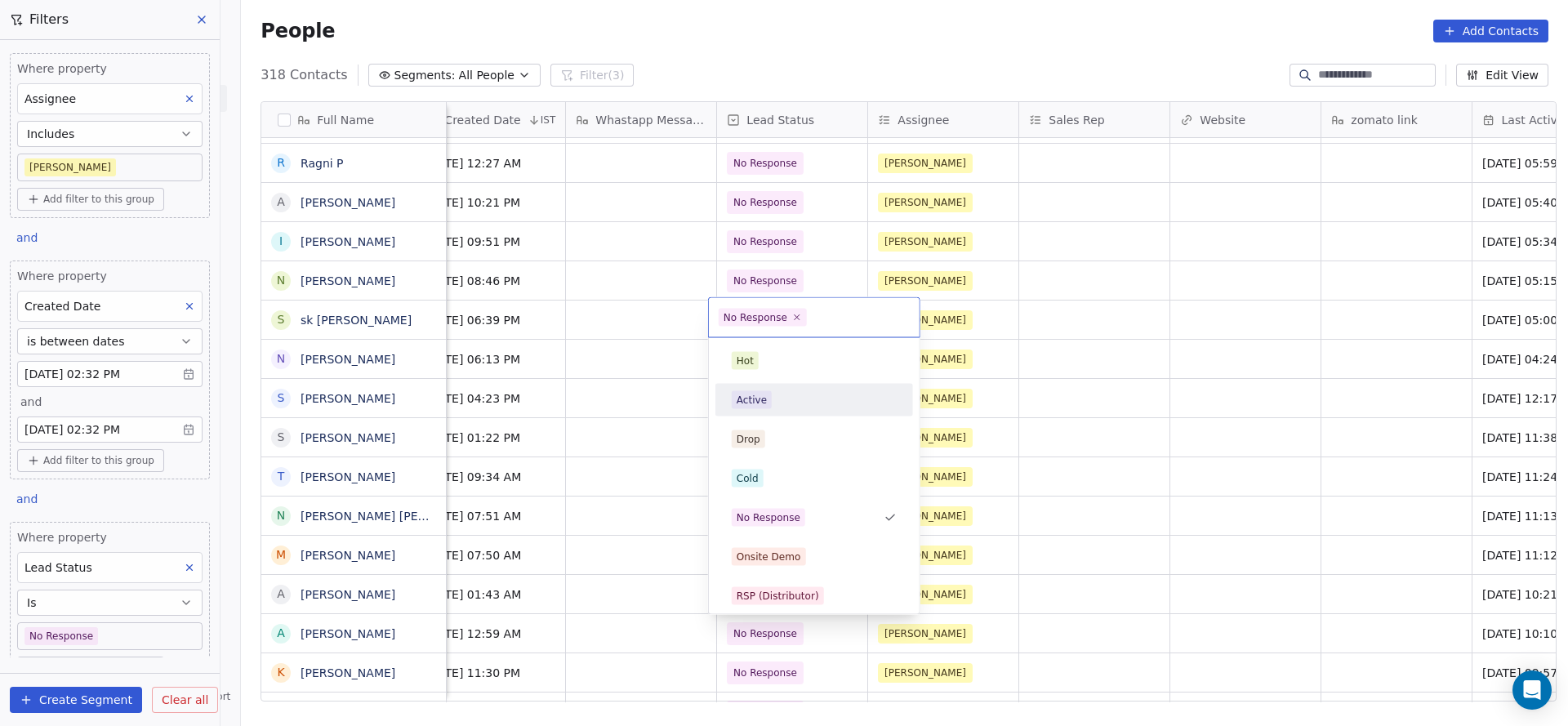
click at [776, 402] on div "Active" at bounding box center [814, 400] width 165 height 18
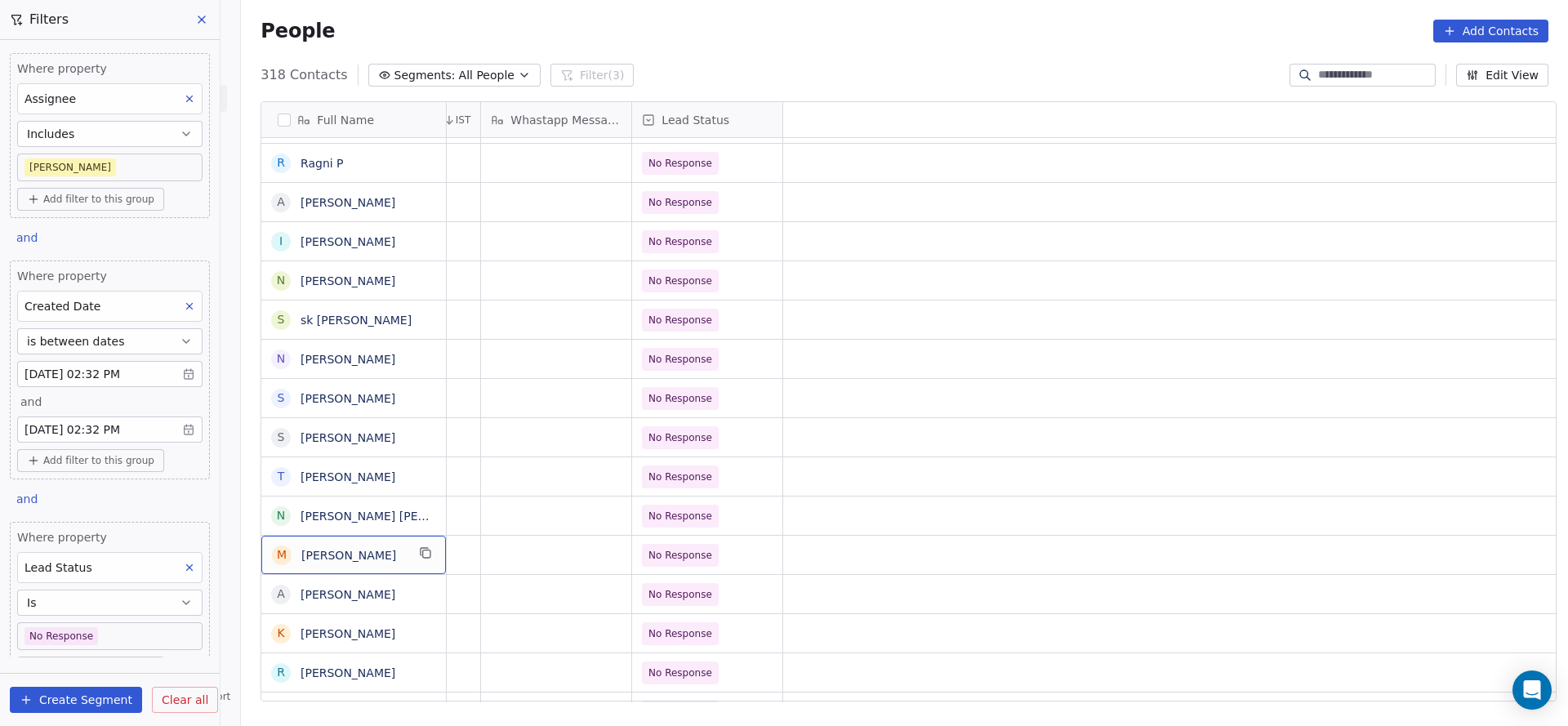
scroll to position [0, 0]
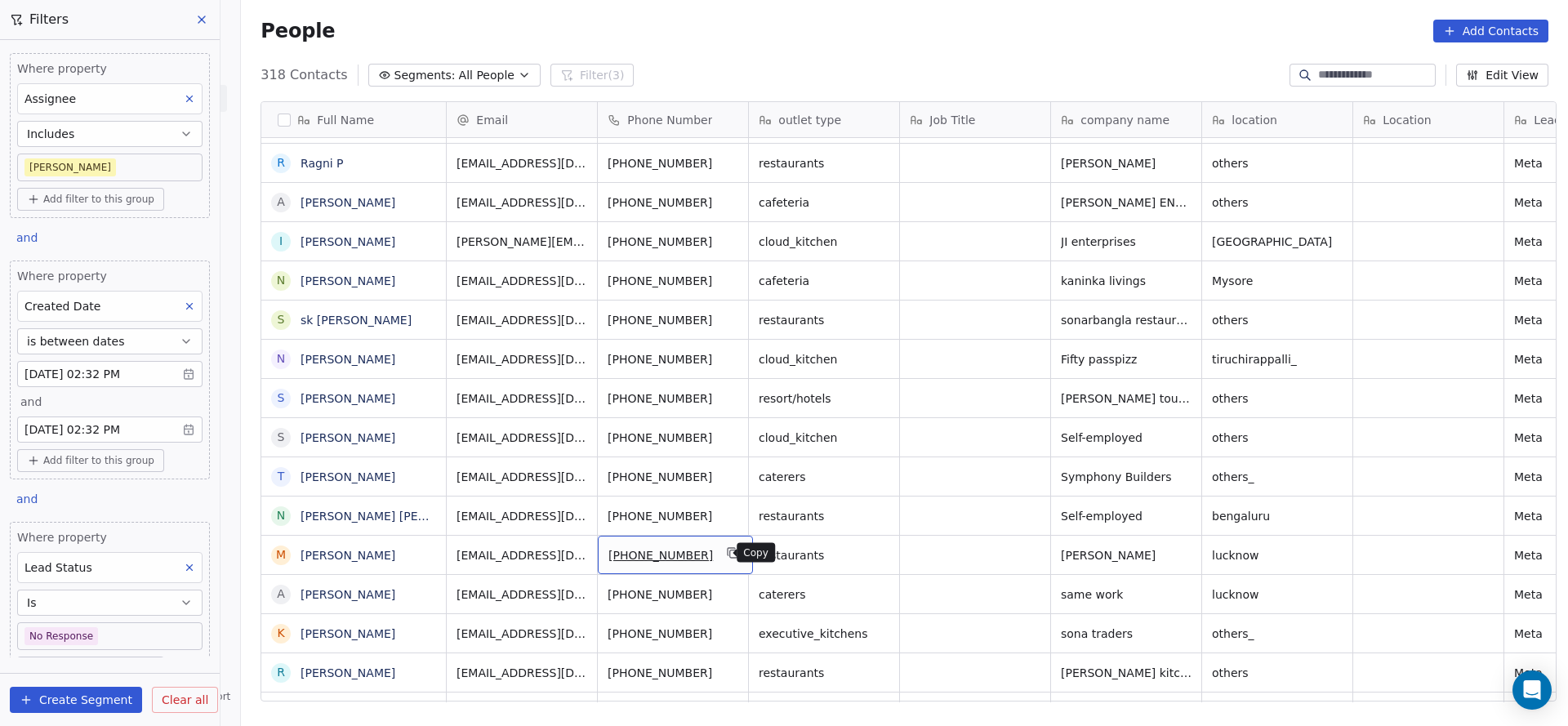
click at [730, 556] on icon "grid" at bounding box center [734, 555] width 8 height 8
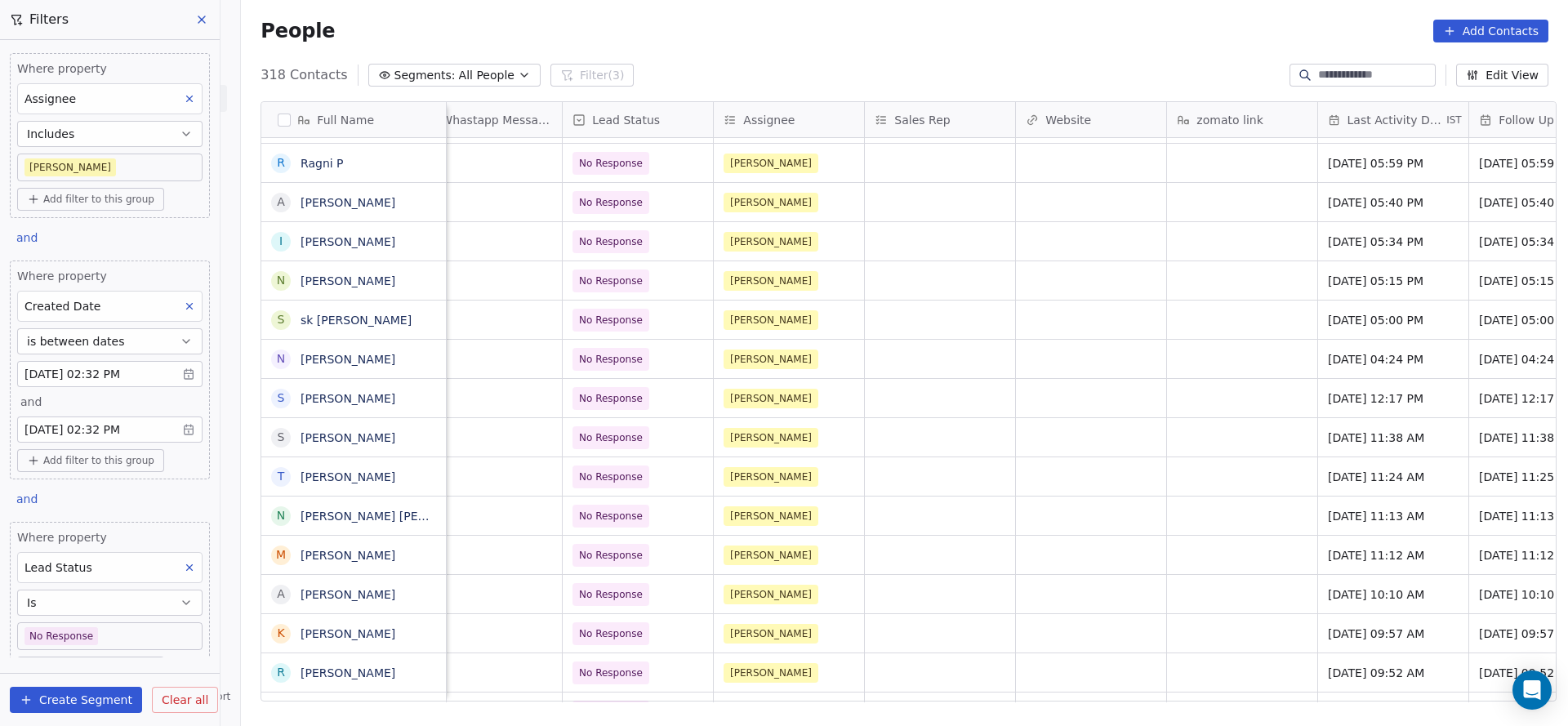
scroll to position [0, 1762]
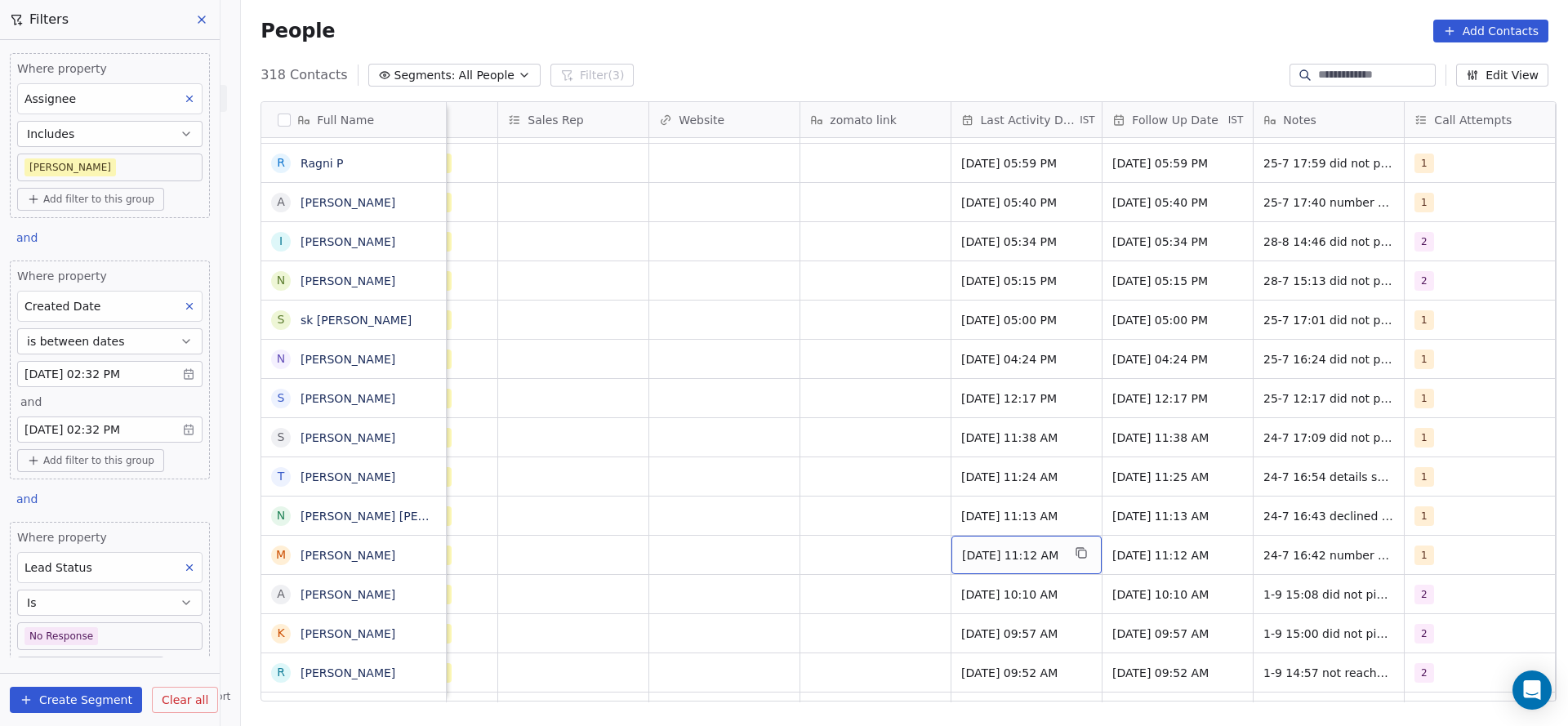
click at [1028, 558] on span "Jul 24, 2025 11:12 AM" at bounding box center [1011, 555] width 99 height 16
click at [1002, 561] on span "Jul 24, 2025 11:12 AM" at bounding box center [1011, 555] width 99 height 16
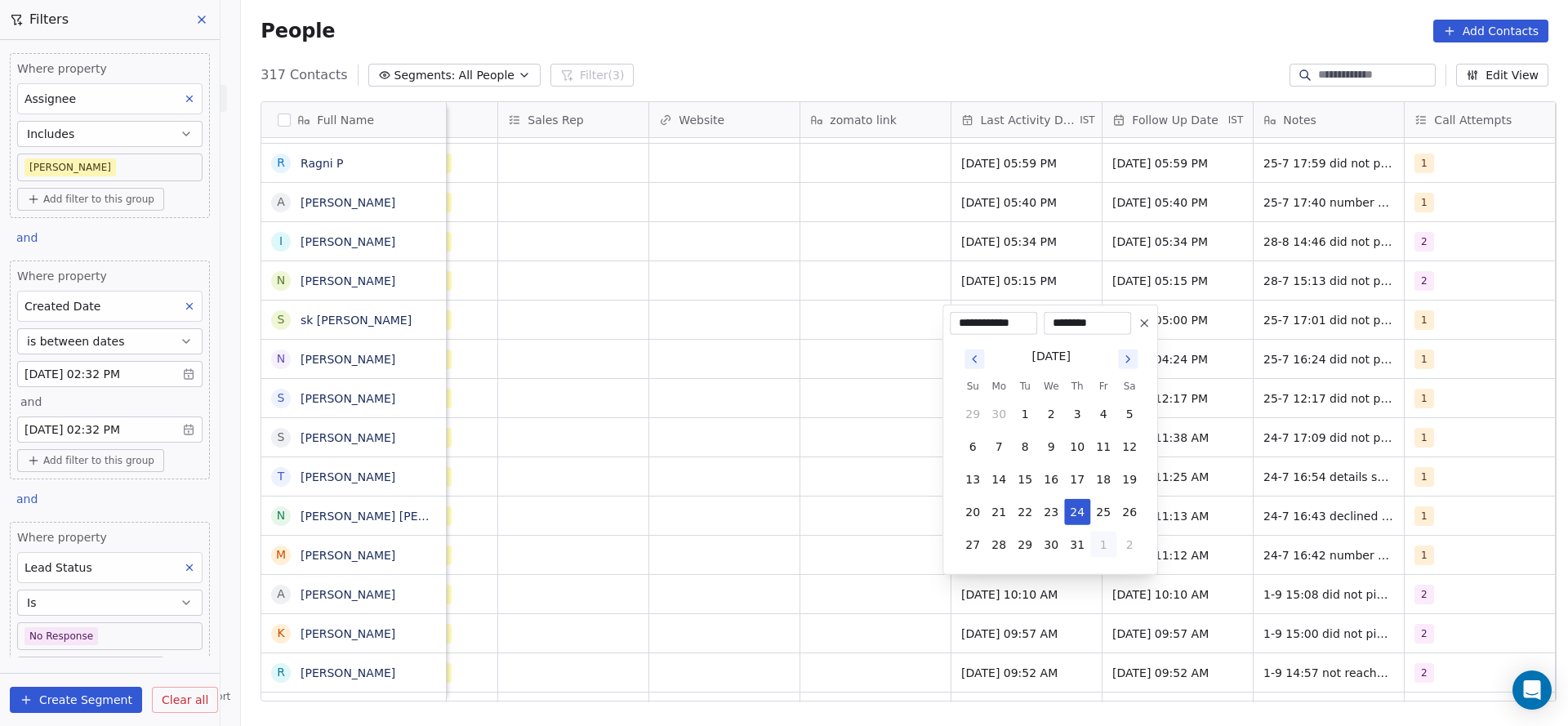
click at [1105, 540] on button "1" at bounding box center [1103, 544] width 26 height 26
drag, startPoint x: 1000, startPoint y: 553, endPoint x: 806, endPoint y: 588, distance: 197.1
click at [999, 553] on button "1" at bounding box center [999, 544] width 26 height 26
type input "**********"
click at [846, 588] on html "On2Cook India Pvt. Ltd. Contacts People Marketing Workflows Campaigns Sales Pip…" at bounding box center [784, 363] width 1568 height 726
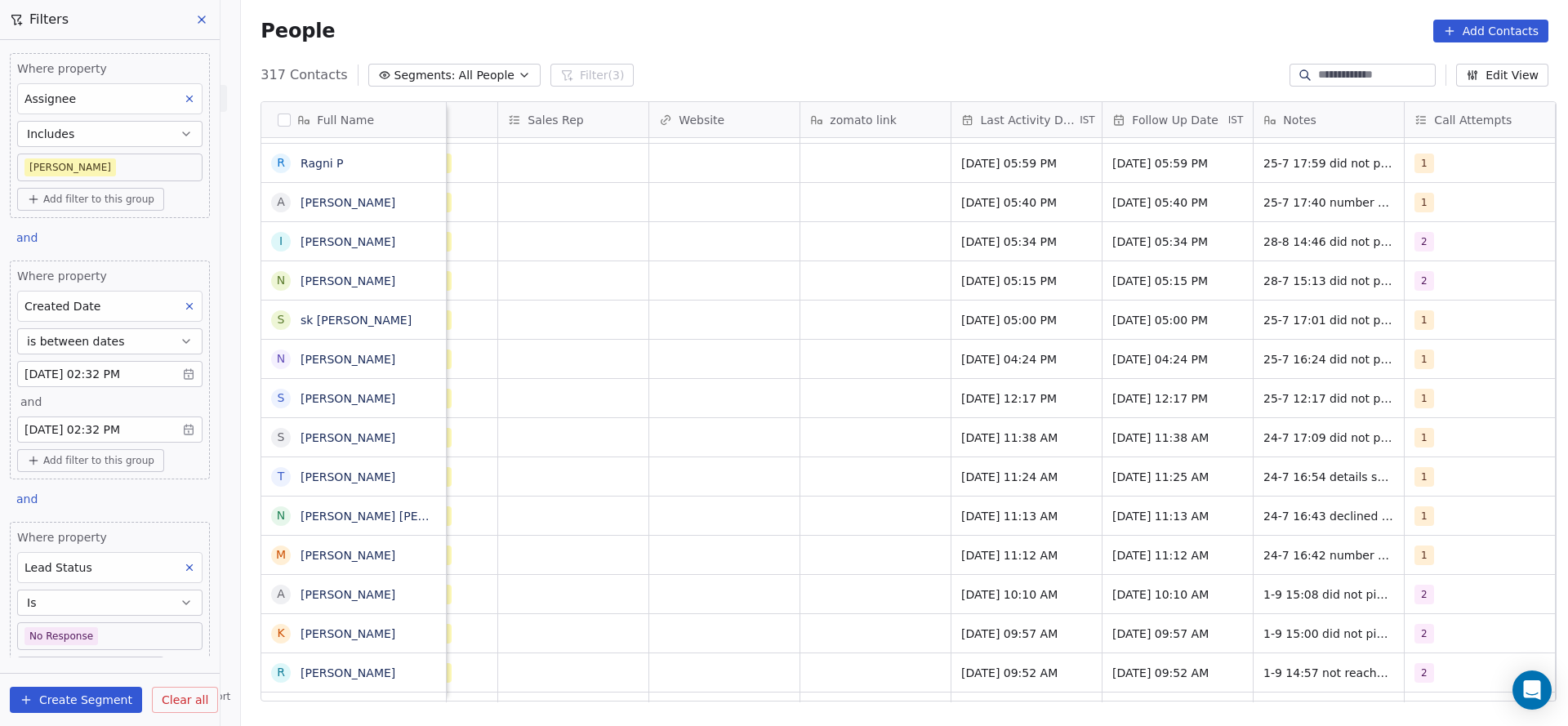
scroll to position [0, 1779]
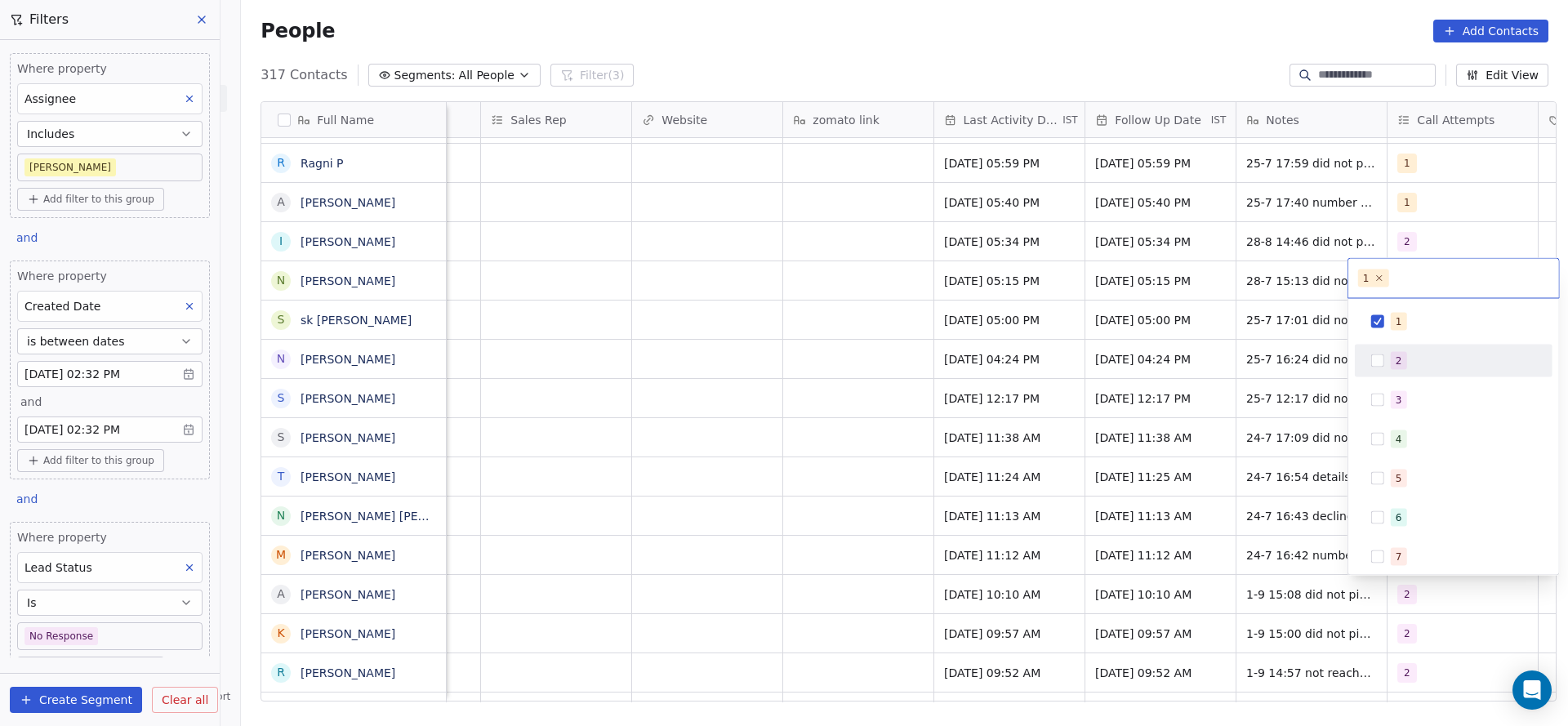
click at [1406, 348] on div "2" at bounding box center [1454, 360] width 185 height 26
click at [1410, 321] on div "1" at bounding box center [1463, 322] width 145 height 18
click at [1203, 473] on html "On2Cook India Pvt. Ltd. Contacts People Marketing Workflows Campaigns Sales Pip…" at bounding box center [784, 363] width 1568 height 726
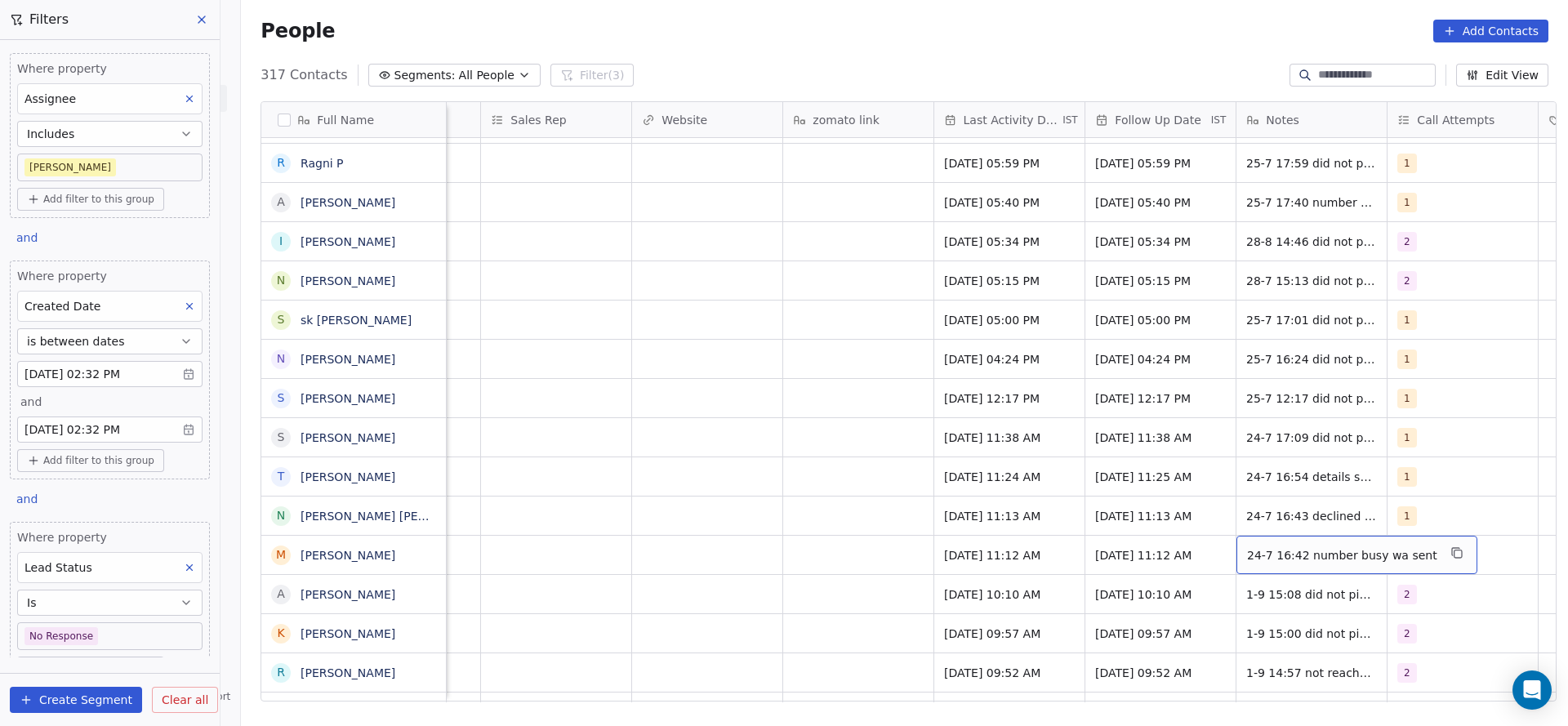
click at [1260, 549] on span "24-7 16:42 number busy wa sent" at bounding box center [1343, 555] width 191 height 16
click at [1237, 561] on textarea "**********" at bounding box center [1337, 560] width 218 height 51
type textarea "**********"
click at [822, 534] on html "On2Cook India Pvt. Ltd. Contacts People Marketing Workflows Campaigns Sales Pip…" at bounding box center [784, 363] width 1568 height 726
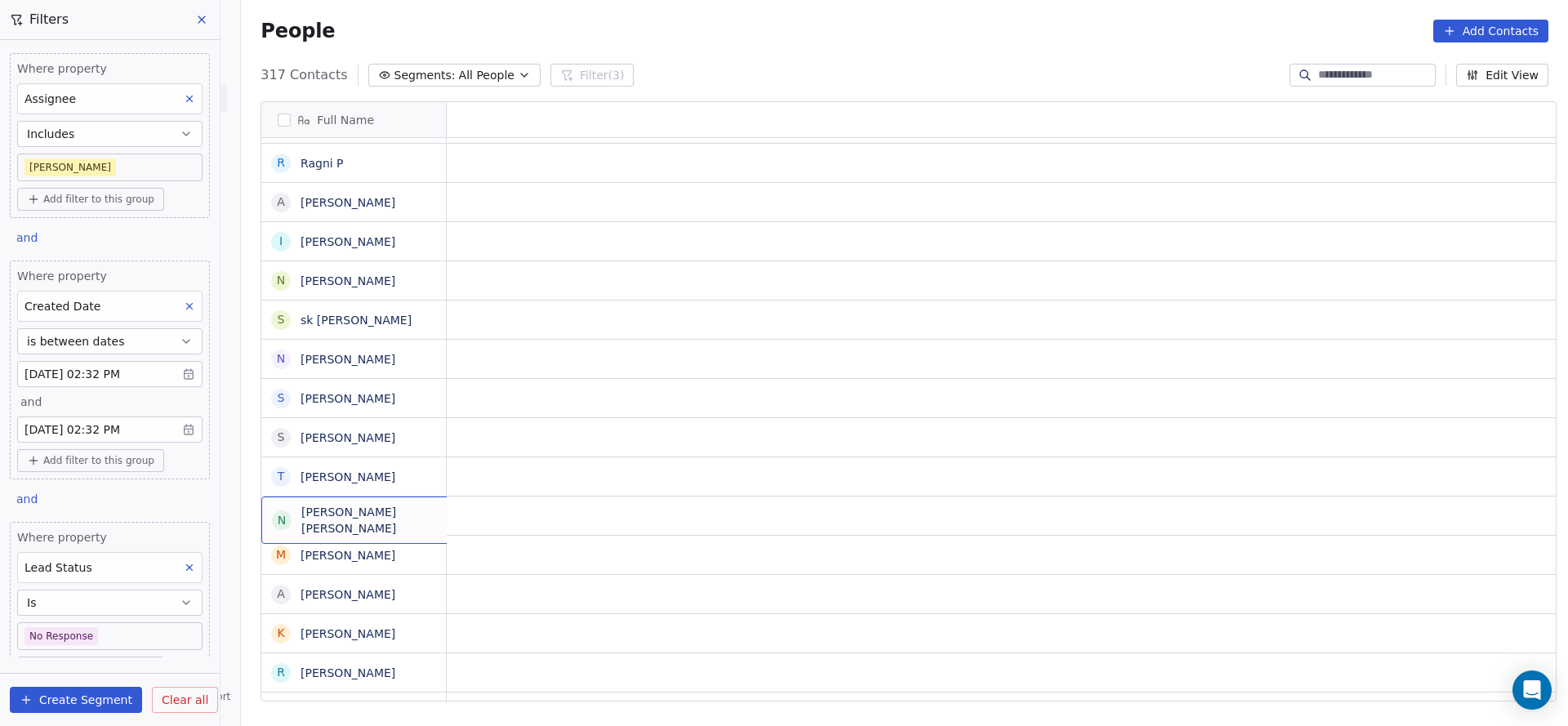
scroll to position [0, 0]
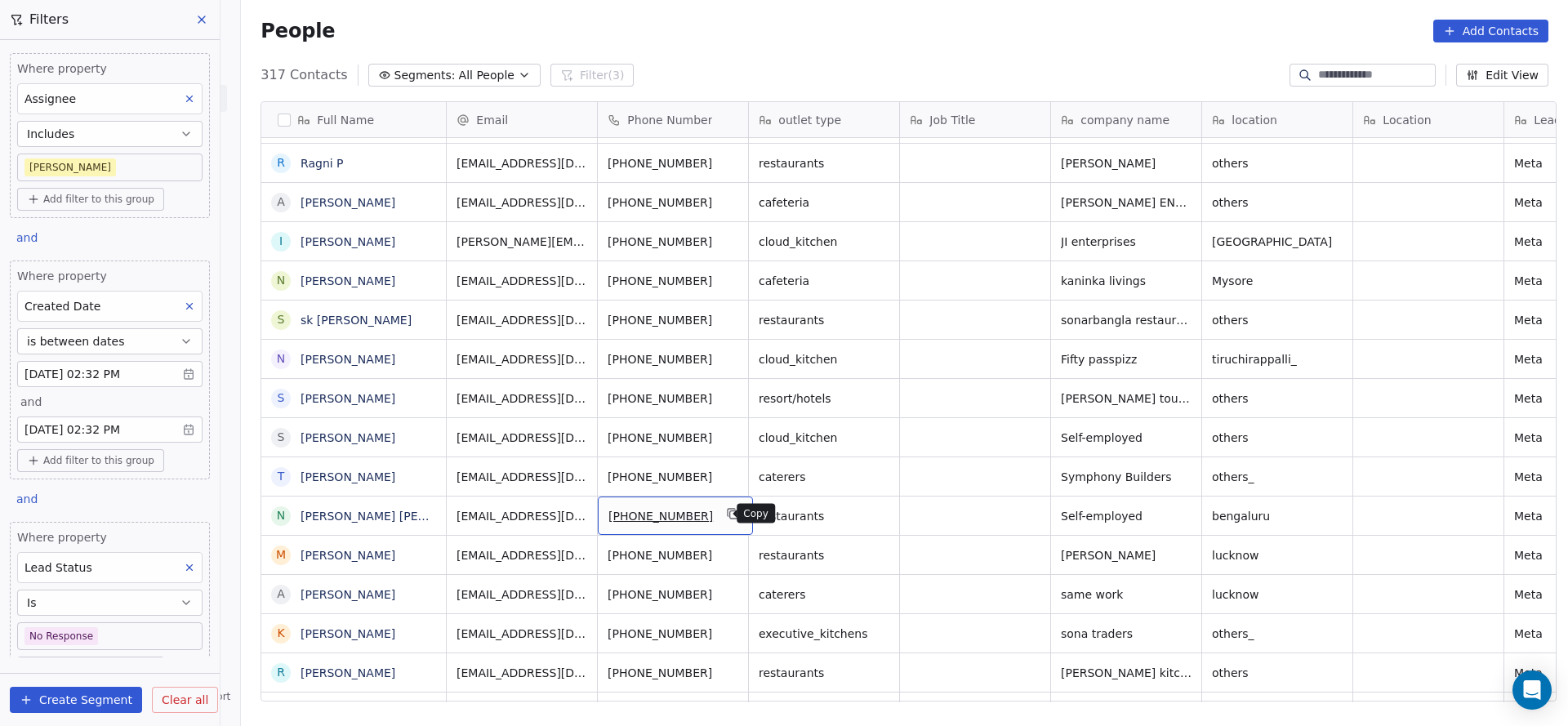
click at [728, 508] on icon "grid" at bounding box center [732, 512] width 8 height 8
click at [727, 509] on icon "grid" at bounding box center [734, 514] width 13 height 13
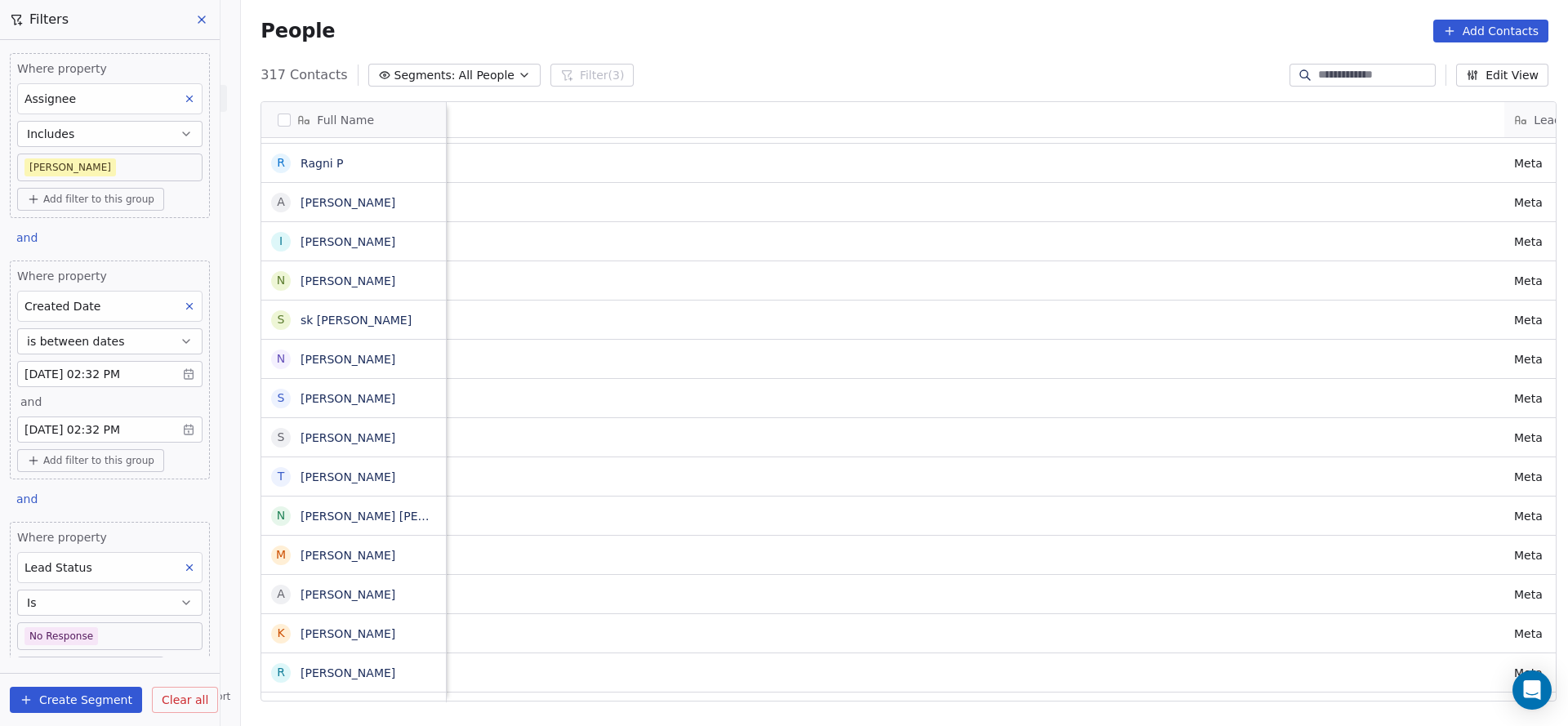
scroll to position [0, 1948]
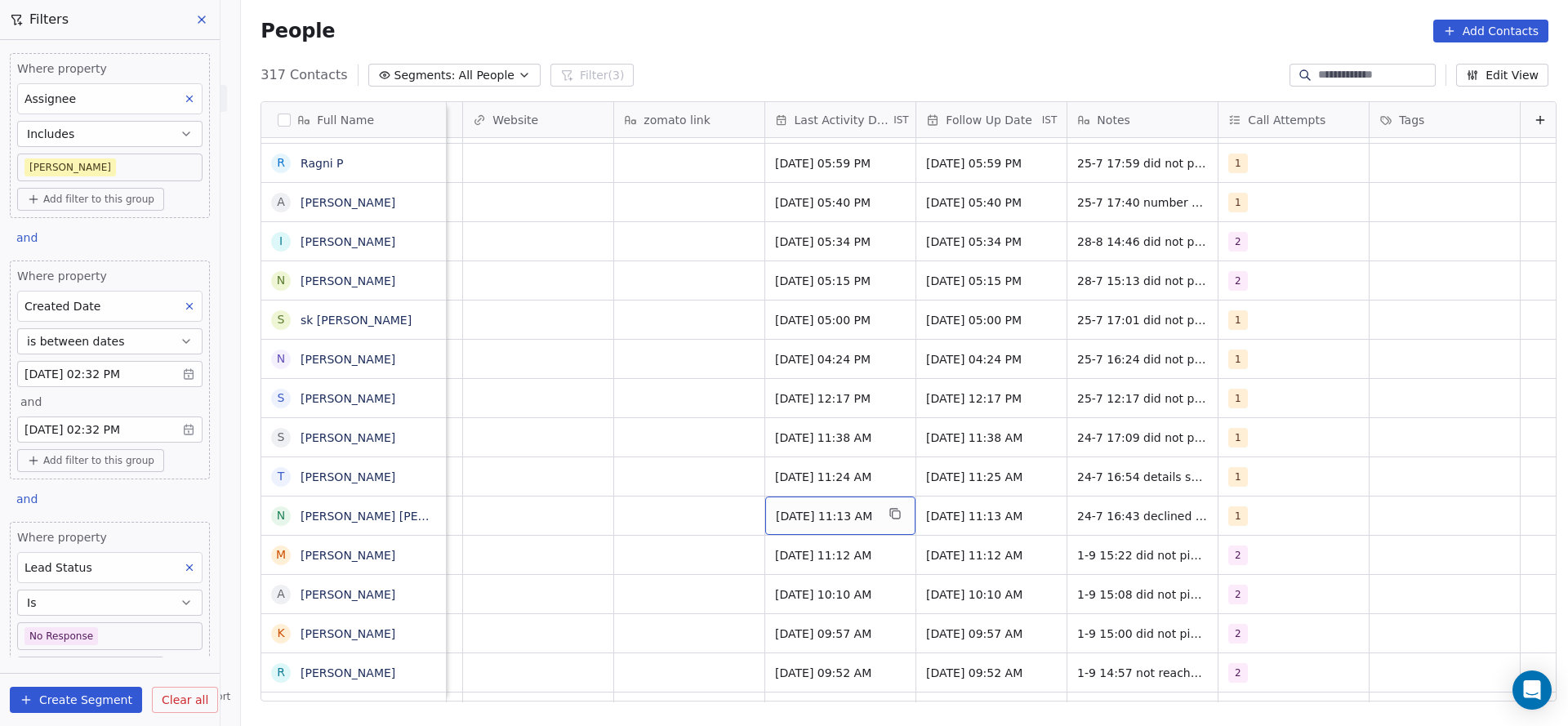
click at [849, 509] on span "Jul 24, 2025 11:13 AM" at bounding box center [825, 515] width 99 height 16
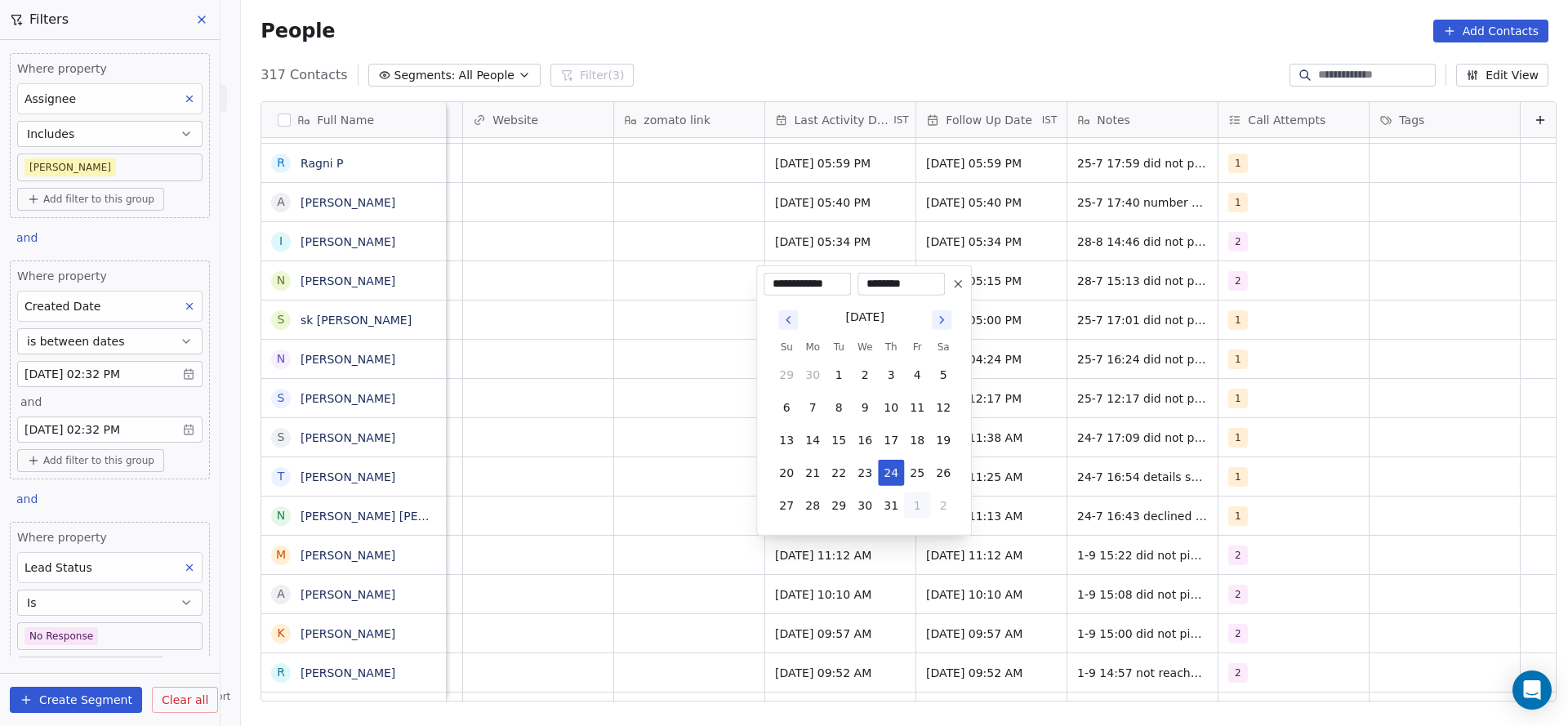
click at [927, 512] on button "1" at bounding box center [917, 505] width 26 height 26
click at [819, 507] on button "1" at bounding box center [812, 505] width 26 height 26
type input "**********"
click at [635, 547] on html "On2Cook India Pvt. Ltd. Contacts People Marketing Workflows Campaigns Sales Pip…" at bounding box center [784, 363] width 1568 height 726
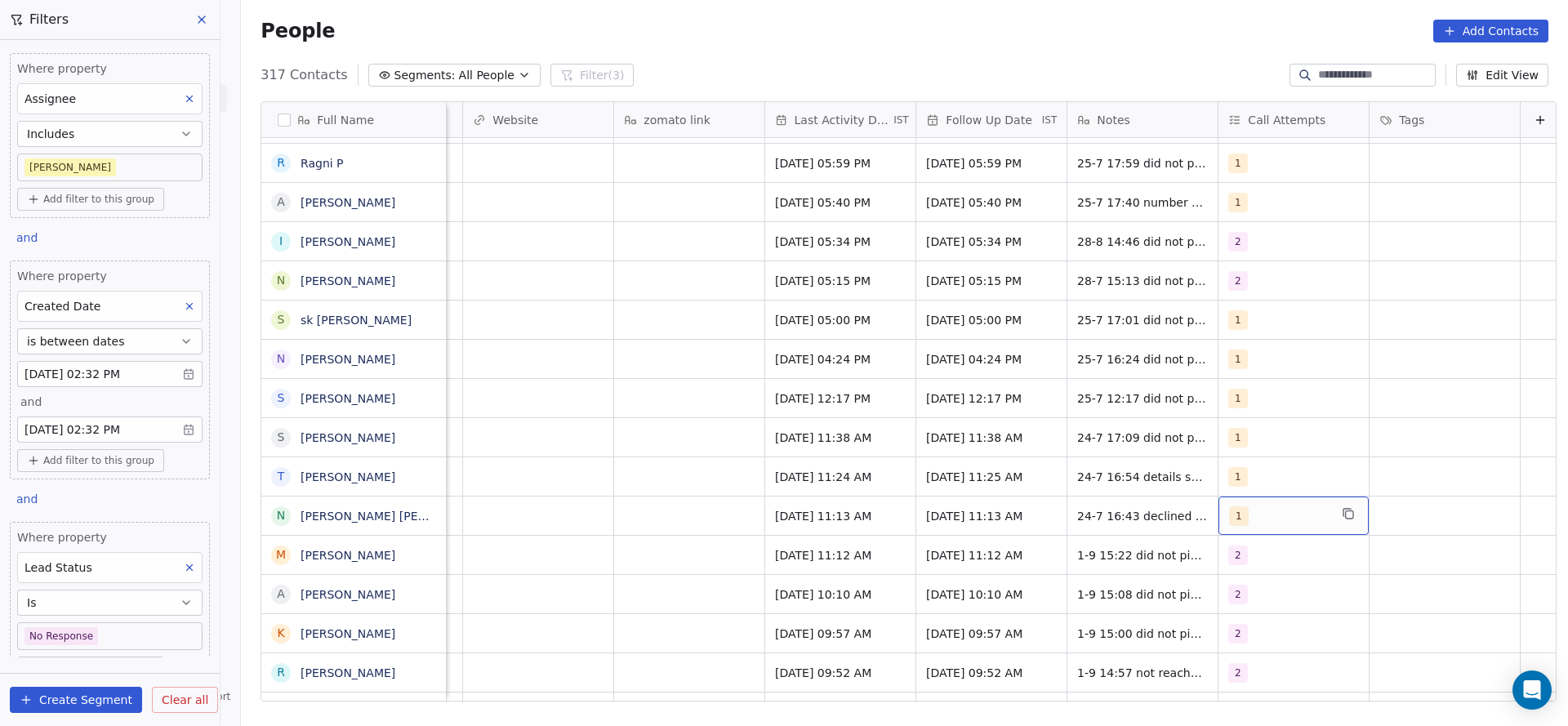
click at [1233, 519] on span "1" at bounding box center [1239, 516] width 19 height 19
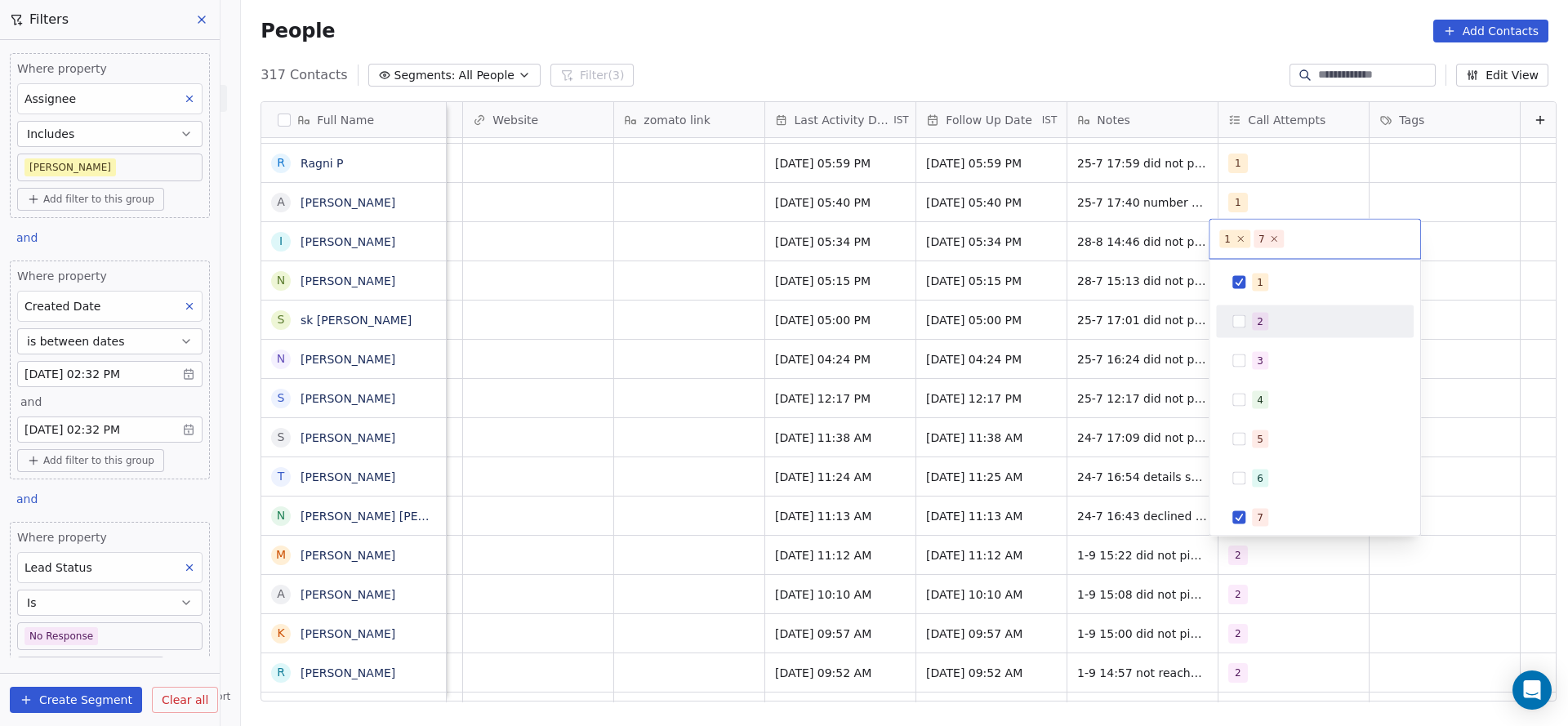
click at [1255, 314] on span "2" at bounding box center [1260, 322] width 16 height 18
click at [1255, 276] on span "1" at bounding box center [1260, 282] width 16 height 18
click at [1261, 512] on div "7" at bounding box center [1260, 517] width 7 height 14
click at [962, 617] on html "On2Cook India Pvt. Ltd. Contacts People Marketing Workflows Campaigns Sales Pip…" at bounding box center [784, 363] width 1568 height 726
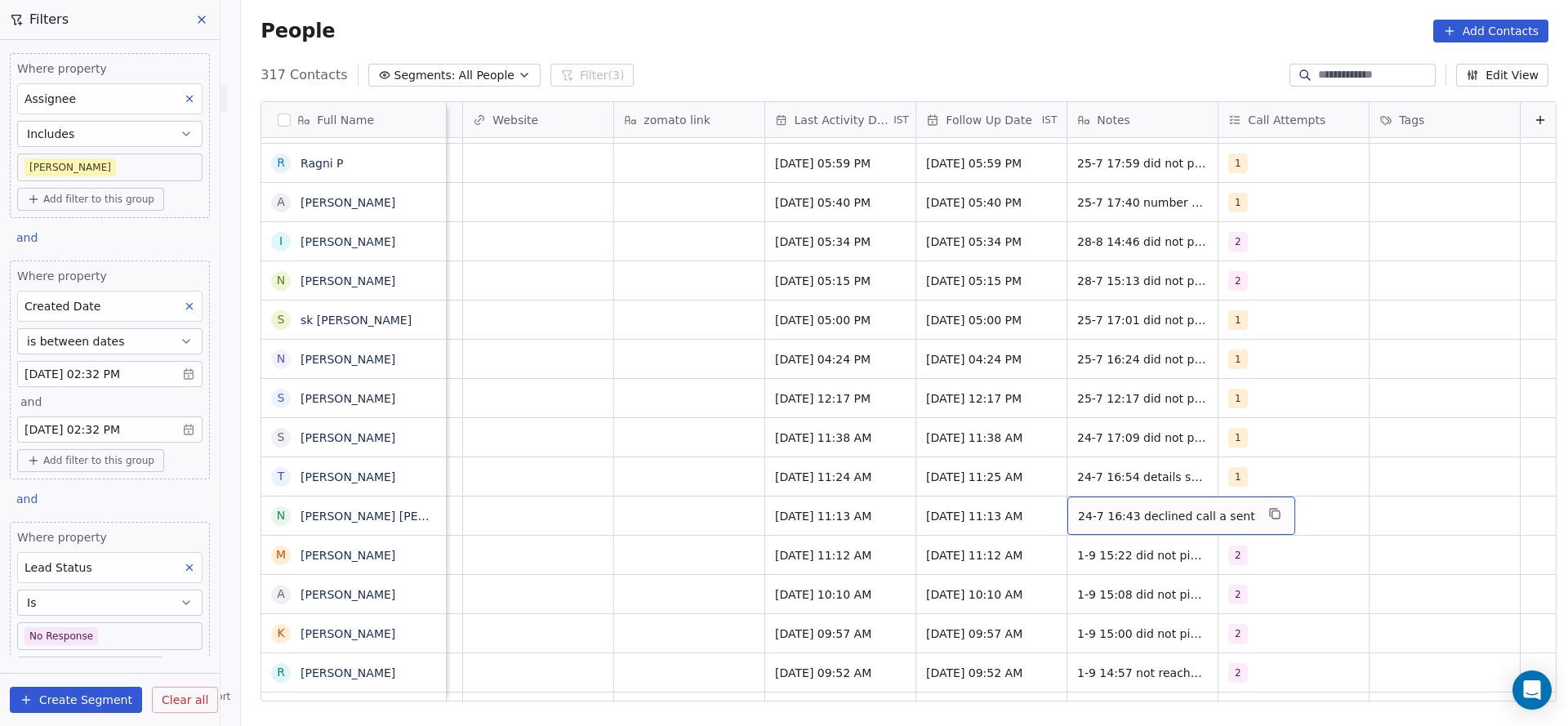
click at [1067, 508] on div "24-7 16:43 declined call a sent" at bounding box center [1181, 516] width 228 height 39
click at [1068, 507] on textarea "**********" at bounding box center [1162, 522] width 205 height 51
type textarea "**********"
click at [563, 541] on html "On2Cook India Pvt. Ltd. Contacts People Marketing Workflows Campaigns Sales Pip…" at bounding box center [784, 363] width 1568 height 726
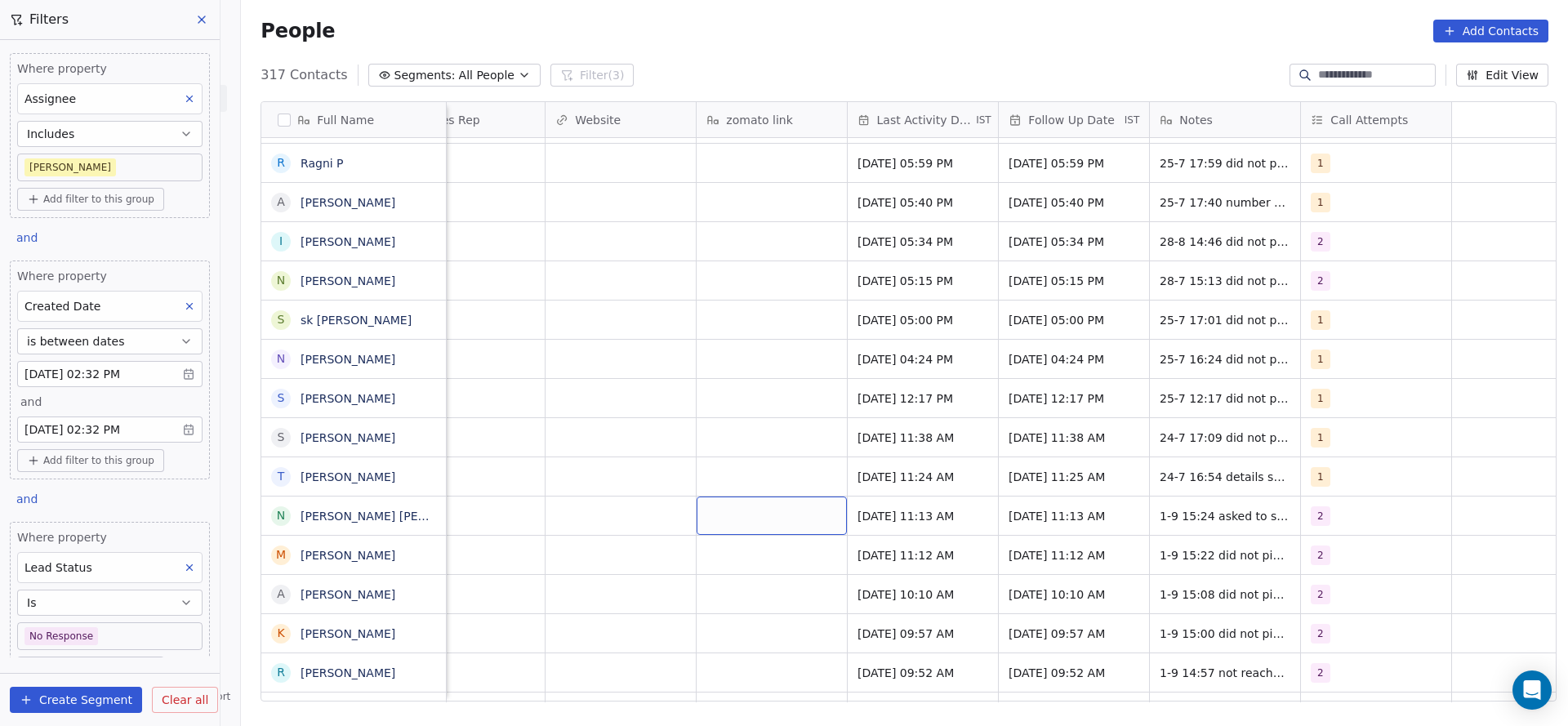
scroll to position [0, 1301]
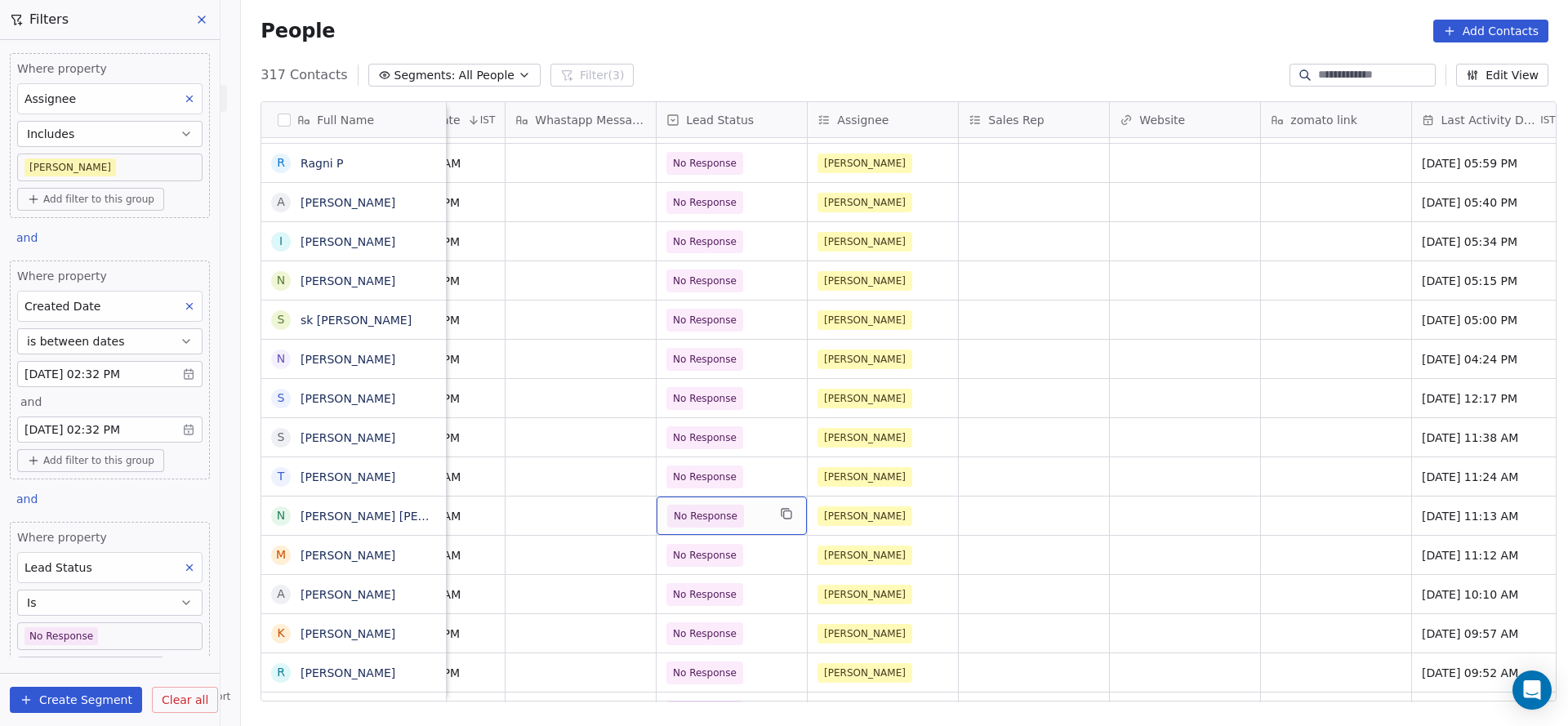
click at [725, 530] on div "No Response" at bounding box center [732, 516] width 150 height 39
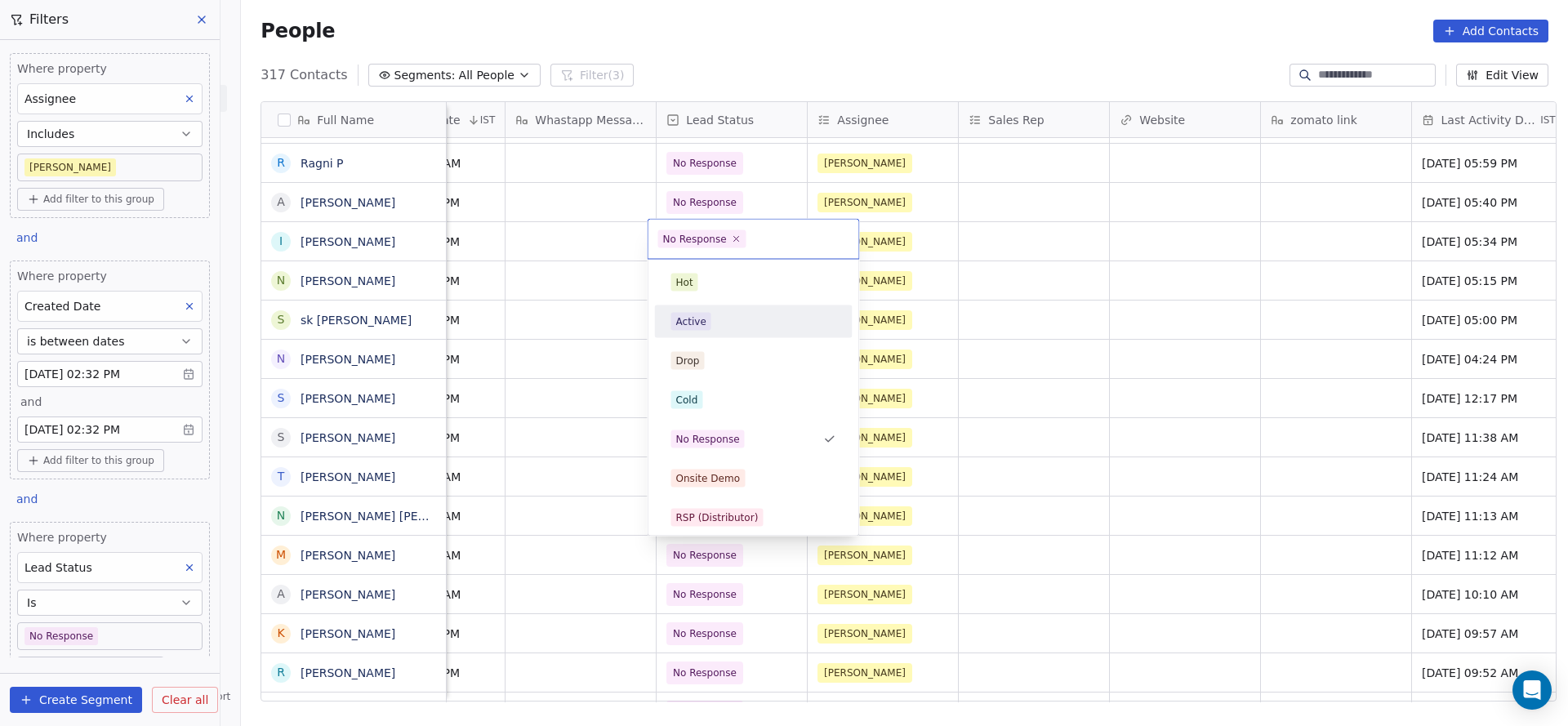
click at [717, 325] on div "Active" at bounding box center [753, 322] width 165 height 18
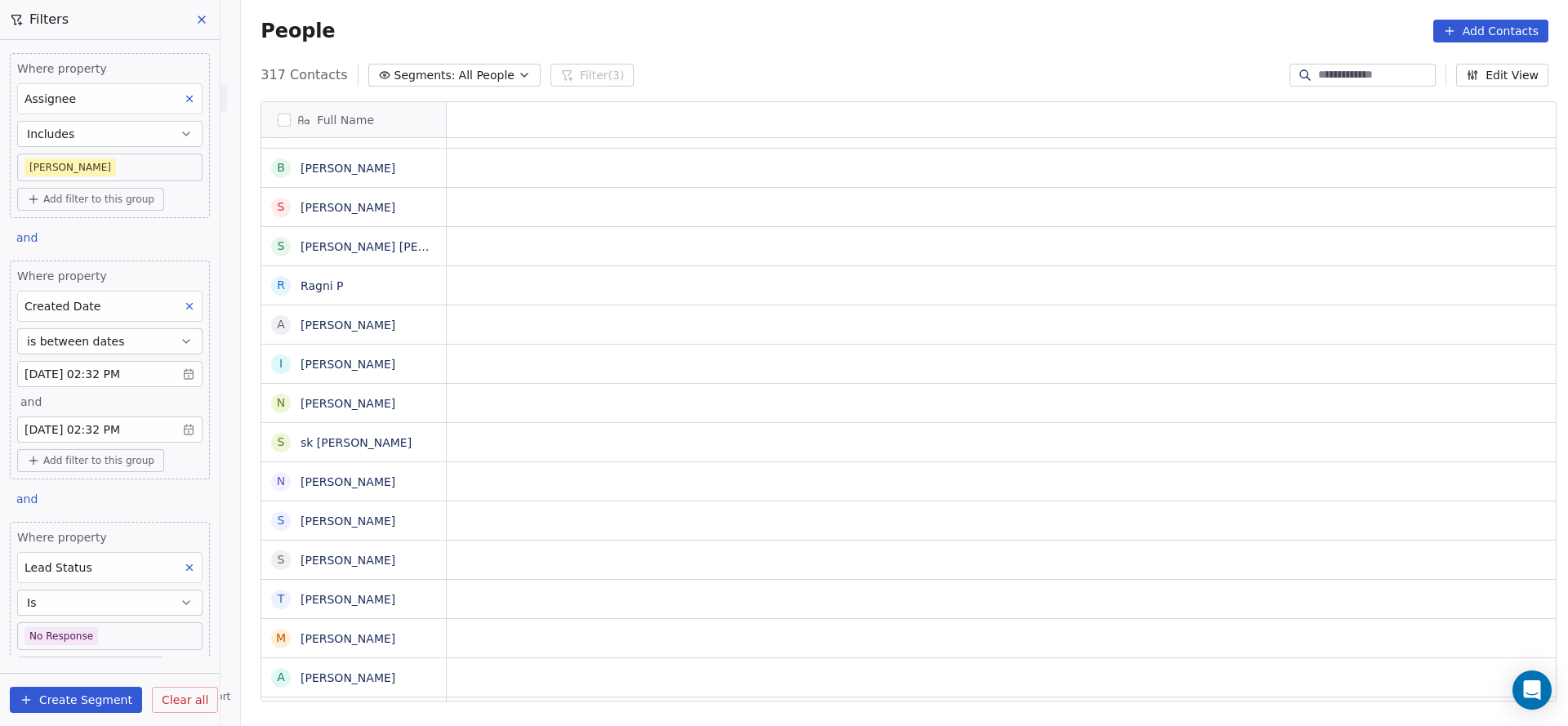
scroll to position [0, 0]
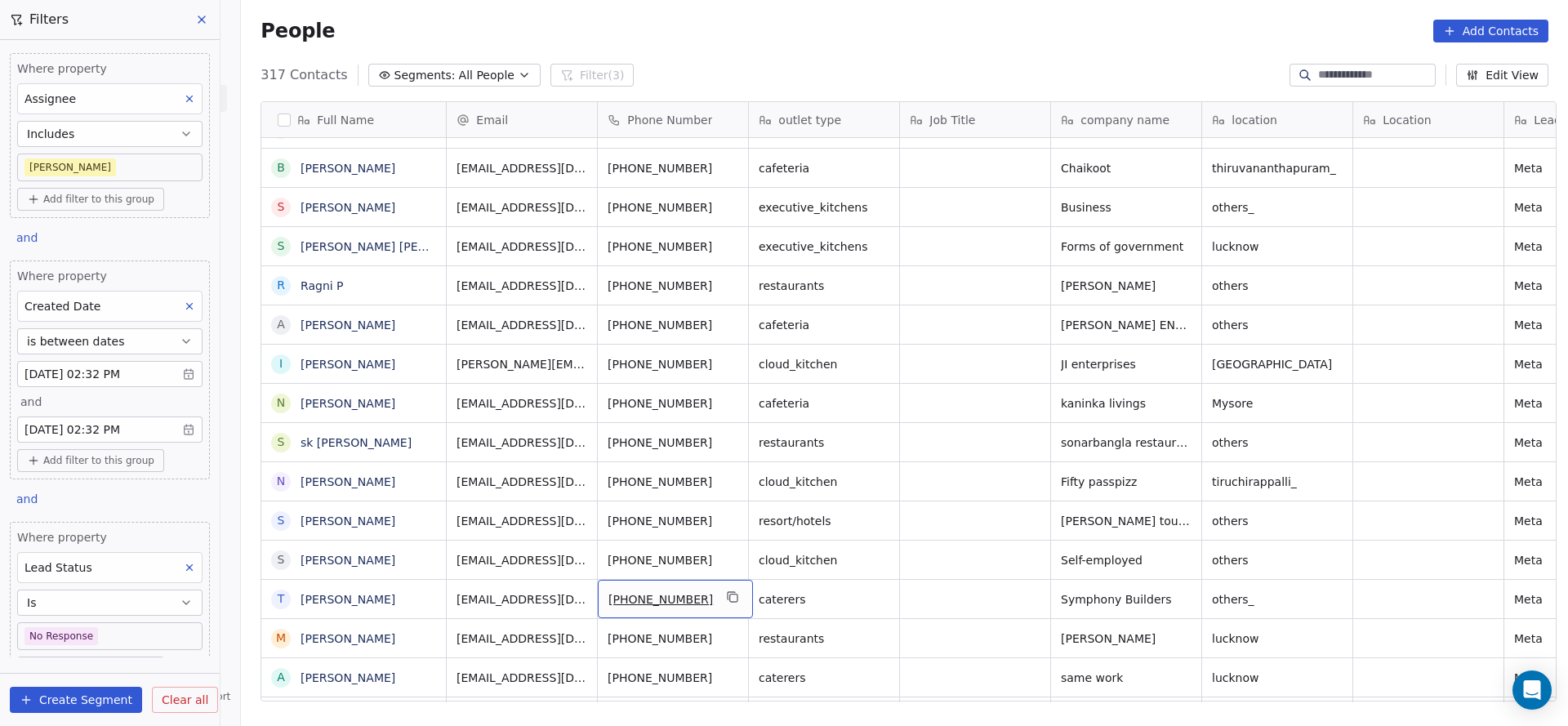
click at [725, 612] on div "[PHONE_NUMBER]" at bounding box center [675, 599] width 155 height 39
click at [725, 608] on div "[PHONE_NUMBER]" at bounding box center [675, 599] width 155 height 39
click at [730, 597] on icon "grid" at bounding box center [734, 598] width 8 height 8
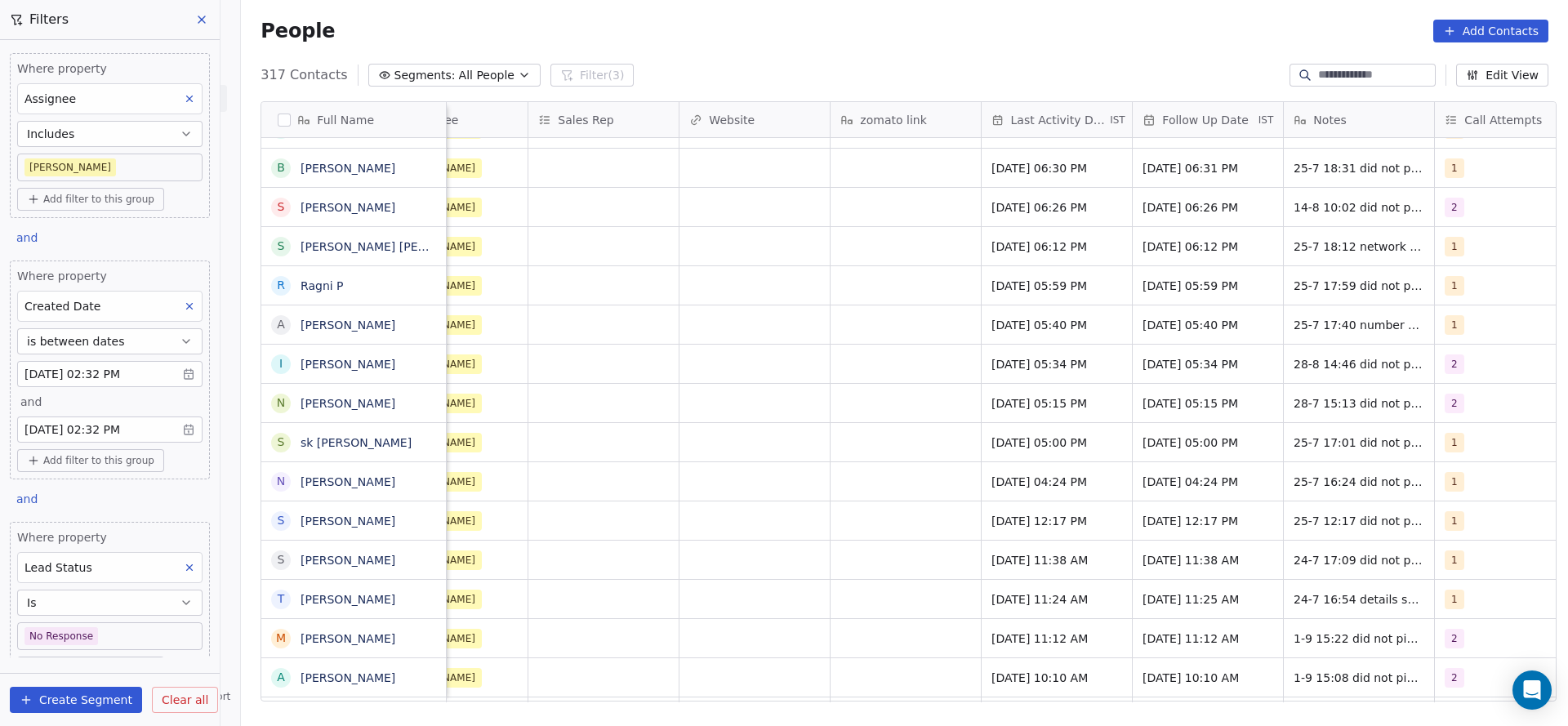
scroll to position [0, 1771]
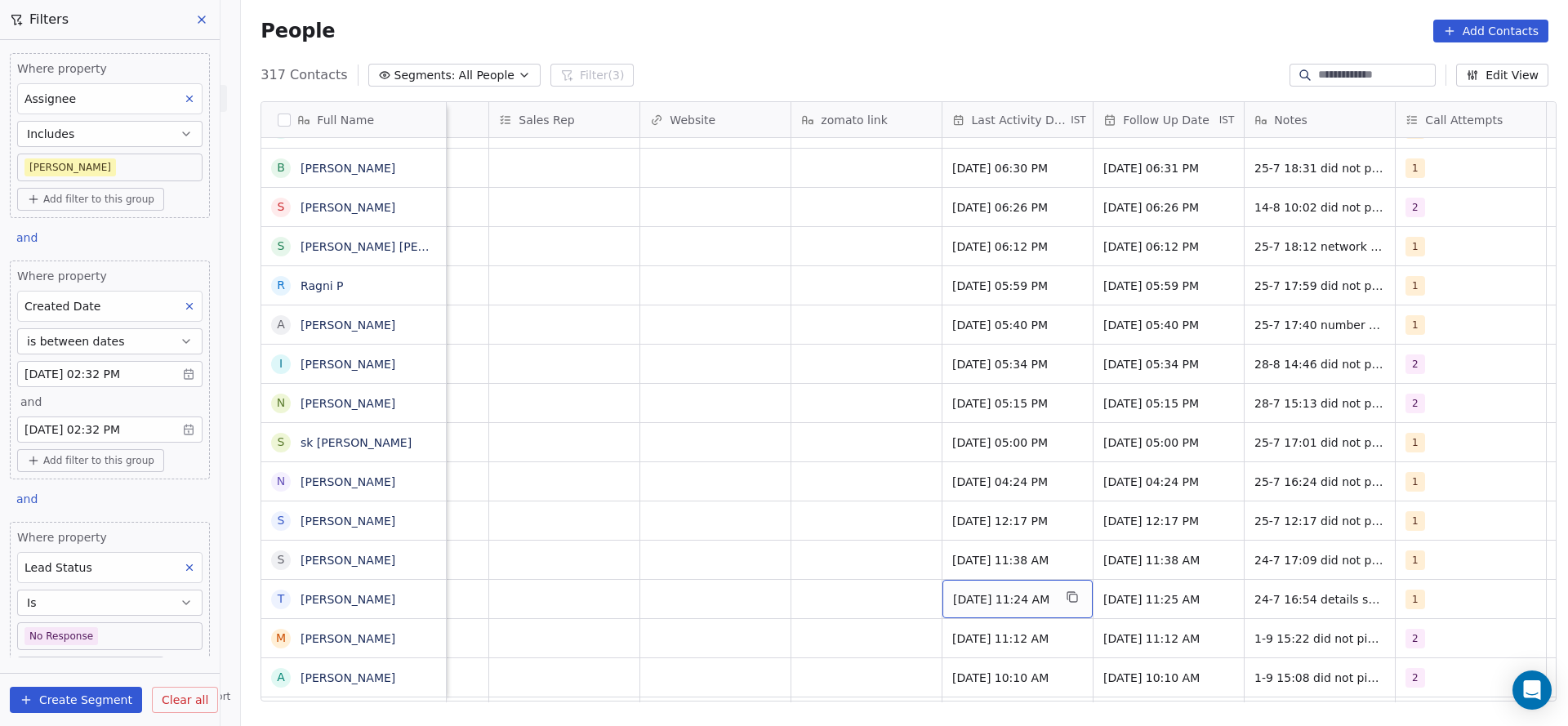
click at [943, 591] on div "Jul 24, 2025 11:24 AM" at bounding box center [1018, 599] width 150 height 39
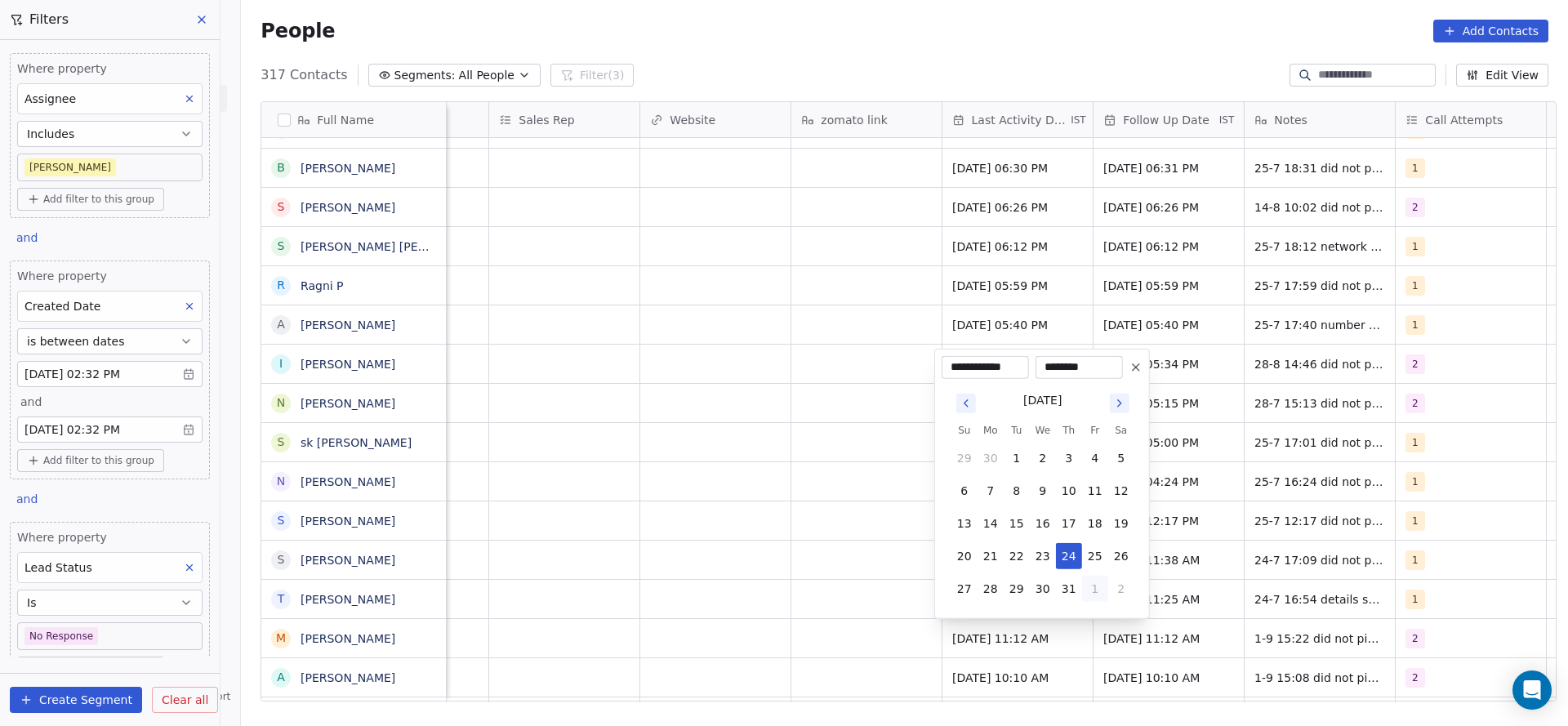
click at [1101, 578] on button "1" at bounding box center [1095, 588] width 26 height 26
click at [990, 590] on button "1" at bounding box center [990, 588] width 26 height 26
type input "**********"
click at [904, 629] on html "On2Cook India Pvt. Ltd. Contacts People Marketing Workflows Campaigns Sales Pip…" at bounding box center [784, 363] width 1568 height 726
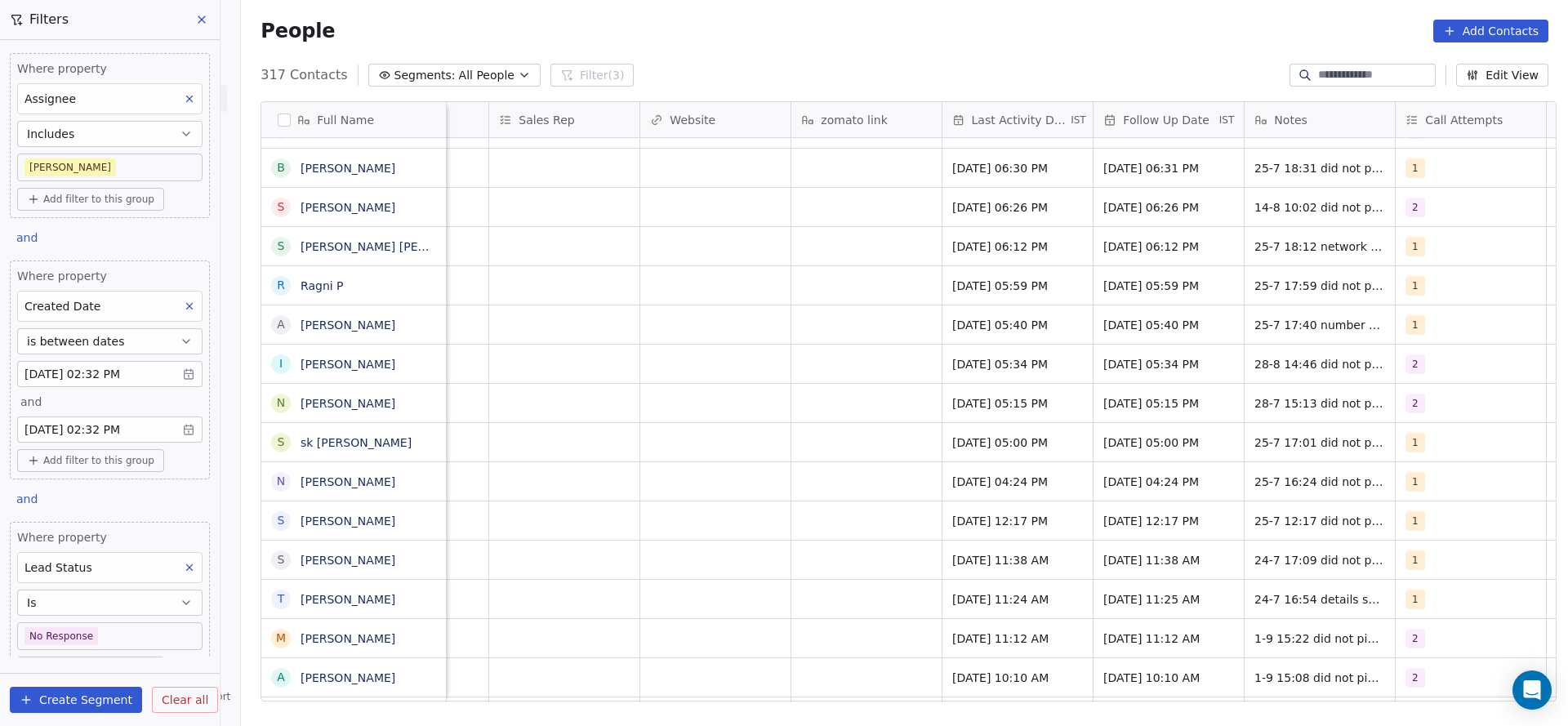
scroll to position [0, 1779]
click at [1426, 600] on div "1" at bounding box center [1448, 599] width 99 height 19
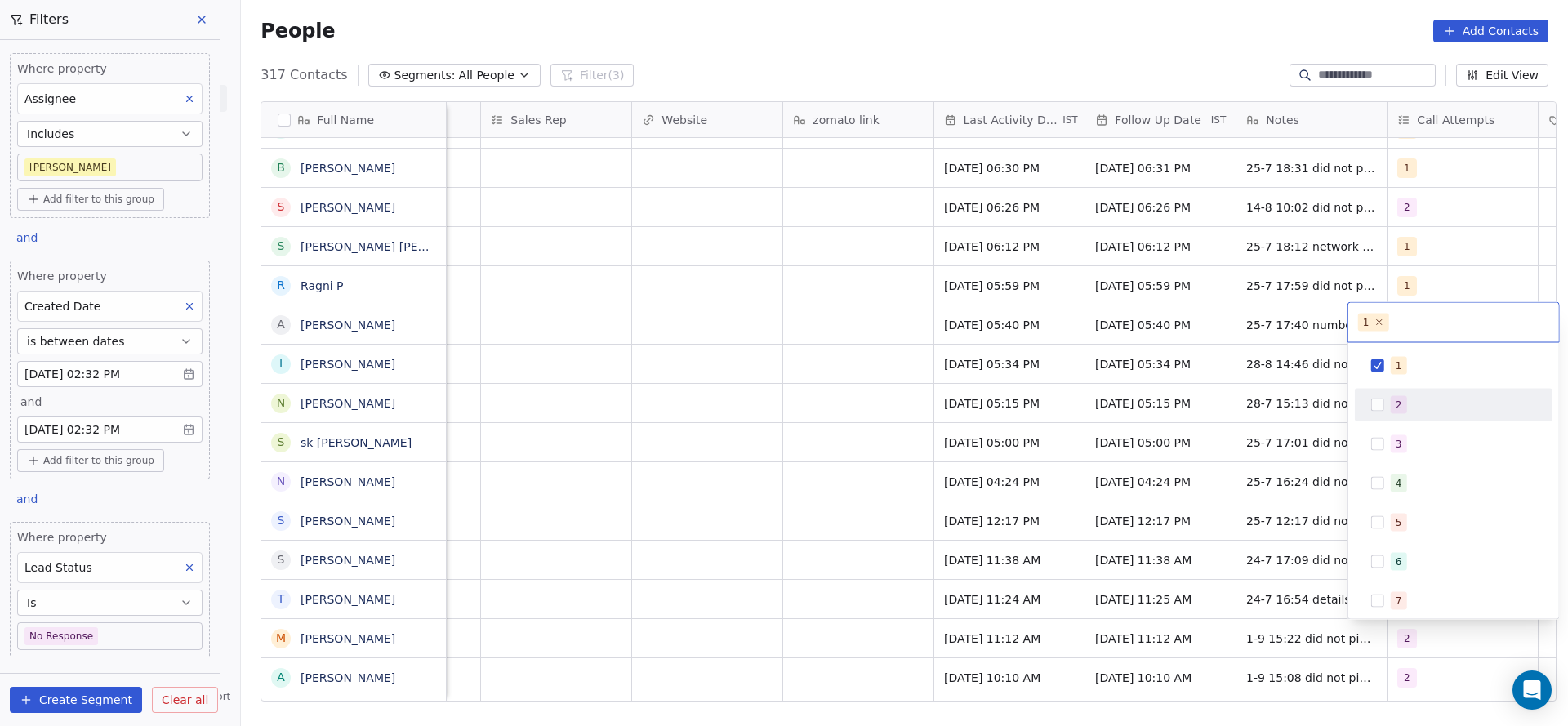
click at [1416, 389] on div "2" at bounding box center [1453, 405] width 197 height 33
click at [1412, 364] on div "1" at bounding box center [1463, 366] width 145 height 18
click at [1151, 541] on html "On2Cook India Pvt. Ltd. Contacts People Marketing Workflows Campaigns Sales Pip…" at bounding box center [784, 363] width 1568 height 726
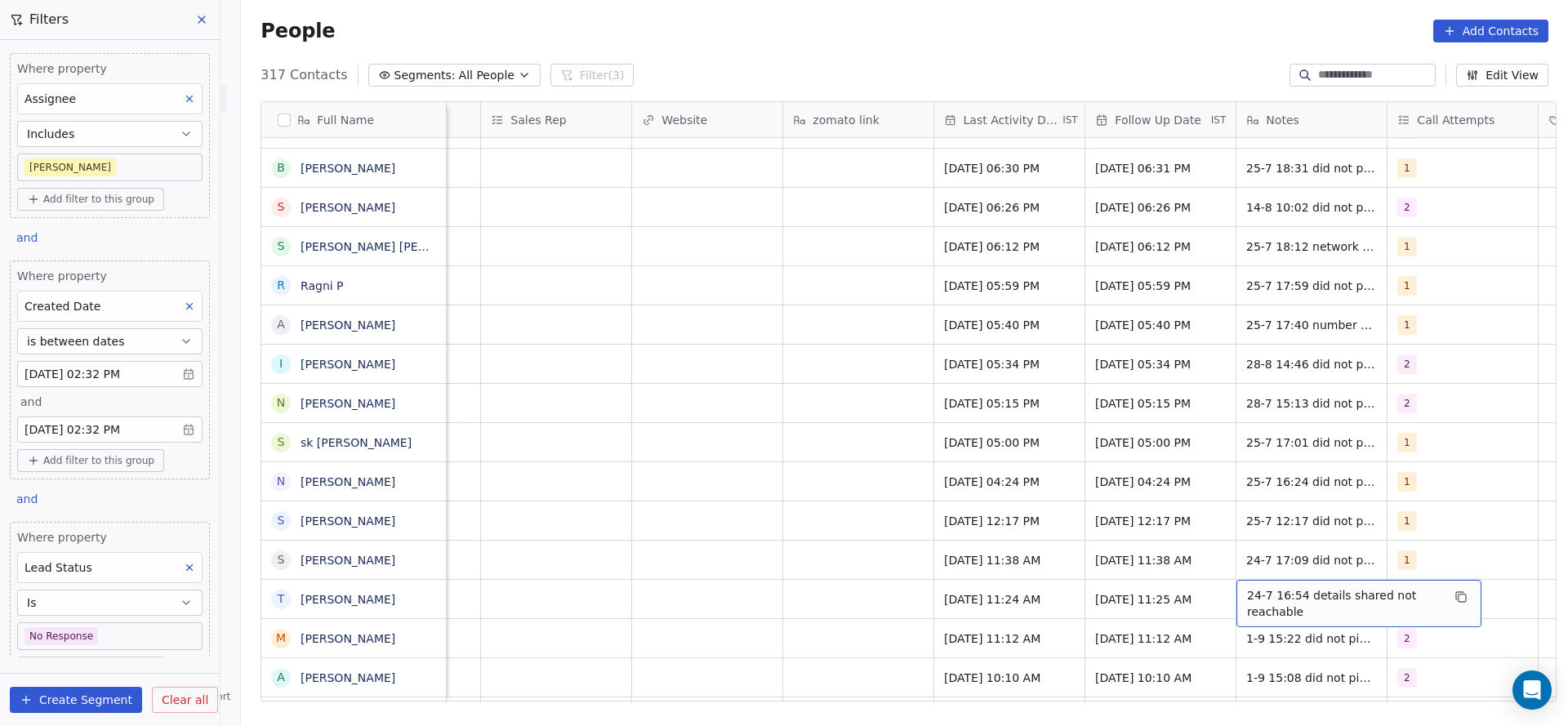
click at [1250, 591] on span "24-7 16:54 details shared not reachable" at bounding box center [1345, 604] width 195 height 33
click at [1232, 594] on textarea "**********" at bounding box center [1349, 605] width 244 height 51
type textarea "**********"
click at [790, 609] on html "On2Cook India Pvt. Ltd. Contacts People Marketing Workflows Campaigns Sales Pip…" at bounding box center [784, 363] width 1568 height 726
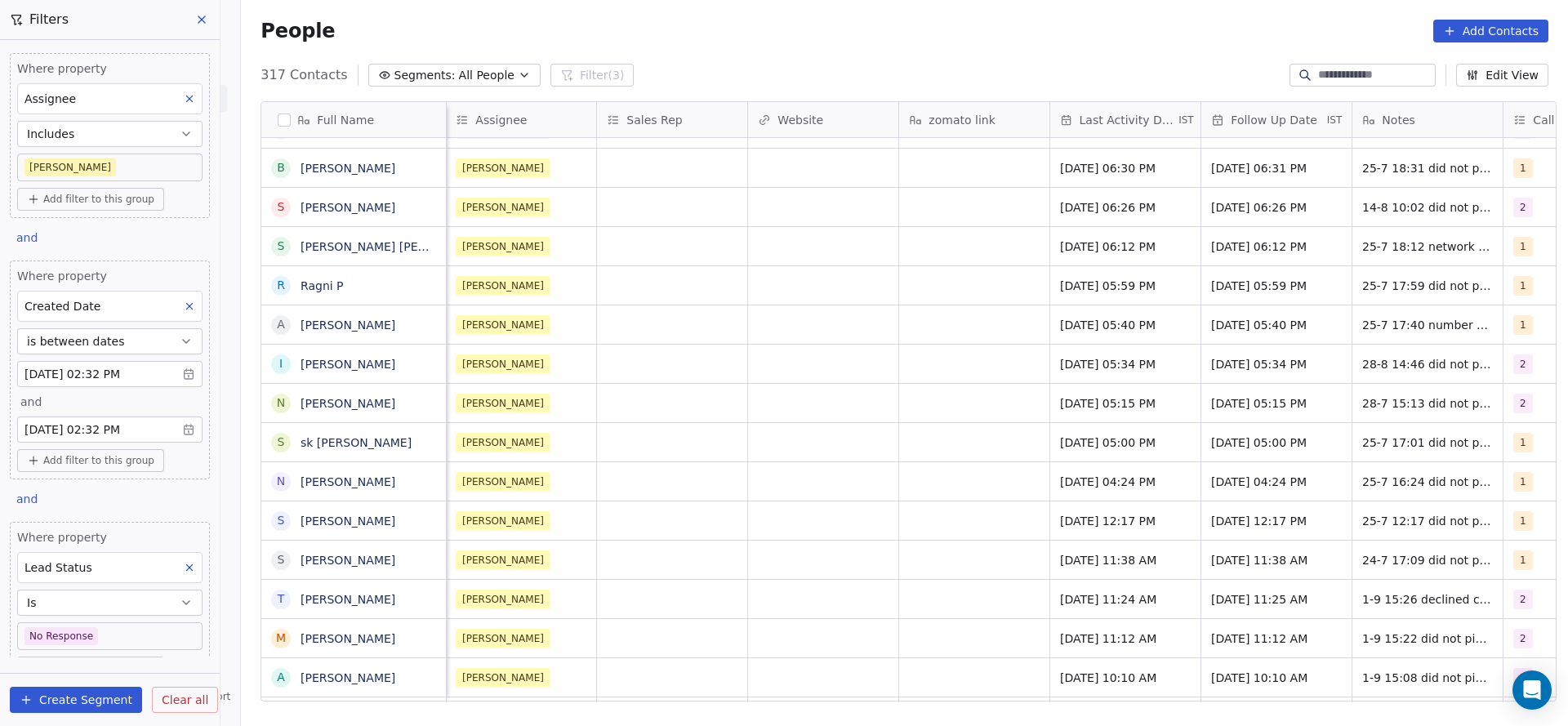
scroll to position [0, 1438]
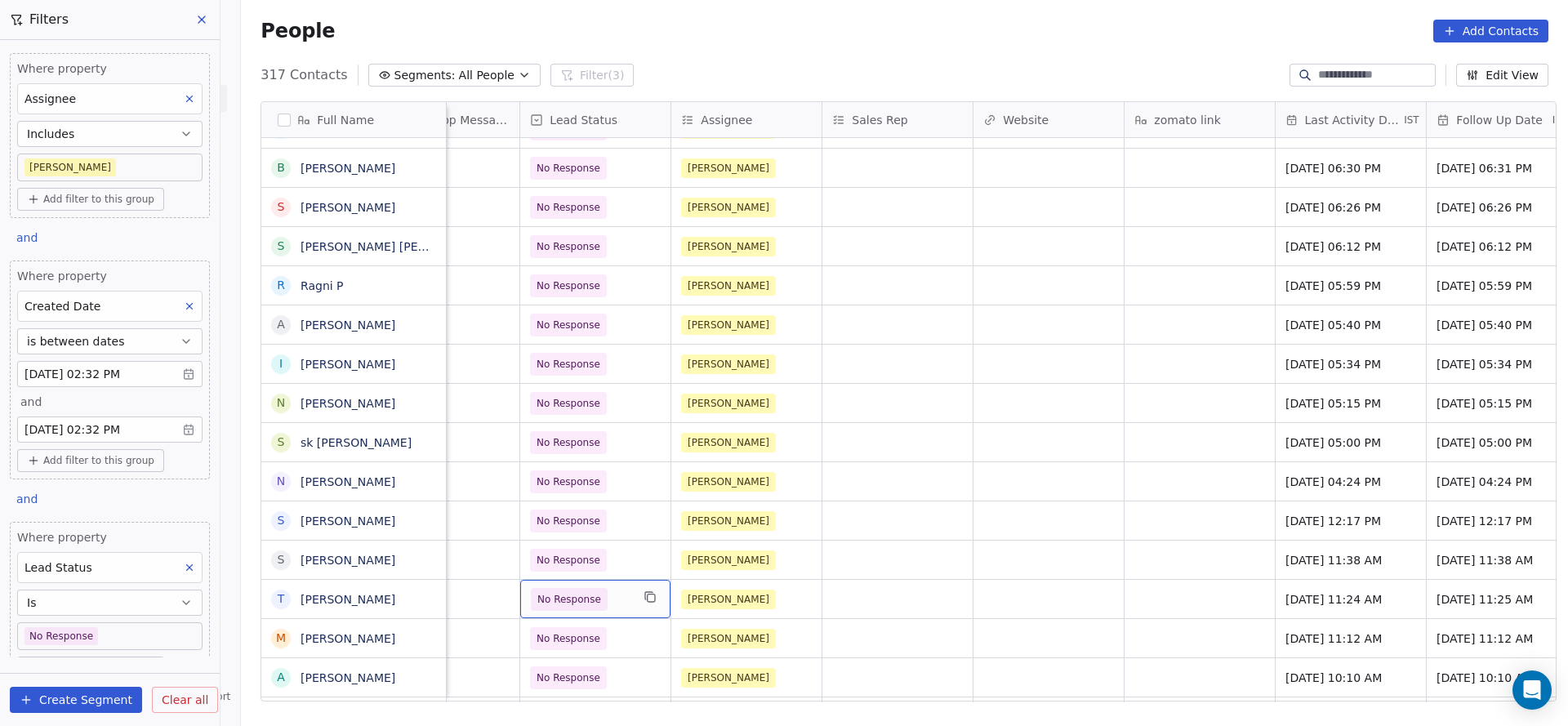
click at [618, 605] on span "No Response" at bounding box center [580, 600] width 99 height 23
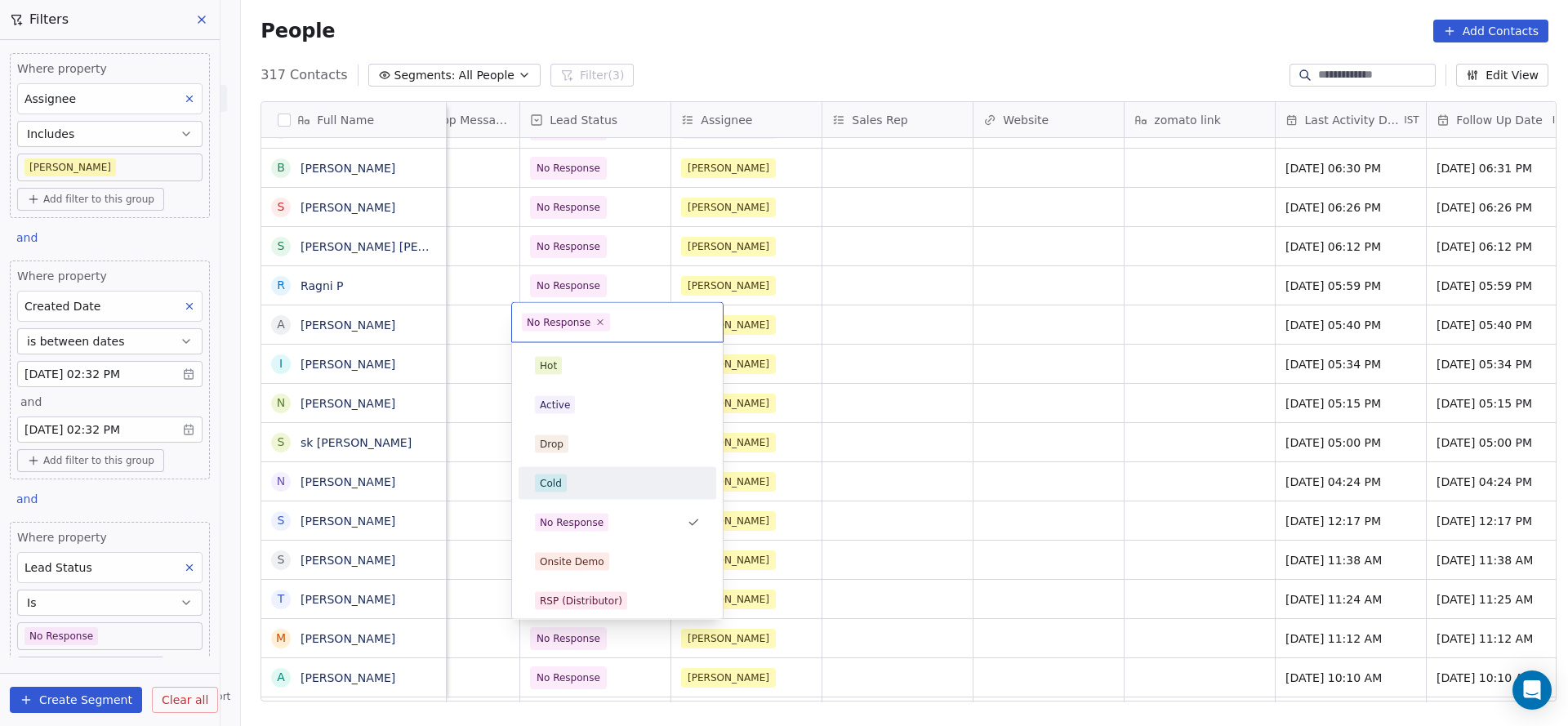
scroll to position [122, 0]
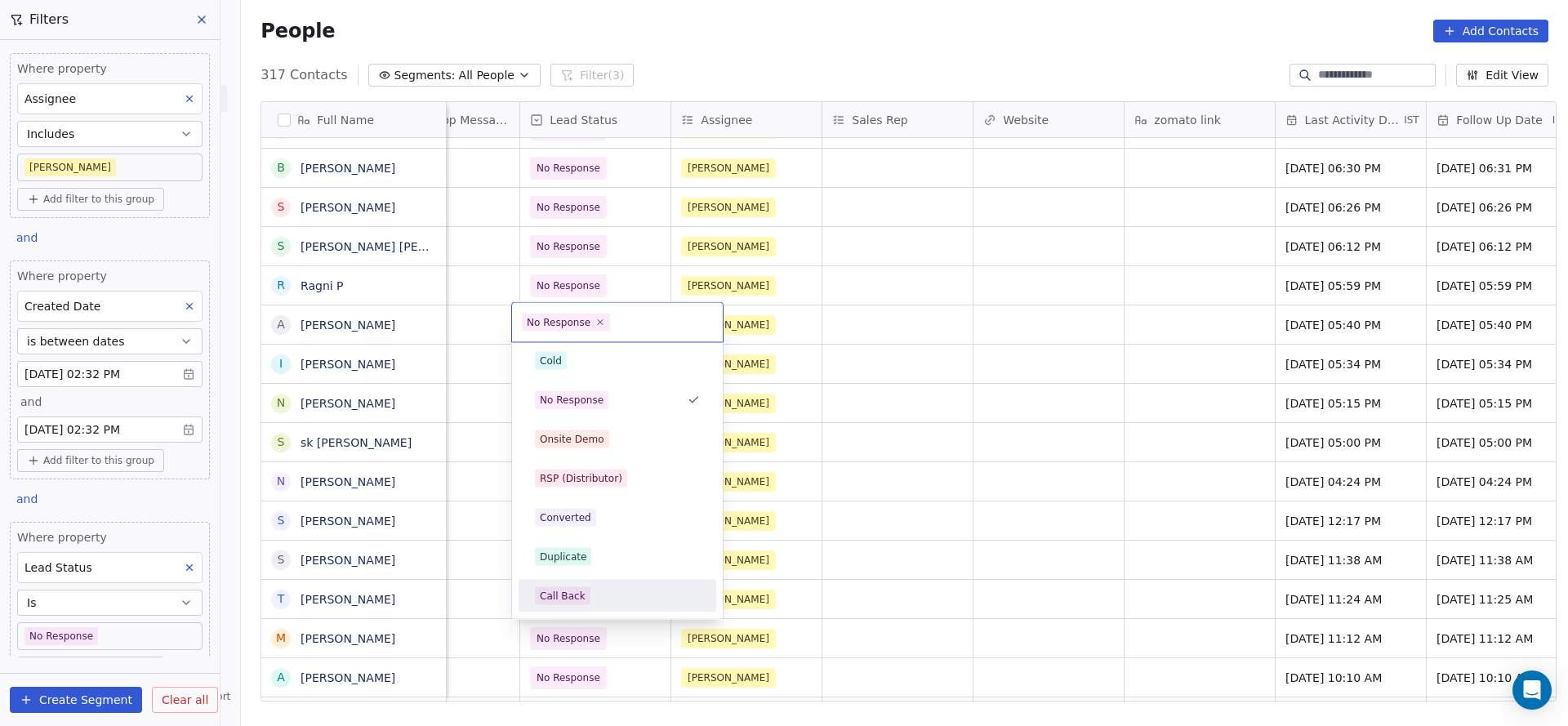
click at [590, 592] on div "Call Back" at bounding box center [616, 596] width 165 height 18
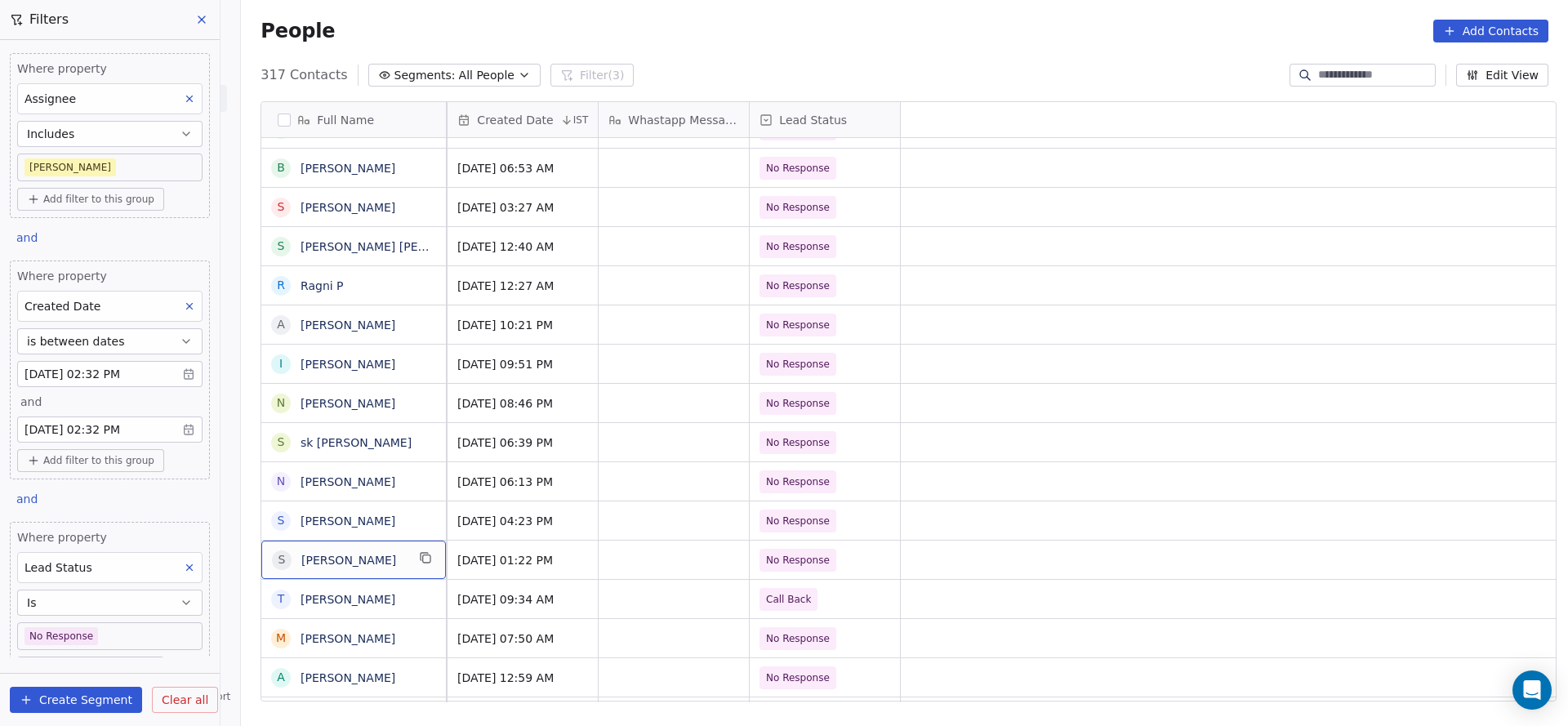
scroll to position [0, 0]
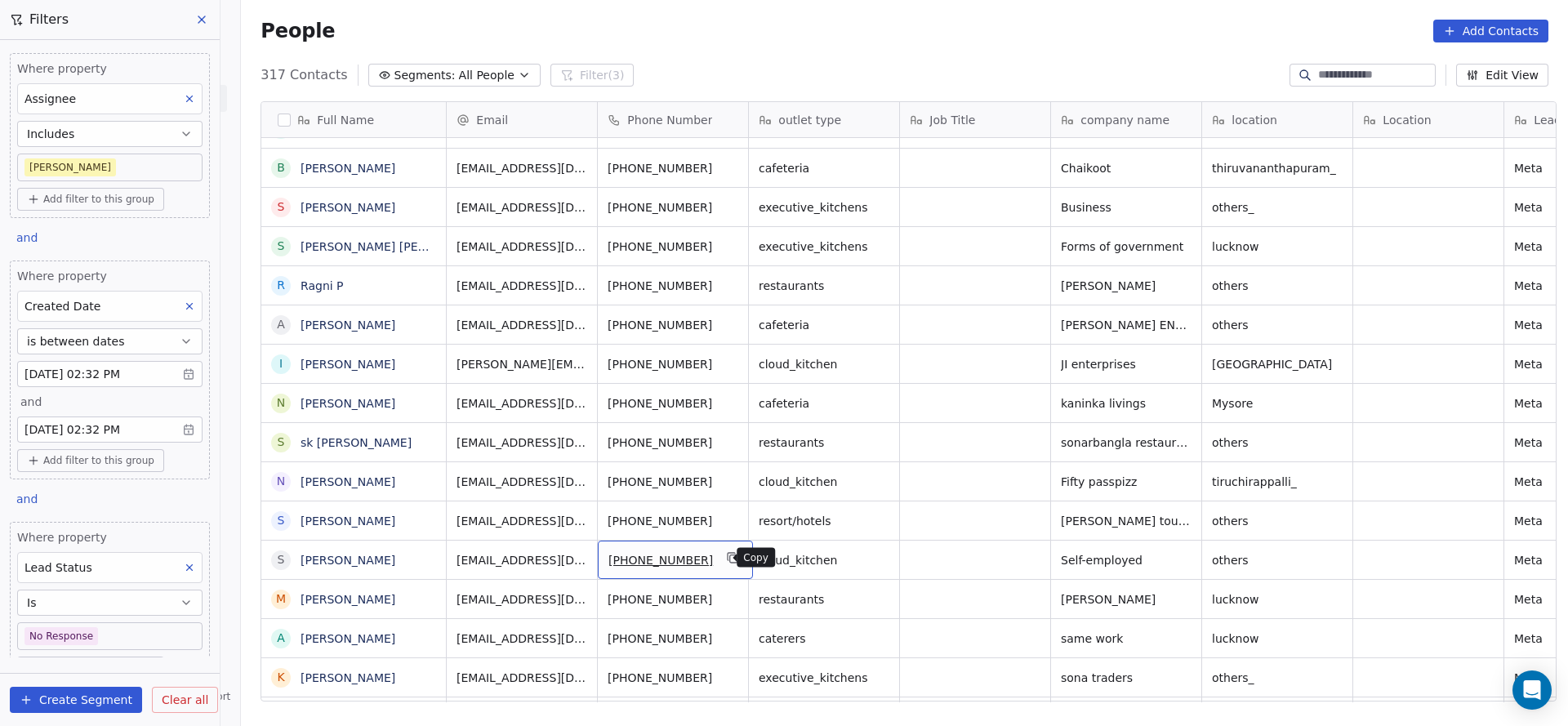
click at [727, 561] on icon "grid" at bounding box center [734, 557] width 13 height 13
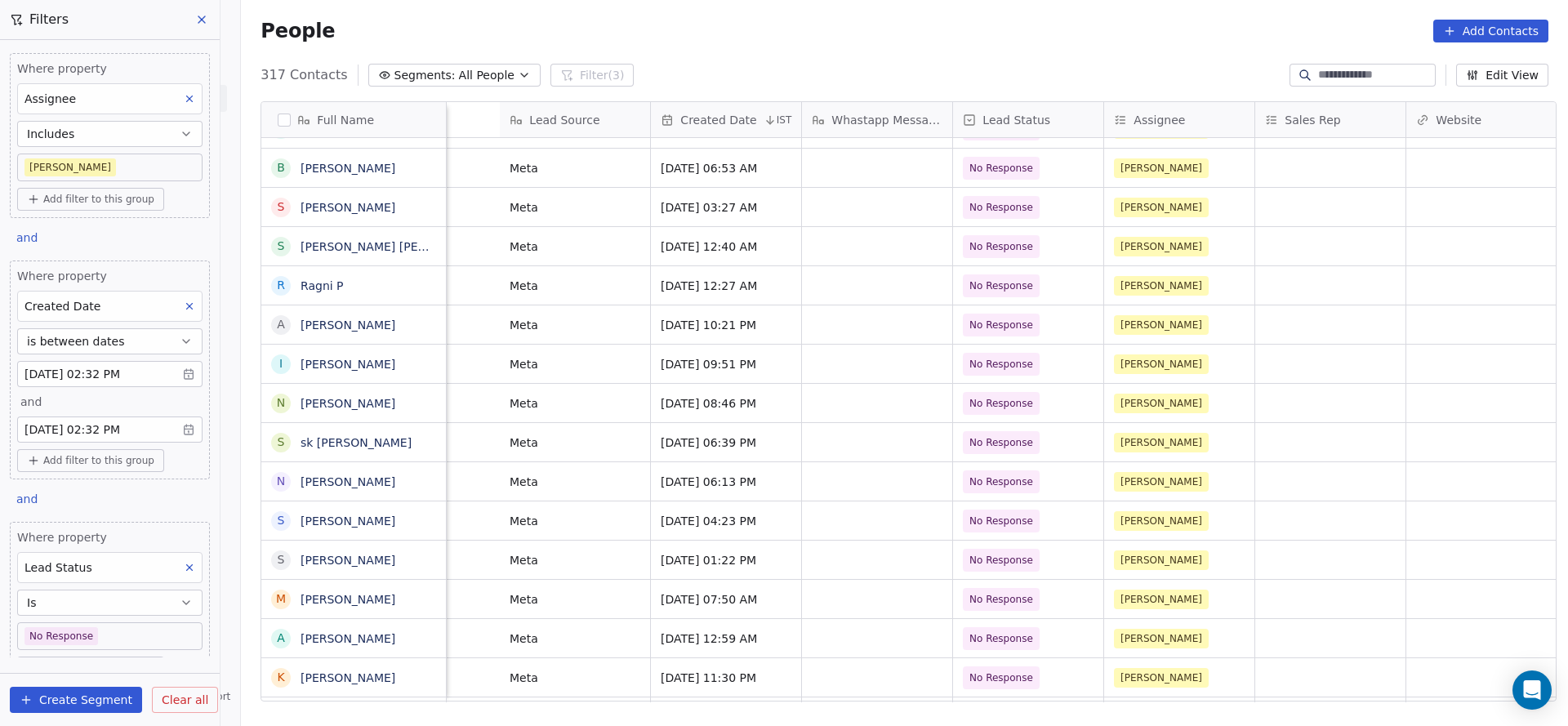
scroll to position [0, 1790]
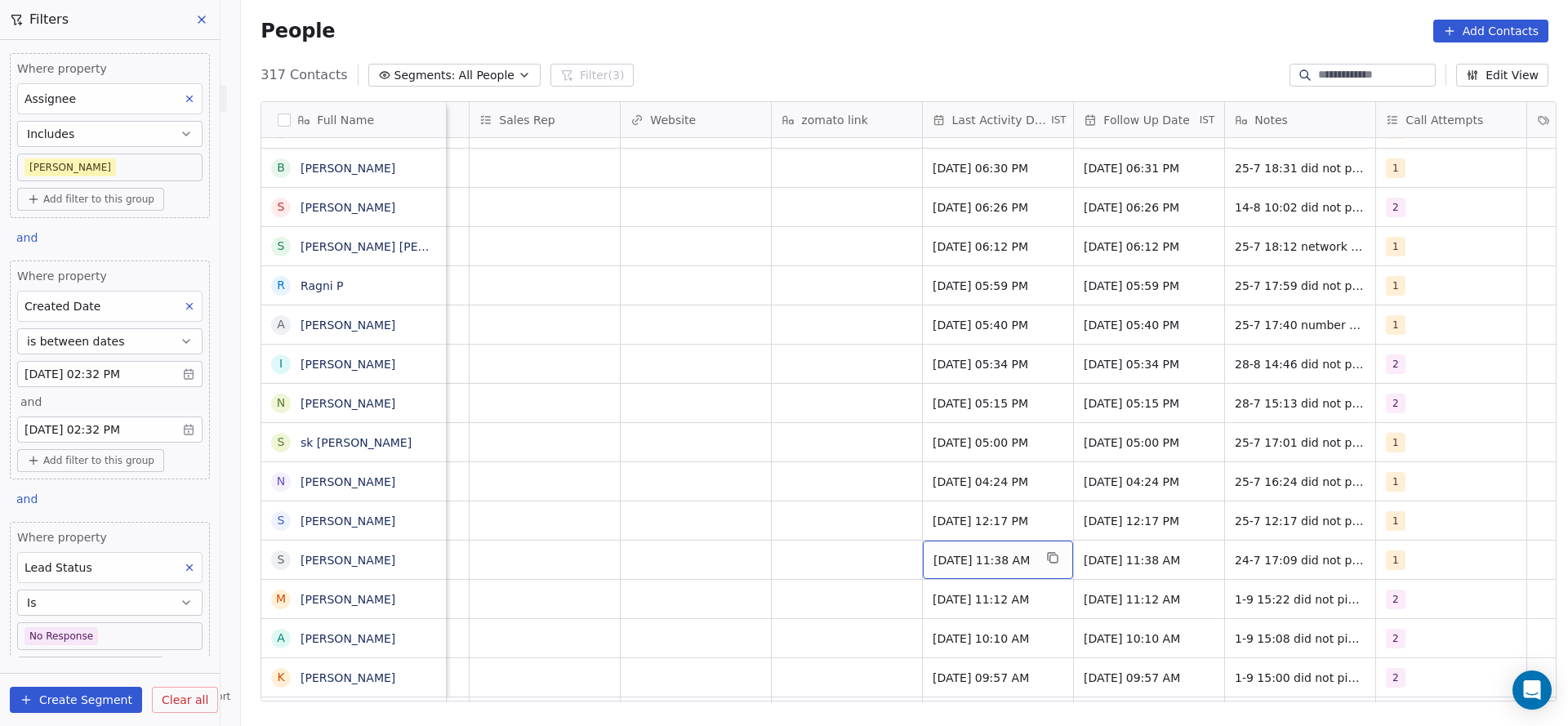
click at [985, 557] on span "Jul 24, 2025 11:38 AM" at bounding box center [982, 559] width 99 height 16
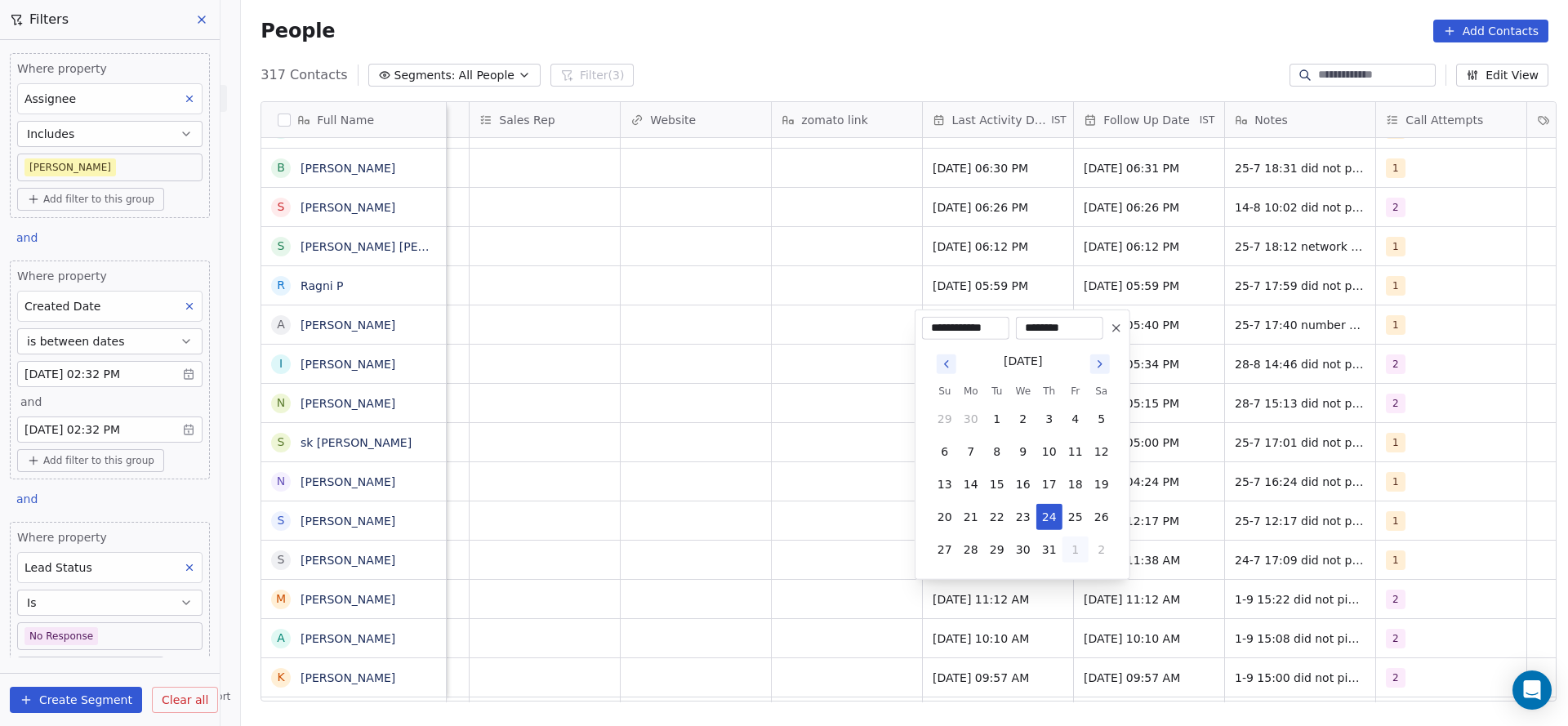
click at [1075, 554] on button "1" at bounding box center [1075, 549] width 26 height 26
click at [968, 549] on button "1" at bounding box center [971, 549] width 26 height 26
type input "**********"
drag, startPoint x: 794, startPoint y: 561, endPoint x: 1373, endPoint y: 574, distance: 579.1
click at [798, 563] on html "On2Cook India Pvt. Ltd. Contacts People Marketing Workflows Campaigns Sales Pip…" at bounding box center [784, 363] width 1568 height 726
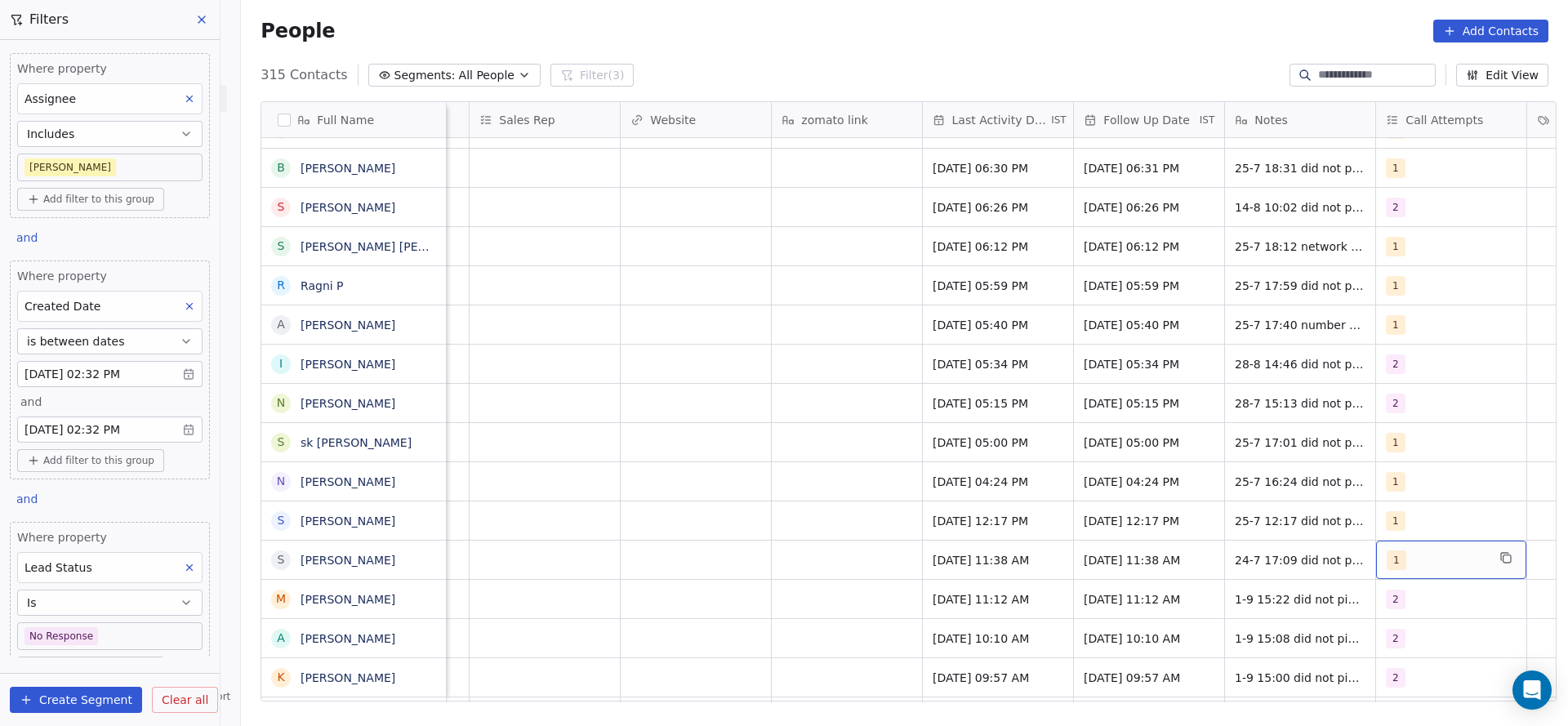
click at [1419, 561] on div "1" at bounding box center [1436, 560] width 99 height 19
click at [1416, 362] on div "2" at bounding box center [1463, 366] width 145 height 18
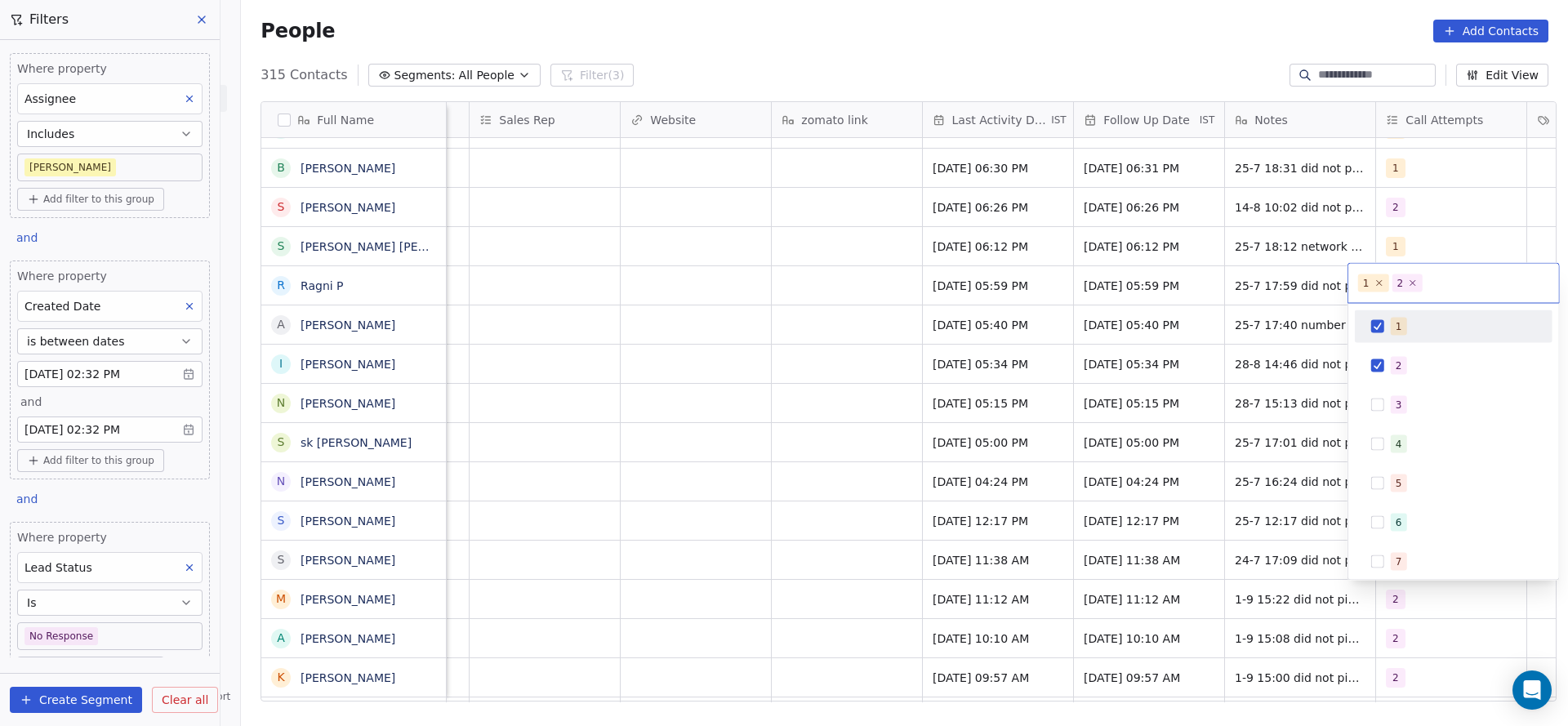
click at [1416, 320] on div "1" at bounding box center [1463, 326] width 145 height 18
click at [1073, 448] on html "On2Cook India Pvt. Ltd. Contacts People Marketing Workflows Campaigns Sales Pip…" at bounding box center [784, 363] width 1568 height 726
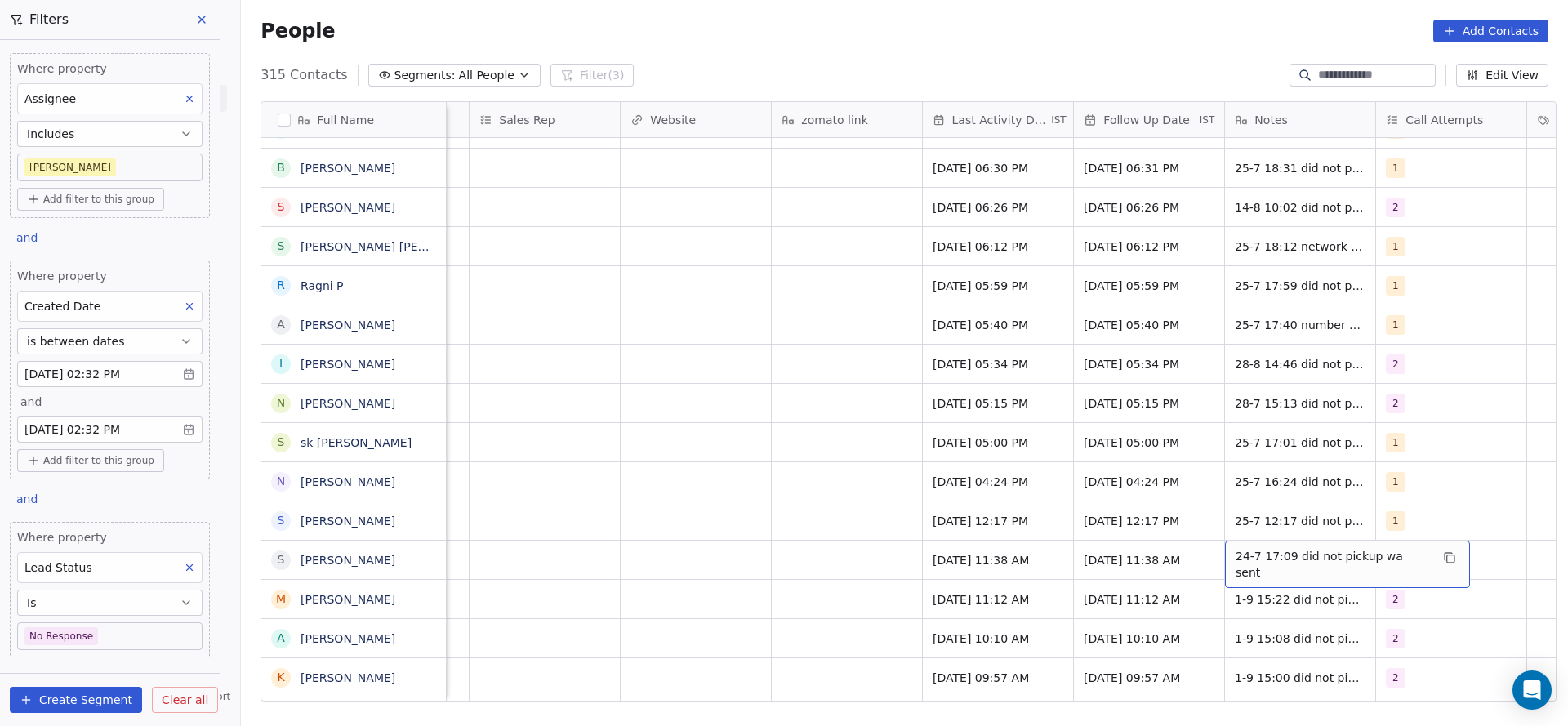
click at [1259, 557] on span "24-7 17:09 did not pickup wa sent" at bounding box center [1333, 564] width 195 height 33
click at [1222, 554] on textarea "**********" at bounding box center [1329, 565] width 224 height 51
type textarea "**********"
click at [711, 552] on html "On2Cook India Pvt. Ltd. Contacts People Marketing Workflows Campaigns Sales Pip…" at bounding box center [784, 363] width 1568 height 726
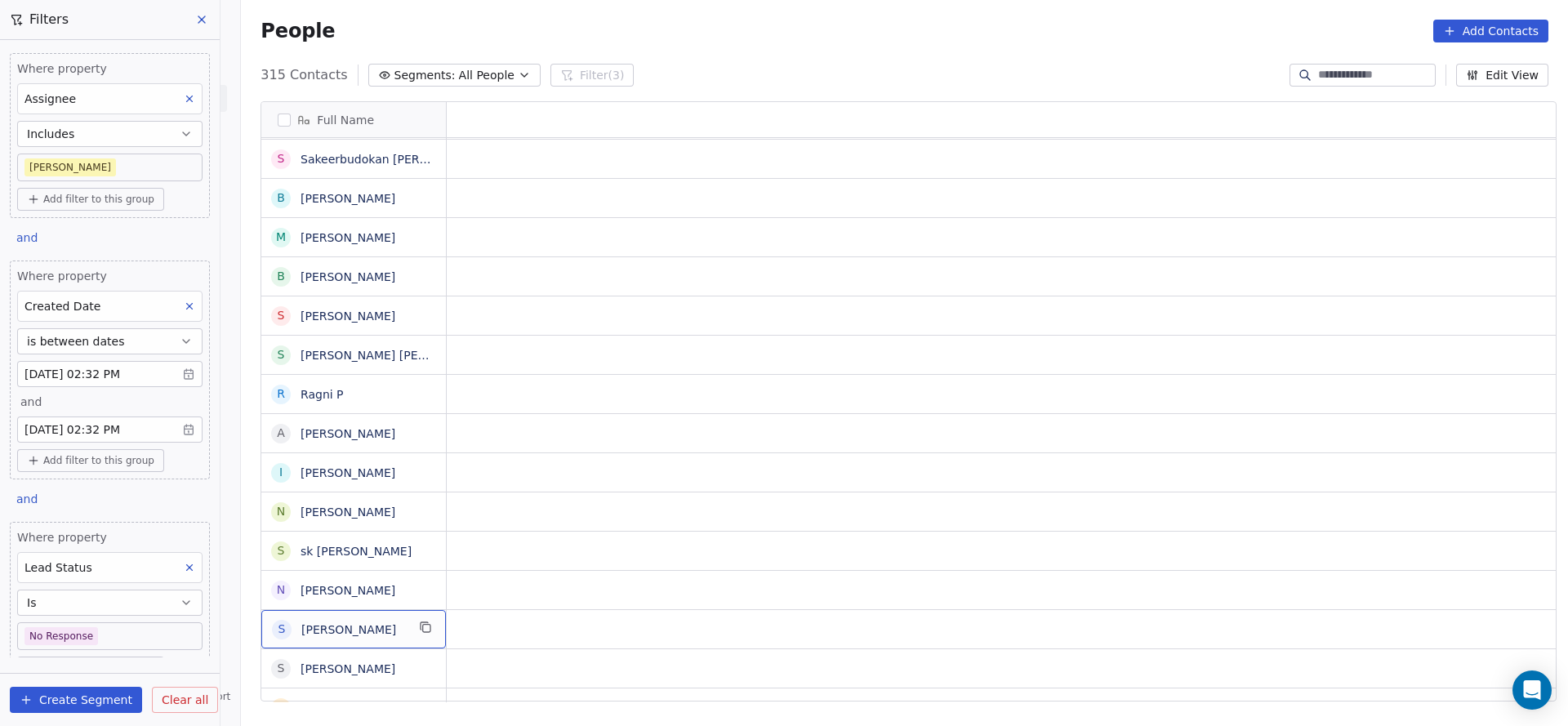
scroll to position [0, 0]
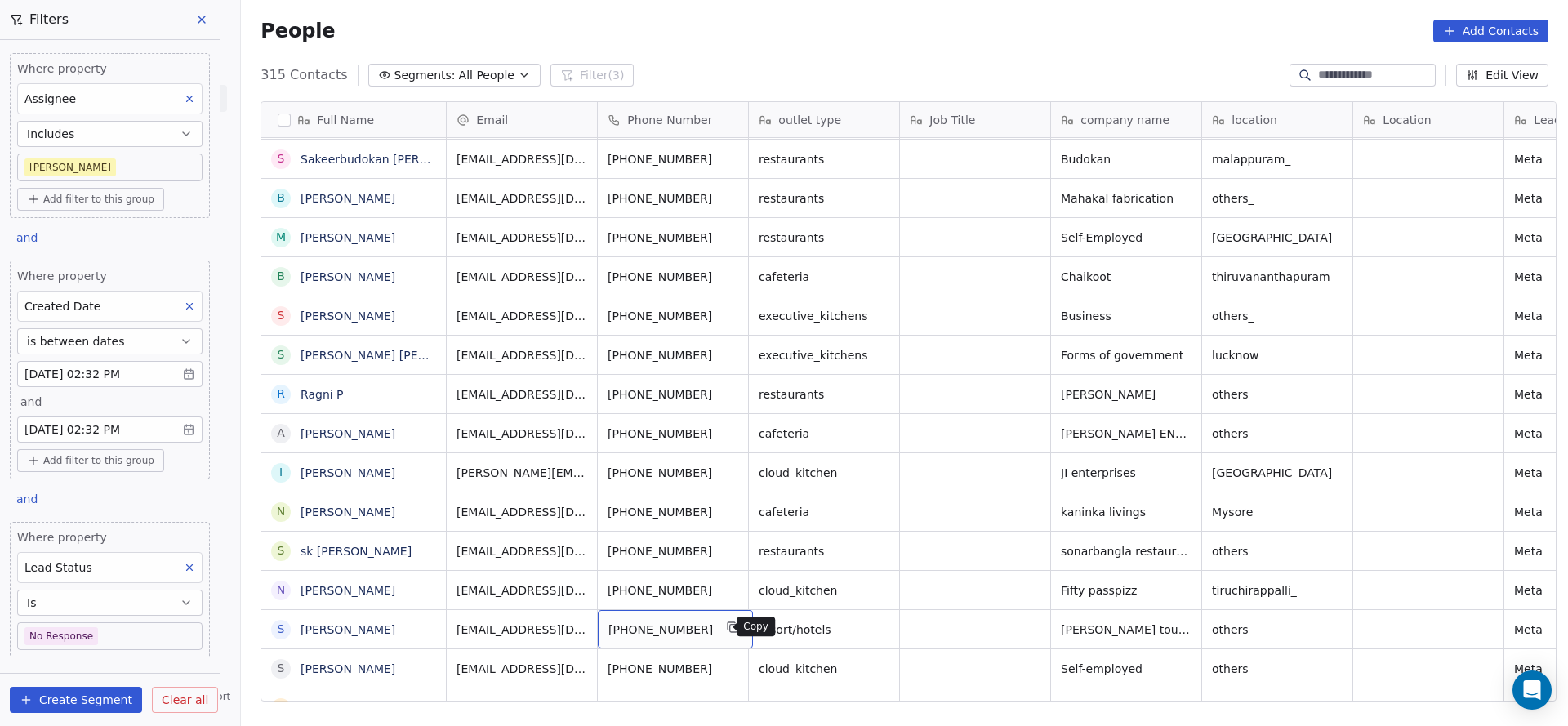
click at [727, 622] on icon "grid" at bounding box center [734, 627] width 13 height 13
drag, startPoint x: 712, startPoint y: 631, endPoint x: 787, endPoint y: 710, distance: 108.9
click at [723, 632] on button "grid" at bounding box center [733, 627] width 19 height 19
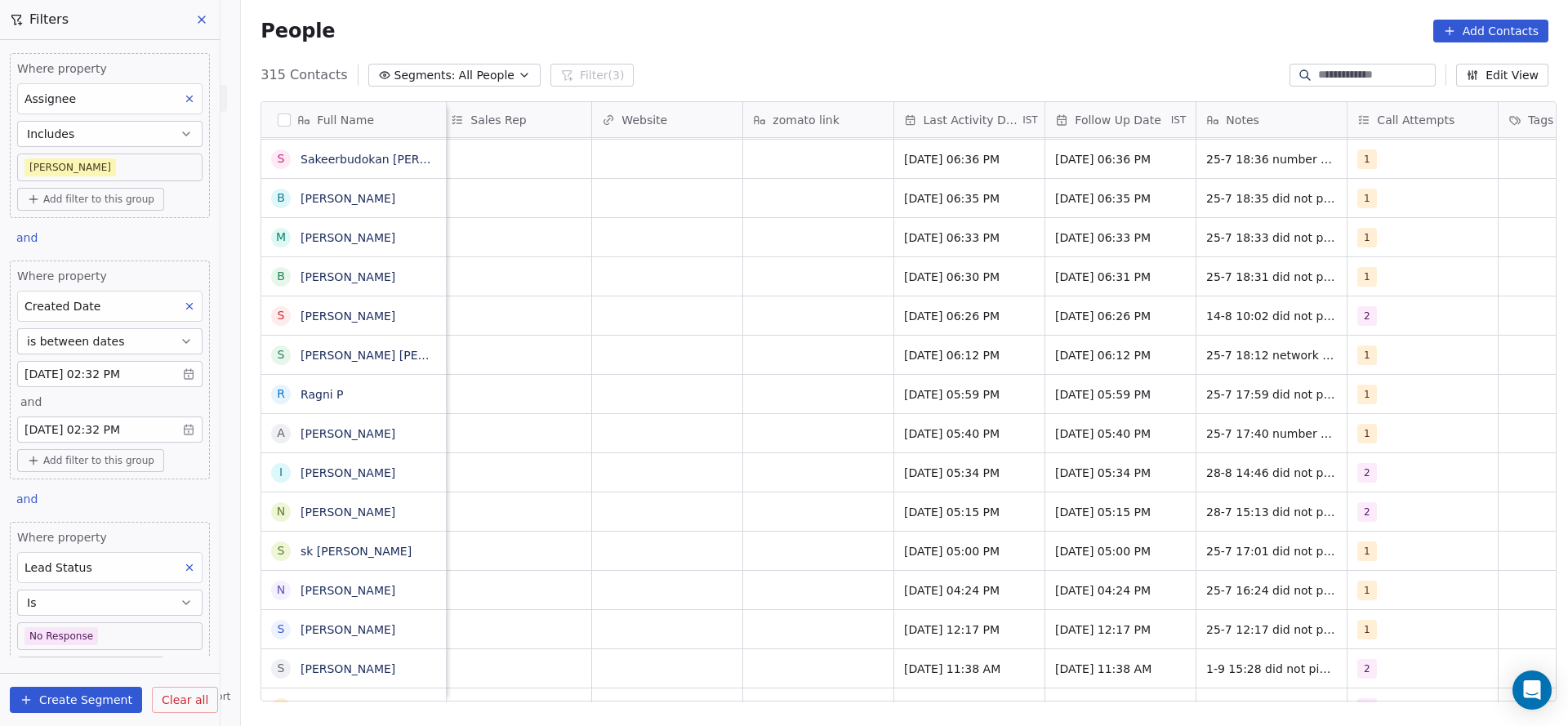
scroll to position [0, 1851]
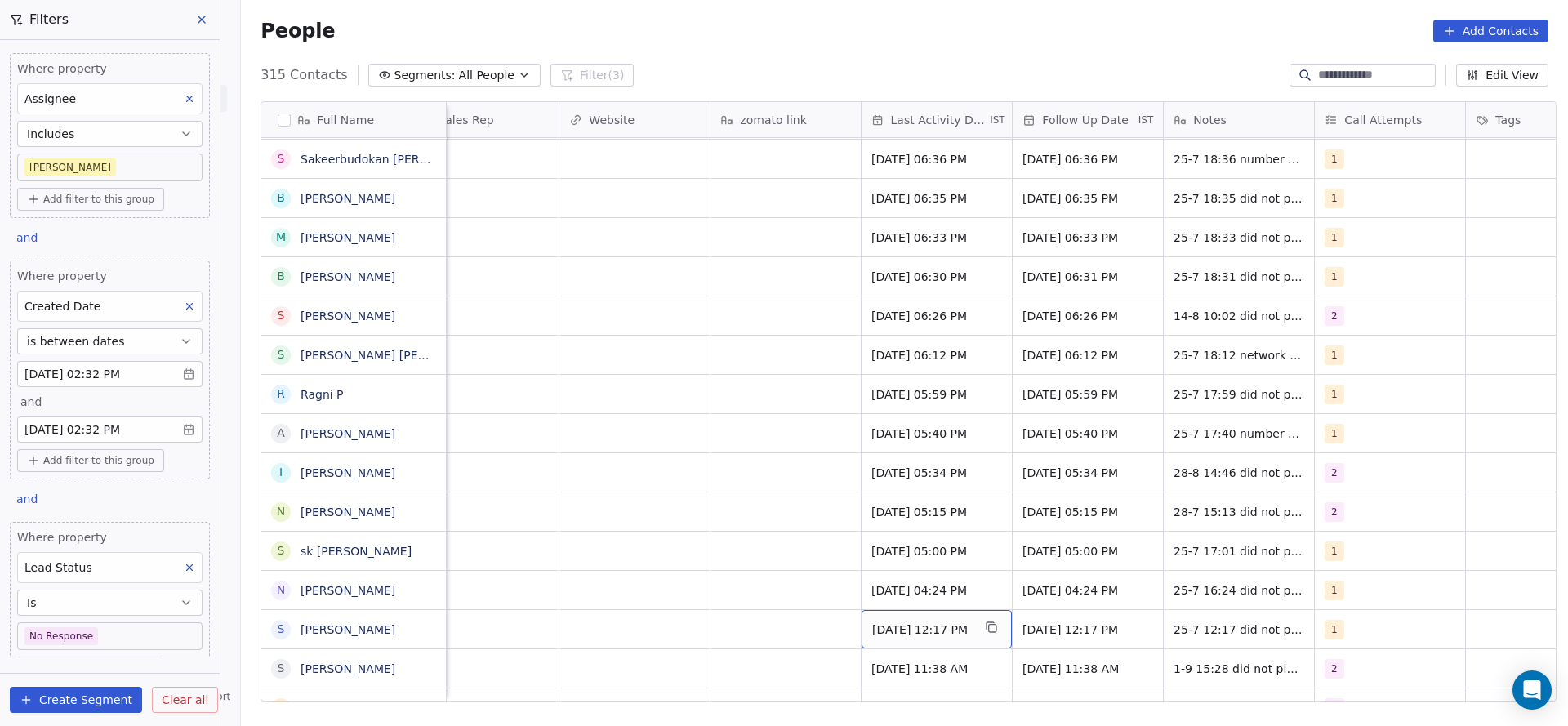
click at [906, 642] on div "Jul 25, 2025 12:17 PM" at bounding box center [937, 629] width 150 height 39
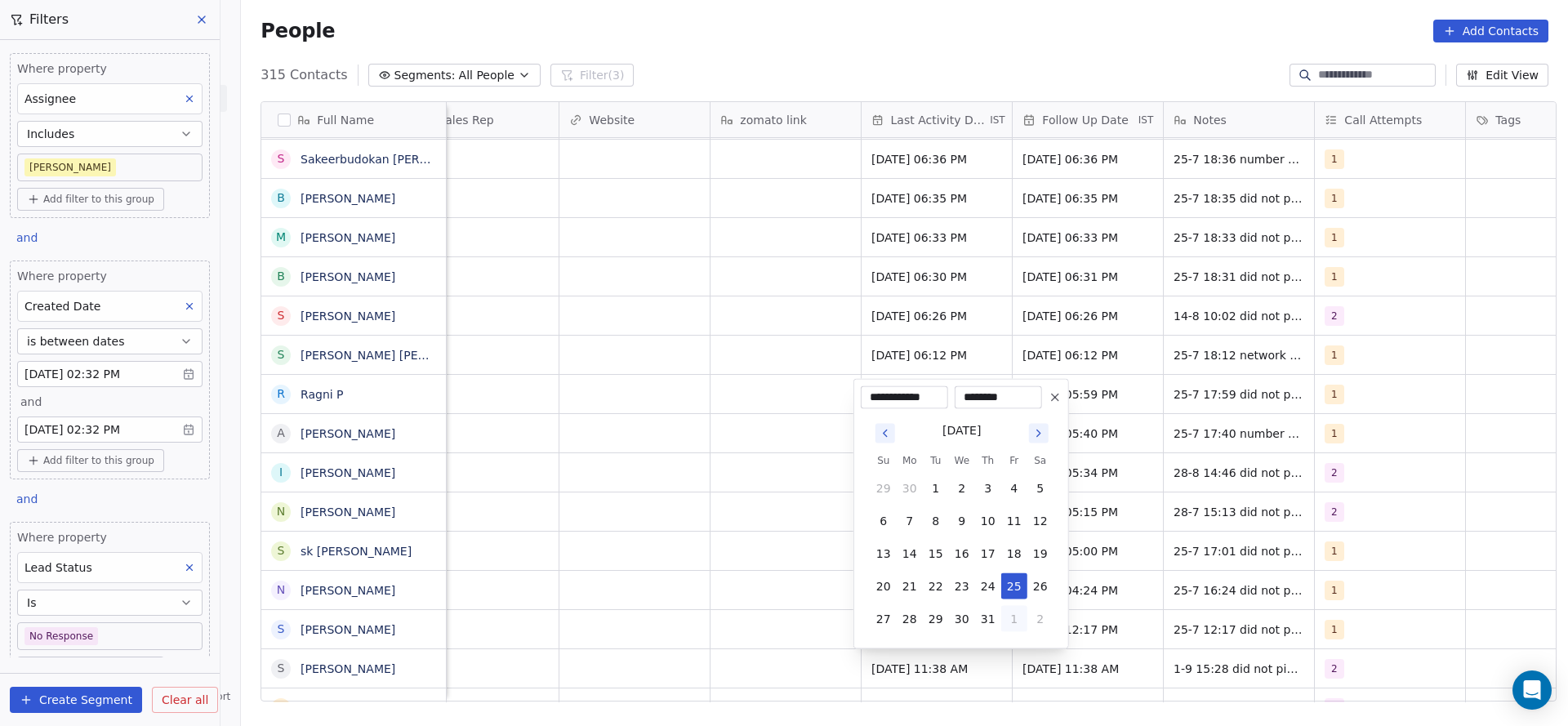
click at [1018, 620] on button "1" at bounding box center [1014, 618] width 26 height 26
type input "**********"
click at [715, 559] on html "On2Cook India Pvt. Ltd. Contacts People Marketing Workflows Campaigns Sales Pip…" at bounding box center [784, 363] width 1568 height 726
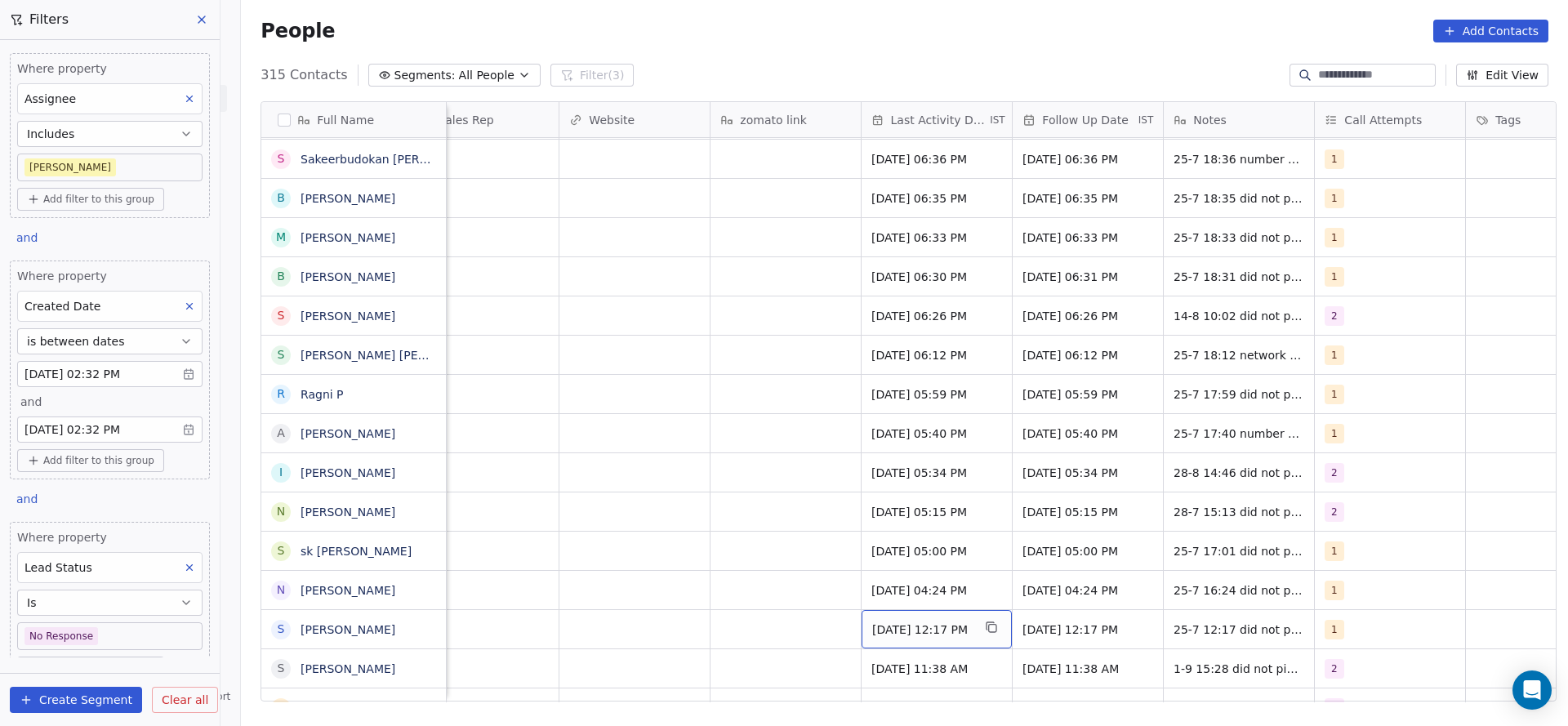
click at [936, 632] on span "Aug 01, 2025 12:17 PM" at bounding box center [922, 629] width 99 height 16
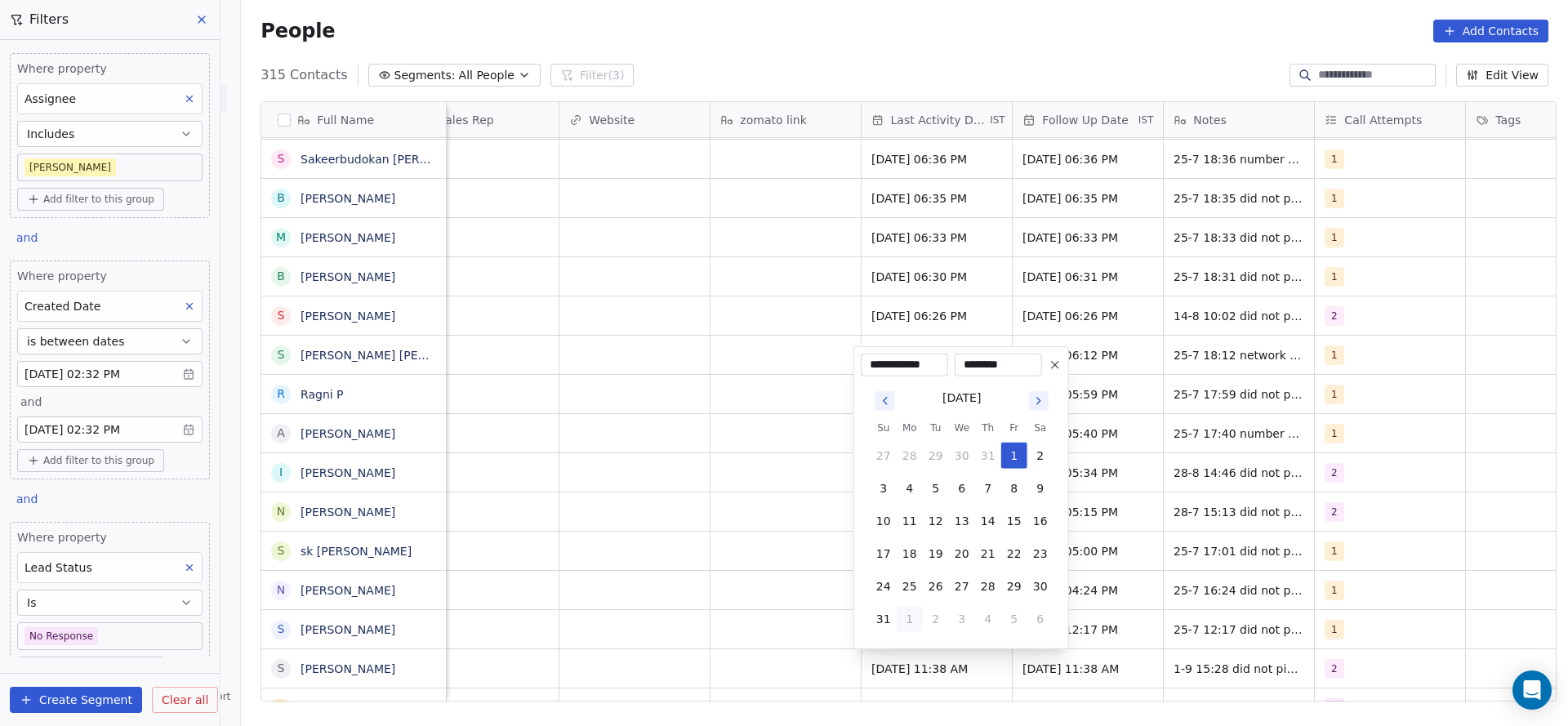
click at [906, 624] on button "1" at bounding box center [909, 618] width 26 height 26
type input "**********"
click at [763, 619] on html "On2Cook India Pvt. Ltd. Contacts People Marketing Workflows Campaigns Sales Pip…" at bounding box center [784, 363] width 1568 height 726
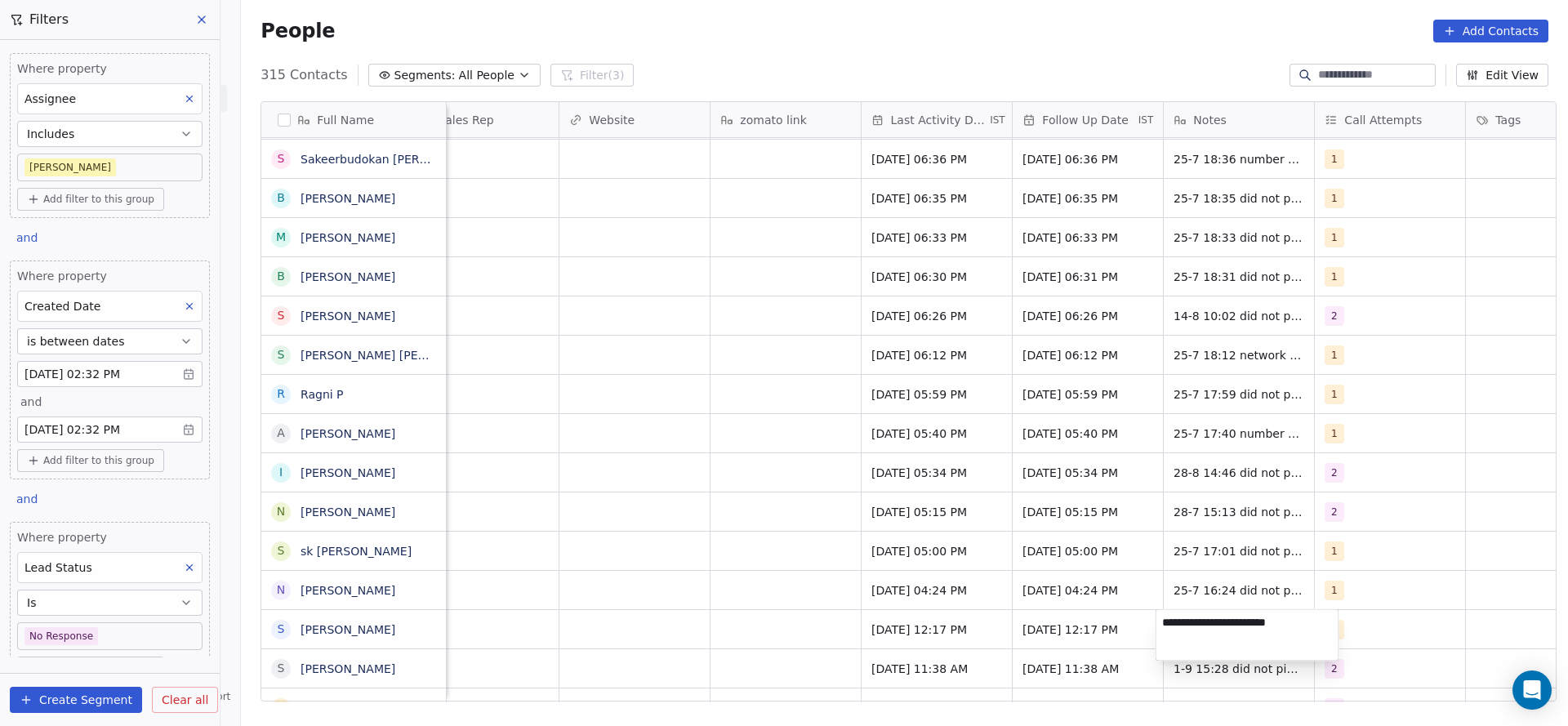
click at [1159, 620] on textarea "**********" at bounding box center [1247, 635] width 182 height 51
type textarea "**********"
click at [907, 655] on html "On2Cook India Pvt. Ltd. Contacts People Marketing Workflows Campaigns Sales Pip…" at bounding box center [784, 363] width 1568 height 726
click at [1347, 629] on div "1" at bounding box center [1374, 630] width 99 height 19
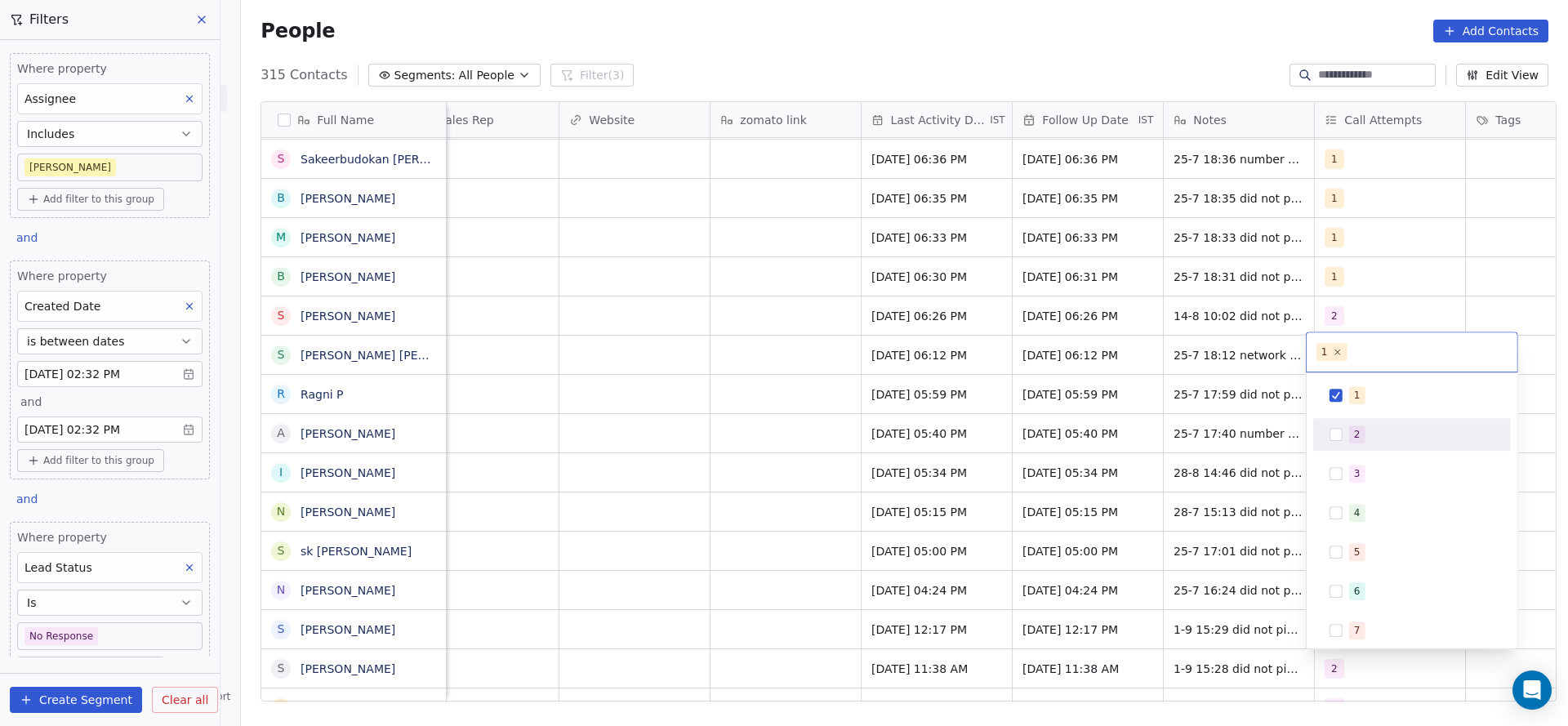
click at [1345, 434] on div "2" at bounding box center [1412, 434] width 185 height 26
click at [1346, 405] on div "1" at bounding box center [1412, 395] width 185 height 26
click at [946, 480] on html "On2Cook India Pvt. Ltd. Contacts People Marketing Workflows Campaigns Sales Pip…" at bounding box center [784, 363] width 1568 height 726
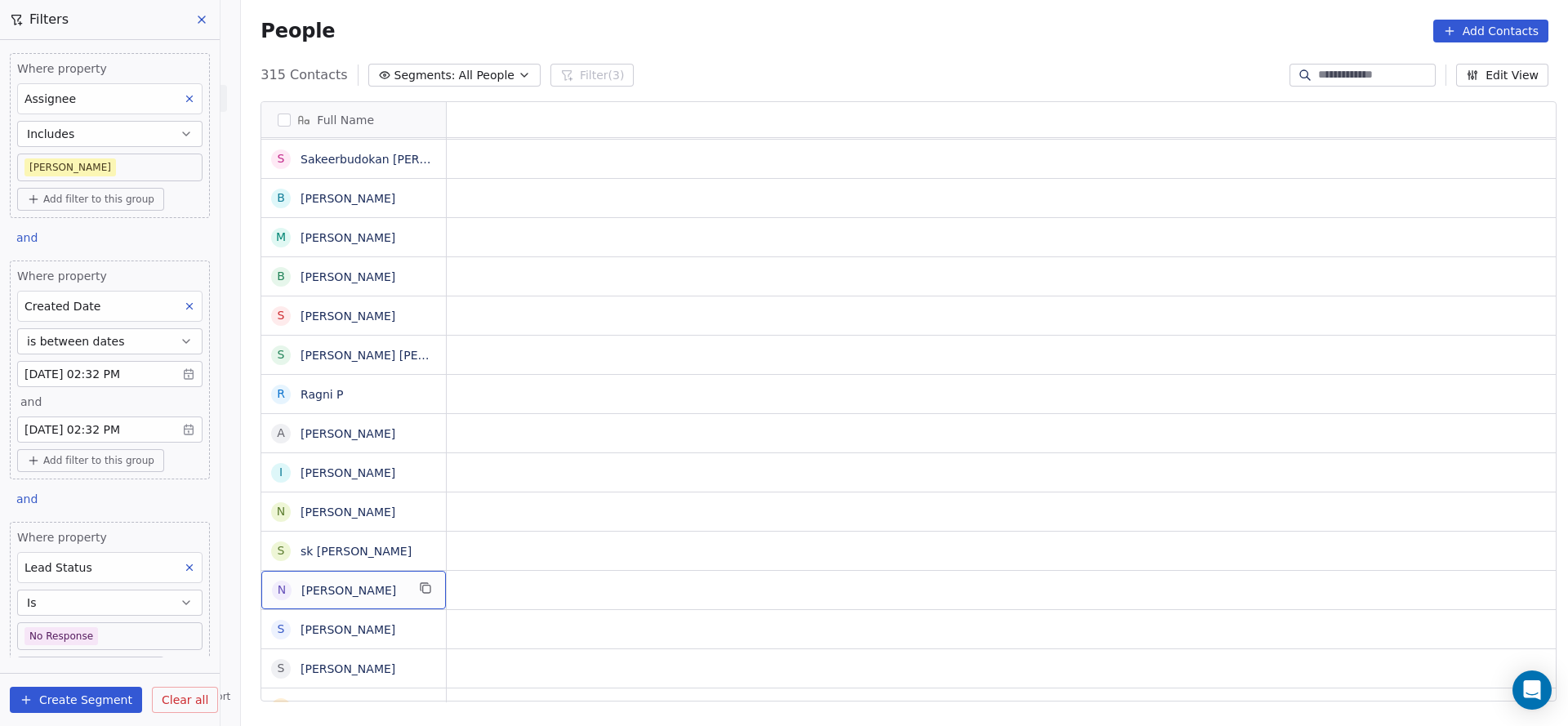
scroll to position [0, 0]
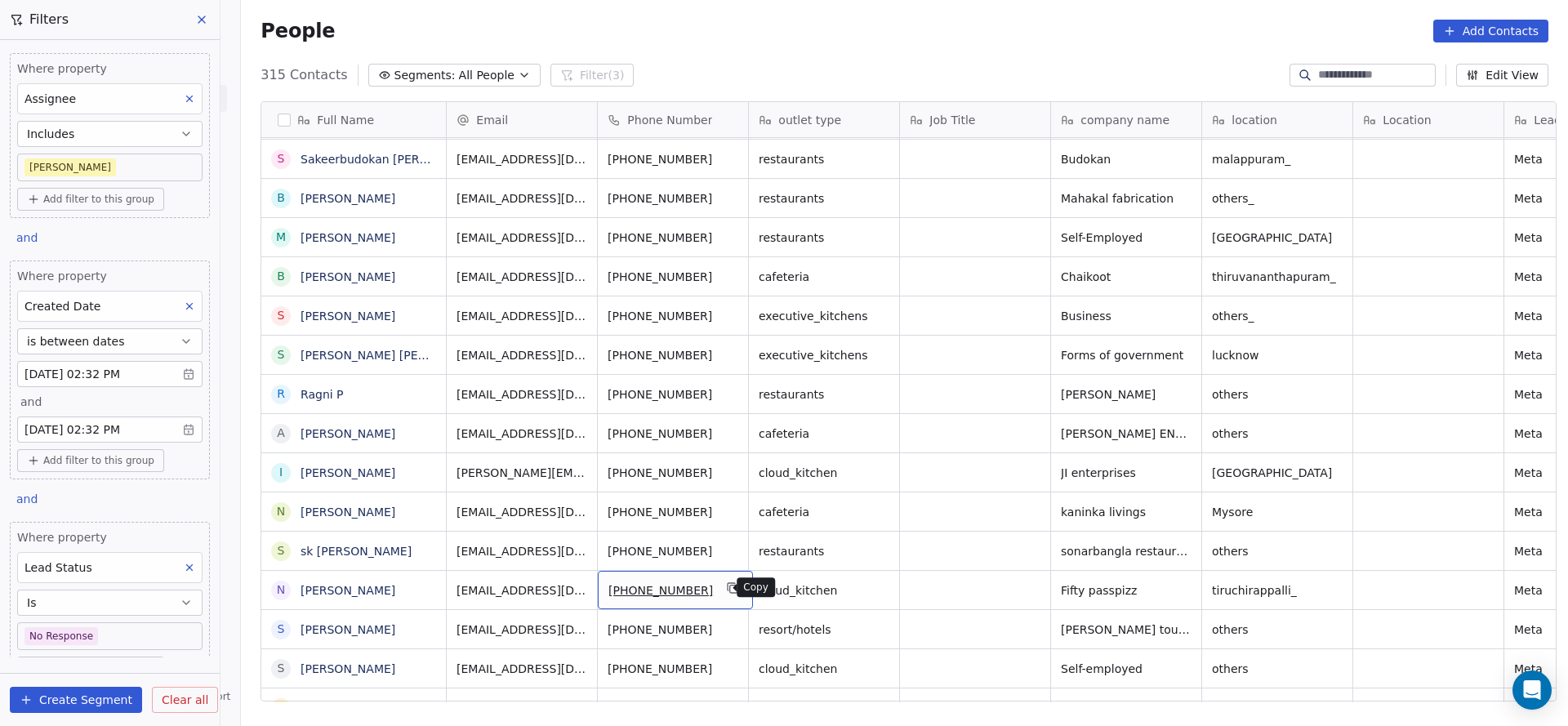
click at [726, 588] on button "grid" at bounding box center [733, 587] width 19 height 19
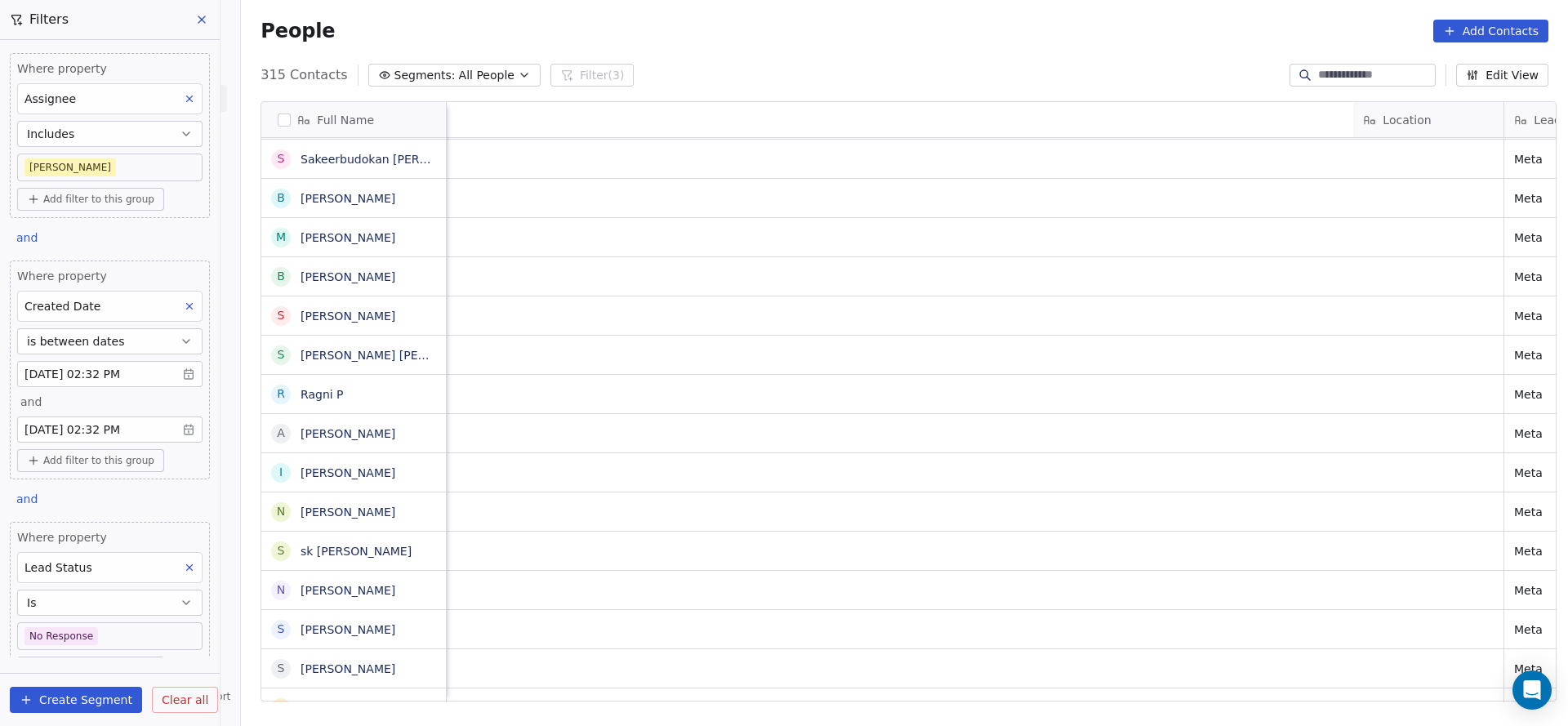
scroll to position [0, 1459]
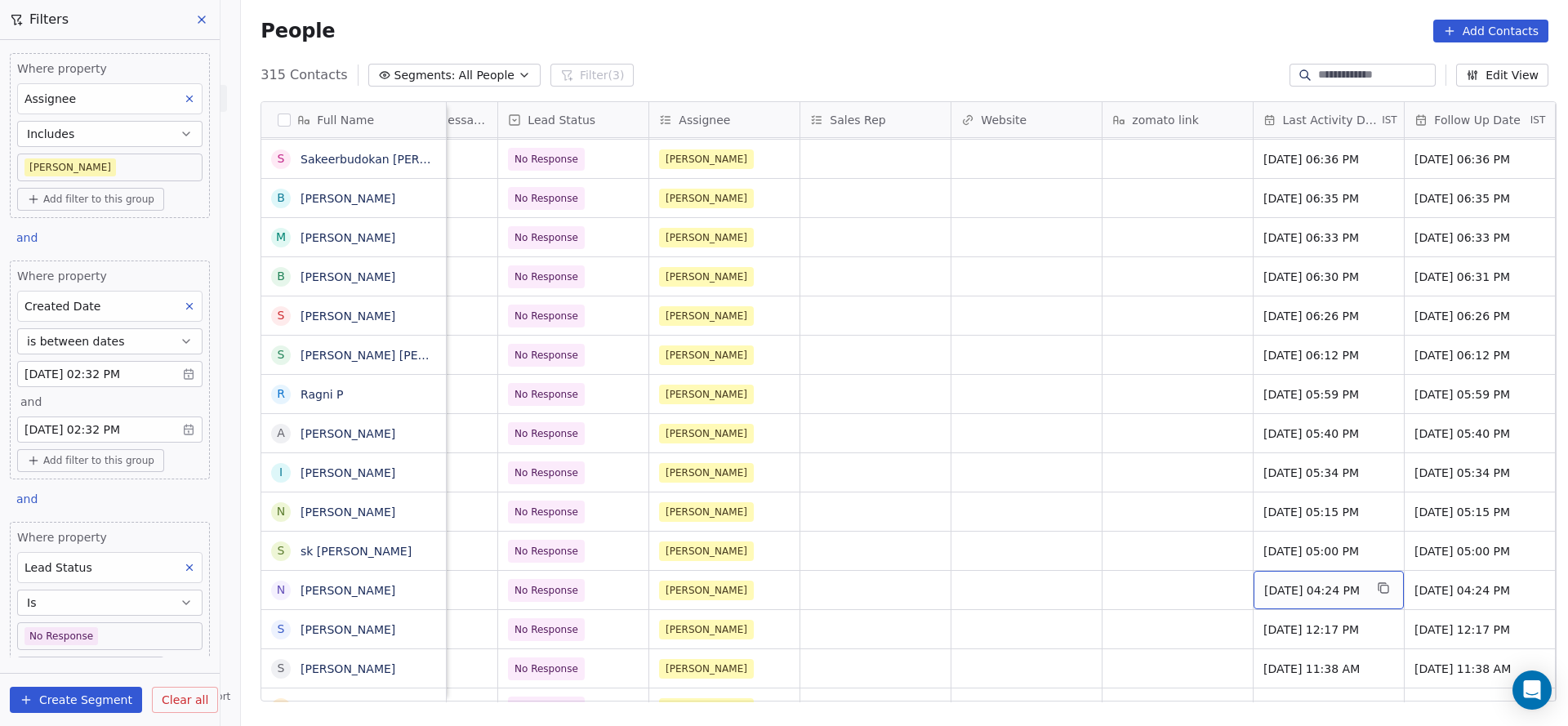
click at [1288, 587] on span "Jul 25, 2025 04:24 PM" at bounding box center [1314, 590] width 99 height 16
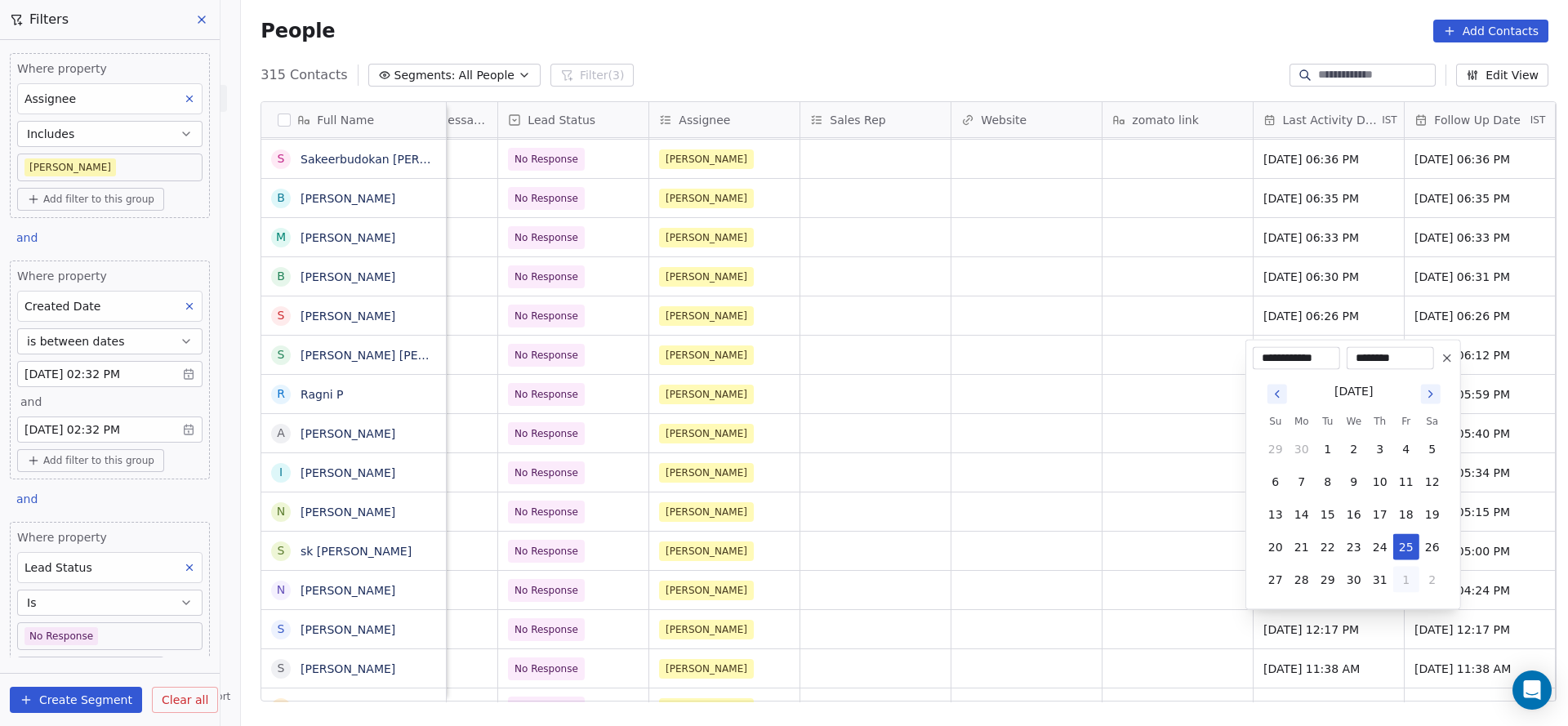
click at [1404, 571] on button "1" at bounding box center [1406, 580] width 26 height 26
click at [1309, 575] on button "1" at bounding box center [1301, 580] width 26 height 26
type input "**********"
click at [1047, 573] on html "On2Cook India Pvt. Ltd. Contacts People Marketing Workflows Campaigns Sales Pip…" at bounding box center [784, 363] width 1568 height 726
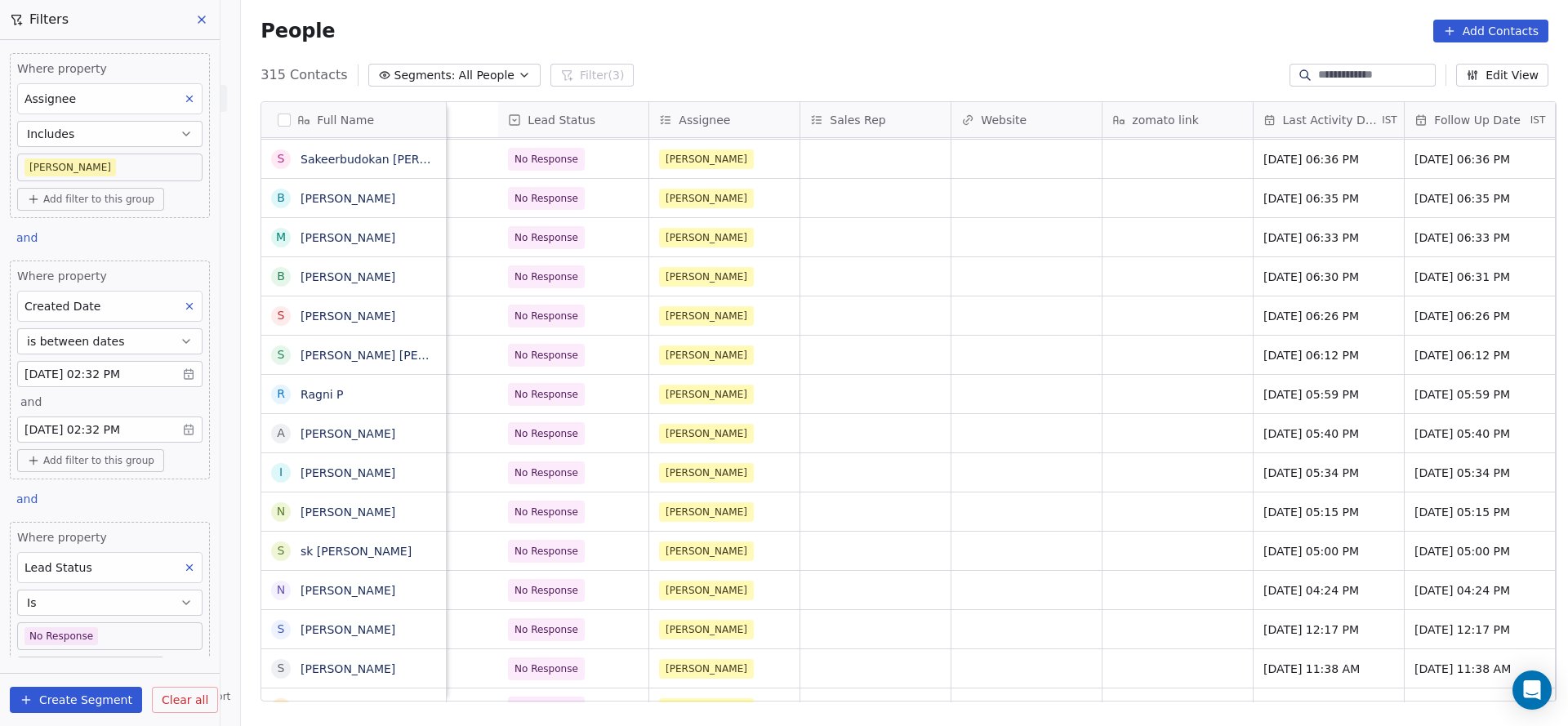
scroll to position [0, 1970]
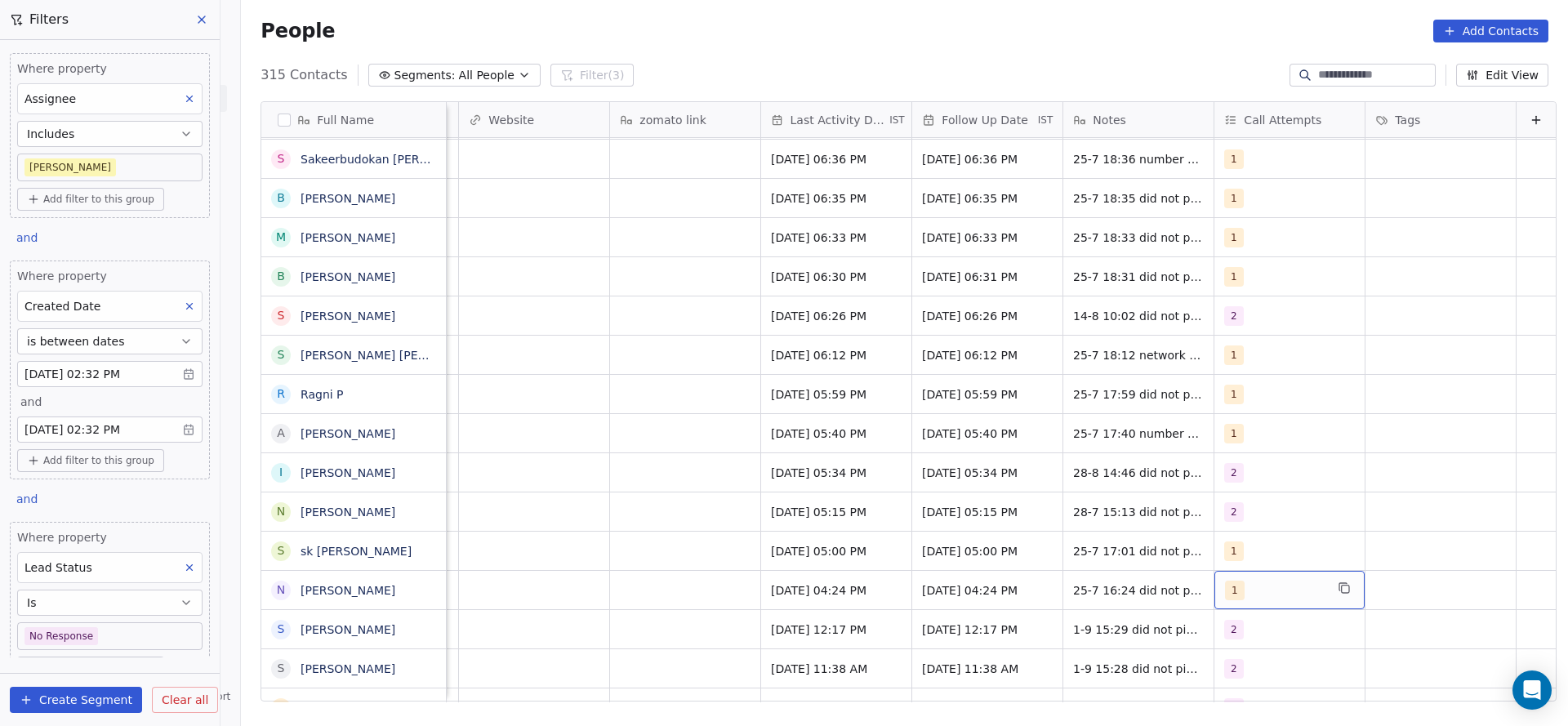
click at [1229, 591] on div "1" at bounding box center [1274, 590] width 99 height 19
click at [1223, 407] on div "2" at bounding box center [1294, 395] width 185 height 26
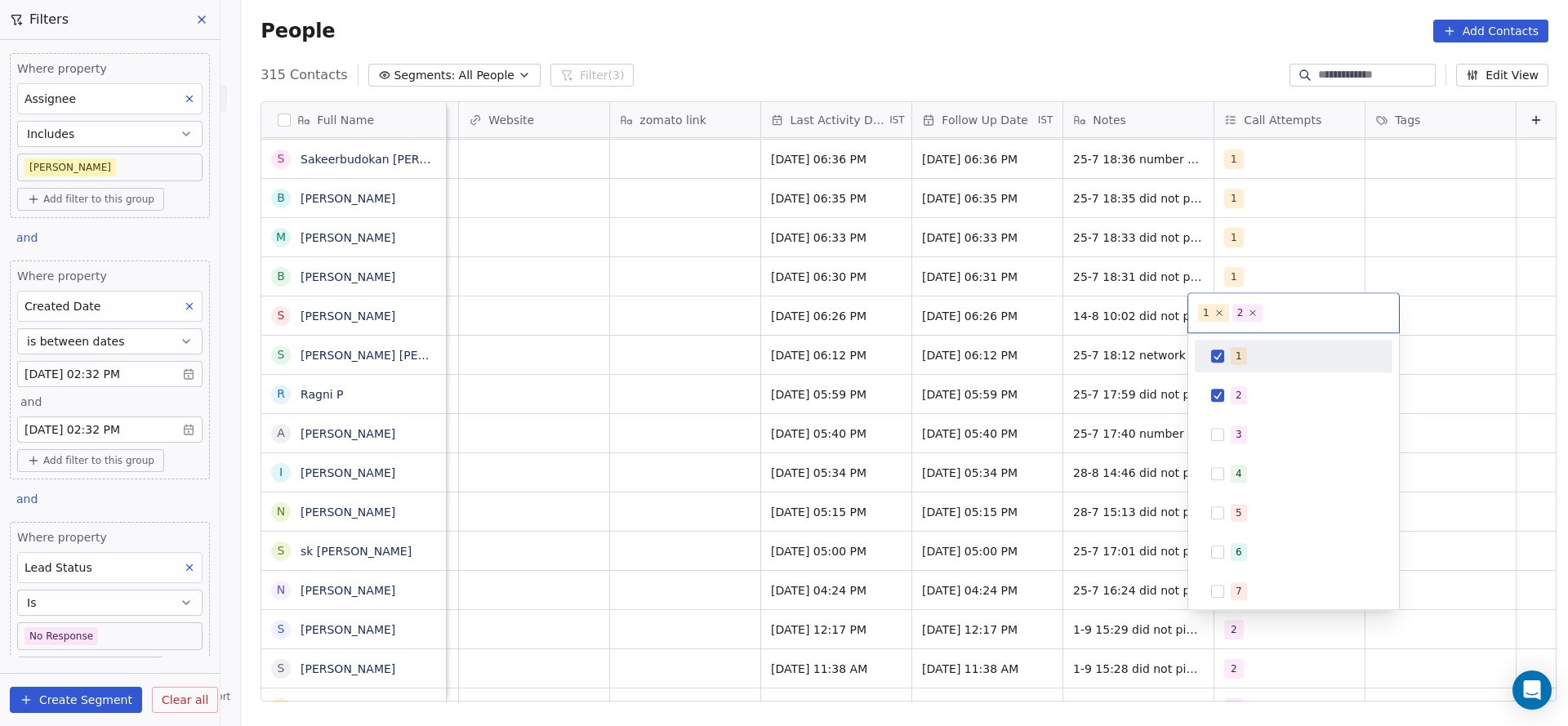
click at [1237, 343] on div "1" at bounding box center [1294, 355] width 185 height 26
click at [929, 497] on html "On2Cook India Pvt. Ltd. Contacts People Marketing Workflows Campaigns Sales Pip…" at bounding box center [784, 363] width 1568 height 726
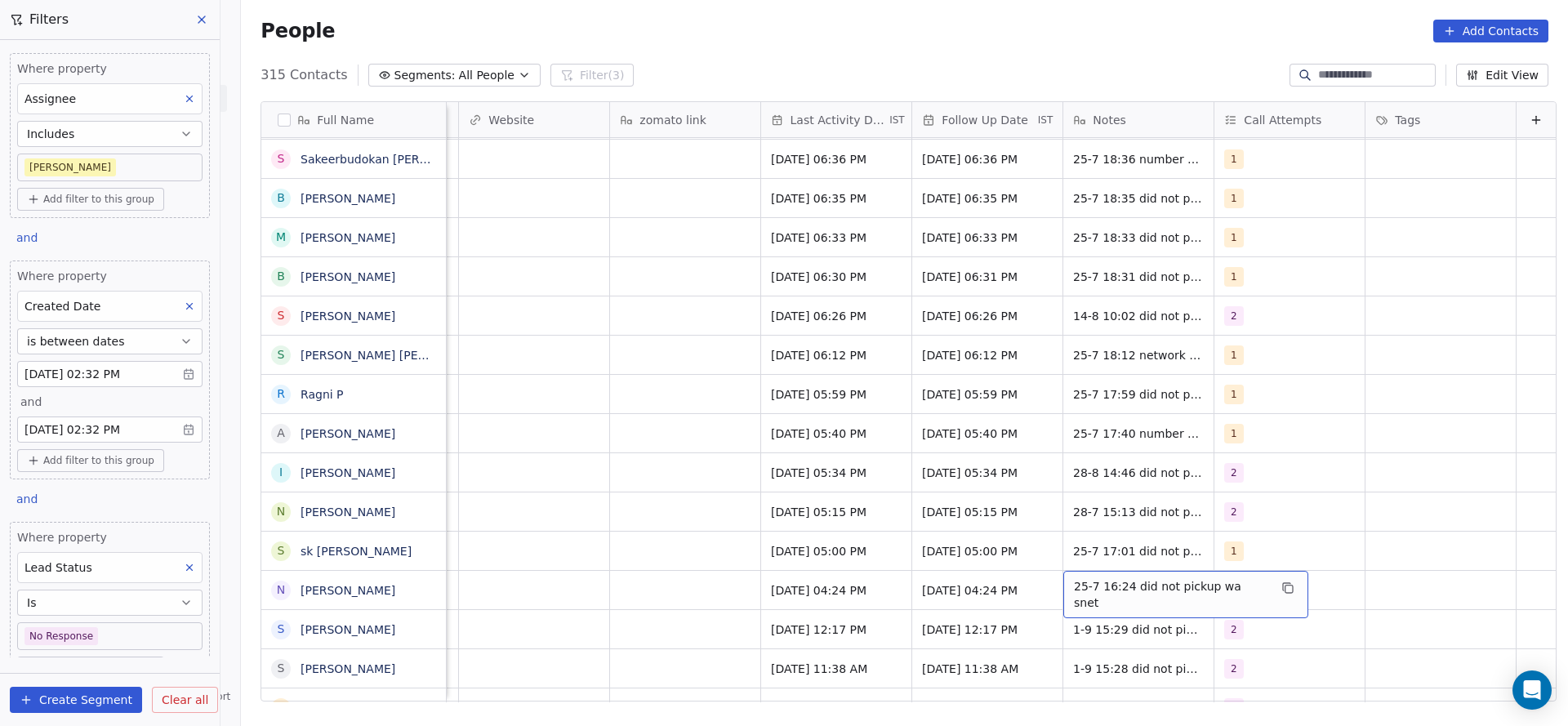
click at [1063, 594] on div "25-7 16:24 did not pickup wa snet" at bounding box center [1186, 594] width 245 height 47
type textarea "**********"
click at [632, 614] on html "On2Cook India Pvt. Ltd. Contacts People Marketing Workflows Campaigns Sales Pip…" at bounding box center [784, 363] width 1568 height 726
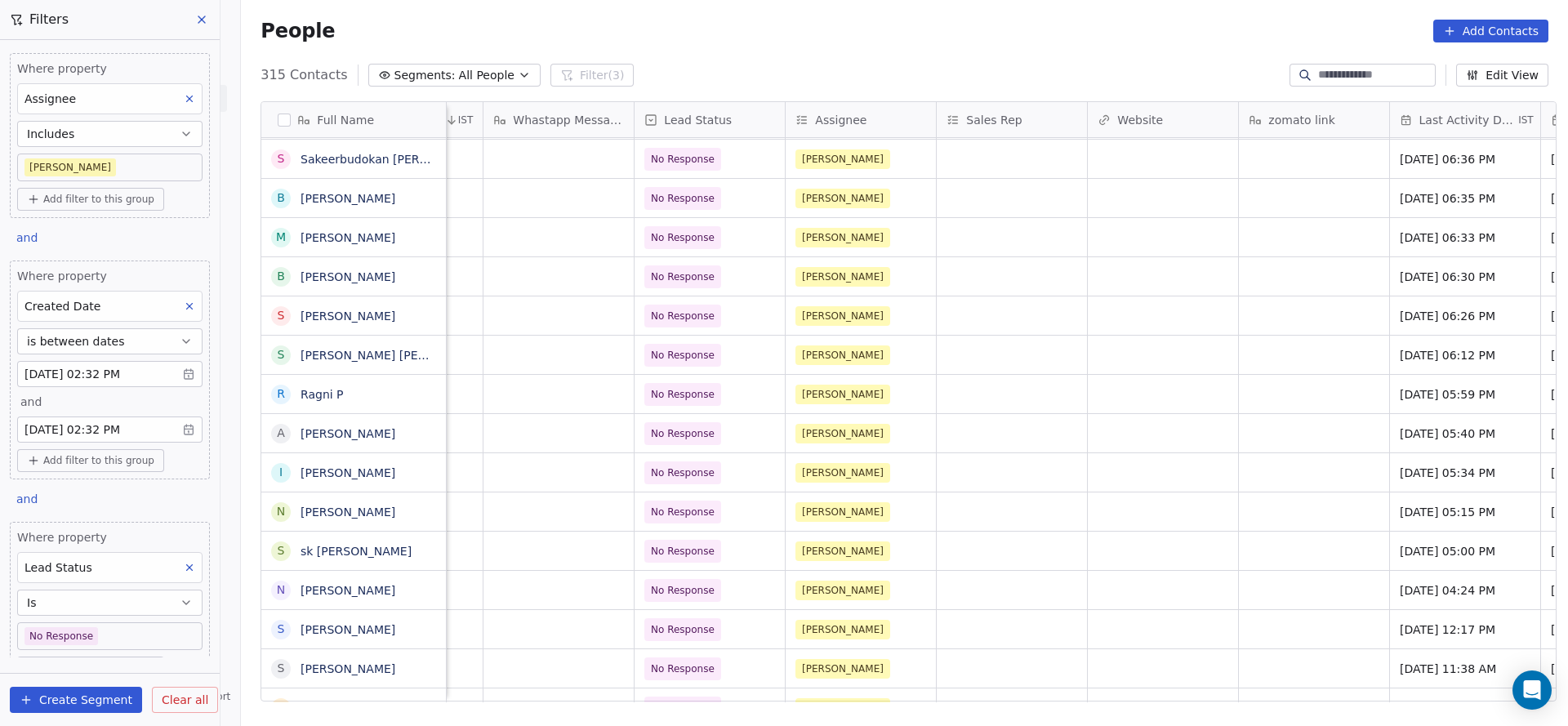
scroll to position [0, 1321]
click at [718, 594] on span "No Response" at bounding box center [696, 590] width 99 height 23
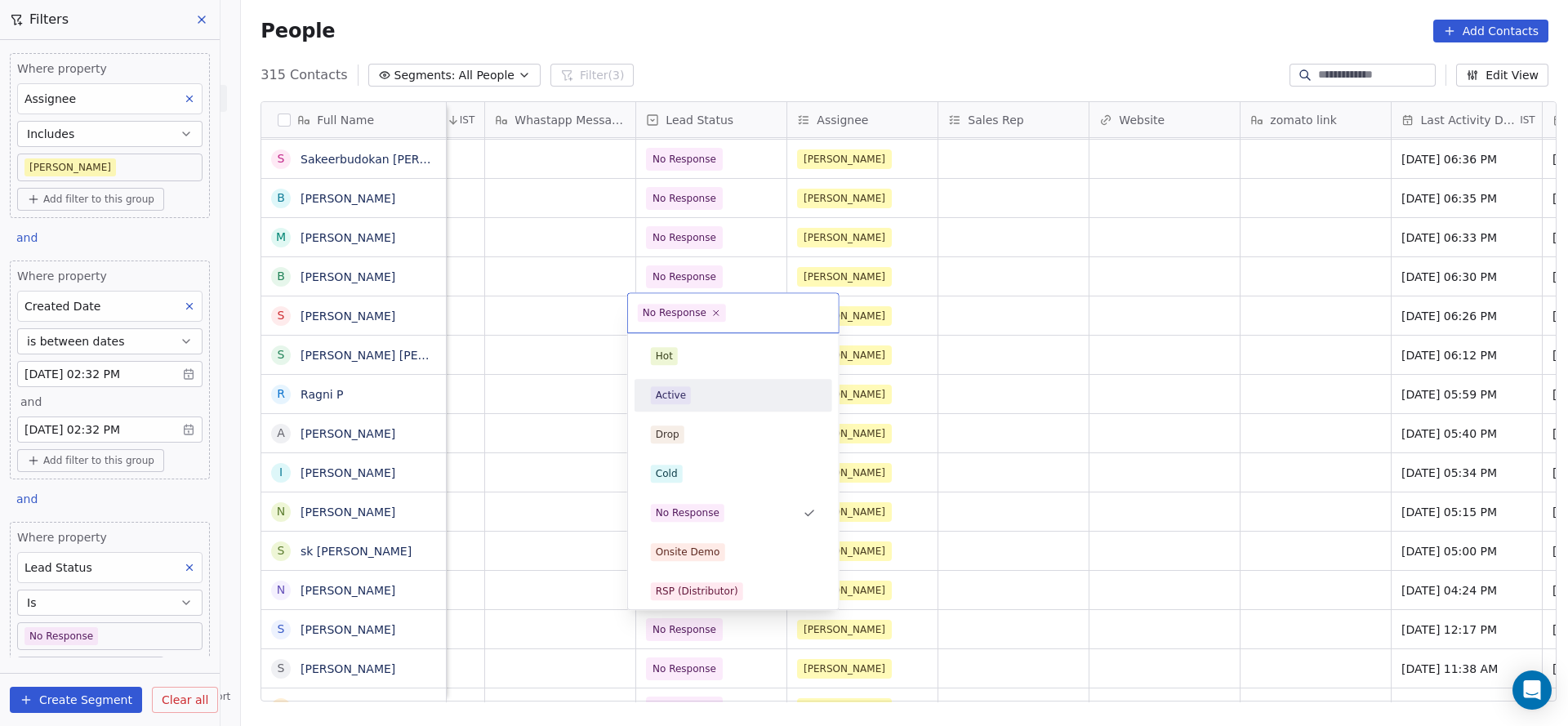
drag, startPoint x: 711, startPoint y: 392, endPoint x: 1522, endPoint y: 526, distance: 822.0
click at [711, 395] on div "Active" at bounding box center [733, 395] width 165 height 18
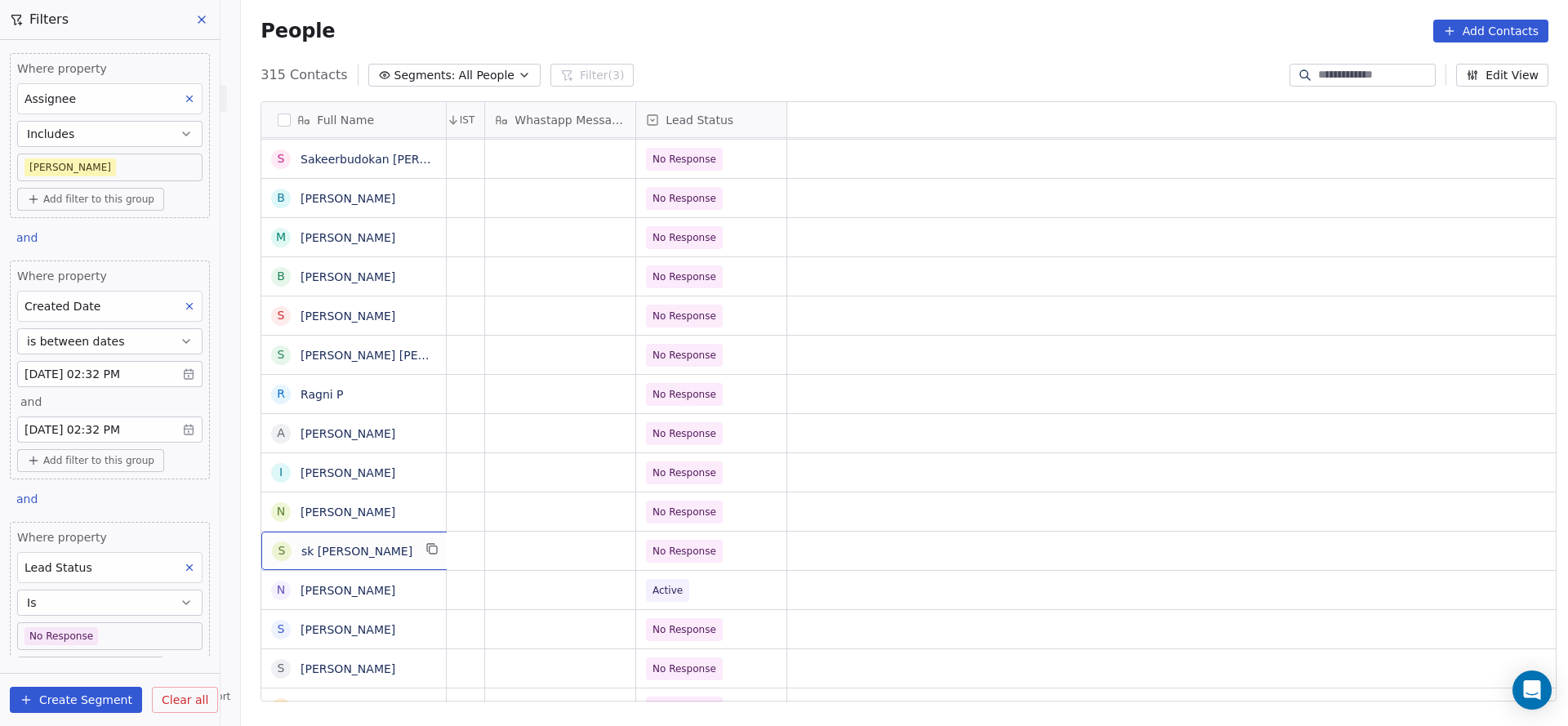
scroll to position [0, 0]
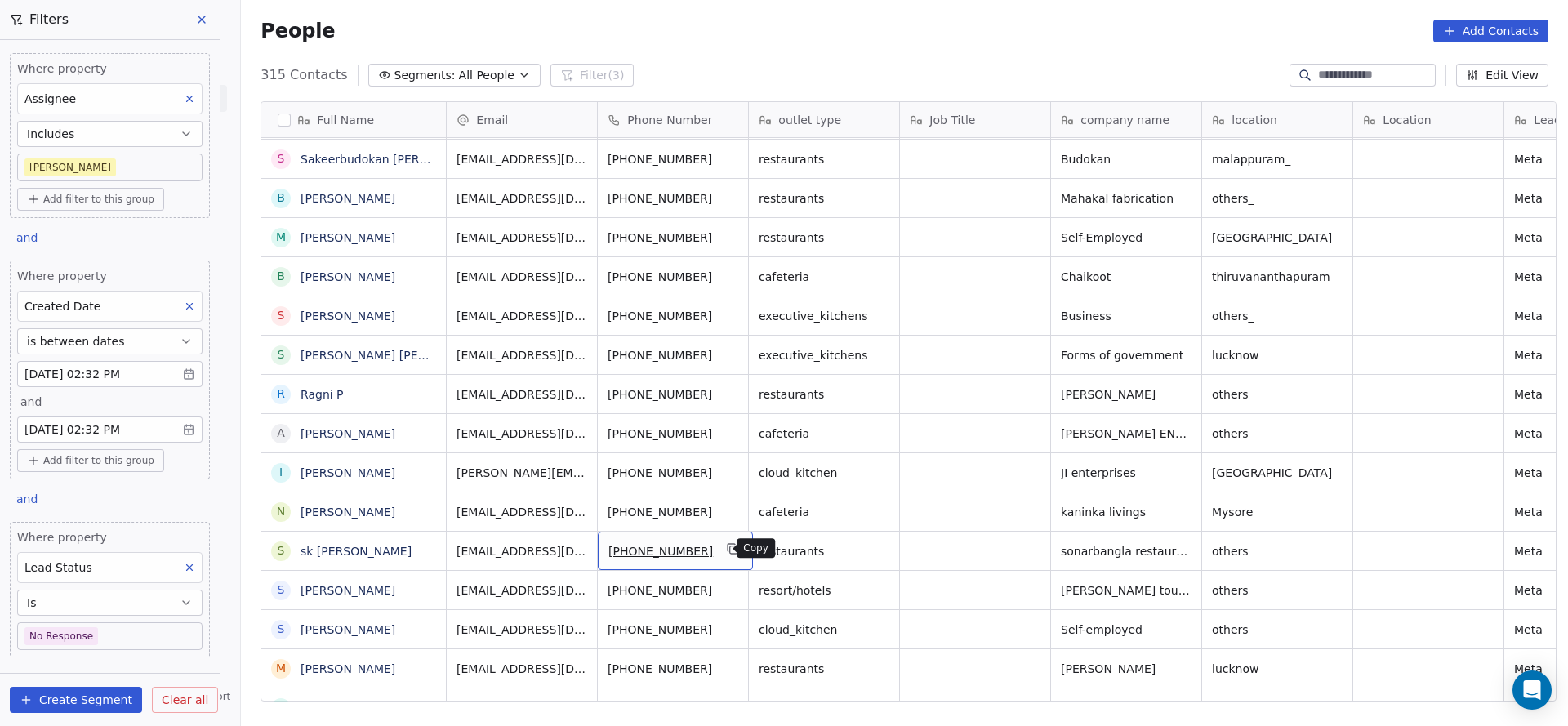
click at [723, 551] on button "grid" at bounding box center [733, 549] width 19 height 19
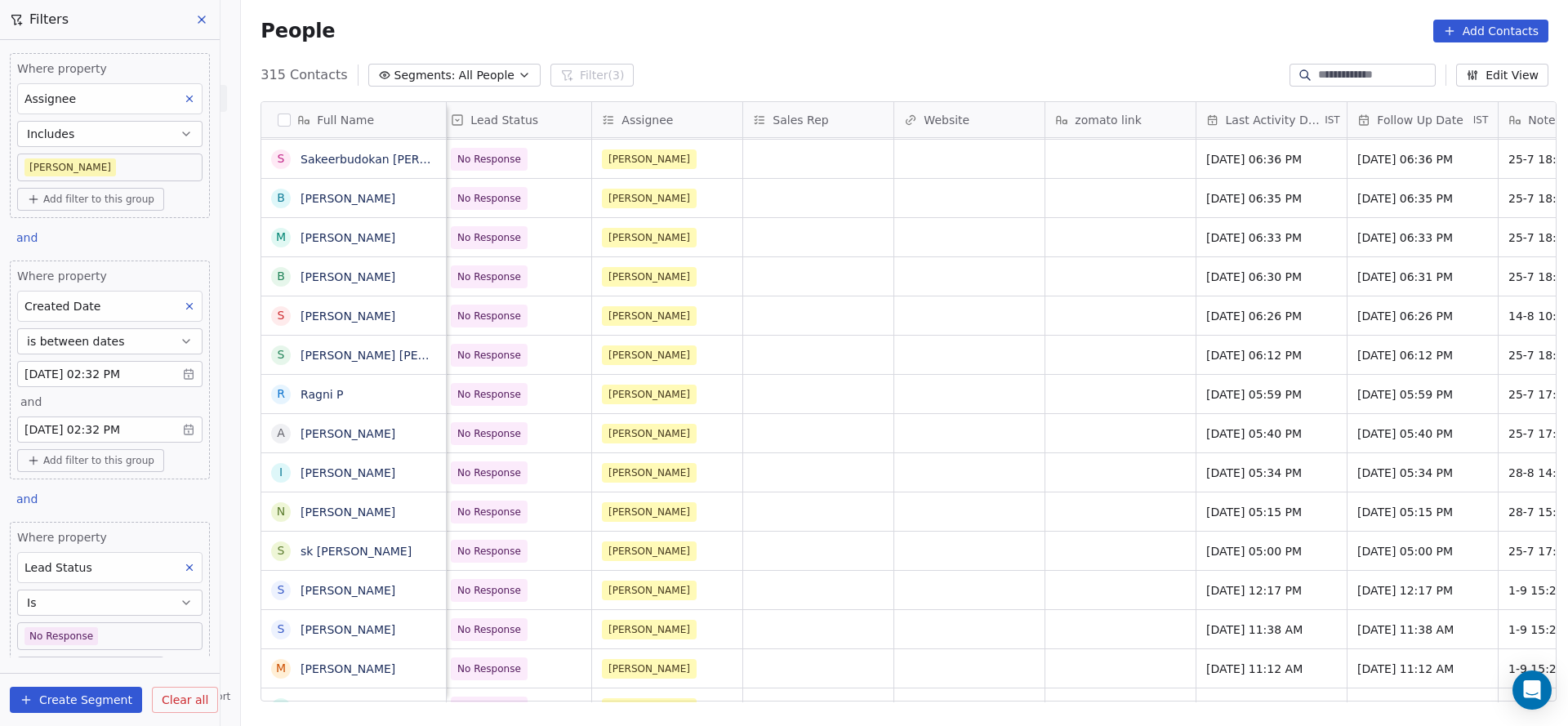
scroll to position [0, 1786]
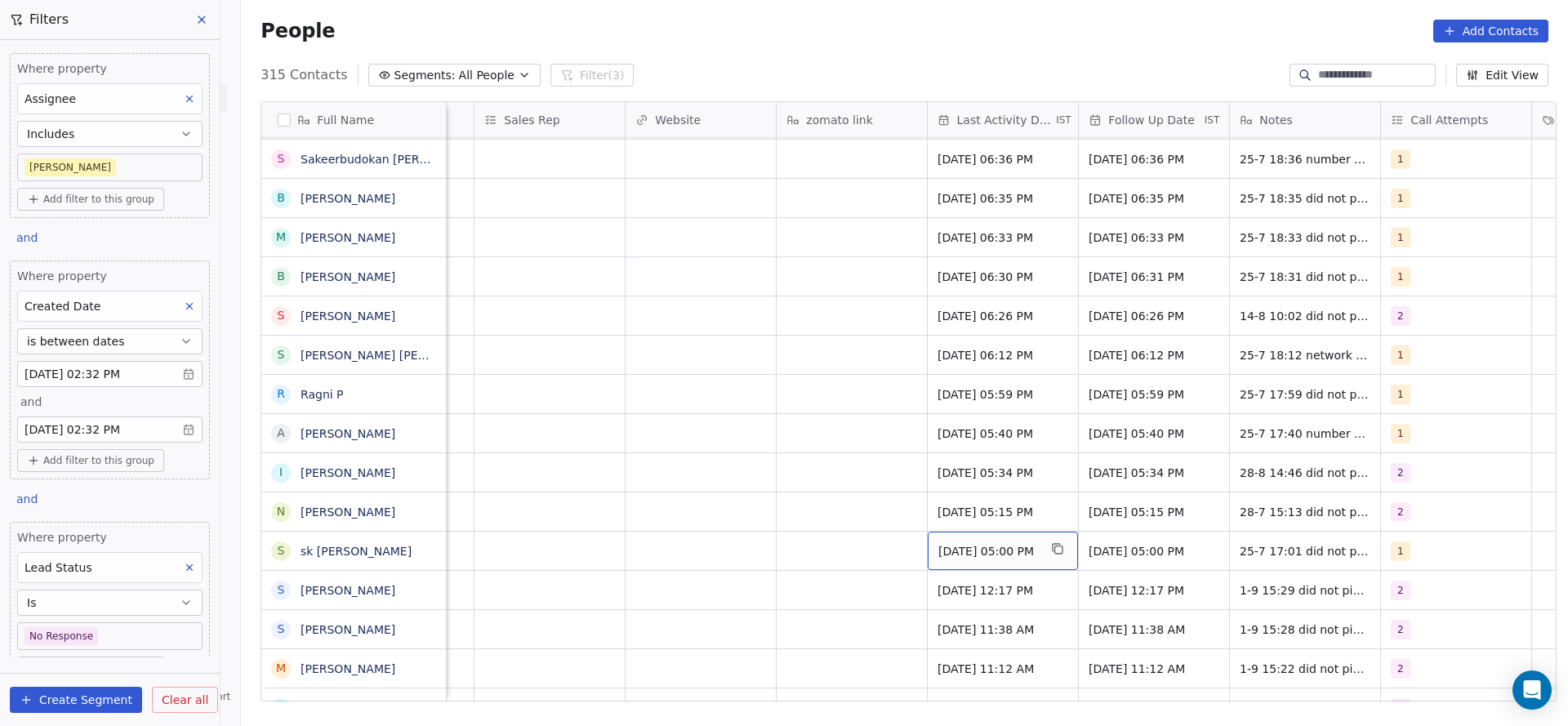
click at [972, 543] on span "Jul 25, 2025 05:00 PM" at bounding box center [987, 551] width 99 height 16
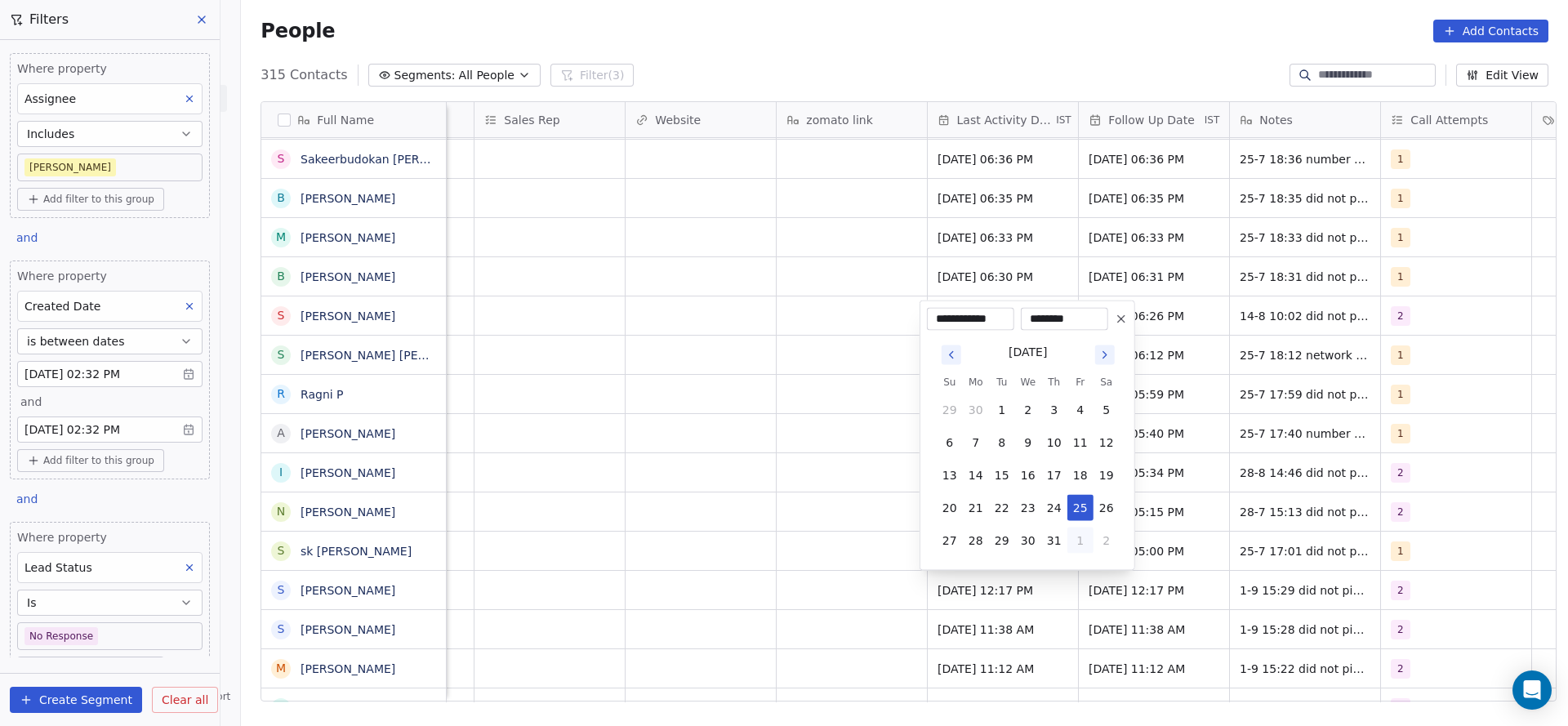
click at [1081, 543] on button "1" at bounding box center [1080, 540] width 26 height 26
click at [969, 539] on button "1" at bounding box center [976, 540] width 26 height 26
type input "**********"
drag, startPoint x: 727, startPoint y: 507, endPoint x: 1405, endPoint y: 526, distance: 678.3
click at [722, 512] on html "On2Cook India Pvt. Ltd. Contacts People Marketing Workflows Campaigns Sales Pip…" at bounding box center [784, 363] width 1568 height 726
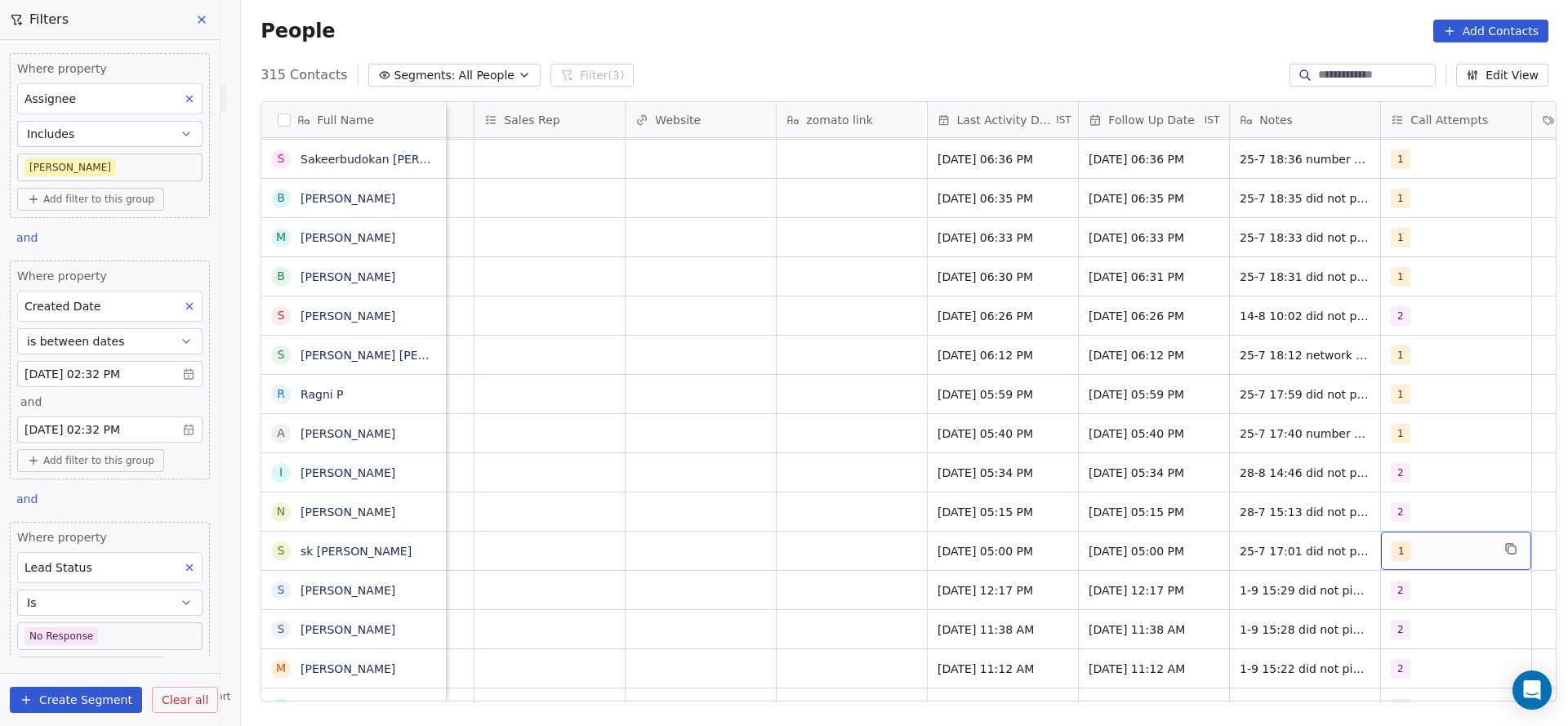
click at [1405, 549] on div "1" at bounding box center [1441, 551] width 99 height 19
click at [1398, 344] on div "2" at bounding box center [1454, 355] width 185 height 26
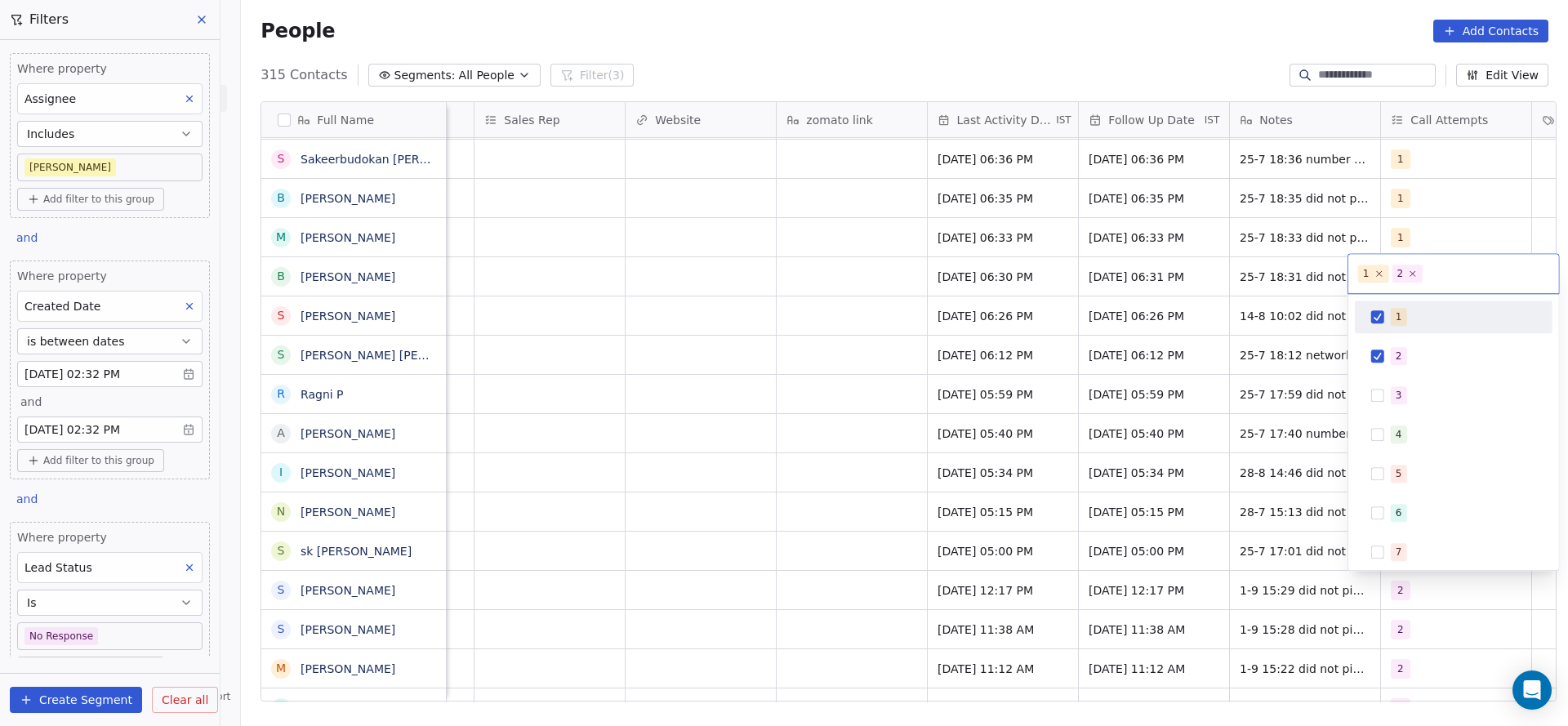
click at [1403, 330] on div "1" at bounding box center [1453, 317] width 197 height 33
click at [1271, 417] on html "On2Cook India Pvt. Ltd. Contacts People Marketing Workflows Campaigns Sales Pip…" at bounding box center [784, 363] width 1568 height 726
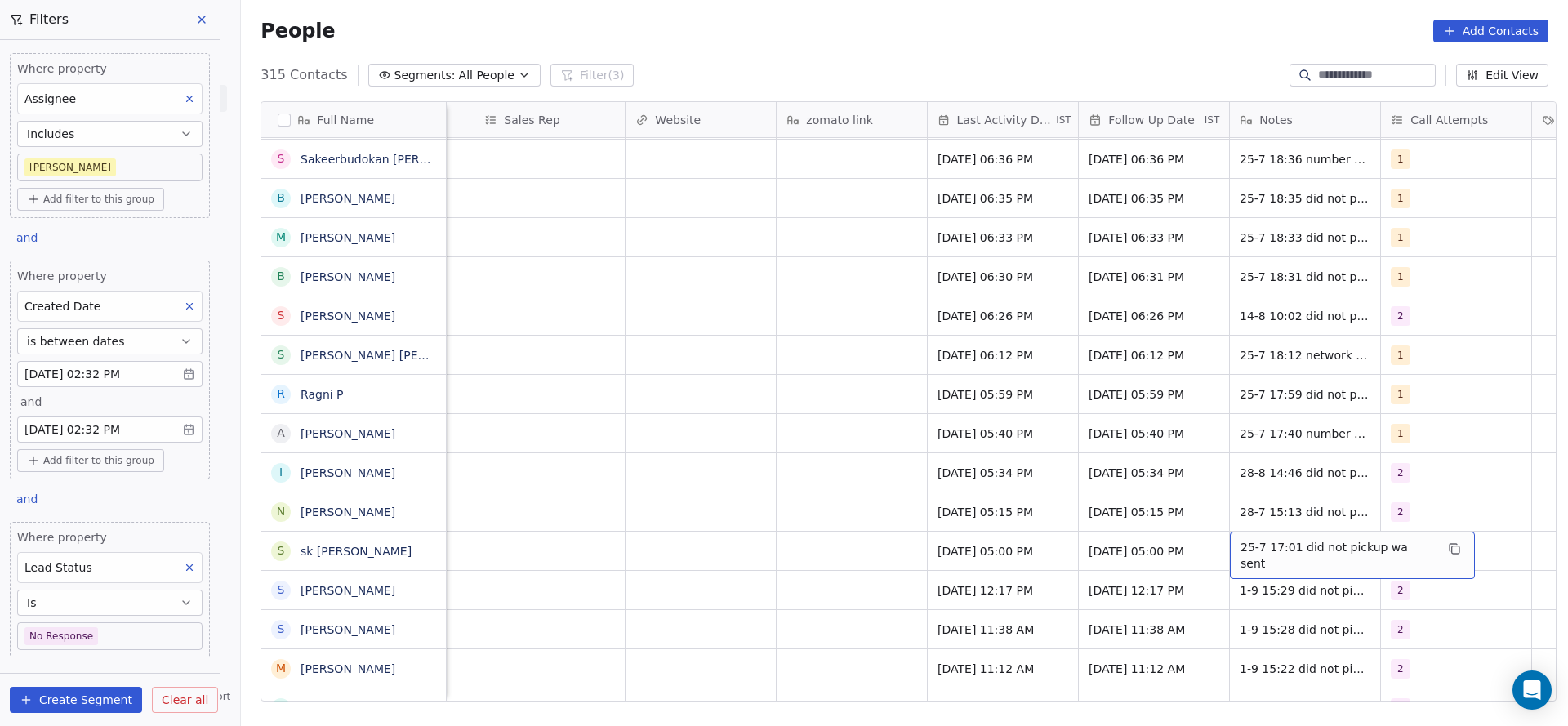
click at [1250, 556] on span "25-7 17:01 did not pickup wa sent" at bounding box center [1338, 556] width 195 height 33
click at [1225, 544] on textarea "**********" at bounding box center [1334, 557] width 224 height 51
type textarea "**********"
drag, startPoint x: 1009, startPoint y: 643, endPoint x: 1120, endPoint y: 539, distance: 152.1
click at [1021, 626] on html "On2Cook India Pvt. Ltd. Contacts People Marketing Workflows Campaigns Sales Pip…" at bounding box center [784, 363] width 1568 height 726
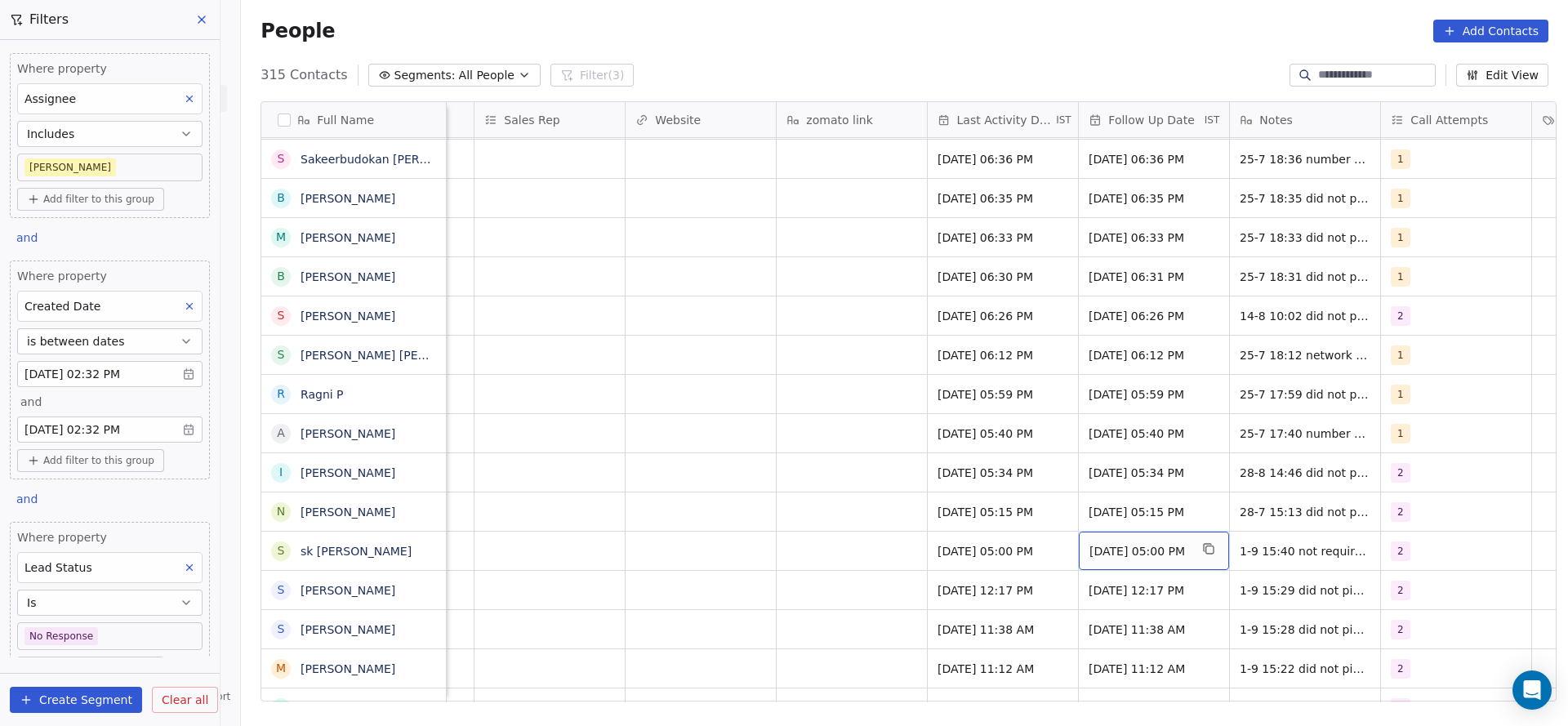
click at [1120, 539] on div "13/08/2025 05:00 PM" at bounding box center [1154, 551] width 150 height 39
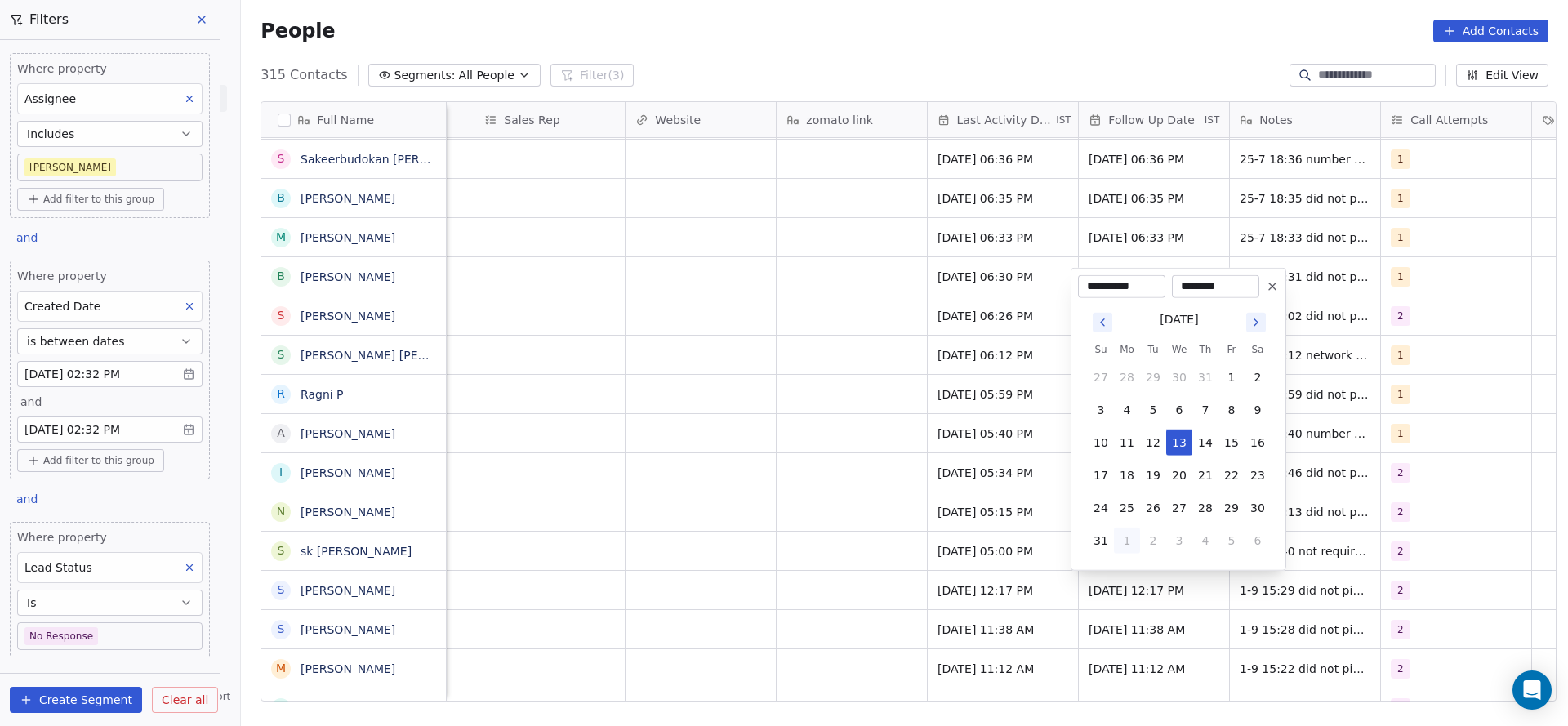
click at [1287, 289] on html "On2Cook India Pvt. Ltd. Contacts People Marketing Workflows Campaigns Sales Pip…" at bounding box center [784, 363] width 1568 height 726
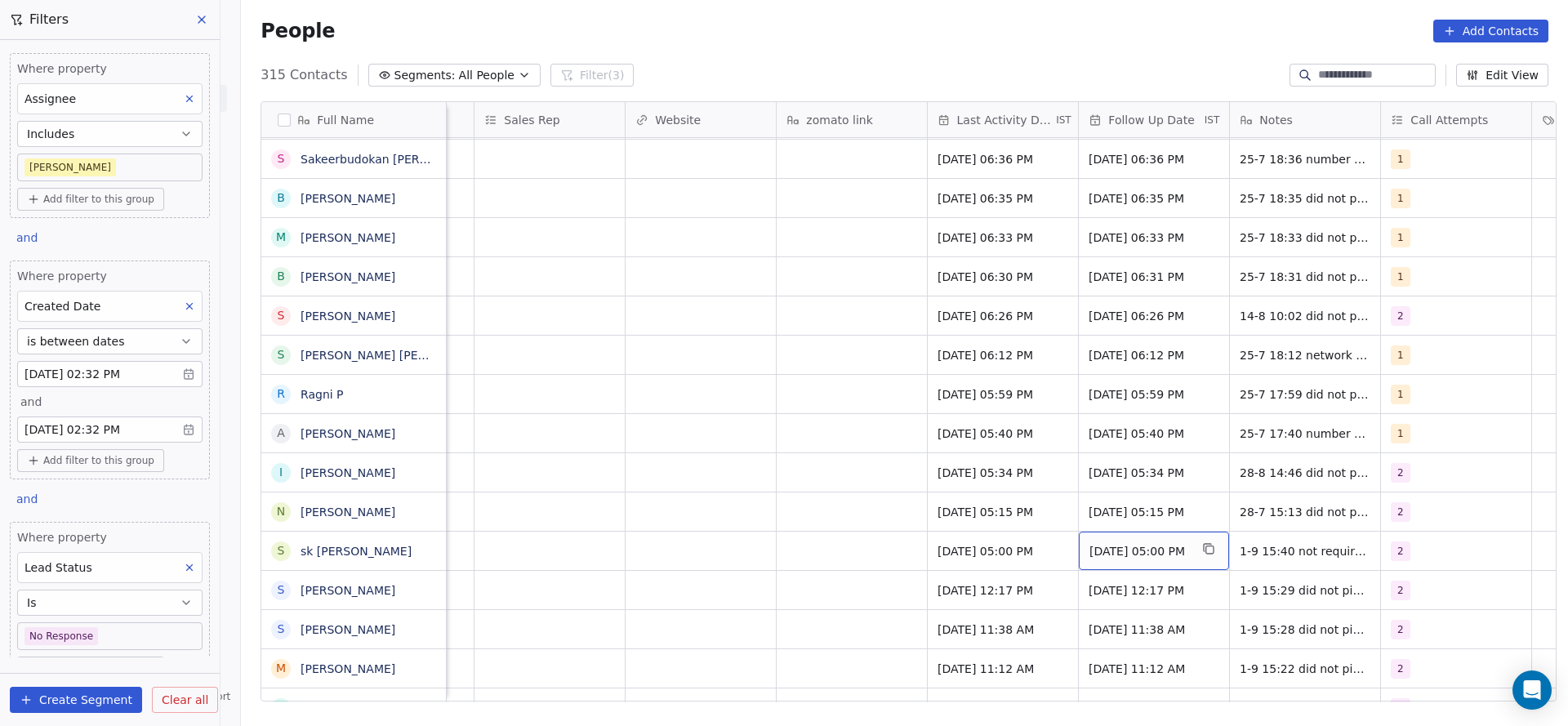
click at [1136, 556] on span "13/08/2025 05:00 PM" at bounding box center [1138, 551] width 99 height 16
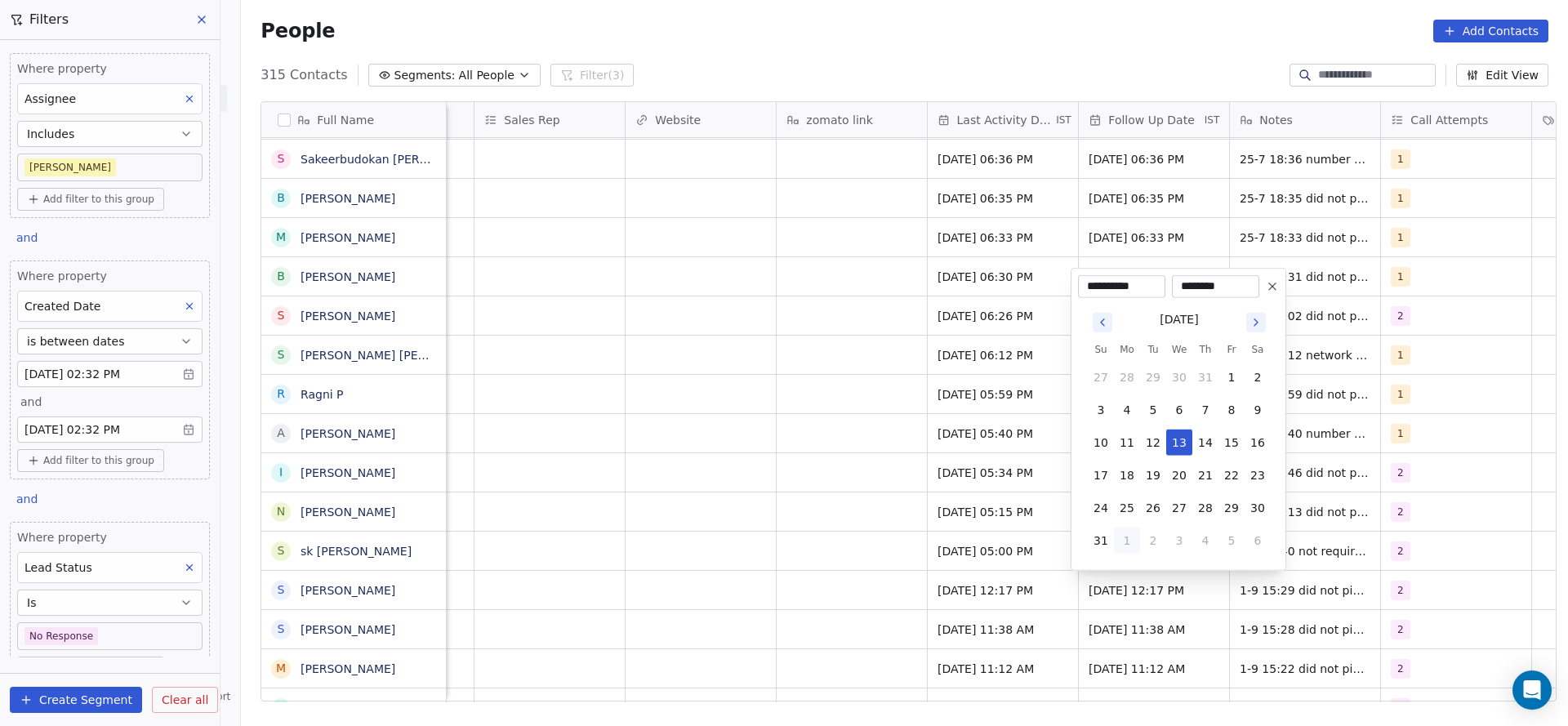
click at [1276, 288] on icon at bounding box center [1272, 287] width 13 height 13
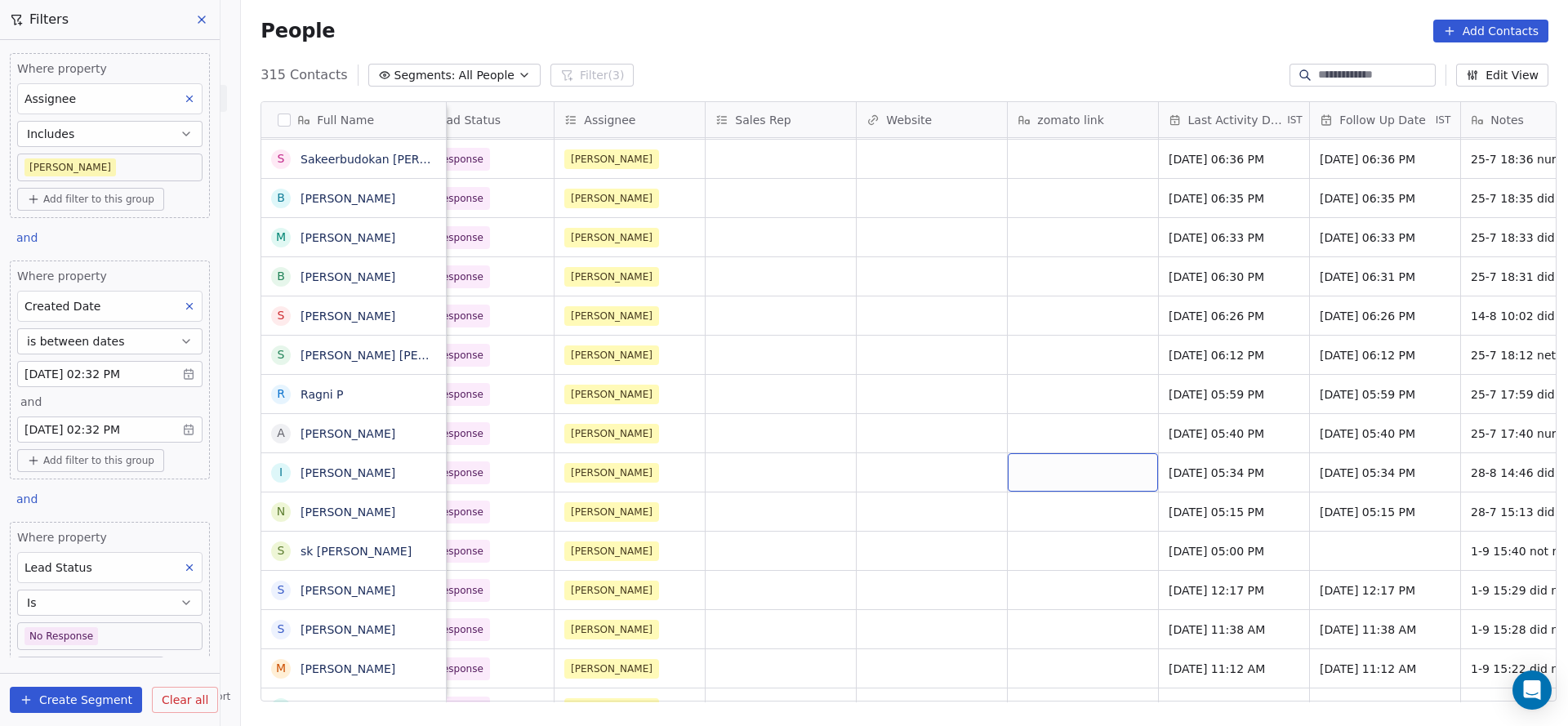
scroll to position [0, 1470]
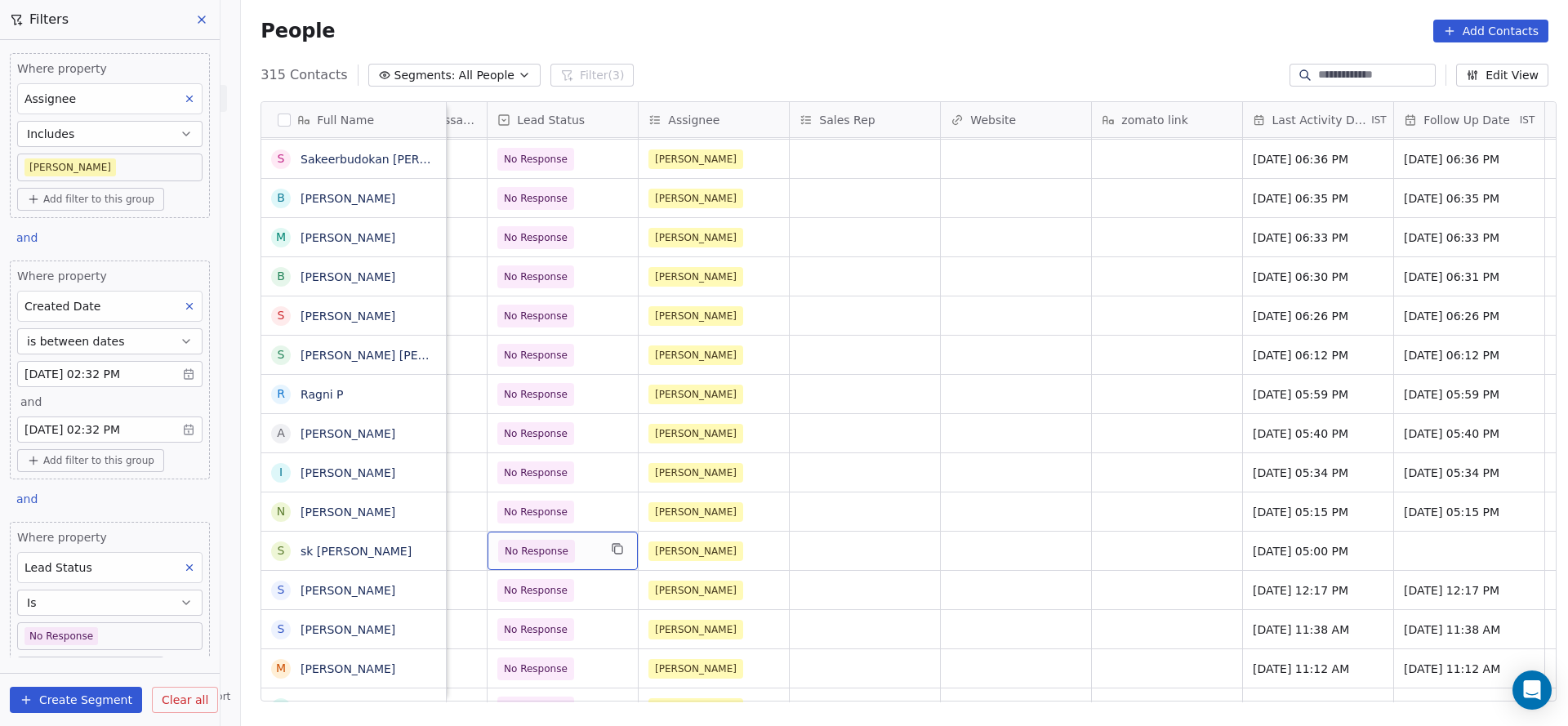
click at [585, 545] on span "No Response" at bounding box center [547, 552] width 99 height 23
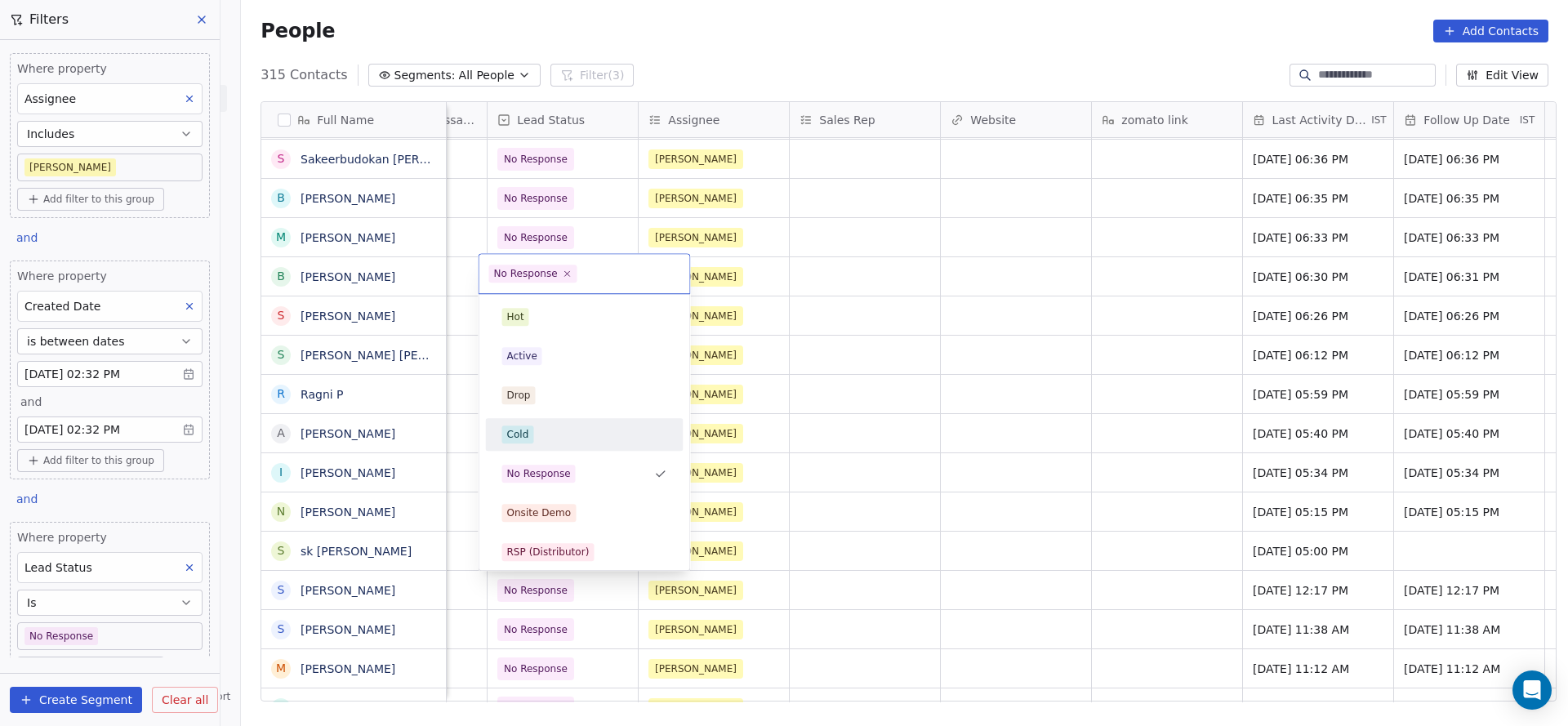
click at [578, 422] on div "Cold" at bounding box center [585, 434] width 185 height 26
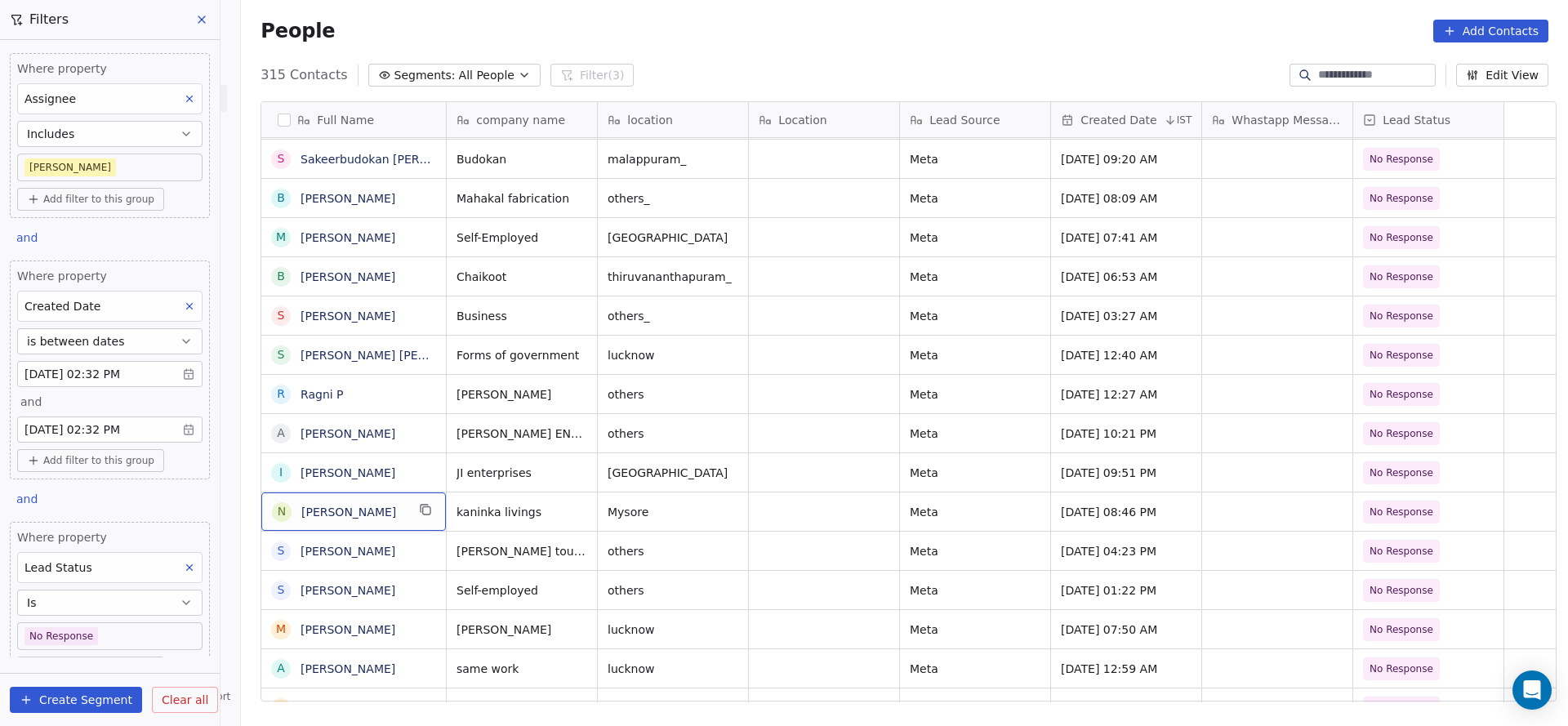
scroll to position [0, 0]
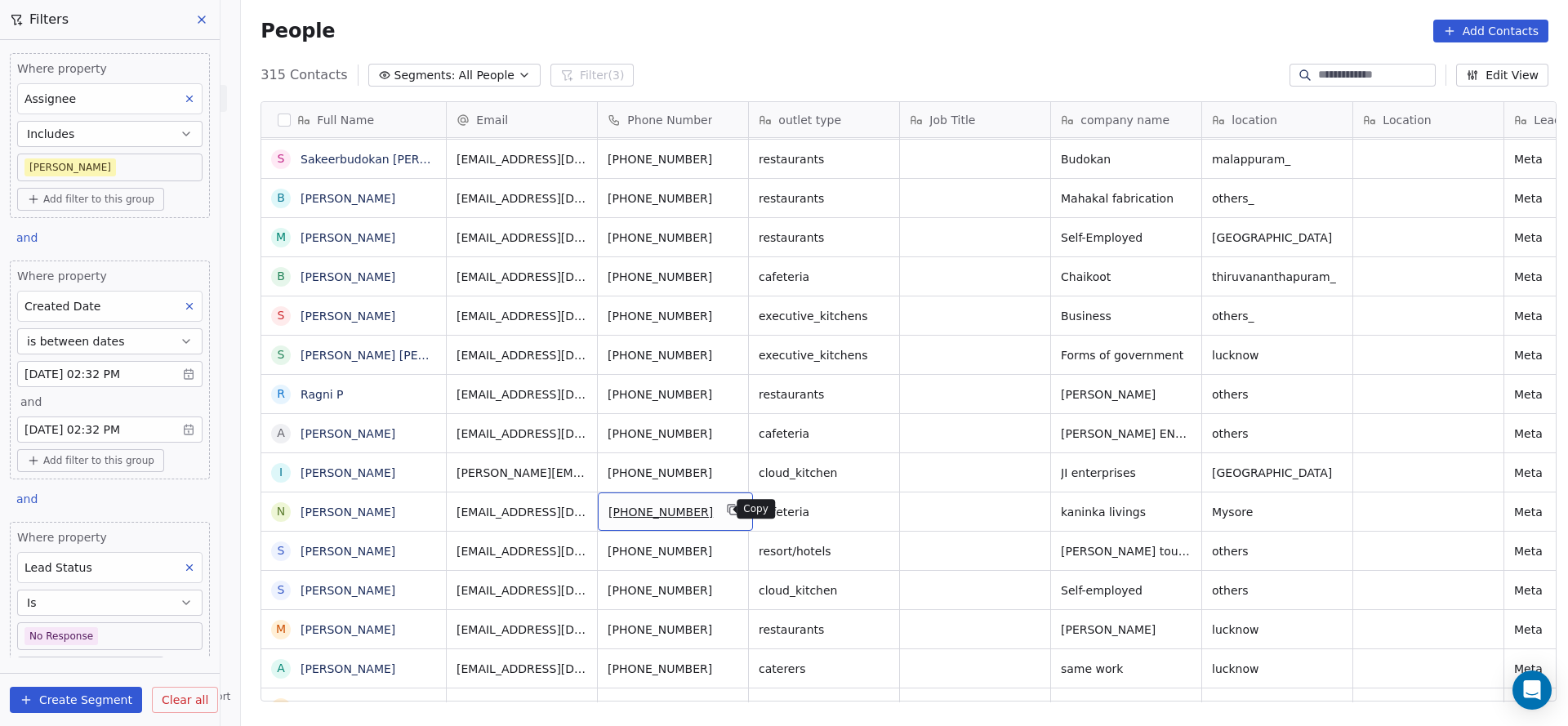
click at [727, 503] on icon "grid" at bounding box center [734, 509] width 13 height 13
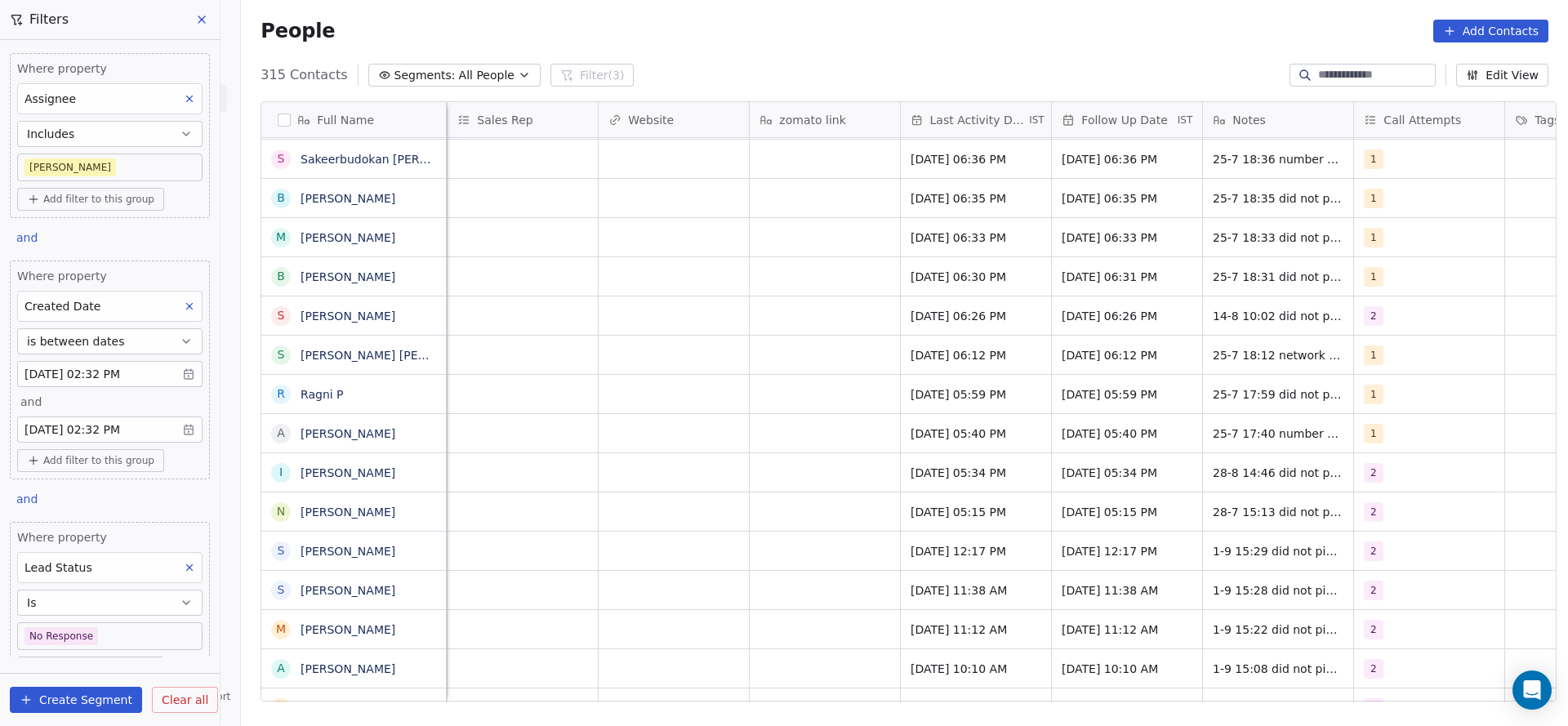
scroll to position [0, 1820]
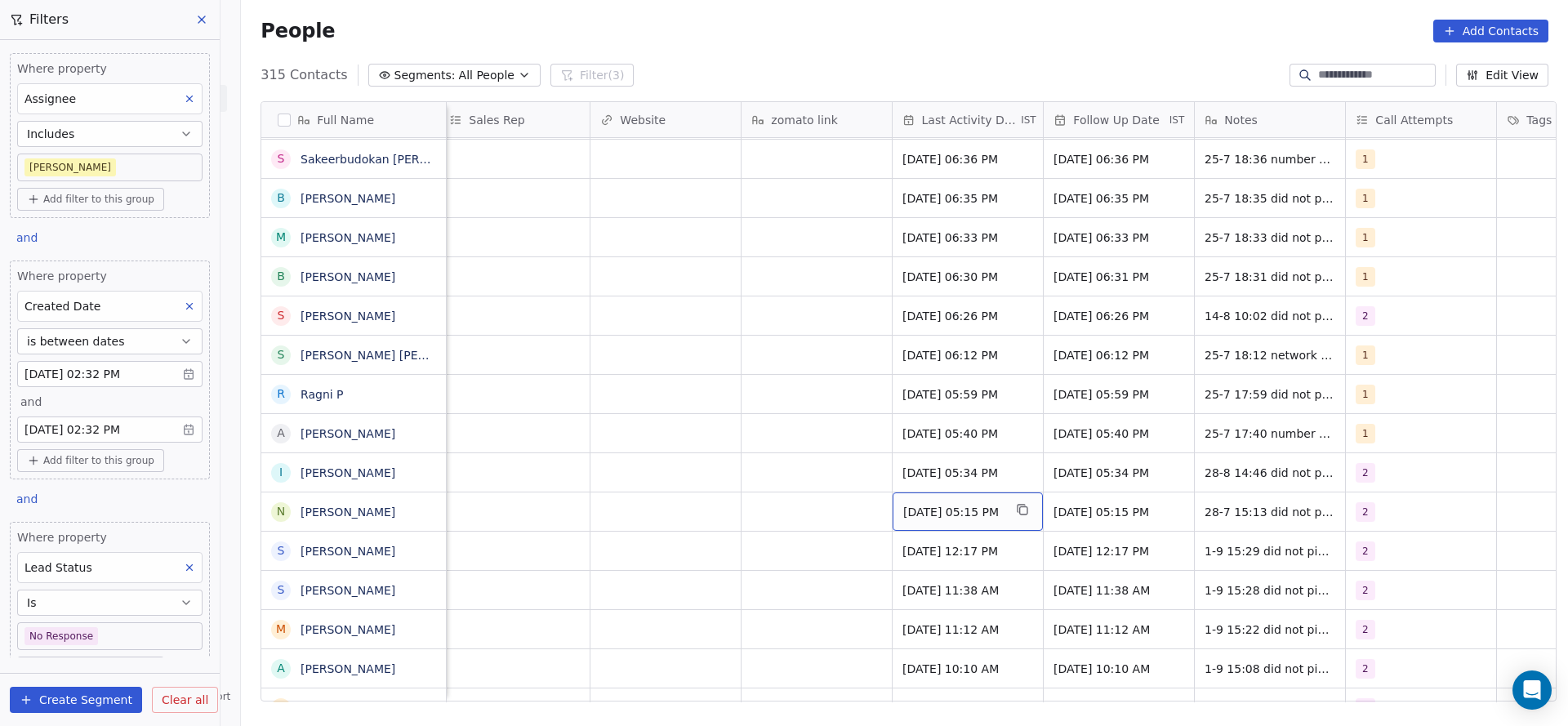
click at [956, 520] on div "Jul 28, 2025 05:15 PM" at bounding box center [968, 511] width 150 height 39
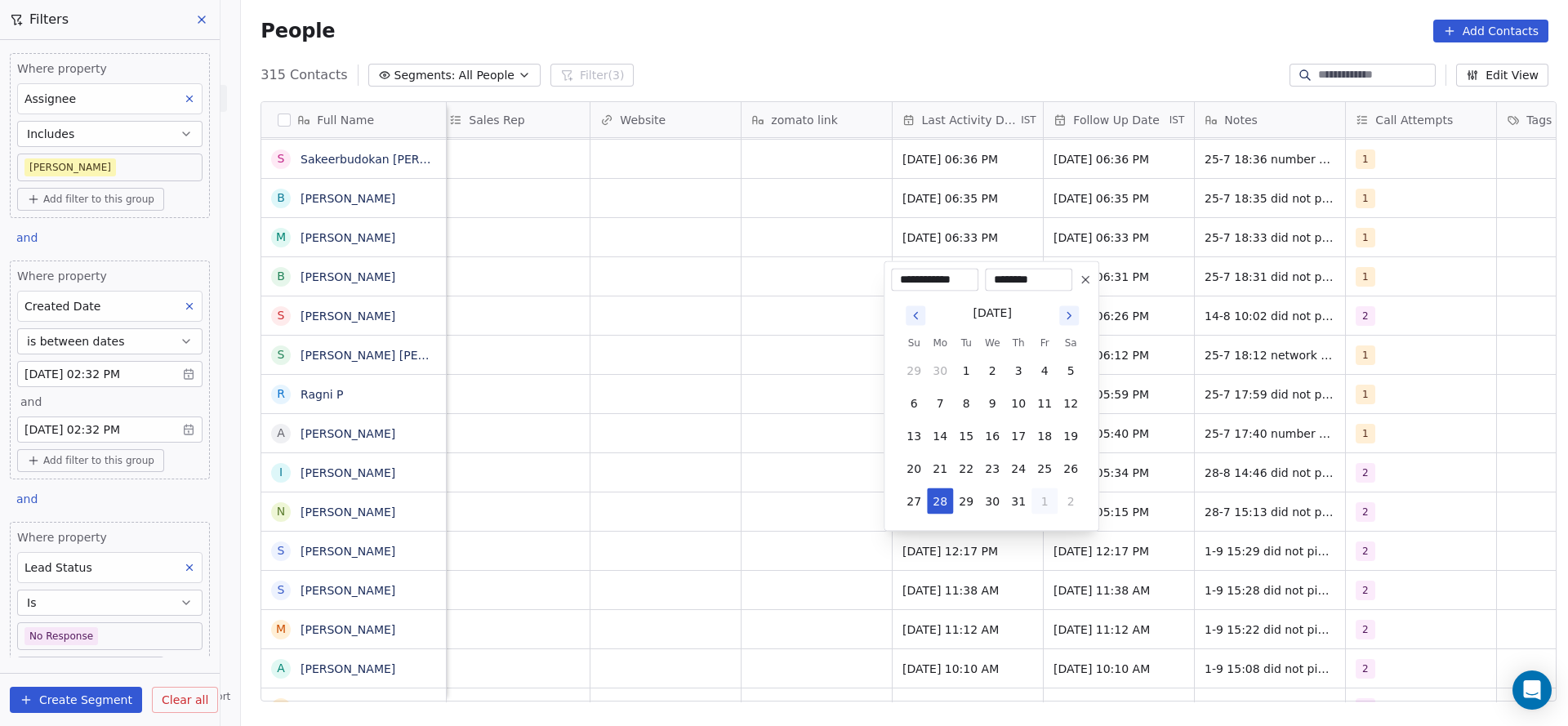
click at [1051, 494] on button "1" at bounding box center [1044, 501] width 26 height 26
click at [938, 500] on button "1" at bounding box center [940, 501] width 26 height 26
type input "**********"
drag, startPoint x: 562, startPoint y: 530, endPoint x: 1418, endPoint y: 543, distance: 856.1
click at [570, 531] on html "On2Cook India Pvt. Ltd. Contacts People Marketing Workflows Campaigns Sales Pip…" at bounding box center [784, 363] width 1568 height 726
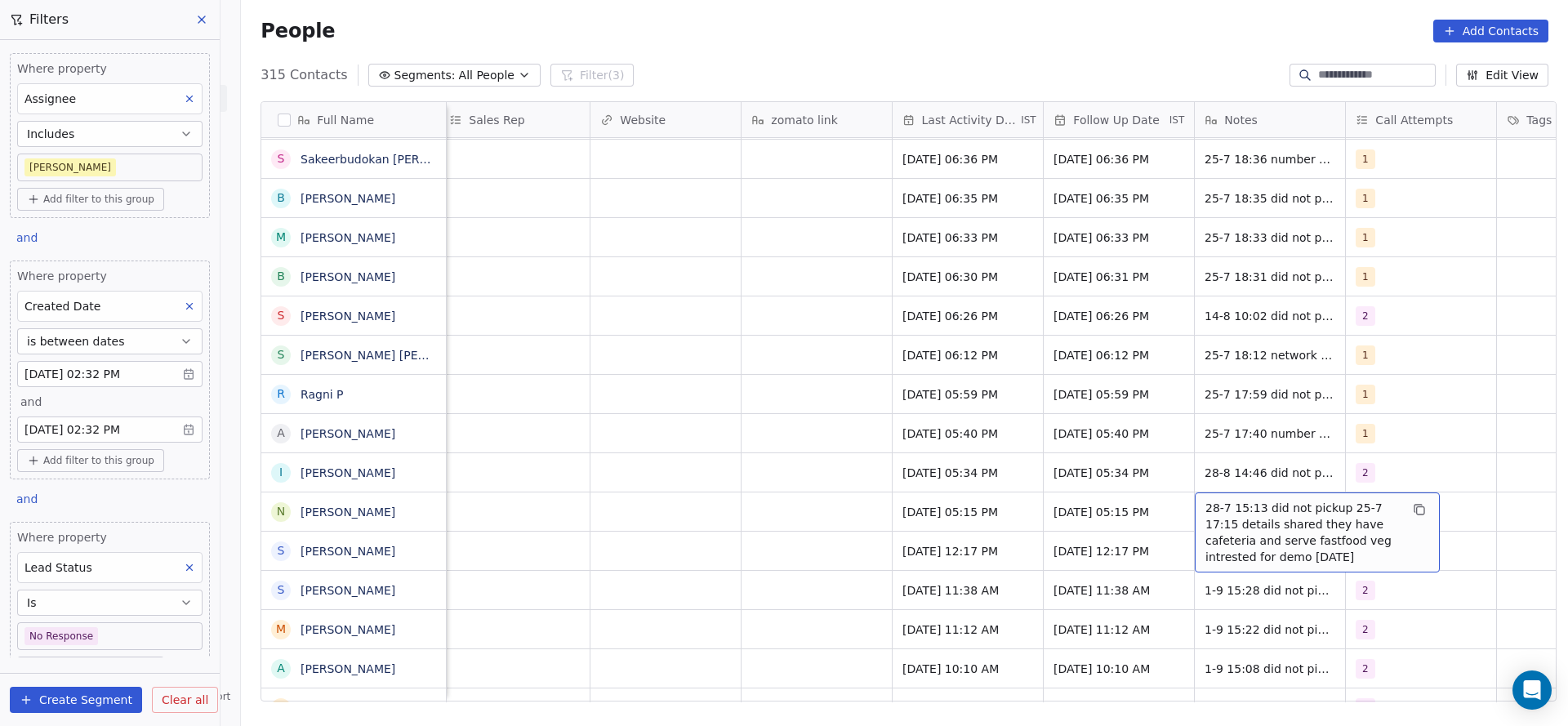
click at [1225, 514] on span "28-7 15:13 did not pickup 25-7 17:15 details shared they have cafeteria and ser…" at bounding box center [1303, 532] width 195 height 65
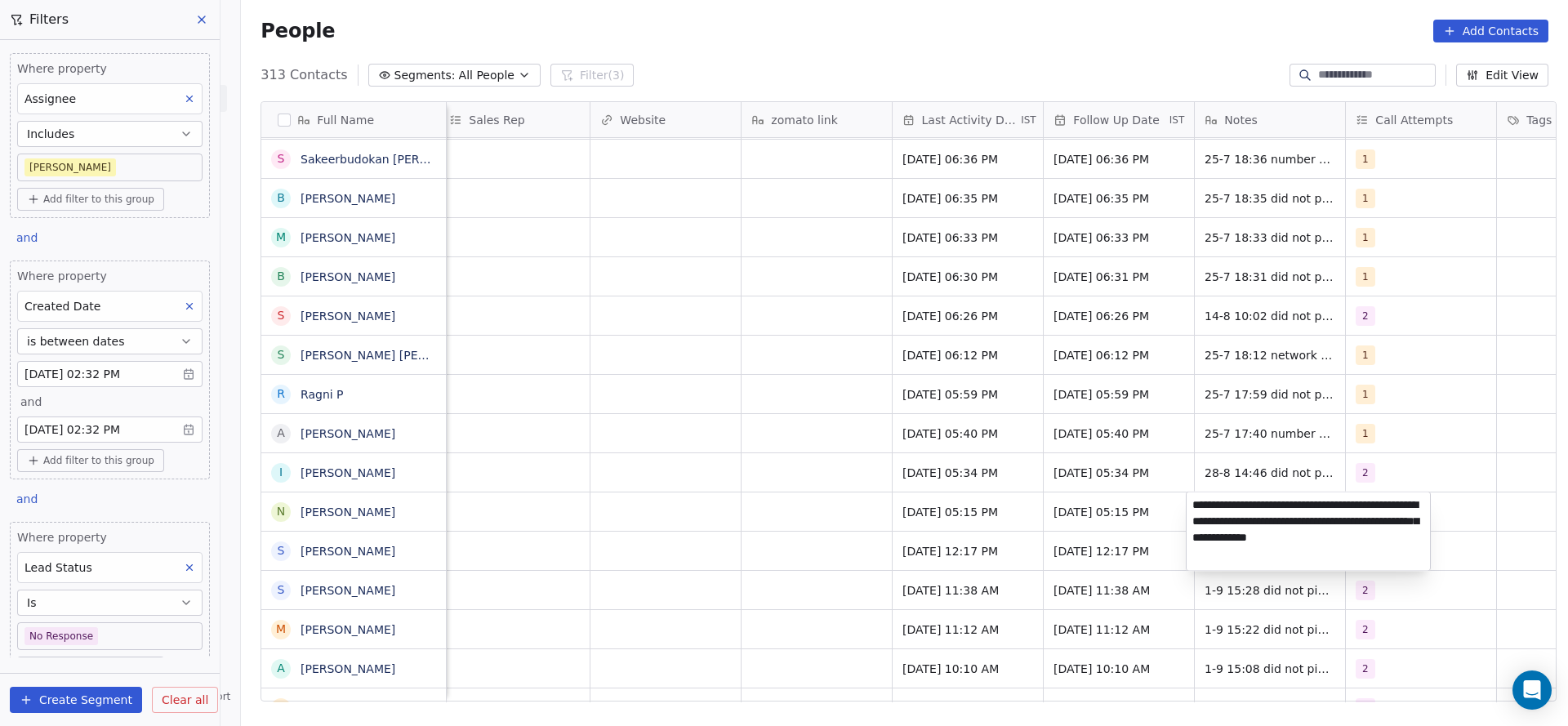
click at [1203, 507] on textarea "**********" at bounding box center [1308, 531] width 244 height 78
type textarea "**********"
click at [914, 391] on html "On2Cook India Pvt. Ltd. Contacts People Marketing Workflows Campaigns Sales Pip…" at bounding box center [784, 363] width 1568 height 726
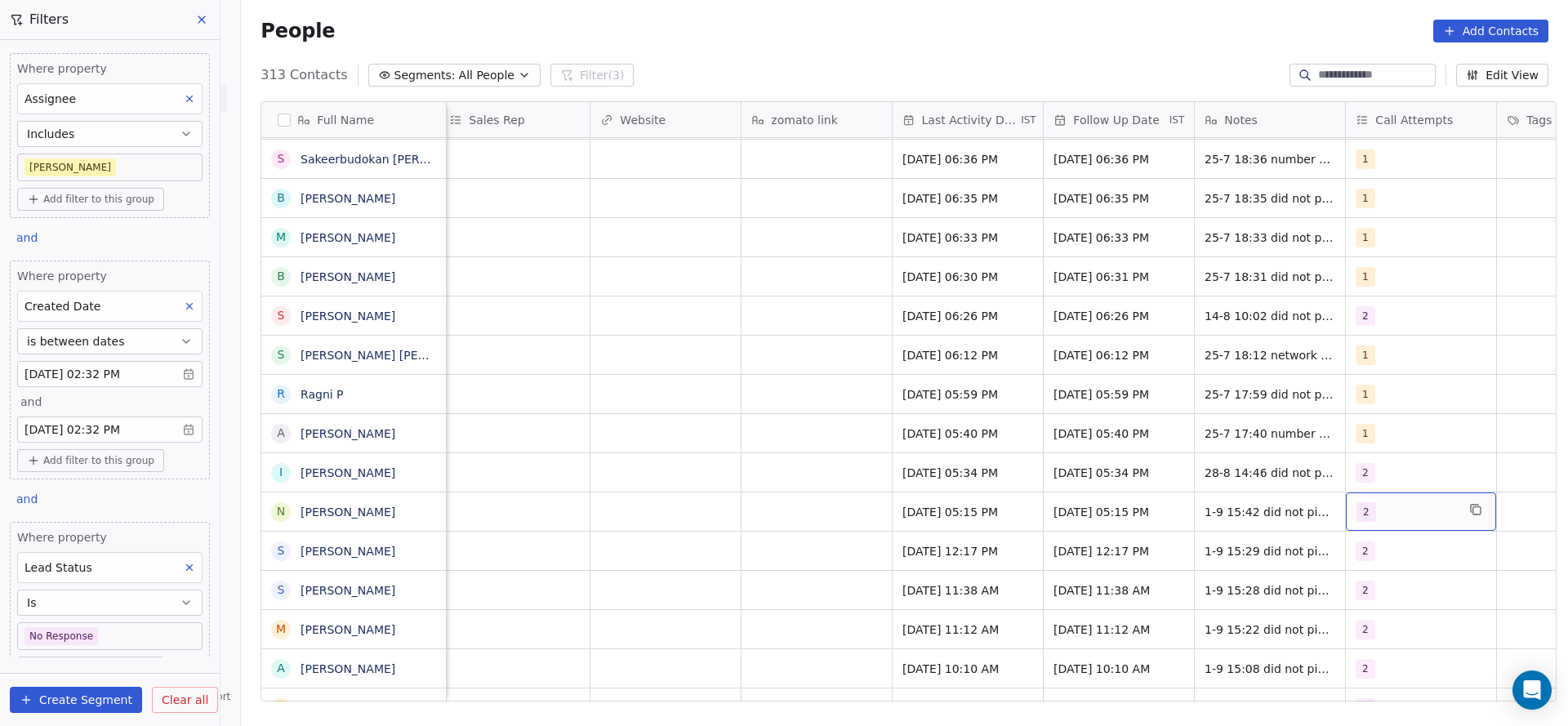
click at [1359, 512] on span "2" at bounding box center [1367, 512] width 19 height 19
click at [1386, 366] on div "3" at bounding box center [1443, 355] width 185 height 26
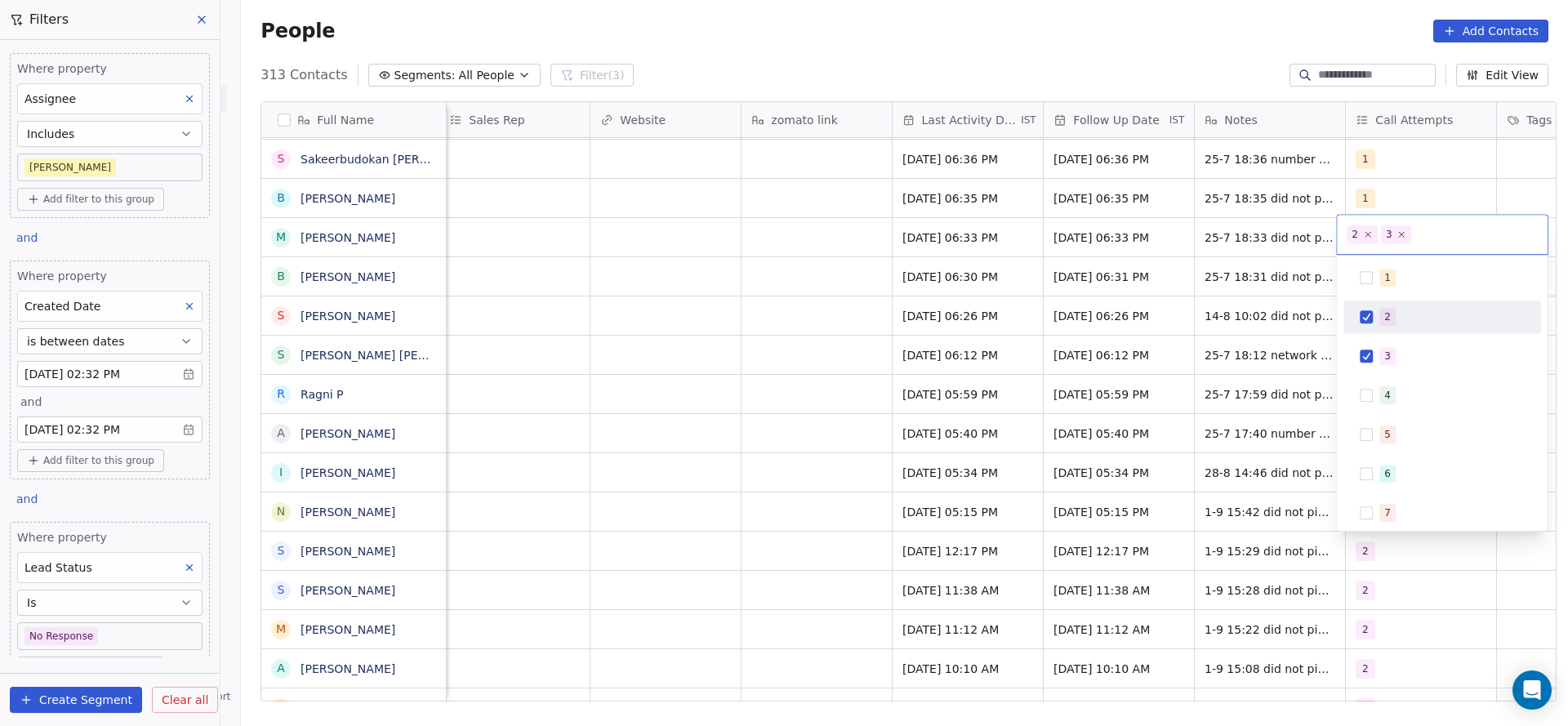
click at [1398, 315] on div "2" at bounding box center [1451, 317] width 145 height 18
click at [1007, 411] on html "On2Cook India Pvt. Ltd. Contacts People Marketing Workflows Campaigns Sales Pip…" at bounding box center [784, 363] width 1568 height 726
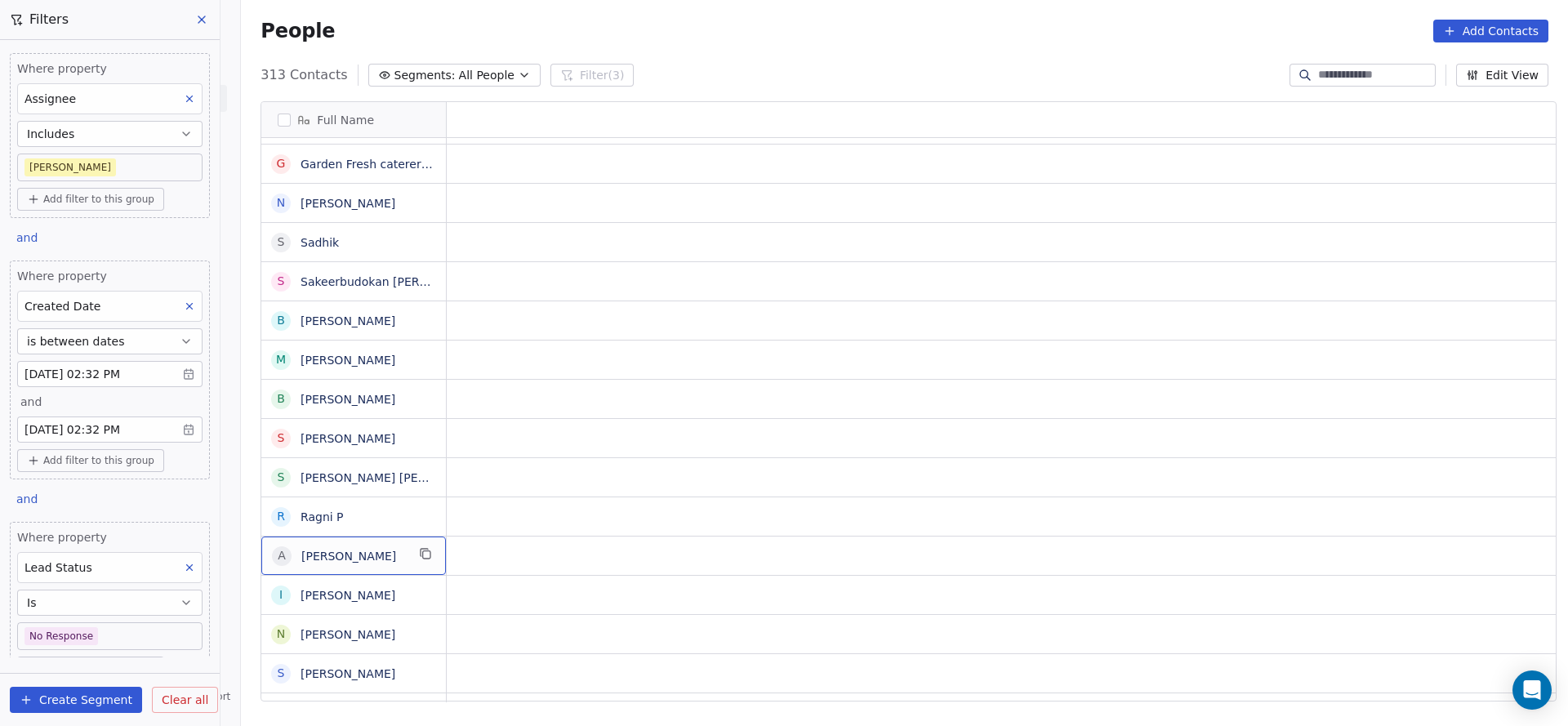
scroll to position [0, 0]
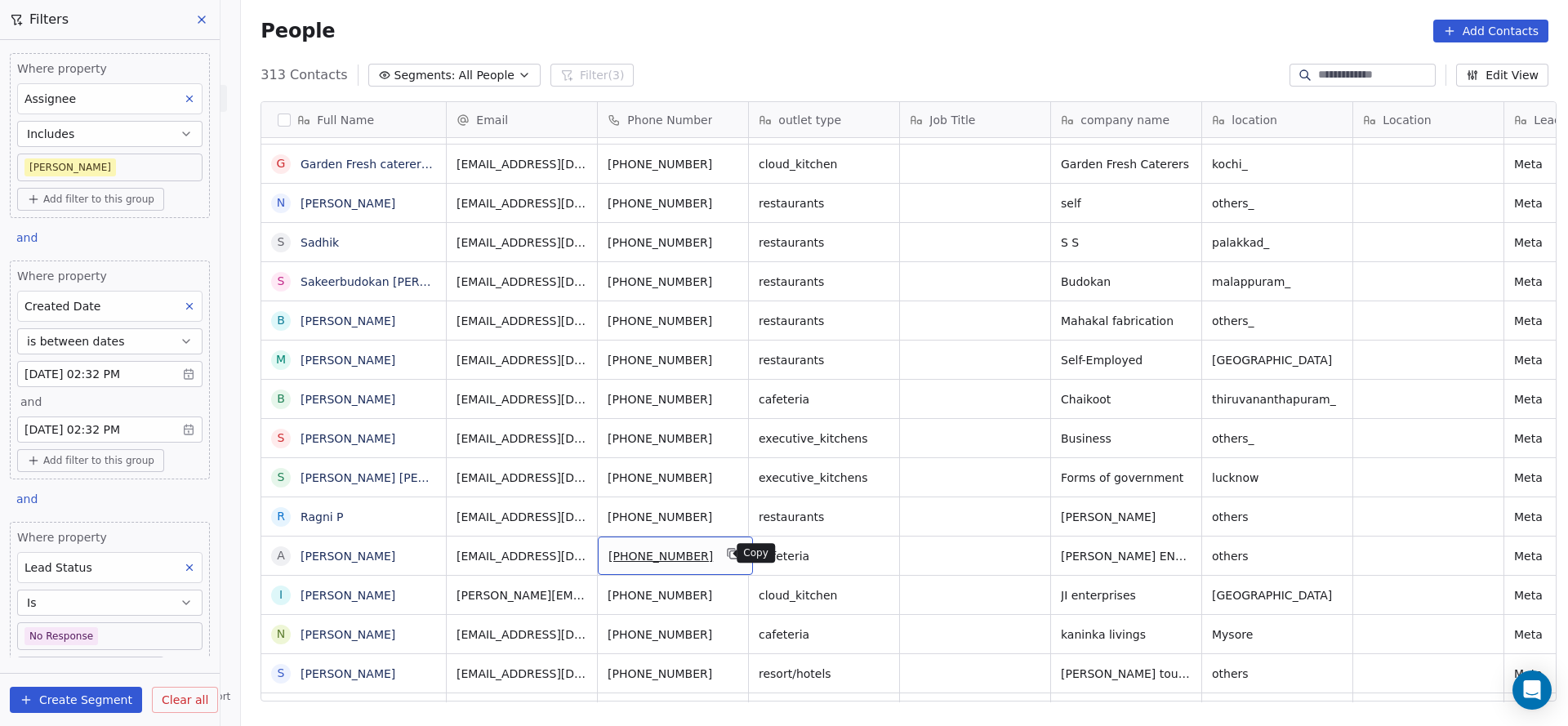
click at [729, 558] on button "grid" at bounding box center [733, 554] width 19 height 19
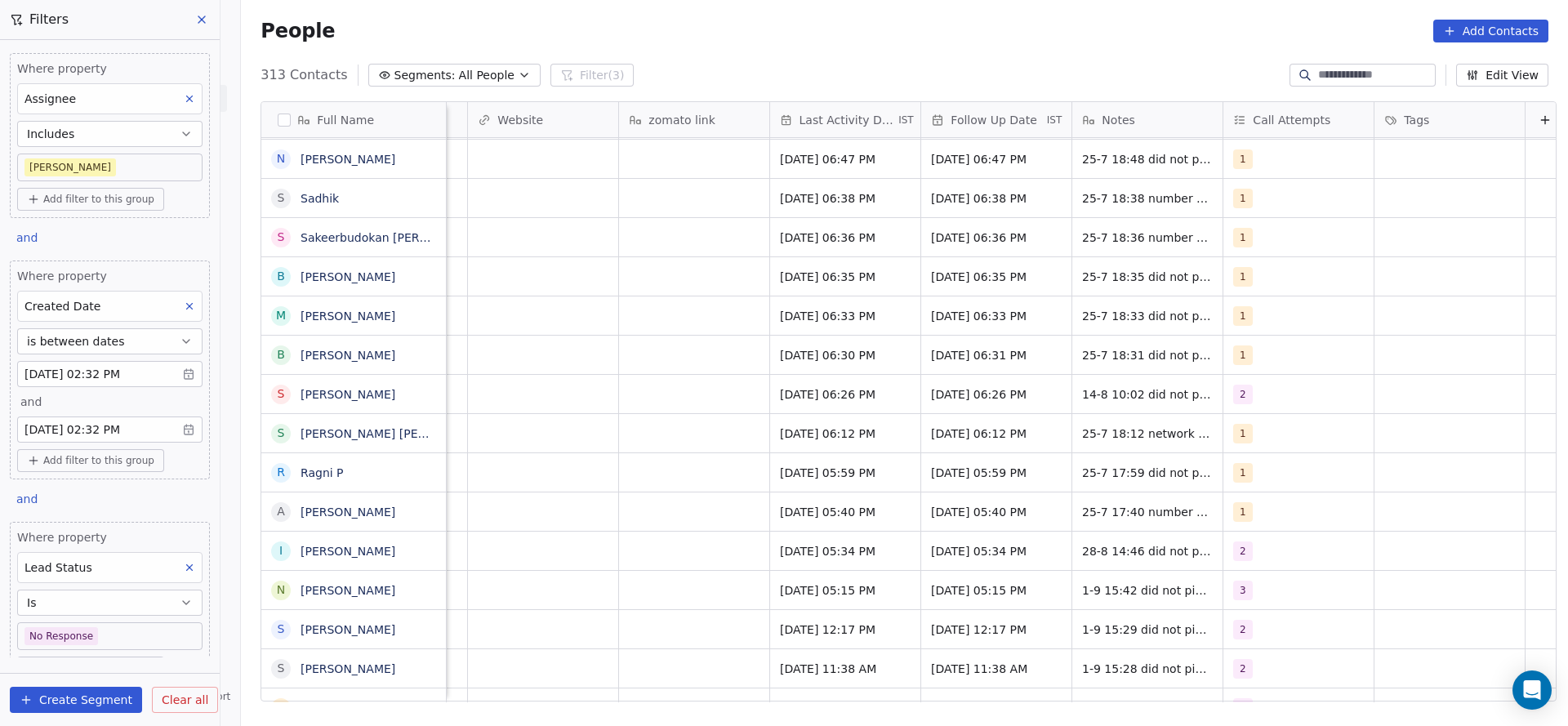
scroll to position [0, 1970]
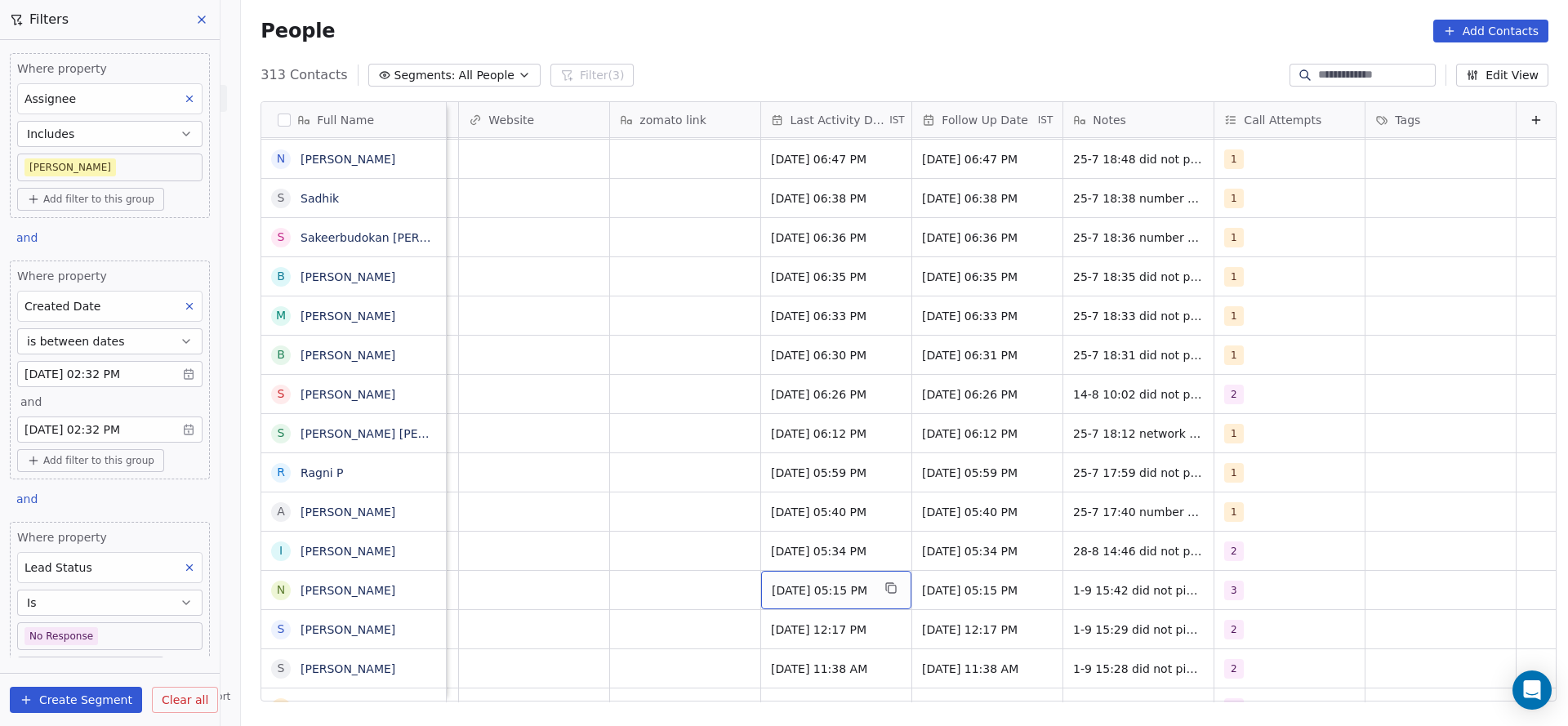
click at [789, 590] on span "Sep 01, 2025 05:15 PM" at bounding box center [821, 590] width 99 height 16
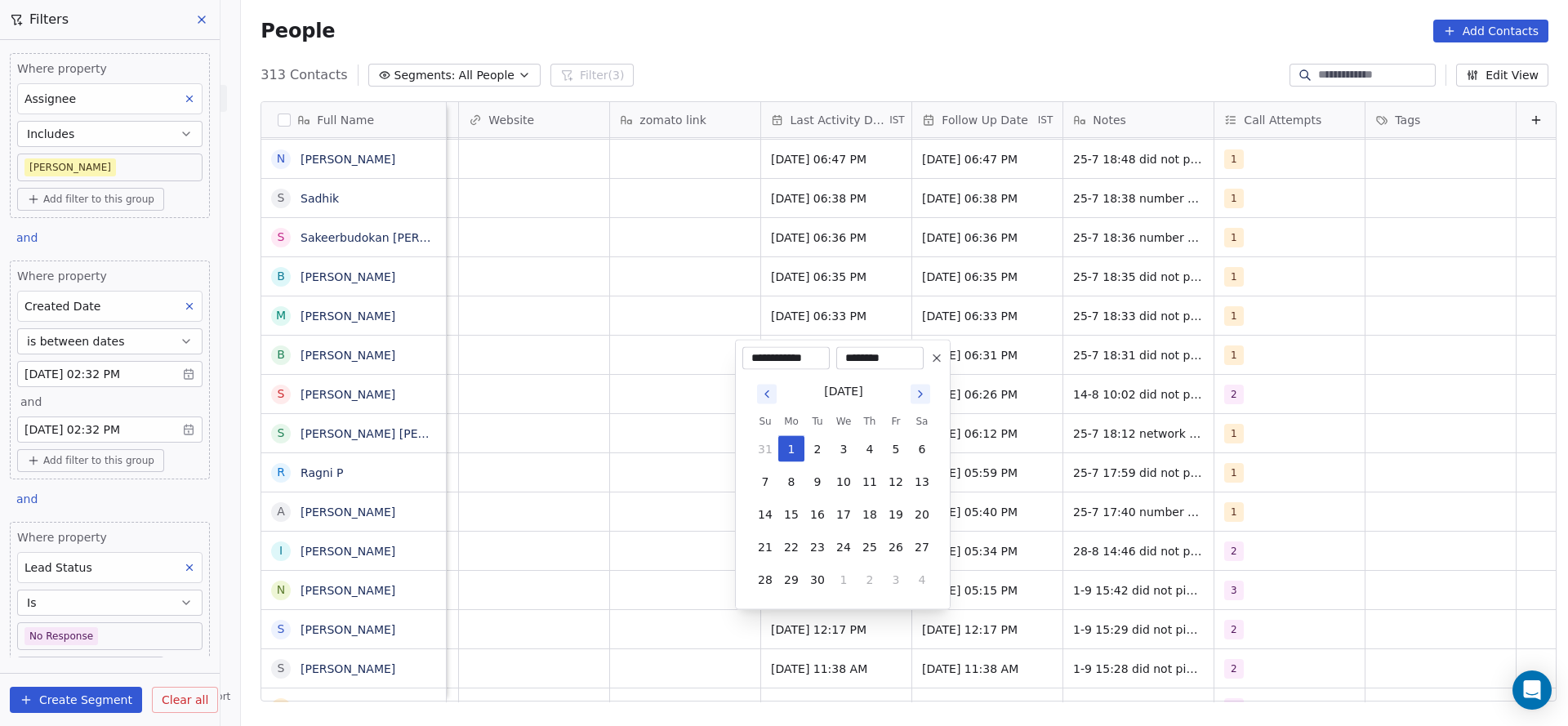
click at [648, 605] on html "On2Cook India Pvt. Ltd. Contacts People Marketing Workflows Campaigns Sales Pip…" at bounding box center [784, 363] width 1568 height 726
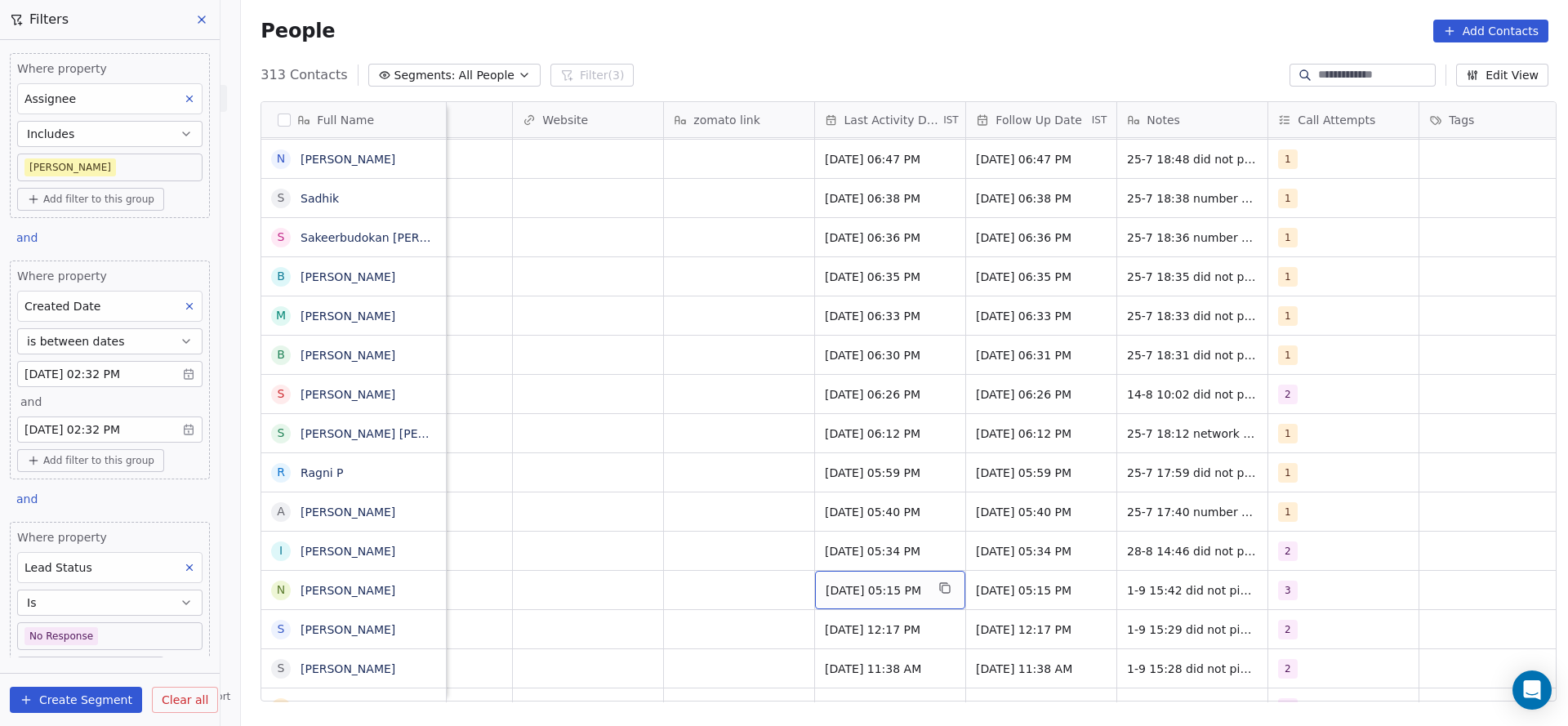
scroll to position [0, 1918]
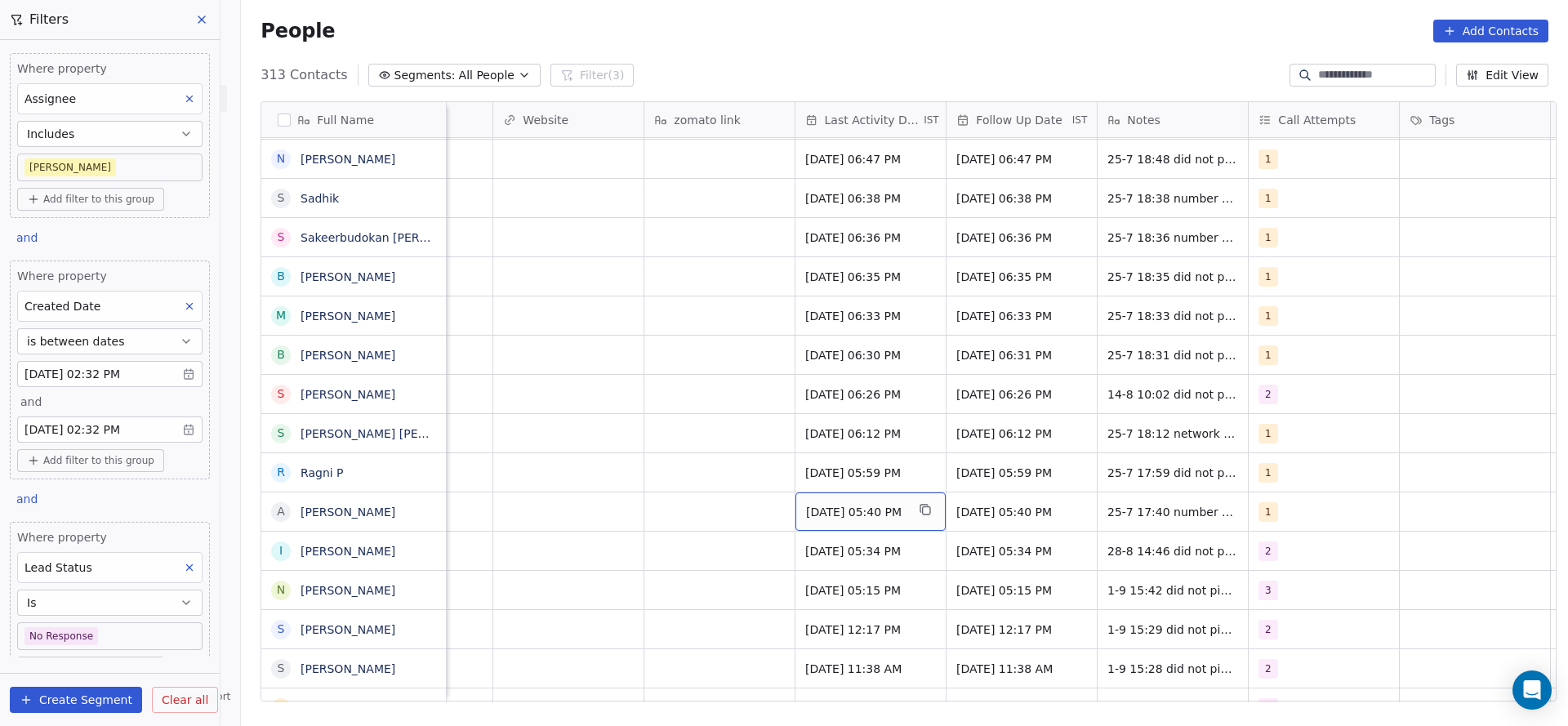
click at [838, 514] on span "Jul 25, 2025 05:40 PM" at bounding box center [855, 511] width 99 height 16
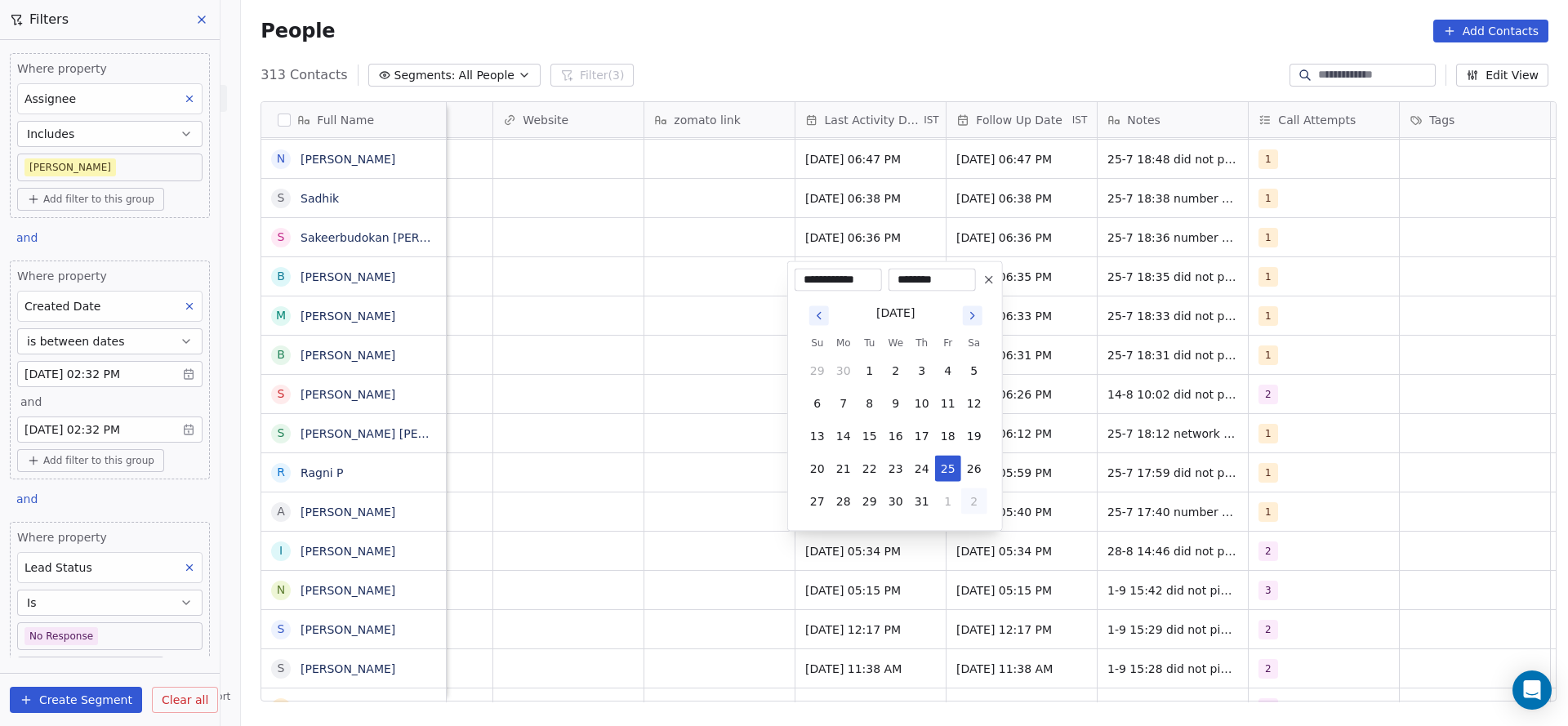
click at [962, 494] on button "2" at bounding box center [974, 501] width 26 height 26
click at [842, 502] on button "1" at bounding box center [843, 501] width 26 height 26
type input "**********"
click at [760, 519] on html "On2Cook India Pvt. Ltd. Contacts People Marketing Workflows Campaigns Sales Pip…" at bounding box center [784, 363] width 1568 height 726
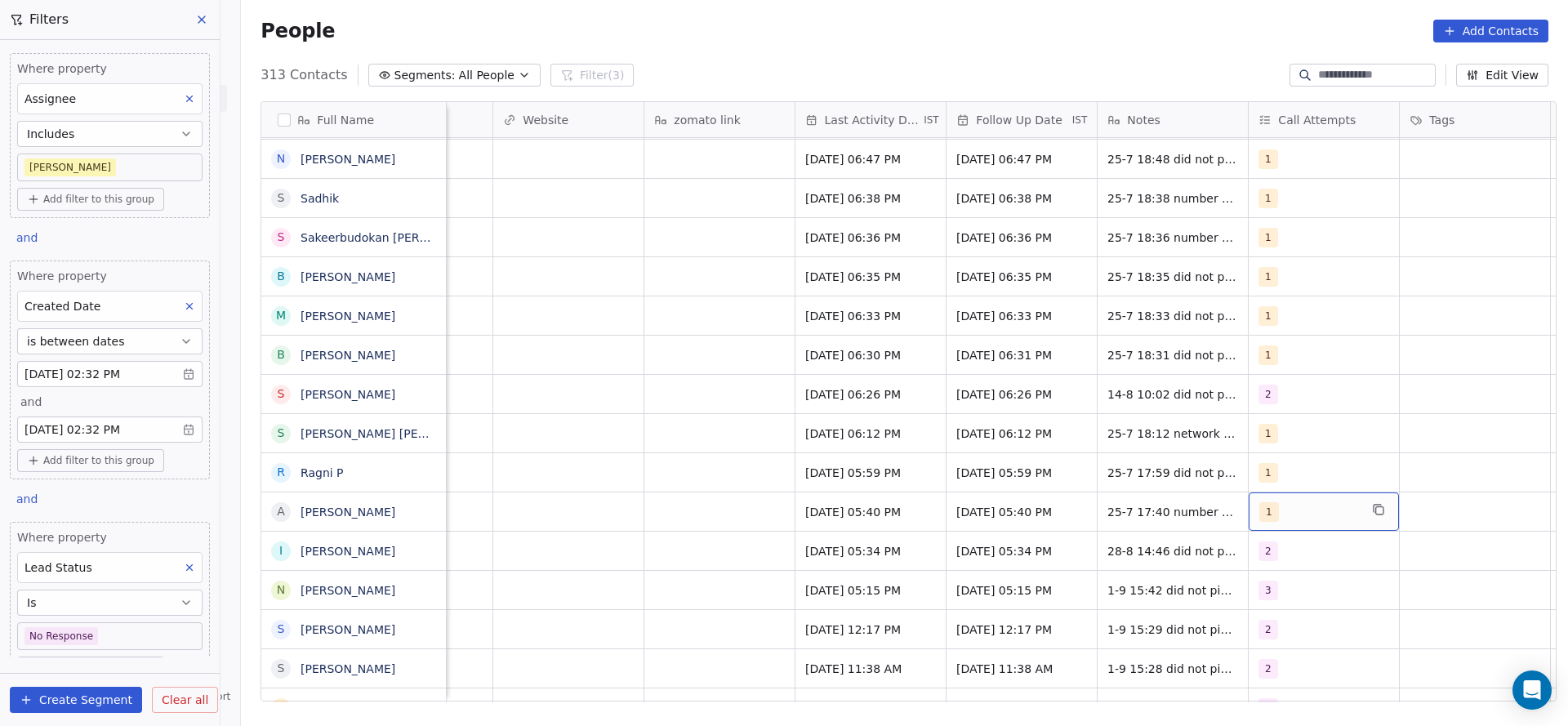
click at [1298, 503] on div "1" at bounding box center [1309, 512] width 99 height 19
click at [1328, 336] on div "1 2 3 4 5 6 7 8 9 10" at bounding box center [1346, 454] width 197 height 385
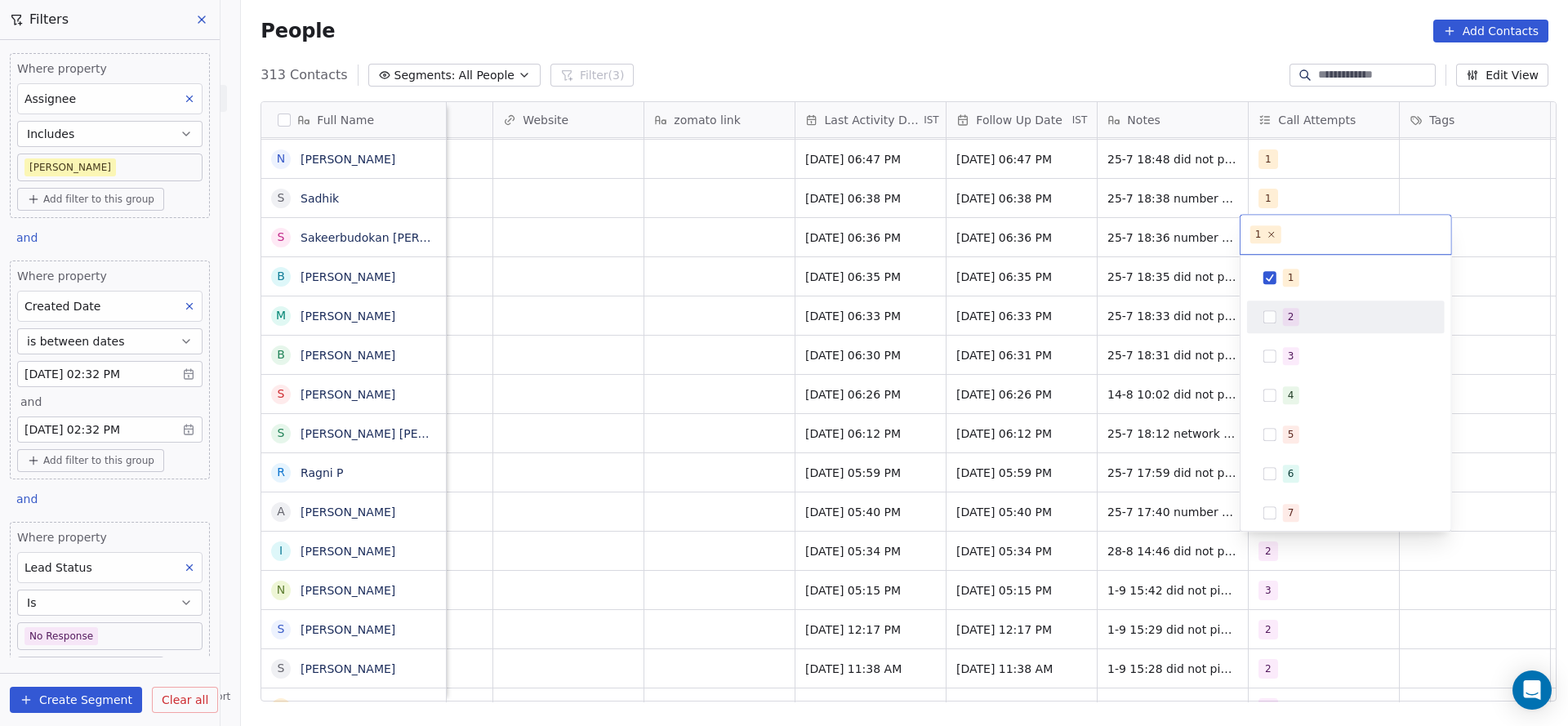
click at [1330, 316] on div "2" at bounding box center [1355, 317] width 145 height 18
drag, startPoint x: 1333, startPoint y: 269, endPoint x: 1157, endPoint y: 341, distance: 190.2
click at [1333, 267] on div "1" at bounding box center [1346, 277] width 185 height 26
click at [1056, 419] on html "On2Cook India Pvt. Ltd. Contacts People Marketing Workflows Campaigns Sales Pip…" at bounding box center [784, 363] width 1568 height 726
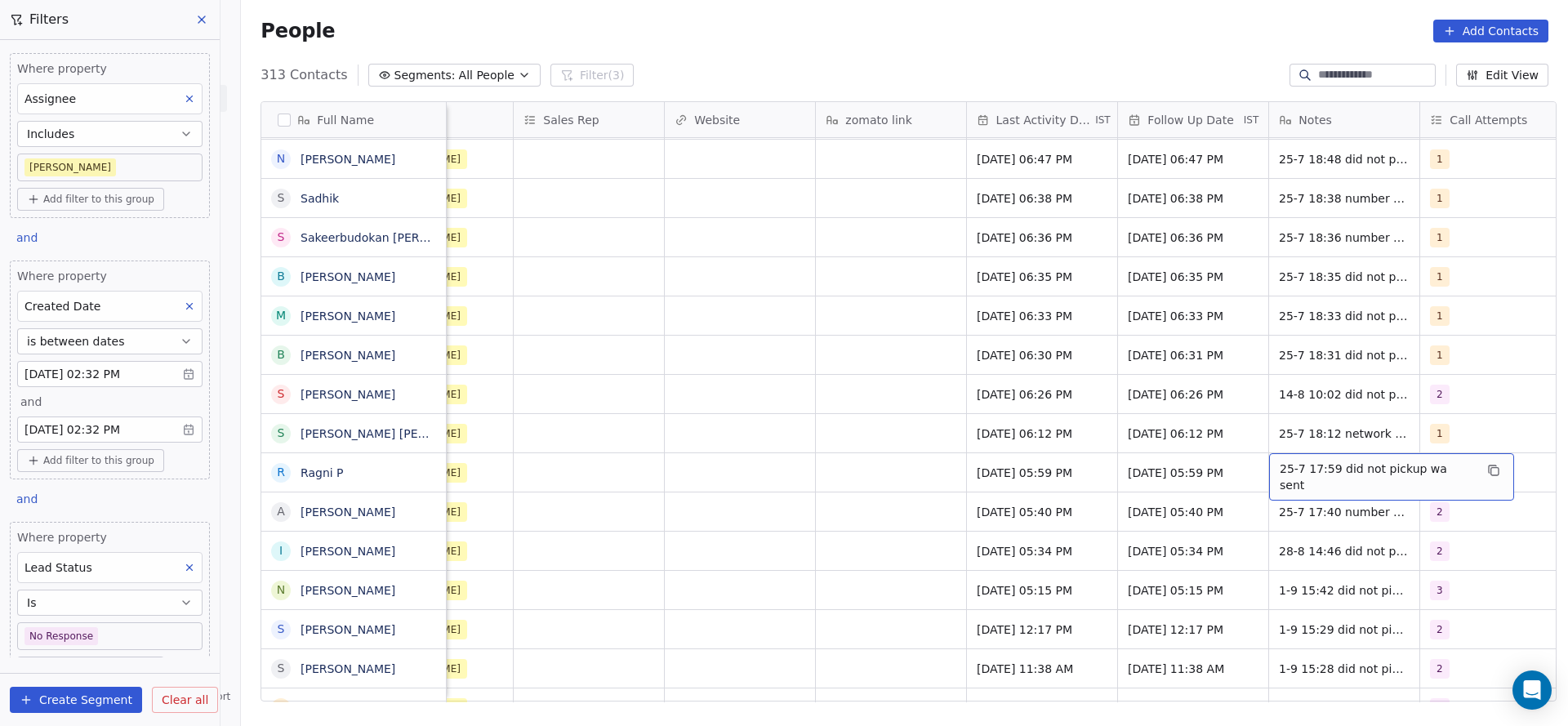
scroll to position [0, 1855]
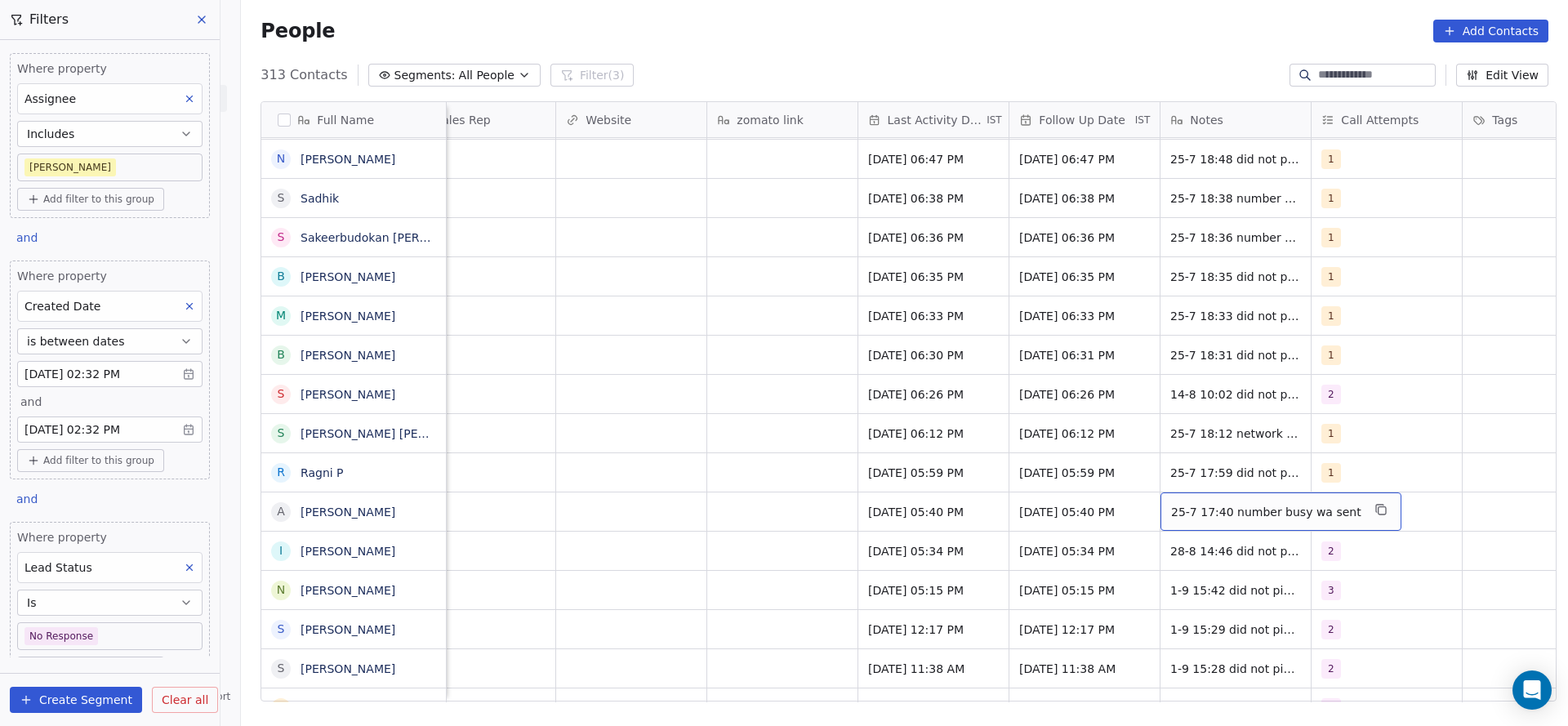
click at [1171, 507] on span "25-7 17:40 number busy wa sent" at bounding box center [1267, 511] width 191 height 16
click at [1153, 509] on textarea "**********" at bounding box center [1262, 517] width 218 height 51
type textarea "**********"
click at [875, 522] on html "On2Cook India Pvt. Ltd. Contacts People Marketing Workflows Campaigns Sales Pip…" at bounding box center [784, 363] width 1568 height 726
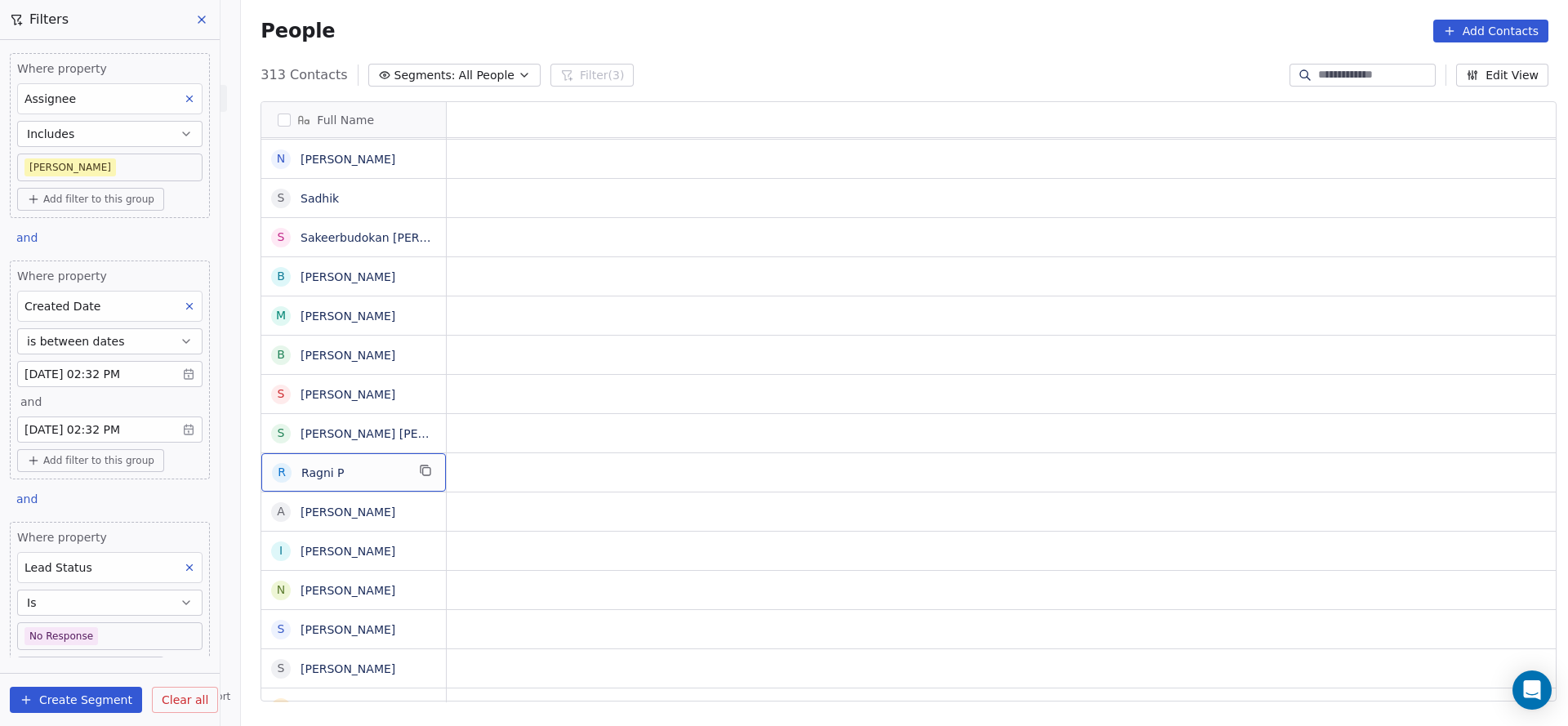
scroll to position [0, 0]
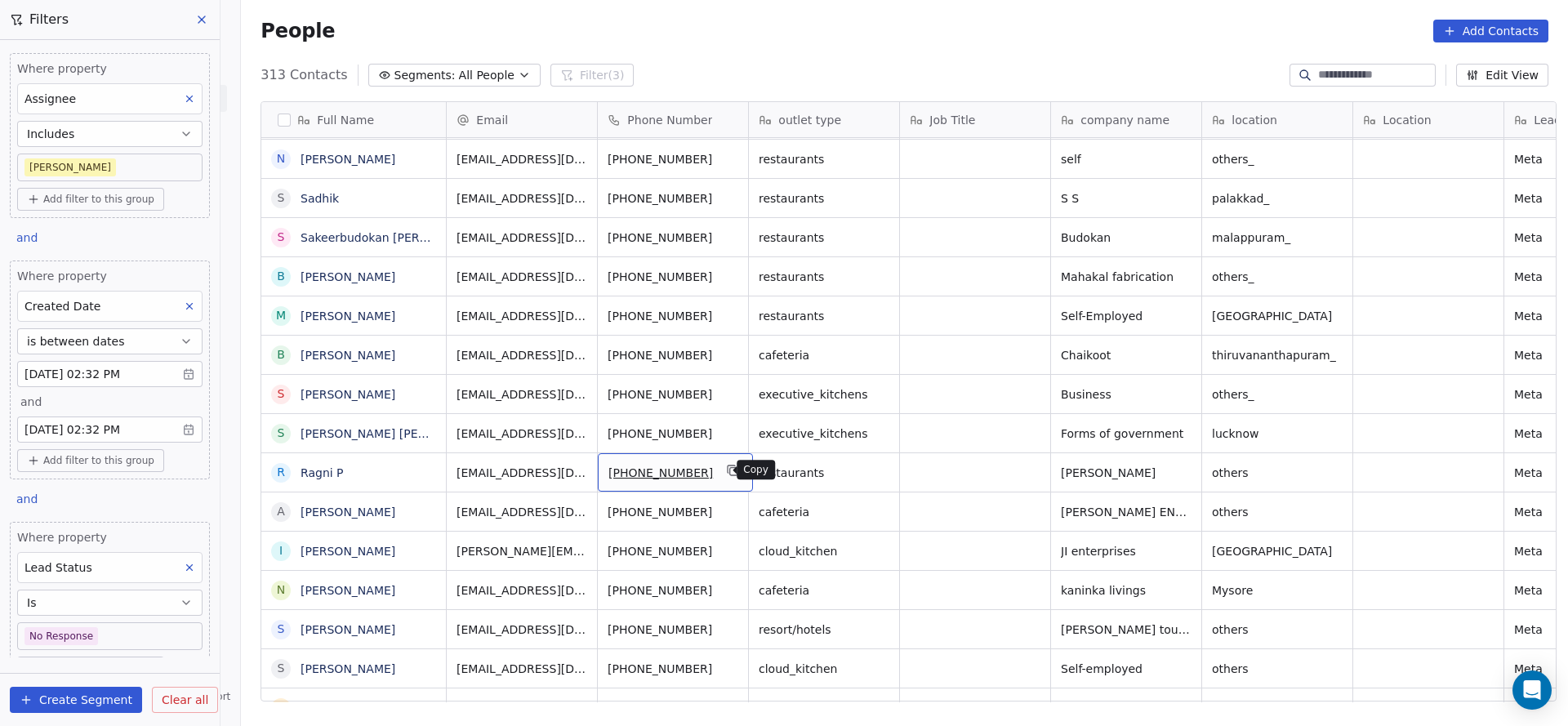
click at [727, 470] on icon "grid" at bounding box center [734, 471] width 13 height 13
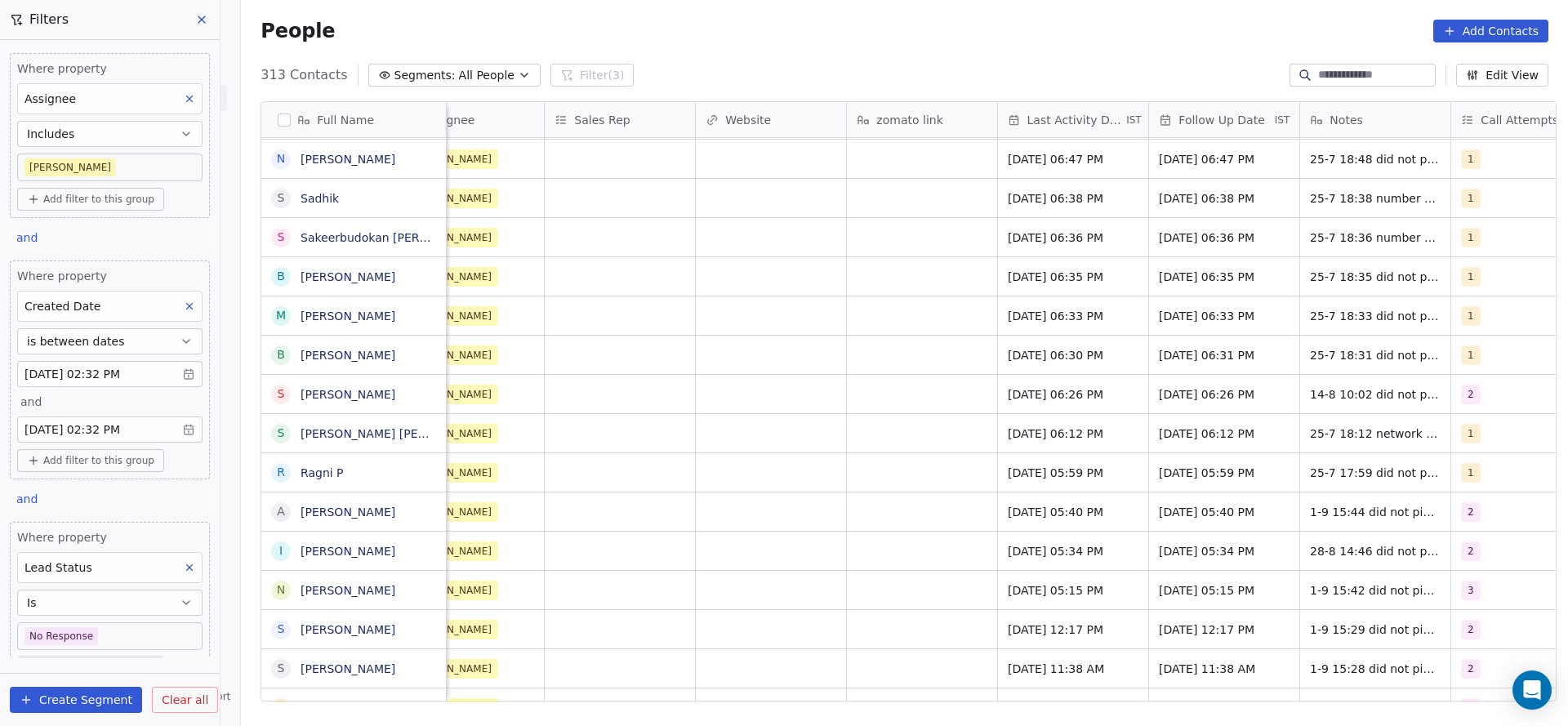
scroll to position [0, 1816]
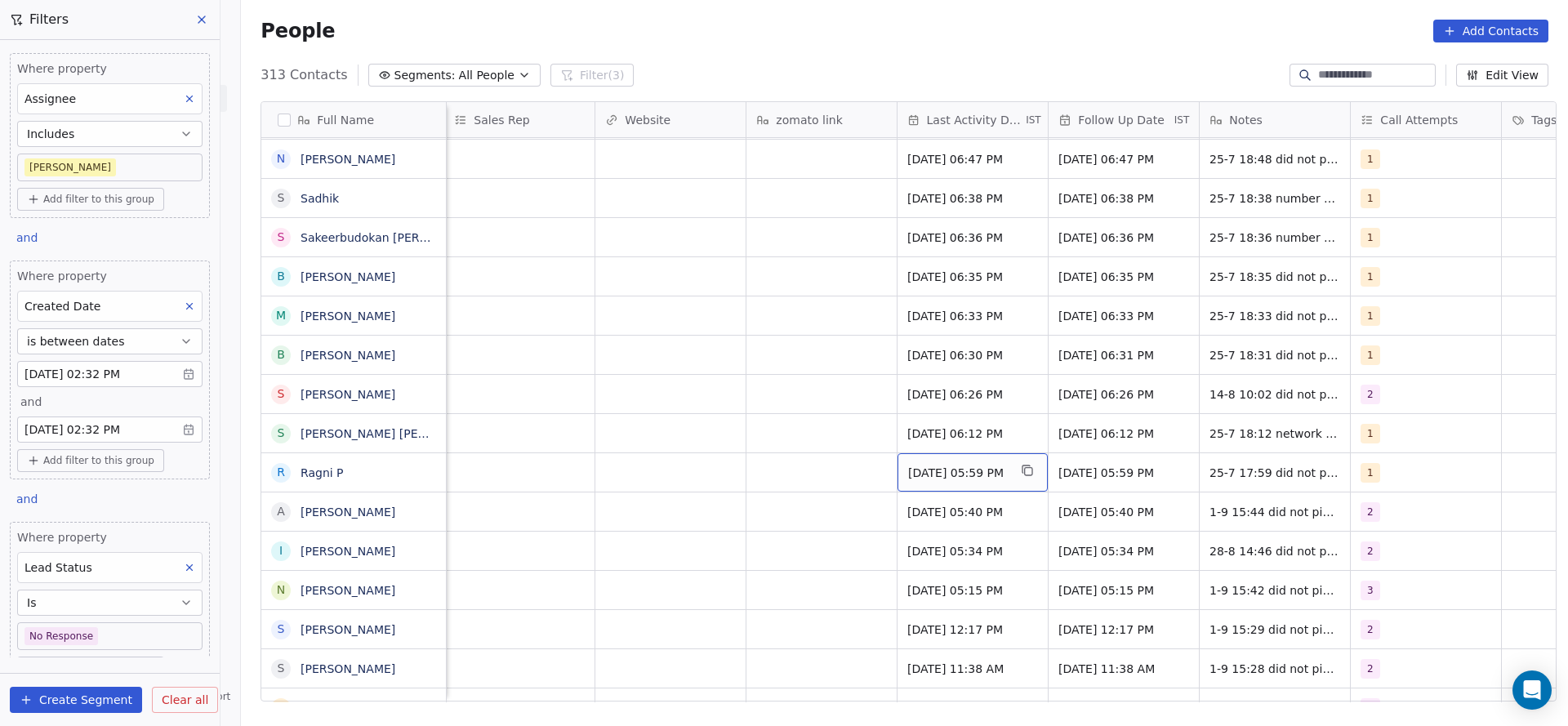
click at [952, 476] on span "Jul 25, 2025 05:59 PM" at bounding box center [957, 473] width 99 height 16
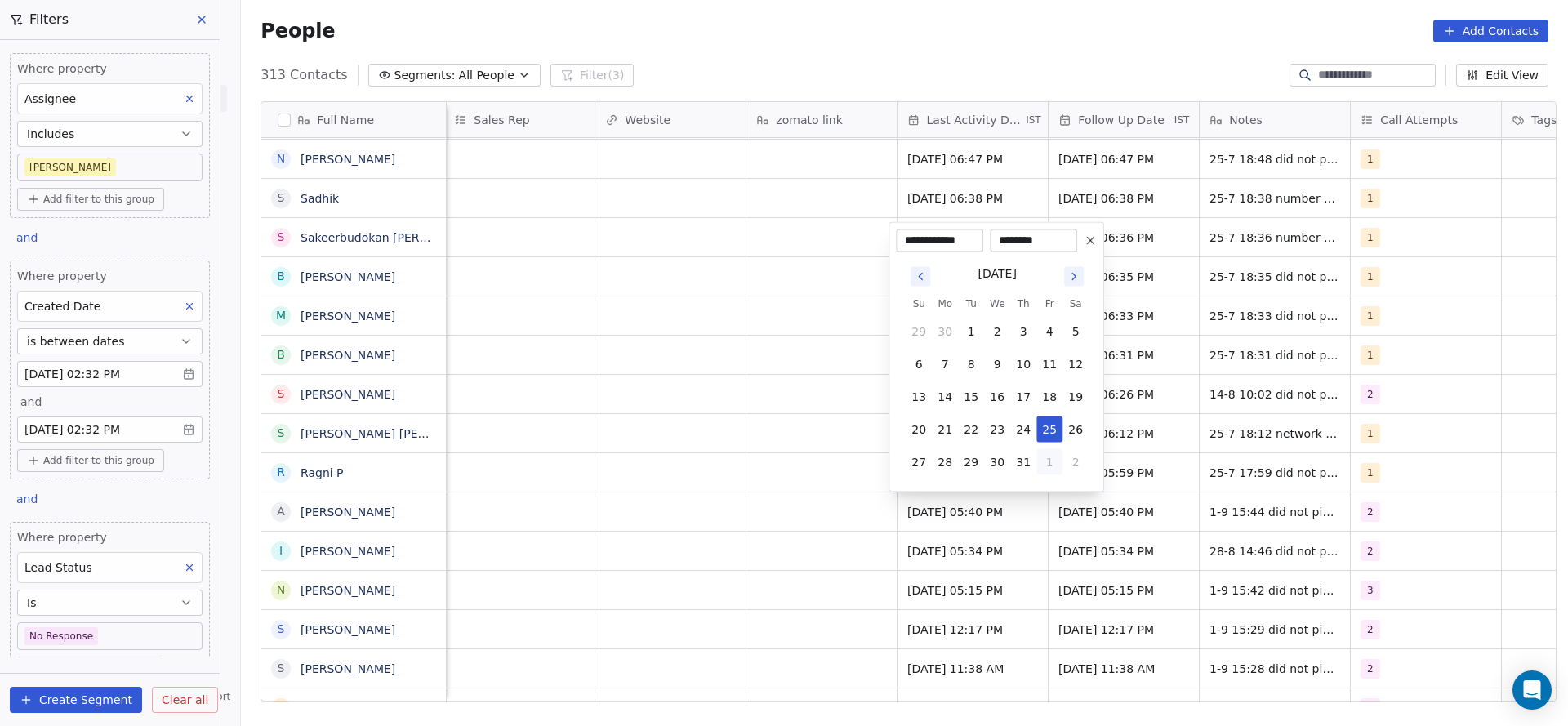
click at [1046, 463] on button "1" at bounding box center [1049, 461] width 26 height 26
type input "**********"
click at [689, 458] on html "On2Cook India Pvt. Ltd. Contacts People Marketing Workflows Campaigns Sales Pip…" at bounding box center [784, 363] width 1568 height 726
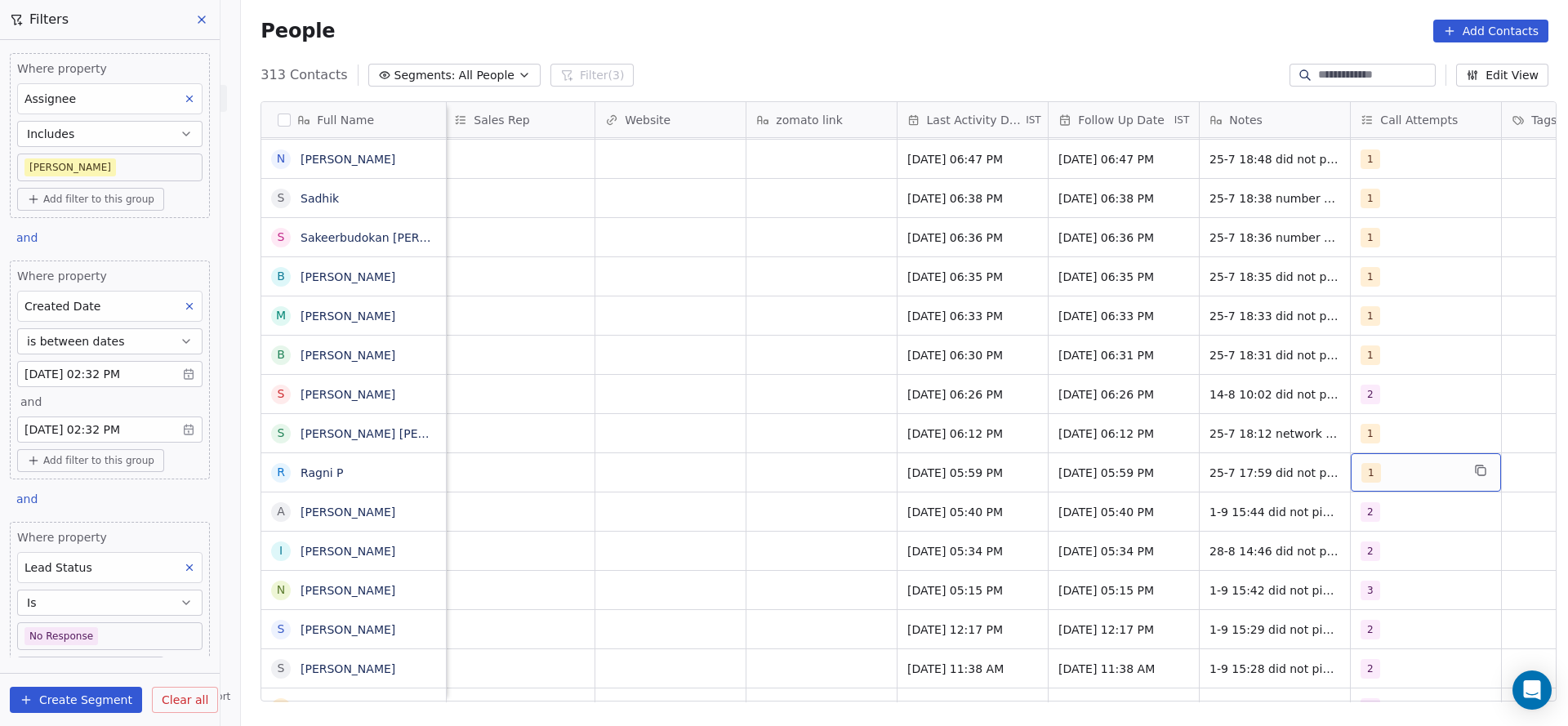
click at [1383, 469] on div "1" at bounding box center [1411, 473] width 99 height 19
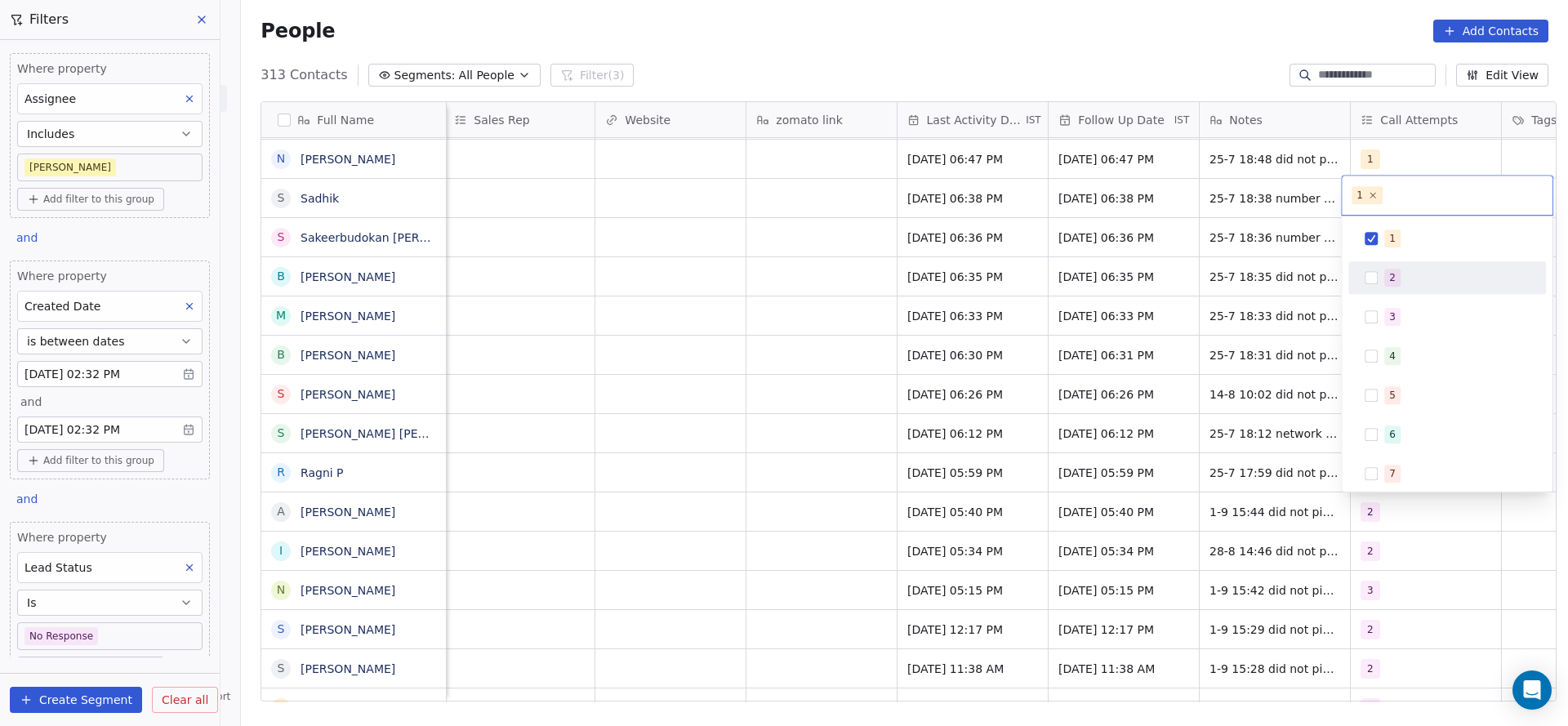
click at [1395, 275] on div "2" at bounding box center [1392, 277] width 7 height 14
click at [1388, 229] on span "1" at bounding box center [1392, 238] width 16 height 18
click at [1124, 395] on html "On2Cook India Pvt. Ltd. Contacts People Marketing Workflows Campaigns Sales Pip…" at bounding box center [784, 363] width 1568 height 726
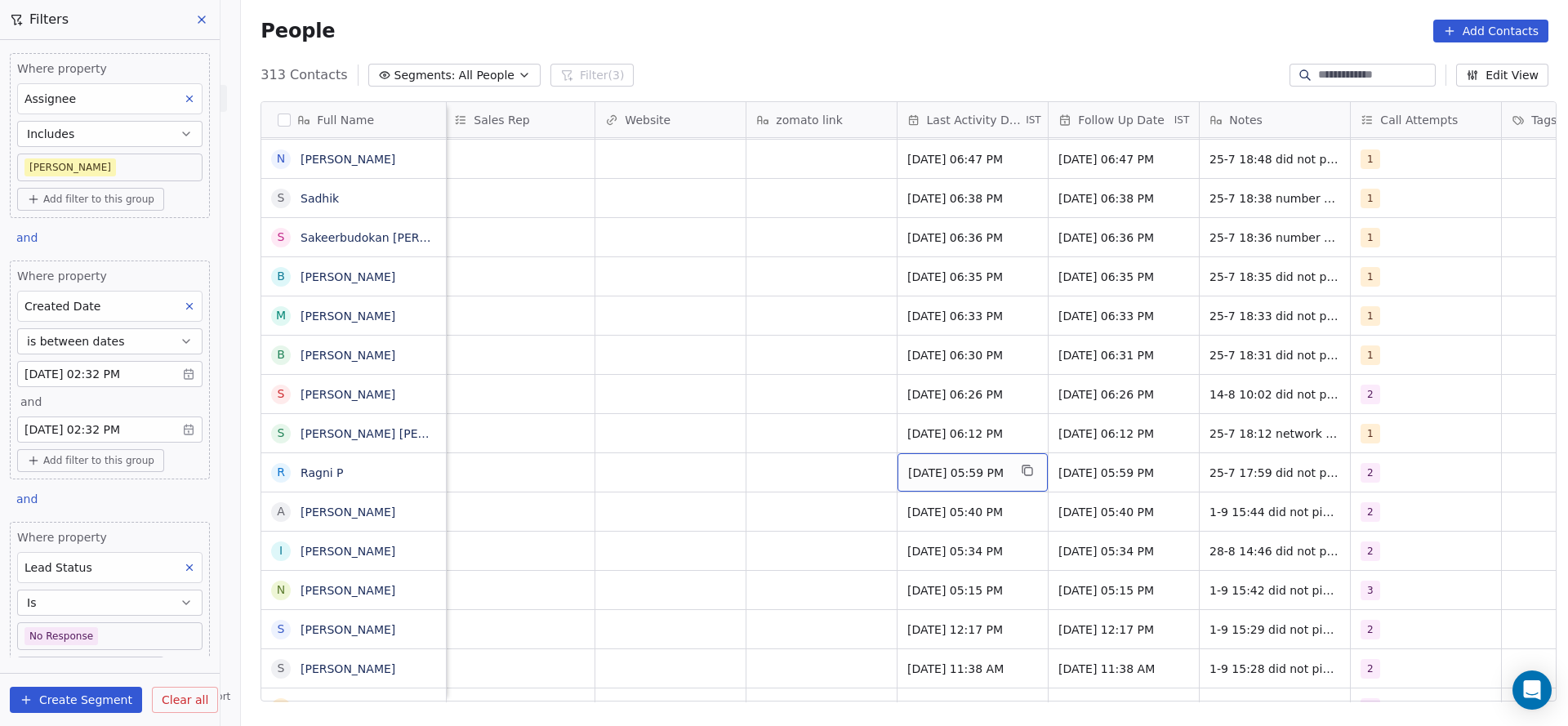
click at [928, 465] on span "Aug 01, 2025 05:59 PM" at bounding box center [957, 473] width 99 height 16
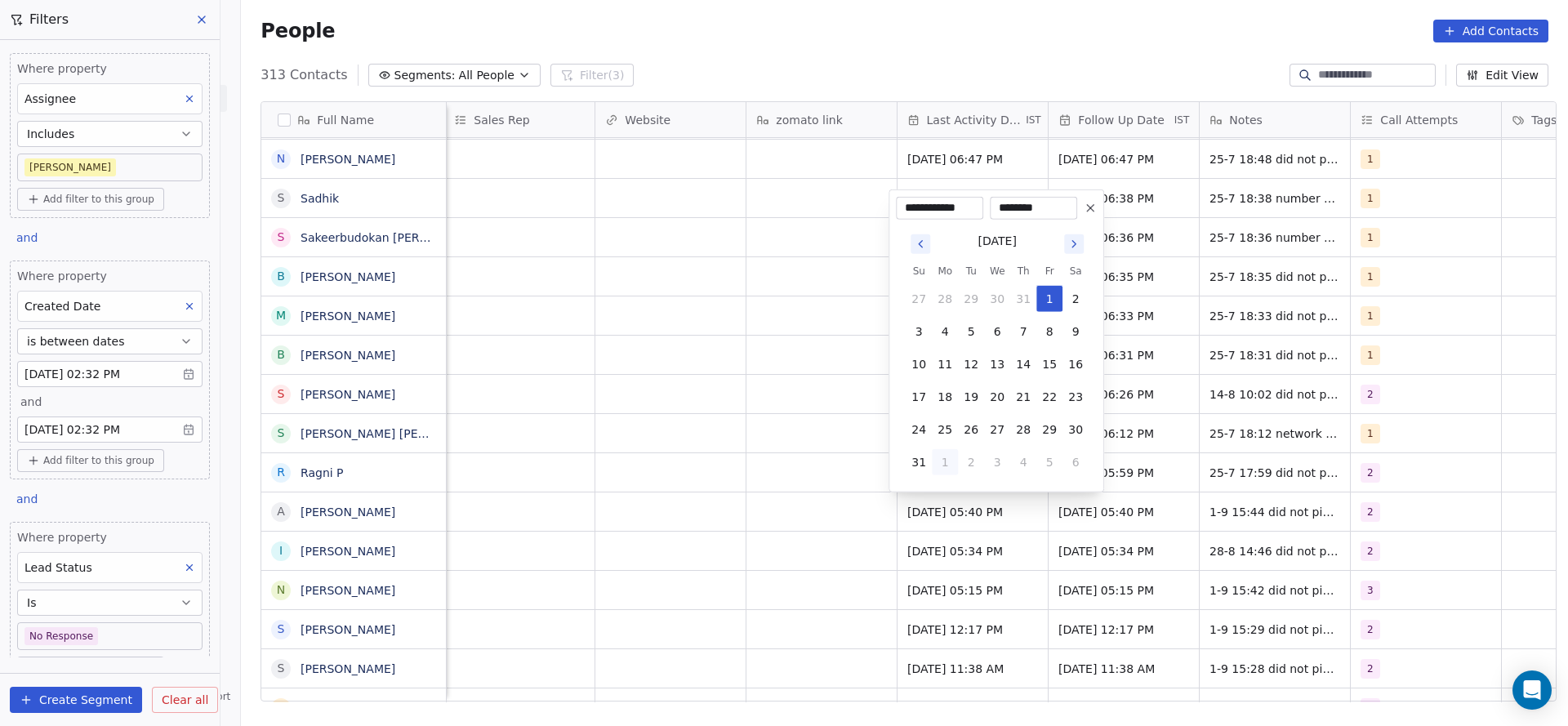
click at [954, 463] on button "1" at bounding box center [945, 461] width 26 height 26
type input "**********"
click at [695, 477] on html "On2Cook India Pvt. Ltd. Contacts People Marketing Workflows Campaigns Sales Pip…" at bounding box center [784, 363] width 1568 height 726
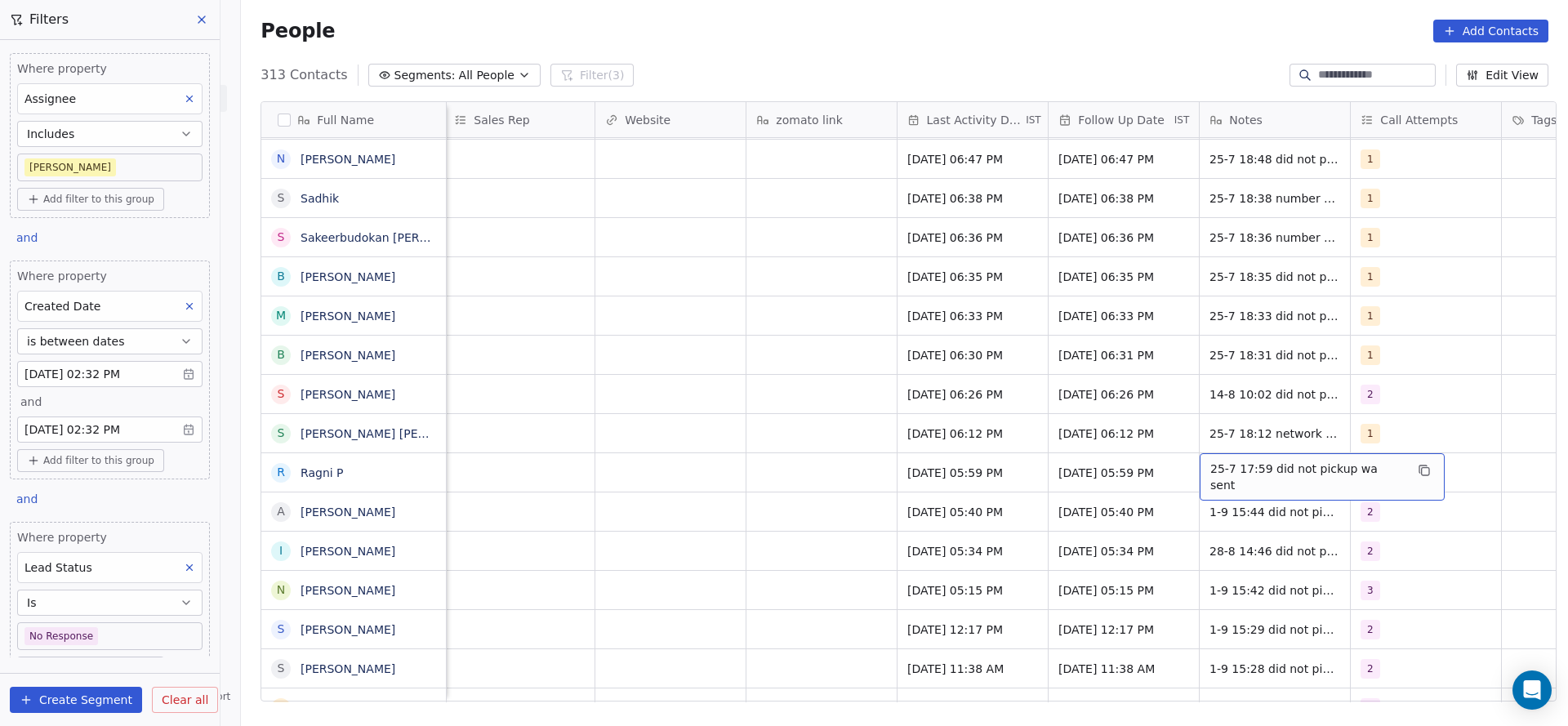
click at [1255, 476] on span "25-7 17:59 did not pickup wa sent" at bounding box center [1308, 477] width 195 height 33
click at [1195, 472] on textarea "**********" at bounding box center [1303, 479] width 224 height 51
type textarea "**********"
click at [641, 471] on html "On2Cook India Pvt. Ltd. Contacts People Marketing Workflows Campaigns Sales Pip…" at bounding box center [784, 363] width 1568 height 726
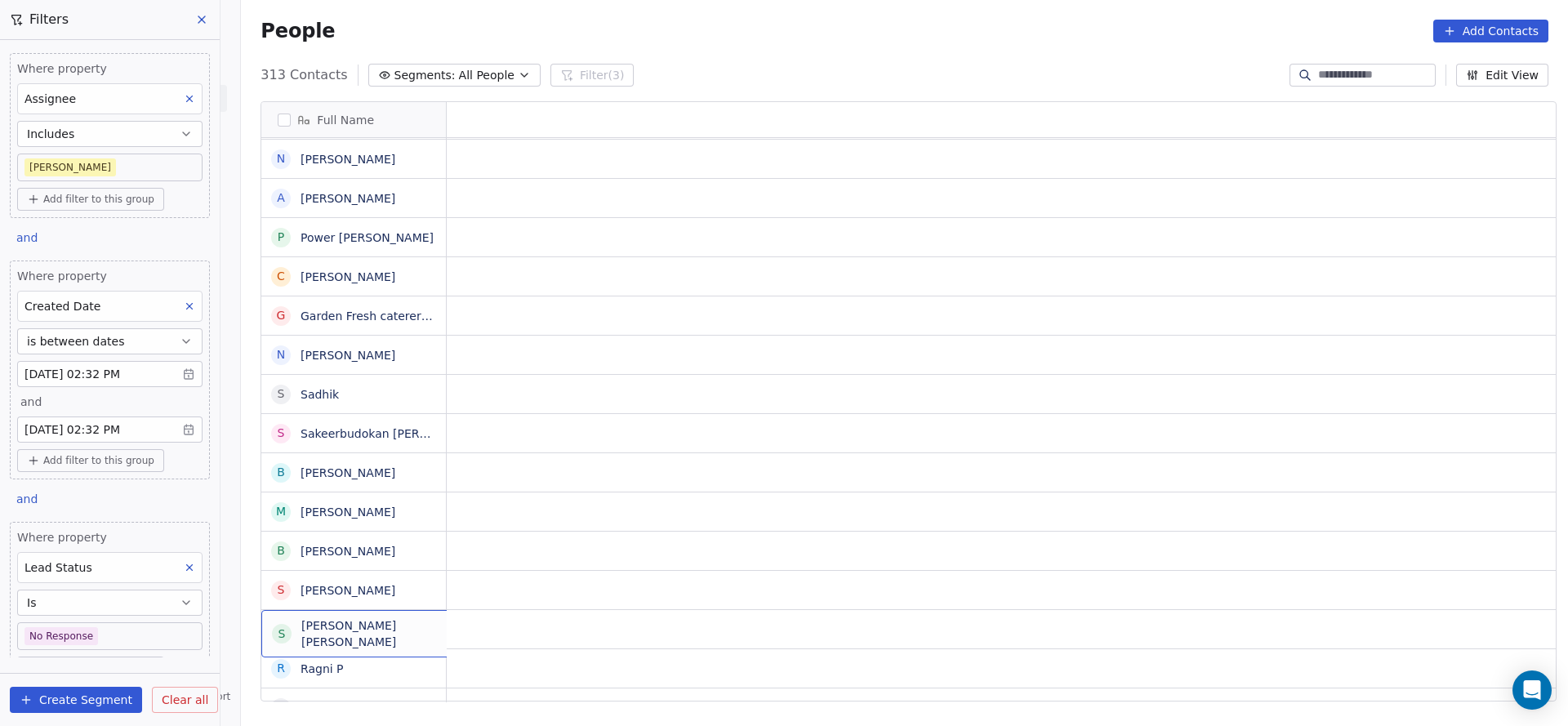
scroll to position [0, 0]
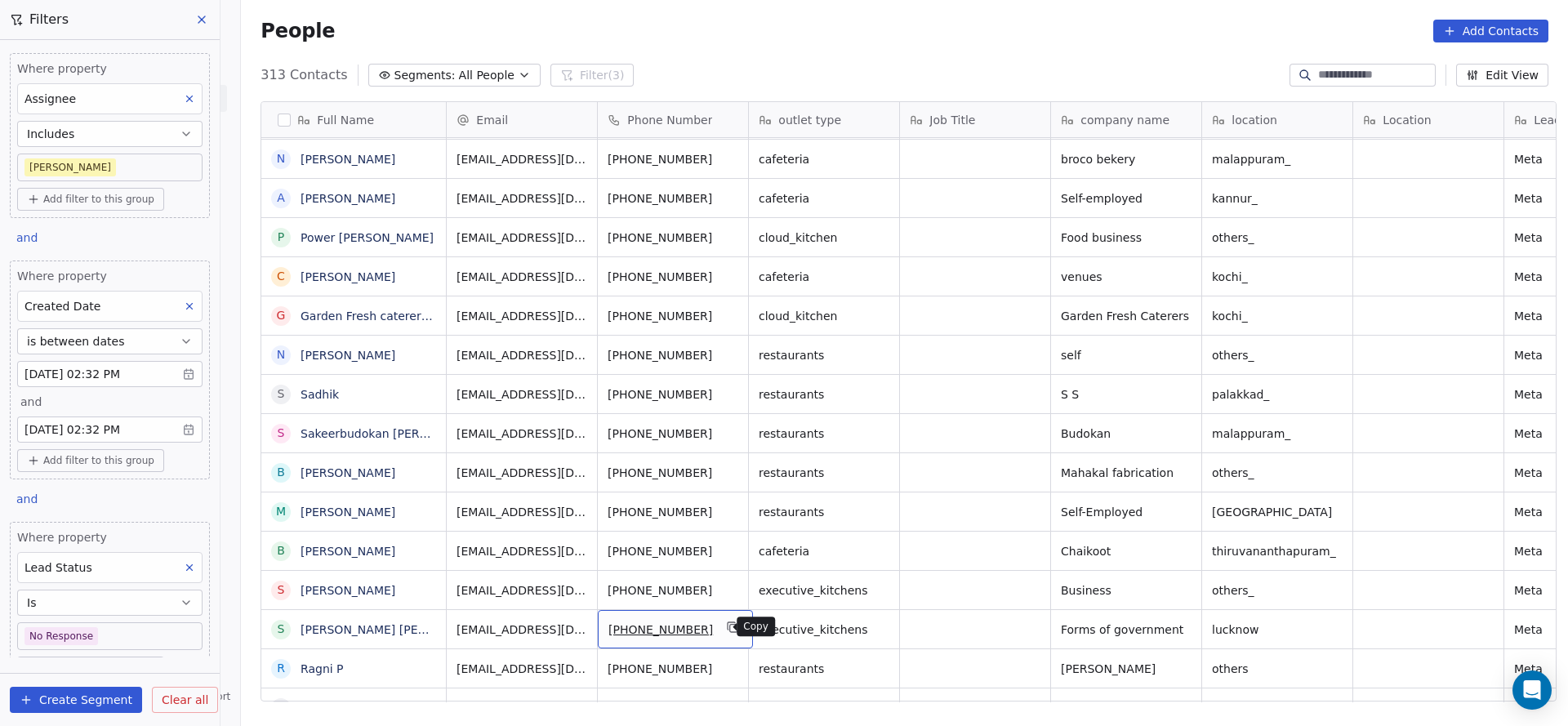
click at [727, 630] on icon "grid" at bounding box center [734, 627] width 13 height 13
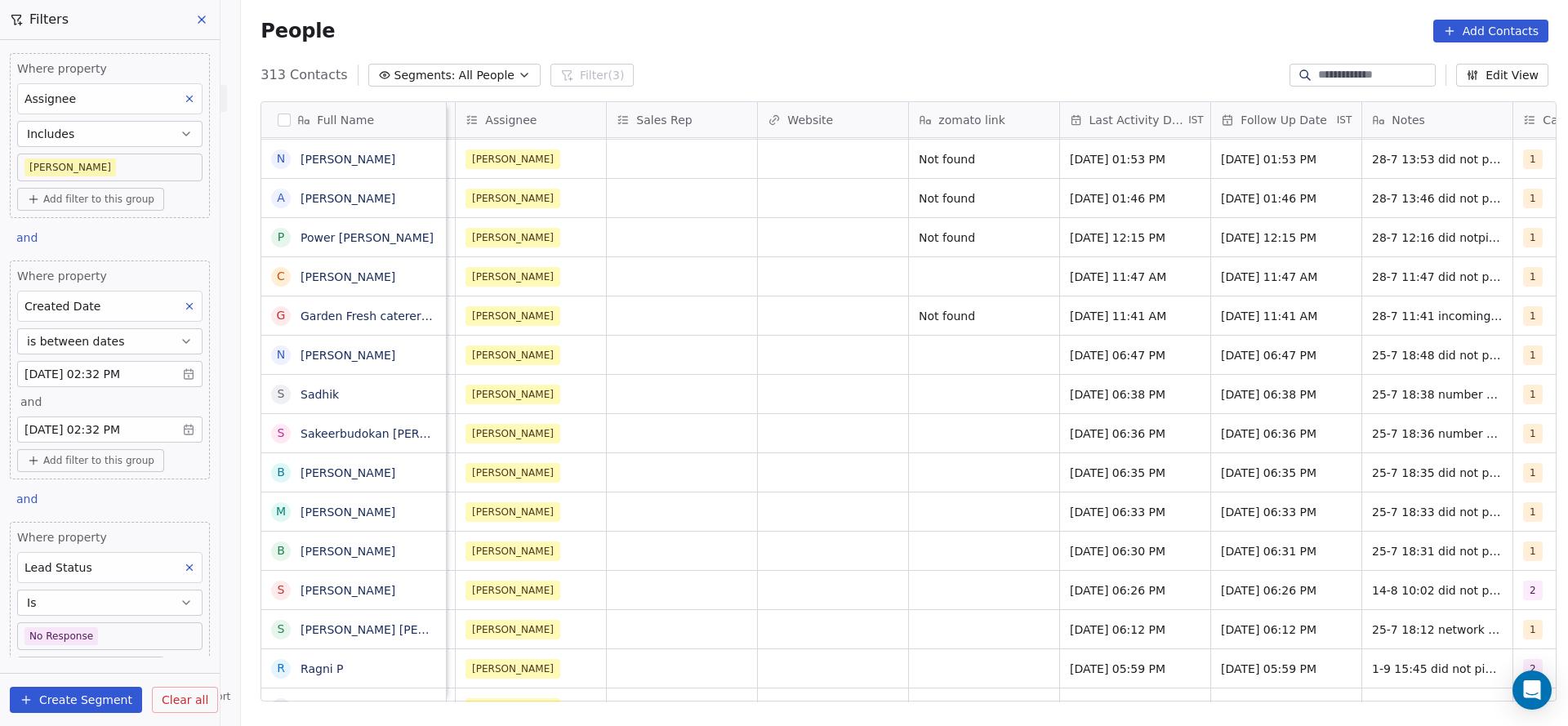
scroll to position [0, 1776]
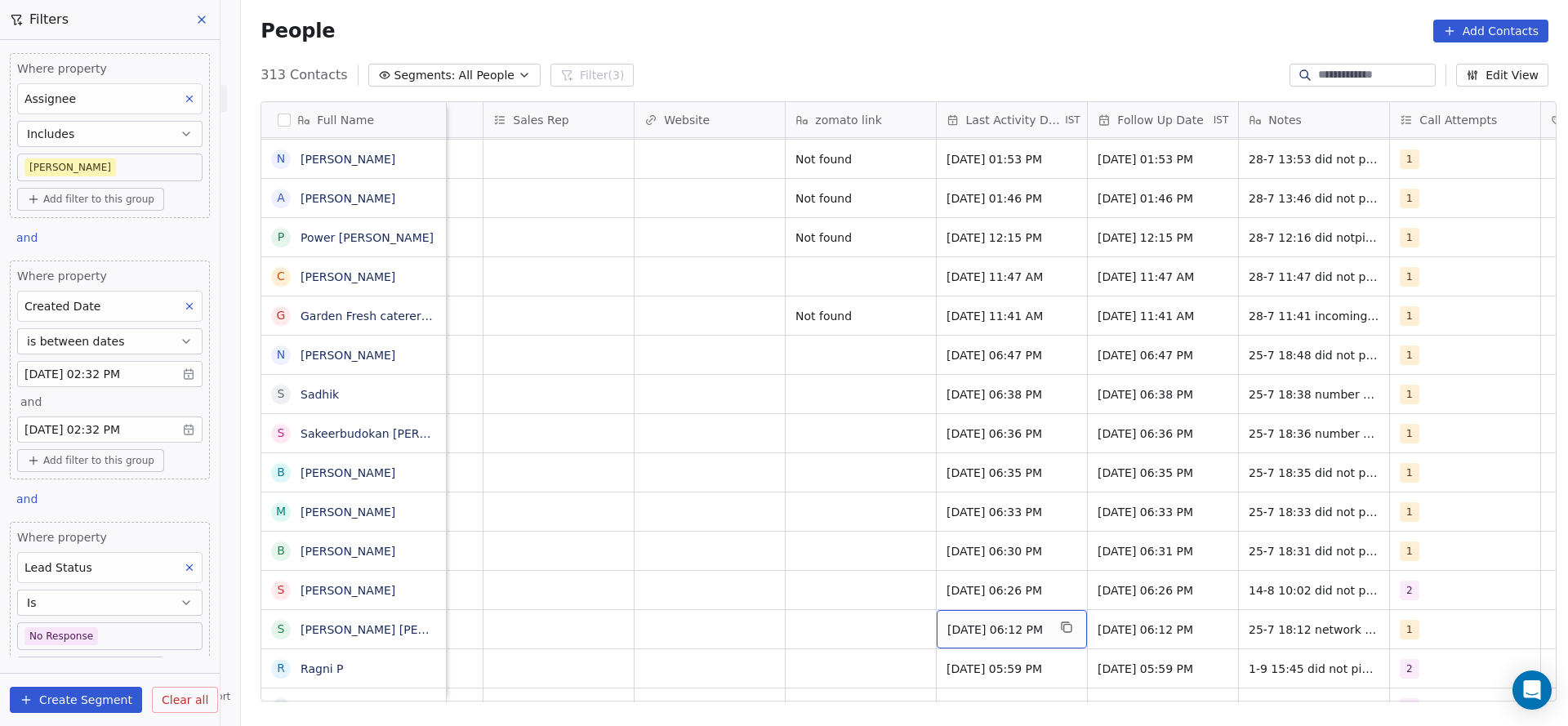
click at [1003, 637] on div "Jul 25, 2025 06:12 PM" at bounding box center [1012, 629] width 150 height 39
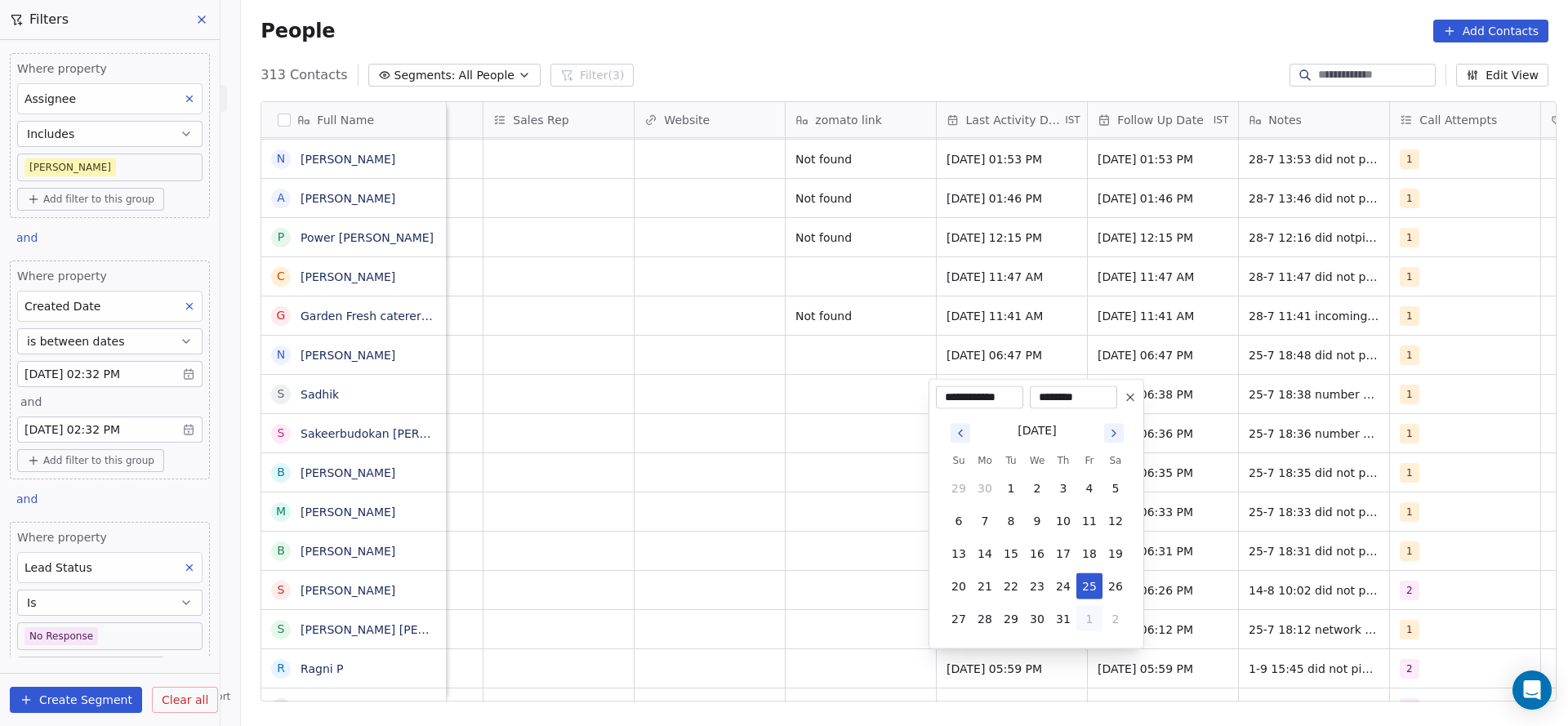
click at [1083, 625] on button "1" at bounding box center [1089, 618] width 26 height 26
click at [980, 617] on button "1" at bounding box center [984, 618] width 26 height 26
type input "**********"
click at [765, 639] on html "On2Cook India Pvt. Ltd. Contacts People Marketing Workflows Campaigns Sales Pip…" at bounding box center [784, 363] width 1568 height 726
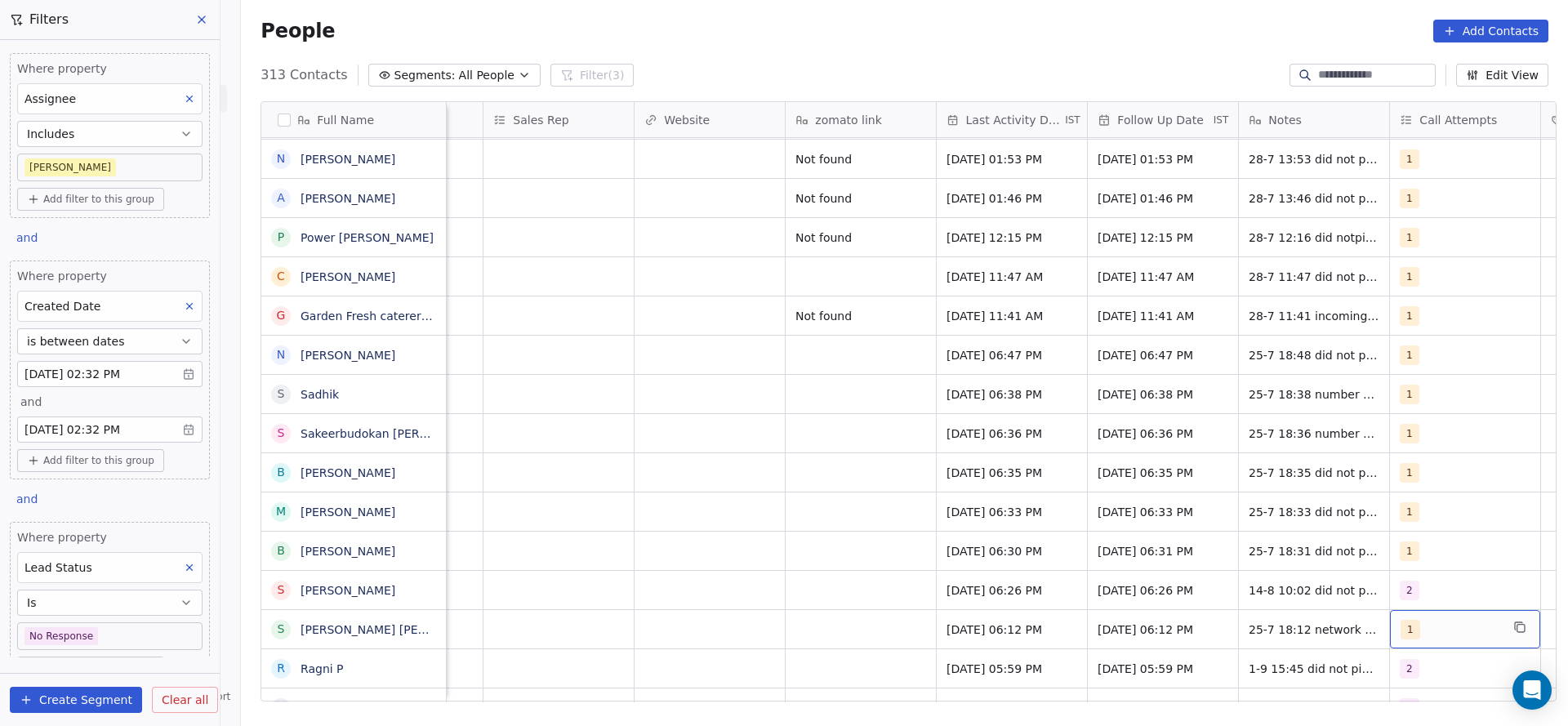
scroll to position [0, 1779]
click at [1441, 636] on div "1" at bounding box center [1448, 630] width 99 height 19
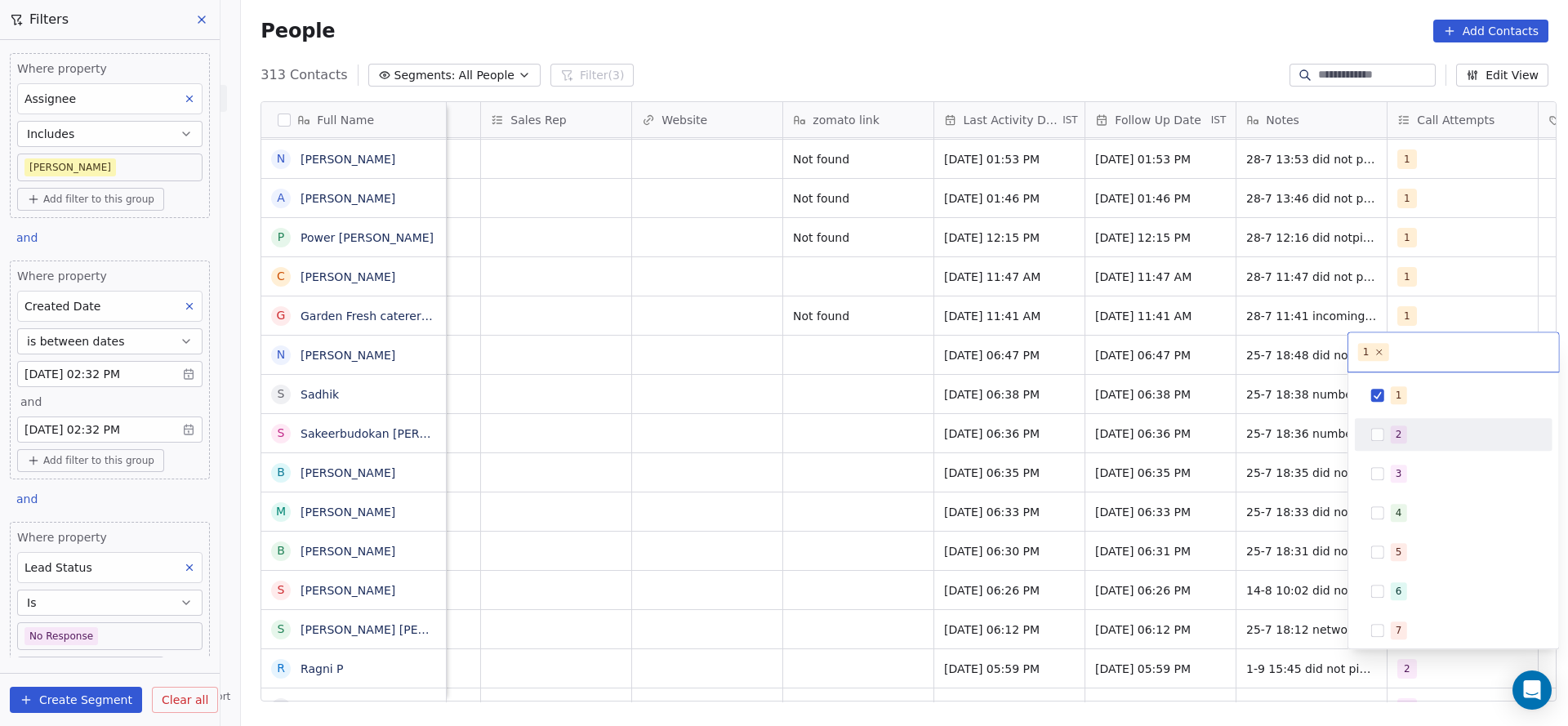
click at [1440, 433] on div "2" at bounding box center [1463, 434] width 145 height 18
click at [1435, 390] on div "1" at bounding box center [1463, 395] width 145 height 18
click at [1175, 557] on html "On2Cook India Pvt. Ltd. Contacts People Marketing Workflows Campaigns Sales Pip…" at bounding box center [784, 363] width 1568 height 726
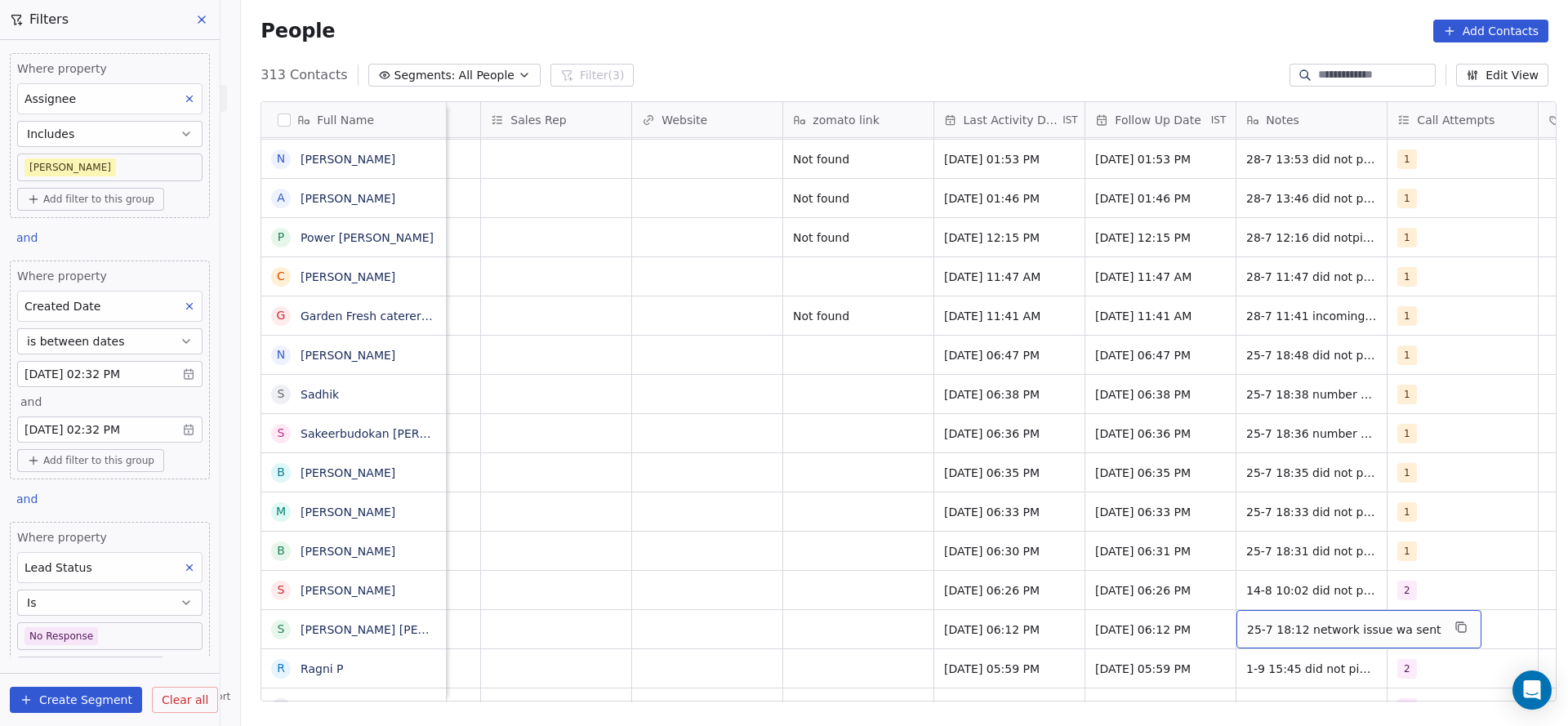
click at [1261, 632] on span "25-7 18:12 network issue wa sent" at bounding box center [1345, 629] width 195 height 16
click at [1238, 632] on textarea "**********" at bounding box center [1338, 635] width 221 height 51
type textarea "**********"
click at [856, 668] on html "On2Cook India Pvt. Ltd. Contacts People Marketing Workflows Campaigns Sales Pip…" at bounding box center [784, 363] width 1568 height 726
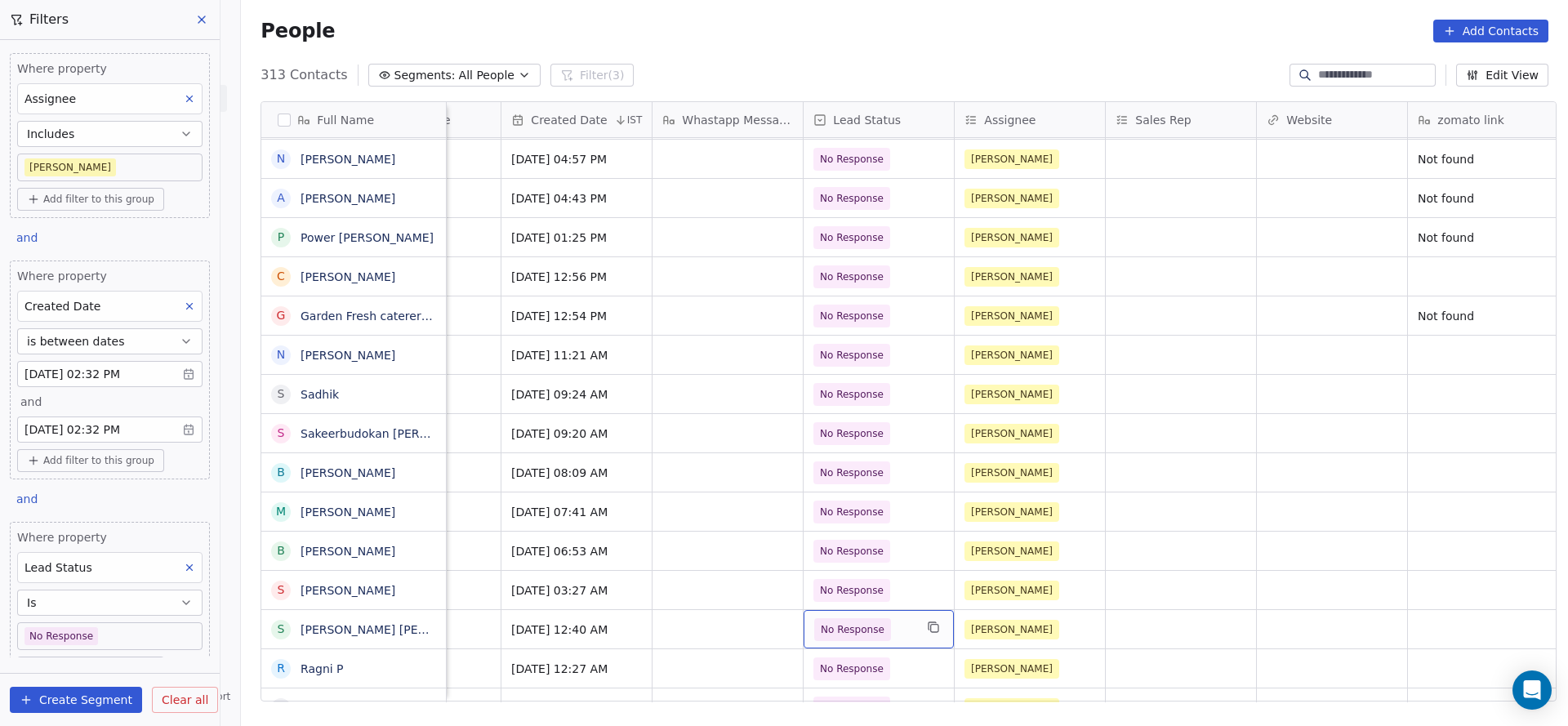
click at [803, 626] on div "No Response" at bounding box center [878, 629] width 150 height 39
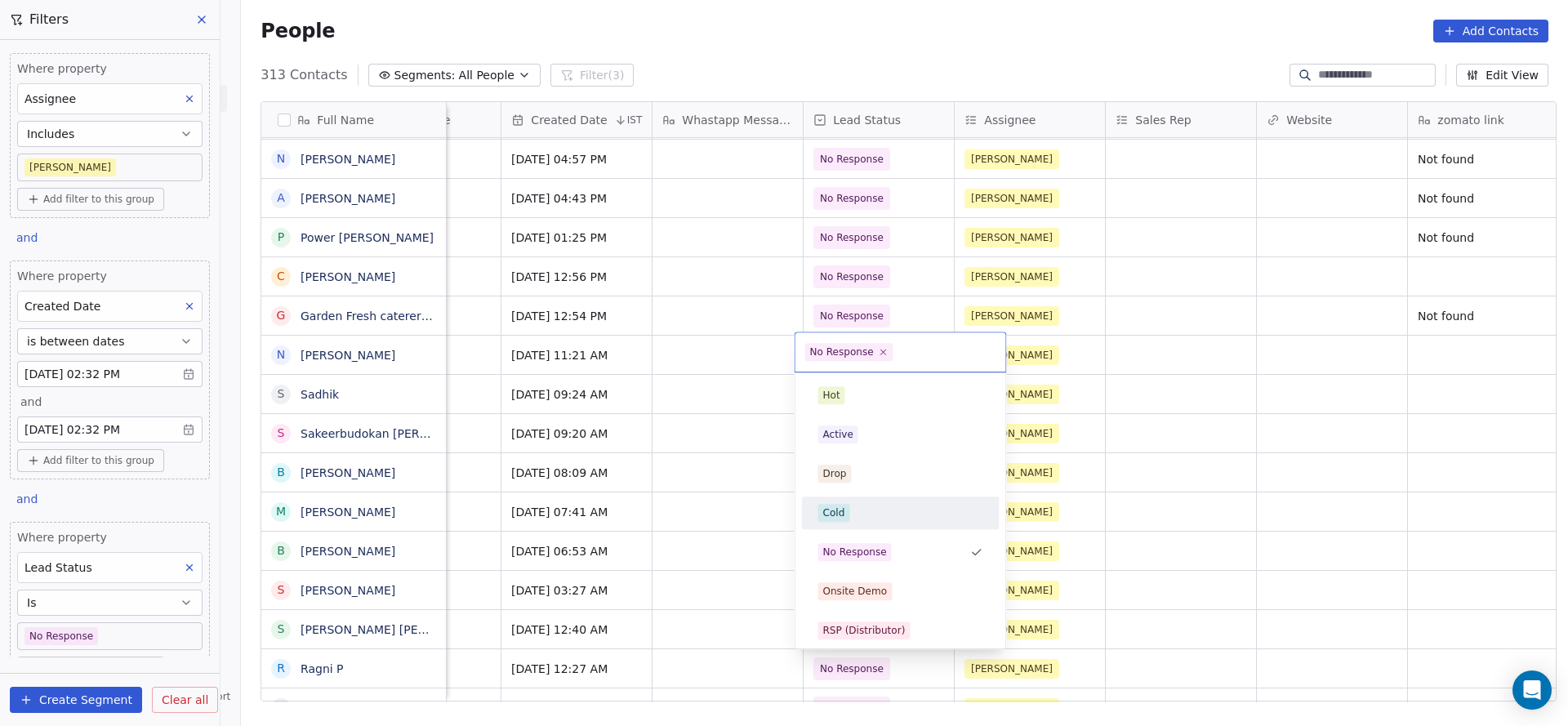
click at [851, 518] on div "Cold" at bounding box center [901, 512] width 165 height 18
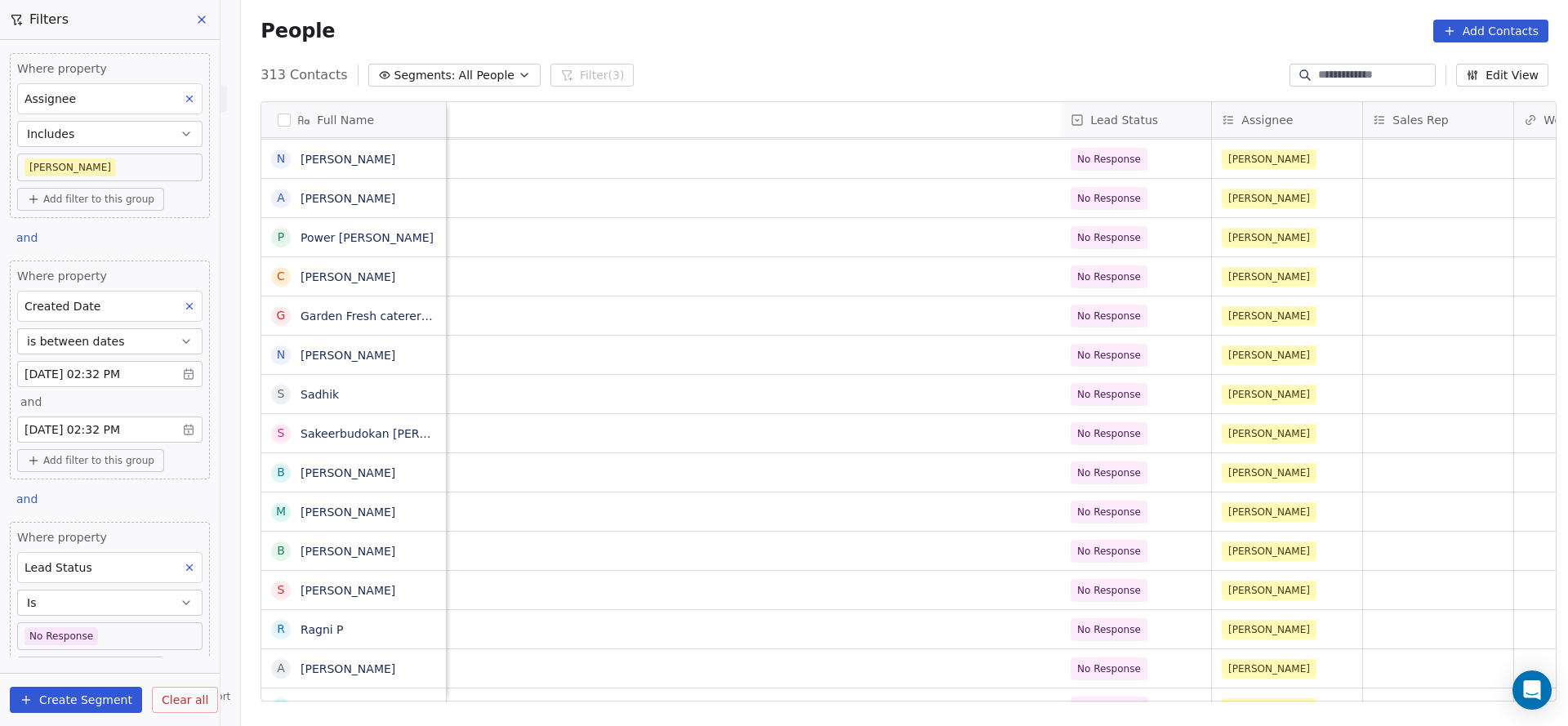
scroll to position [0, 1970]
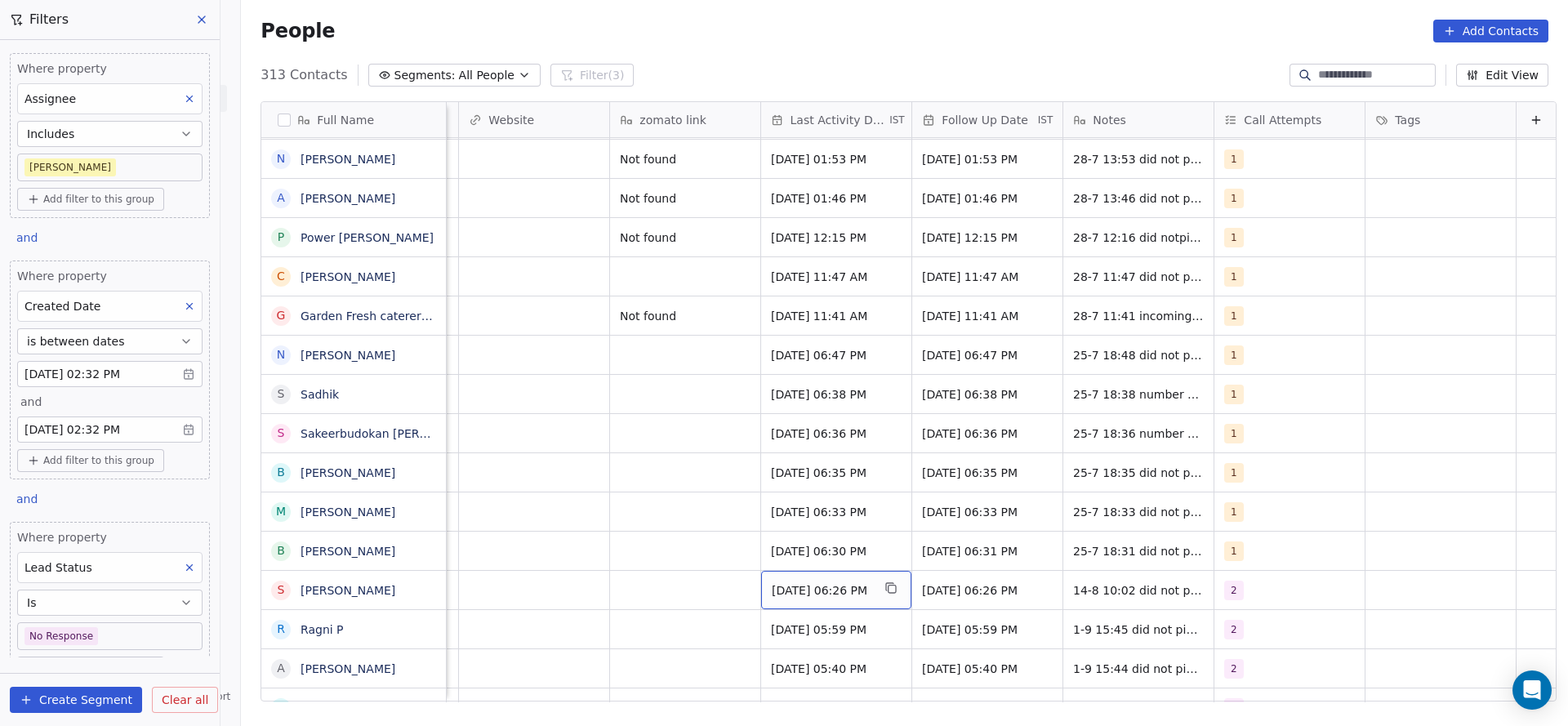
click at [843, 599] on div "Aug 14, 2025 06:26 PM" at bounding box center [836, 590] width 150 height 39
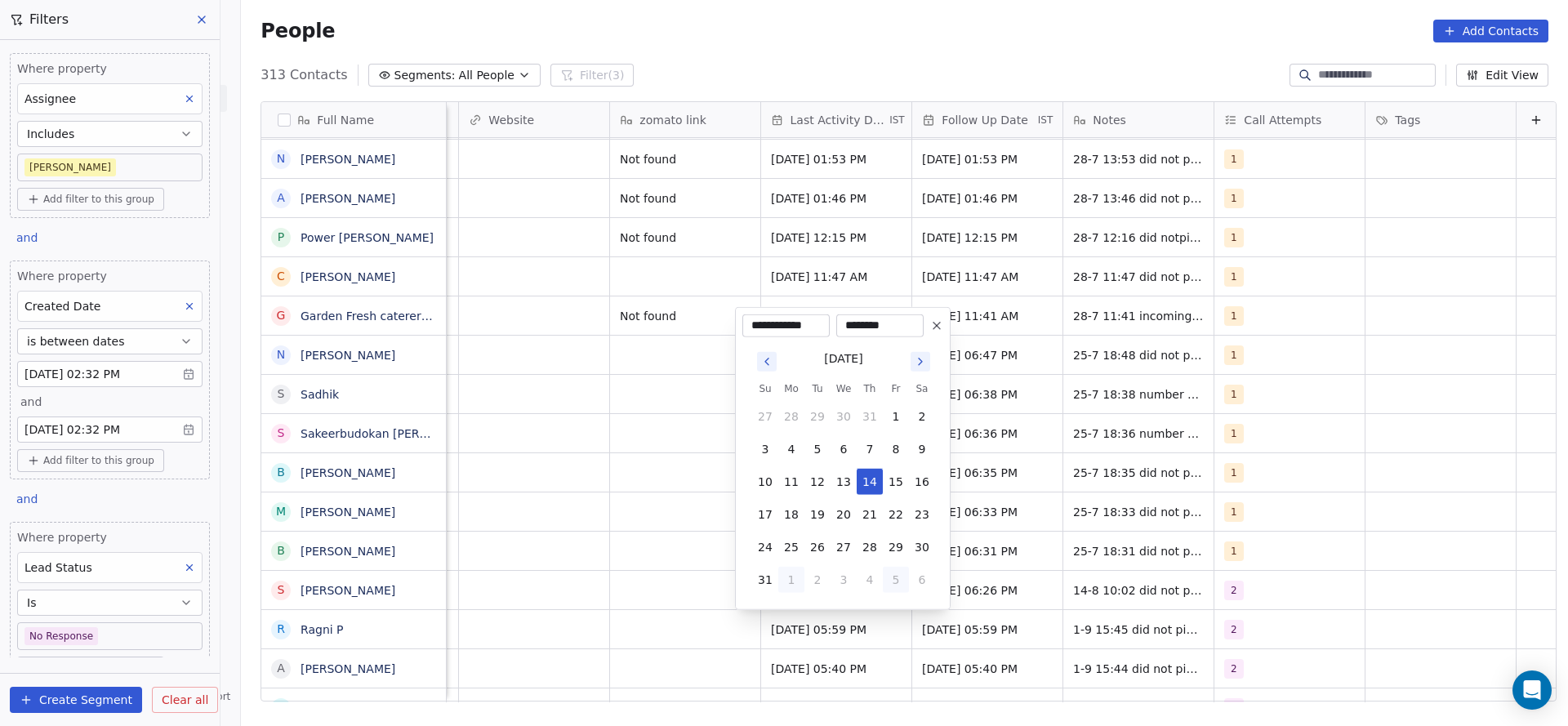
click at [890, 576] on button "5" at bounding box center [896, 580] width 26 height 26
click at [791, 447] on button "1" at bounding box center [791, 449] width 26 height 26
type input "**********"
drag, startPoint x: 600, startPoint y: 557, endPoint x: 1087, endPoint y: 561, distance: 487.0
click at [610, 557] on html "On2Cook India Pvt. Ltd. Contacts People Marketing Workflows Campaigns Sales Pip…" at bounding box center [784, 363] width 1568 height 726
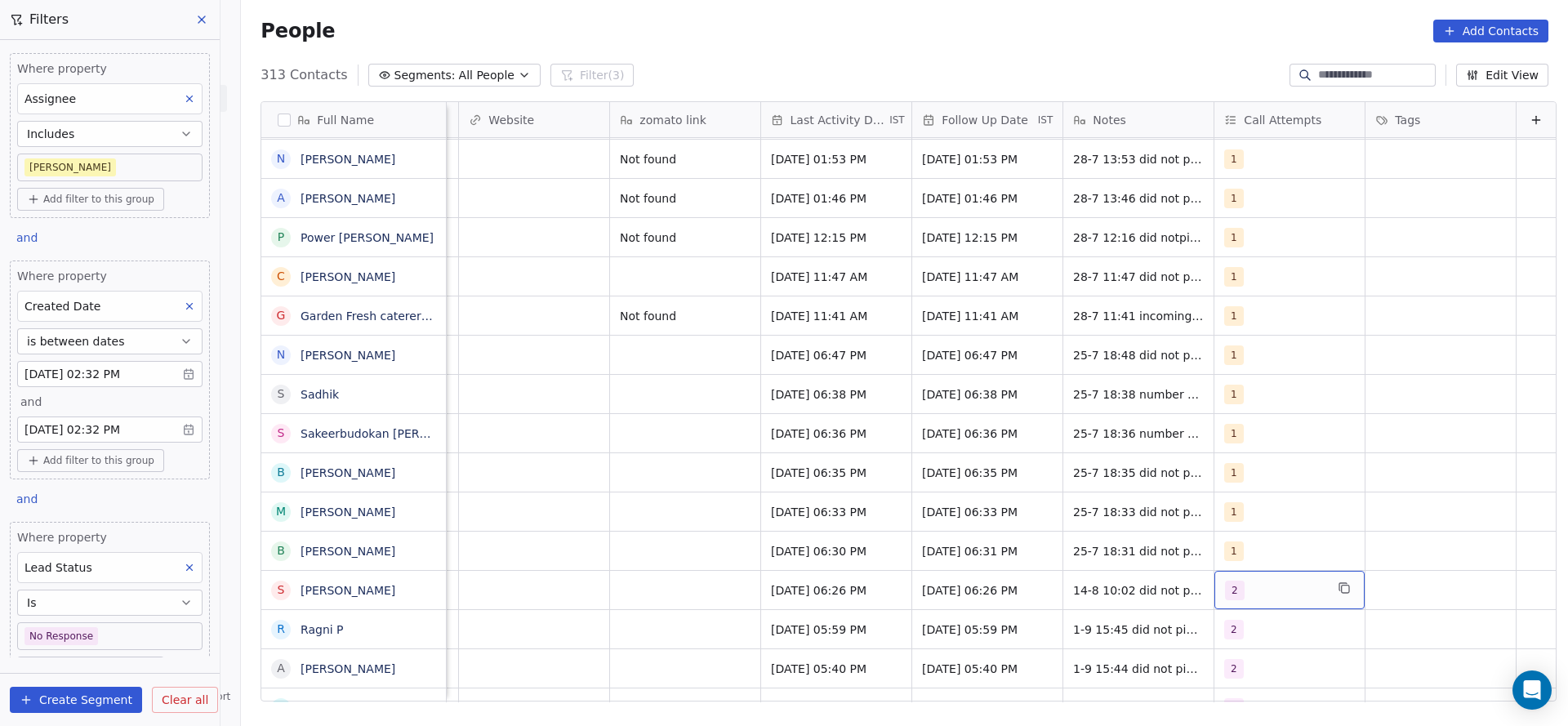
click at [1228, 582] on div "2" at bounding box center [1274, 590] width 99 height 19
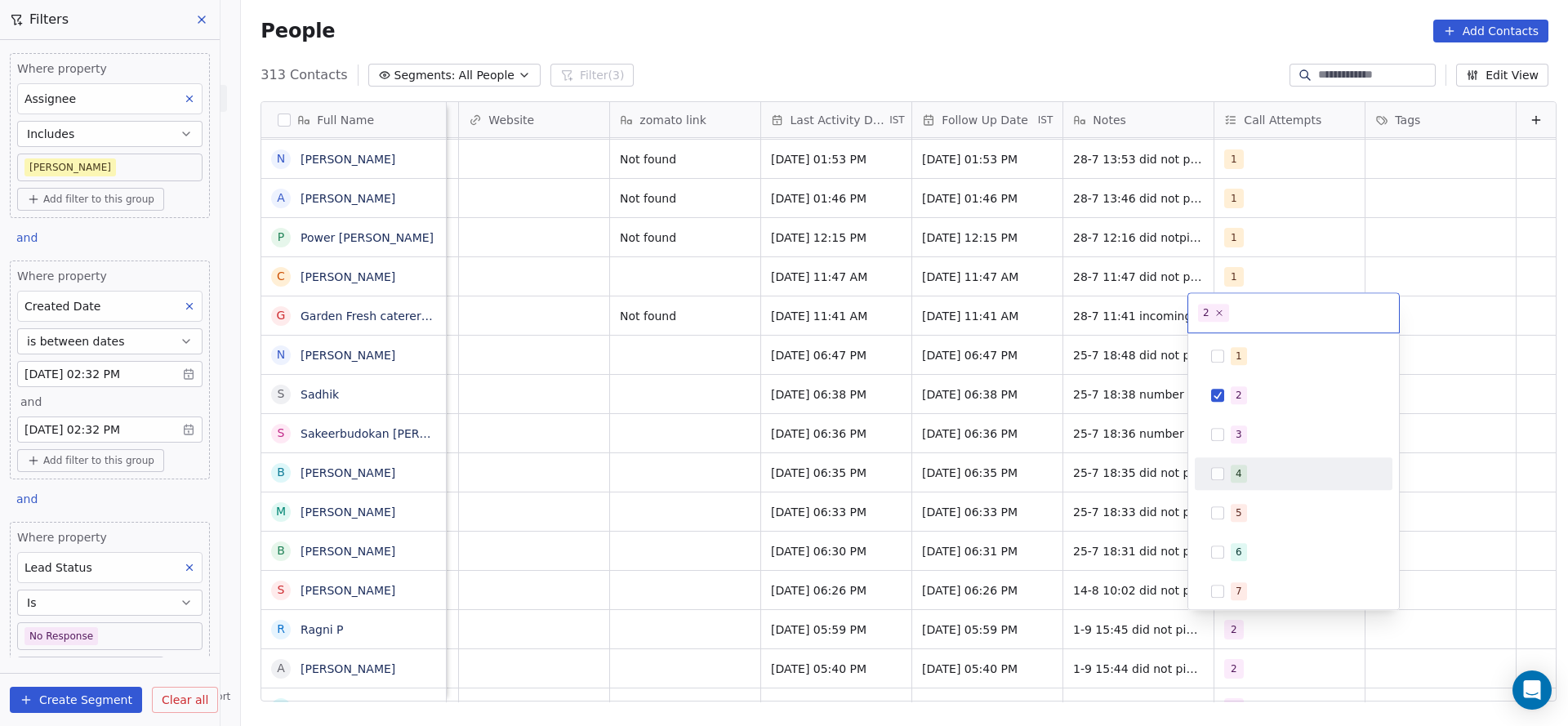
click at [1110, 588] on html "On2Cook India Pvt. Ltd. Contacts People Marketing Workflows Campaigns Sales Pip…" at bounding box center [784, 363] width 1568 height 726
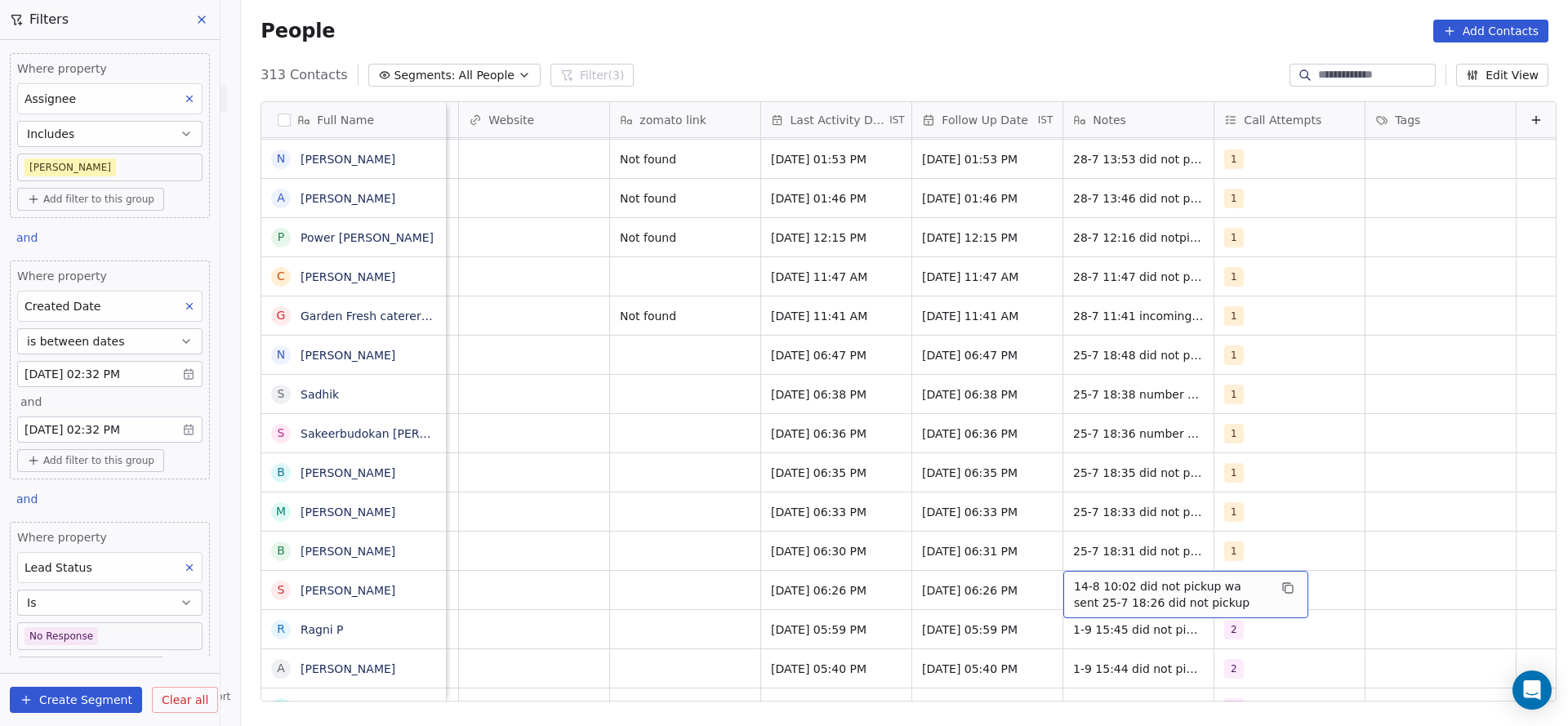
click at [1074, 585] on span "14-8 10:02 did not pickup wa sent 25-7 18:26 did not pickup" at bounding box center [1171, 594] width 195 height 33
click at [1051, 584] on textarea "**********" at bounding box center [1160, 596] width 244 height 51
type textarea "**********"
click at [753, 557] on html "On2Cook India Pvt. Ltd. Contacts People Marketing Workflows Campaigns Sales Pip…" at bounding box center [784, 363] width 1568 height 726
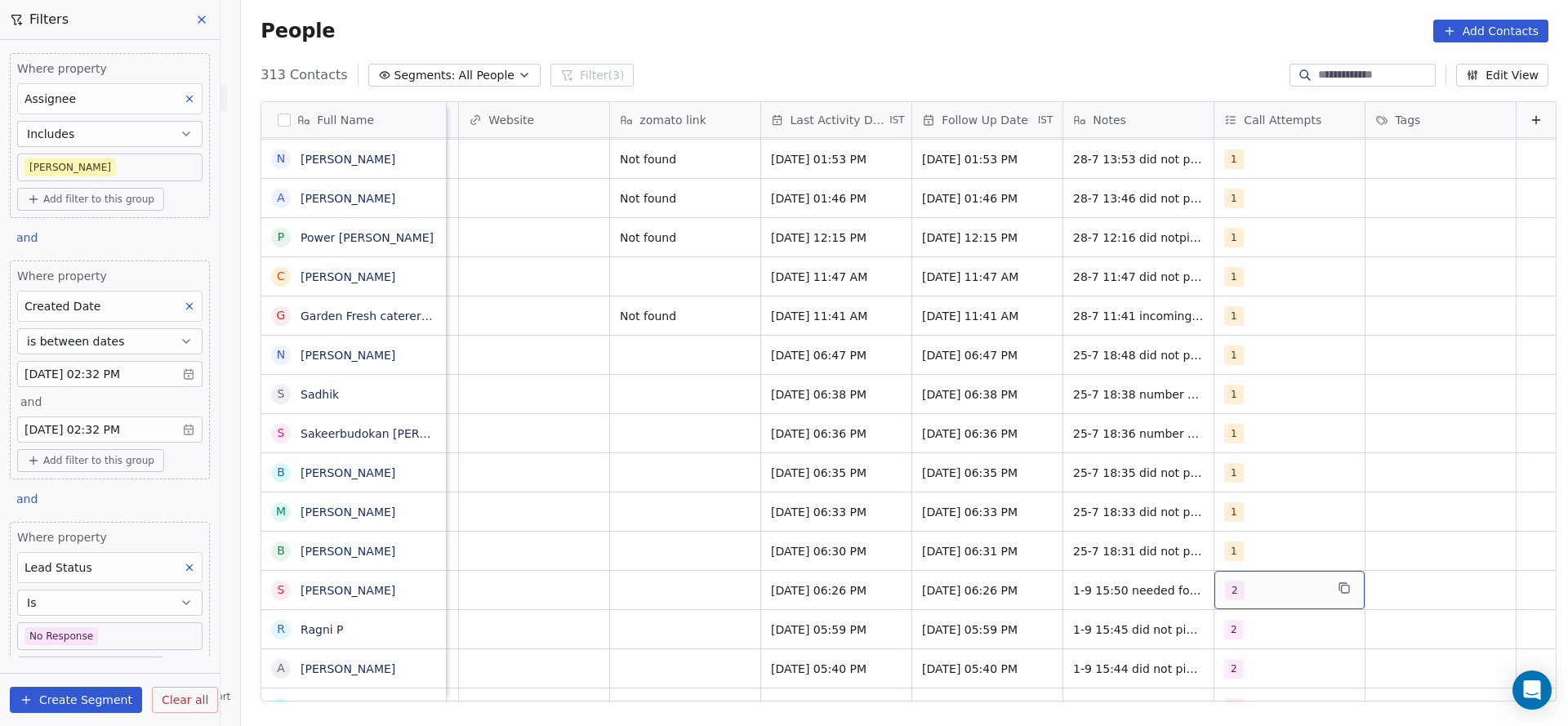
click at [1273, 587] on div "2" at bounding box center [1274, 590] width 99 height 19
click at [1255, 437] on div "3" at bounding box center [1303, 434] width 145 height 18
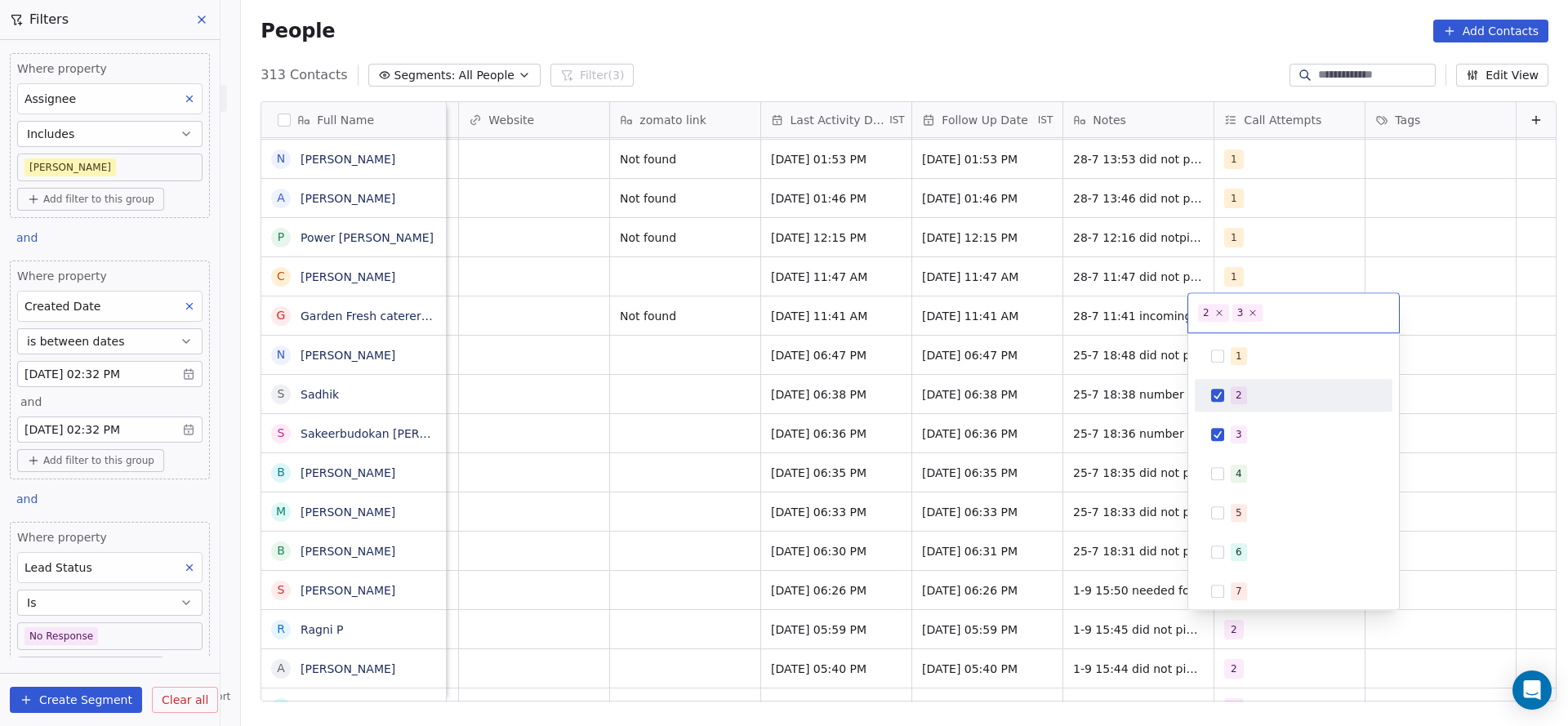
click at [1257, 400] on div "2" at bounding box center [1303, 395] width 145 height 18
click at [885, 504] on html "On2Cook India Pvt. Ltd. Contacts People Marketing Workflows Campaigns Sales Pip…" at bounding box center [784, 363] width 1568 height 726
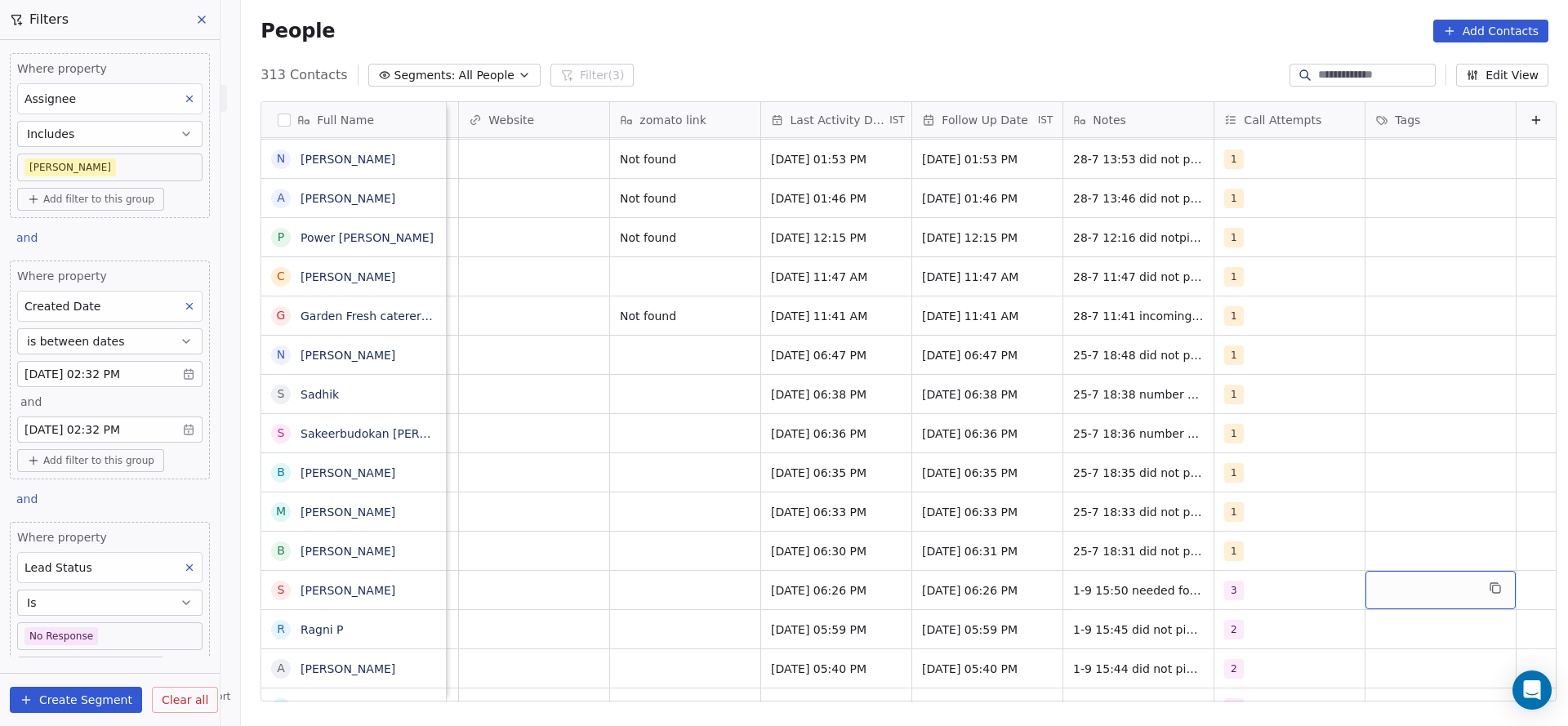
click at [1403, 588] on div "grid" at bounding box center [1441, 590] width 150 height 39
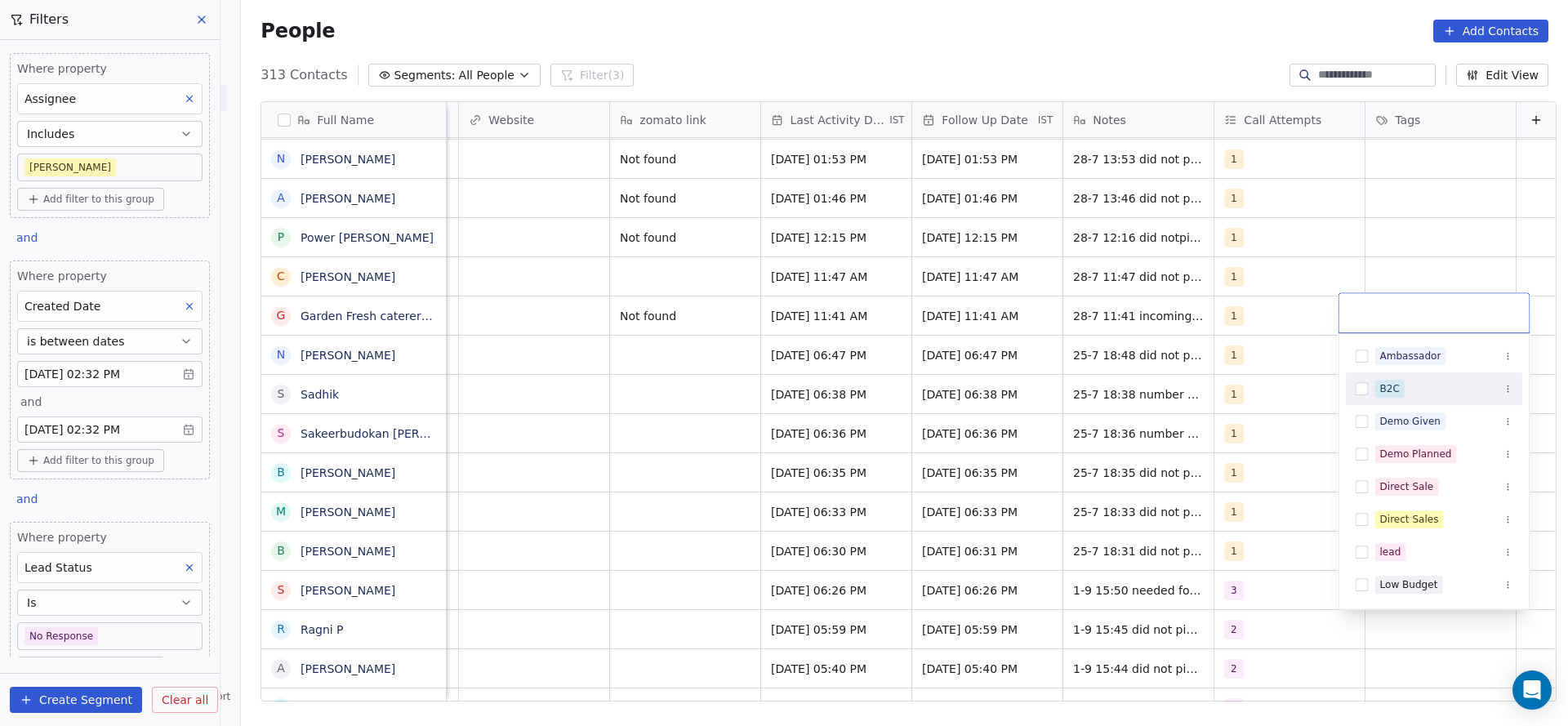
click at [1405, 379] on div "B2C" at bounding box center [1444, 388] width 138 height 18
click at [1197, 496] on html "On2Cook India Pvt. Ltd. Contacts People Marketing Workflows Campaigns Sales Pip…" at bounding box center [784, 363] width 1568 height 726
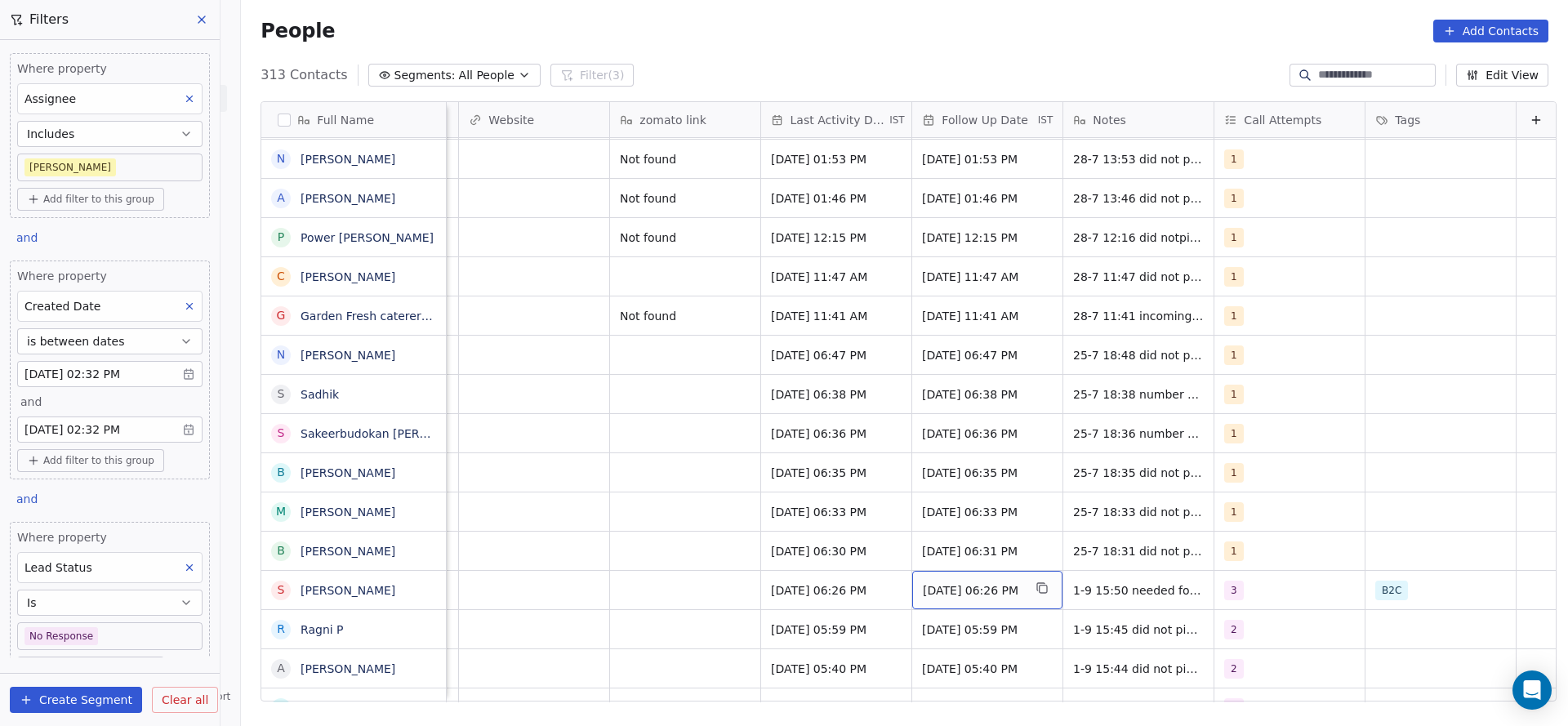
click at [946, 587] on span "13/08/2025 06:26 PM" at bounding box center [972, 590] width 99 height 16
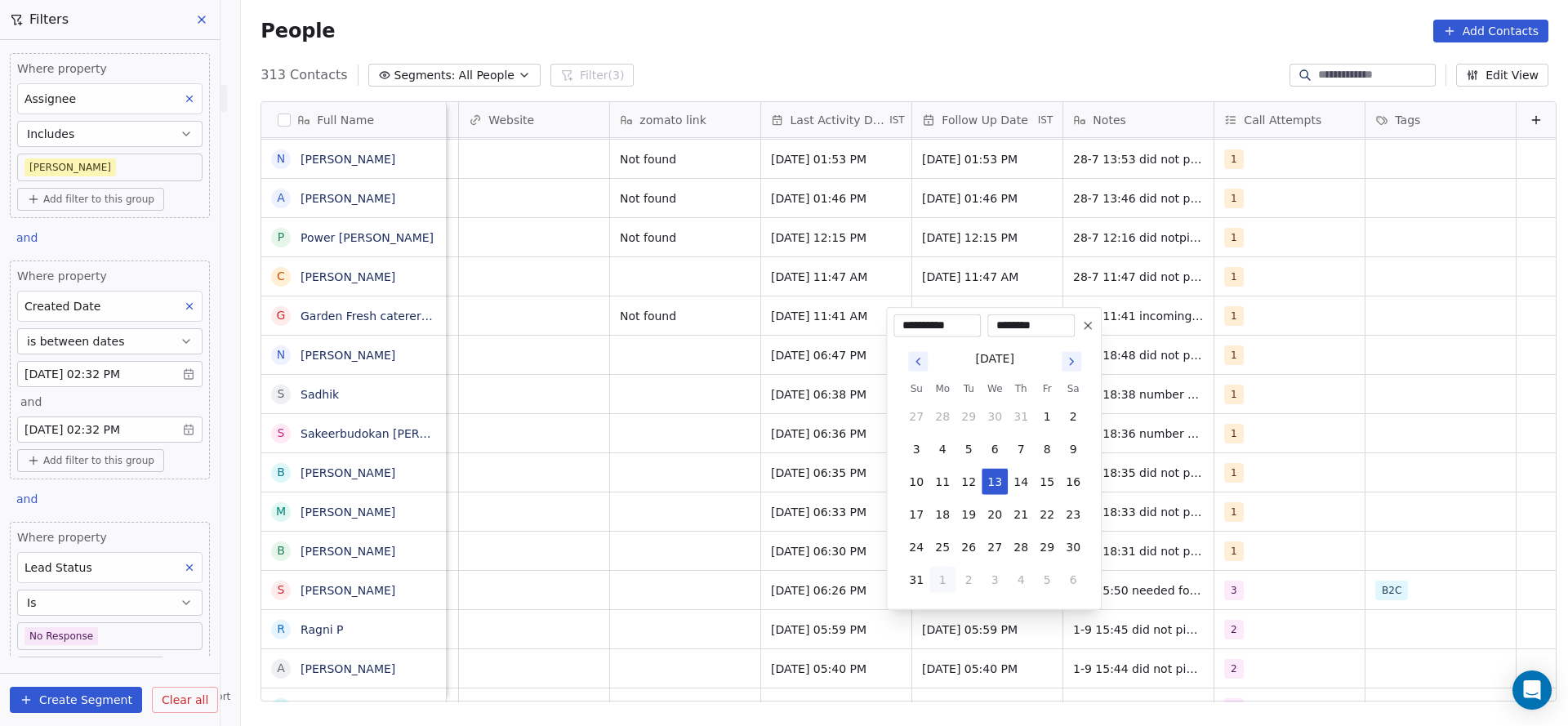
click at [1086, 321] on icon at bounding box center [1088, 326] width 13 height 13
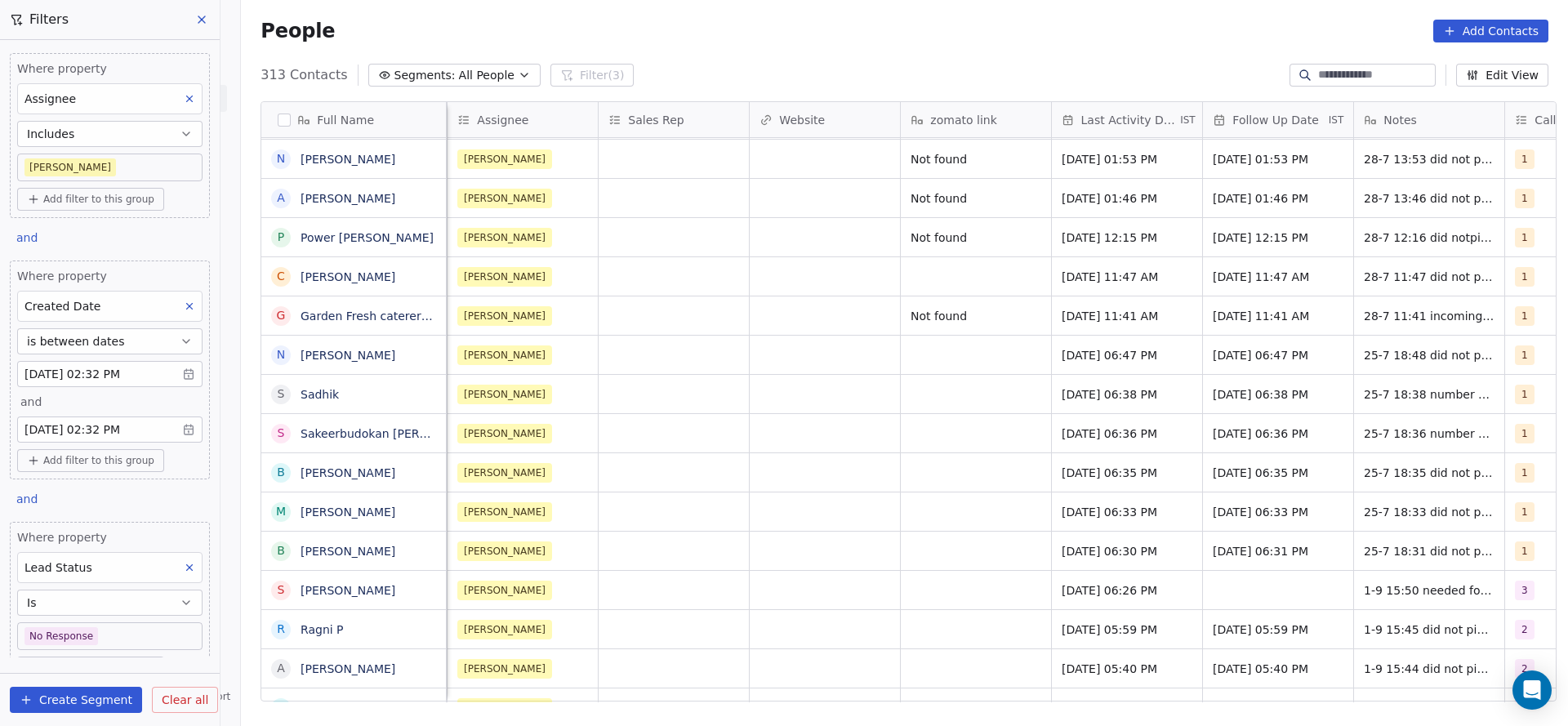
scroll to position [0, 1511]
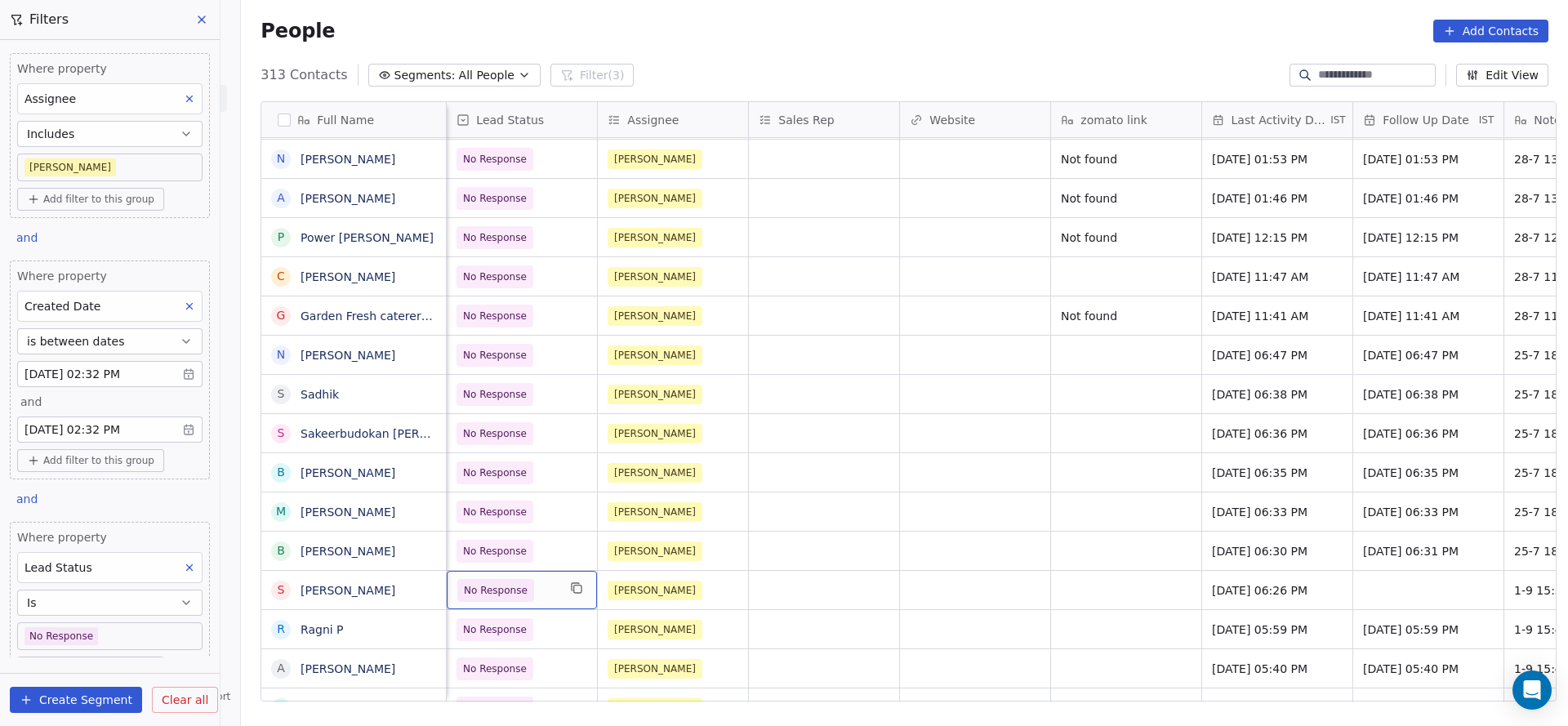
click at [535, 594] on span "No Response" at bounding box center [507, 590] width 99 height 23
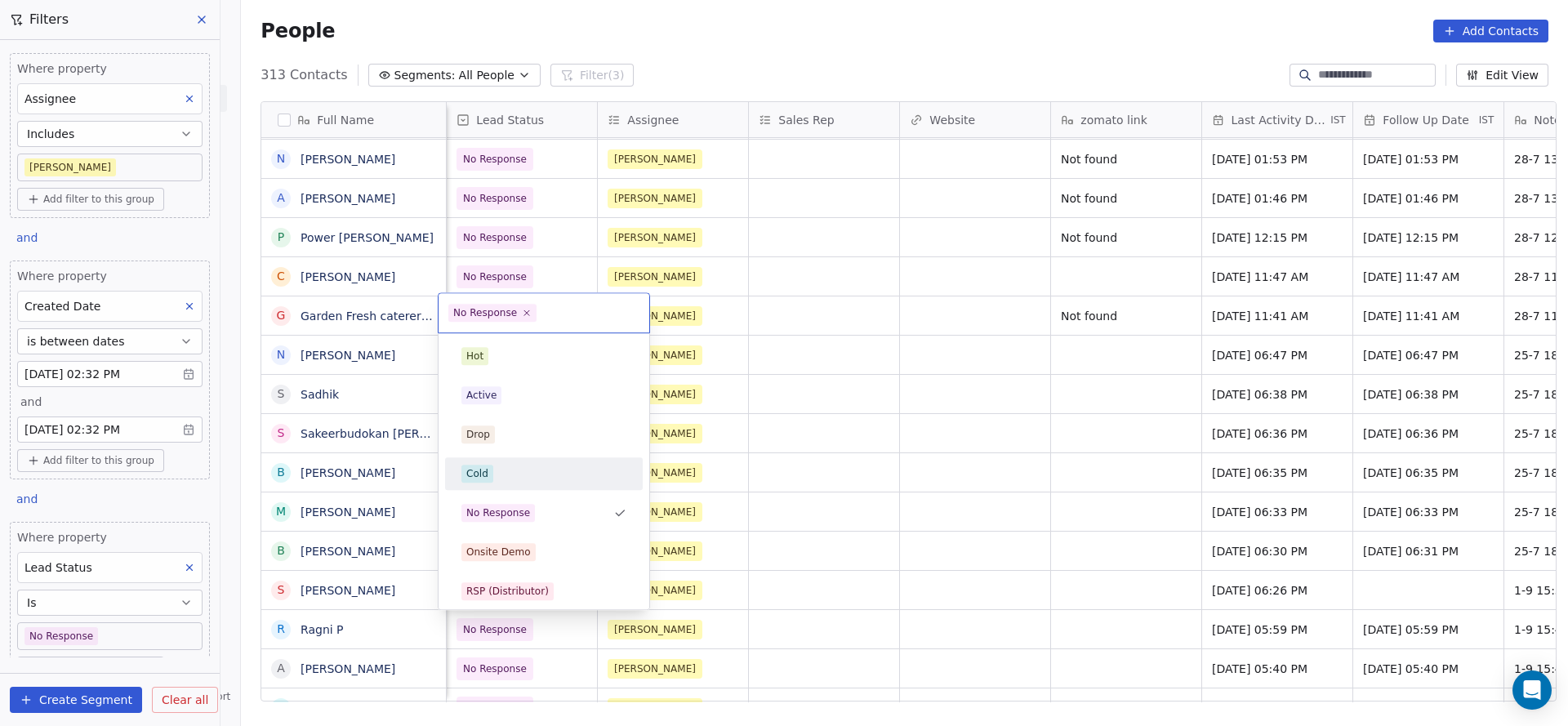
click at [535, 485] on div "Cold" at bounding box center [544, 473] width 185 height 26
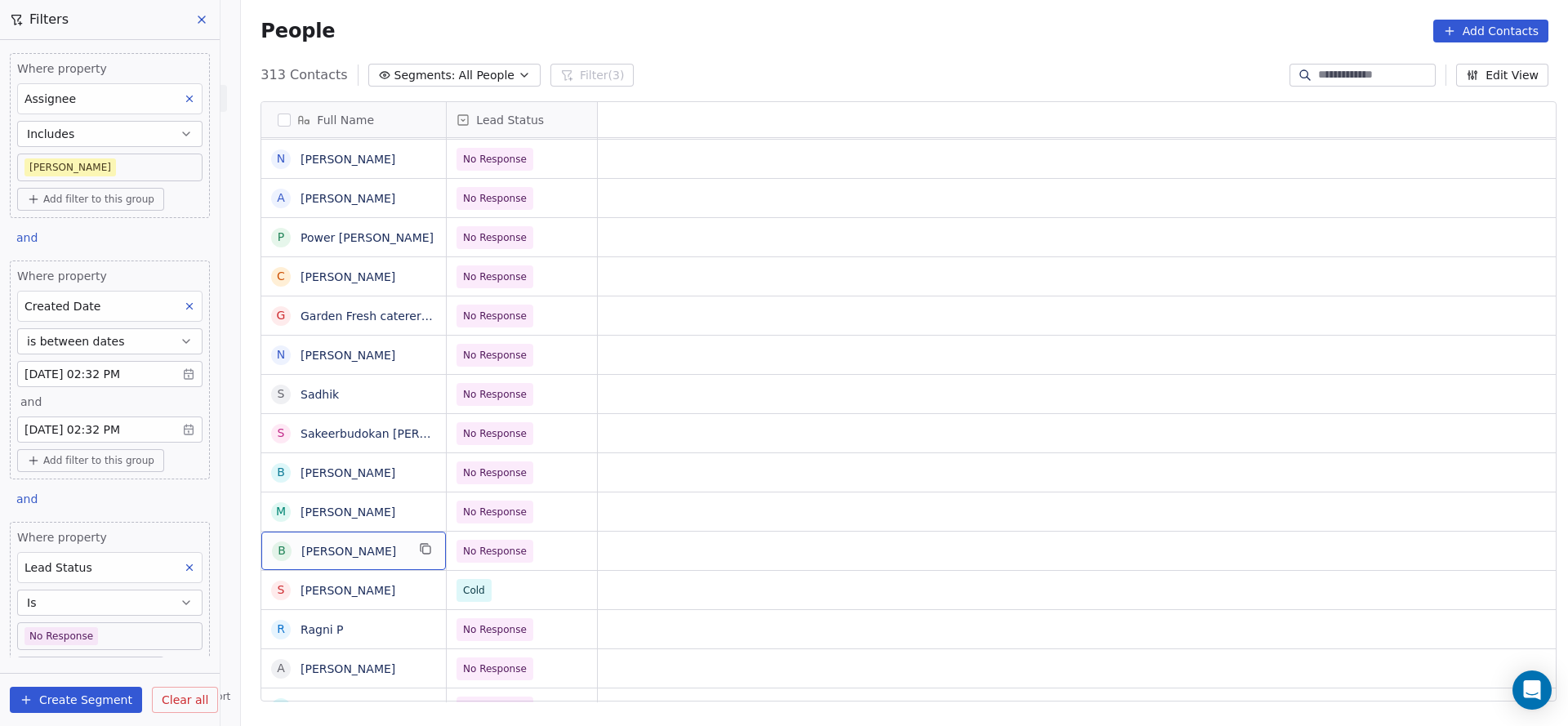
scroll to position [0, 0]
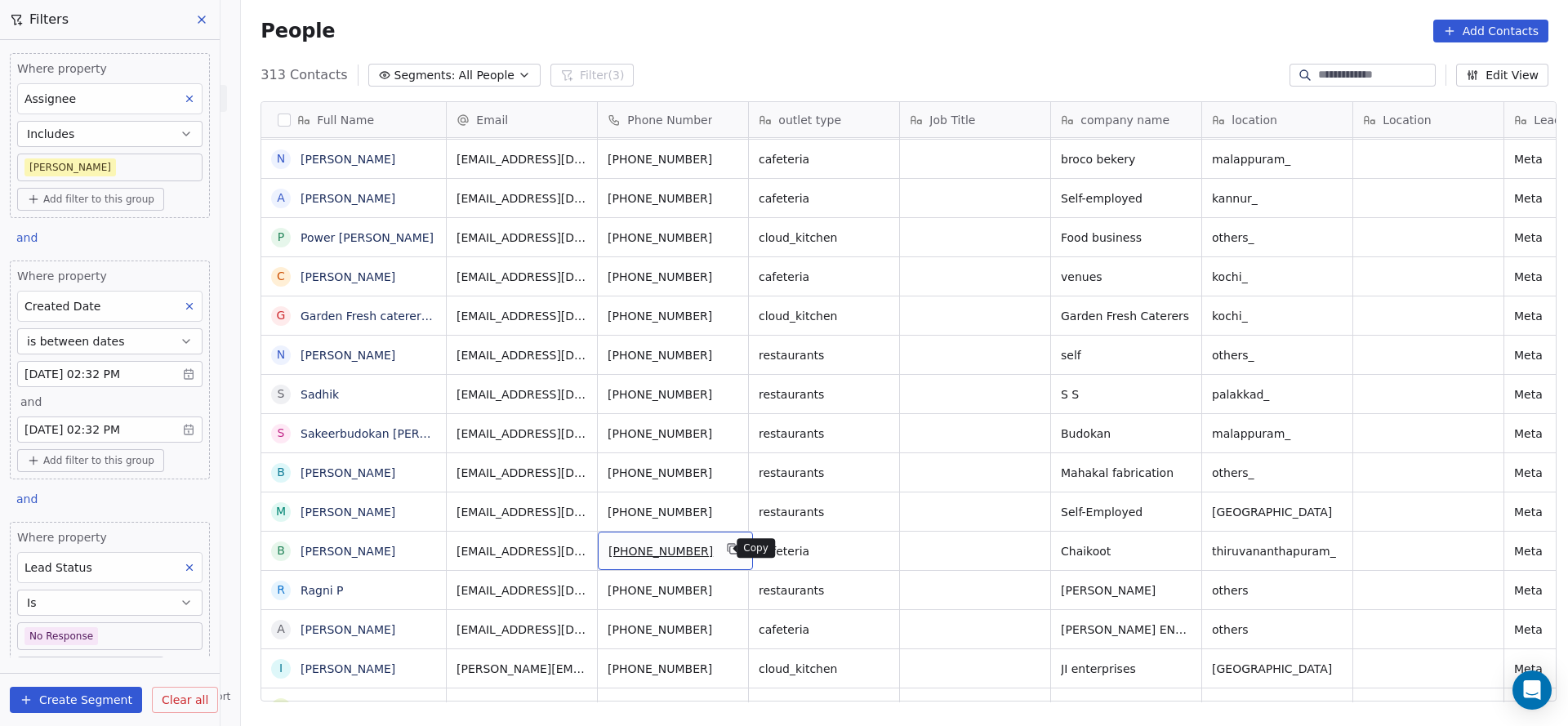
drag, startPoint x: 718, startPoint y: 546, endPoint x: 853, endPoint y: 687, distance: 195.2
click at [727, 554] on icon "grid" at bounding box center [734, 549] width 13 height 13
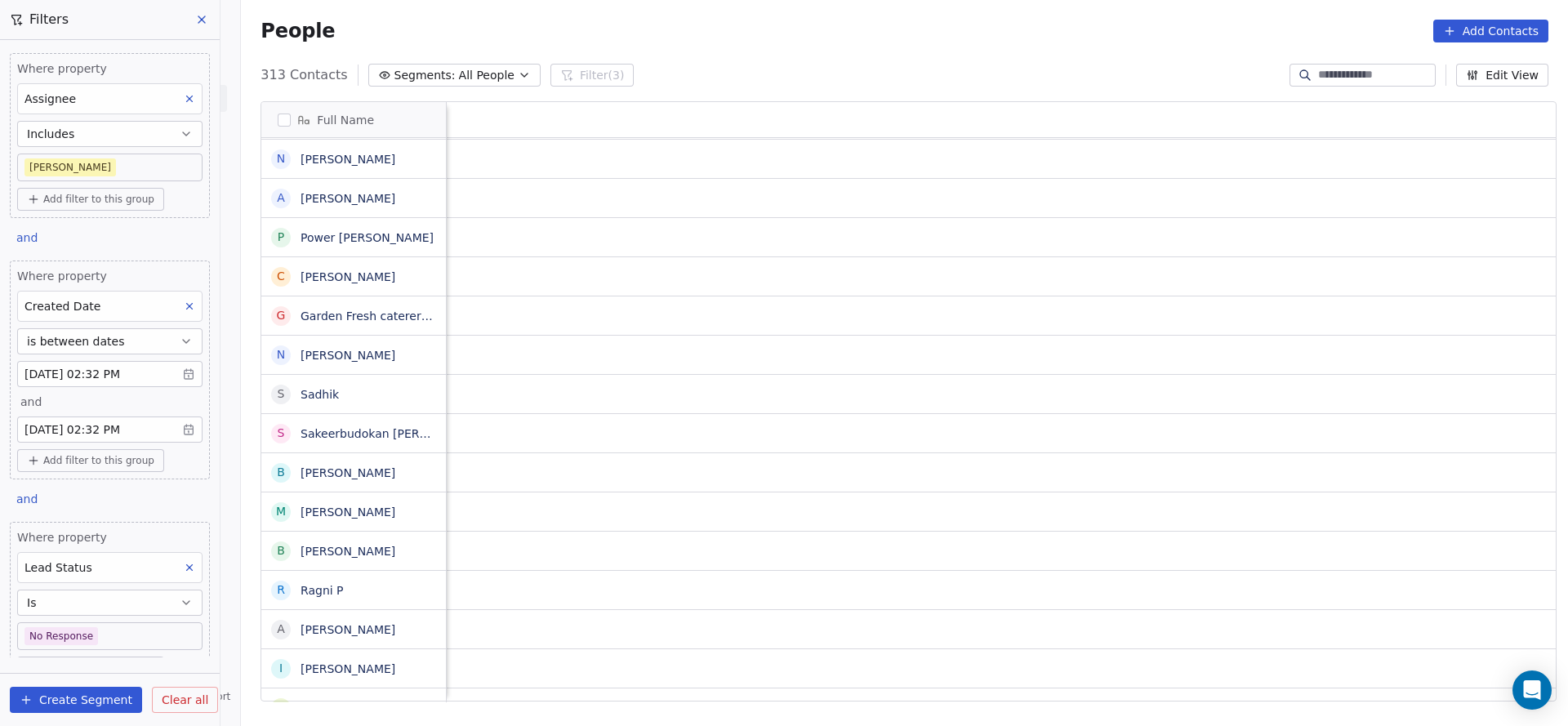
scroll to position [0, 1970]
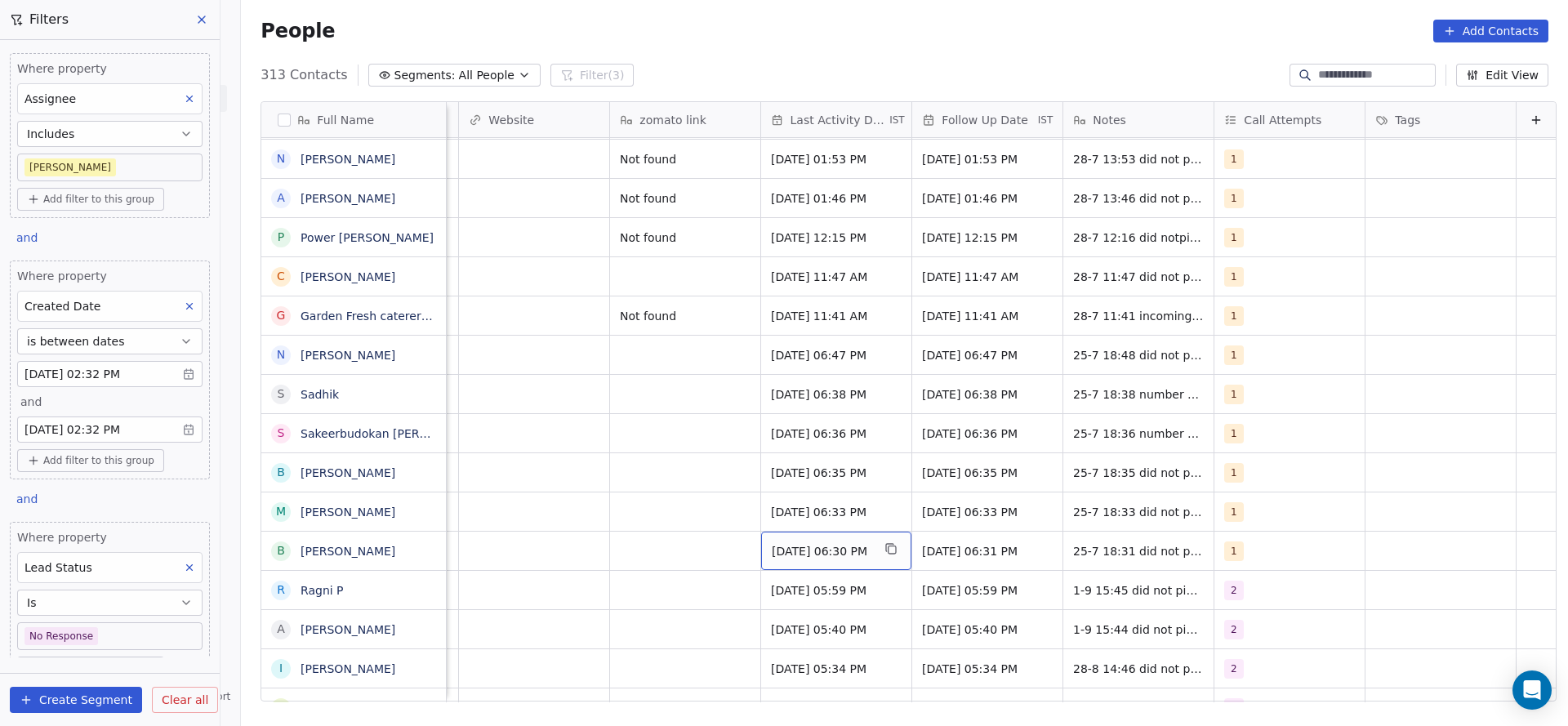
click at [820, 551] on span "Jul 25, 2025 06:30 PM" at bounding box center [821, 551] width 99 height 16
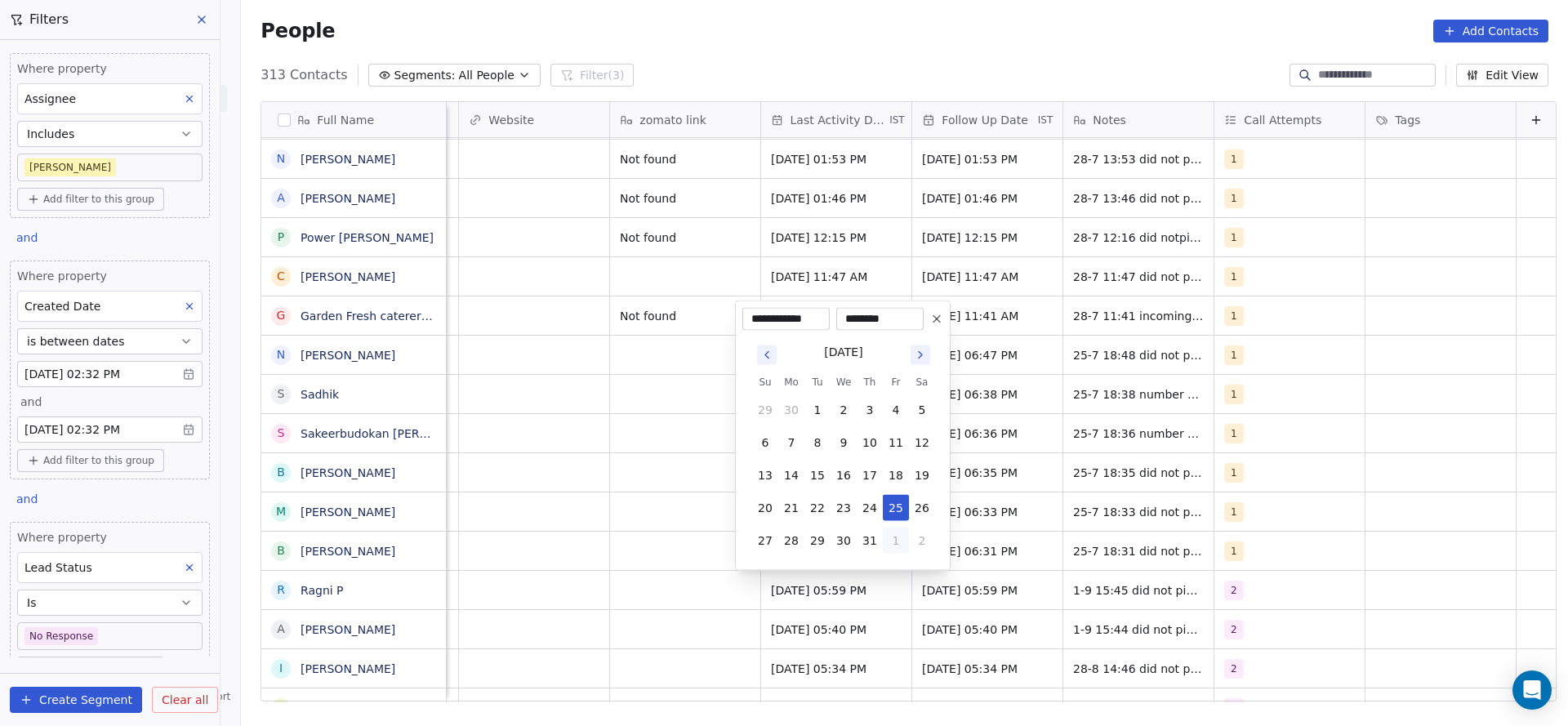
click at [896, 540] on button "1" at bounding box center [896, 540] width 26 height 26
click at [789, 542] on button "1" at bounding box center [791, 540] width 26 height 26
type input "**********"
click at [569, 583] on html "On2Cook India Pvt. Ltd. Contacts People Marketing Workflows Campaigns Sales Pip…" at bounding box center [784, 363] width 1568 height 726
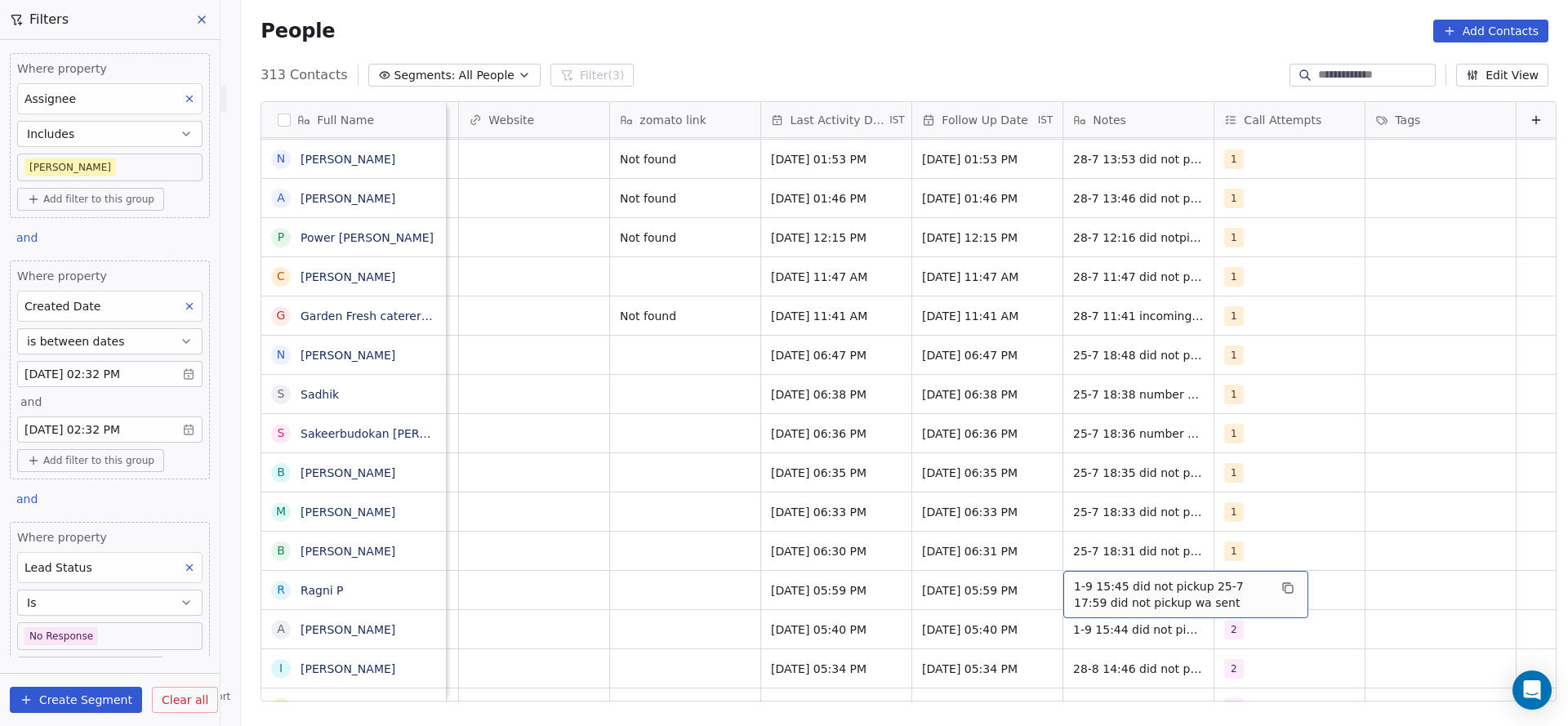
click at [1078, 602] on span "1-9 15:45 did not pickup 25-7 17:59 did not pickup wa sent" at bounding box center [1171, 594] width 195 height 33
click at [1100, 562] on html "On2Cook India Pvt. Ltd. Contacts People Marketing Workflows Campaigns Sales Pip…" at bounding box center [784, 363] width 1568 height 726
click at [1082, 555] on span "25-7 18:31 did not pikcup" at bounding box center [1147, 551] width 147 height 16
click at [823, 590] on html "On2Cook India Pvt. Ltd. Contacts People Marketing Workflows Campaigns Sales Pip…" at bounding box center [784, 363] width 1568 height 726
click at [1076, 583] on span "1-9 15:45 did not pickup 25-7 17:59 did not pickup wa sent" at bounding box center [1171, 594] width 195 height 33
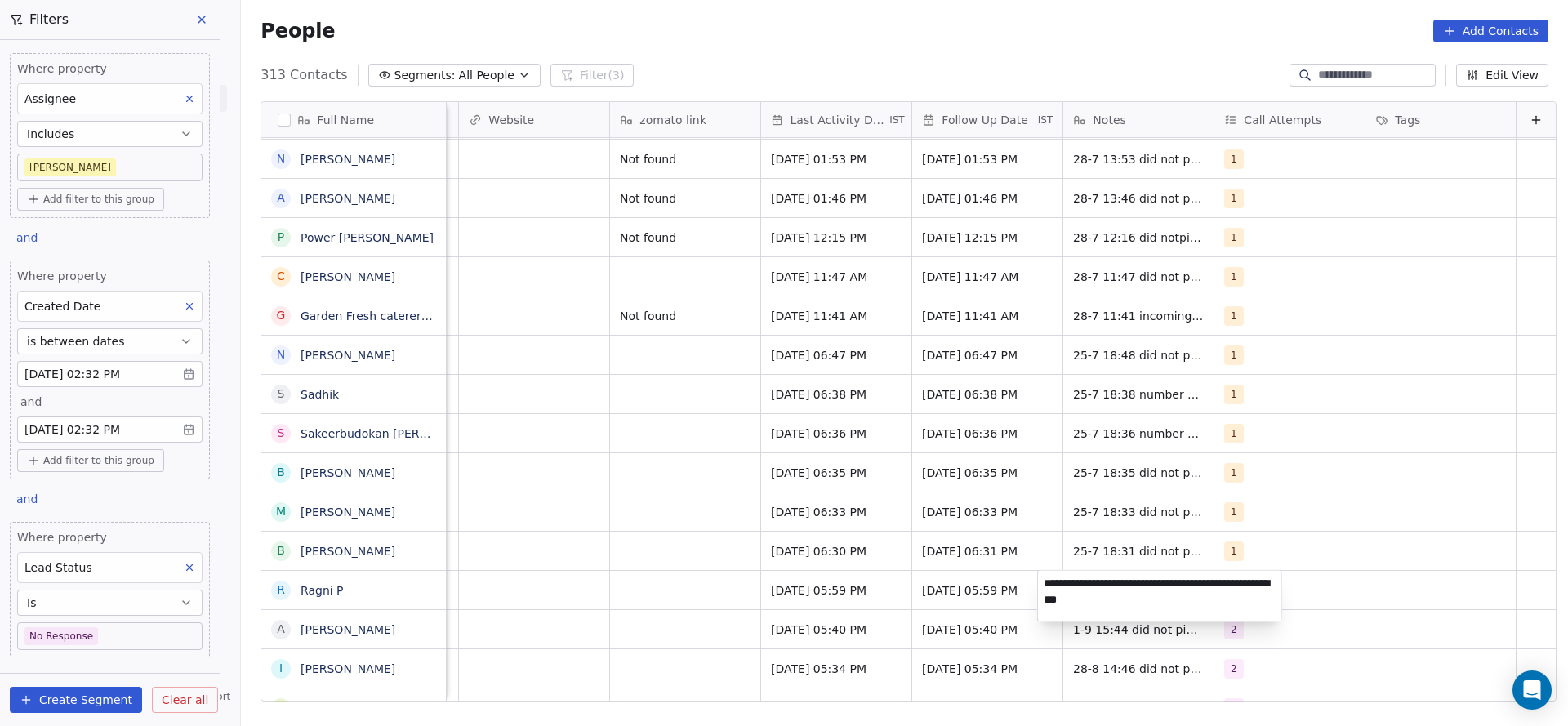
drag, startPoint x: 892, startPoint y: 594, endPoint x: 1093, endPoint y: 540, distance: 208.1
click at [893, 594] on html "On2Cook India Pvt. Ltd. Contacts People Marketing Workflows Campaigns Sales Pip…" at bounding box center [784, 363] width 1568 height 726
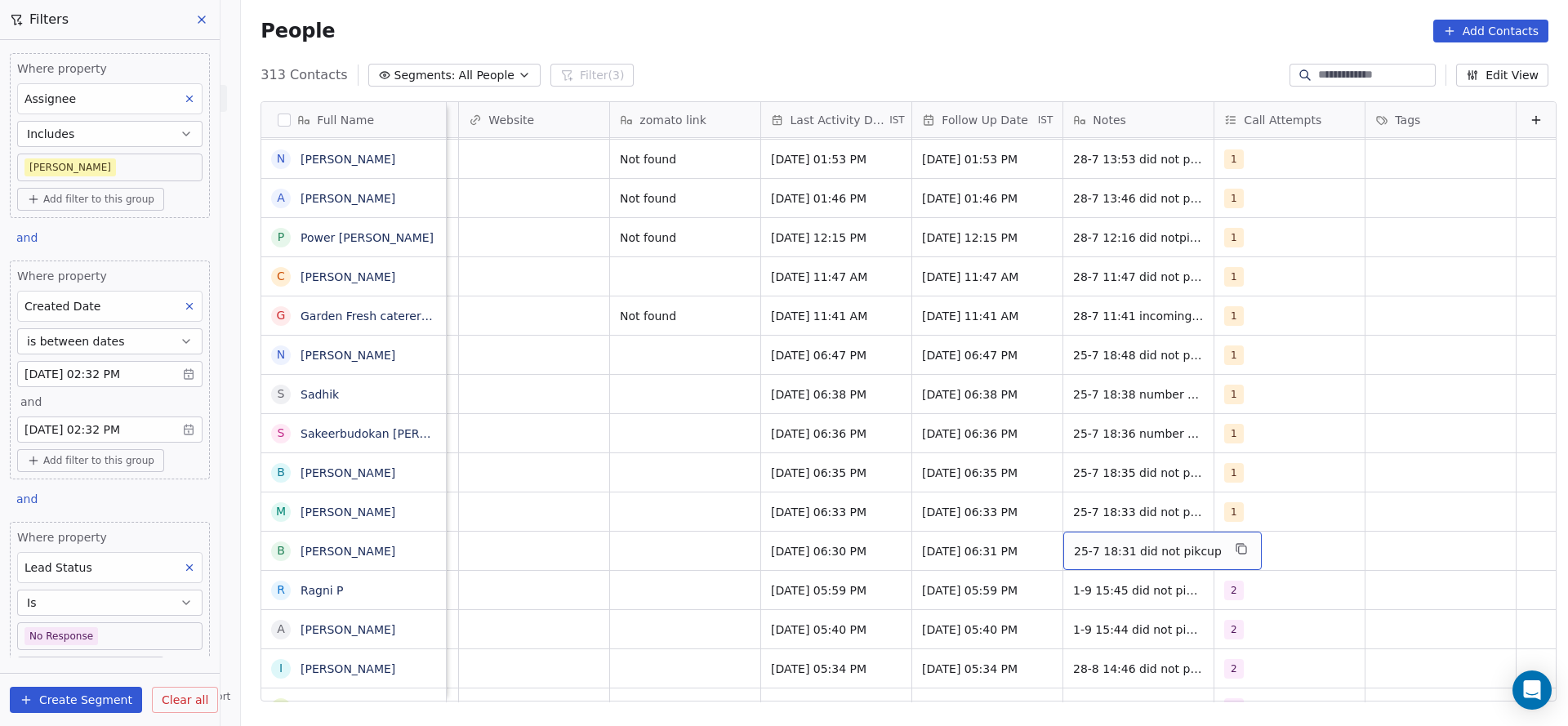
click at [1075, 551] on span "25-7 18:31 did not pikcup" at bounding box center [1147, 551] width 147 height 16
click at [1038, 541] on textarea "**********" at bounding box center [1129, 557] width 182 height 51
type textarea "**********"
click at [566, 487] on html "On2Cook India Pvt. Ltd. Contacts People Marketing Workflows Campaigns Sales Pip…" at bounding box center [784, 363] width 1568 height 726
click at [1229, 551] on div "1" at bounding box center [1274, 551] width 99 height 19
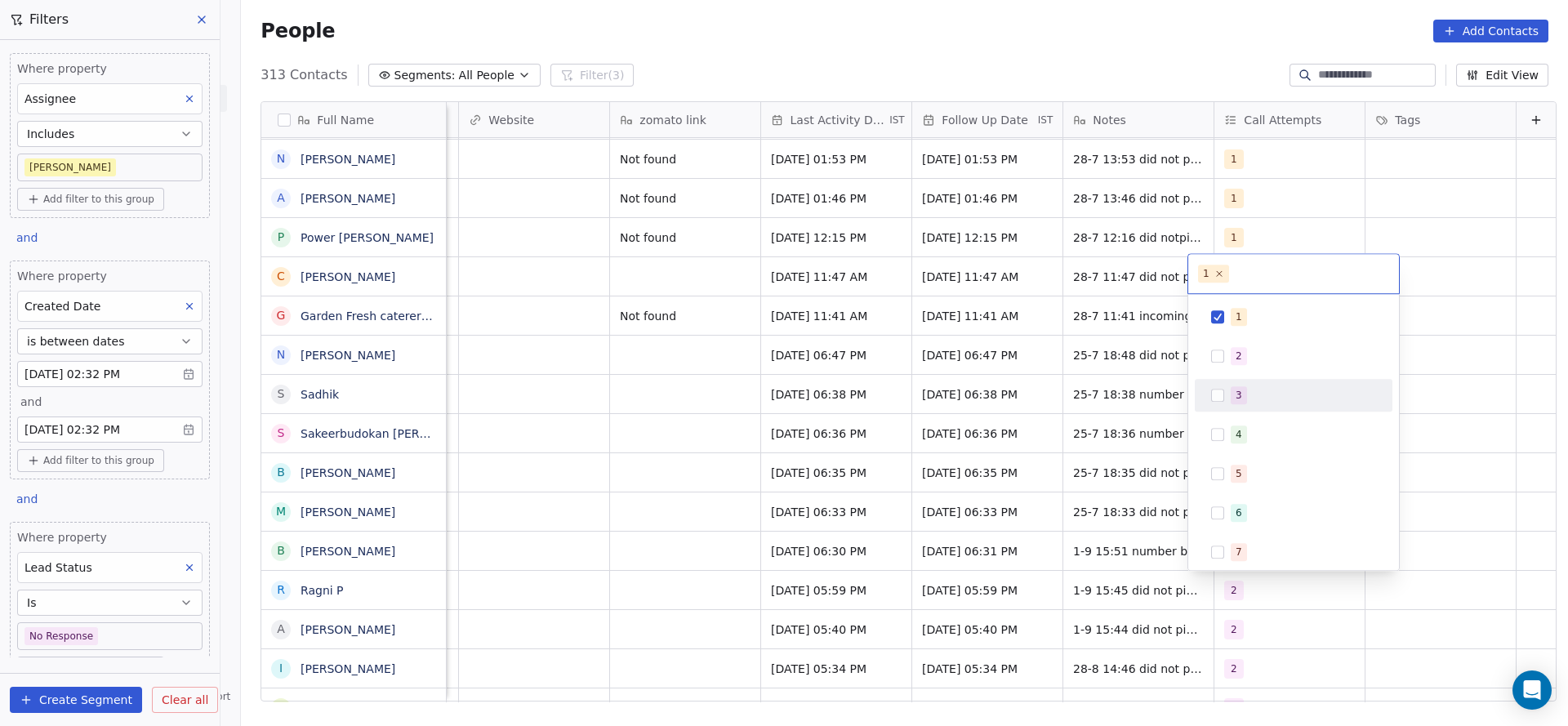
click at [1256, 340] on div "2" at bounding box center [1294, 356] width 197 height 33
click at [1234, 330] on div "1" at bounding box center [1294, 317] width 197 height 33
drag, startPoint x: 895, startPoint y: 553, endPoint x: 671, endPoint y: 568, distance: 224.5
click at [894, 555] on html "On2Cook India Pvt. Ltd. Contacts People Marketing Workflows Campaigns Sales Pip…" at bounding box center [784, 363] width 1568 height 726
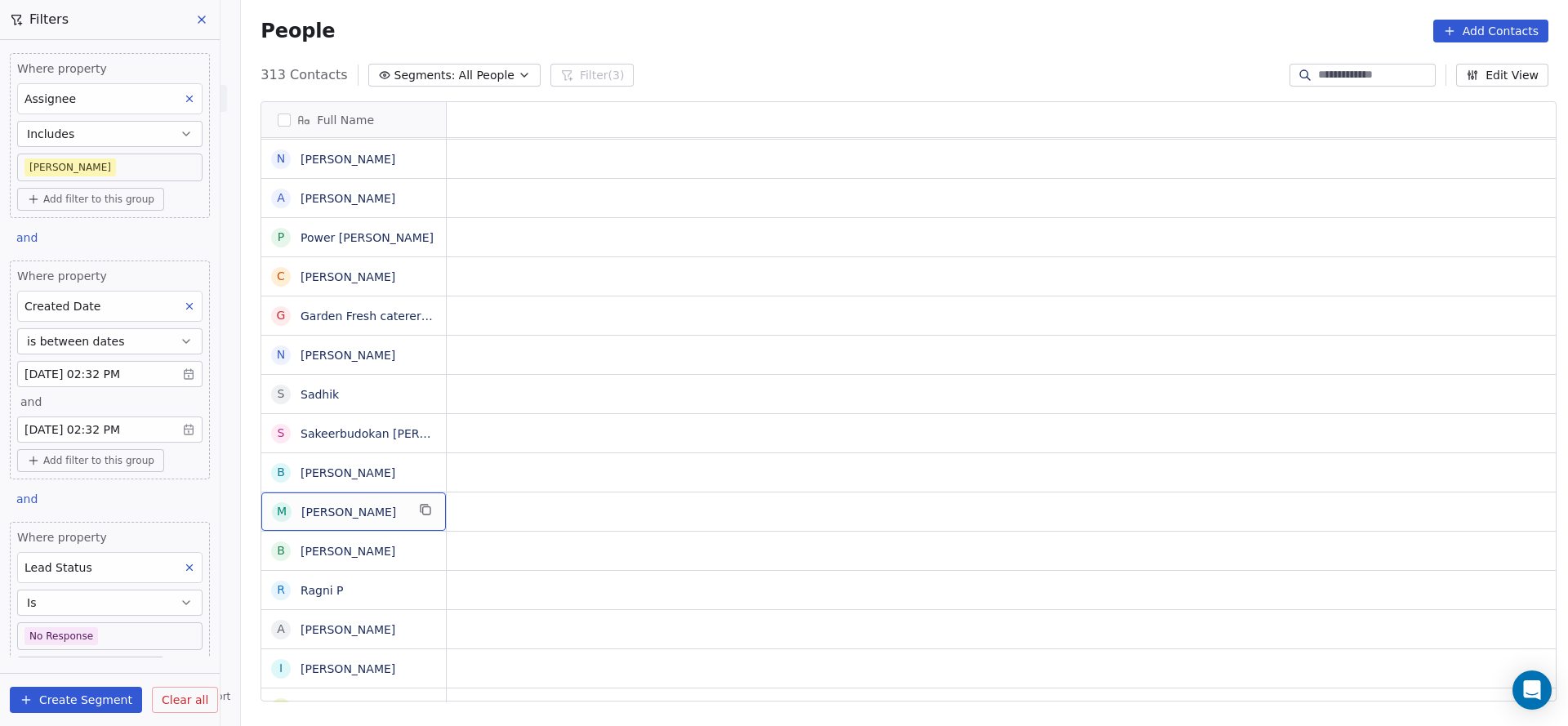
scroll to position [0, 0]
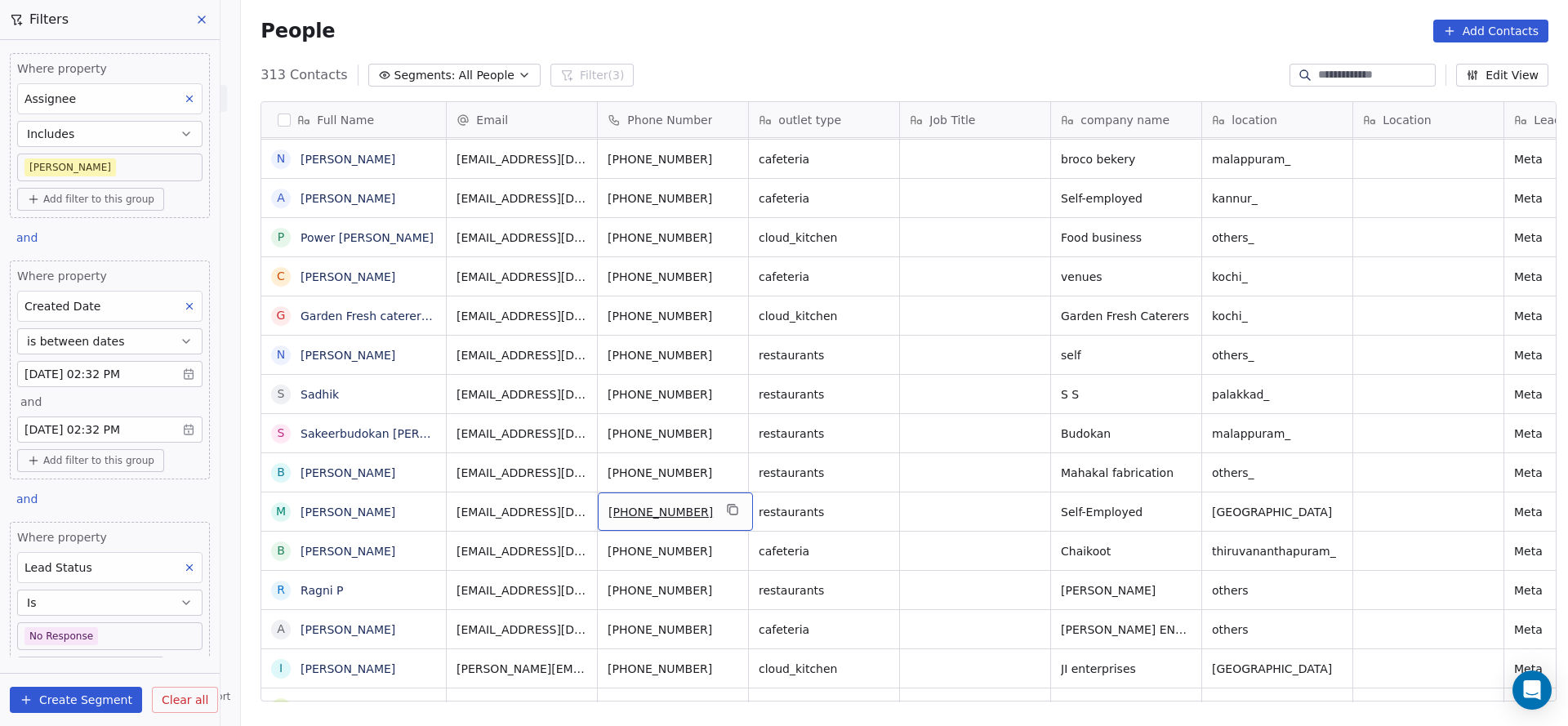
click at [728, 506] on button "grid" at bounding box center [733, 509] width 19 height 19
click at [395, 513] on link "mohammad kolarikkandy" at bounding box center [348, 512] width 94 height 13
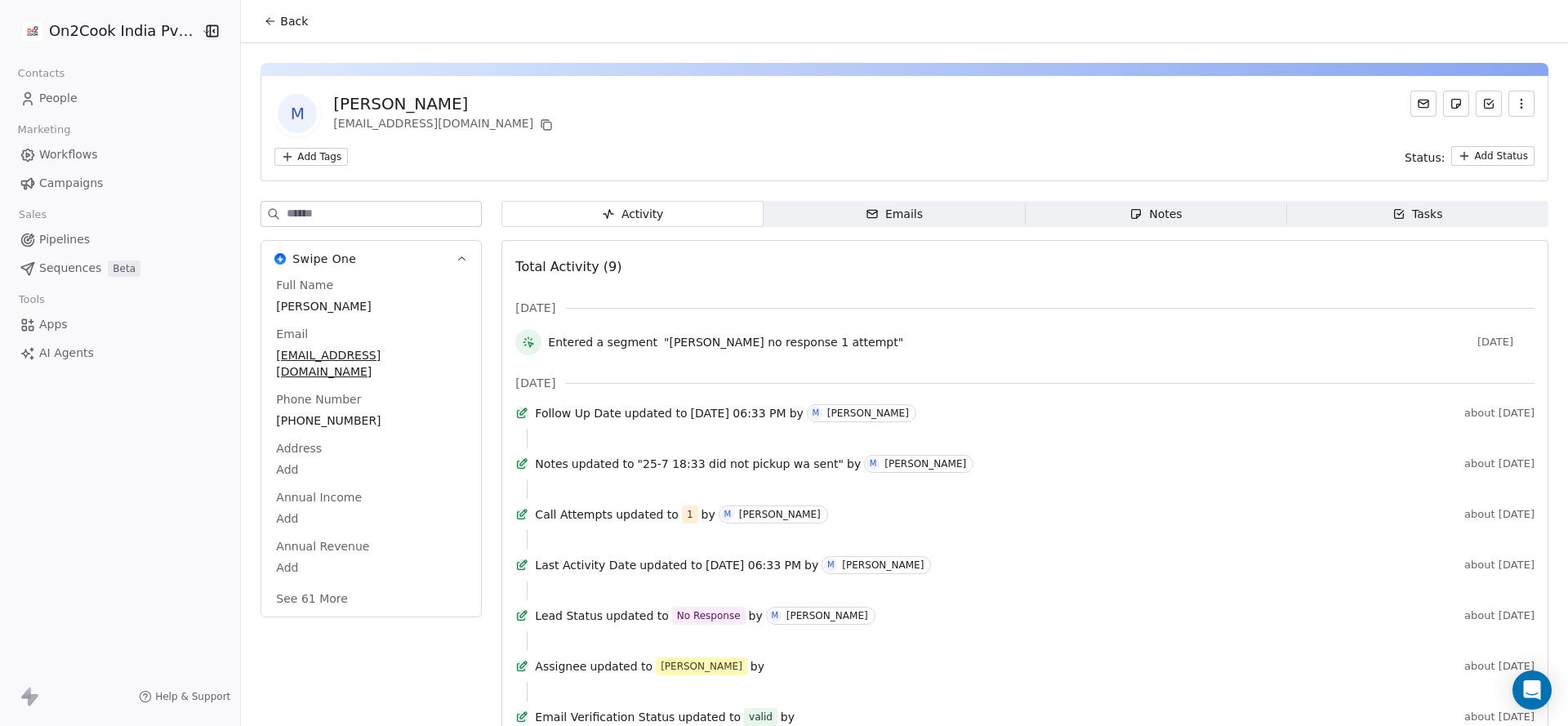
click at [283, 24] on span "Back" at bounding box center [294, 21] width 28 height 16
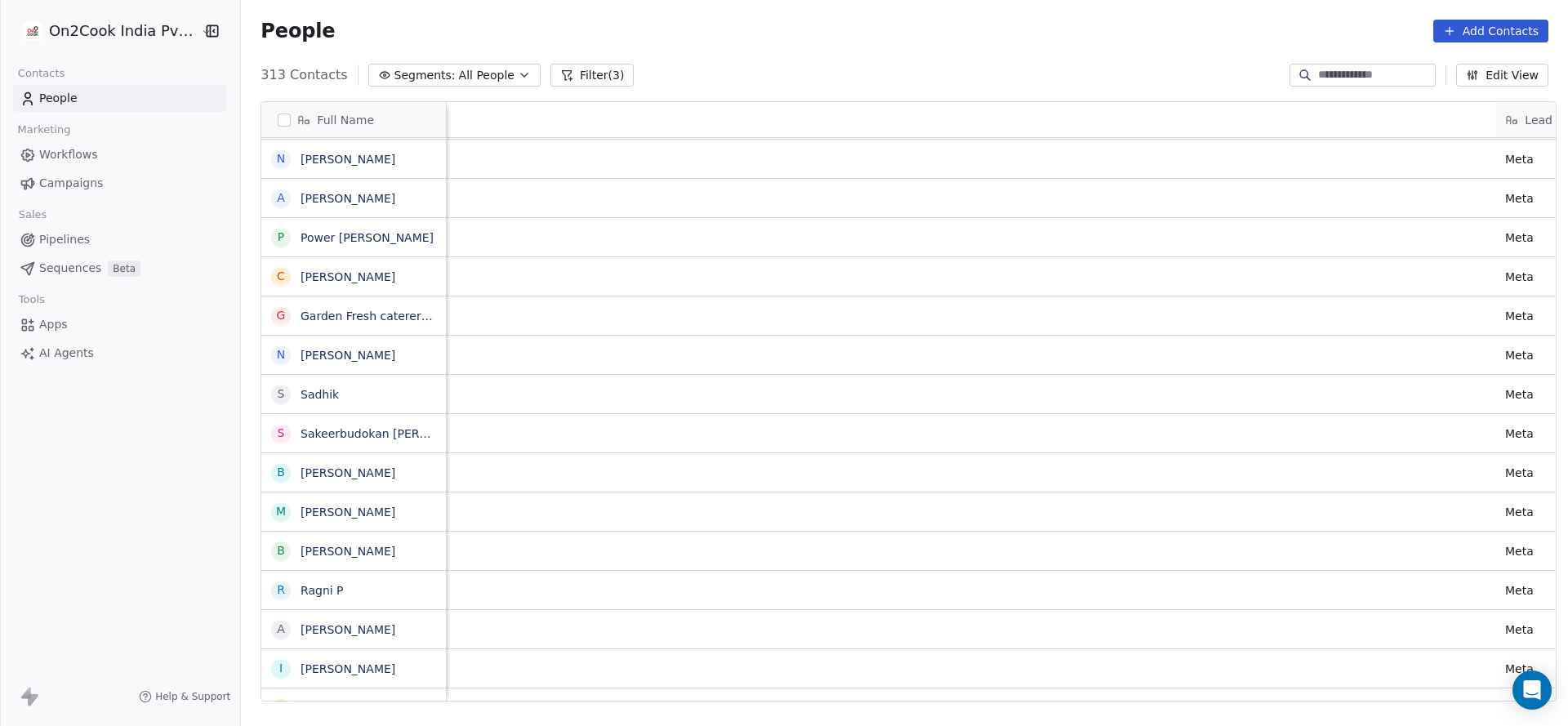
scroll to position [0, 1561]
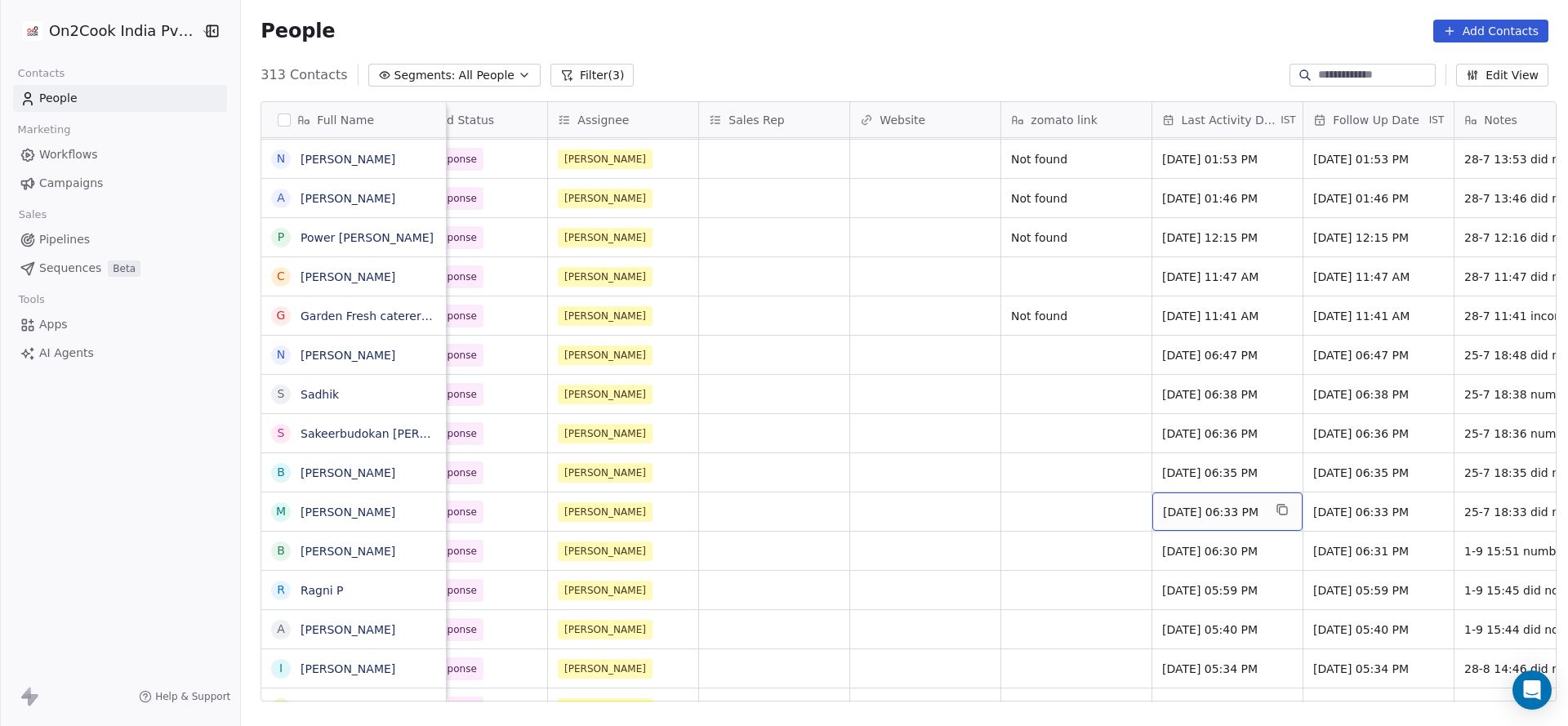
click at [1166, 504] on span "Jul 25, 2025 06:33 PM" at bounding box center [1213, 511] width 99 height 16
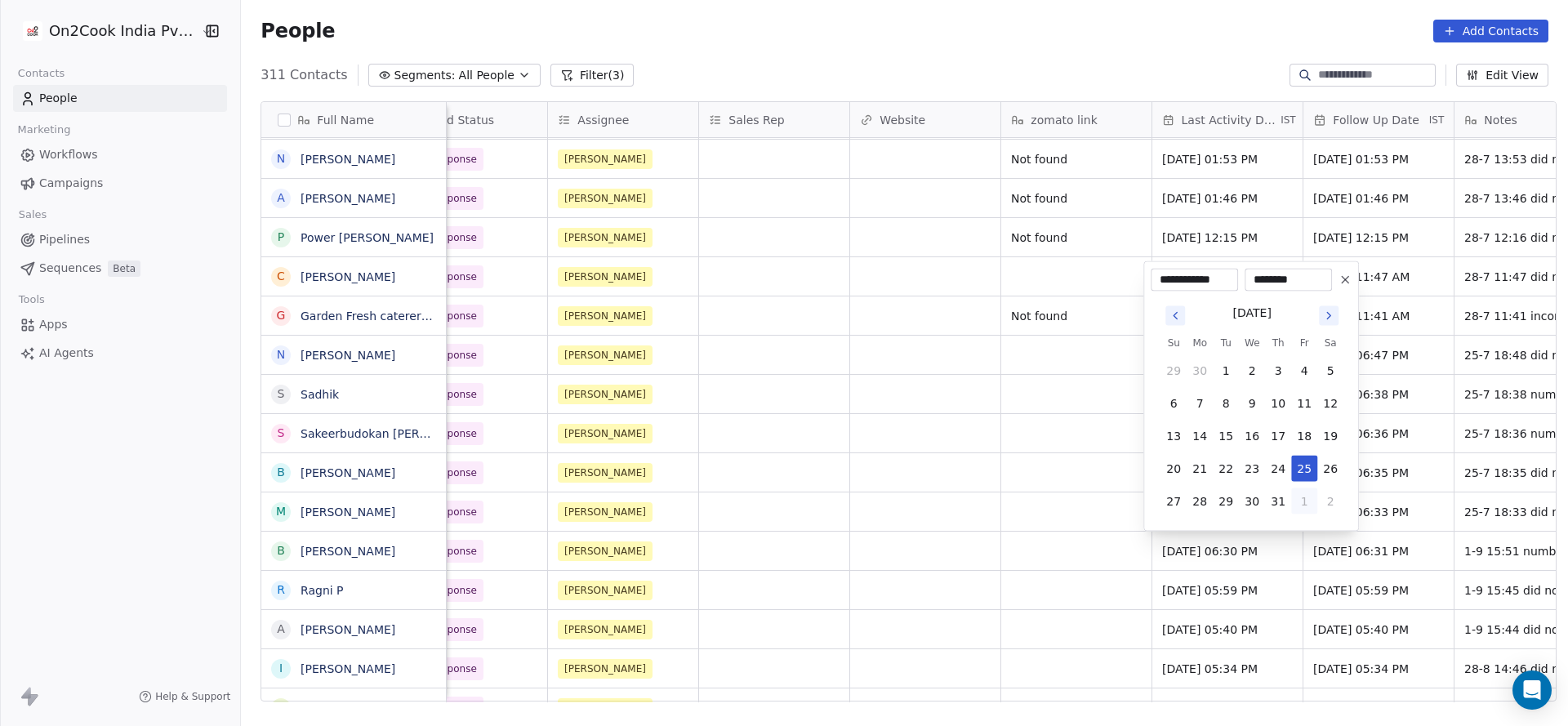
click at [1298, 500] on button "1" at bounding box center [1304, 501] width 26 height 26
click at [1207, 507] on button "1" at bounding box center [1199, 501] width 26 height 26
type input "**********"
click at [875, 522] on html "On2Cook India Pvt. Ltd. Contacts People Marketing Workflows Campaigns Sales Pip…" at bounding box center [784, 363] width 1568 height 726
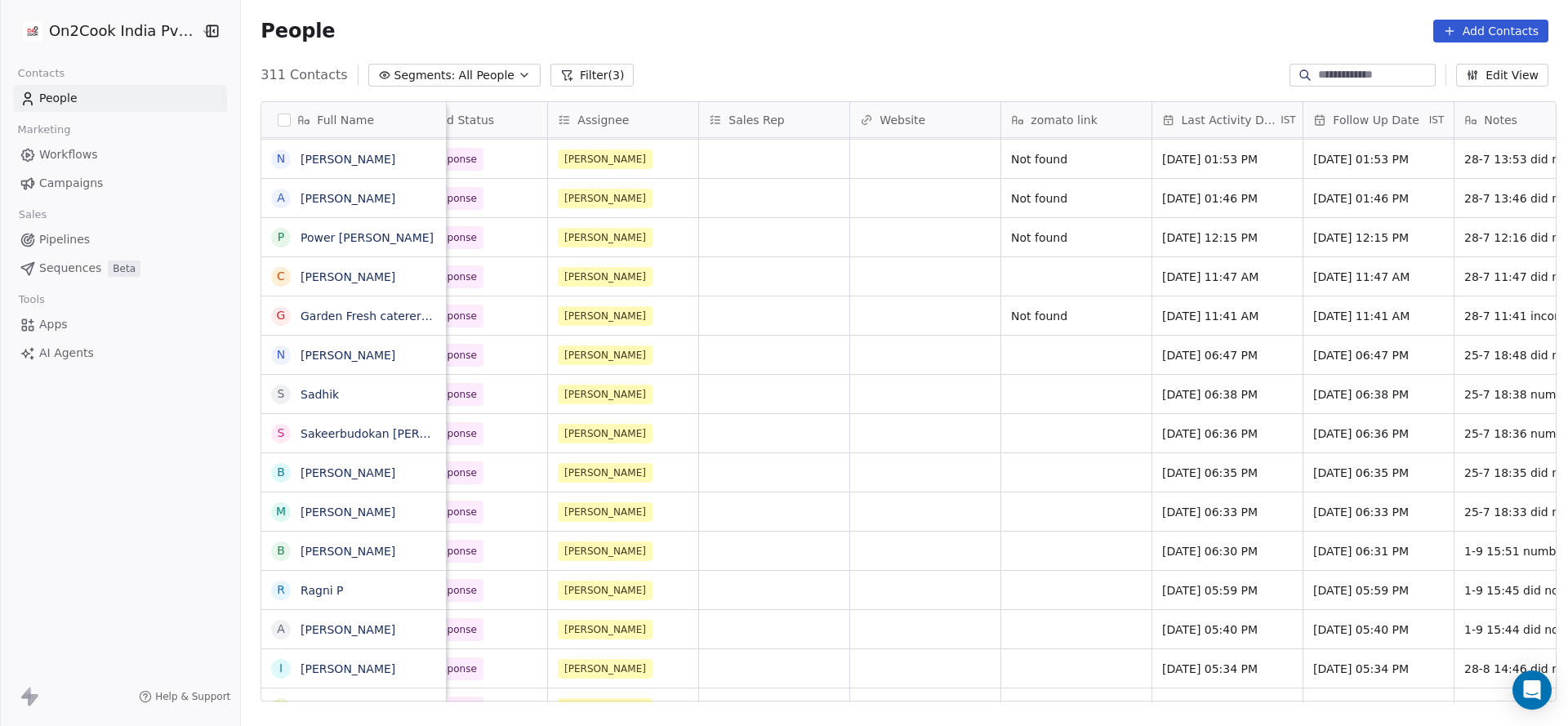
scroll to position [0, 1970]
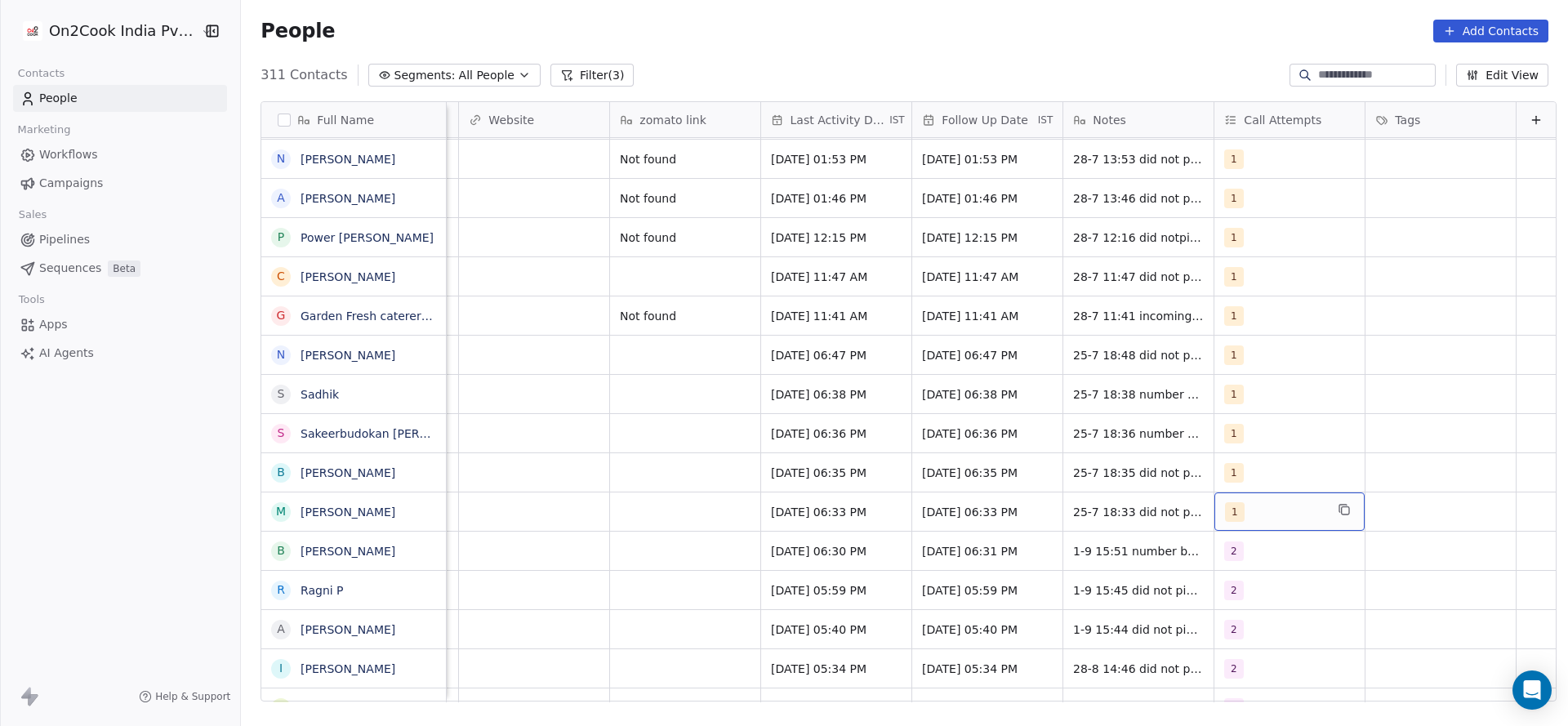
click at [1223, 524] on div "1" at bounding box center [1290, 511] width 150 height 39
click at [1231, 322] on span "2" at bounding box center [1239, 317] width 16 height 18
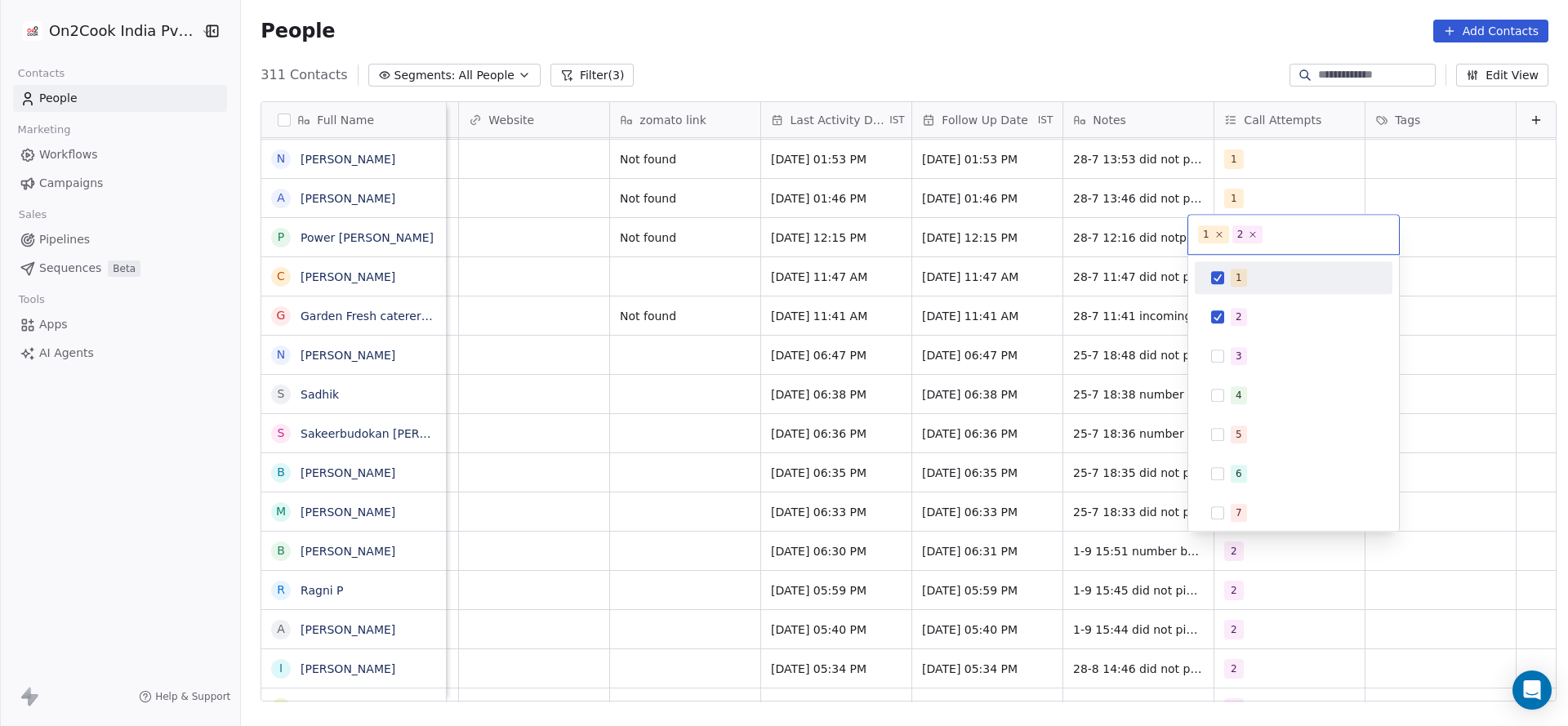
click at [1236, 277] on div "1" at bounding box center [1239, 277] width 7 height 14
click at [1056, 368] on html "On2Cook India Pvt. Ltd. Contacts People Marketing Workflows Campaigns Sales Pip…" at bounding box center [784, 363] width 1568 height 726
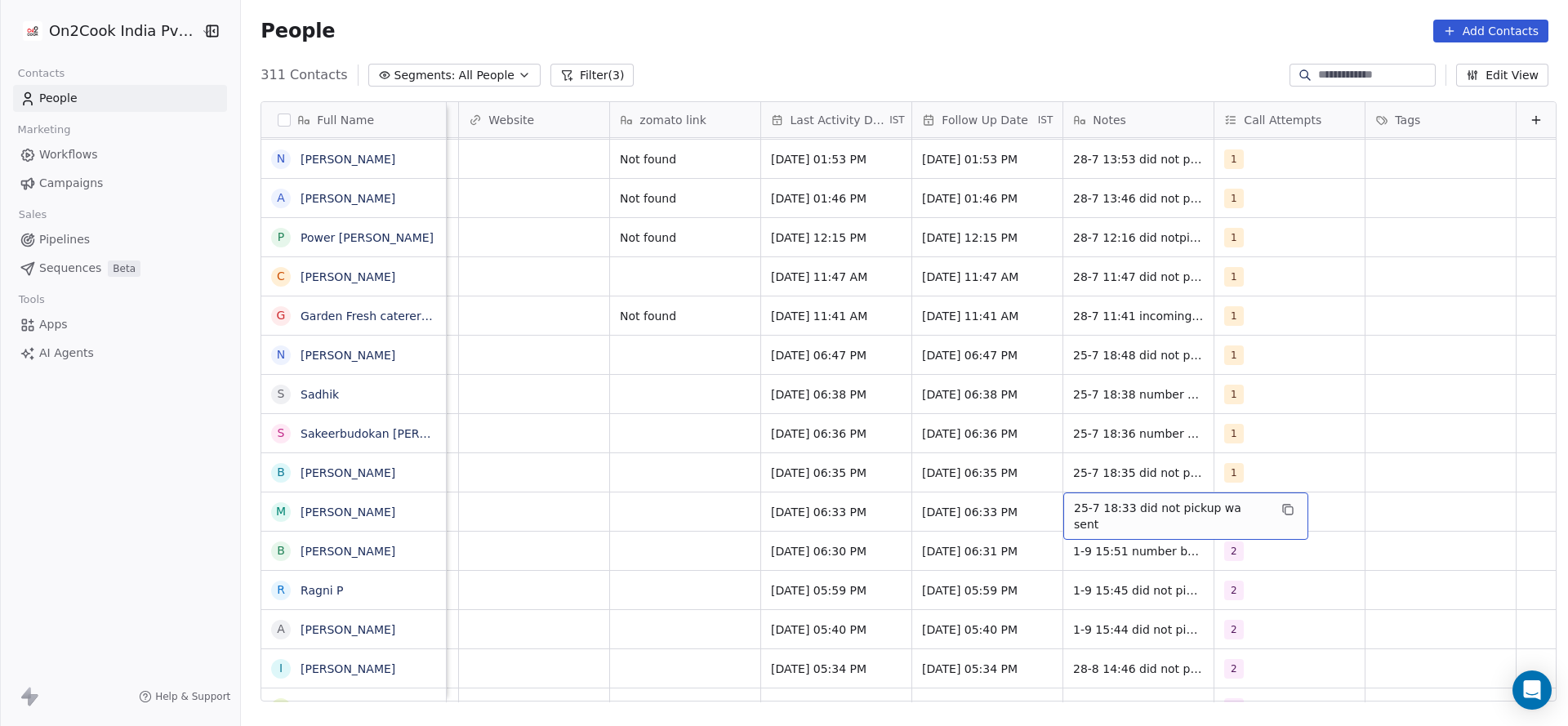
click at [1079, 524] on div "25-7 18:33 did not pickup wa sent" at bounding box center [1186, 515] width 245 height 47
click at [1050, 507] on textarea "**********" at bounding box center [1150, 517] width 224 height 51
type textarea "**********"
click at [640, 568] on html "On2Cook India Pvt. Ltd. Contacts People Marketing Workflows Campaigns Sales Pip…" at bounding box center [784, 363] width 1568 height 726
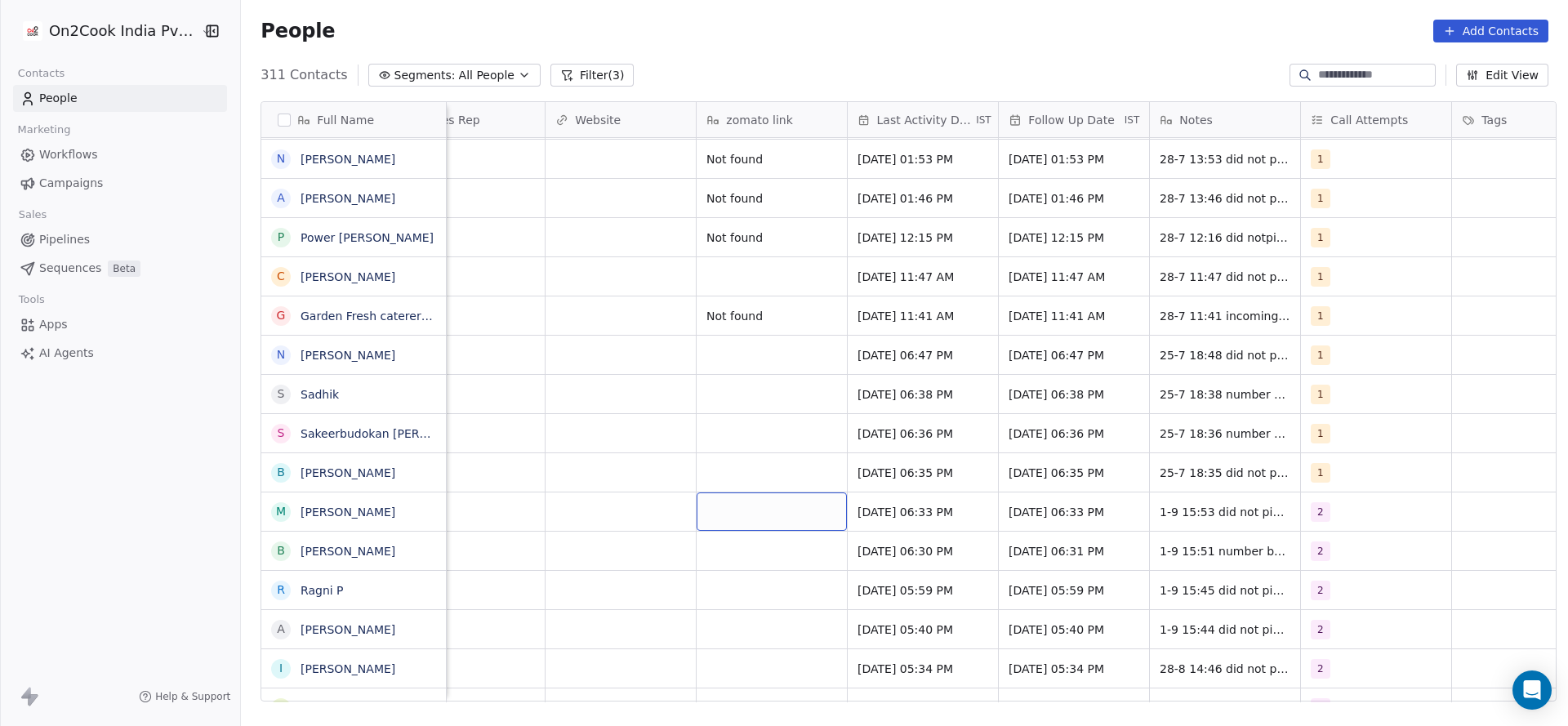
scroll to position [0, 1914]
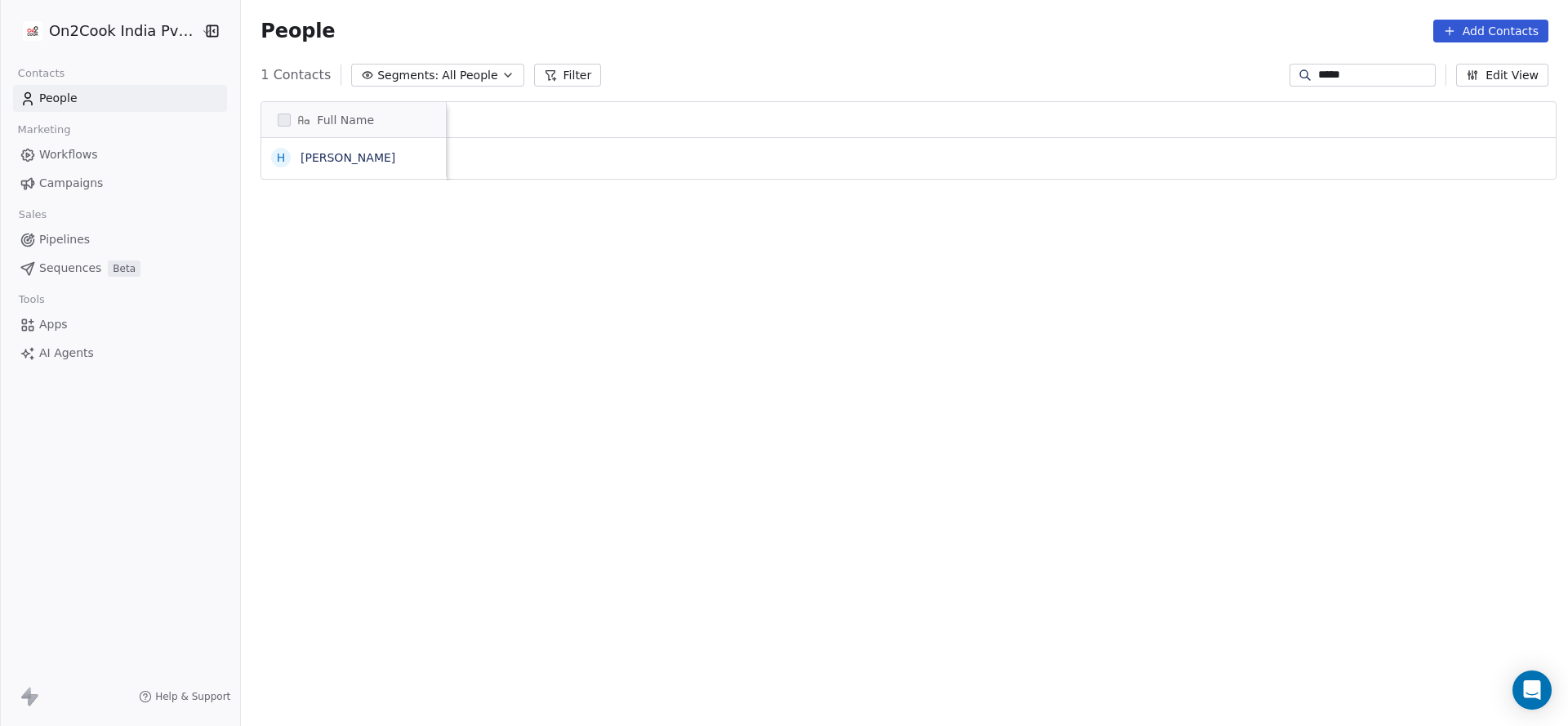
scroll to position [620, 1316]
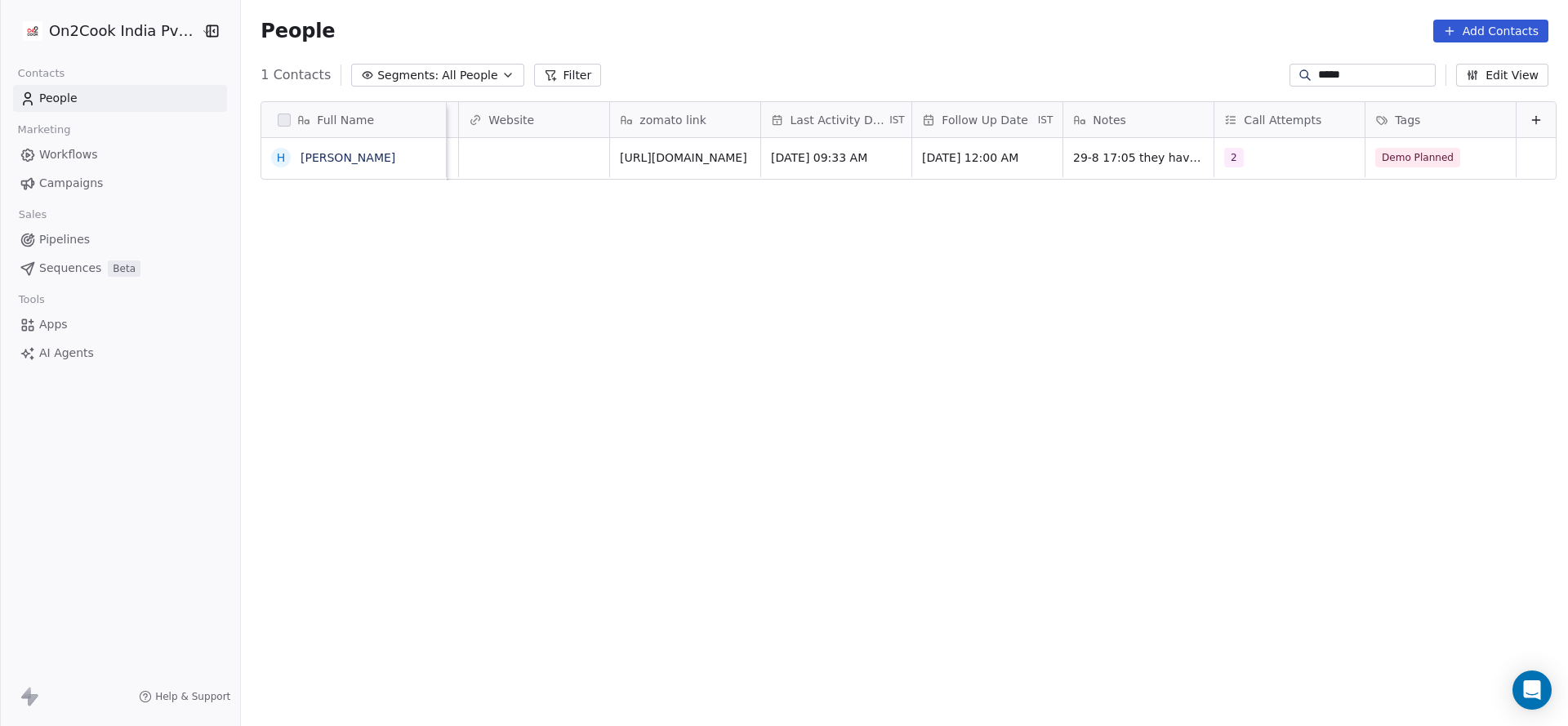
click at [1337, 68] on input "****" at bounding box center [1375, 75] width 115 height 16
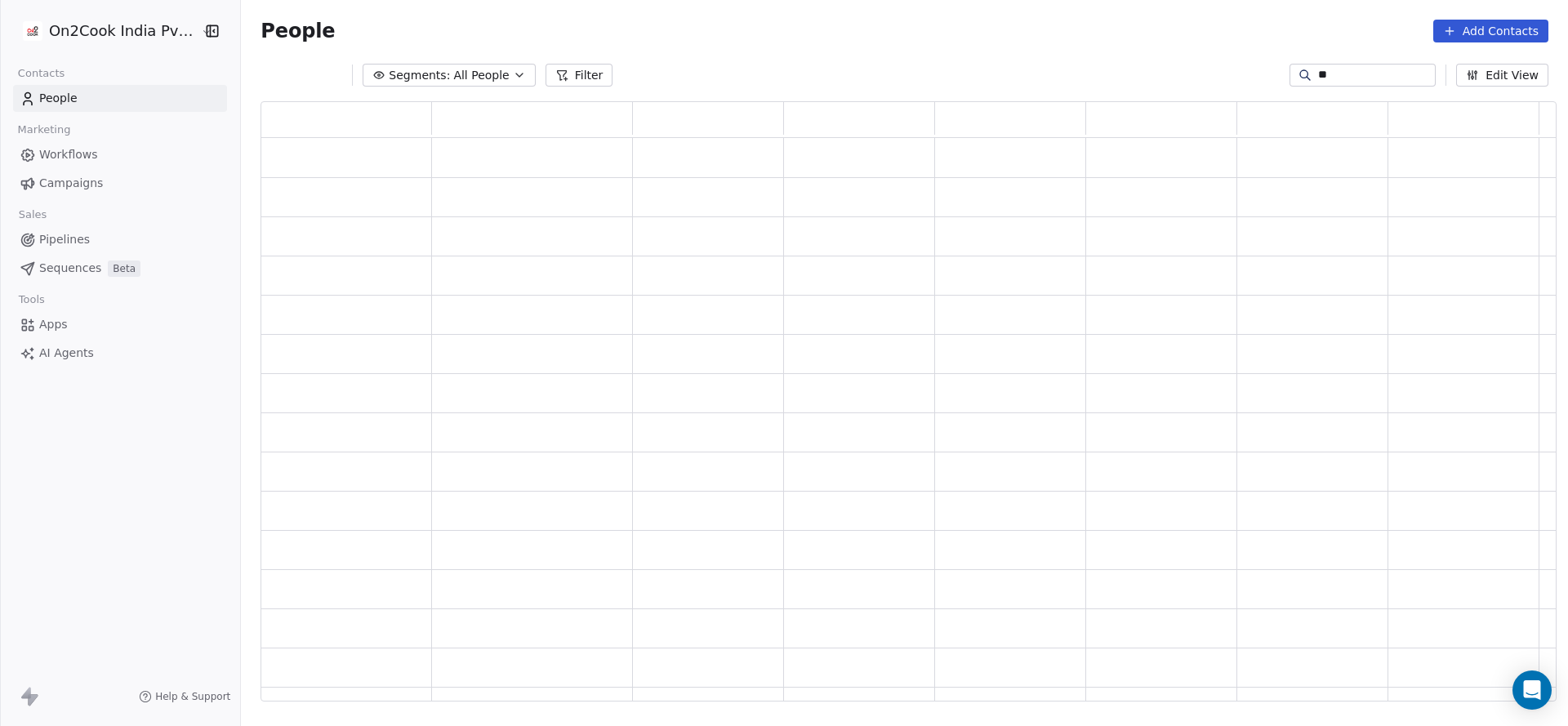
type input "*"
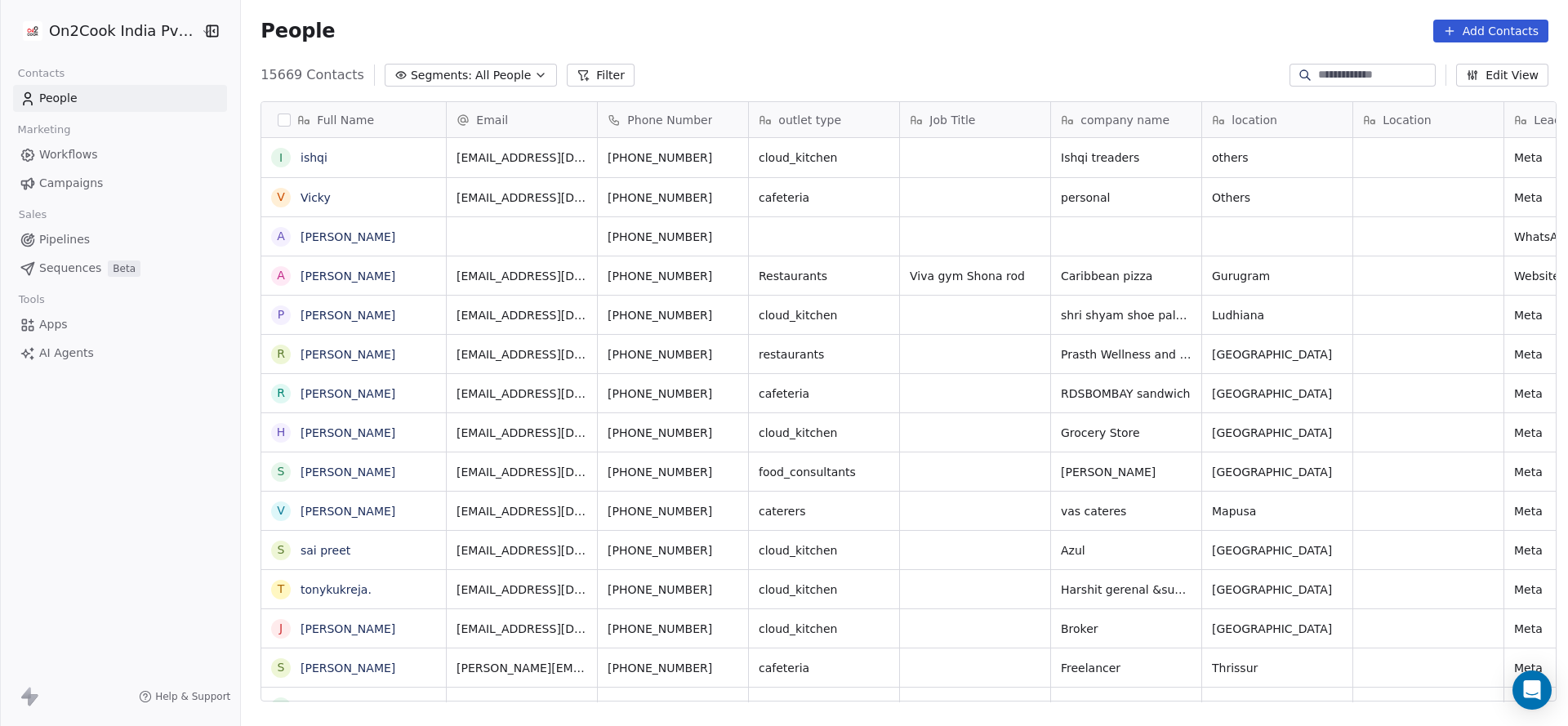
click at [567, 72] on button "Filter" at bounding box center [601, 75] width 67 height 23
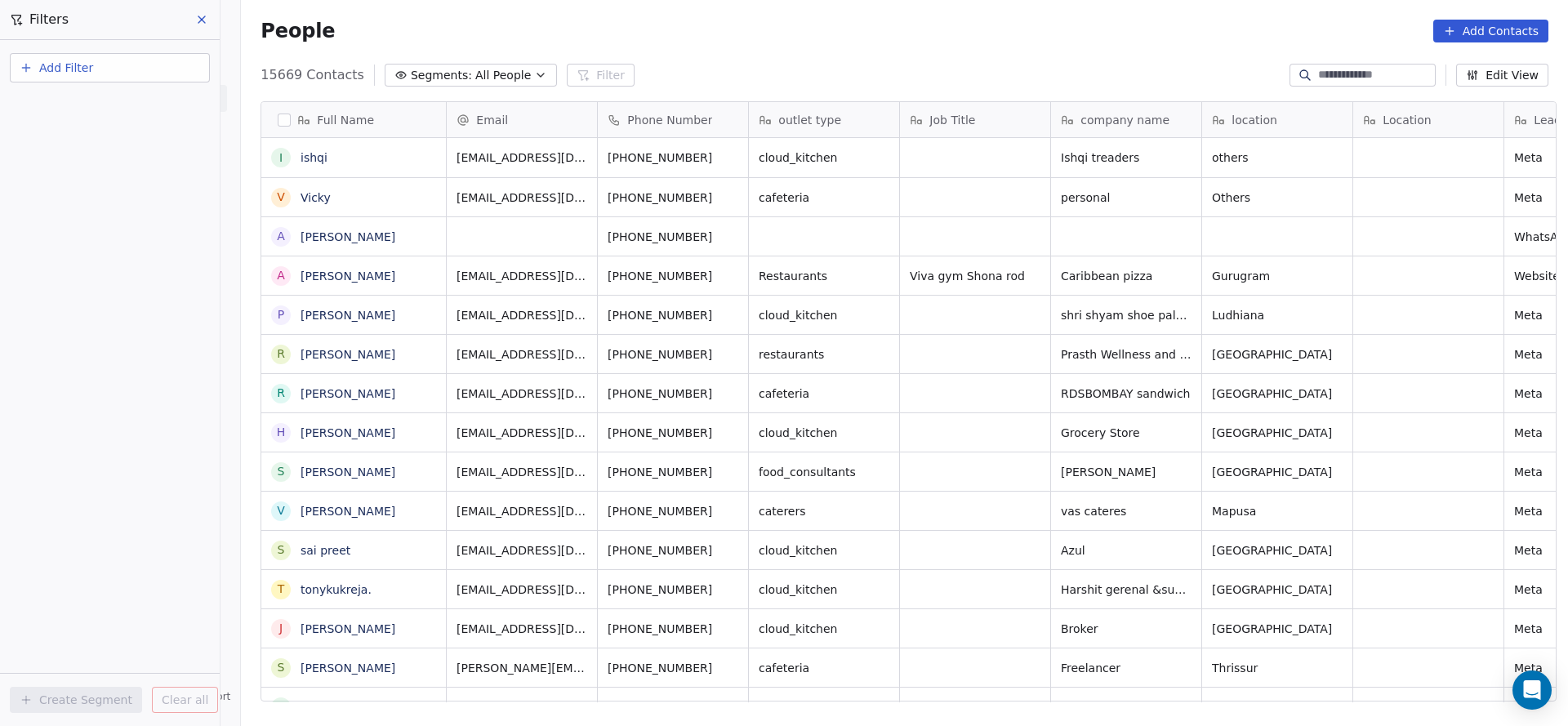
click at [39, 66] on span "Add Filter" at bounding box center [66, 68] width 54 height 17
click at [116, 111] on span "Contact properties" at bounding box center [80, 107] width 106 height 17
type input "***"
click at [86, 179] on div "General System Custom Assignee B2B Fields Ecommerce Subscription / SaaS" at bounding box center [110, 152] width 198 height 65
click at [117, 170] on div "Assignee" at bounding box center [110, 165] width 166 height 16
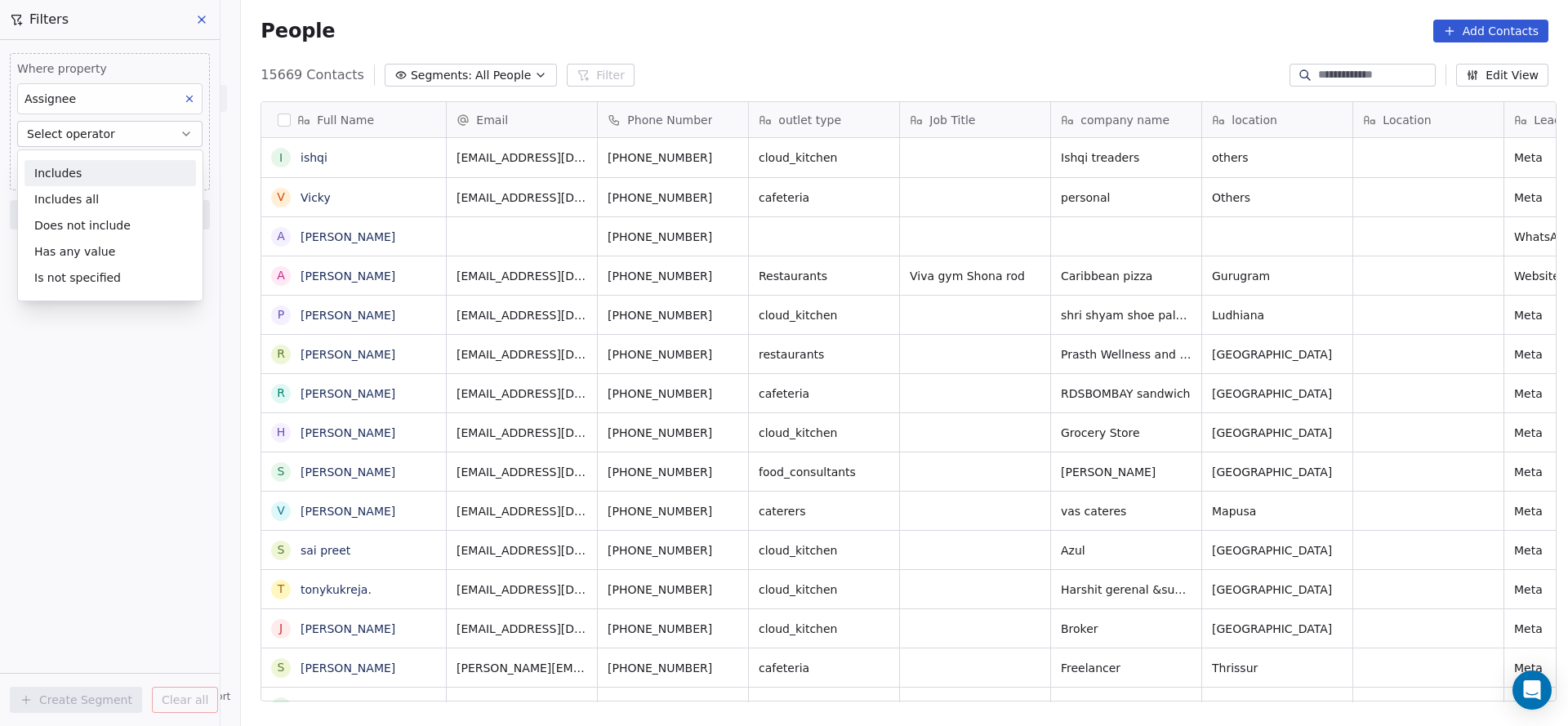
click at [115, 184] on div "Includes" at bounding box center [110, 172] width 171 height 26
click at [111, 194] on span "Add filter to this group" at bounding box center [98, 197] width 111 height 13
click at [114, 173] on html "On2Cook India Pvt. Ltd. Contacts People Marketing Workflows Campaigns Sales Pip…" at bounding box center [784, 363] width 1568 height 726
click at [113, 172] on body "On2Cook India Pvt. Ltd. Contacts People Marketing Workflows Campaigns Sales Pip…" at bounding box center [784, 363] width 1568 height 726
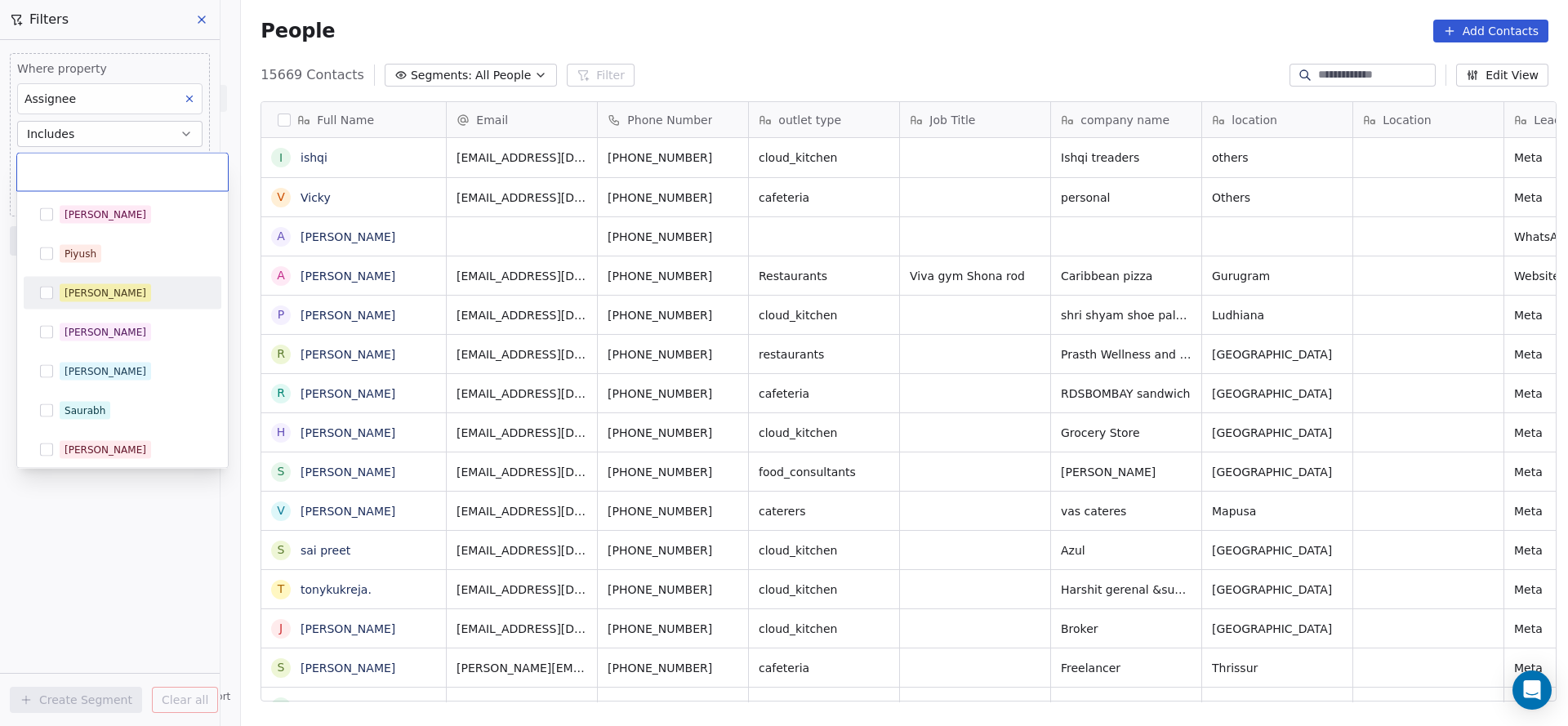
drag, startPoint x: 90, startPoint y: 288, endPoint x: 257, endPoint y: 288, distance: 167.0
click at [94, 288] on div "[PERSON_NAME]" at bounding box center [105, 293] width 82 height 14
click at [460, 287] on html "On2Cook India Pvt. Ltd. Contacts People Marketing Workflows Campaigns Sales Pip…" at bounding box center [784, 363] width 1568 height 726
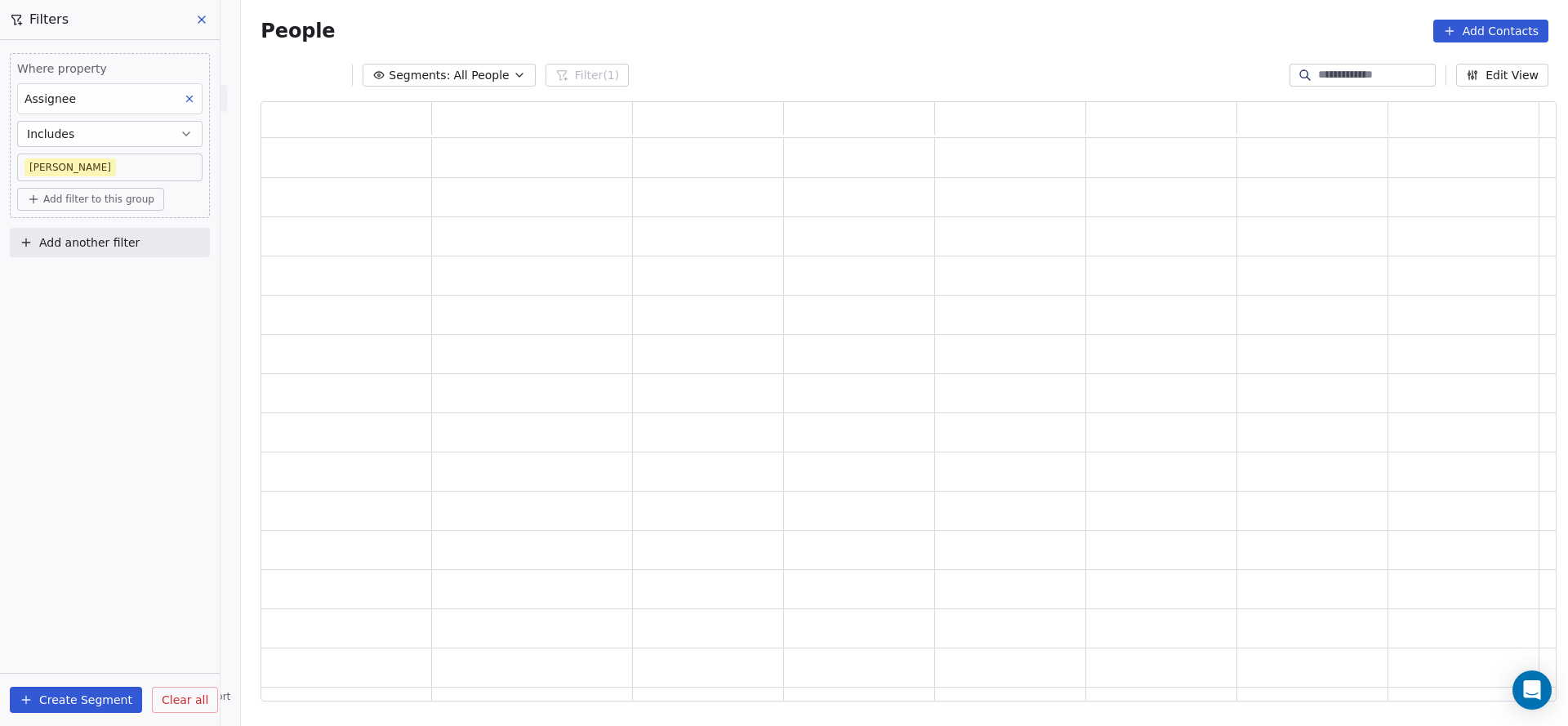
scroll to position [581, 1276]
click at [165, 239] on button "Add another filter" at bounding box center [110, 243] width 200 height 30
click at [144, 272] on div "Contact properties" at bounding box center [110, 280] width 166 height 17
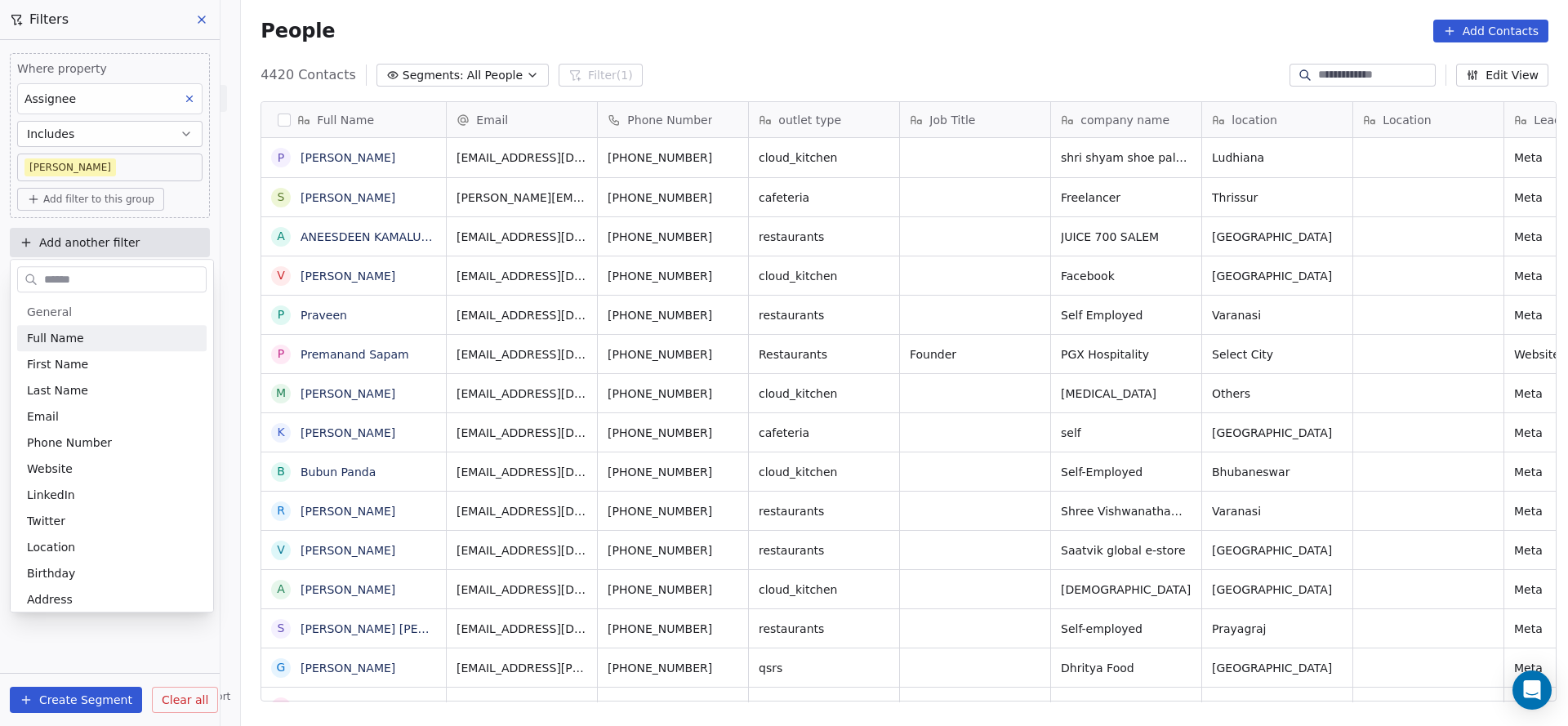
scroll to position [620, 1316]
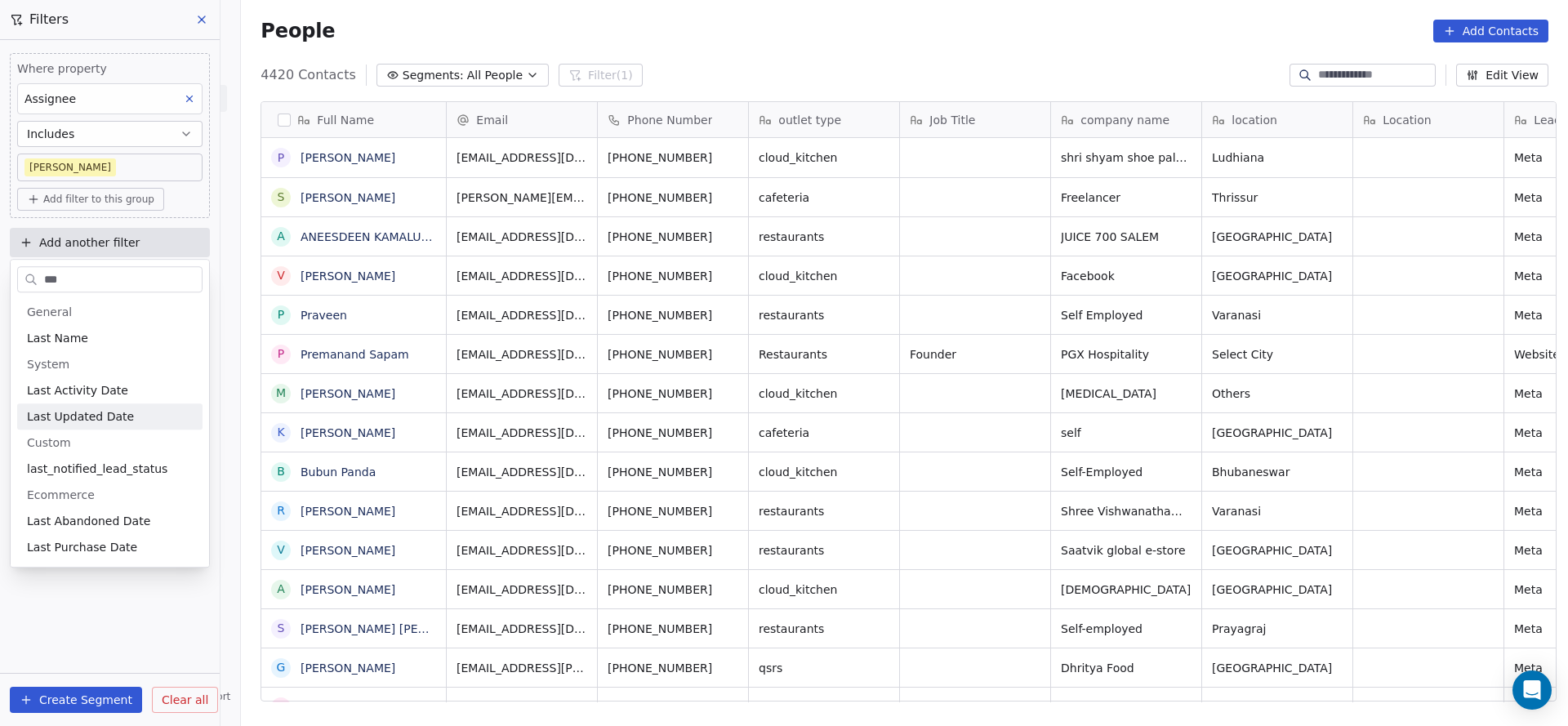
type input "***"
click at [122, 378] on div "Last Activity Date" at bounding box center [110, 390] width 186 height 26
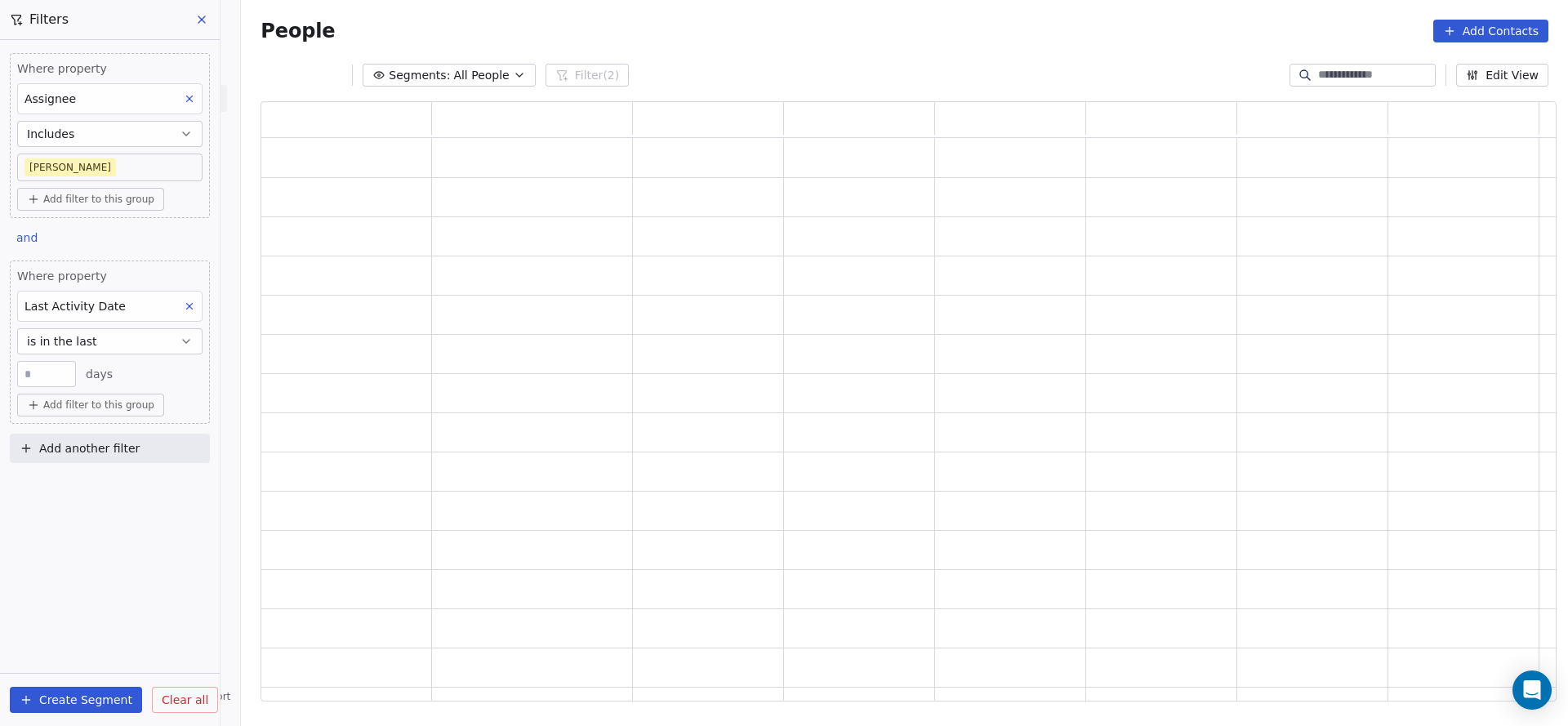
scroll to position [581, 1276]
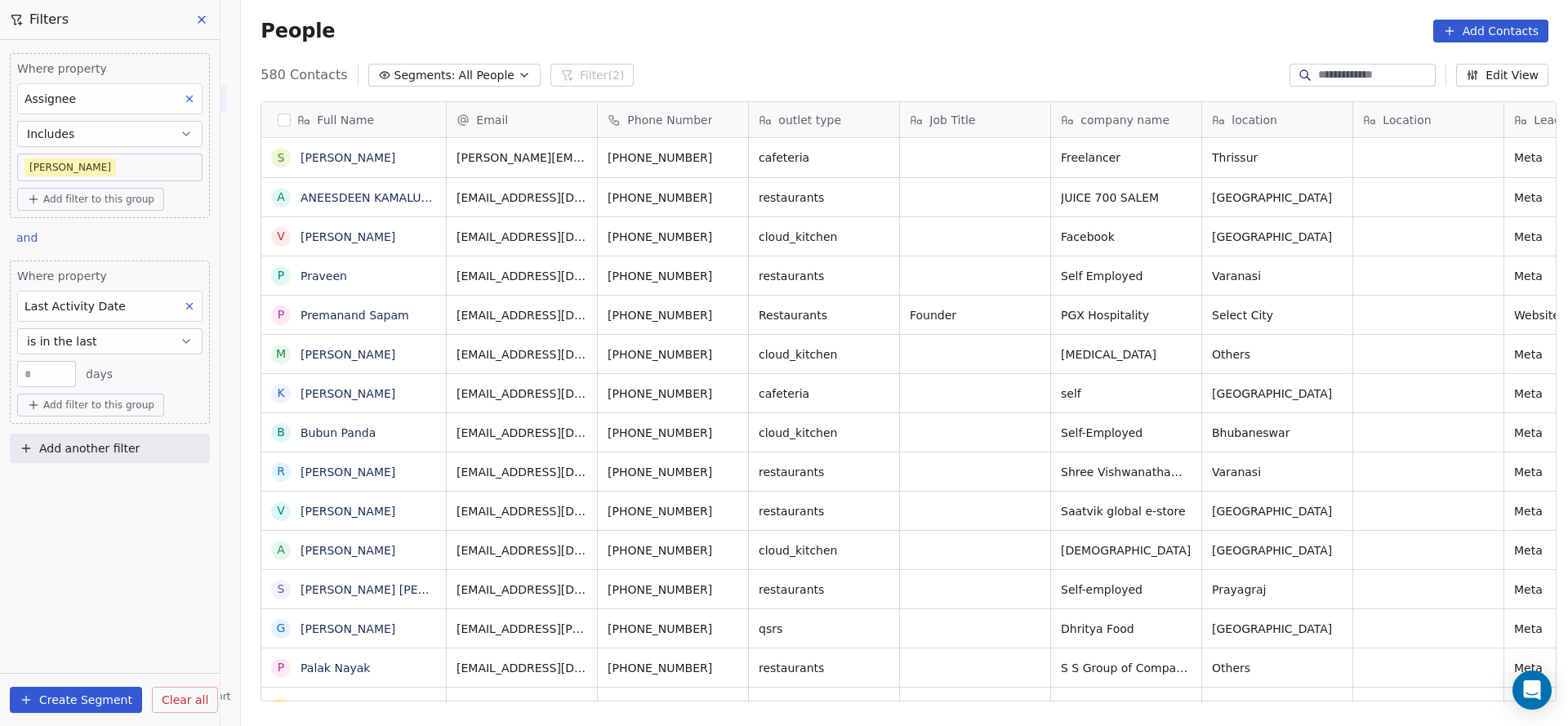
click at [94, 336] on button "is in the last" at bounding box center [110, 341] width 186 height 26
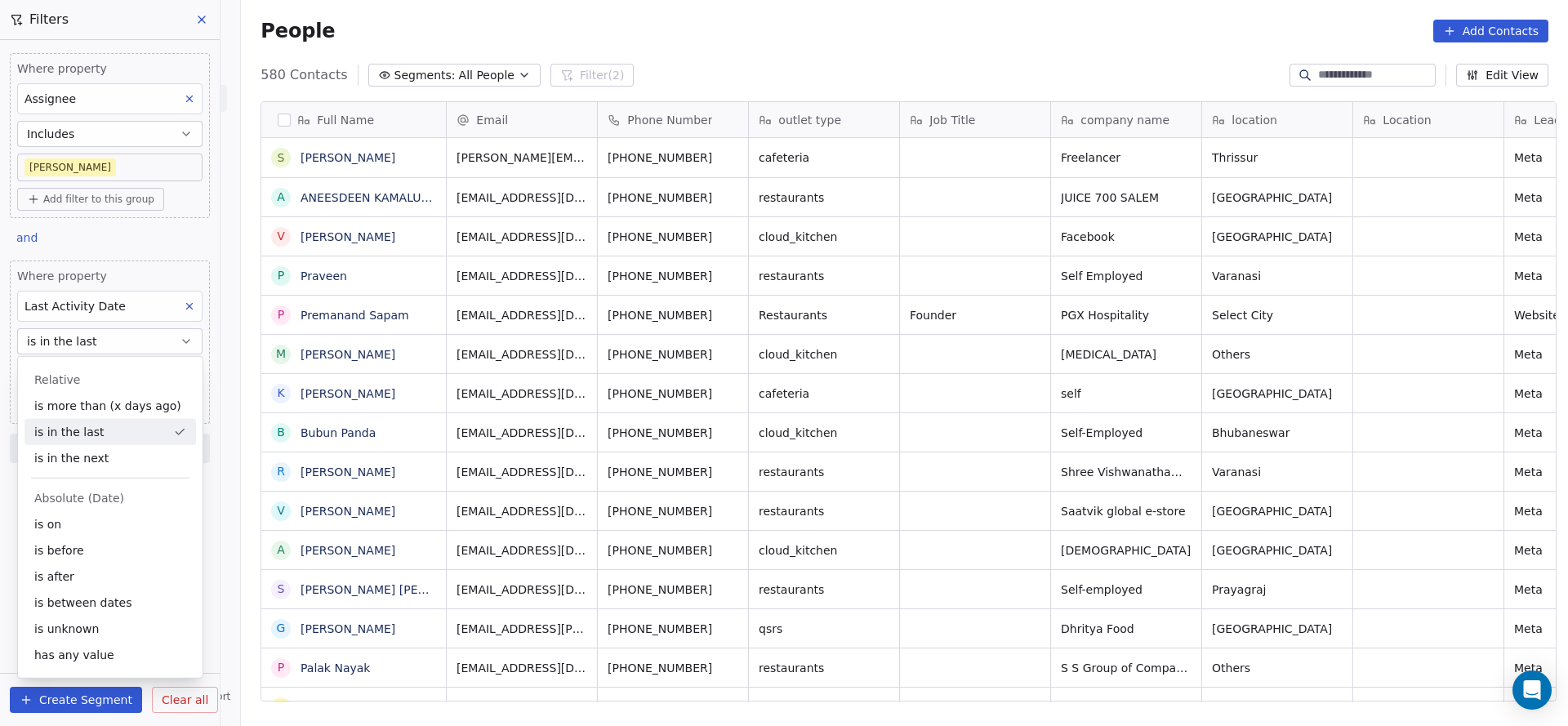
scroll to position [620, 1316]
click at [108, 531] on div "is on" at bounding box center [110, 524] width 171 height 26
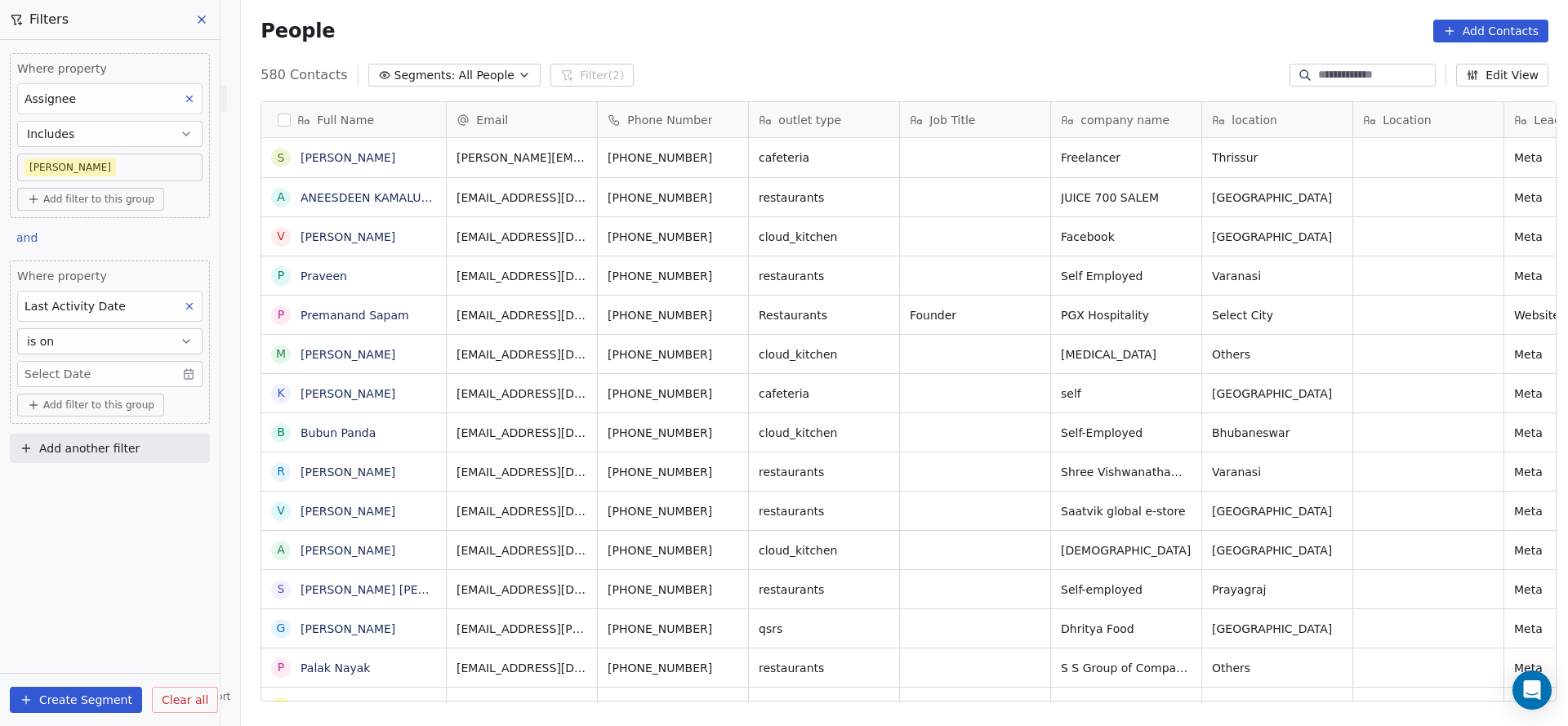
click at [99, 372] on body "On2Cook India Pvt. Ltd. Contacts People Marketing Workflows Campaigns Sales Pip…" at bounding box center [784, 363] width 1568 height 726
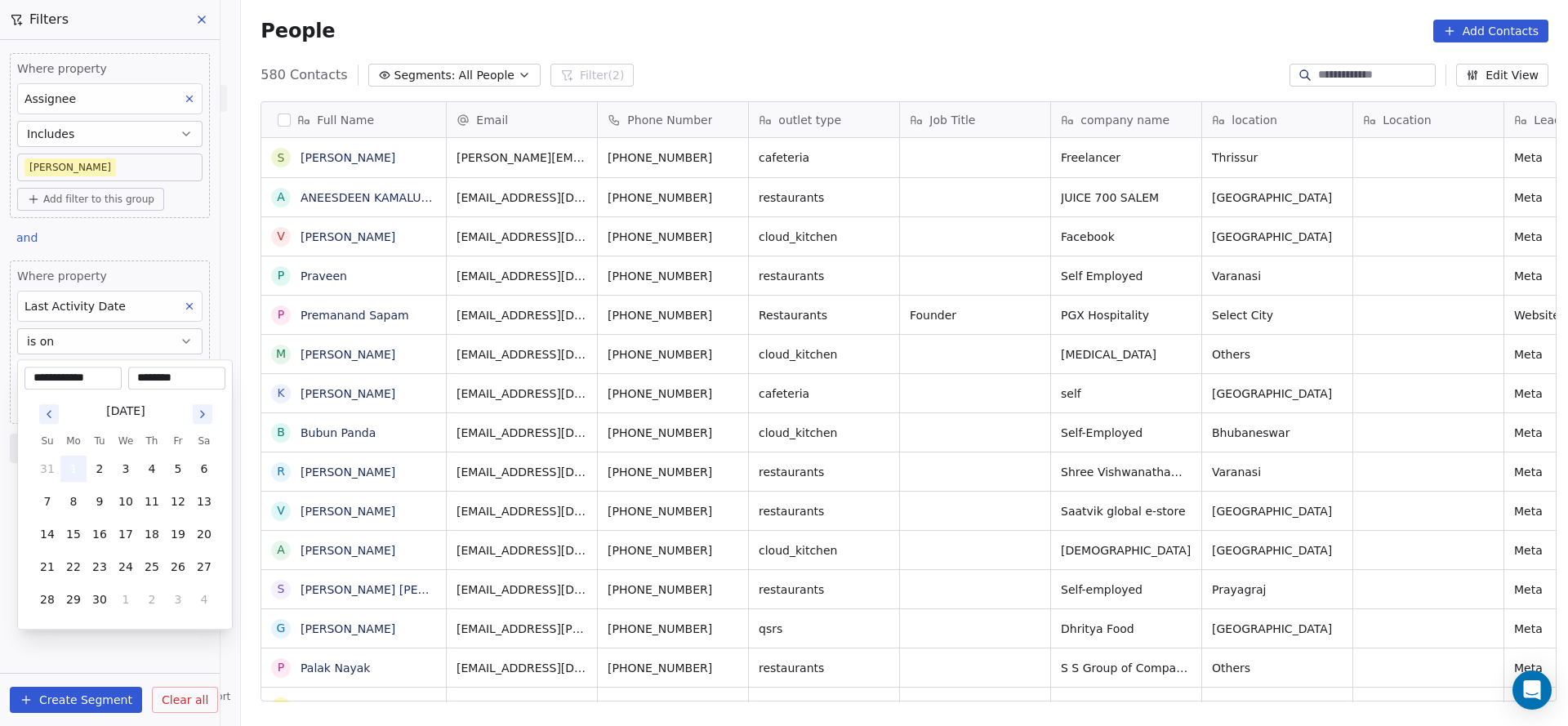
click at [65, 462] on button "1" at bounding box center [73, 468] width 26 height 26
click at [513, 485] on html "On2Cook India Pvt. Ltd. Contacts People Marketing Workflows Campaigns Sales Pip…" at bounding box center [784, 363] width 1568 height 726
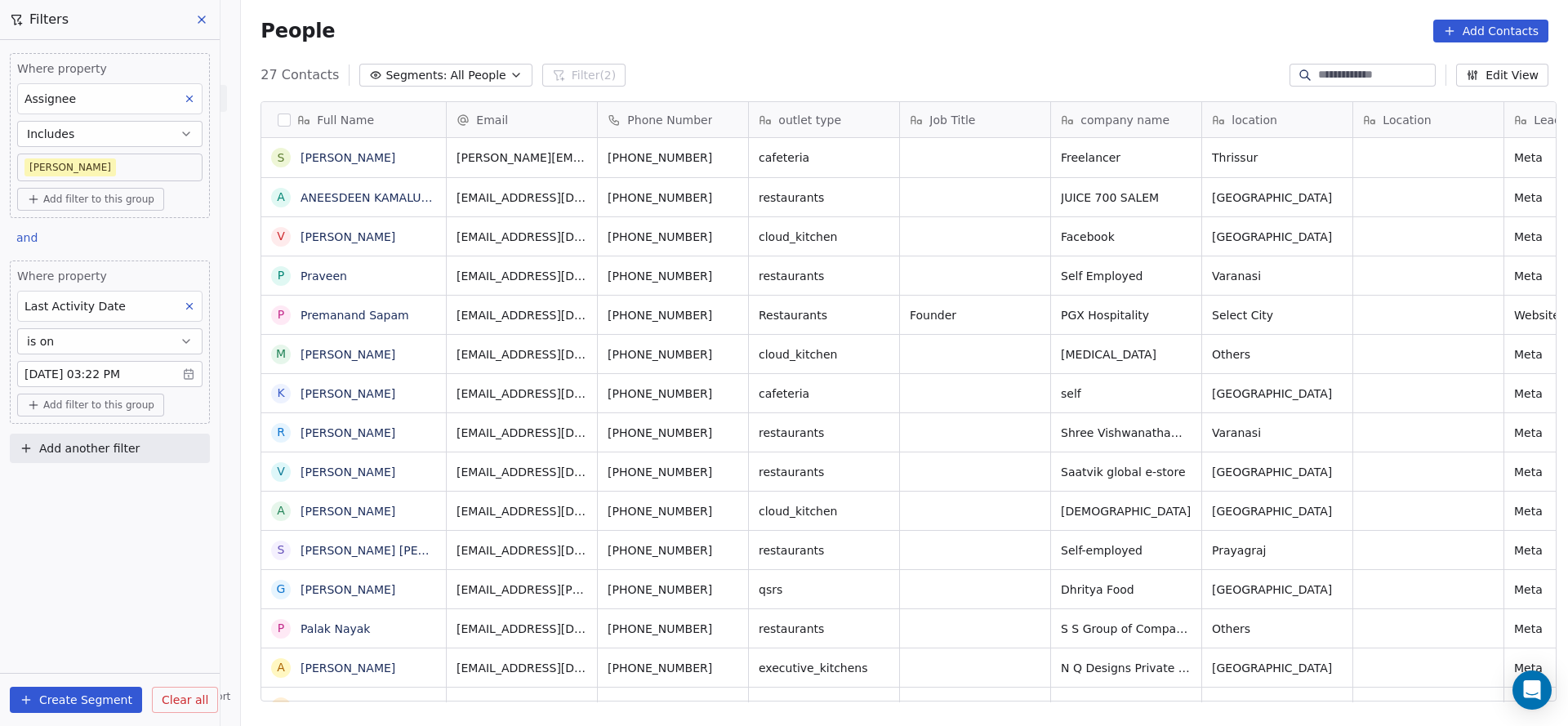
click at [92, 176] on body "On2Cook India Pvt. Ltd. Contacts People Marketing Workflows Campaigns Sales Pip…" at bounding box center [784, 363] width 1568 height 726
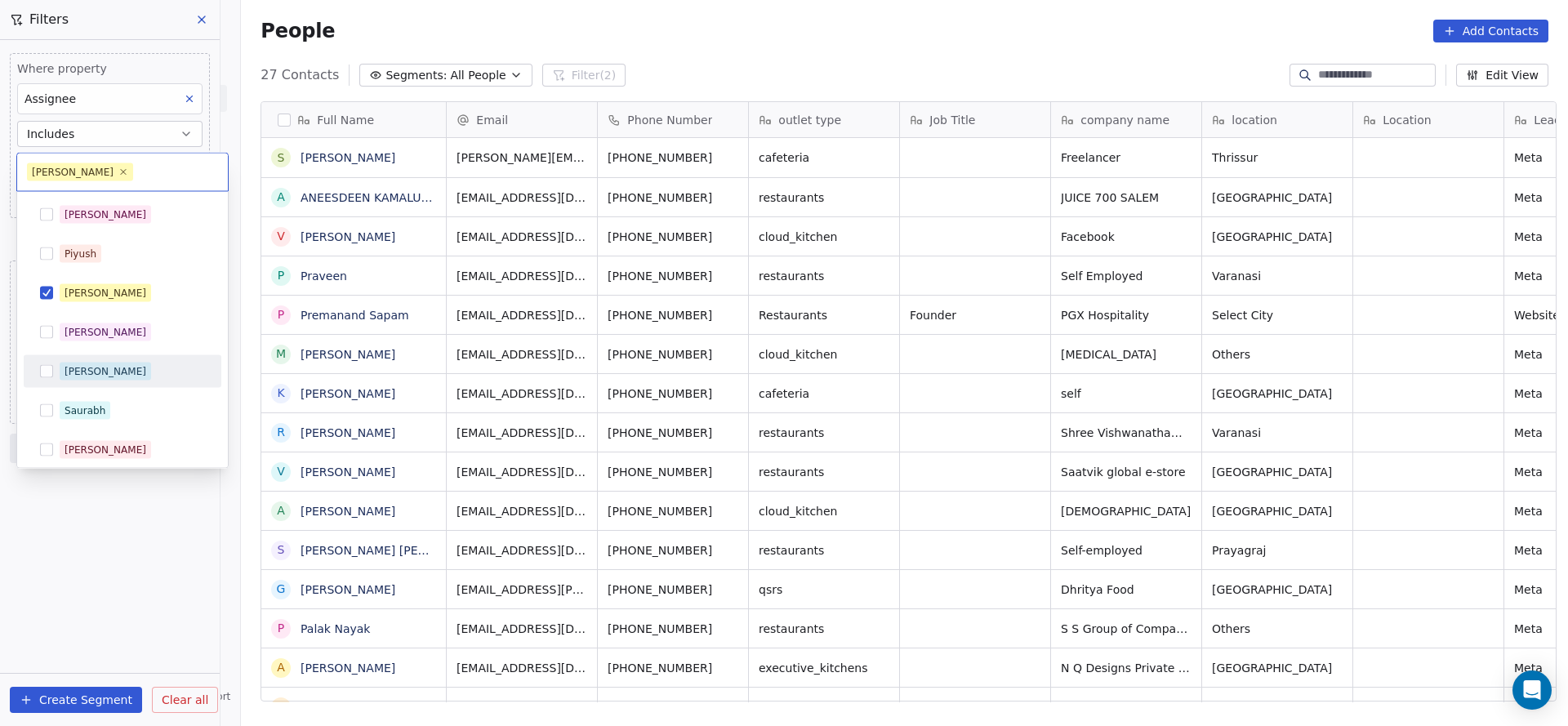
click at [86, 368] on div "[PERSON_NAME]" at bounding box center [105, 371] width 82 height 14
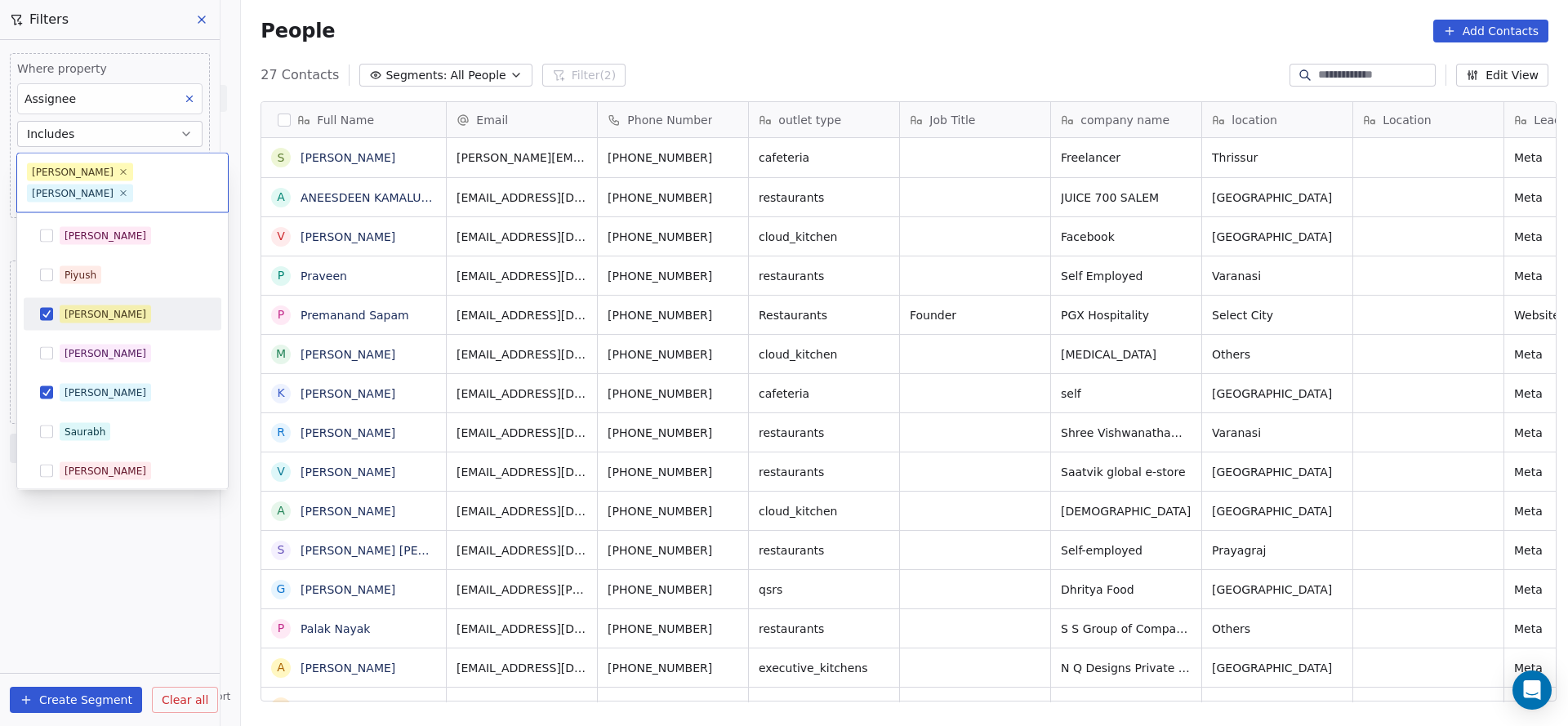
click at [116, 303] on div "[PERSON_NAME]" at bounding box center [122, 314] width 185 height 26
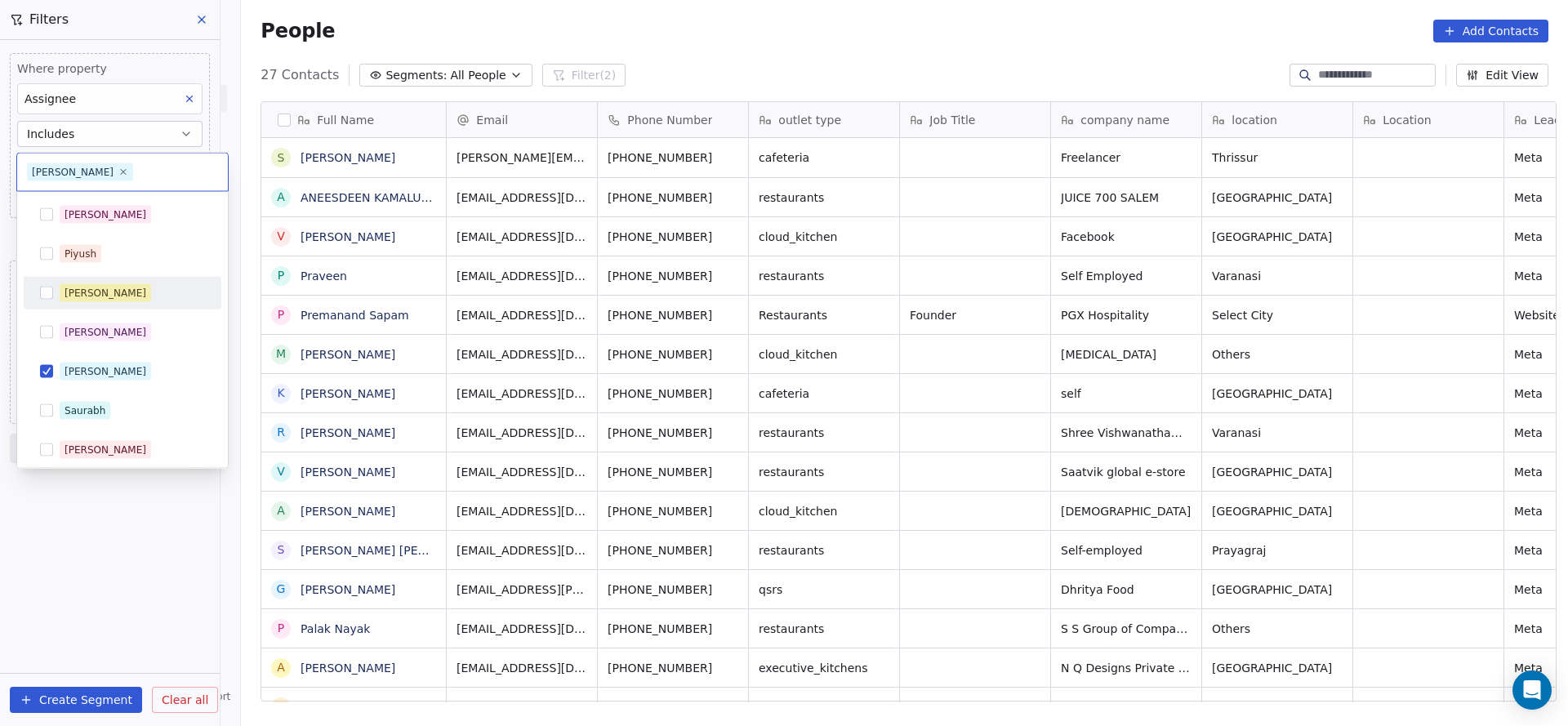
click at [451, 358] on html "On2Cook India Pvt. Ltd. Contacts People Marketing Workflows Campaigns Sales Pip…" at bounding box center [784, 363] width 1568 height 726
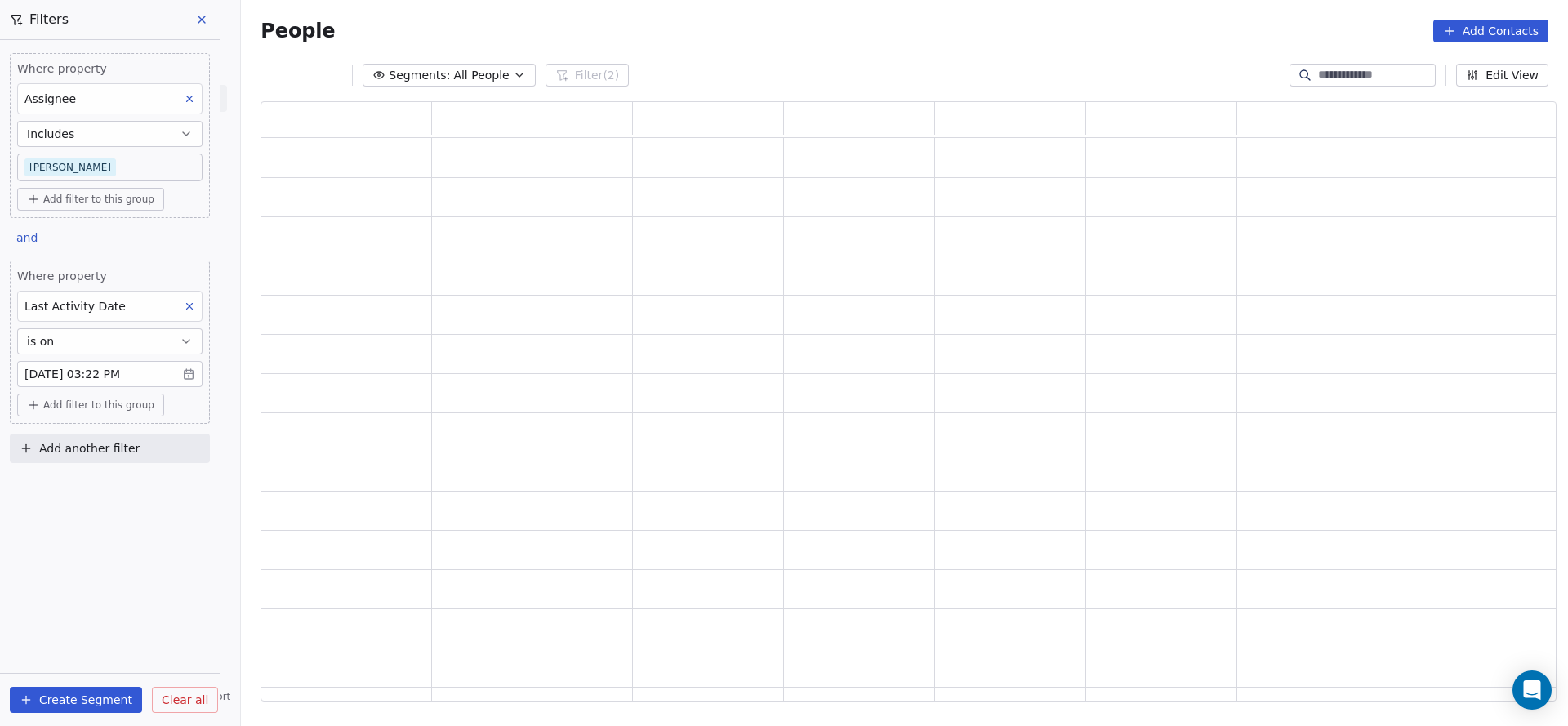
scroll to position [581, 1276]
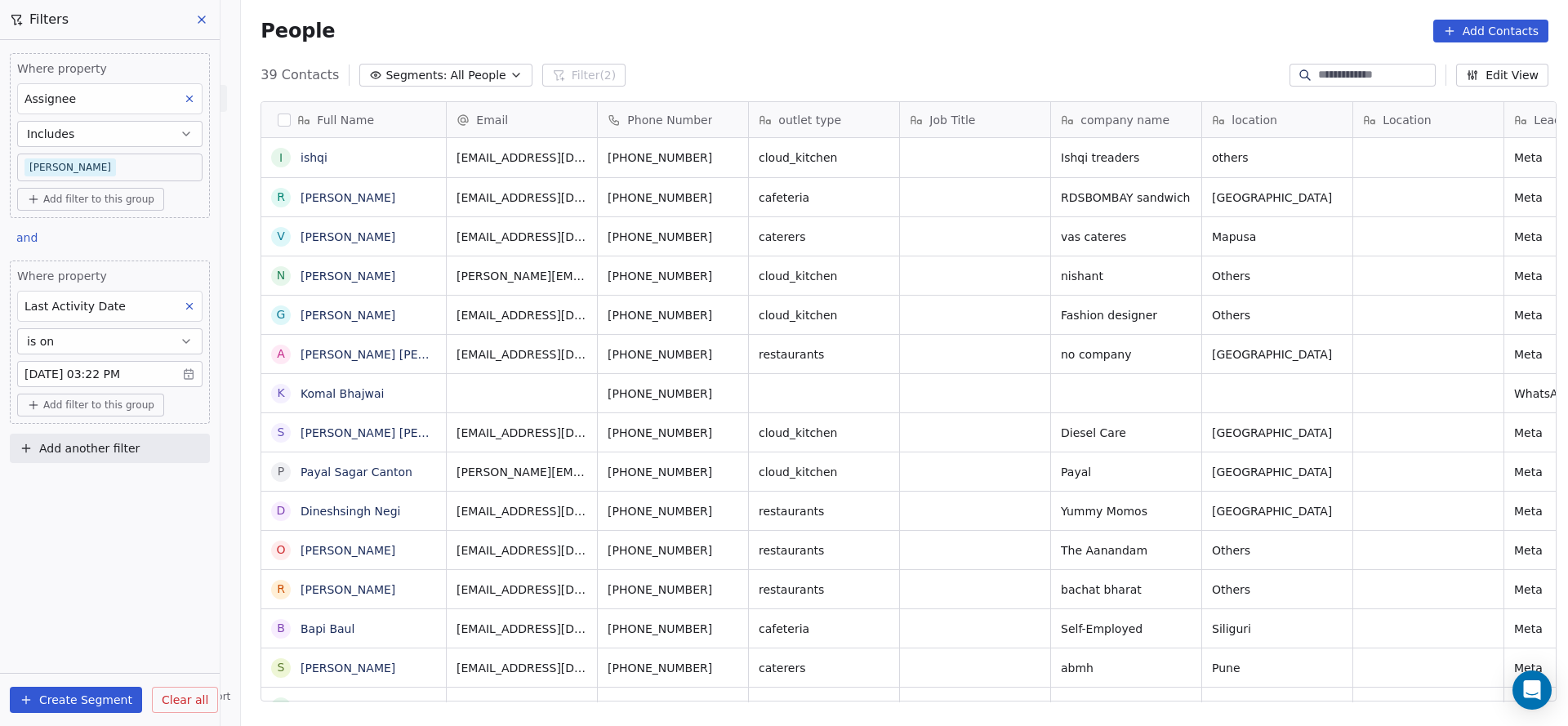
click at [127, 169] on body "On2Cook India Pvt. Ltd. Contacts People Marketing Workflows Campaigns Sales Pip…" at bounding box center [784, 363] width 1568 height 726
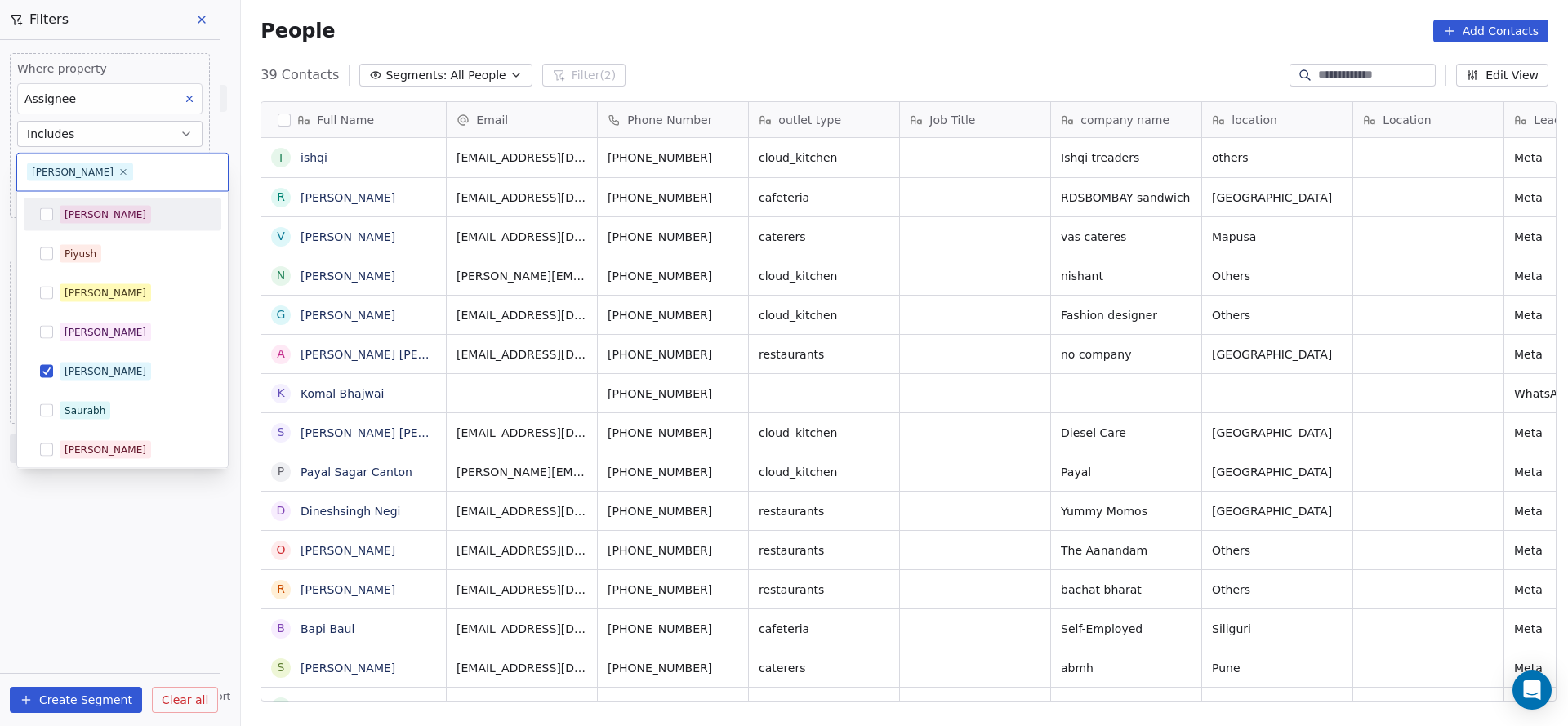
click at [95, 208] on div "[PERSON_NAME]" at bounding box center [132, 215] width 145 height 18
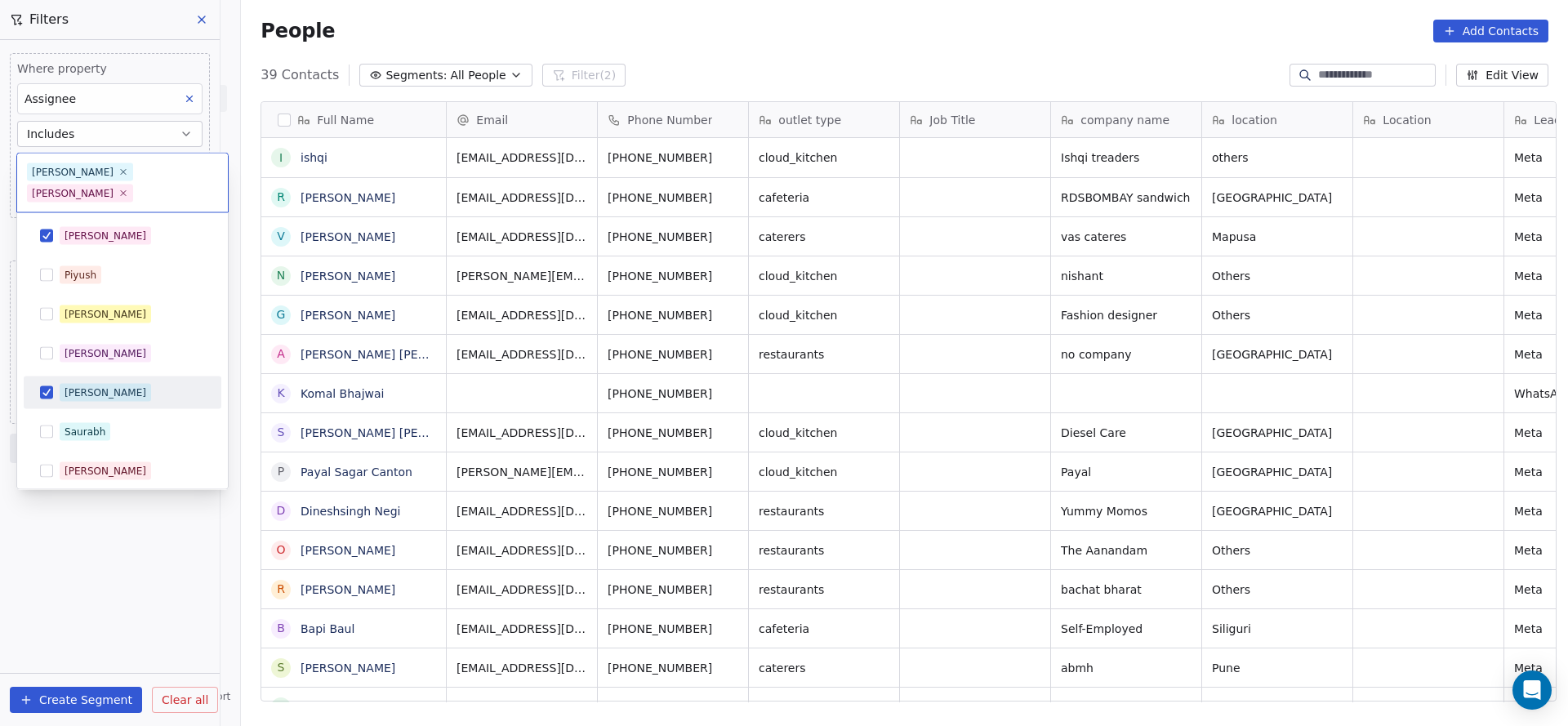
drag, startPoint x: 89, startPoint y: 377, endPoint x: 267, endPoint y: 382, distance: 178.1
click at [92, 384] on span "[PERSON_NAME]" at bounding box center [105, 393] width 91 height 18
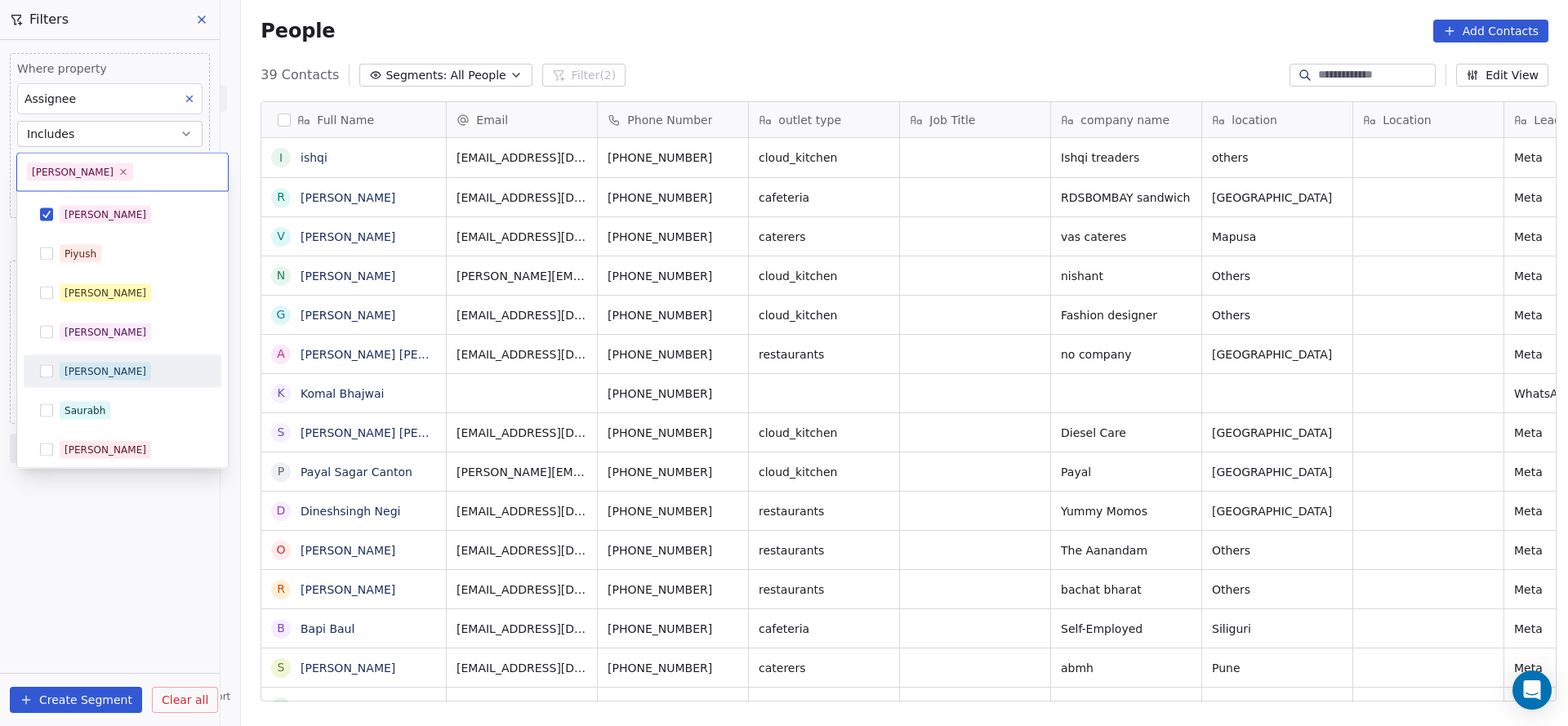
click at [307, 391] on html "On2Cook India Pvt. Ltd. Contacts People Marketing Workflows Campaigns Sales Pip…" at bounding box center [784, 363] width 1568 height 726
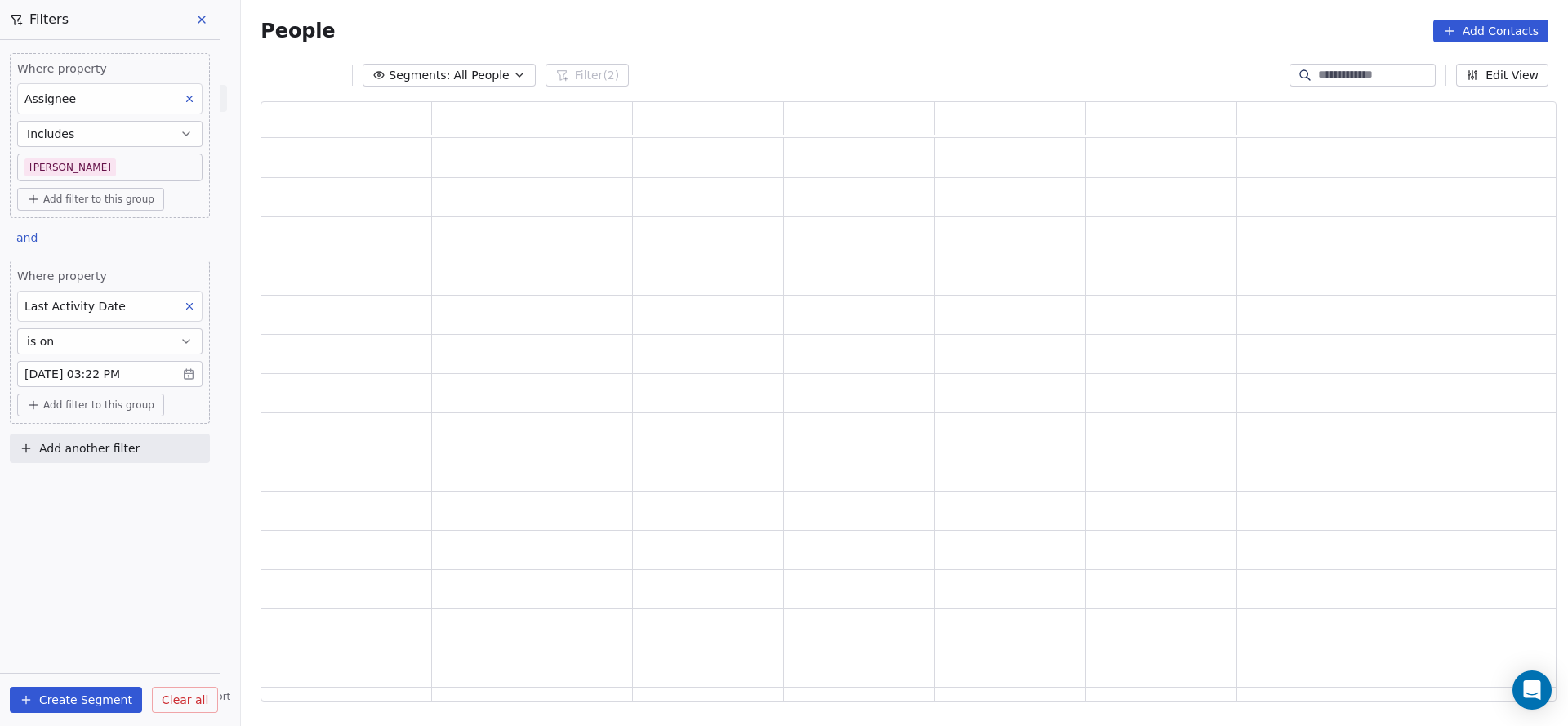
scroll to position [581, 1276]
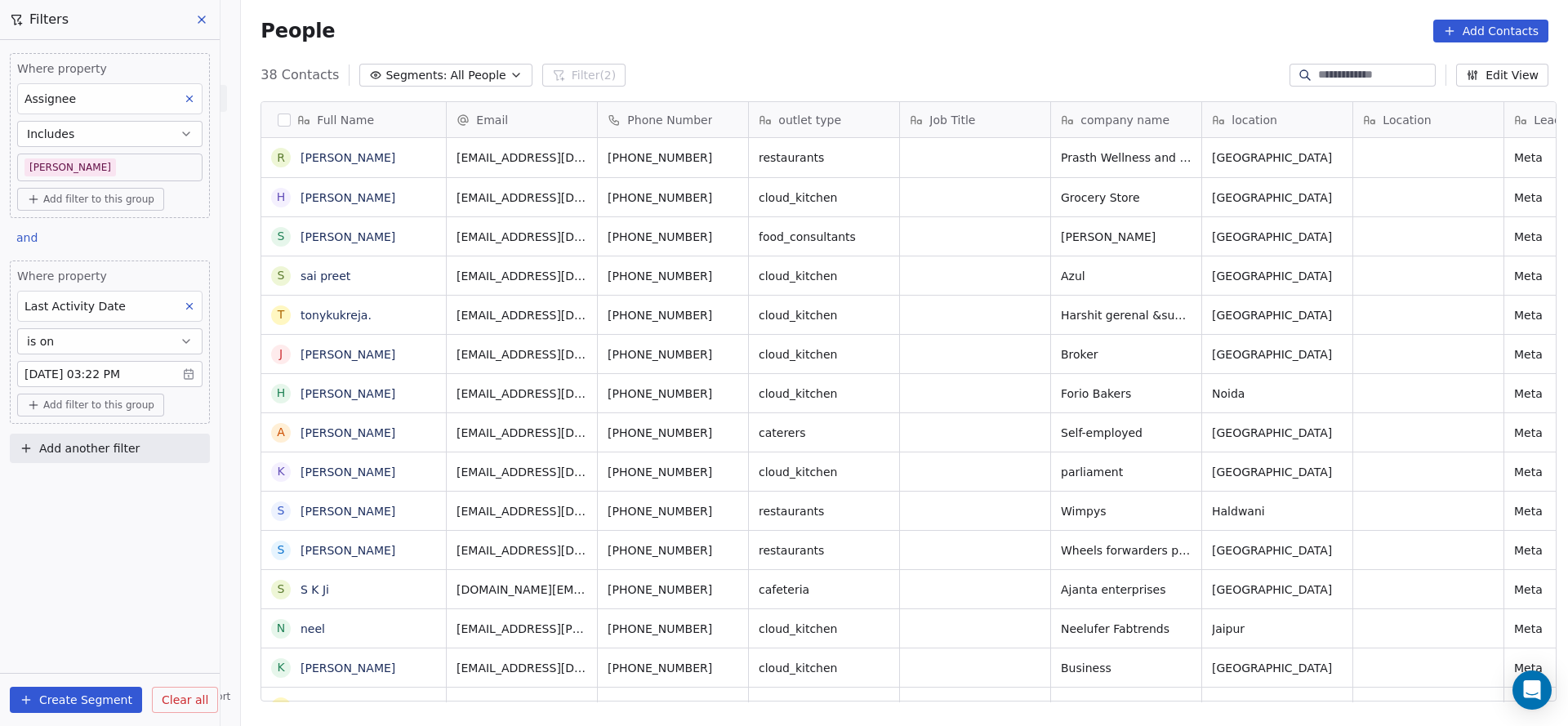
click at [116, 164] on body "On2Cook India Pvt. Ltd. Contacts People Marketing Workflows Campaigns Sales Pip…" at bounding box center [784, 363] width 1568 height 726
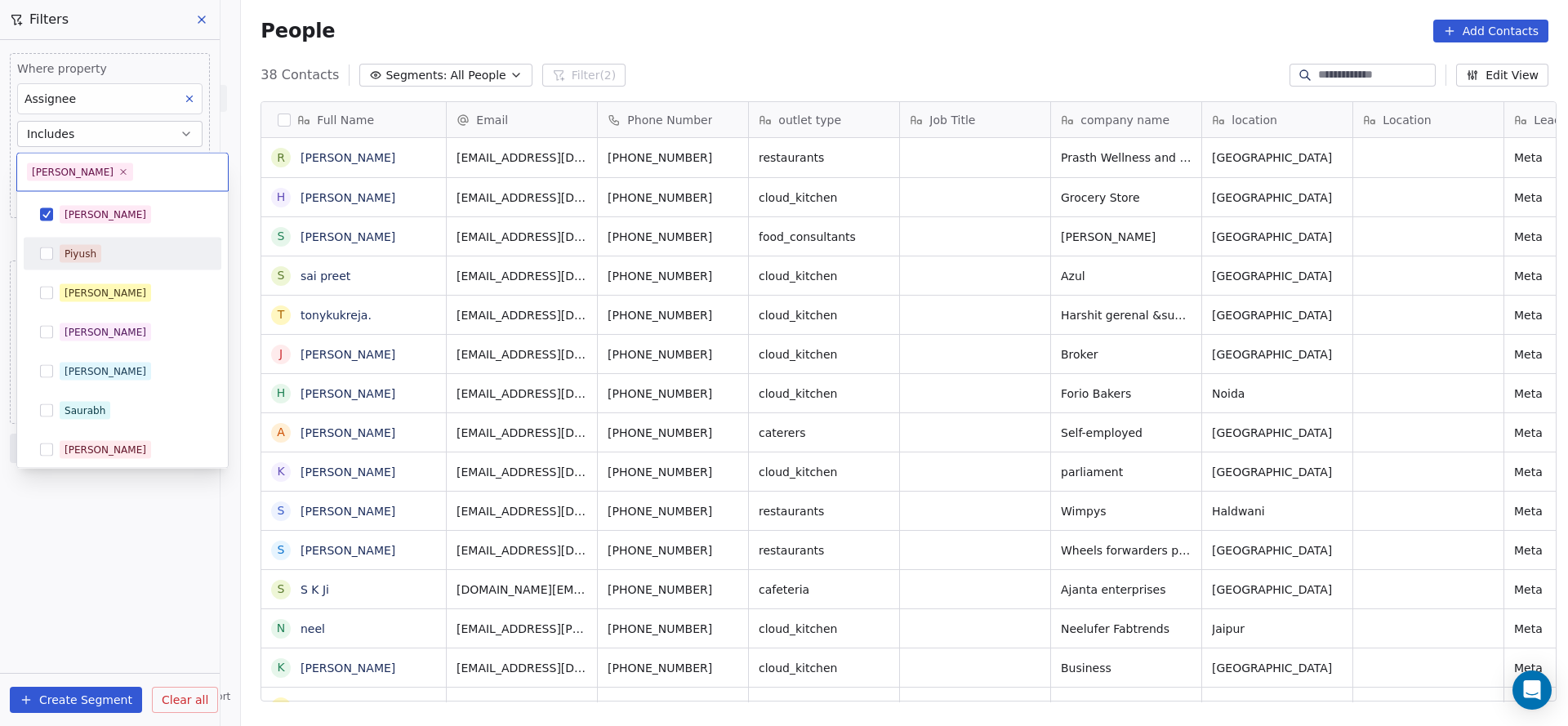
scroll to position [620, 1316]
click at [99, 291] on div "[PERSON_NAME]" at bounding box center [105, 293] width 82 height 14
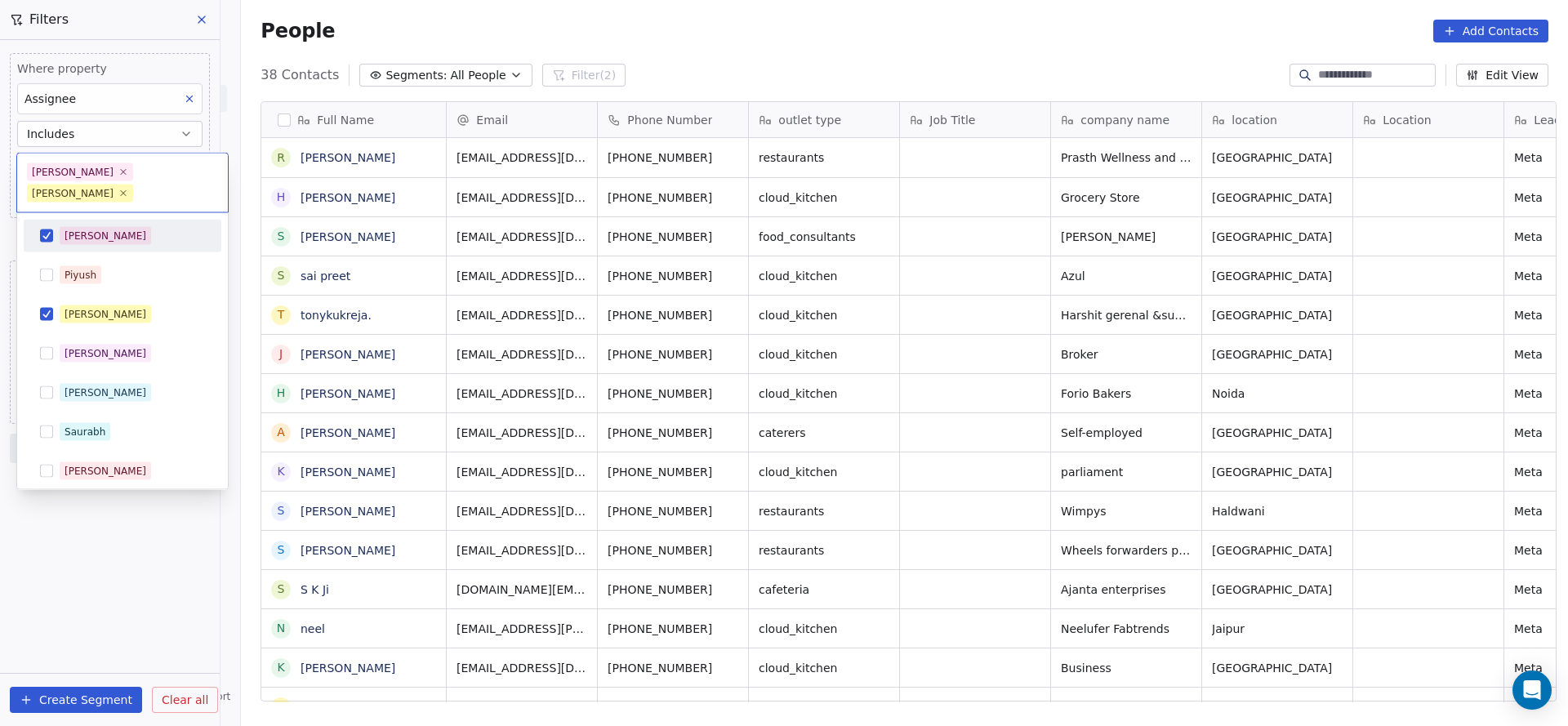
drag, startPoint x: 106, startPoint y: 215, endPoint x: 445, endPoint y: 188, distance: 340.1
click at [107, 227] on div "[PERSON_NAME]" at bounding box center [132, 236] width 145 height 18
click at [615, 395] on html "On2Cook India Pvt. Ltd. Contacts People Marketing Workflows Campaigns Sales Pip…" at bounding box center [784, 363] width 1568 height 726
